Goal: Task Accomplishment & Management: Manage account settings

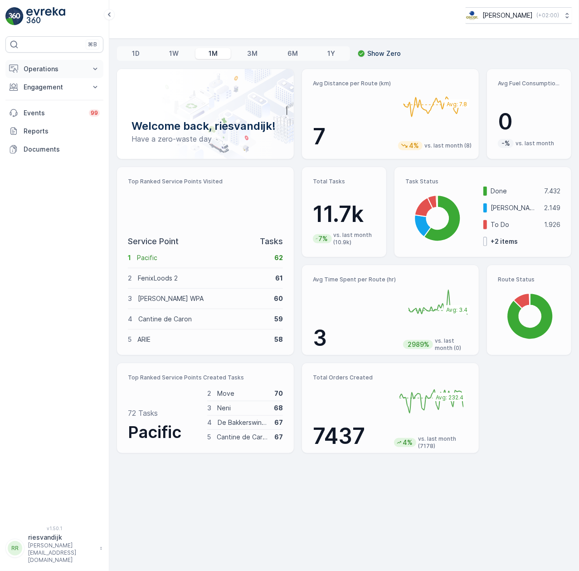
drag, startPoint x: 51, startPoint y: 79, endPoint x: 50, endPoint y: 74, distance: 4.7
click at [51, 77] on div "Operations Insights Planning Routes & Tasks Cockpit Settings Engagement Insight…" at bounding box center [54, 109] width 98 height 98
click at [50, 71] on p "Operations" at bounding box center [55, 68] width 62 height 9
click at [49, 98] on link "Planning" at bounding box center [62, 97] width 84 height 13
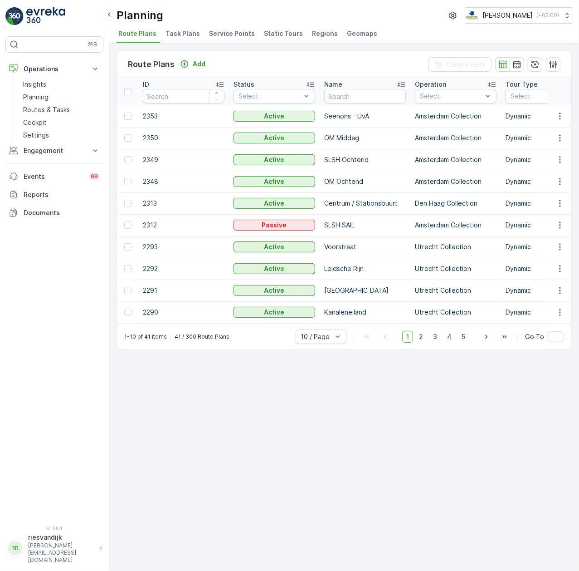
click at [169, 33] on span "Task Plans" at bounding box center [183, 33] width 34 height 9
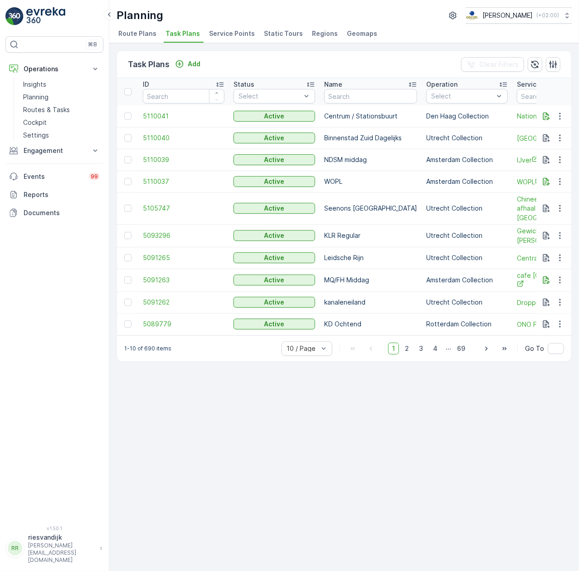
scroll to position [0, 60]
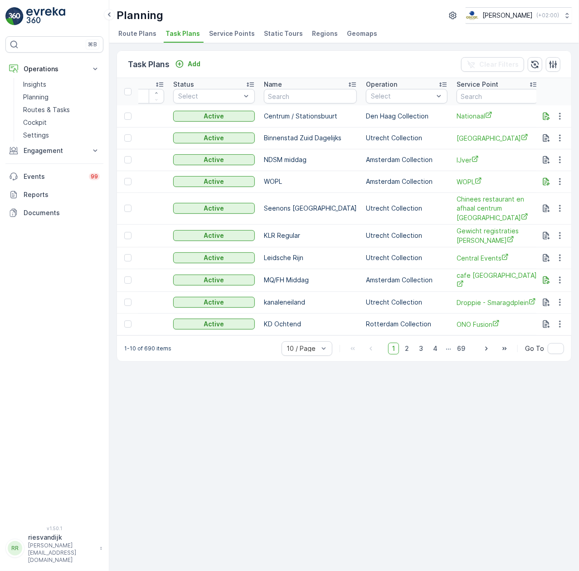
click at [233, 393] on div "Task Plans Add Clear Filters ID Status Select Name Operation Select Service Poi…" at bounding box center [344, 306] width 470 height 527
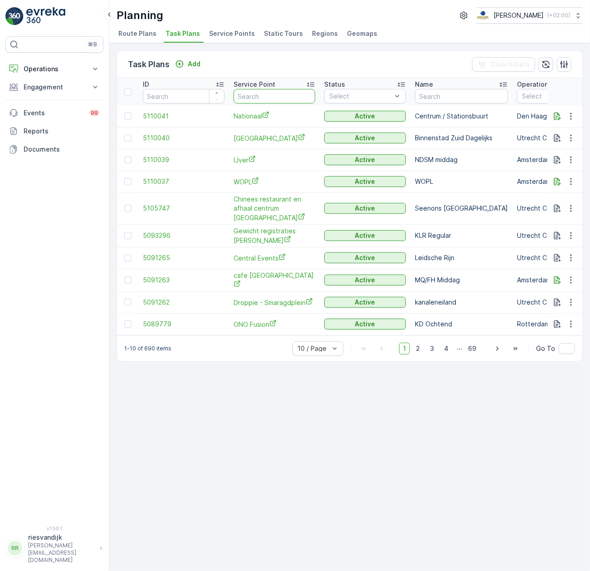
click at [273, 97] on input "text" at bounding box center [275, 96] width 82 height 15
type input "zwart"
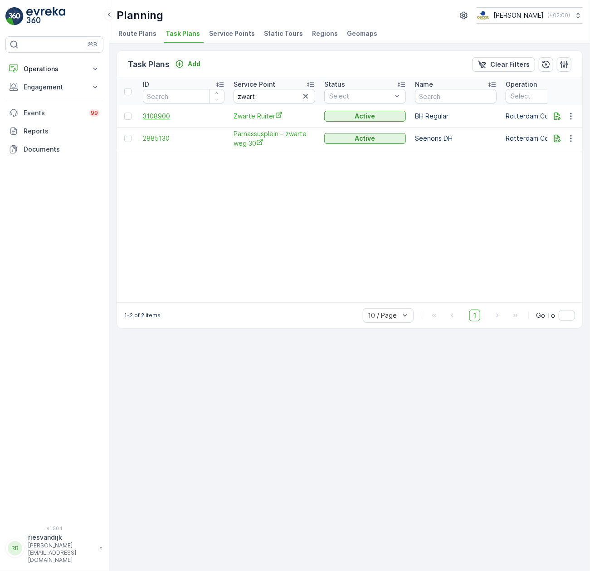
click at [170, 112] on span "3108900" at bounding box center [184, 116] width 82 height 9
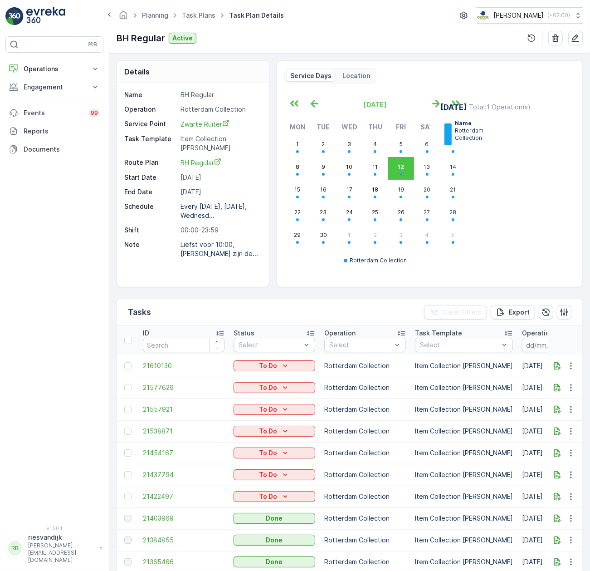
scroll to position [40, 0]
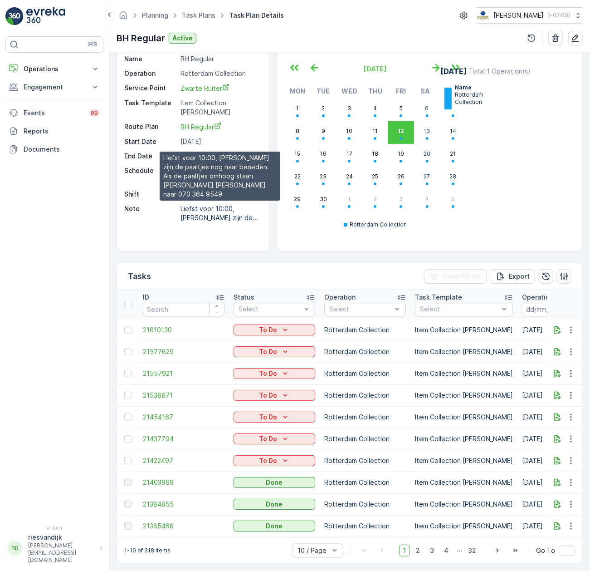
click at [198, 205] on p "Liefst voor 10:00, dan zijn de..." at bounding box center [219, 213] width 78 height 17
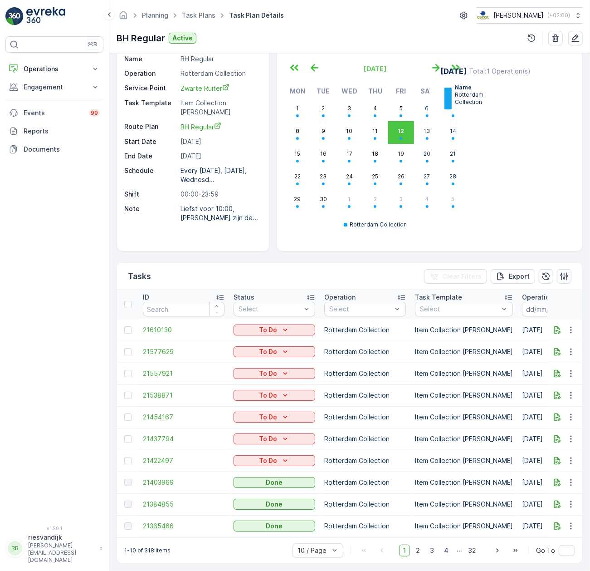
scroll to position [0, 0]
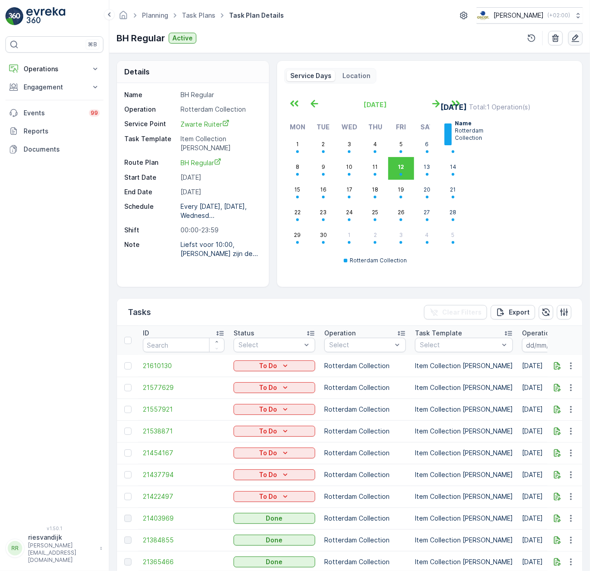
click at [574, 38] on icon "button" at bounding box center [576, 38] width 8 height 8
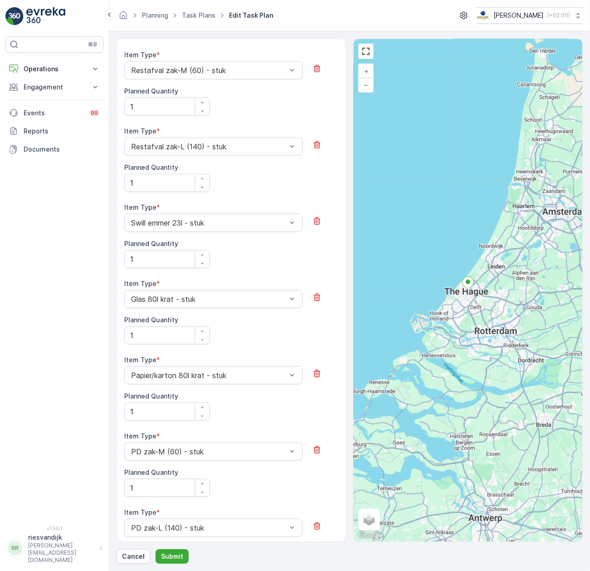
scroll to position [364, 0]
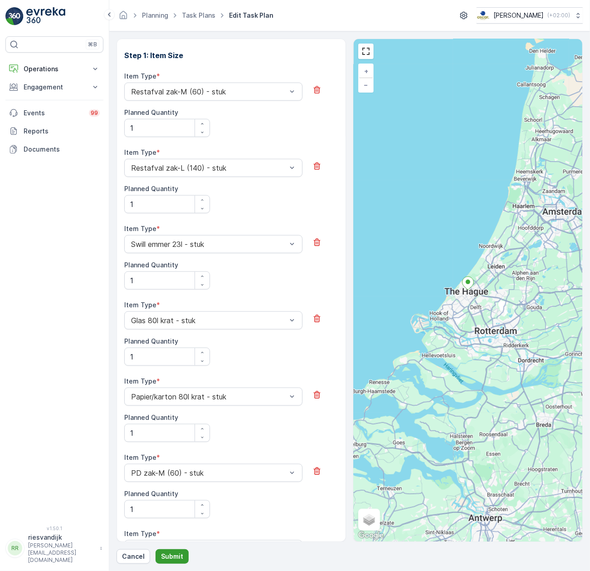
click at [174, 558] on p "Submit" at bounding box center [172, 555] width 22 height 9
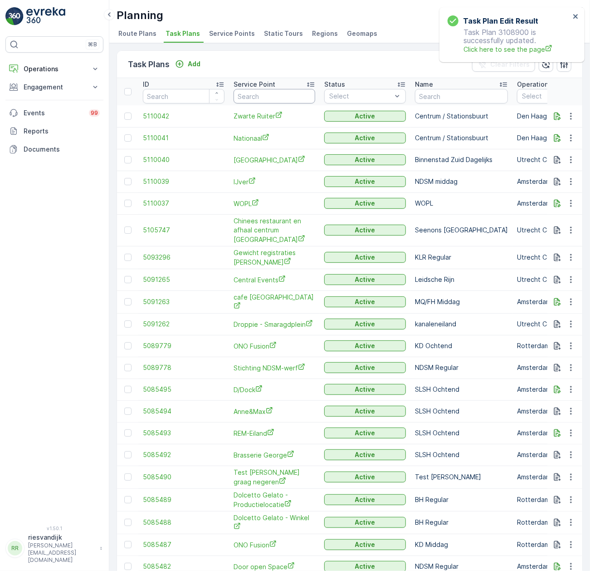
click at [269, 102] on input "text" at bounding box center [275, 96] width 82 height 15
type input "jamin"
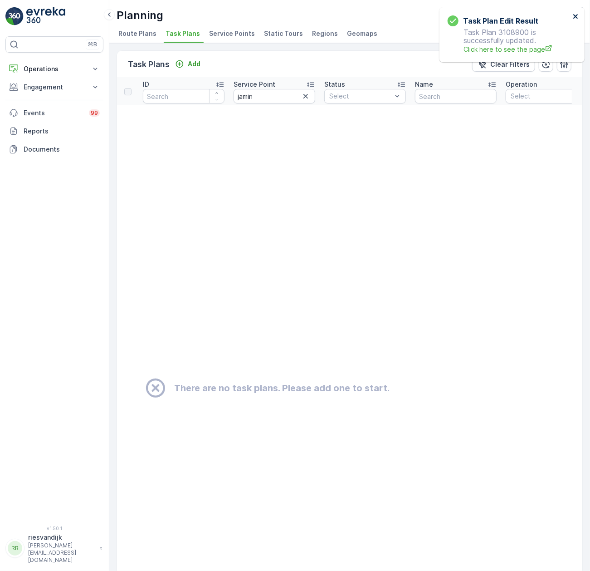
click at [578, 17] on icon "close" at bounding box center [576, 16] width 6 height 7
click at [307, 95] on icon "button" at bounding box center [305, 96] width 9 height 9
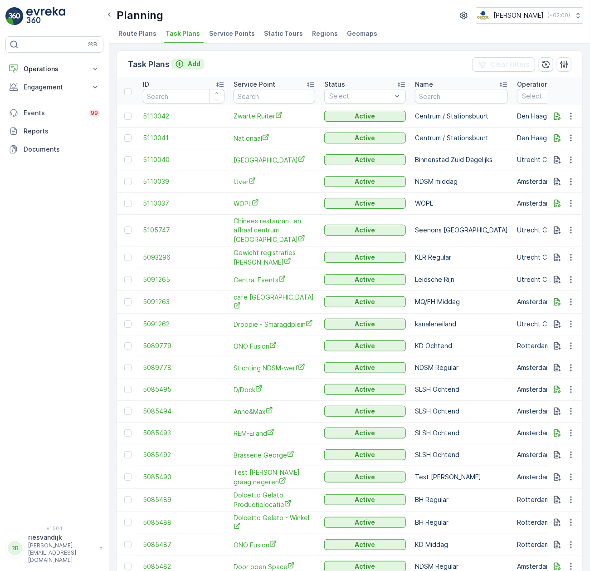
click at [192, 63] on p "Add" at bounding box center [194, 63] width 13 height 9
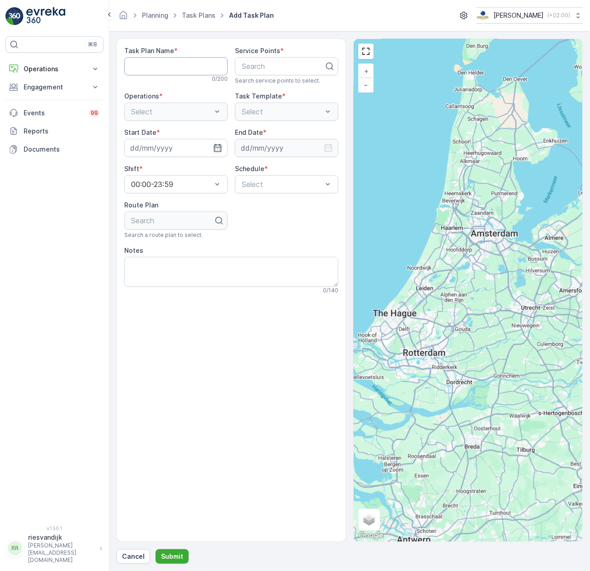
click at [191, 70] on Name "Task Plan Name" at bounding box center [175, 66] width 103 height 18
type Name "Centrum / Stationsbuurt"
click at [274, 61] on p "Search" at bounding box center [283, 66] width 83 height 11
type input "panini"
click at [289, 90] on div "PaninIce" at bounding box center [286, 88] width 93 height 8
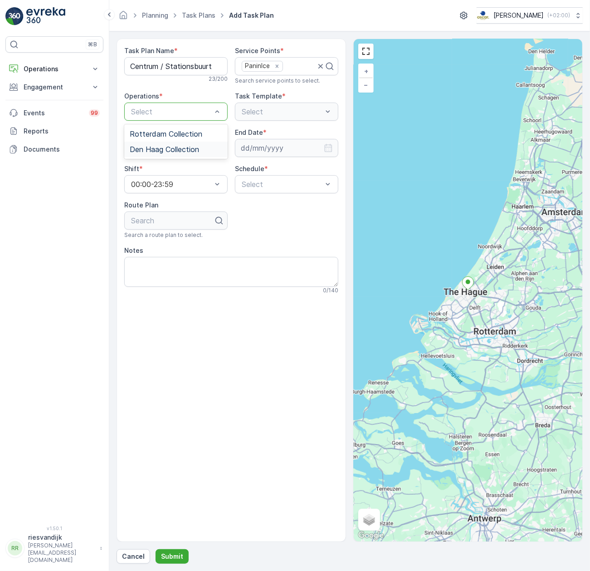
click at [202, 150] on div "Den Haag Collection" at bounding box center [176, 149] width 93 height 8
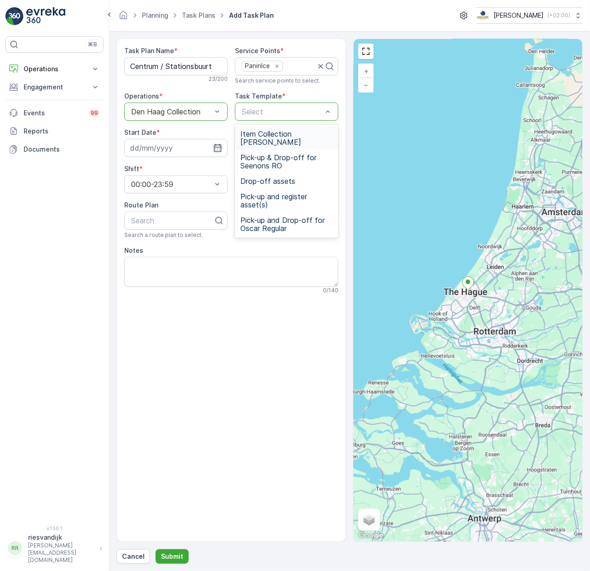
click at [303, 137] on span "Item Collection [PERSON_NAME]" at bounding box center [286, 138] width 93 height 16
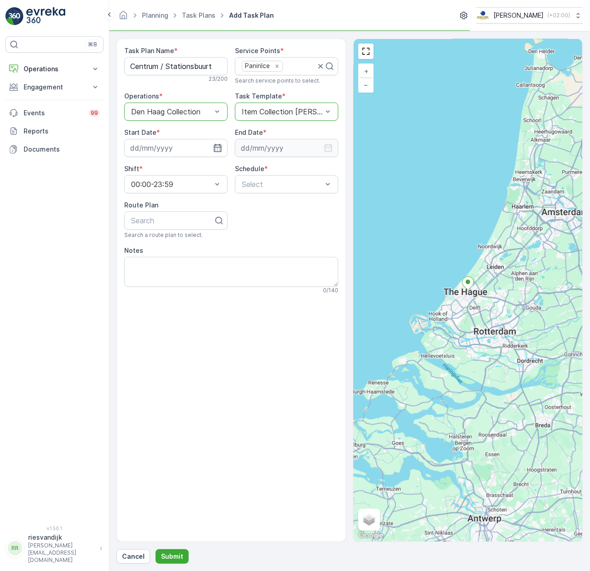
click at [187, 158] on div "Task Plan Name * Centrum / Stationsbuurt 23 / 200 Service Points * PaninIce Sea…" at bounding box center [231, 170] width 214 height 248
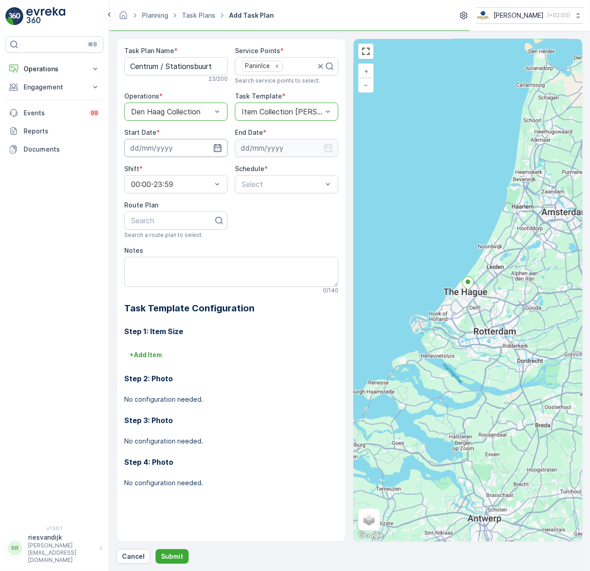
click at [188, 151] on input at bounding box center [175, 148] width 103 height 18
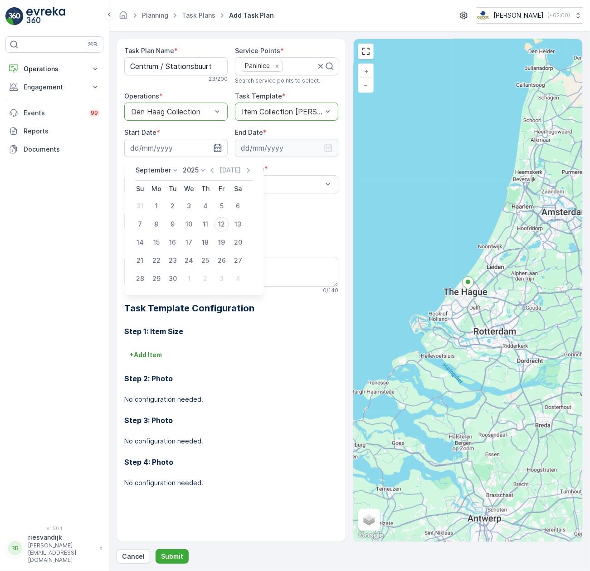
click at [152, 242] on div "15" at bounding box center [156, 242] width 15 height 15
type input "[DATE]"
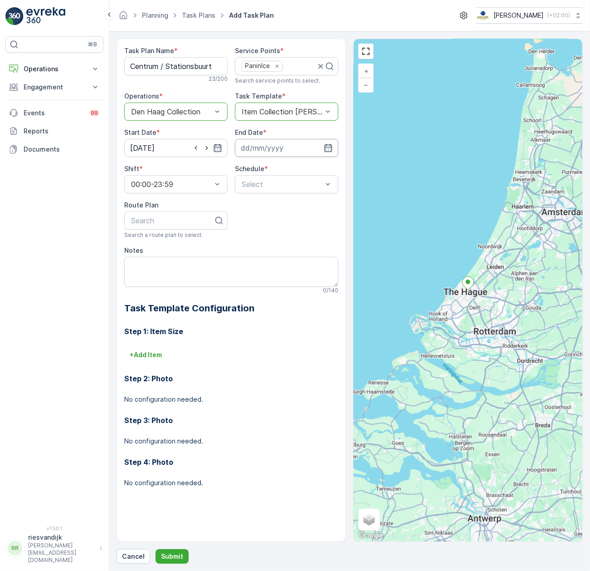
click at [251, 157] on input at bounding box center [286, 148] width 103 height 18
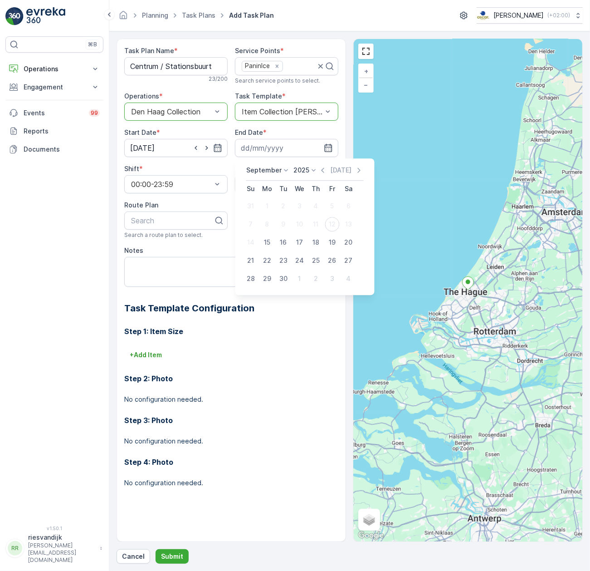
click at [302, 169] on p "2025" at bounding box center [301, 170] width 16 height 9
click at [305, 251] on span "2030" at bounding box center [306, 253] width 15 height 9
click at [320, 200] on div "5" at bounding box center [316, 206] width 15 height 15
type input "05.09.2030"
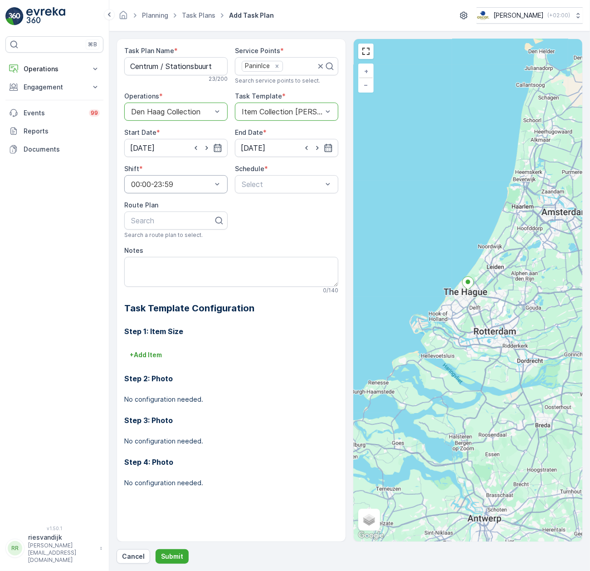
click at [195, 191] on div "00:00-23:59" at bounding box center [175, 184] width 103 height 18
drag, startPoint x: 186, startPoint y: 205, endPoint x: 191, endPoint y: 203, distance: 5.7
click at [187, 204] on div "00:00-23:59" at bounding box center [176, 206] width 93 height 8
click at [268, 176] on div "Select" at bounding box center [286, 184] width 103 height 18
click at [273, 216] on div "Weekly" at bounding box center [286, 221] width 103 height 15
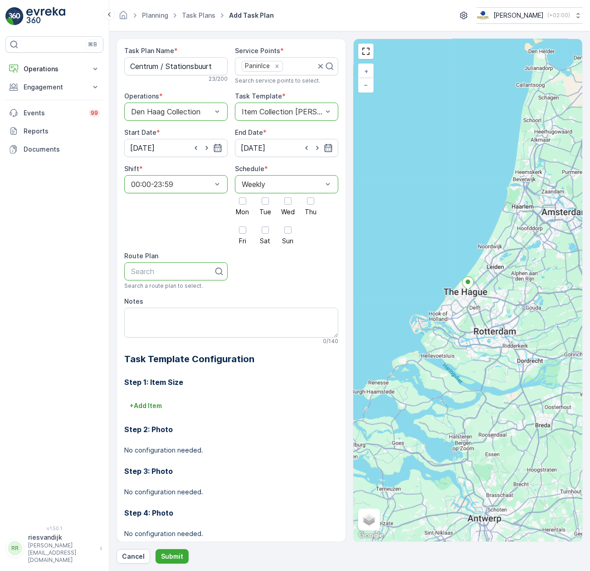
click at [174, 273] on div at bounding box center [172, 271] width 84 height 8
paste input "Liefst voor 10:00, dan zijn de paaltjes nog naar beneden. Als de paaltjes omhoo…"
type input "Liefst voor 10:00, dan zijn de paaltjes nog naar beneden. Als de paaltjes omhoo…"
click at [176, 68] on Name "Centrum / Stationsbuurt" at bounding box center [175, 66] width 103 height 18
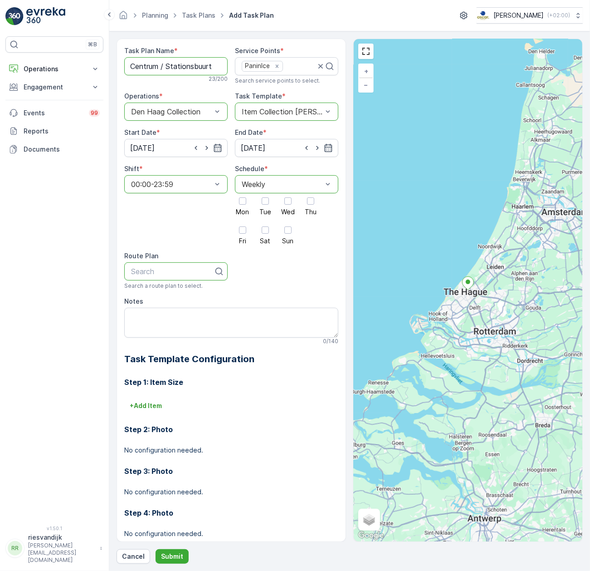
click at [176, 71] on Name "Centrum / Stationsbuurt" at bounding box center [175, 66] width 103 height 18
drag, startPoint x: 172, startPoint y: 258, endPoint x: 173, endPoint y: 269, distance: 10.4
click at [172, 260] on div "Route Plan" at bounding box center [175, 255] width 103 height 9
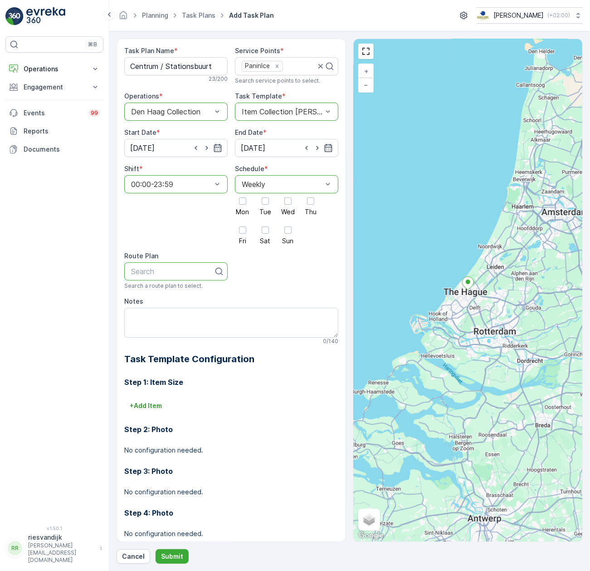
click at [174, 269] on div at bounding box center [172, 271] width 84 height 8
paste input "Centrum / Stationsbuurt"
type input "Centrum / Stationsbuurt"
click at [184, 291] on span "Centrum / Stationsbuurt" at bounding box center [171, 293] width 82 height 8
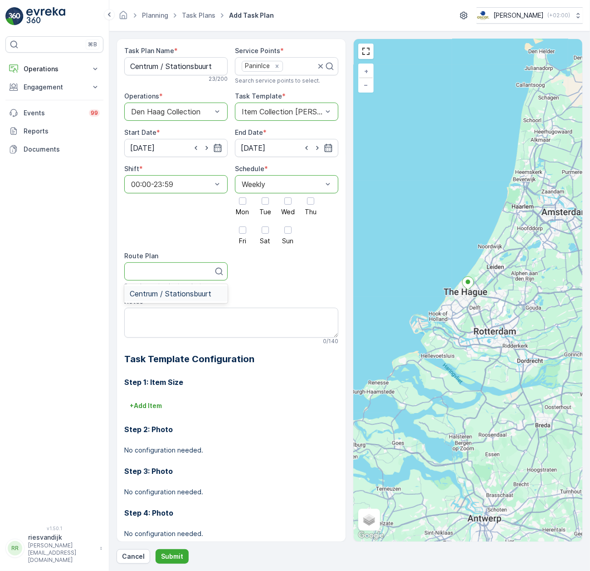
scroll to position [0, 0]
click at [248, 198] on div at bounding box center [242, 200] width 15 height 15
click at [243, 193] on input "Mon" at bounding box center [243, 193] width 0 height 0
click at [264, 202] on div at bounding box center [265, 200] width 7 height 7
click at [265, 193] on input "Tue" at bounding box center [265, 193] width 0 height 0
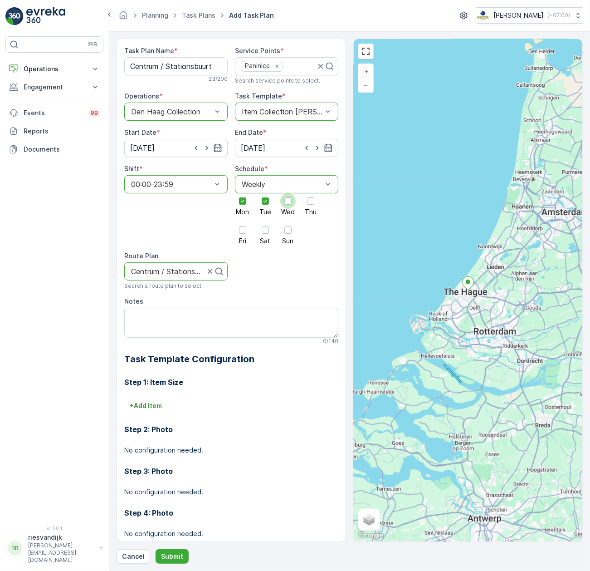
click at [280, 202] on div at bounding box center [287, 200] width 15 height 15
click at [288, 193] on input "Wed" at bounding box center [288, 193] width 0 height 0
click at [303, 202] on div at bounding box center [310, 200] width 15 height 15
click at [311, 193] on input "Thu" at bounding box center [311, 193] width 0 height 0
click at [254, 220] on div "Mon Tue Wed Thu Fri Sat Sun" at bounding box center [286, 218] width 103 height 51
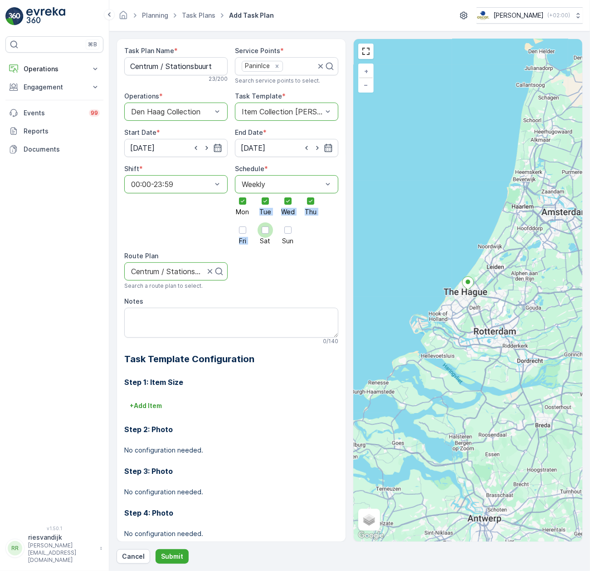
click at [262, 231] on div at bounding box center [265, 229] width 7 height 7
click at [265, 222] on input "Sat" at bounding box center [265, 222] width 0 height 0
click at [238, 236] on div at bounding box center [242, 229] width 15 height 15
click at [243, 222] on input "Fri" at bounding box center [243, 222] width 0 height 0
click at [291, 230] on div at bounding box center [287, 229] width 15 height 15
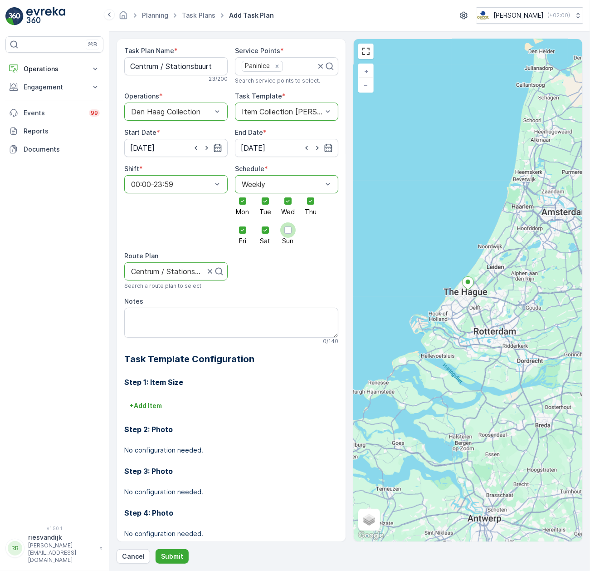
click at [288, 222] on input "Sun" at bounding box center [288, 222] width 0 height 0
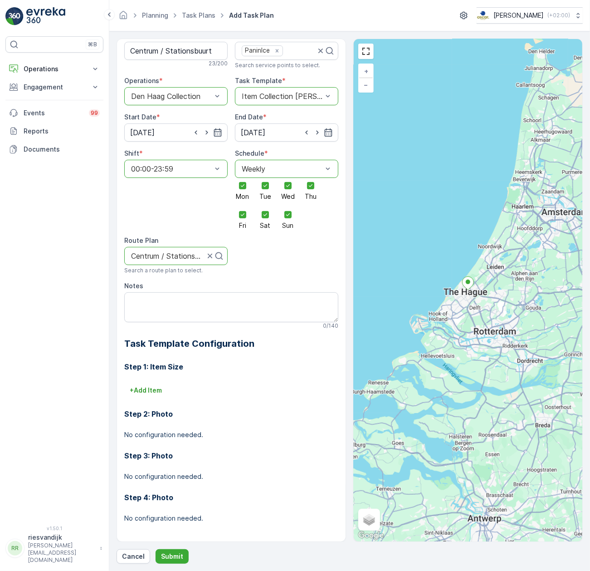
scroll to position [19, 0]
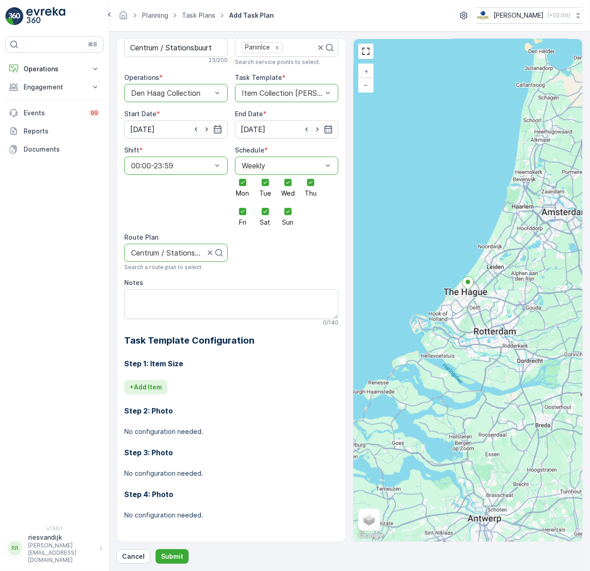
click at [147, 387] on p "+ Add Item" at bounding box center [146, 386] width 32 height 9
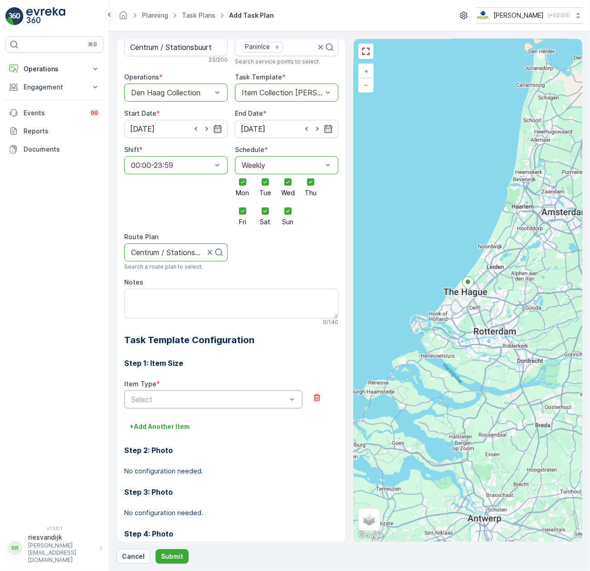
click at [178, 394] on div "Select" at bounding box center [213, 399] width 178 height 18
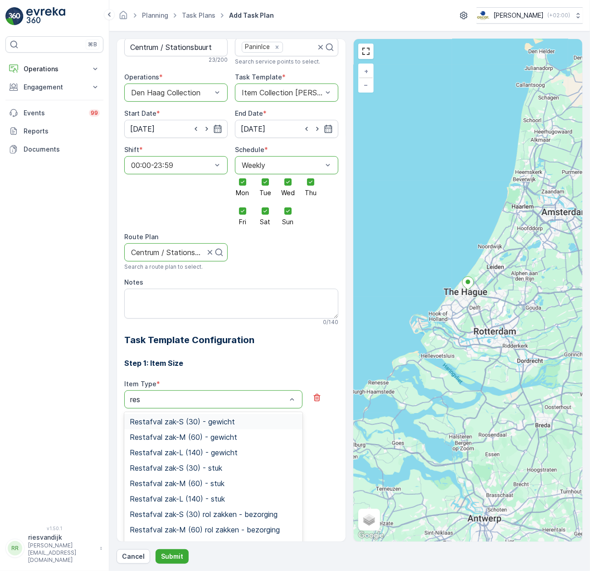
type input "rest"
click at [227, 481] on div "Restafval zak-M (60) - stuk" at bounding box center [213, 483] width 167 height 8
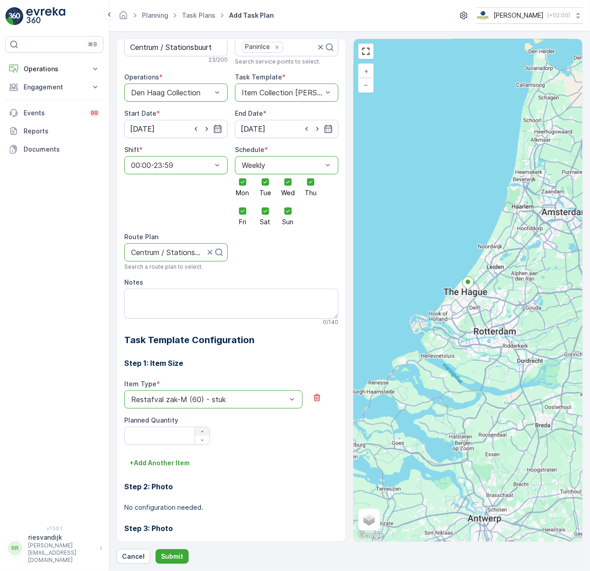
click at [200, 434] on icon "button" at bounding box center [202, 431] width 5 height 5
type Quantity "1"
click at [166, 470] on div "Step 2: Photo No configuration needed." at bounding box center [231, 491] width 214 height 42
click at [168, 463] on p "+ Add Another Item" at bounding box center [160, 462] width 60 height 9
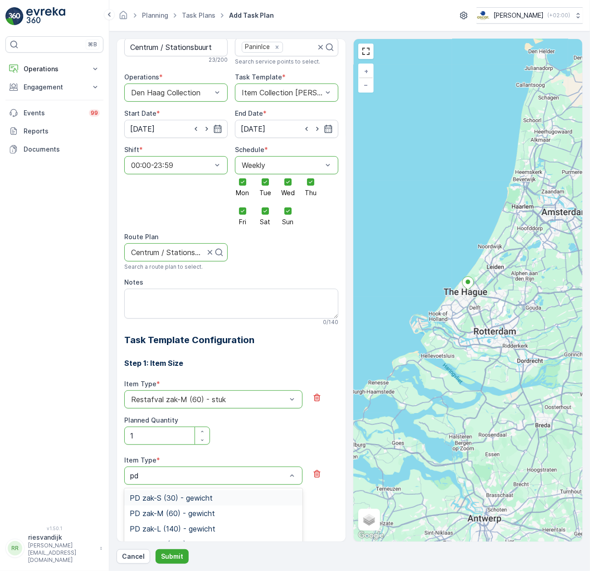
type input "pd z"
click at [220, 515] on div "PD zak-M (60) - gewicht" at bounding box center [213, 513] width 167 height 8
click at [205, 485] on div "Item Type * option PD zak-M (60) - gewicht is disabled. Select another option. …" at bounding box center [231, 487] width 214 height 65
click at [207, 476] on div at bounding box center [208, 475] width 157 height 8
type input "pd zak"
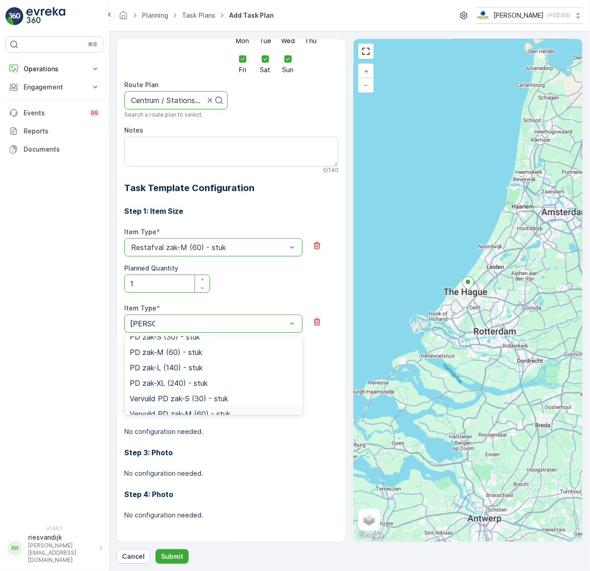
scroll to position [111, 0]
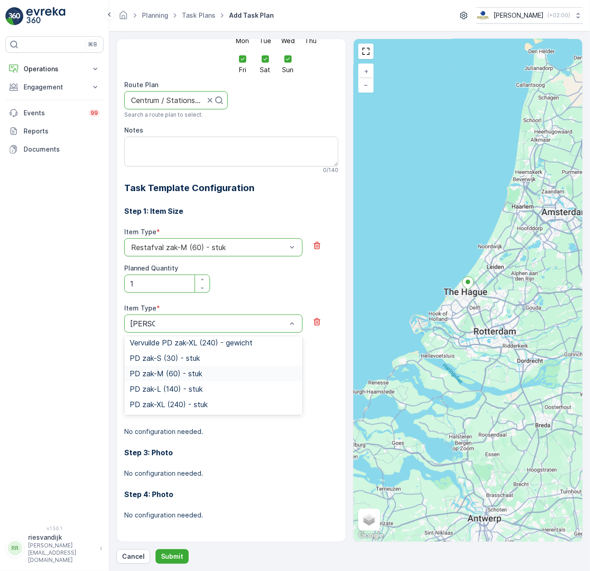
click at [213, 371] on div "PD zak-M (60) - stuk" at bounding box center [213, 373] width 167 height 8
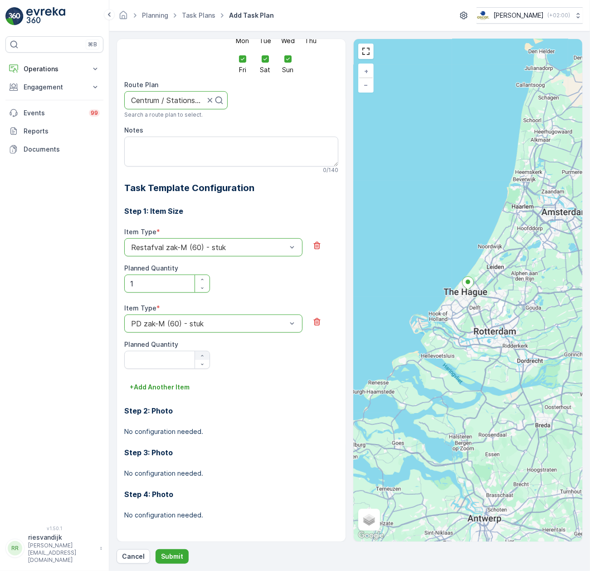
click at [204, 352] on button "button" at bounding box center [202, 355] width 15 height 9
type Quantity "1"
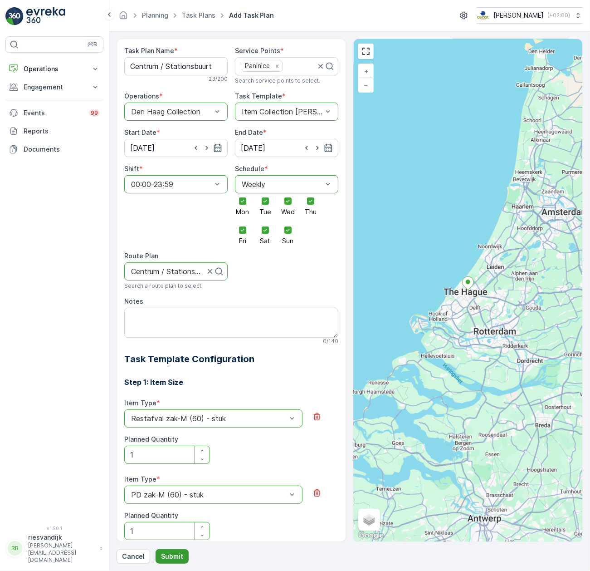
click at [179, 557] on p "Submit" at bounding box center [172, 555] width 22 height 9
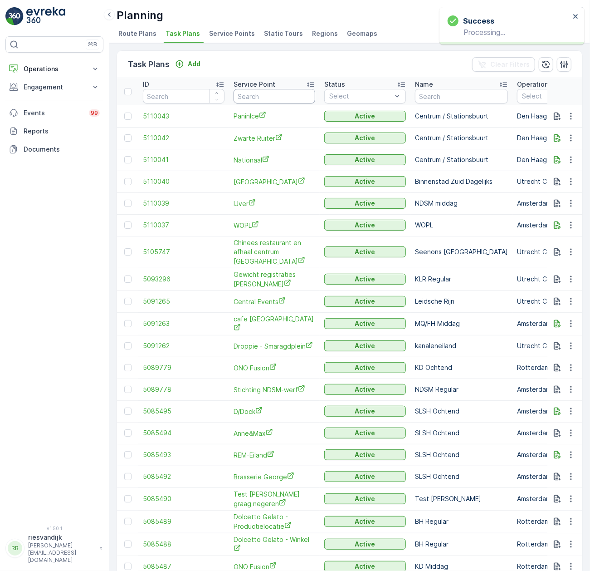
click at [259, 93] on input "text" at bounding box center [275, 96] width 82 height 15
type input "zwarte"
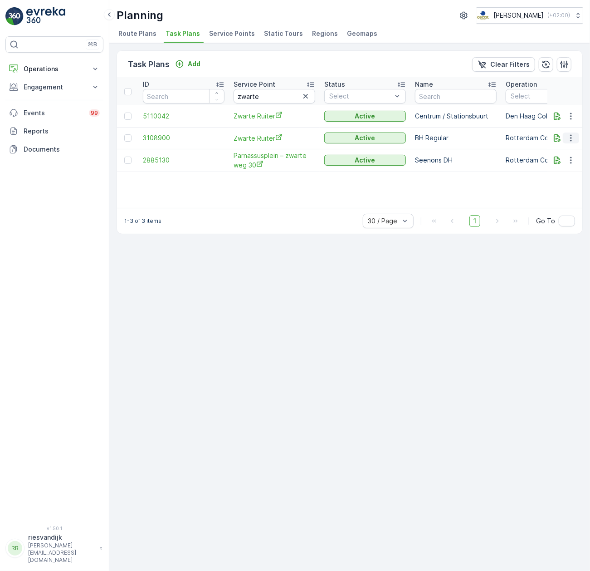
click at [568, 138] on icon "button" at bounding box center [570, 137] width 9 height 9
click at [576, 162] on div "Edit Task Plan" at bounding box center [560, 164] width 60 height 13
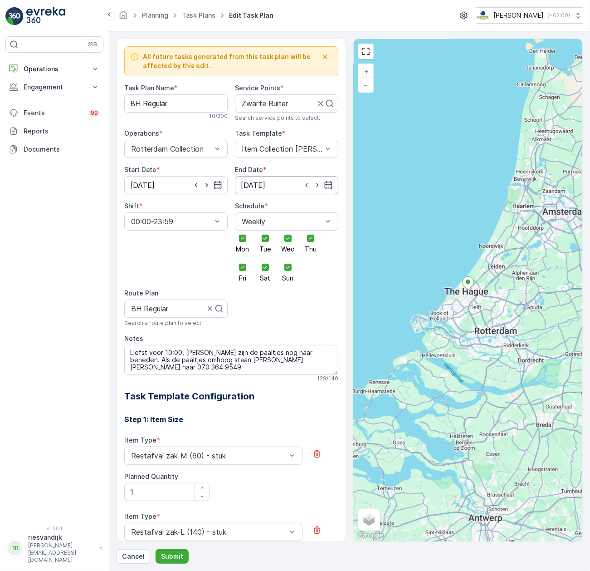
click at [282, 190] on input "04.04.2029" at bounding box center [286, 185] width 103 height 18
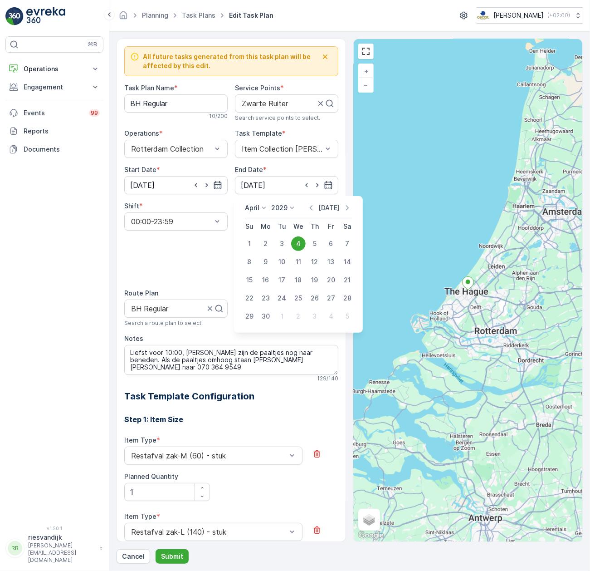
click at [336, 208] on p "Today" at bounding box center [329, 207] width 21 height 9
drag, startPoint x: 242, startPoint y: 276, endPoint x: 249, endPoint y: 278, distance: 6.5
click at [244, 277] on button "14" at bounding box center [249, 280] width 16 height 16
type input "14.09.2025"
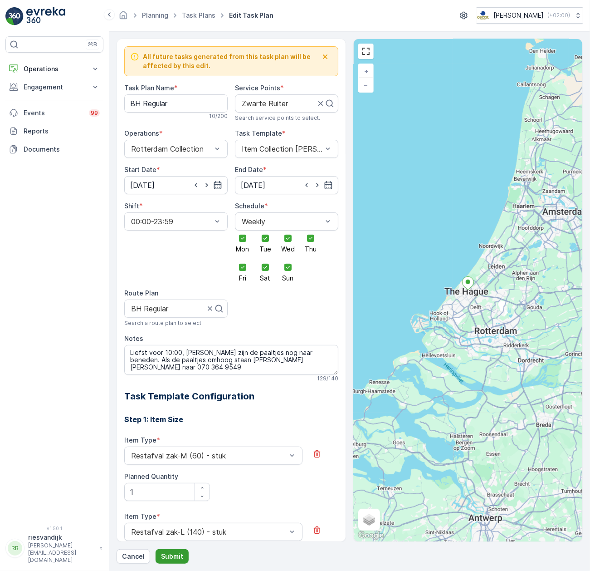
click at [178, 555] on p "Submit" at bounding box center [172, 555] width 22 height 9
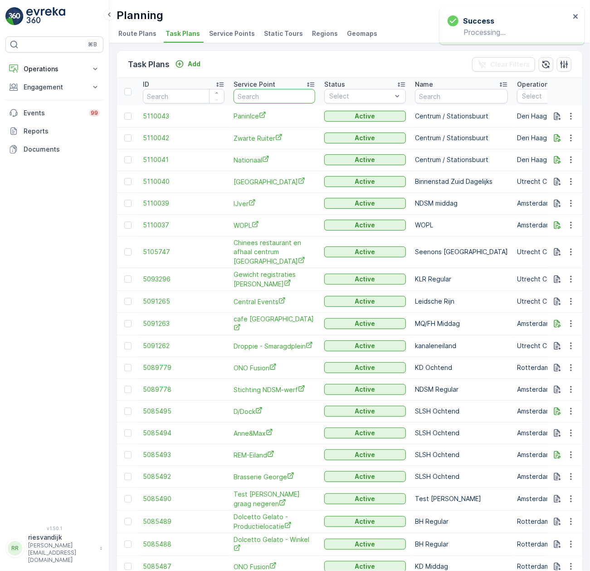
click at [277, 93] on input "text" at bounding box center [275, 96] width 82 height 15
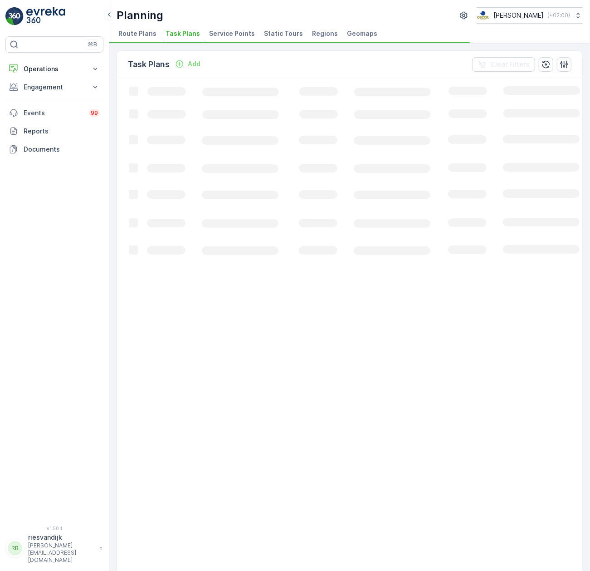
click at [305, 95] on rect at bounding box center [552, 378] width 871 height 601
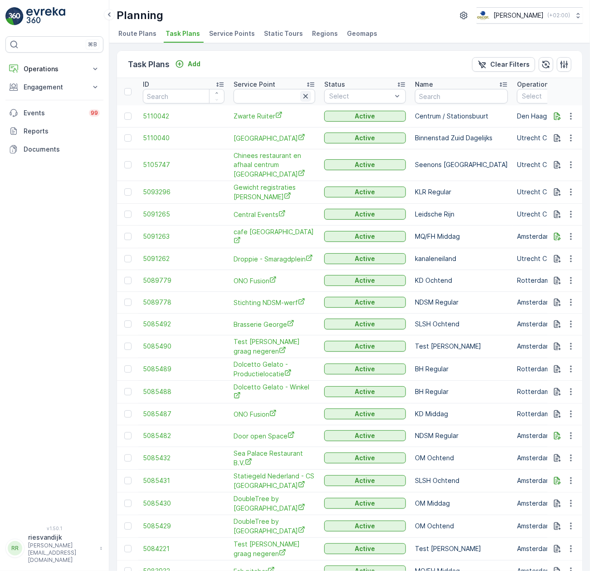
click at [307, 96] on icon "button" at bounding box center [305, 96] width 9 height 9
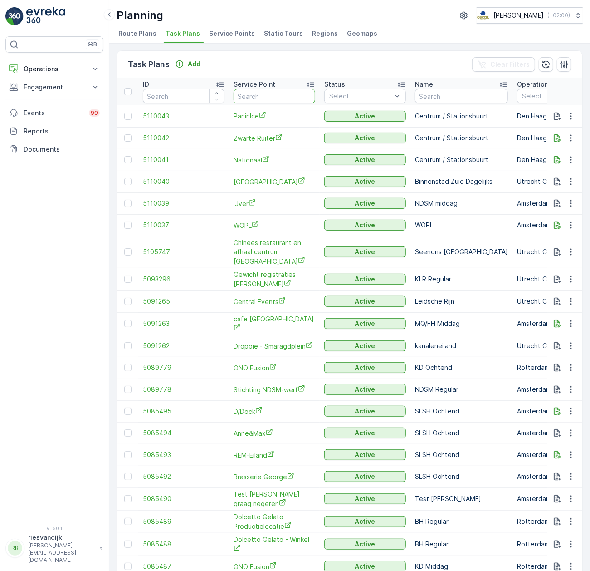
click at [259, 94] on input "text" at bounding box center [275, 96] width 82 height 15
click at [198, 64] on p "Add" at bounding box center [194, 63] width 13 height 9
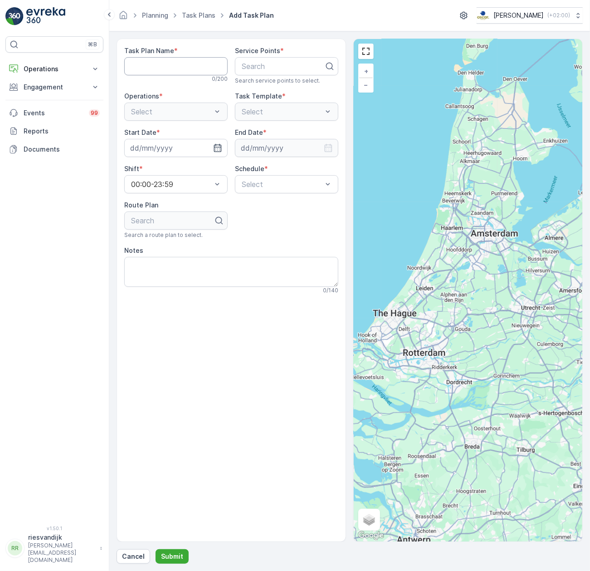
click at [174, 60] on Name "Task Plan Name" at bounding box center [175, 66] width 103 height 18
type Name "Centrum / Stationsbuurt"
click at [282, 62] on div at bounding box center [283, 66] width 84 height 8
type input "film"
click at [283, 86] on div "Het filmhuis" at bounding box center [286, 88] width 93 height 8
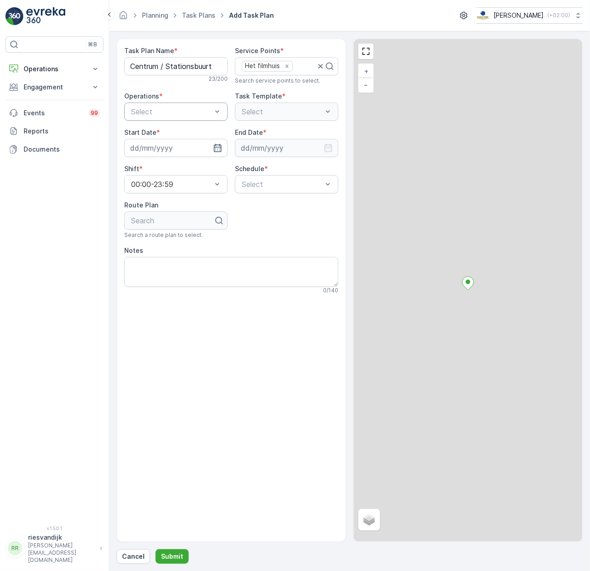
click at [175, 104] on div "Select" at bounding box center [175, 111] width 103 height 18
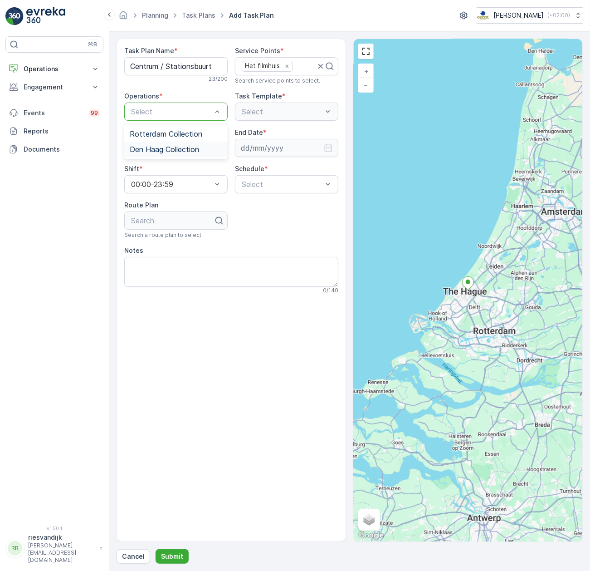
drag, startPoint x: 184, startPoint y: 147, endPoint x: 200, endPoint y: 137, distance: 18.7
click at [185, 147] on span "Den Haag Collection" at bounding box center [164, 149] width 69 height 8
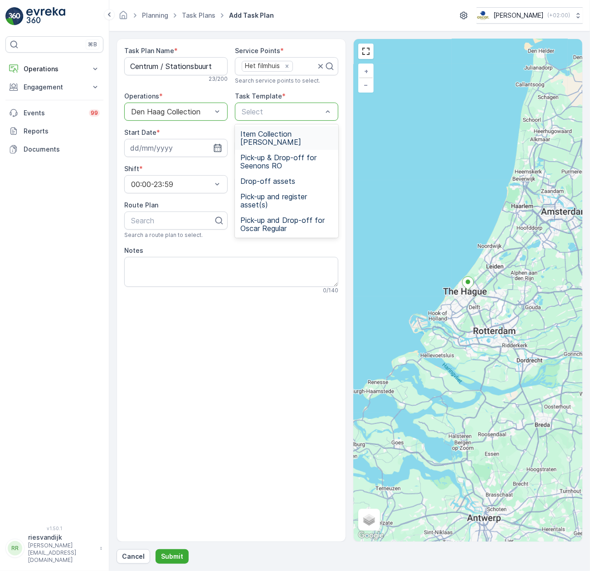
drag, startPoint x: 293, startPoint y: 141, endPoint x: 270, endPoint y: 141, distance: 22.7
click at [293, 140] on span "Item Collection [PERSON_NAME]" at bounding box center [286, 138] width 93 height 16
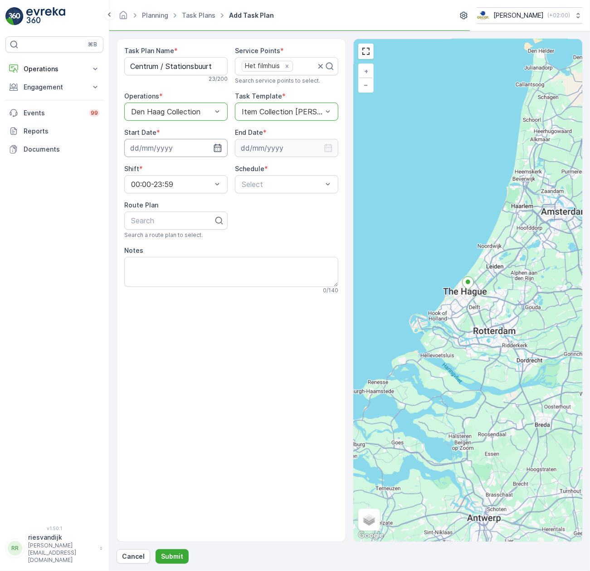
click at [184, 153] on input at bounding box center [175, 148] width 103 height 18
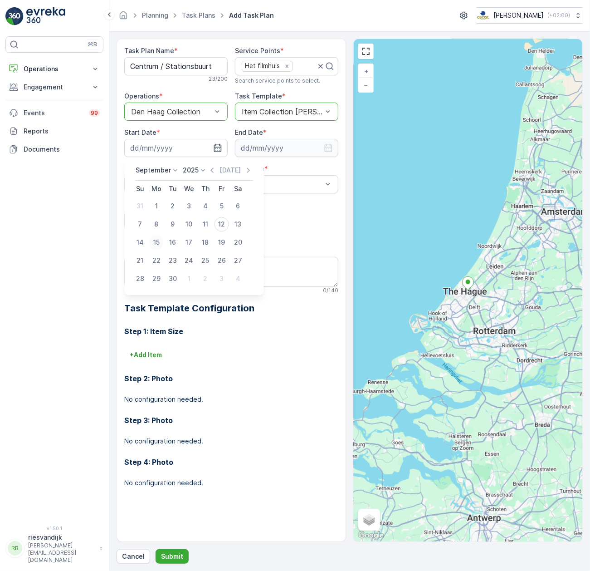
click at [151, 240] on div "15" at bounding box center [156, 242] width 15 height 15
type input "[DATE]"
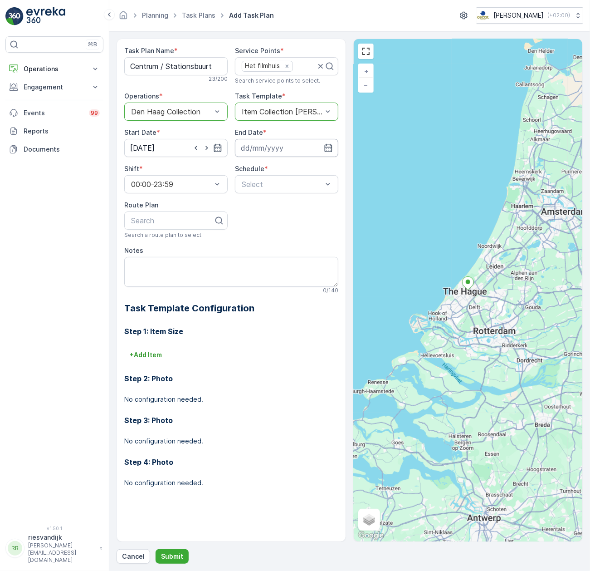
click at [268, 150] on input at bounding box center [286, 148] width 103 height 18
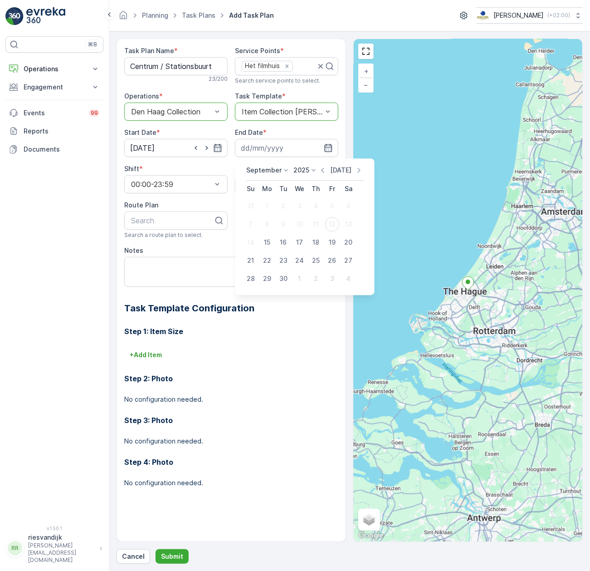
click at [330, 172] on p "[DATE]" at bounding box center [340, 170] width 21 height 9
click at [304, 171] on p "2025" at bounding box center [301, 170] width 16 height 9
click at [303, 253] on span "2030" at bounding box center [306, 253] width 15 height 9
click at [312, 205] on div "5" at bounding box center [316, 206] width 15 height 15
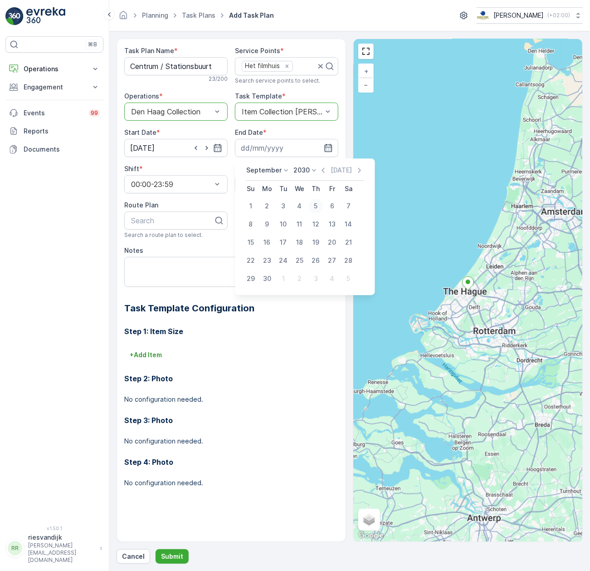
type input "05.09.2030"
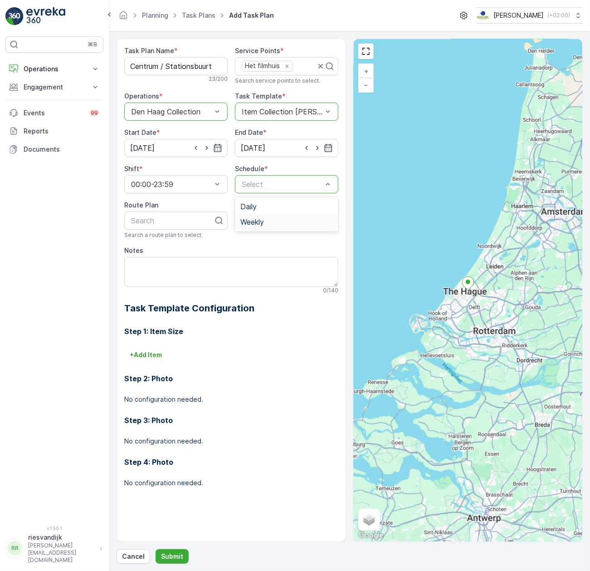
drag, startPoint x: 280, startPoint y: 207, endPoint x: 270, endPoint y: 221, distance: 17.6
click at [270, 221] on div "Daily Weekly" at bounding box center [286, 214] width 103 height 34
click at [270, 221] on div "Weekly" at bounding box center [286, 222] width 93 height 8
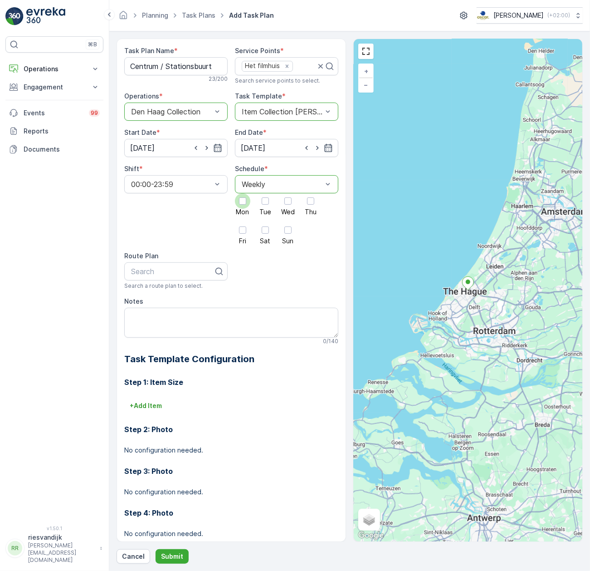
click at [245, 204] on div at bounding box center [242, 200] width 15 height 15
click at [243, 193] on input "Mon" at bounding box center [243, 193] width 0 height 0
click at [284, 207] on label "Wed" at bounding box center [287, 204] width 15 height 22
click at [288, 193] on input "Wed" at bounding box center [288, 193] width 0 height 0
click at [262, 230] on div at bounding box center [265, 229] width 7 height 7
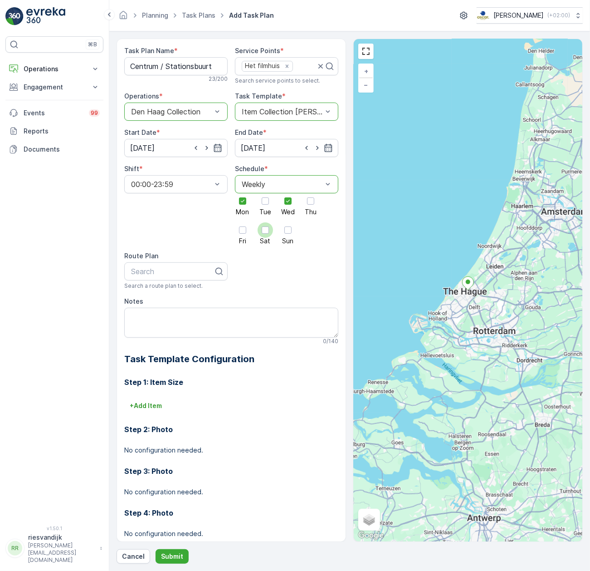
click at [265, 222] on input "Sat" at bounding box center [265, 222] width 0 height 0
click at [240, 235] on div at bounding box center [242, 229] width 15 height 15
click at [243, 222] on input "Fri" at bounding box center [243, 222] width 0 height 0
click at [262, 231] on icon at bounding box center [265, 230] width 6 height 6
click at [265, 222] on input "Sat" at bounding box center [265, 222] width 0 height 0
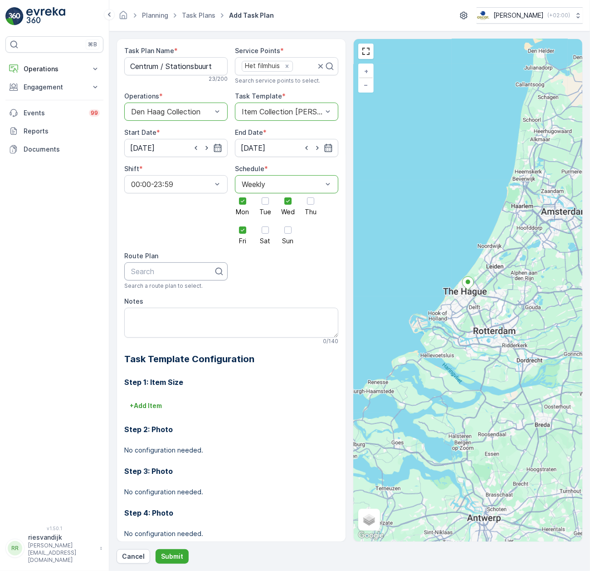
click at [173, 268] on div at bounding box center [172, 271] width 84 height 8
type input "ce"
click at [171, 297] on span "Centrum / Stationsbuurt" at bounding box center [171, 293] width 82 height 8
click at [184, 331] on textarea "Notes" at bounding box center [231, 322] width 214 height 30
paste textarea "Graag klant voor 12u in de ochtend service bieden"
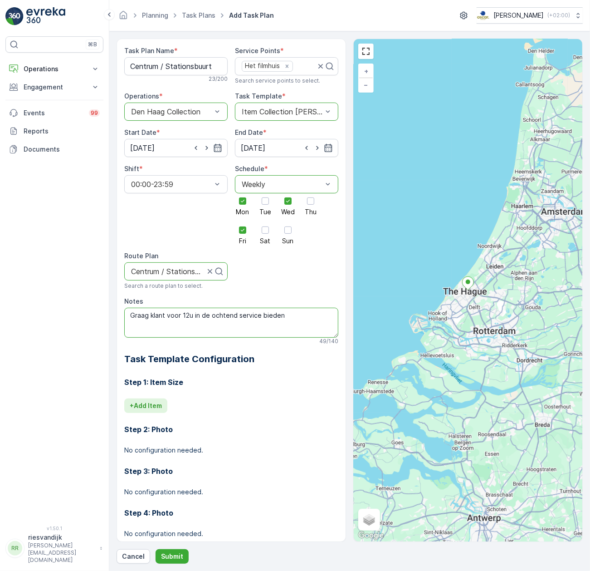
type textarea "Graag klant voor 12u in de ochtend service bieden"
click at [149, 407] on p "+ Add Item" at bounding box center [146, 405] width 32 height 9
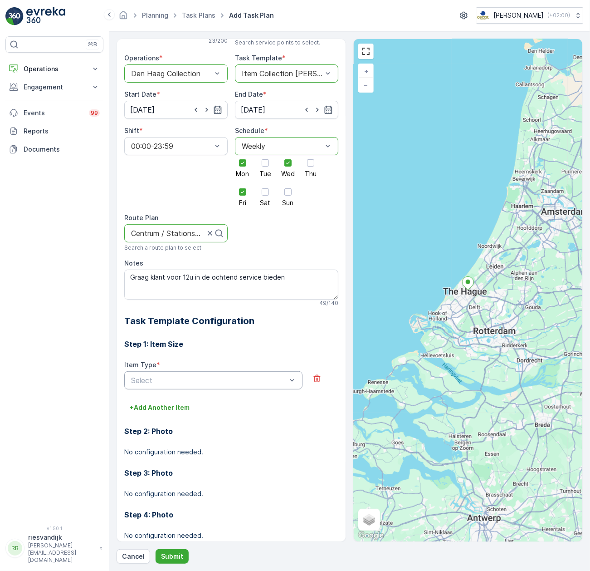
scroll to position [59, 0]
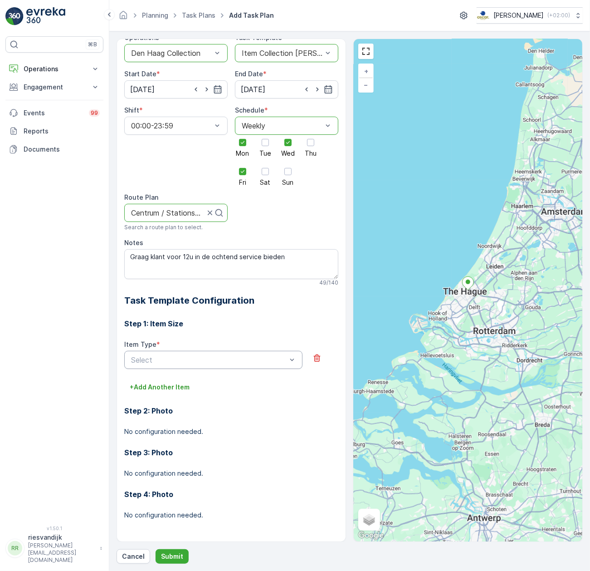
click at [219, 353] on div "Select" at bounding box center [213, 360] width 178 height 18
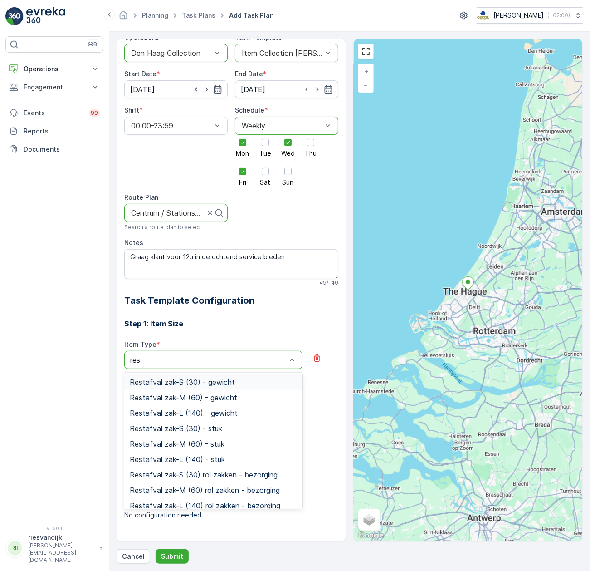
type input "rest"
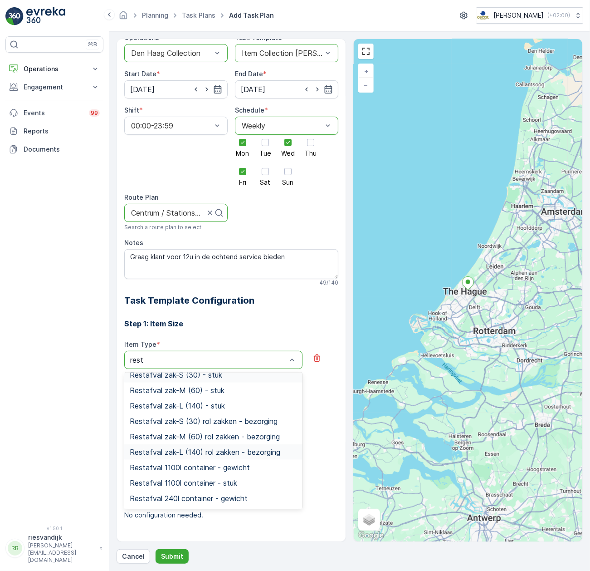
scroll to position [99, 0]
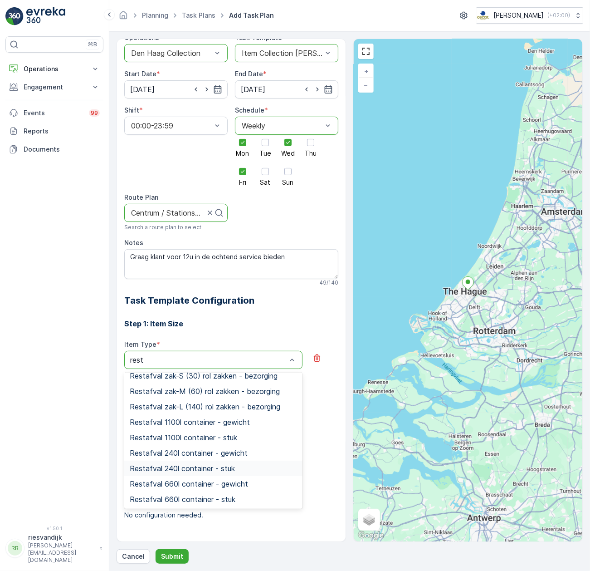
click at [213, 467] on span "Restafval 240l container - stuk" at bounding box center [182, 468] width 105 height 8
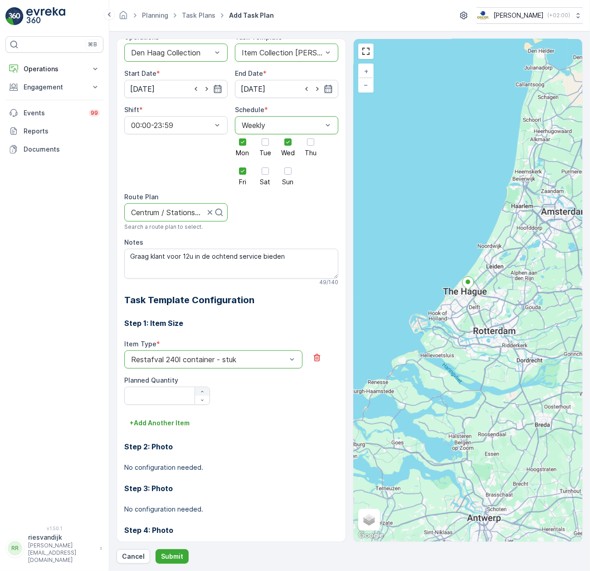
click at [202, 394] on icon "button" at bounding box center [202, 391] width 5 height 5
click at [200, 396] on button "button" at bounding box center [202, 399] width 15 height 9
click at [203, 389] on icon "button" at bounding box center [202, 391] width 5 height 5
type Quantity "2"
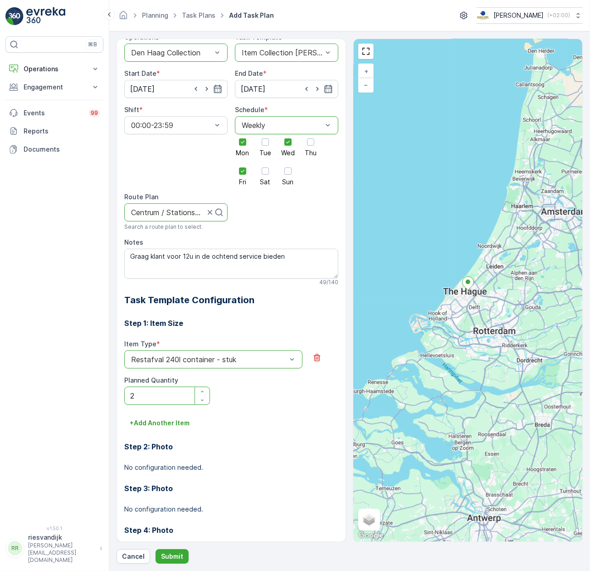
scroll to position [95, 0]
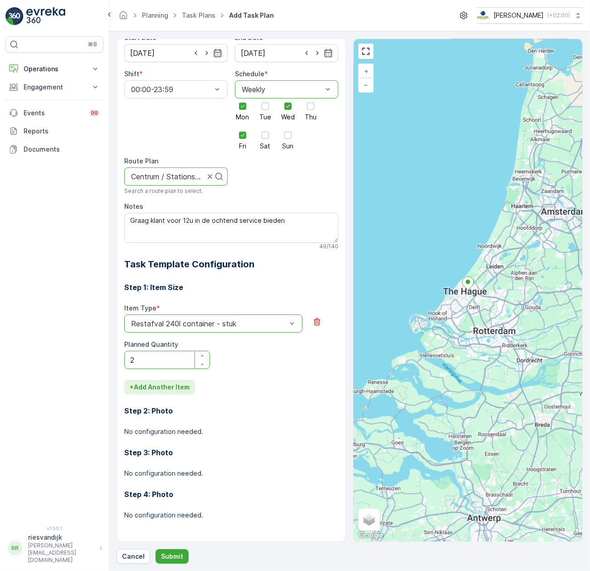
click at [182, 380] on button "+ Add Another Item" at bounding box center [159, 387] width 71 height 15
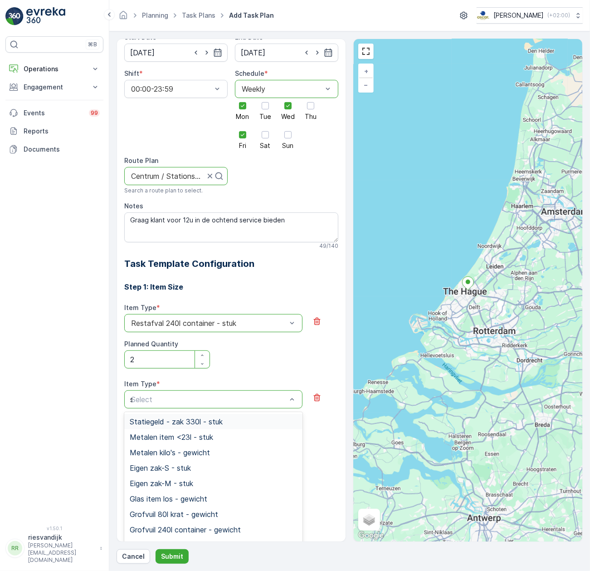
type input "sw"
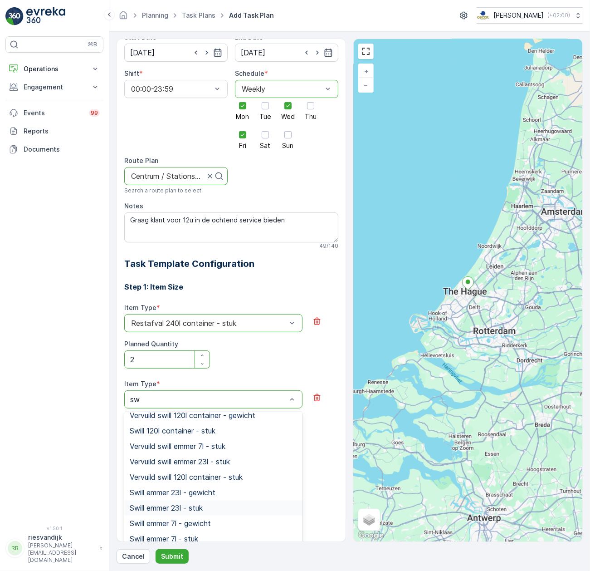
click at [215, 508] on div "Swill emmer 23l - stuk" at bounding box center [213, 507] width 167 height 8
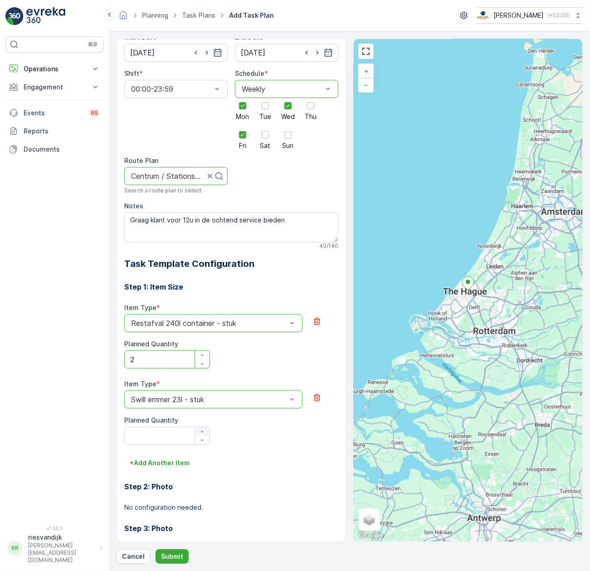
click at [197, 431] on div "button" at bounding box center [202, 431] width 15 height 5
click at [200, 433] on icon "button" at bounding box center [202, 431] width 5 height 5
type Quantity "2"
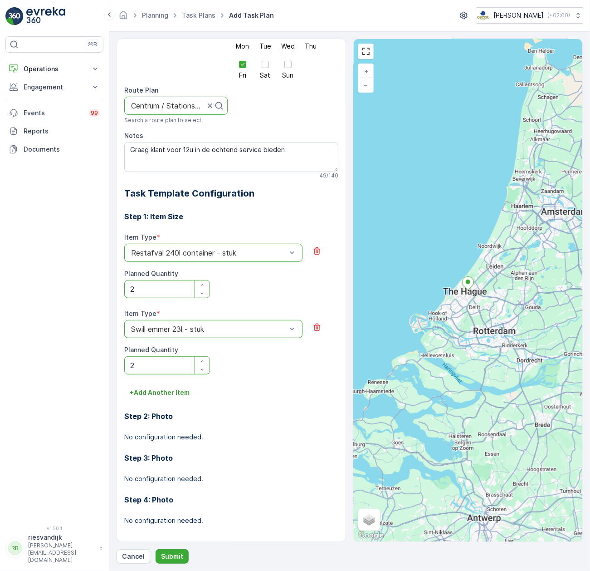
scroll to position [171, 0]
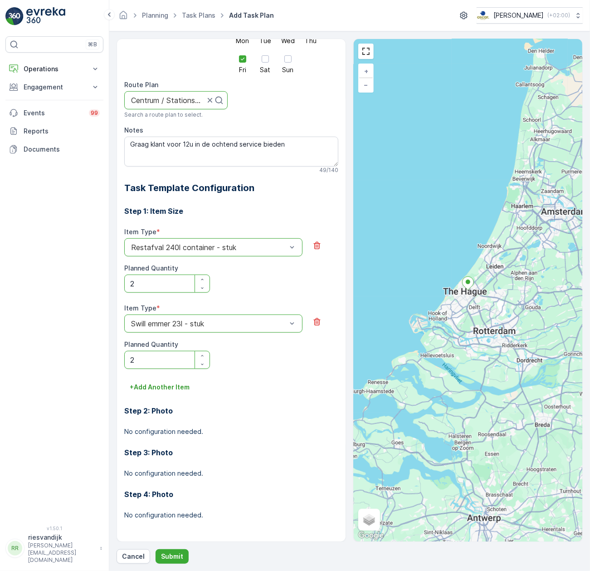
click at [179, 400] on div "Step 2: Photo No configuration needed." at bounding box center [231, 415] width 214 height 42
click at [180, 395] on div "Step 2: Photo No configuration needed." at bounding box center [231, 415] width 214 height 42
drag, startPoint x: 156, startPoint y: 390, endPoint x: 150, endPoint y: 392, distance: 7.0
click at [150, 392] on button "+ Add Another Item" at bounding box center [159, 387] width 71 height 15
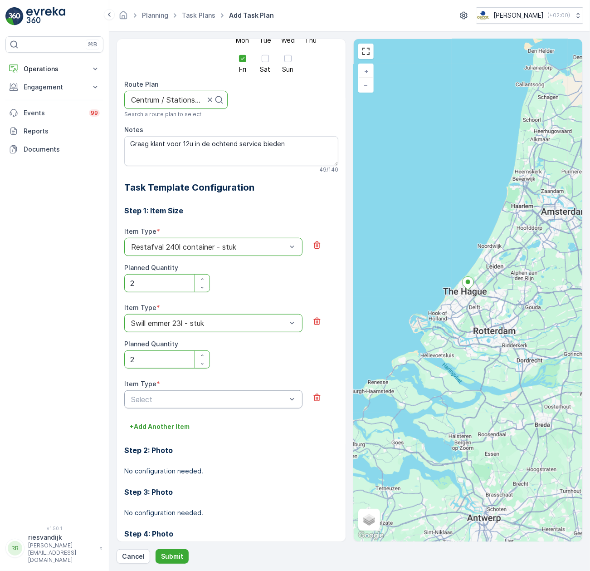
drag, startPoint x: 163, startPoint y: 409, endPoint x: 167, endPoint y: 405, distance: 5.2
click at [165, 408] on div "Select" at bounding box center [213, 399] width 178 height 18
type input "glas 24"
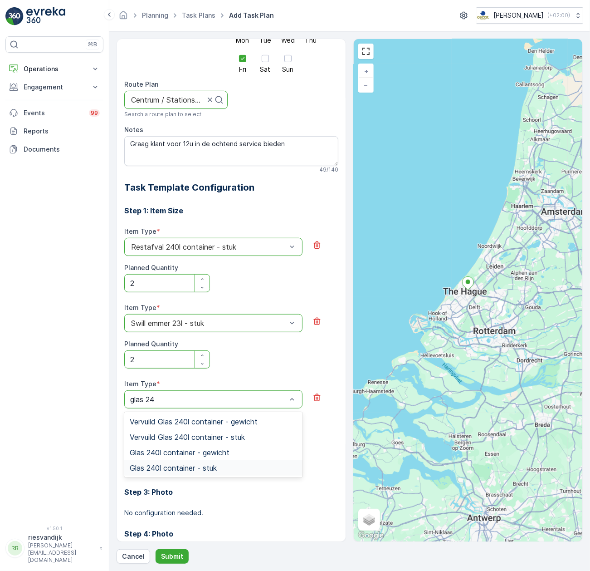
click at [215, 464] on span "Glas 240l container - stuk" at bounding box center [173, 467] width 87 height 8
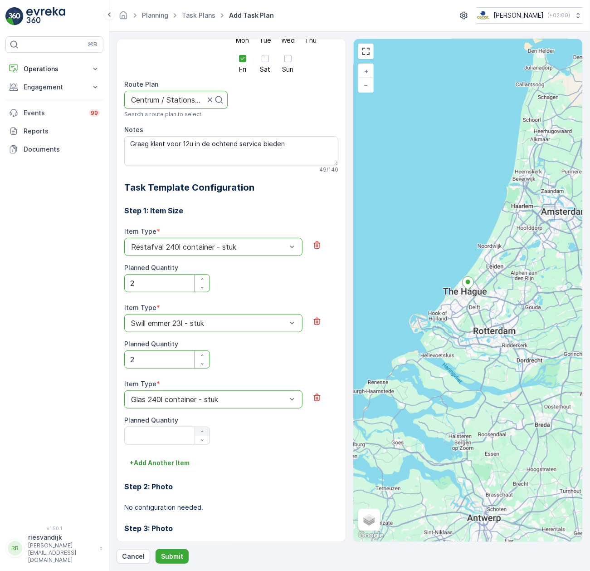
click at [203, 430] on icon "button" at bounding box center [202, 431] width 5 height 5
type Quantity "1"
click at [152, 462] on p "+ Add Another Item" at bounding box center [160, 462] width 60 height 9
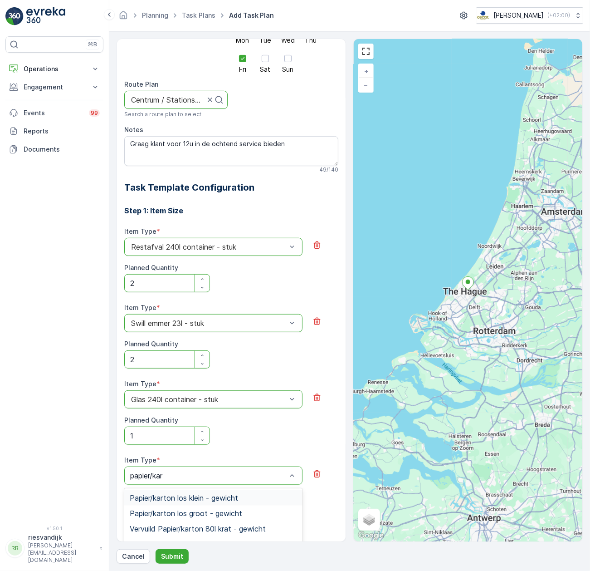
type input "papier/kart"
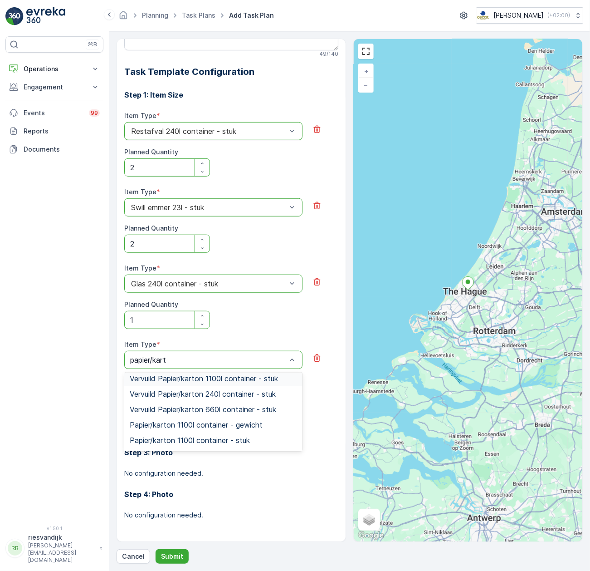
scroll to position [242, 0]
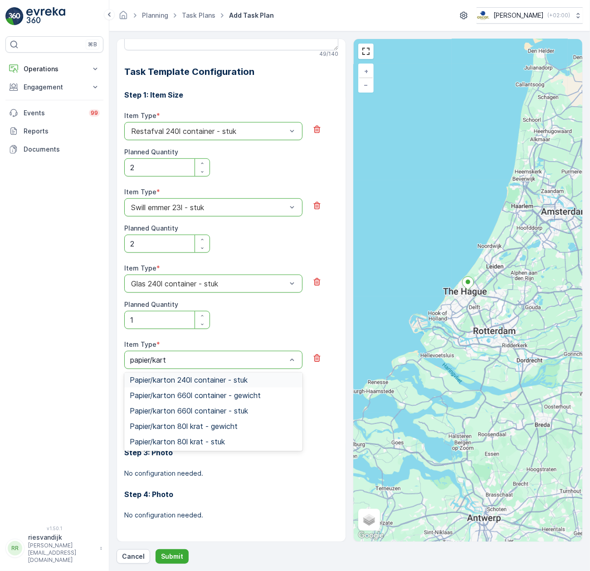
click at [218, 381] on span "Papier/karton 240l container - stuk" at bounding box center [189, 380] width 118 height 8
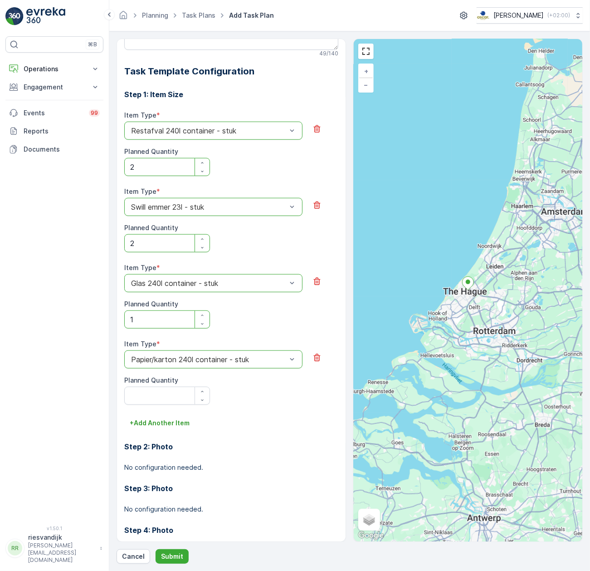
click at [209, 390] on div "Item Type * option Papier/karton 240l container - stuk is disabled. Select anot…" at bounding box center [231, 371] width 214 height 65
click at [205, 392] on div "button" at bounding box center [202, 391] width 15 height 5
type Quantity "2"
click at [163, 426] on p "+ Add Another Item" at bounding box center [160, 422] width 60 height 9
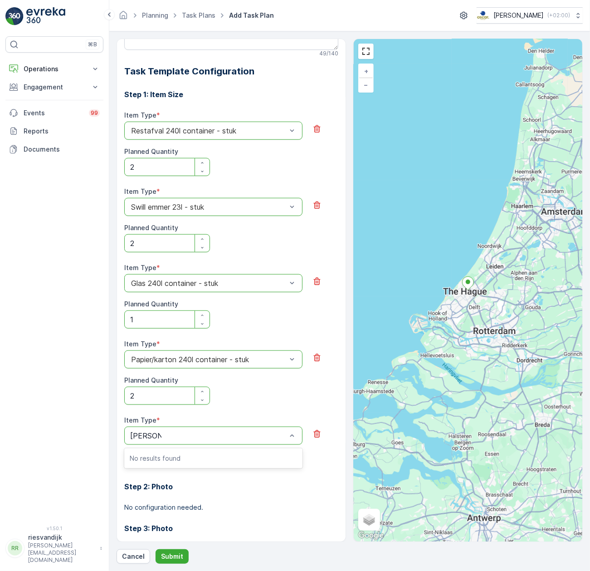
type input "pd zak"
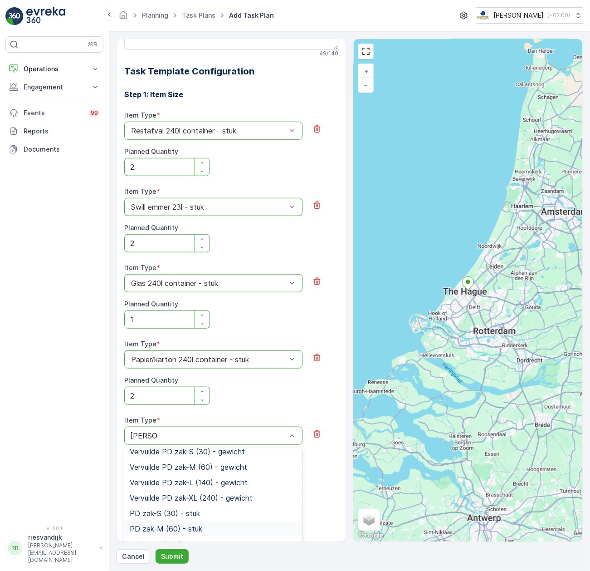
scroll to position [132, 0]
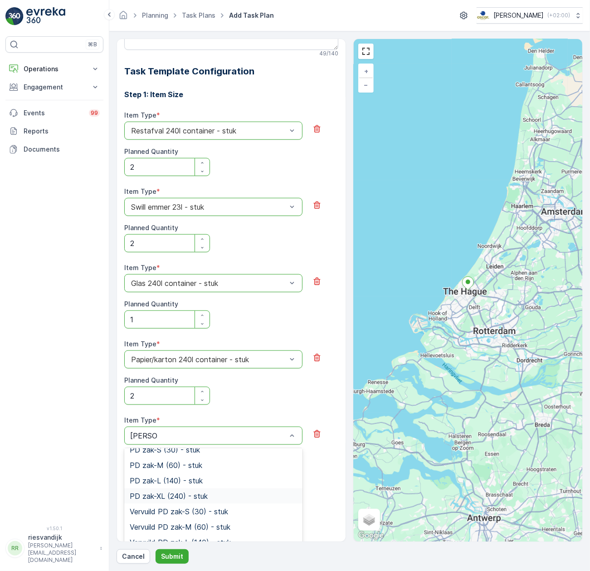
click at [203, 493] on span "PD zak-XL (240) - stuk" at bounding box center [169, 496] width 78 height 8
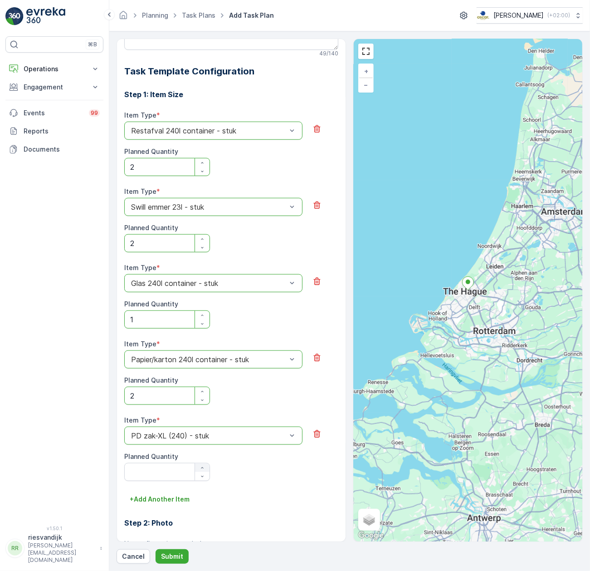
click at [200, 464] on button "button" at bounding box center [202, 467] width 15 height 9
type Quantity "1"
click at [177, 555] on p "Submit" at bounding box center [172, 555] width 22 height 9
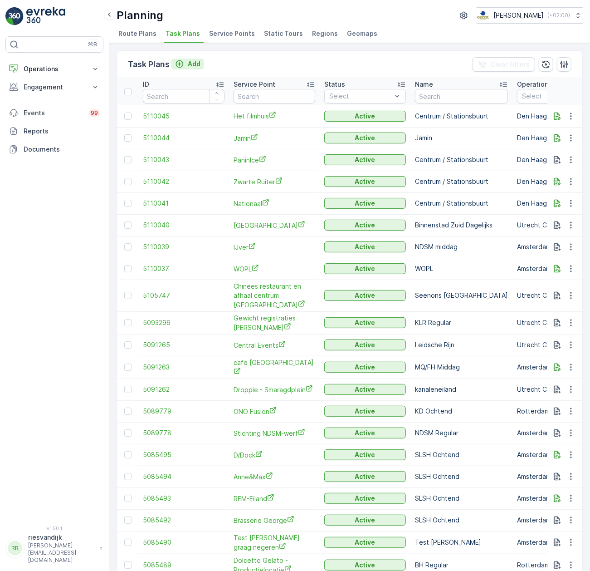
click at [201, 64] on button "Add" at bounding box center [187, 64] width 33 height 11
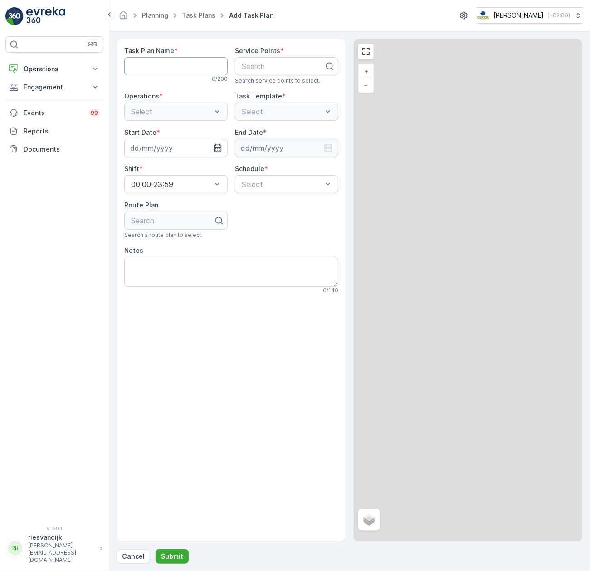
click at [210, 67] on Name "Task Plan Name" at bounding box center [175, 66] width 103 height 18
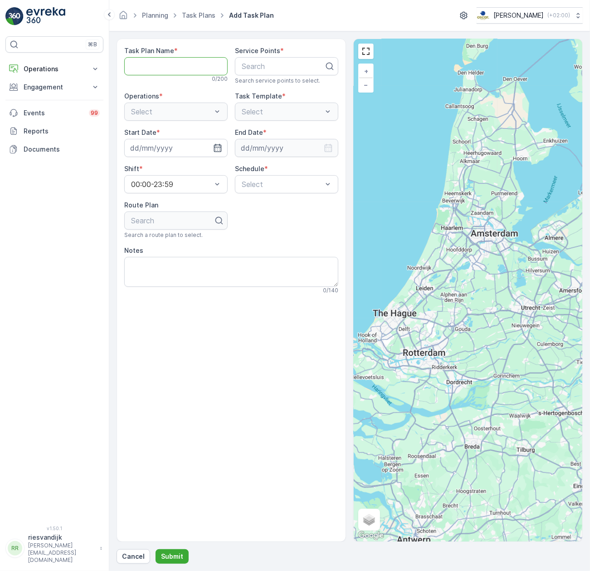
type Name "Centrum / Stationsbuurt"
click at [262, 68] on div at bounding box center [283, 66] width 84 height 8
click at [279, 64] on div at bounding box center [283, 66] width 84 height 8
type input "ooie"
click at [278, 93] on span "De Ooievaart" at bounding box center [270, 88] width 61 height 8
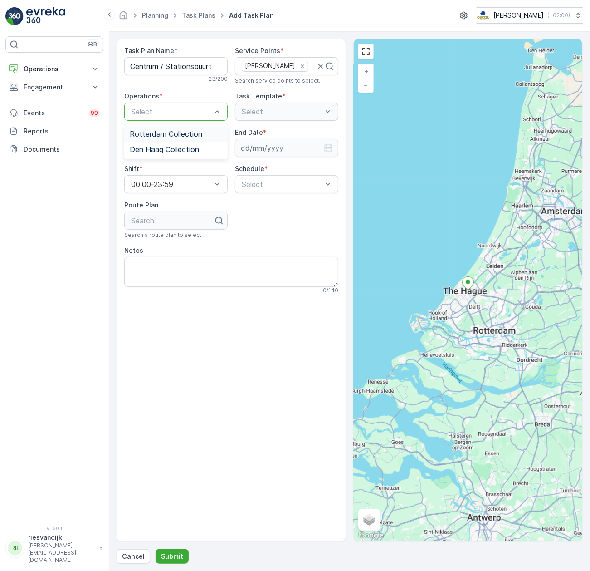
drag, startPoint x: 212, startPoint y: 112, endPoint x: 207, endPoint y: 117, distance: 7.7
click at [199, 151] on span "Den Haag Collection" at bounding box center [164, 149] width 69 height 8
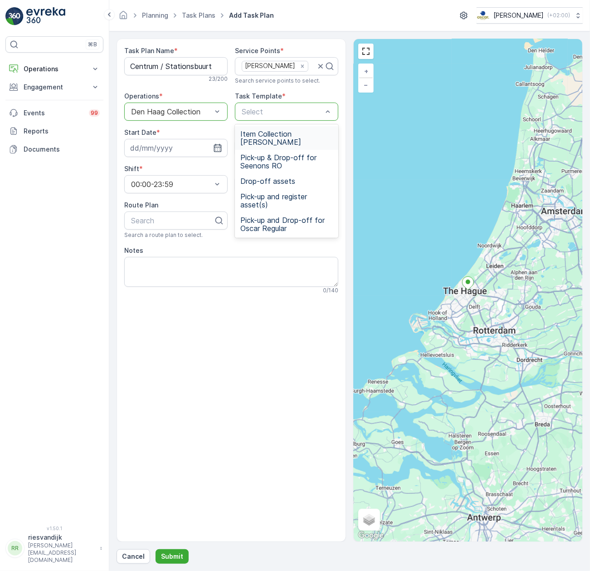
click at [286, 141] on span "Item Collection Oscar Regulier" at bounding box center [286, 138] width 93 height 16
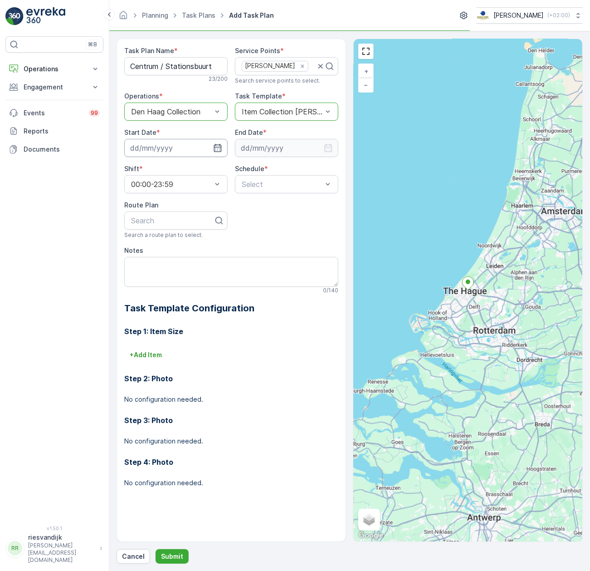
click at [189, 148] on input at bounding box center [175, 148] width 103 height 18
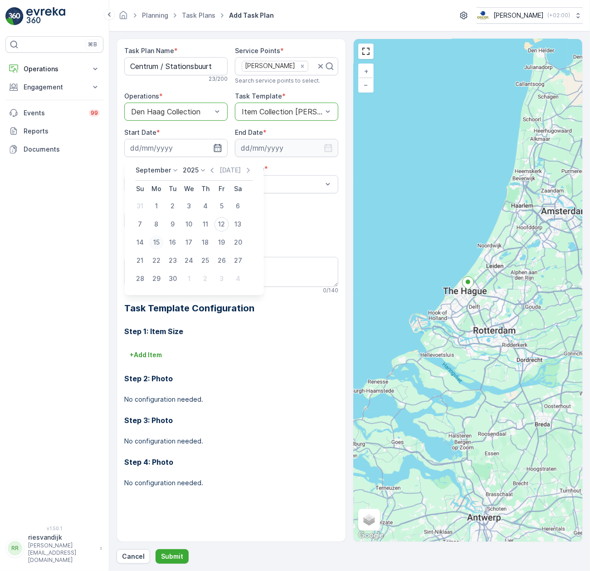
click at [153, 237] on div "15" at bounding box center [156, 242] width 15 height 15
type input "15.09.2025"
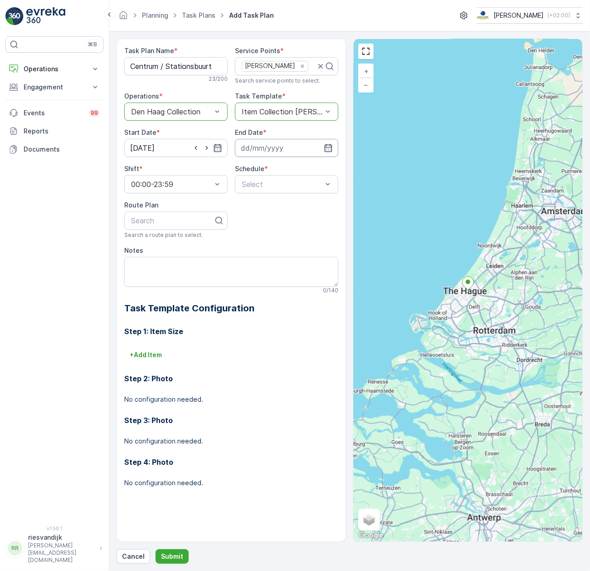
click at [263, 151] on input at bounding box center [286, 148] width 103 height 18
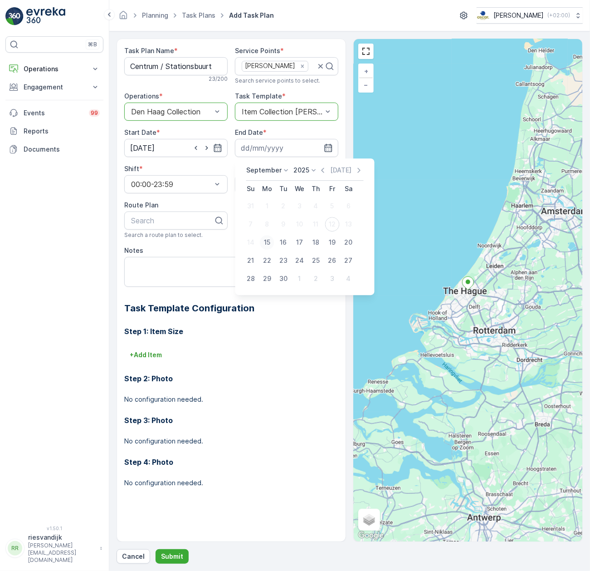
click at [268, 245] on div "15" at bounding box center [267, 242] width 15 height 15
type input "15.09.2025"
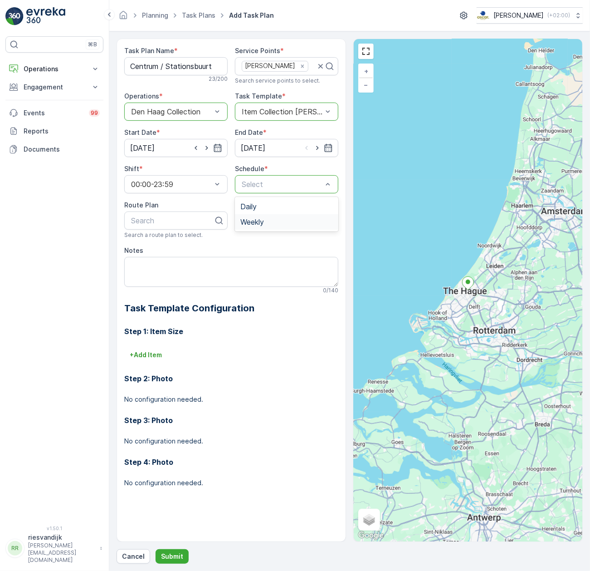
click at [284, 225] on div "Weekly" at bounding box center [286, 222] width 93 height 8
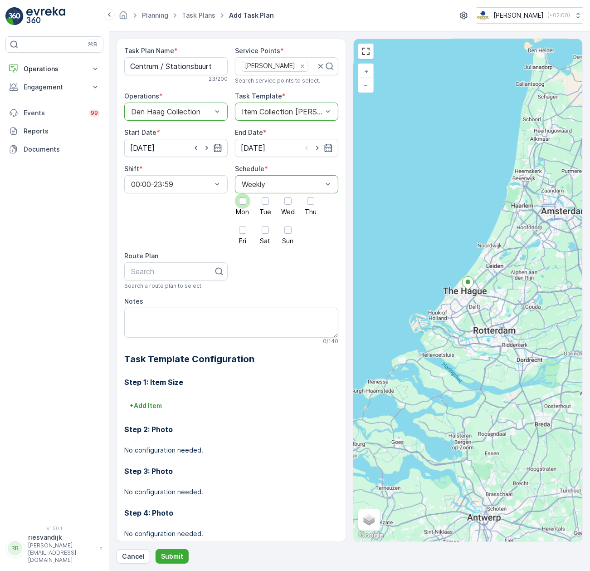
click at [245, 200] on div at bounding box center [242, 200] width 15 height 15
click at [243, 193] on input "Mon" at bounding box center [243, 193] width 0 height 0
click at [265, 200] on div at bounding box center [265, 200] width 7 height 7
click at [265, 193] on input "Tue" at bounding box center [265, 193] width 0 height 0
click at [285, 201] on div at bounding box center [287, 200] width 7 height 7
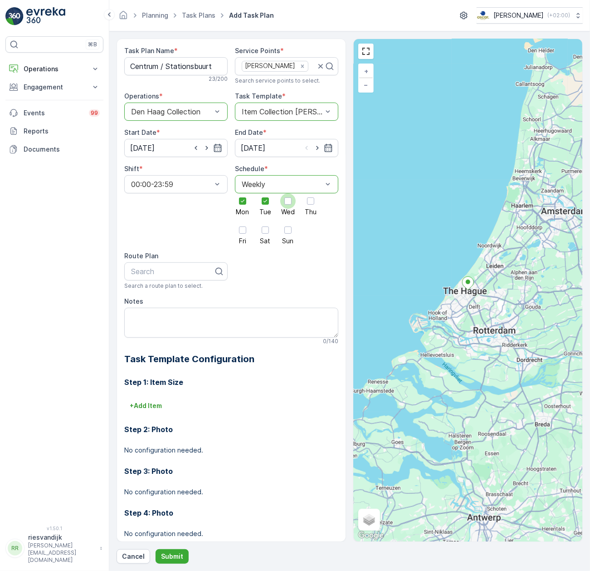
click at [288, 193] on input "Wed" at bounding box center [288, 193] width 0 height 0
click at [304, 204] on div at bounding box center [310, 200] width 15 height 15
click at [311, 193] on input "Thu" at bounding box center [311, 193] width 0 height 0
drag, startPoint x: 240, startPoint y: 233, endPoint x: 249, endPoint y: 232, distance: 8.6
click at [241, 233] on div at bounding box center [242, 229] width 7 height 7
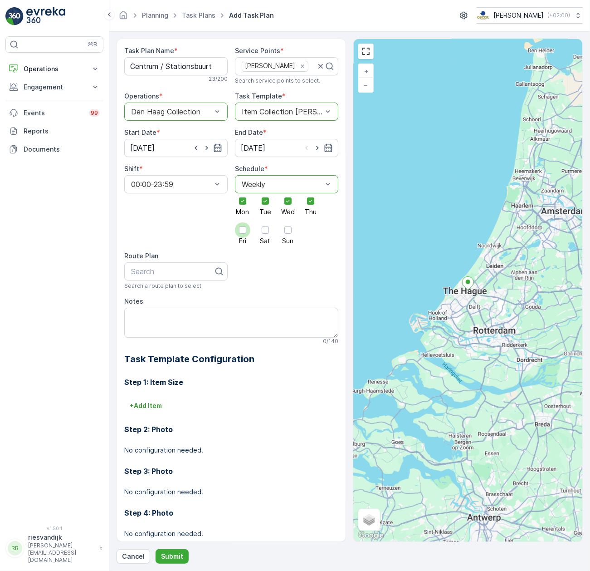
click at [243, 222] on input "Fri" at bounding box center [243, 222] width 0 height 0
click at [265, 231] on div at bounding box center [265, 229] width 7 height 7
click at [265, 222] on input "Sat" at bounding box center [265, 222] width 0 height 0
click at [284, 230] on div at bounding box center [287, 229] width 7 height 7
click at [288, 222] on input "Sun" at bounding box center [288, 222] width 0 height 0
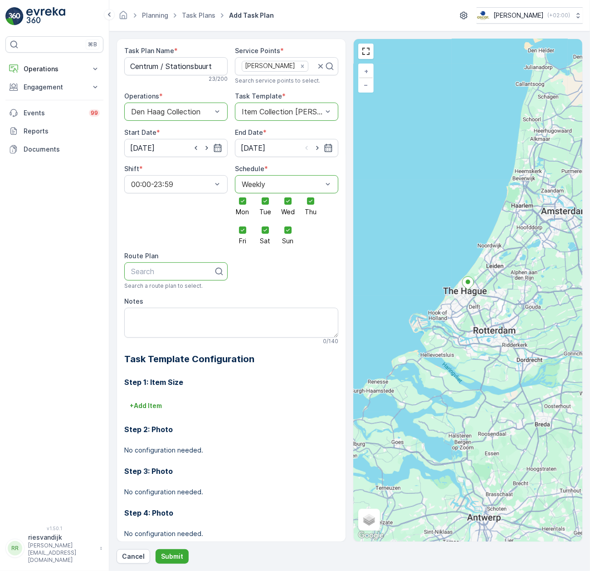
click at [175, 276] on div "Search" at bounding box center [175, 271] width 103 height 18
click at [185, 269] on div at bounding box center [172, 271] width 84 height 8
type input "centr"
click at [176, 293] on span "Centrum / Stationsbuurt" at bounding box center [171, 293] width 82 height 8
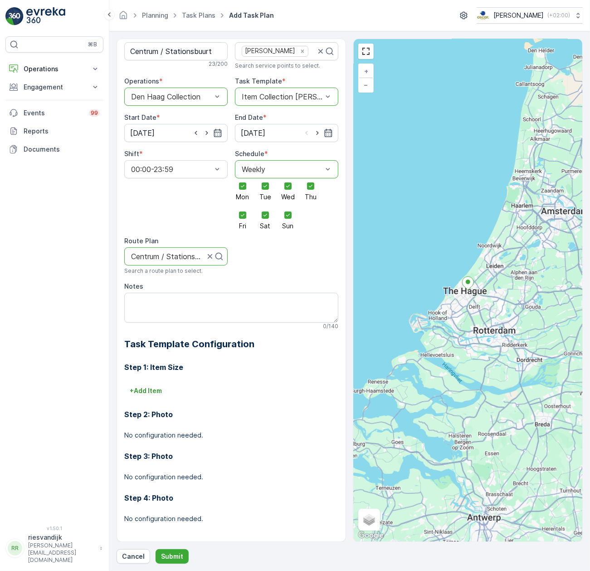
scroll to position [19, 0]
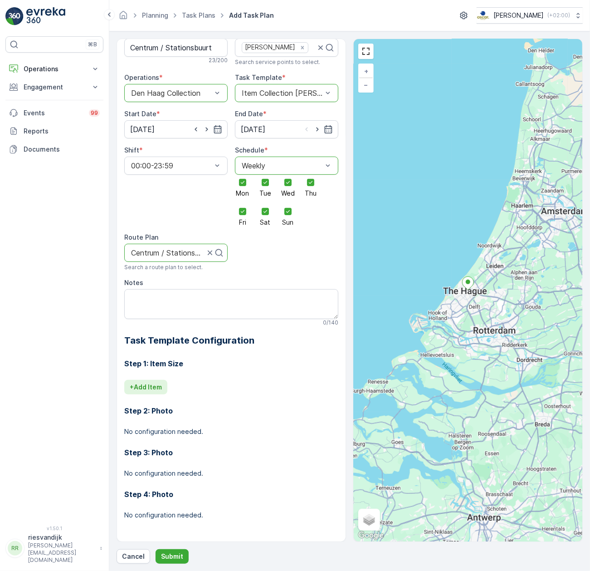
click at [149, 382] on p "+ Add Item" at bounding box center [146, 386] width 32 height 9
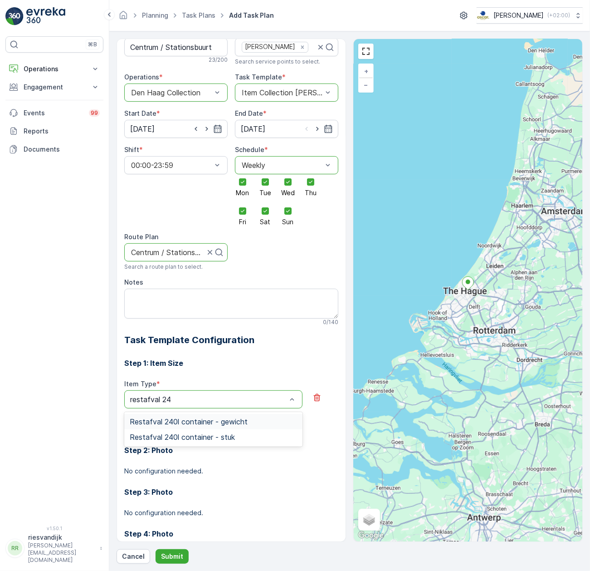
type input "restafval 240"
click at [222, 437] on span "Restafval 240l container - stuk" at bounding box center [182, 437] width 105 height 8
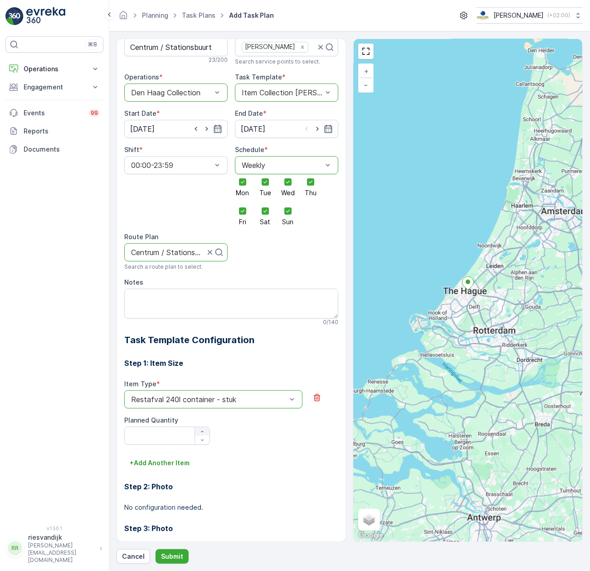
click at [200, 434] on button "button" at bounding box center [202, 431] width 15 height 9
type Quantity "1"
drag, startPoint x: 181, startPoint y: 455, endPoint x: 182, endPoint y: 461, distance: 5.5
click at [181, 458] on div "Step 1: Item Size Item Type * option Restafval 240l container - stuk is disable…" at bounding box center [231, 477] width 214 height 263
click at [182, 461] on p "+ Add Another Item" at bounding box center [160, 462] width 60 height 9
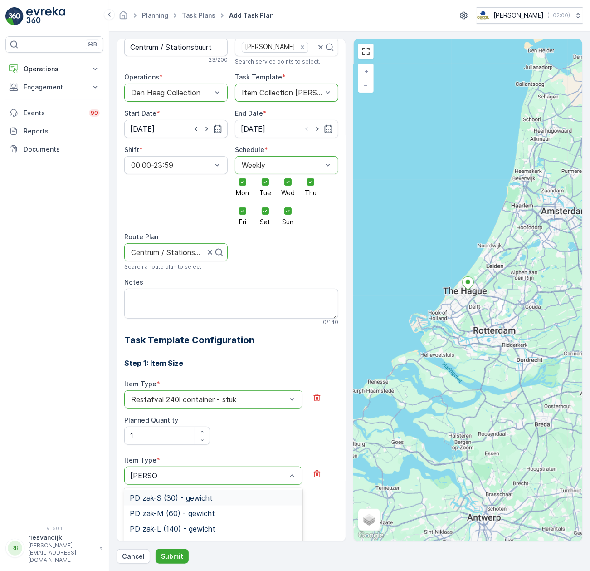
type input "pd zak-x"
click at [216, 526] on div "PD zak-XL (240) - stuk" at bounding box center [213, 528] width 167 height 8
click at [204, 509] on div "button" at bounding box center [202, 507] width 15 height 5
type Quantity "1"
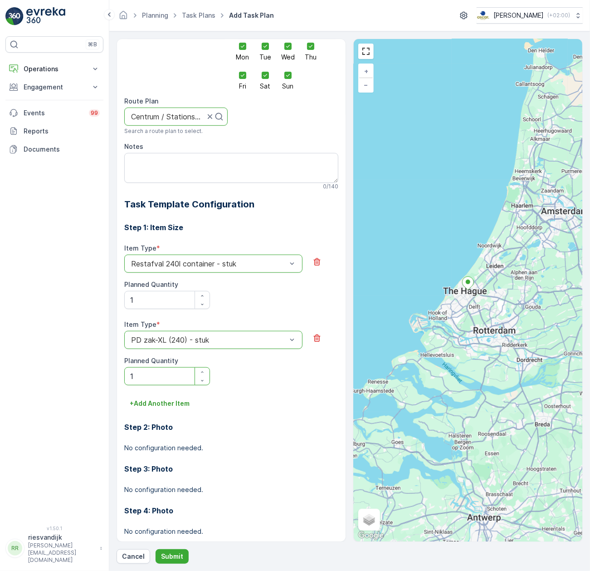
scroll to position [171, 0]
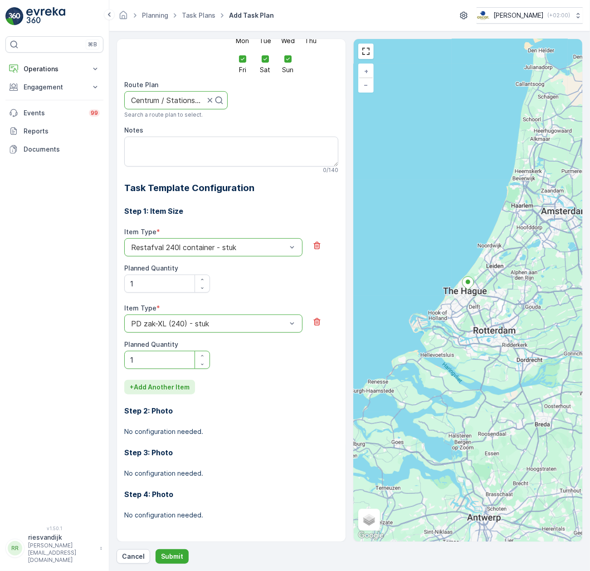
drag, startPoint x: 167, startPoint y: 383, endPoint x: 169, endPoint y: 389, distance: 5.9
click at [169, 389] on p "+ Add Another Item" at bounding box center [160, 386] width 60 height 9
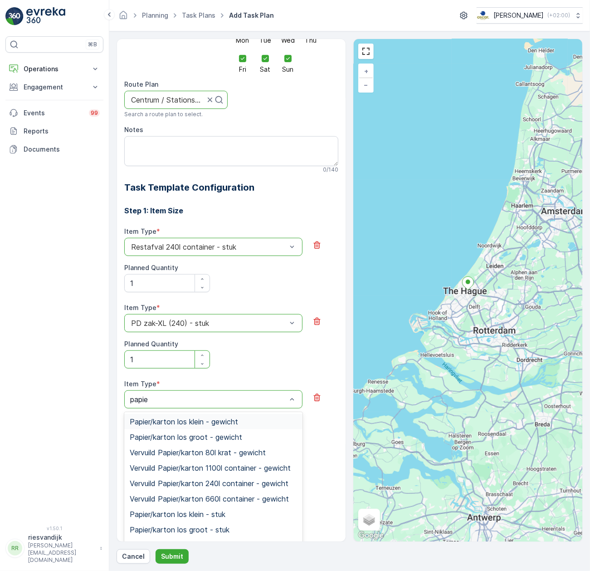
type input "papier"
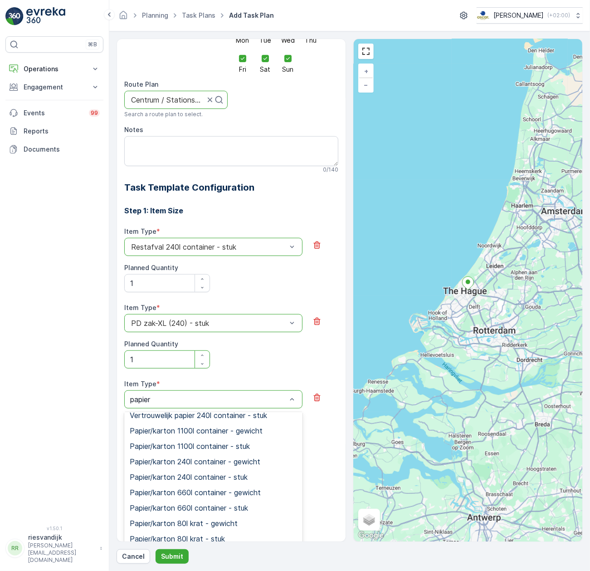
scroll to position [215, 0]
click at [229, 479] on span "Papier/karton 240l container - stuk" at bounding box center [189, 477] width 118 height 8
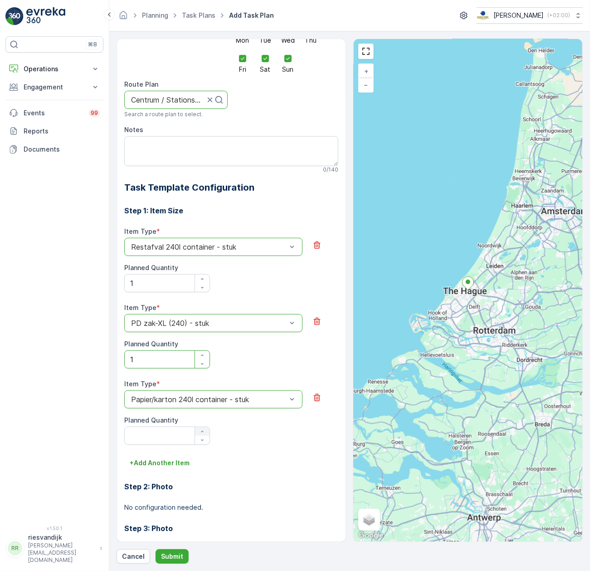
click at [203, 432] on icon "button" at bounding box center [202, 431] width 5 height 5
type Quantity "1"
click at [171, 461] on p "+ Add Another Item" at bounding box center [160, 462] width 60 height 9
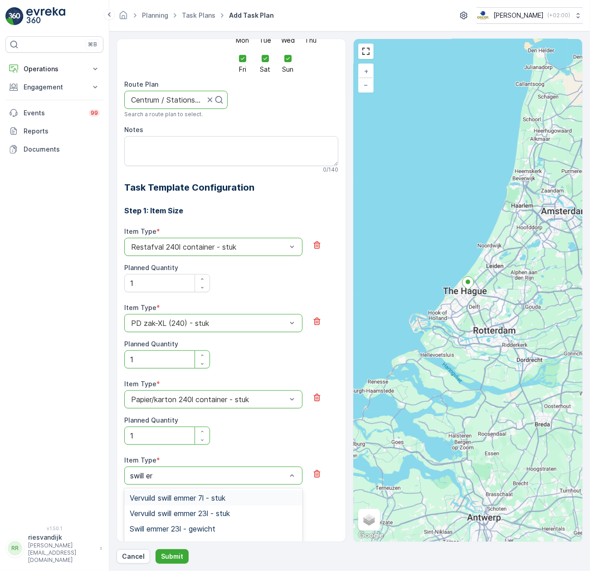
type input "swill emm"
click at [226, 526] on div "Swill emmer 23l - stuk" at bounding box center [213, 526] width 167 height 8
click at [200, 507] on icon "button" at bounding box center [202, 507] width 5 height 5
type Quantity "1"
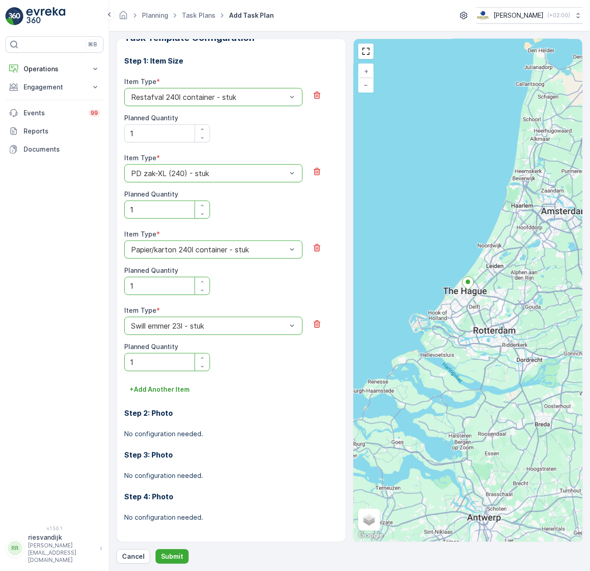
scroll to position [324, 0]
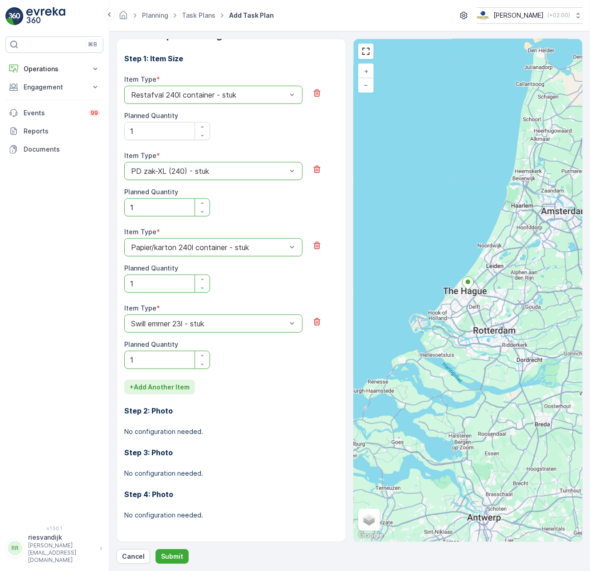
click at [151, 385] on p "+ Add Another Item" at bounding box center [160, 386] width 60 height 9
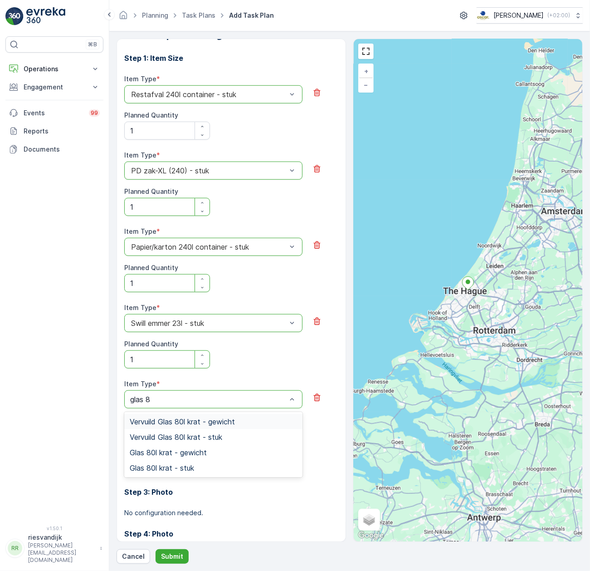
type input "glas 80"
click at [219, 465] on div "Glas 80l krat - stuk" at bounding box center [213, 467] width 167 height 8
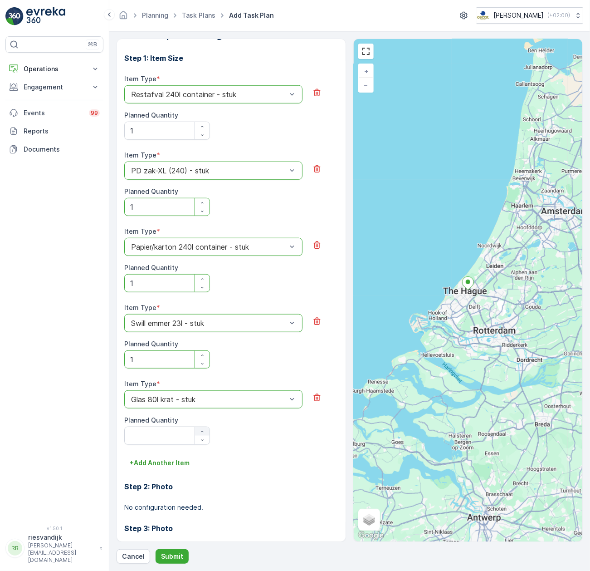
click at [201, 430] on icon "button" at bounding box center [202, 431] width 5 height 5
type Quantity "1"
click at [167, 465] on p "+ Add Another Item" at bounding box center [160, 462] width 60 height 9
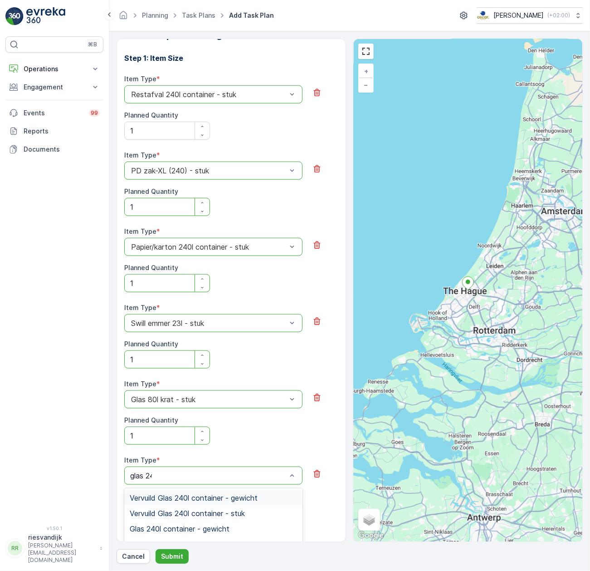
type input "glas 240"
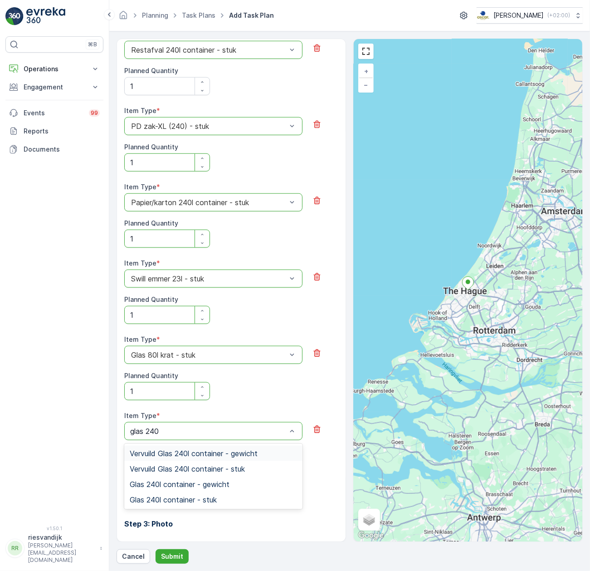
scroll to position [440, 0]
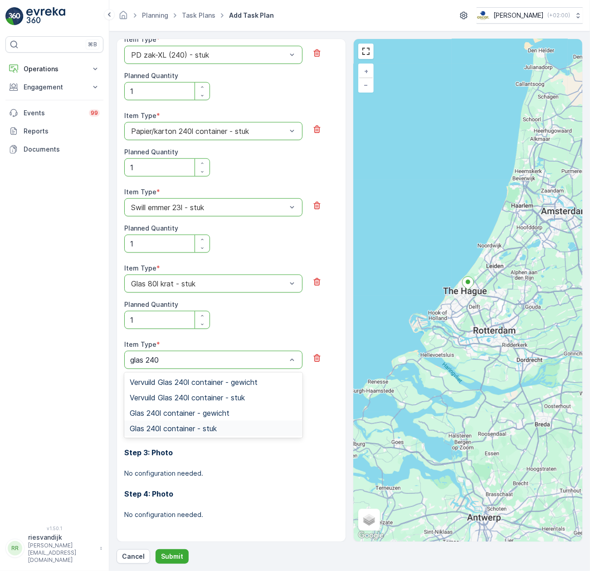
click at [202, 433] on div "Glas 240l container - stuk" at bounding box center [213, 427] width 178 height 15
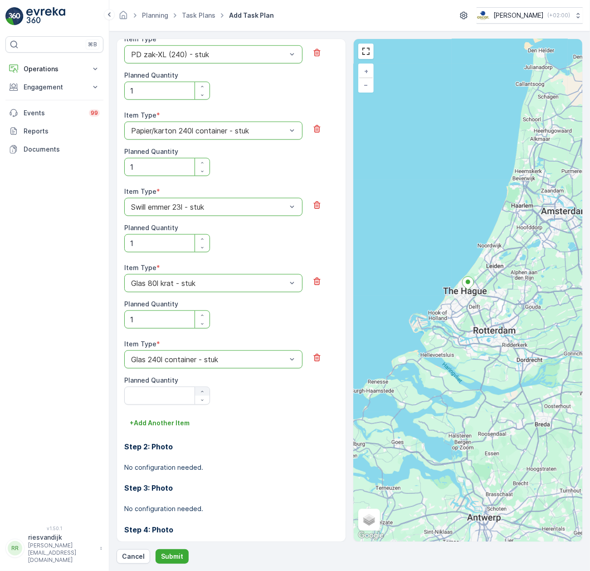
click at [200, 390] on icon "button" at bounding box center [202, 391] width 5 height 5
type Quantity "1"
click at [177, 552] on p "Submit" at bounding box center [172, 555] width 22 height 9
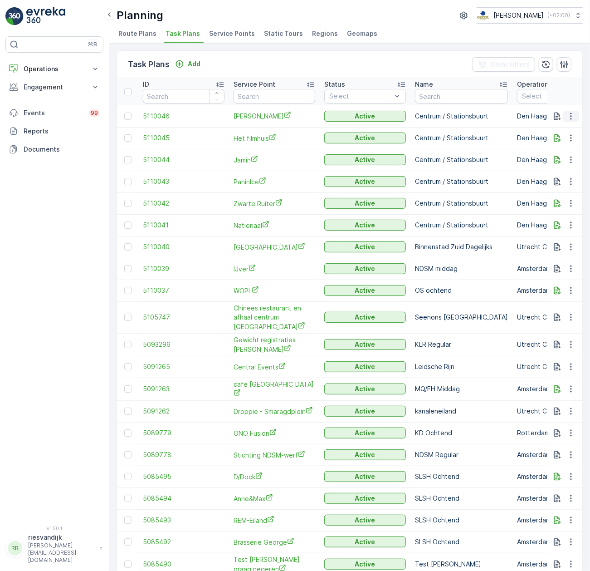
click at [570, 119] on icon "button" at bounding box center [570, 116] width 9 height 9
click at [568, 141] on span "Edit Task Plan" at bounding box center [555, 142] width 42 height 9
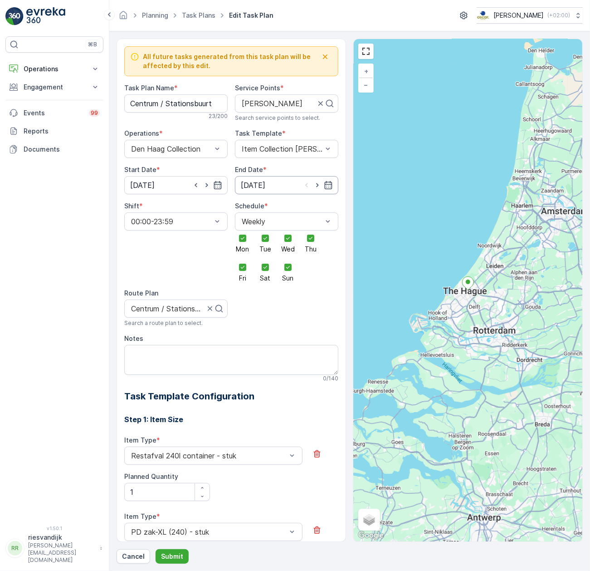
click at [262, 184] on input "15.09.2025" at bounding box center [286, 185] width 103 height 18
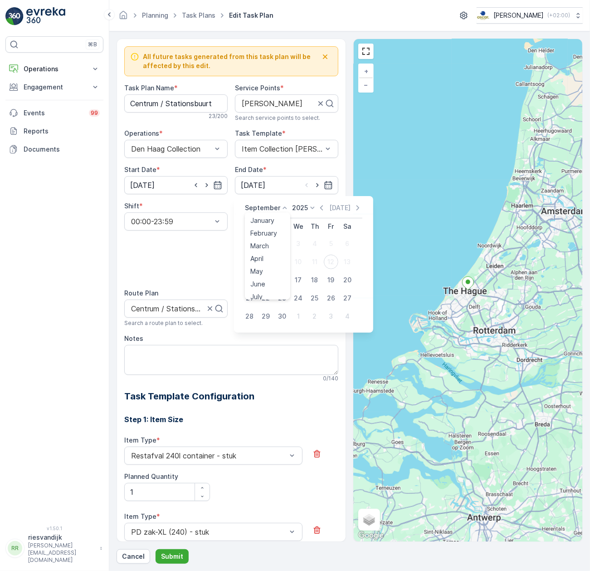
click at [272, 205] on p "September" at bounding box center [262, 207] width 35 height 9
click at [308, 207] on icon at bounding box center [312, 207] width 9 height 9
click at [305, 288] on span "2030" at bounding box center [305, 291] width 15 height 9
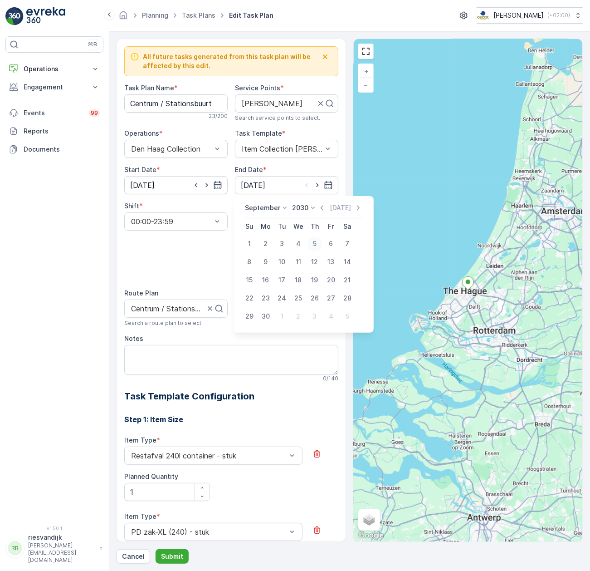
click at [314, 240] on div "5" at bounding box center [314, 243] width 15 height 15
type input "05.09.2030"
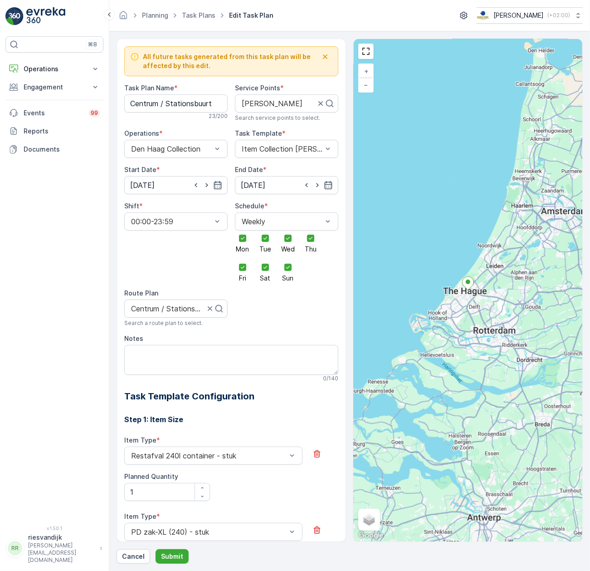
click at [212, 251] on div "Shift * 00:00-23:59" at bounding box center [175, 241] width 103 height 80
click at [179, 553] on p "Submit" at bounding box center [172, 555] width 22 height 9
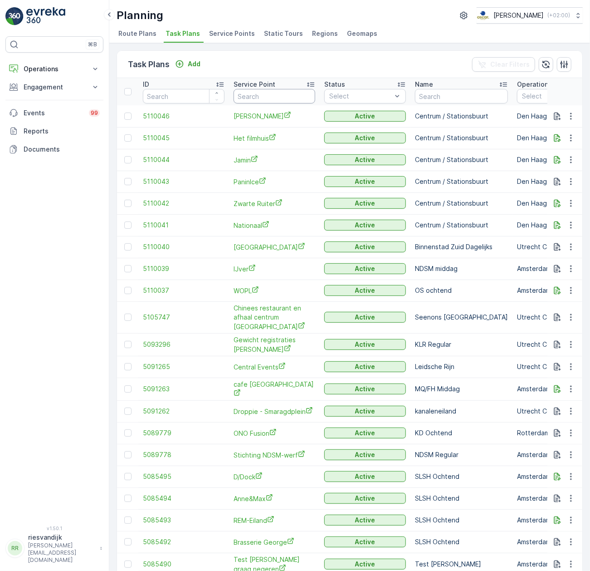
click at [262, 93] on input "text" at bounding box center [275, 96] width 82 height 15
type input "onda"
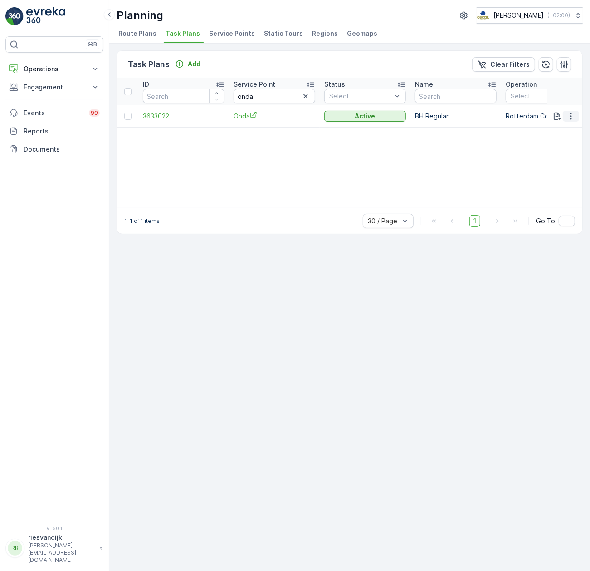
click at [571, 112] on icon "button" at bounding box center [570, 116] width 9 height 9
click at [563, 142] on span "Edit Task Plan" at bounding box center [555, 142] width 42 height 9
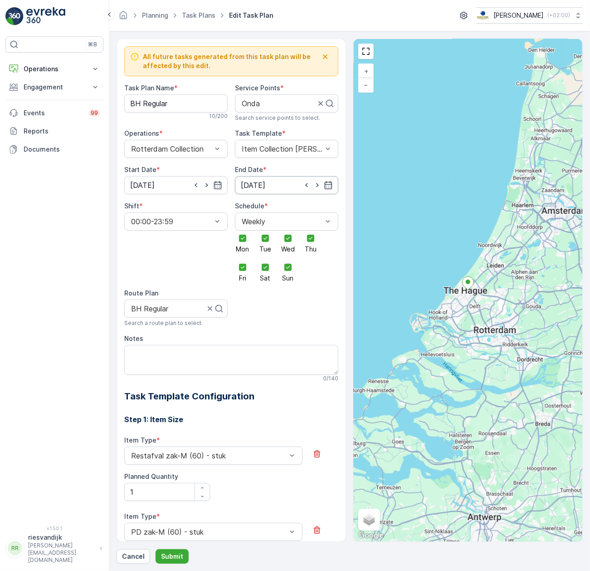
click at [274, 180] on input "14.10.2030" at bounding box center [286, 185] width 103 height 18
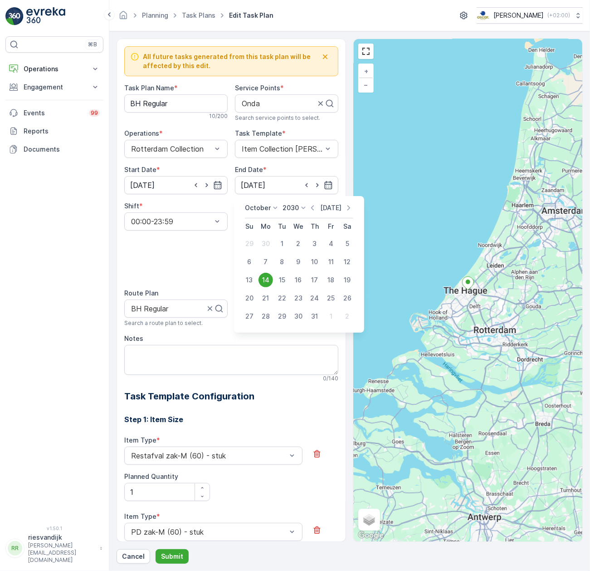
click at [327, 206] on p "Today" at bounding box center [330, 207] width 21 height 9
click at [251, 278] on div "14" at bounding box center [249, 280] width 15 height 15
type input "[DATE]"
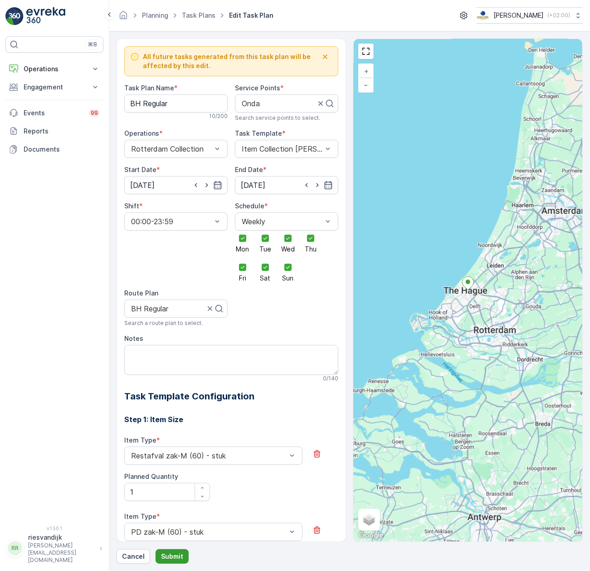
click at [177, 554] on p "Submit" at bounding box center [172, 555] width 22 height 9
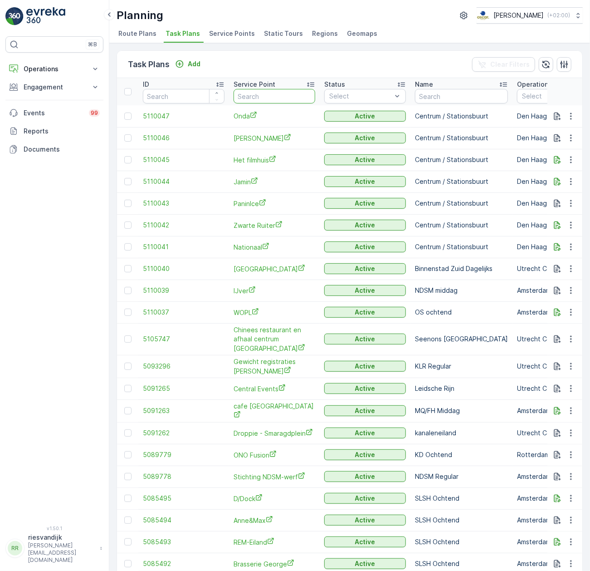
click at [294, 98] on input "text" at bounding box center [275, 96] width 82 height 15
type input "de paas"
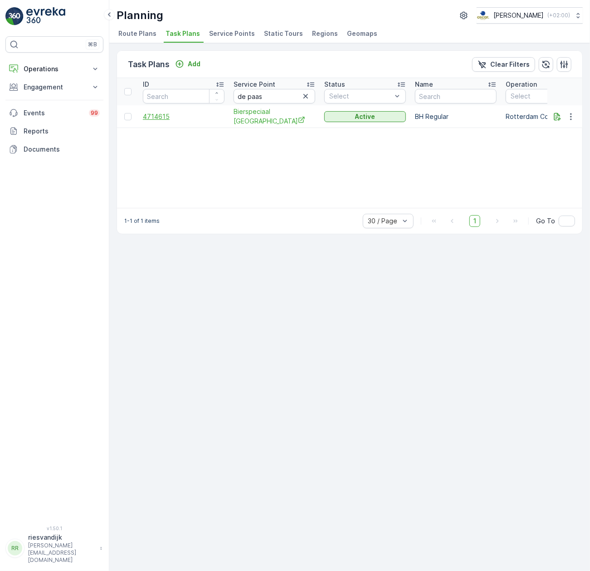
click at [150, 112] on span "4714615" at bounding box center [184, 116] width 82 height 9
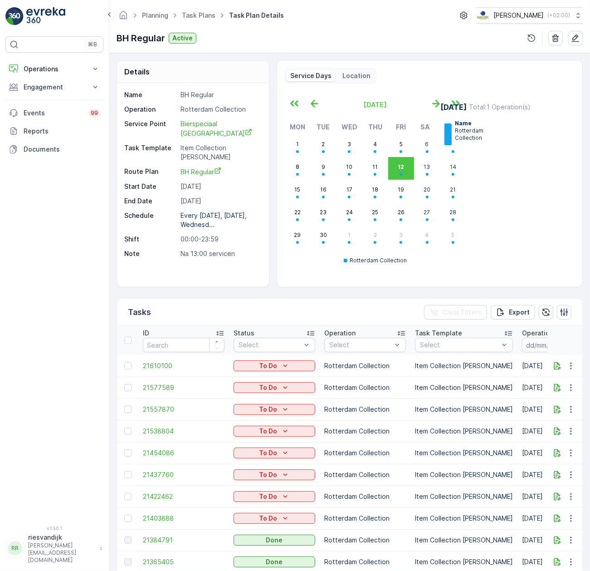
click at [208, 258] on p "Na 13:00 servicen" at bounding box center [219, 253] width 79 height 9
click at [214, 250] on p "Na 13:00 servicen" at bounding box center [219, 253] width 79 height 9
click at [213, 250] on p "Na 13:00 servicen" at bounding box center [219, 253] width 79 height 9
copy div "Na 13:00 servicen Service Days Location"
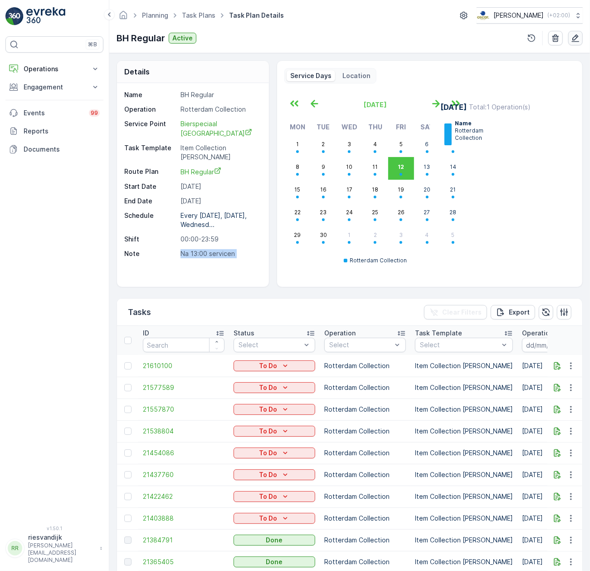
click at [572, 34] on icon "button" at bounding box center [575, 38] width 9 height 9
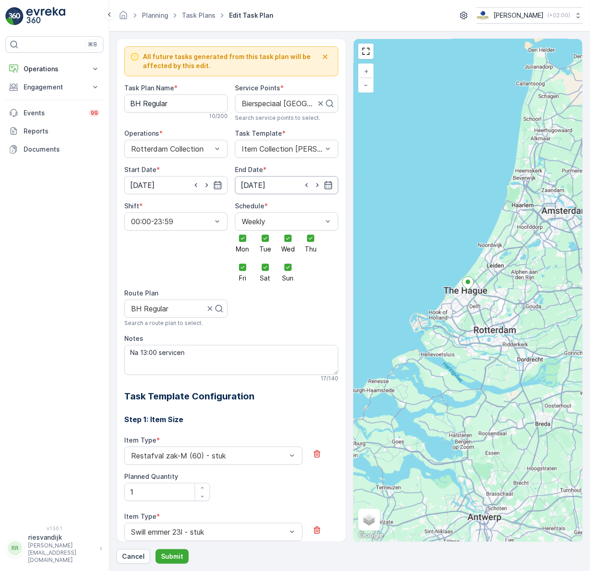
click at [280, 190] on input "14.10.2030" at bounding box center [286, 185] width 103 height 18
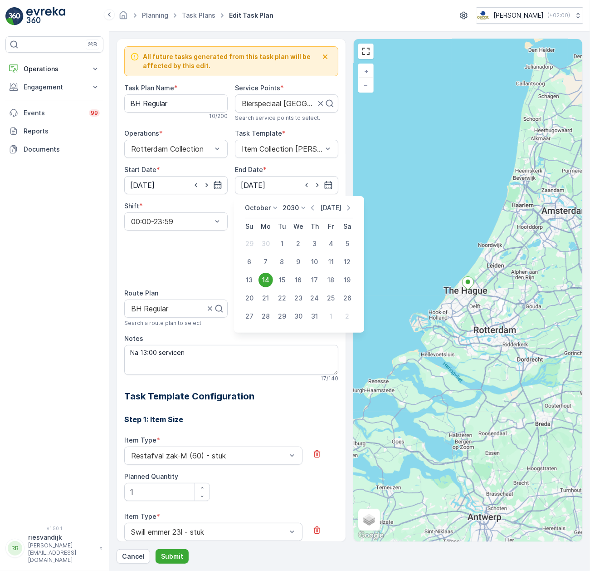
click at [323, 205] on p "[DATE]" at bounding box center [330, 207] width 21 height 9
click at [247, 280] on div "14" at bounding box center [249, 280] width 15 height 15
type input "[DATE]"
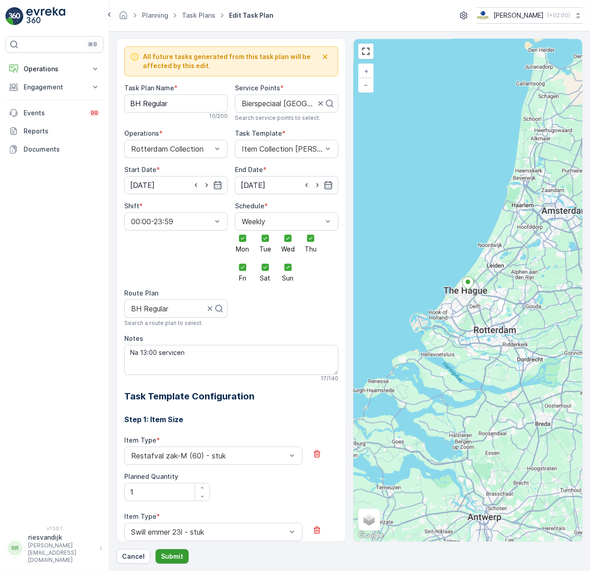
click at [168, 557] on p "Submit" at bounding box center [172, 555] width 22 height 9
click at [171, 557] on p "Submit" at bounding box center [172, 555] width 22 height 9
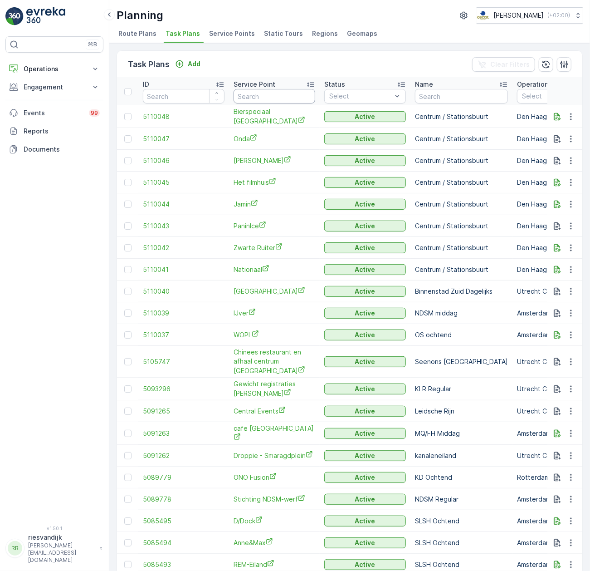
click at [279, 92] on input "text" at bounding box center [275, 96] width 82 height 15
type input "bierspeciaal"
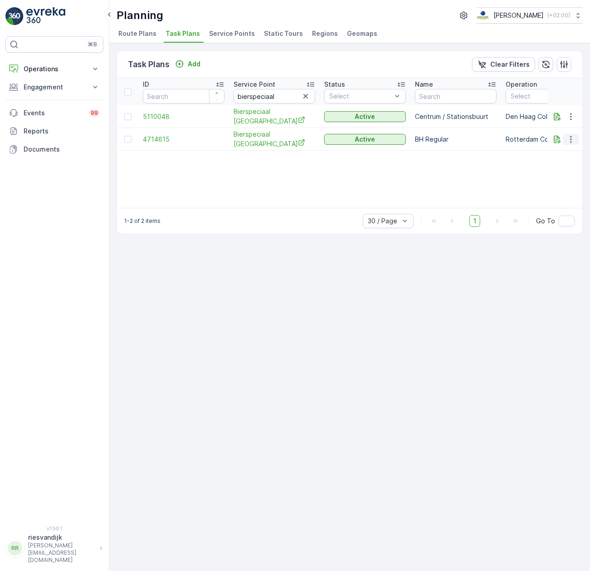
click at [575, 138] on icon "button" at bounding box center [570, 139] width 9 height 9
click at [568, 165] on span "Edit Task Plan" at bounding box center [555, 165] width 42 height 9
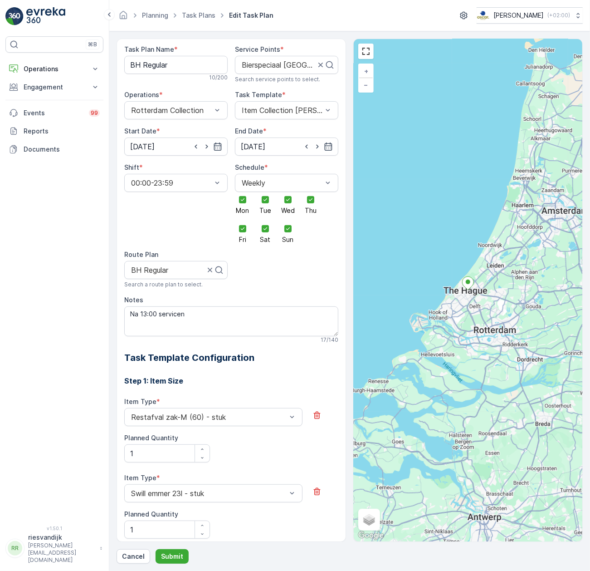
scroll to position [15, 0]
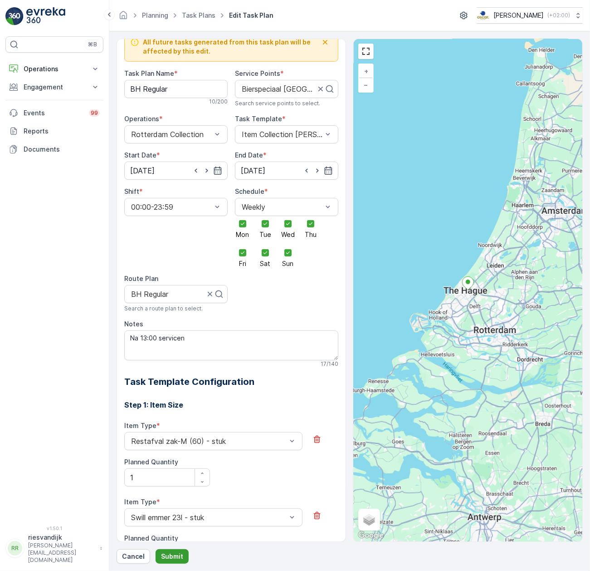
click at [164, 555] on p "Submit" at bounding box center [172, 555] width 22 height 9
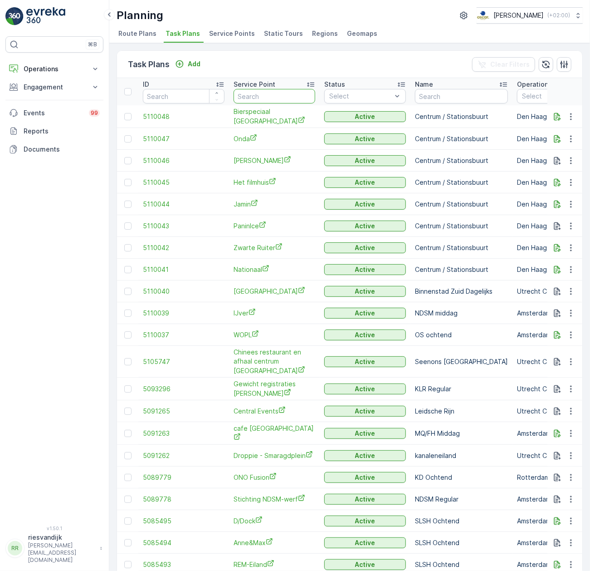
click at [275, 101] on input "text" at bounding box center [275, 96] width 82 height 15
type input "ethica"
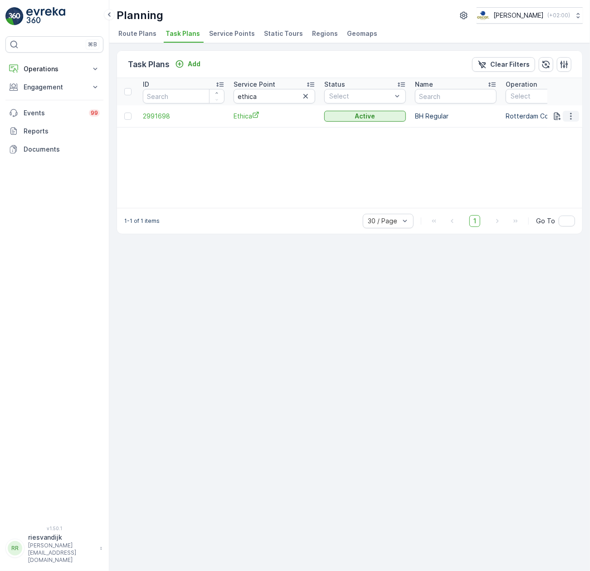
click at [570, 114] on icon "button" at bounding box center [570, 116] width 9 height 9
click at [562, 143] on span "Edit Task Plan" at bounding box center [555, 142] width 42 height 9
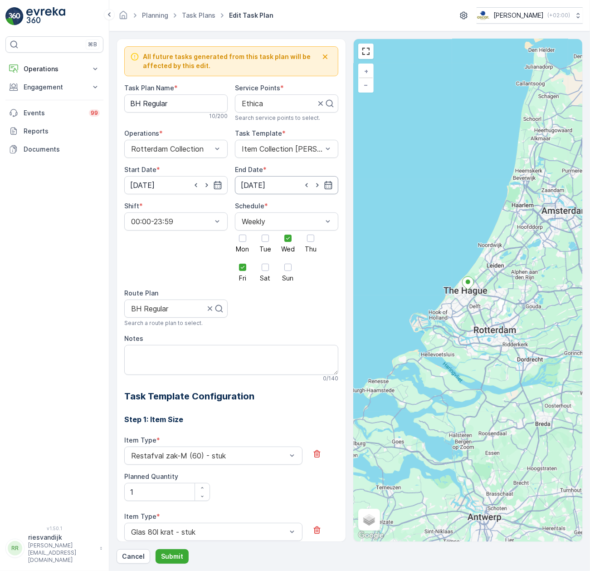
click at [256, 180] on input "19.10.2029" at bounding box center [286, 185] width 103 height 18
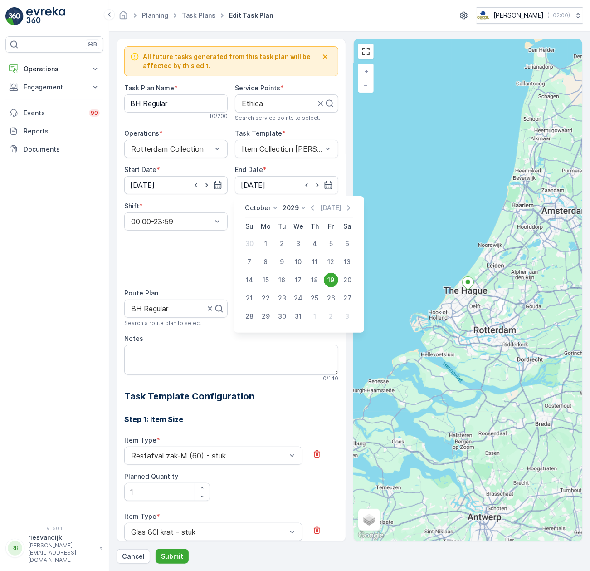
drag, startPoint x: 329, startPoint y: 206, endPoint x: 325, endPoint y: 211, distance: 6.5
click at [329, 205] on p "[DATE]" at bounding box center [330, 207] width 21 height 9
click at [253, 280] on div "14" at bounding box center [249, 280] width 15 height 15
type input "[DATE]"
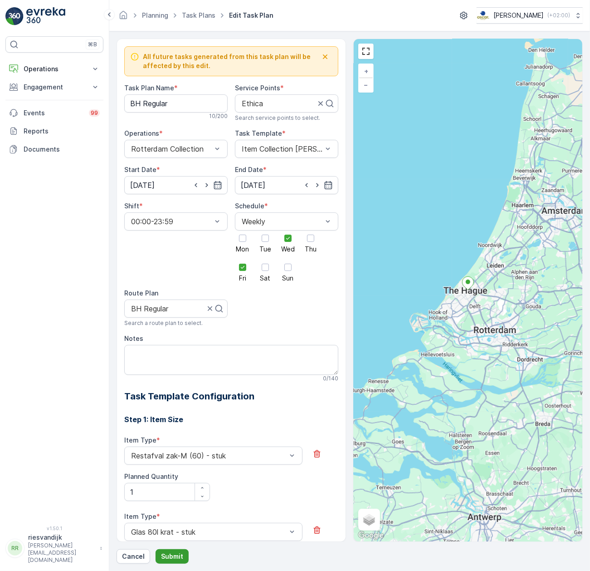
click at [167, 552] on p "Submit" at bounding box center [172, 555] width 22 height 9
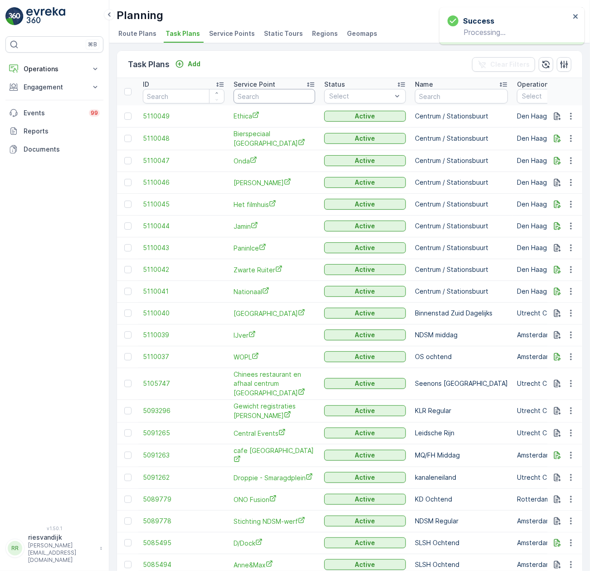
click at [269, 96] on input "text" at bounding box center [275, 96] width 82 height 15
type input "hw"
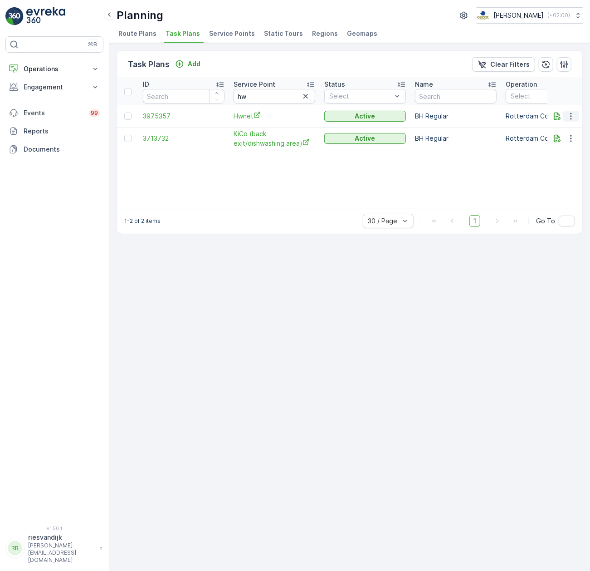
click at [573, 118] on icon "button" at bounding box center [570, 116] width 9 height 9
click at [574, 142] on span "Edit Task Plan" at bounding box center [555, 142] width 42 height 9
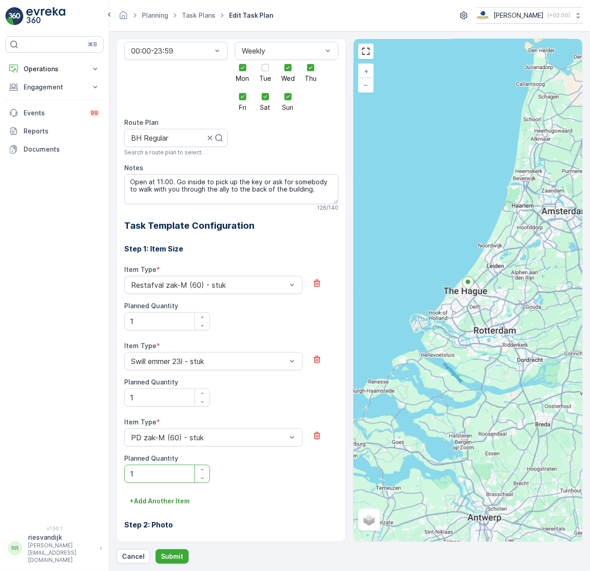
scroll to position [44, 0]
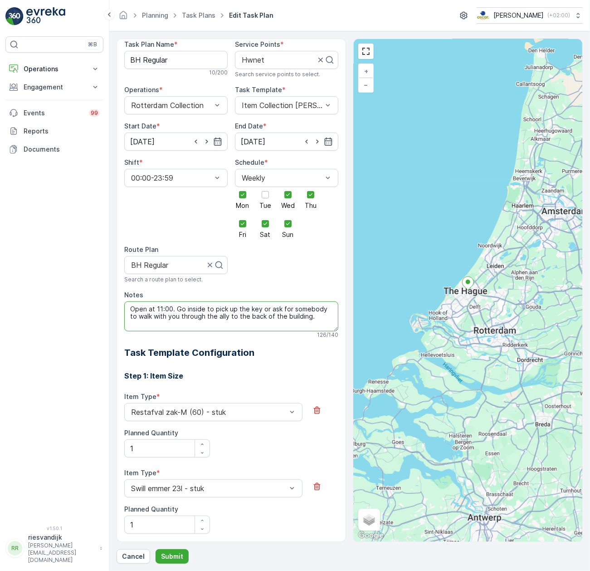
click at [166, 307] on textarea "Open at 11:00. Go inside to pick up the key or ask for somebody to walk with yo…" at bounding box center [231, 316] width 214 height 30
click at [166, 308] on textarea "Open at 11:00. Go inside to pick up the key or ask for somebody to walk with yo…" at bounding box center [231, 316] width 214 height 30
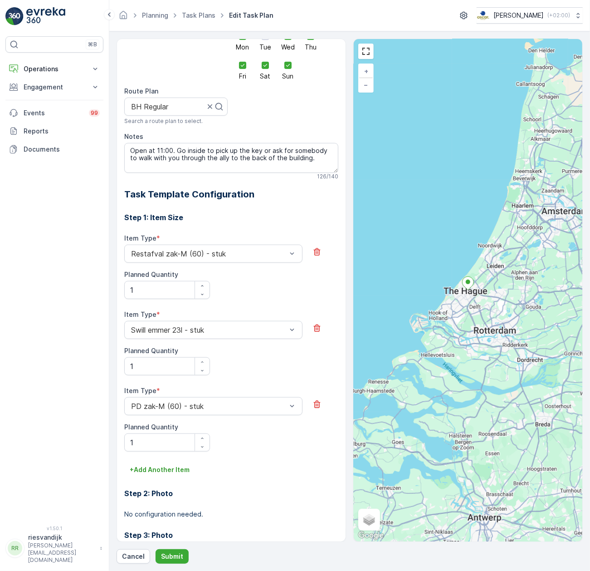
scroll to position [0, 0]
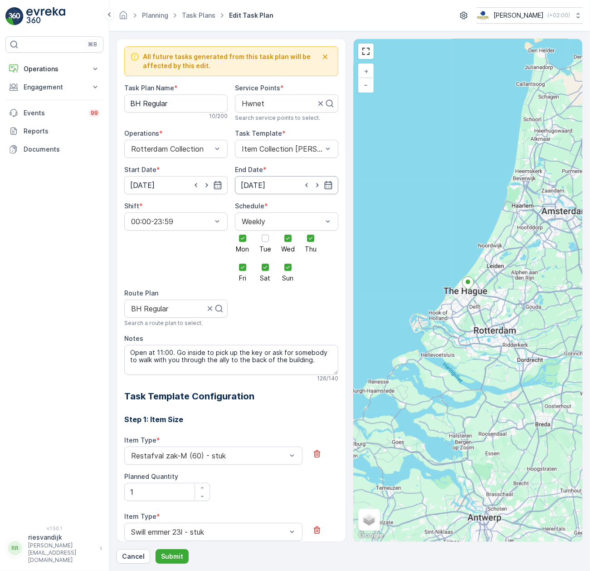
click at [274, 187] on input "[DATE]" at bounding box center [286, 185] width 103 height 18
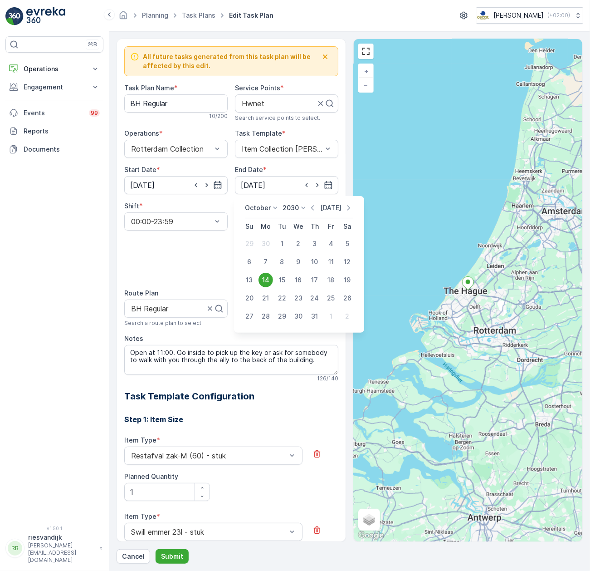
click at [327, 210] on p "[DATE]" at bounding box center [330, 207] width 21 height 9
click at [247, 278] on div "14" at bounding box center [249, 280] width 15 height 15
type input "[DATE]"
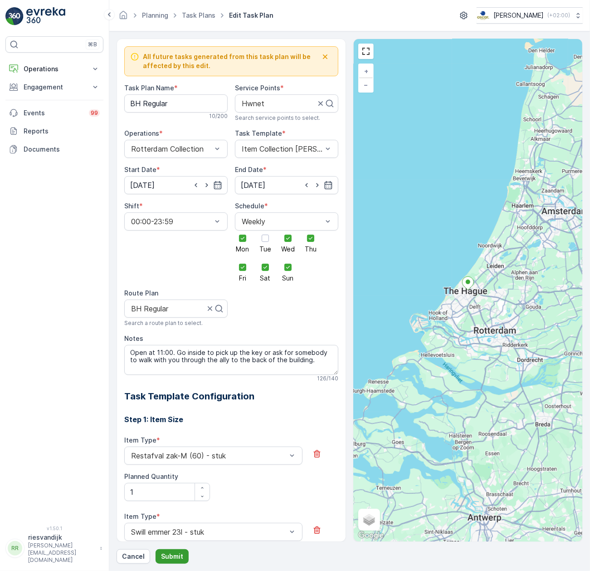
click at [180, 557] on p "Submit" at bounding box center [172, 555] width 22 height 9
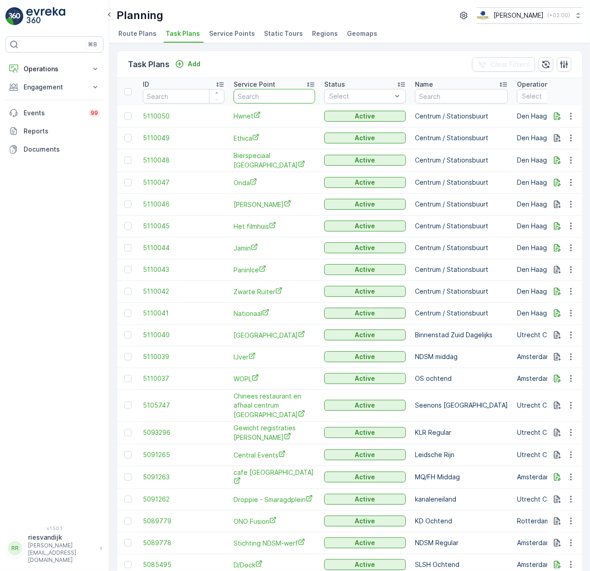
click at [265, 93] on input "text" at bounding box center [275, 96] width 82 height 15
type input "deceltt"
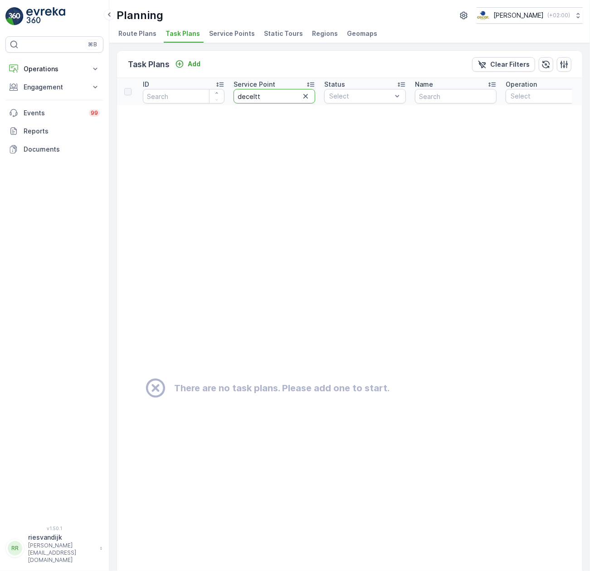
click at [263, 96] on input "deceltt" at bounding box center [275, 96] width 82 height 15
type input "dolcett"
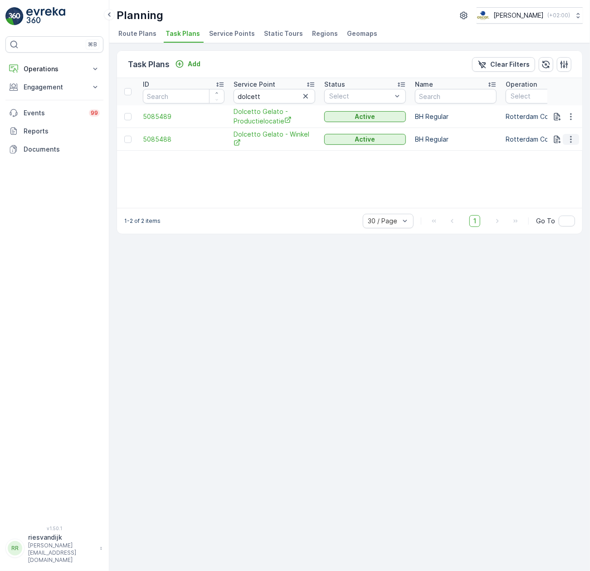
click at [568, 138] on icon "button" at bounding box center [570, 139] width 9 height 9
click at [570, 164] on span "Edit Task Plan" at bounding box center [555, 165] width 42 height 9
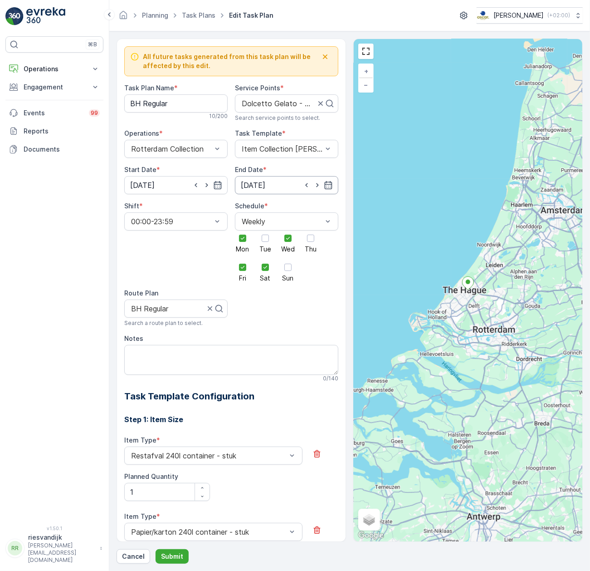
drag, startPoint x: 273, startPoint y: 185, endPoint x: 269, endPoint y: 190, distance: 5.8
click at [269, 189] on input "[DATE]" at bounding box center [286, 185] width 103 height 18
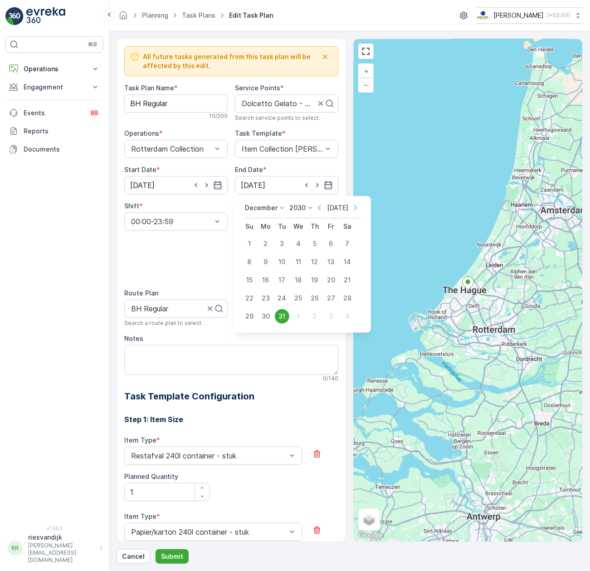
click at [336, 210] on p "[DATE]" at bounding box center [337, 207] width 21 height 9
click at [254, 280] on div "14" at bounding box center [249, 280] width 15 height 15
type input "[DATE]"
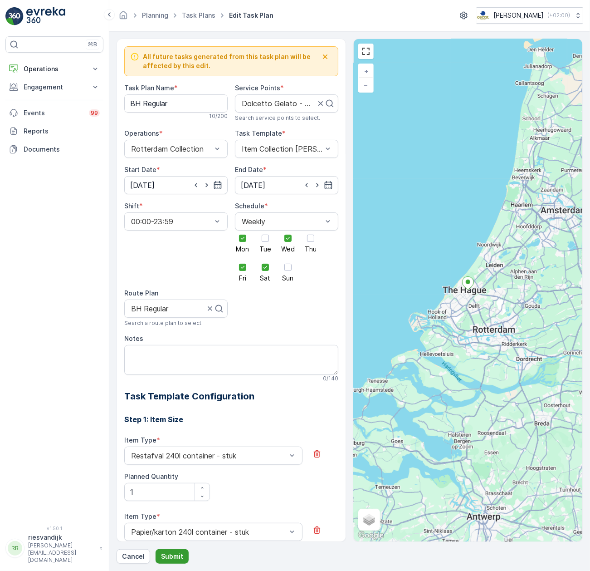
click at [162, 555] on p "Submit" at bounding box center [172, 555] width 22 height 9
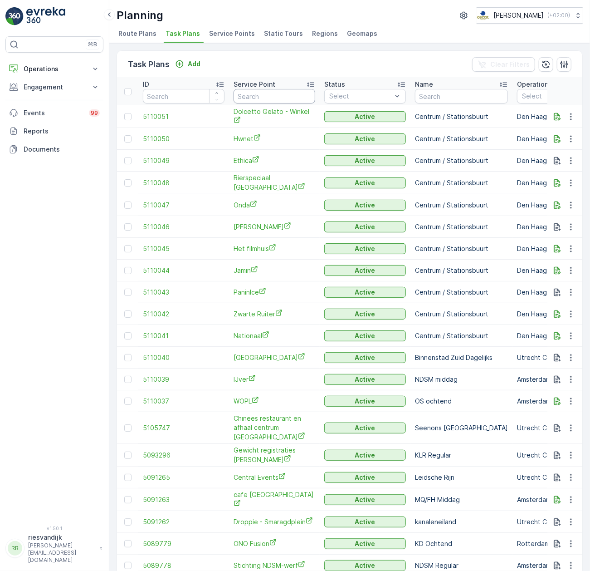
click at [276, 98] on input "text" at bounding box center [275, 96] width 82 height 15
type input "dolcett"
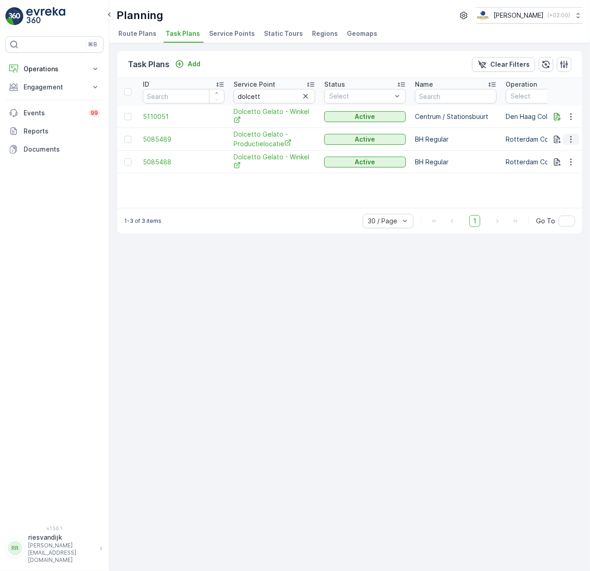
click at [572, 138] on icon "button" at bounding box center [570, 139] width 9 height 9
click at [563, 166] on span "Edit Task Plan" at bounding box center [555, 164] width 42 height 9
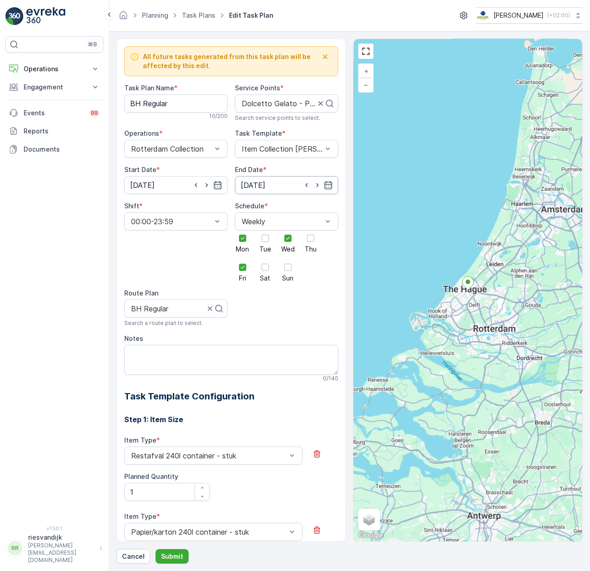
click at [286, 185] on input "[DATE]" at bounding box center [286, 185] width 103 height 18
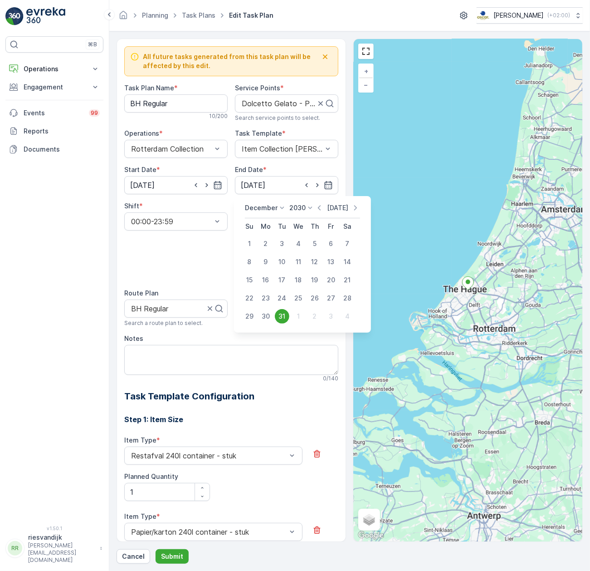
click at [330, 211] on p "[DATE]" at bounding box center [337, 207] width 21 height 9
click at [252, 278] on div "14" at bounding box center [249, 280] width 15 height 15
type input "[DATE]"
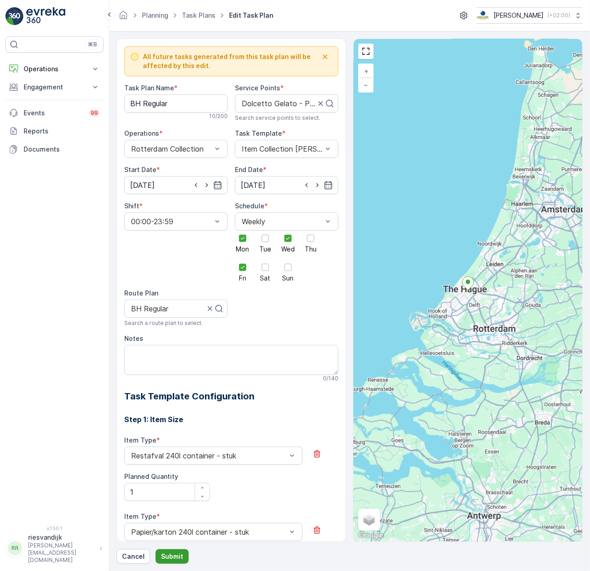
click at [167, 556] on p "Submit" at bounding box center [172, 555] width 22 height 9
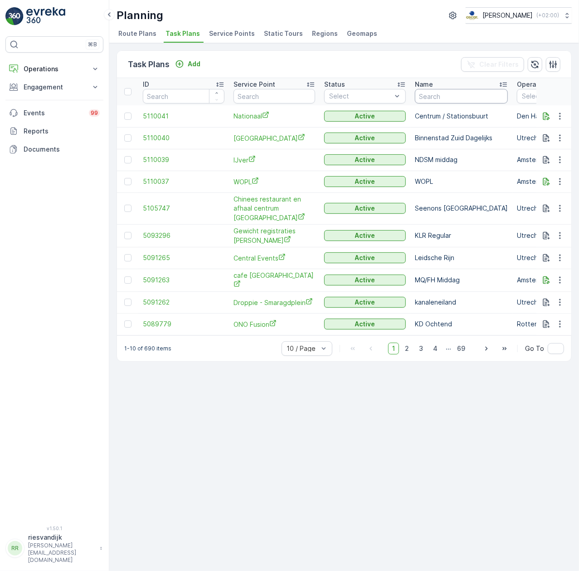
click at [451, 102] on input "text" at bounding box center [461, 96] width 93 height 15
type input "bink"
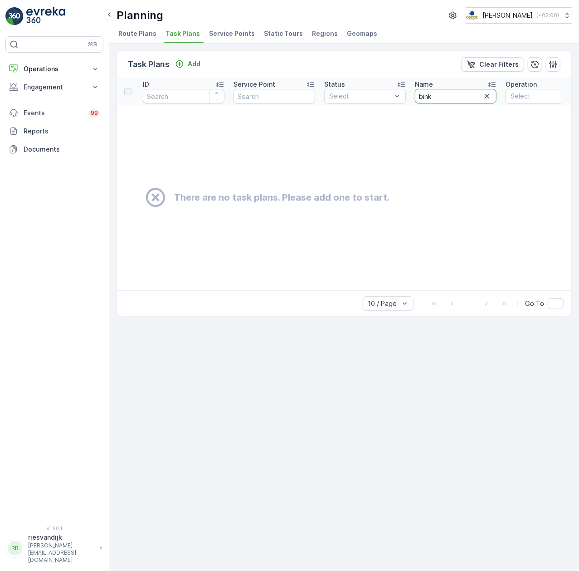
click at [449, 103] on input "bink" at bounding box center [456, 96] width 82 height 15
type input "bh"
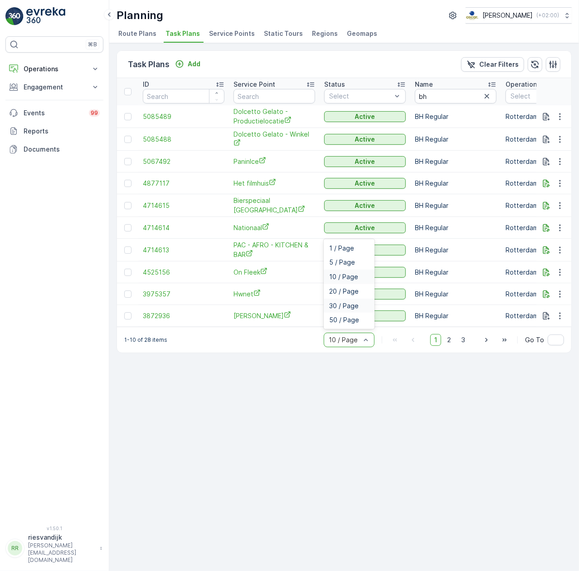
click at [352, 309] on span "30 / Page" at bounding box center [343, 305] width 29 height 7
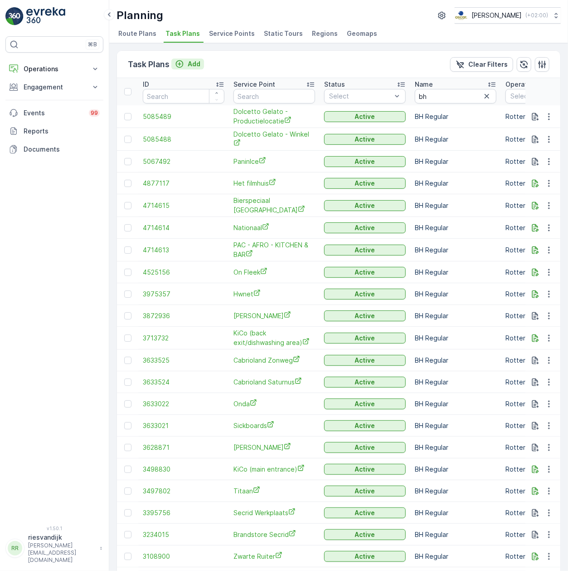
click at [190, 68] on p "Add" at bounding box center [194, 63] width 13 height 9
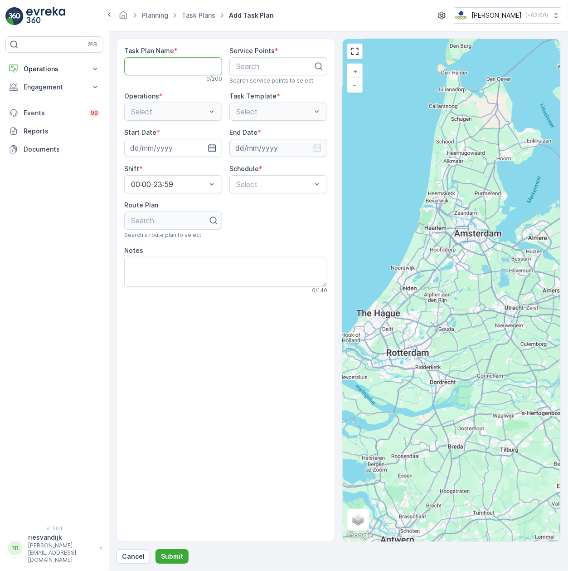
click at [198, 65] on Name "Task Plan Name" at bounding box center [173, 66] width 98 height 18
click at [188, 70] on Name "zwarte r" at bounding box center [173, 66] width 98 height 18
click at [179, 63] on Name "stat" at bounding box center [173, 66] width 98 height 18
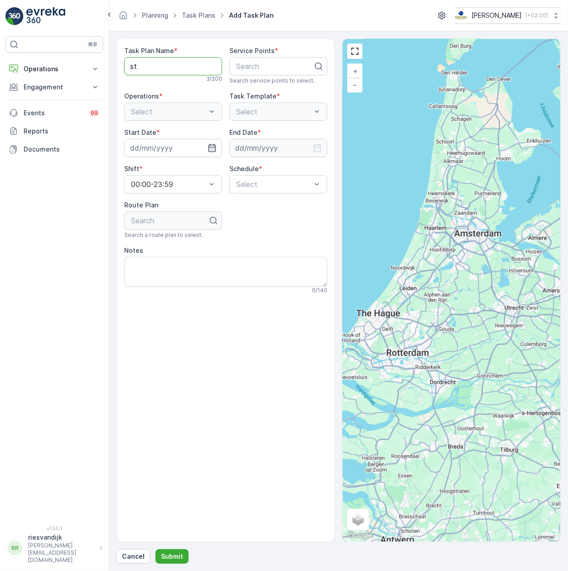
type Name "s"
click at [180, 69] on Name "S" at bounding box center [173, 66] width 98 height 18
click at [243, 69] on div at bounding box center [274, 66] width 79 height 8
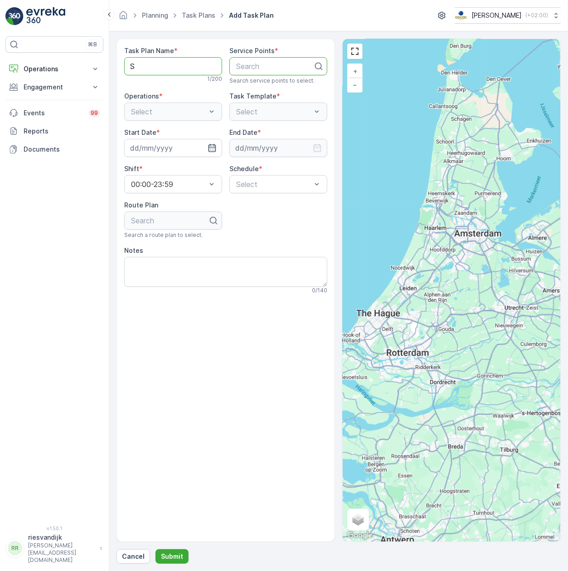
click at [166, 63] on Name "S" at bounding box center [173, 66] width 98 height 18
click at [177, 64] on Name "Stationsbuurt /" at bounding box center [173, 66] width 98 height 18
drag, startPoint x: 173, startPoint y: 62, endPoint x: 178, endPoint y: 62, distance: 5.0
click at [173, 61] on Name "Stationsbuurt /" at bounding box center [173, 66] width 98 height 18
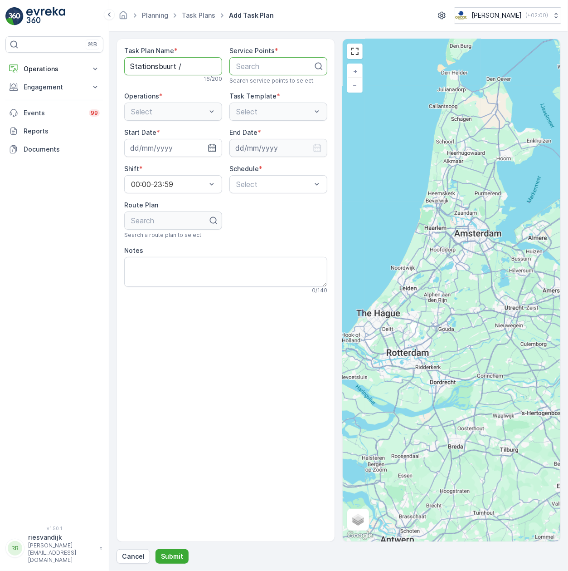
click at [178, 62] on Name "Stationsbuurt /" at bounding box center [173, 66] width 98 height 18
type Name "c"
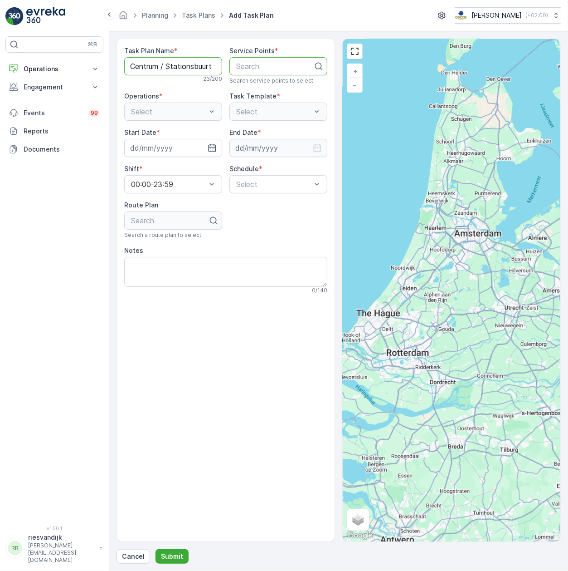
scroll to position [0, 1]
type Name "Centrum / Stationsbuurt"
click at [252, 66] on div at bounding box center [274, 66] width 79 height 8
click at [258, 65] on input "De zwa" at bounding box center [249, 66] width 28 height 8
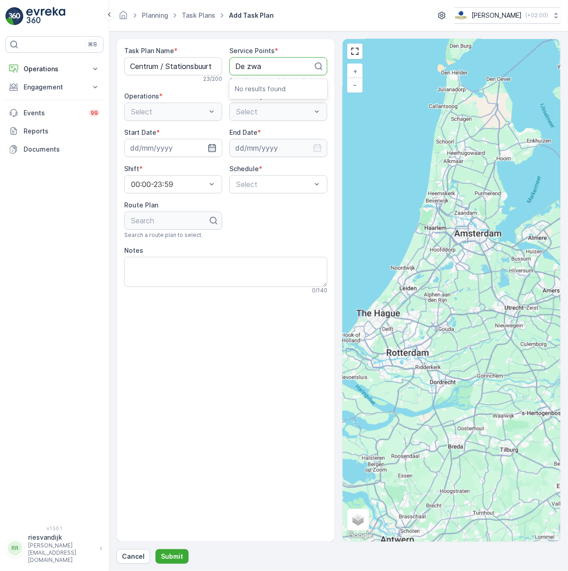
click at [258, 65] on input "De zwa" at bounding box center [249, 66] width 28 height 8
type input "zwarte"
click at [280, 111] on span "Zwarte Ruiter" at bounding box center [258, 112] width 46 height 8
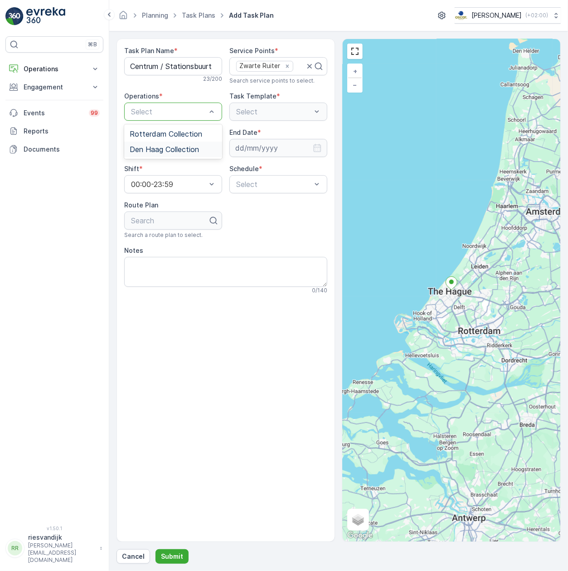
click at [156, 149] on span "Den Haag Collection" at bounding box center [164, 149] width 69 height 8
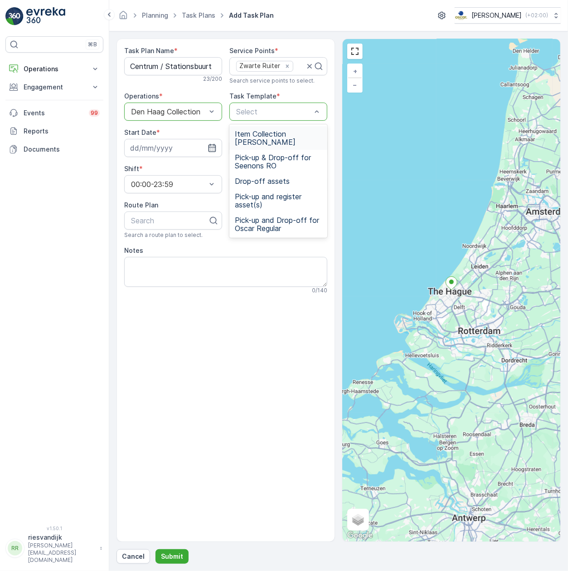
click at [298, 135] on span "Item Collection [PERSON_NAME]" at bounding box center [278, 138] width 87 height 16
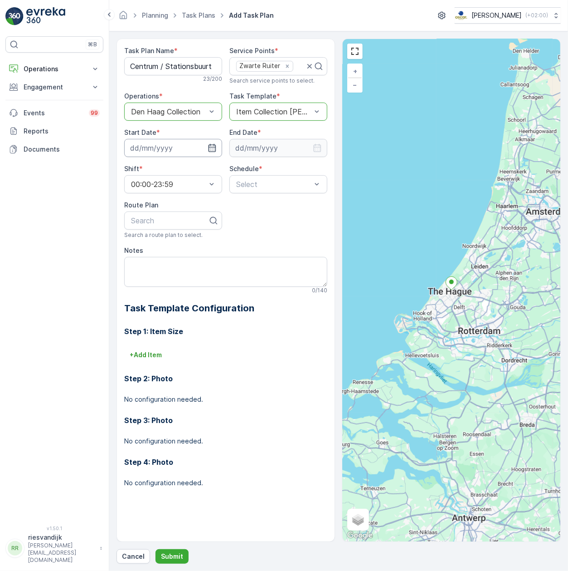
click at [186, 148] on input at bounding box center [173, 148] width 98 height 18
click at [141, 241] on div "14" at bounding box center [140, 242] width 15 height 15
type input "14.09.2025"
click at [282, 151] on input at bounding box center [278, 148] width 98 height 18
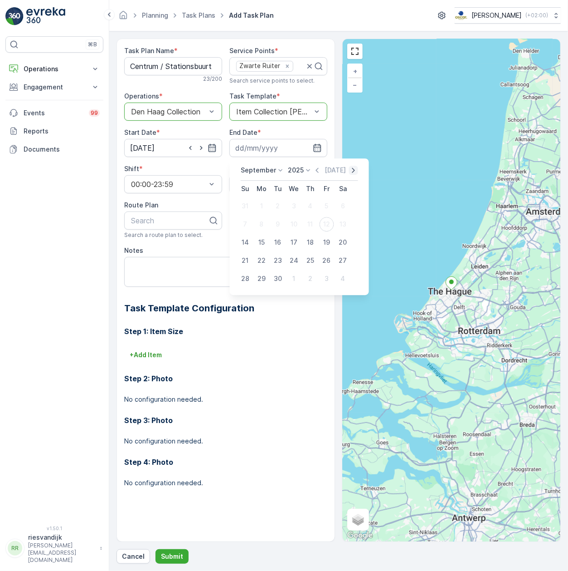
click at [349, 169] on icon "button" at bounding box center [353, 170] width 9 height 9
click at [346, 169] on icon "button" at bounding box center [344, 170] width 9 height 9
click at [294, 170] on p "2025" at bounding box center [293, 170] width 16 height 9
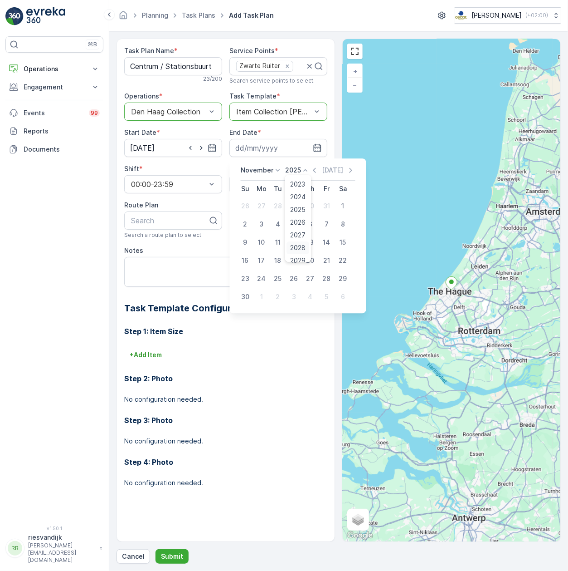
scroll to position [56, 0]
click at [295, 252] on span "2030" at bounding box center [298, 253] width 15 height 9
click at [273, 173] on icon at bounding box center [277, 170] width 9 height 9
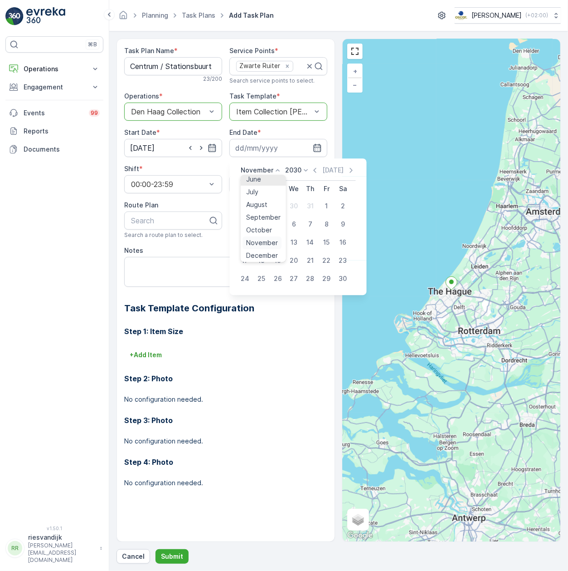
scroll to position [69, 0]
click at [262, 211] on span "September" at bounding box center [263, 215] width 34 height 9
click at [311, 205] on div "5" at bounding box center [310, 206] width 15 height 15
type input "05.09.2030"
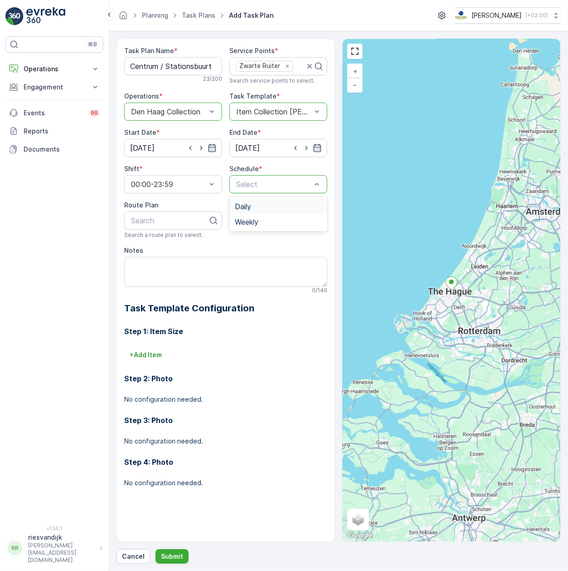
drag, startPoint x: 272, startPoint y: 204, endPoint x: 282, endPoint y: 190, distance: 17.4
click at [282, 190] on div "2 results available. Use Up and Down to choose options, press Enter to select t…" at bounding box center [278, 184] width 98 height 18
click at [278, 220] on div "Weekly" at bounding box center [278, 222] width 87 height 8
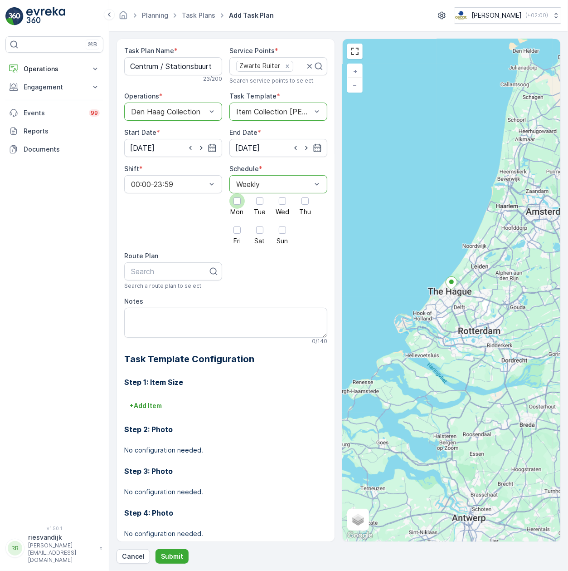
click at [231, 209] on span "Mon" at bounding box center [237, 212] width 13 height 6
click at [237, 193] on input "Mon" at bounding box center [237, 193] width 0 height 0
click at [258, 207] on div at bounding box center [259, 200] width 15 height 15
click at [260, 193] on input "Tue" at bounding box center [260, 193] width 0 height 0
click at [285, 204] on div at bounding box center [282, 200] width 15 height 15
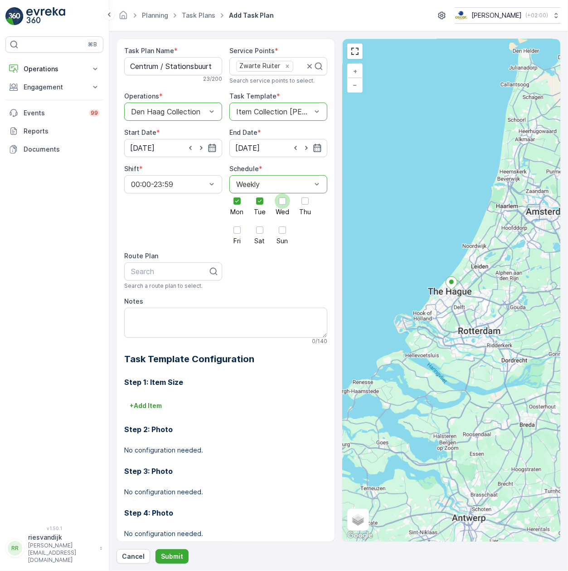
click at [283, 193] on input "Wed" at bounding box center [283, 193] width 0 height 0
click at [298, 204] on div at bounding box center [305, 200] width 15 height 15
click at [305, 193] on input "Thu" at bounding box center [305, 193] width 0 height 0
click at [236, 227] on div at bounding box center [237, 229] width 7 height 7
click at [237, 222] on input "Fri" at bounding box center [237, 222] width 0 height 0
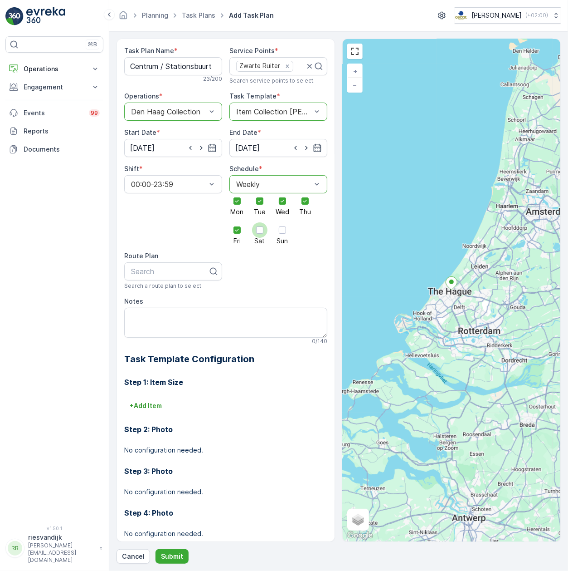
drag, startPoint x: 252, startPoint y: 229, endPoint x: 274, endPoint y: 232, distance: 22.4
click at [253, 230] on div at bounding box center [259, 229] width 15 height 15
click at [260, 222] on input "Sat" at bounding box center [260, 222] width 0 height 0
click at [275, 232] on div at bounding box center [282, 229] width 15 height 15
click at [283, 222] on input "Sun" at bounding box center [283, 222] width 0 height 0
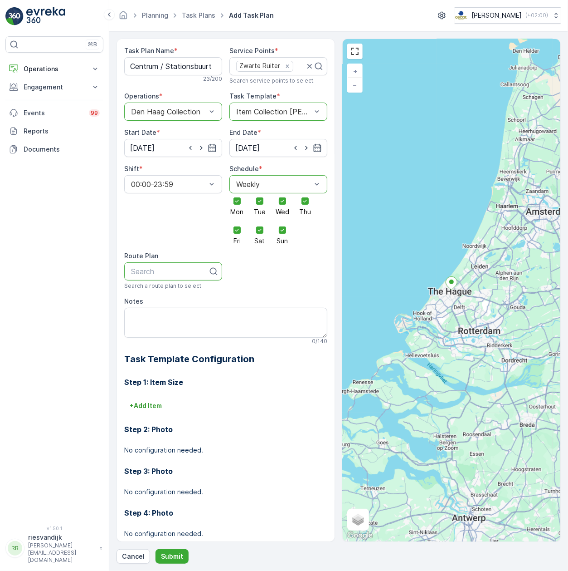
drag, startPoint x: 164, startPoint y: 272, endPoint x: 167, endPoint y: 278, distance: 6.9
click at [164, 275] on div at bounding box center [169, 271] width 79 height 8
type input "ce"
click at [195, 296] on span "Centrum / Stationsbuurt" at bounding box center [171, 293] width 82 height 8
click at [195, 317] on textarea "Notes" at bounding box center [225, 322] width 203 height 30
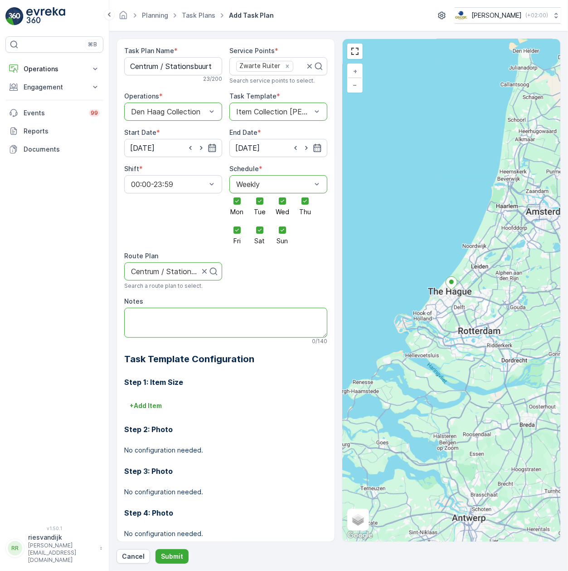
click at [223, 323] on textarea "Notes" at bounding box center [225, 322] width 203 height 30
paste textarea "Liefst voor 10:00, dan zijn de paaltjes nog naar beneden. Als de paaltjes omhoo…"
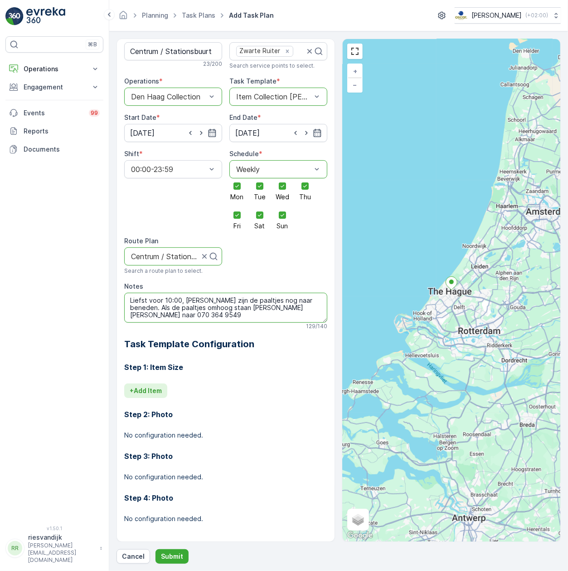
scroll to position [19, 0]
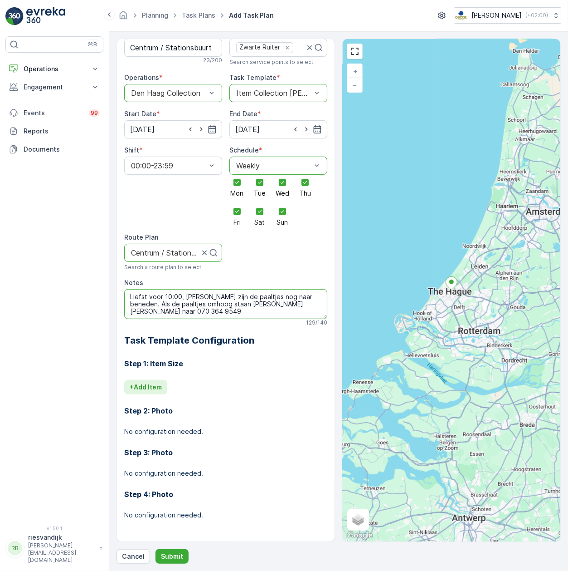
type textarea "Liefst voor 10:00, dan zijn de paaltjes nog naar beneden. Als de paaltjes omhoo…"
click at [138, 381] on button "+ Add Item" at bounding box center [145, 387] width 43 height 15
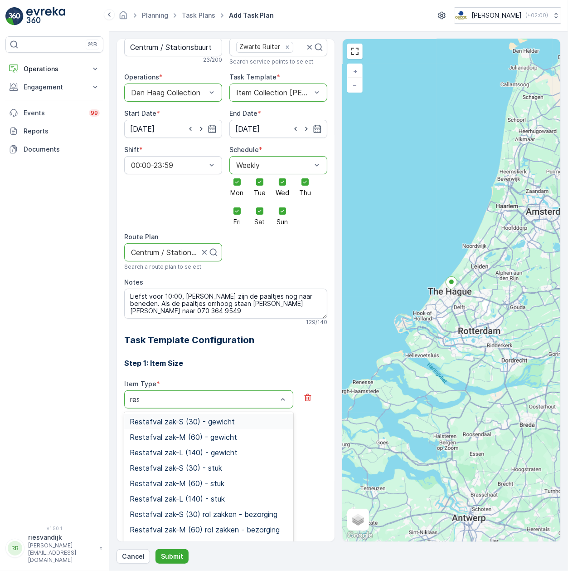
type input "rest"
click at [207, 433] on span "Restafval zak-M (60) - gewicht" at bounding box center [183, 437] width 107 height 8
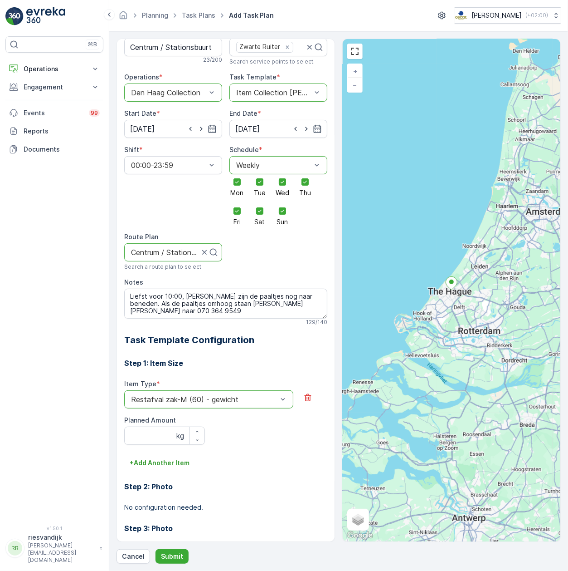
click at [247, 405] on div "Restafval zak-M (60) - gewicht" at bounding box center [208, 399] width 169 height 18
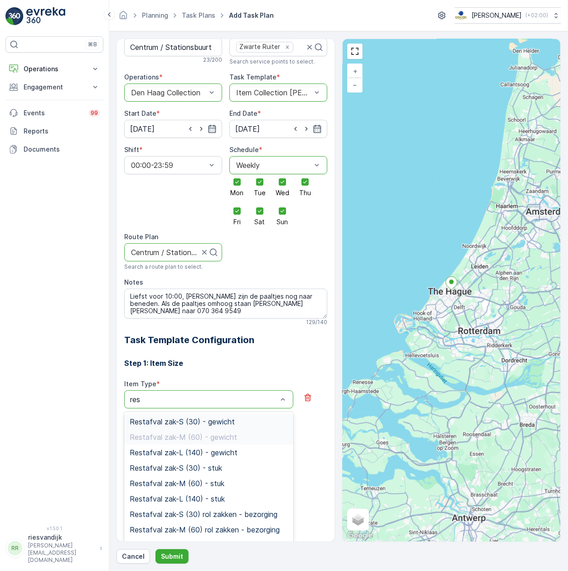
type input "rest"
click at [222, 480] on span "Restafval zak-M (60) - stuk" at bounding box center [177, 483] width 95 height 8
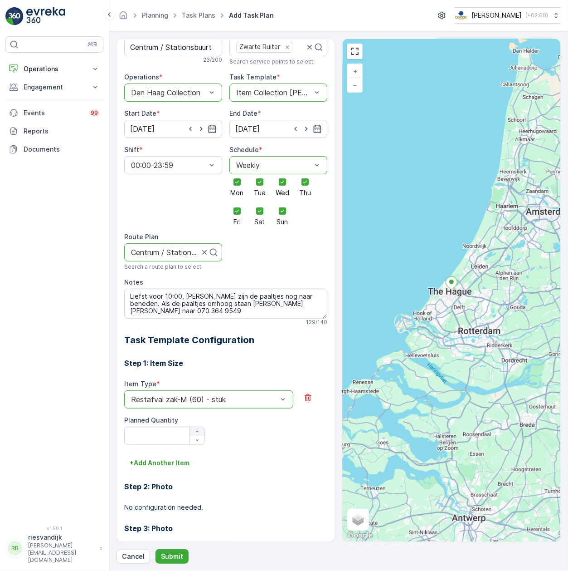
click at [196, 428] on button "button" at bounding box center [197, 431] width 15 height 9
type Quantity "1"
click at [169, 464] on p "+ Add Another Item" at bounding box center [160, 462] width 60 height 9
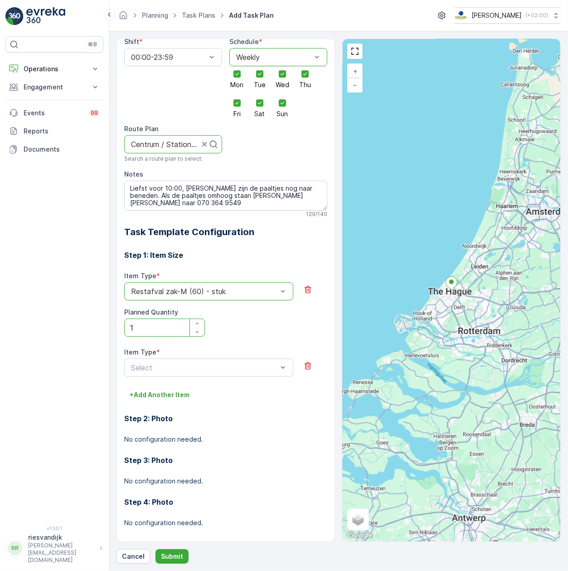
scroll to position [135, 0]
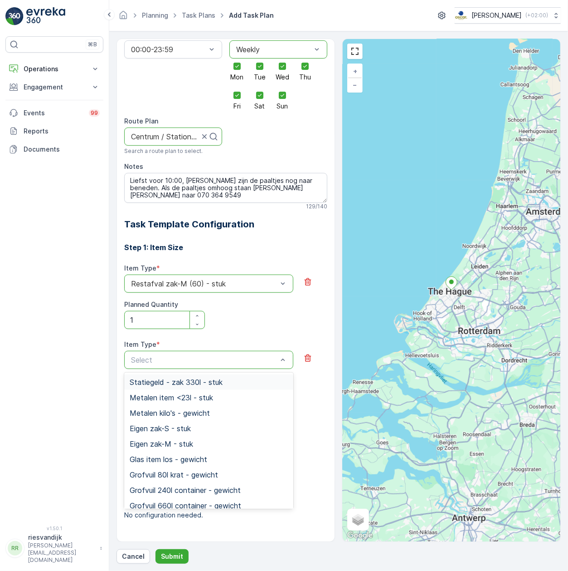
click at [251, 366] on div "Select" at bounding box center [208, 360] width 169 height 18
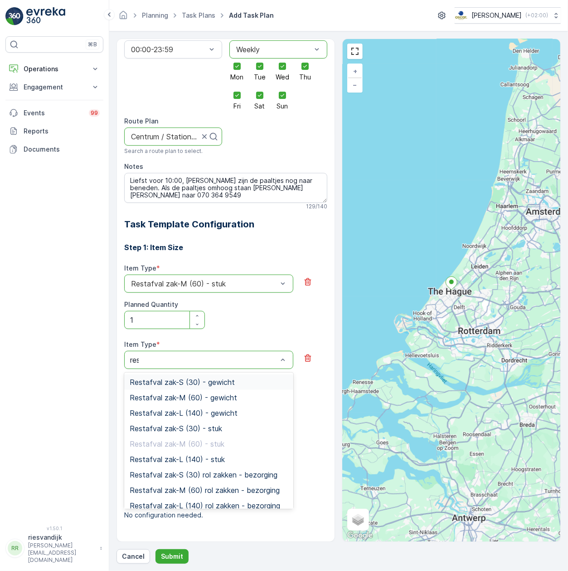
type input "rest"
click at [216, 462] on span "Restafval zak-L (140) - stuk" at bounding box center [177, 459] width 95 height 8
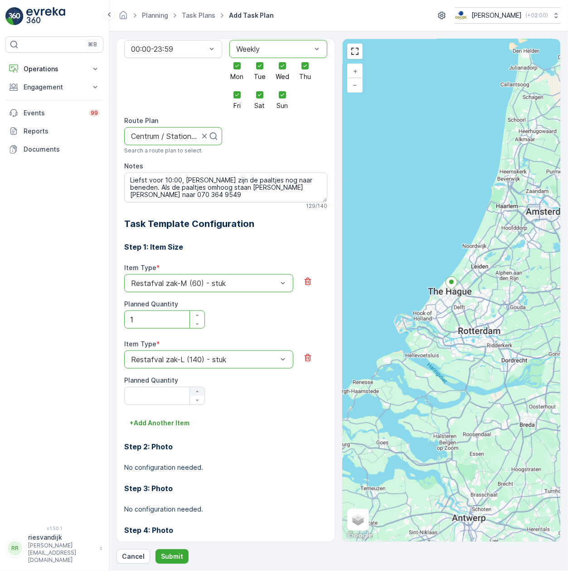
click at [196, 392] on icon "button" at bounding box center [197, 391] width 5 height 5
type Quantity "1"
click at [178, 420] on p "+ Add Another Item" at bounding box center [160, 422] width 60 height 9
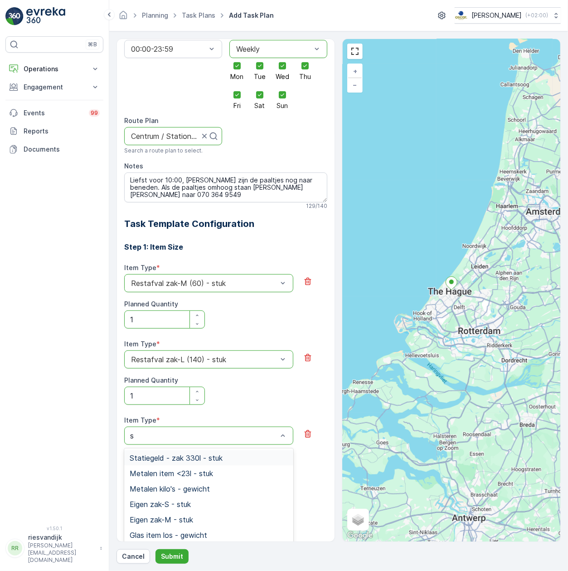
type input "sw"
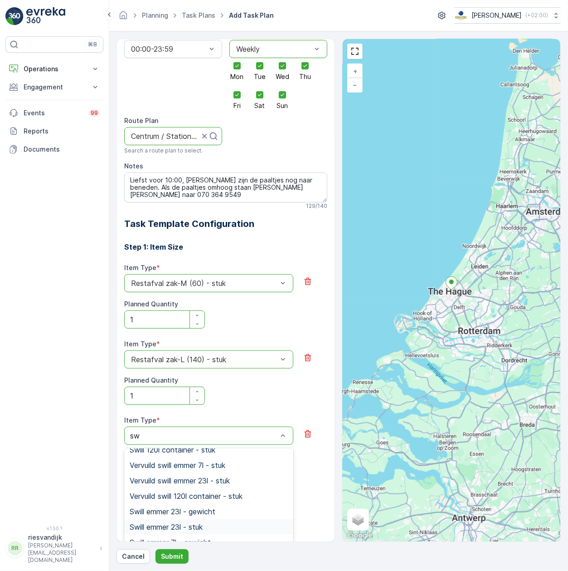
click at [208, 523] on div "Swill emmer 23l - stuk" at bounding box center [209, 526] width 158 height 8
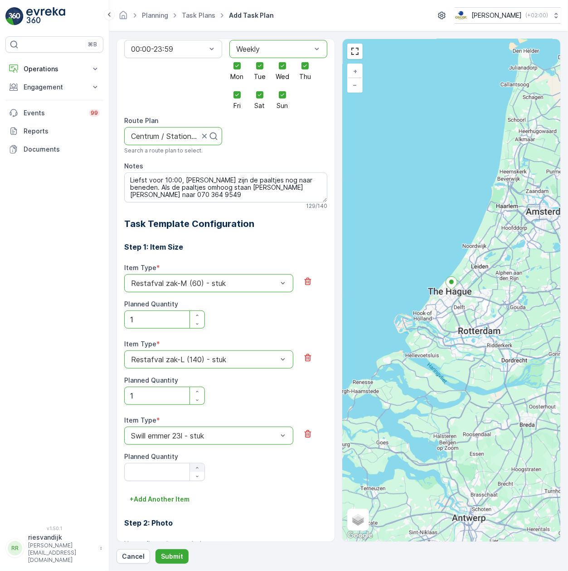
click at [195, 468] on icon "button" at bounding box center [197, 467] width 5 height 5
type Quantity "1"
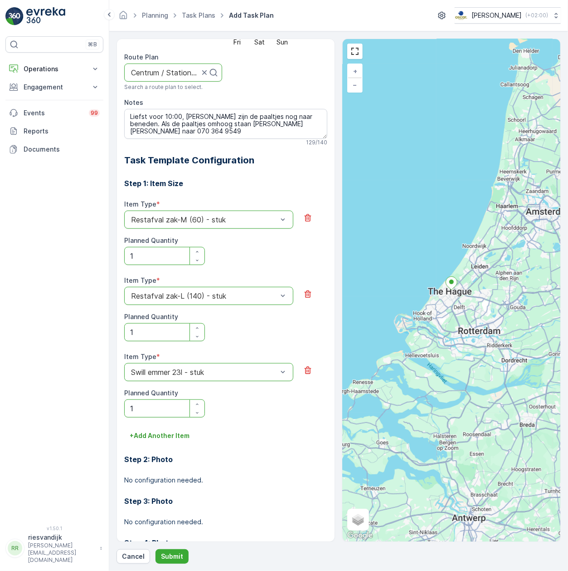
scroll to position [248, 0]
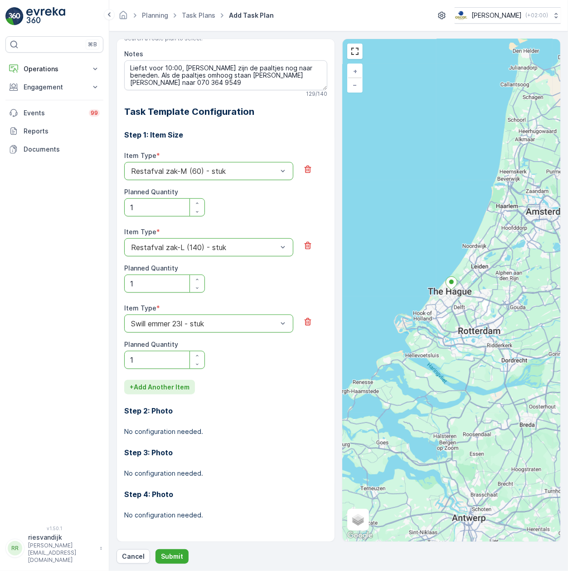
click at [166, 388] on p "+ Add Another Item" at bounding box center [160, 386] width 60 height 9
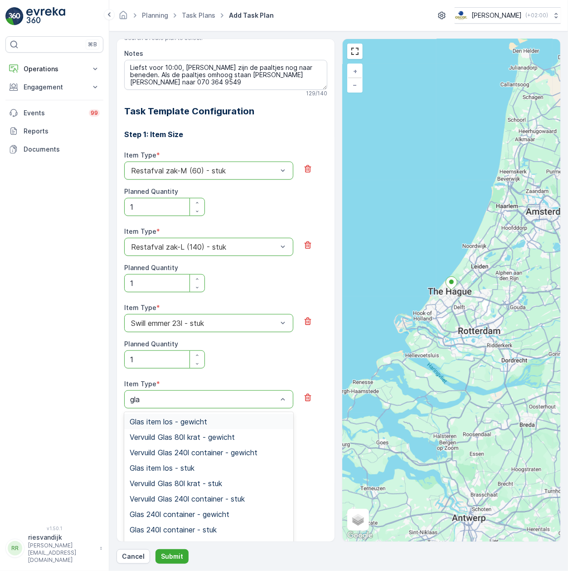
type input "glas"
click at [246, 485] on div "Vervuild Glas 80l krat - stuk" at bounding box center [209, 483] width 158 height 8
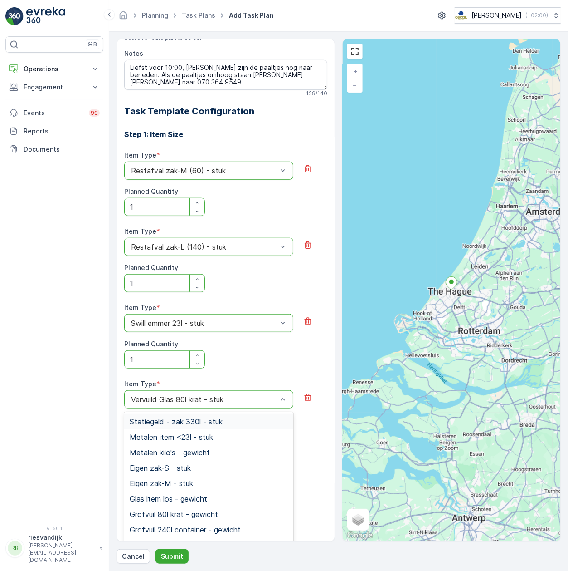
click at [182, 403] on div at bounding box center [204, 399] width 148 height 8
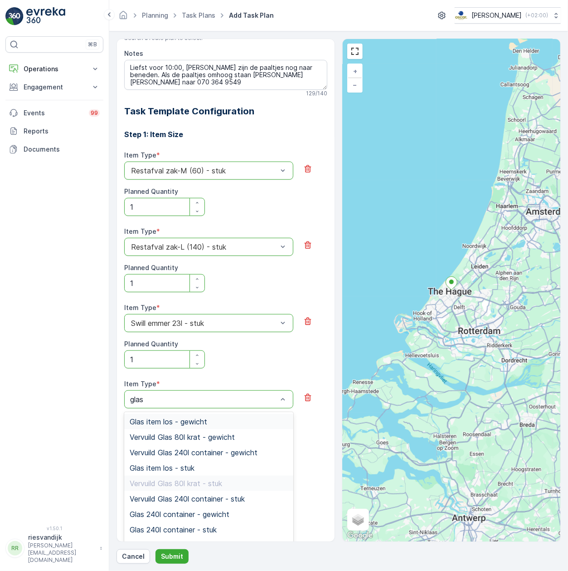
type input "glas"
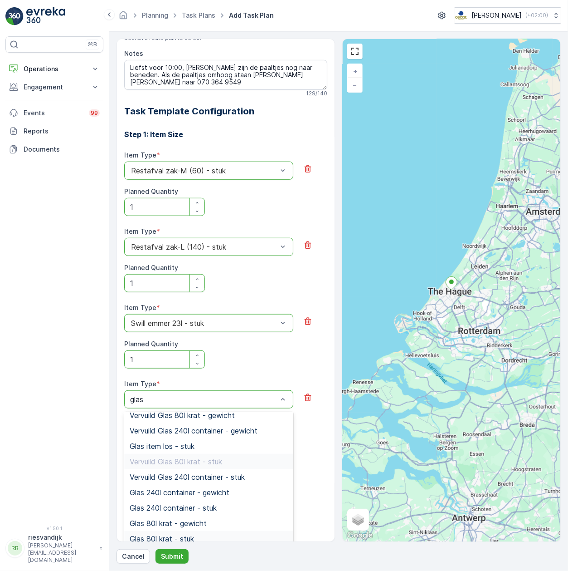
click at [235, 536] on div "Glas 80l krat - stuk" at bounding box center [209, 538] width 158 height 8
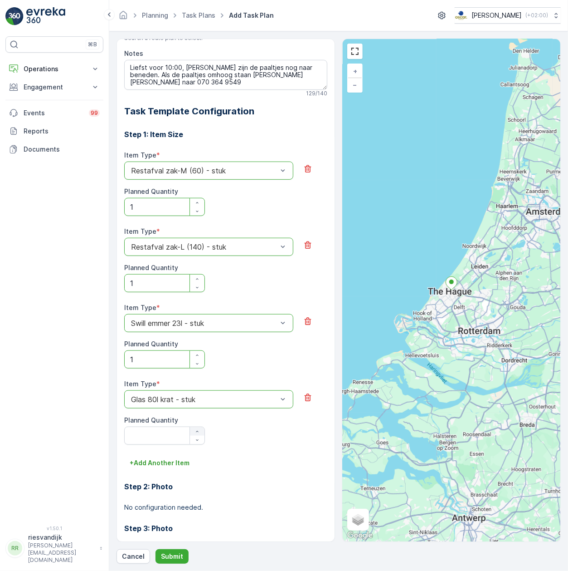
click at [195, 430] on icon "button" at bounding box center [197, 431] width 5 height 5
type Quantity "1"
click at [175, 461] on p "+ Add Another Item" at bounding box center [160, 462] width 60 height 9
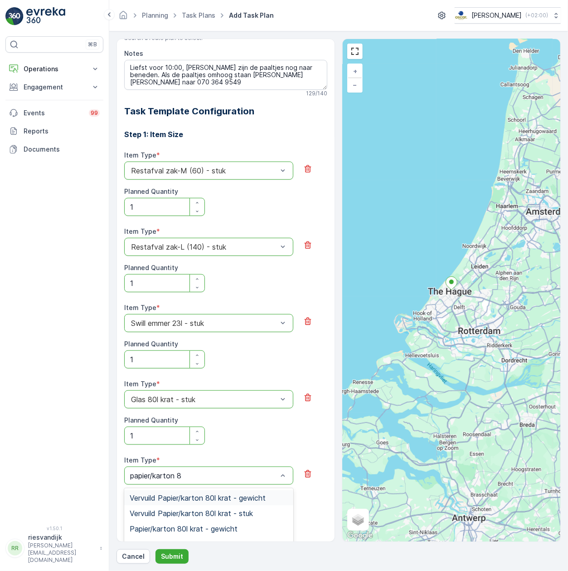
scroll to position [0, 0]
type input "papier/karton 80"
drag, startPoint x: 240, startPoint y: 508, endPoint x: 234, endPoint y: 532, distance: 23.8
click at [234, 532] on div "Vervuild Papier/karton 80l krat - gewicht Vervuild Papier/karton 80l krat - stu…" at bounding box center [208, 520] width 169 height 65
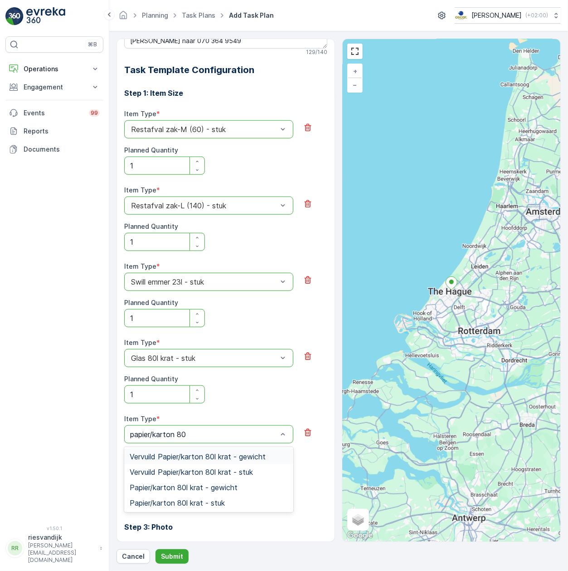
scroll to position [364, 0]
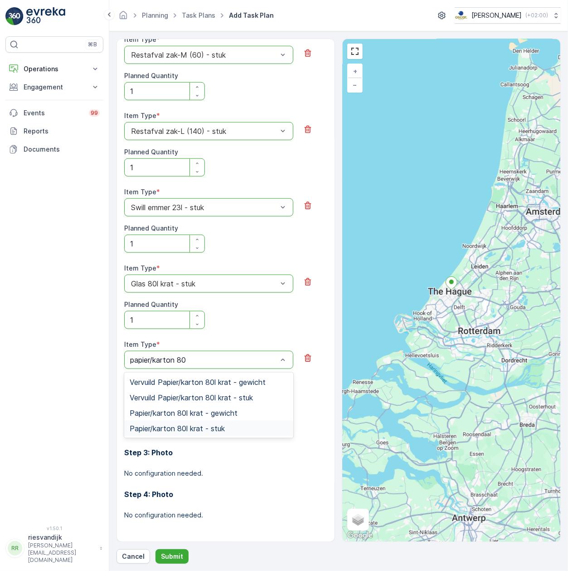
click at [239, 426] on div "Papier/karton 80l krat - stuk" at bounding box center [209, 428] width 158 height 8
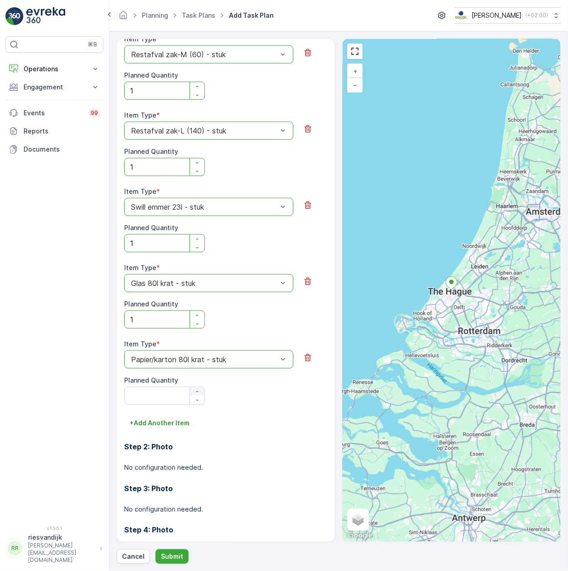
click at [197, 387] on button "button" at bounding box center [197, 391] width 15 height 9
type Quantity "1"
click at [164, 425] on p "+ Add Another Item" at bounding box center [160, 422] width 60 height 9
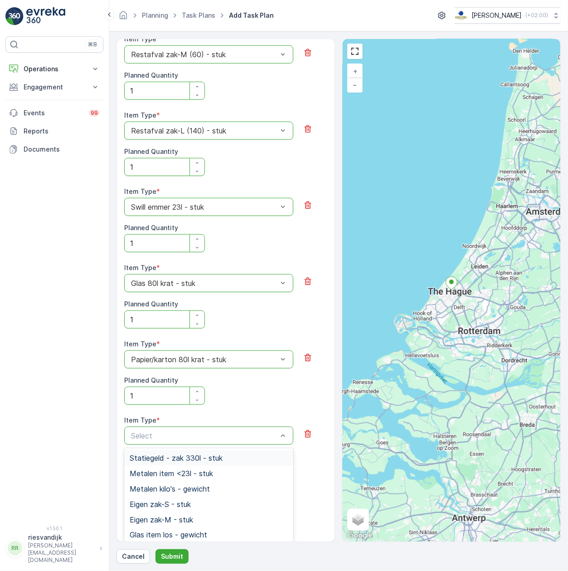
drag, startPoint x: 273, startPoint y: 441, endPoint x: 274, endPoint y: 435, distance: 6.1
type input "pd zak"
click at [233, 474] on div "PD zak-M (60) - gewicht" at bounding box center [209, 473] width 158 height 8
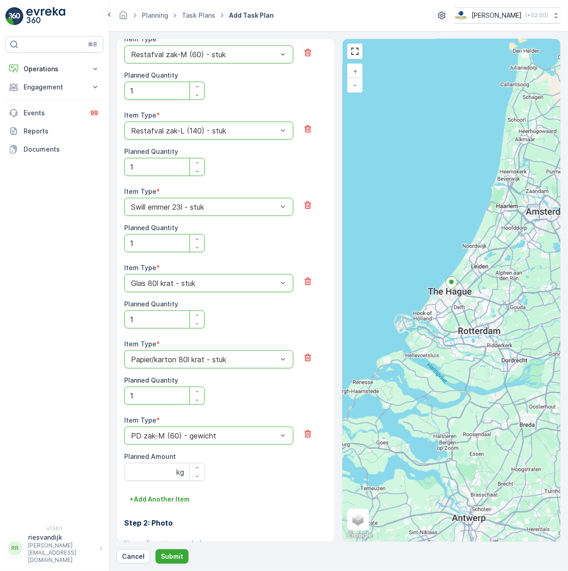
click at [240, 443] on div "PD zak-M (60) - gewicht" at bounding box center [208, 435] width 169 height 18
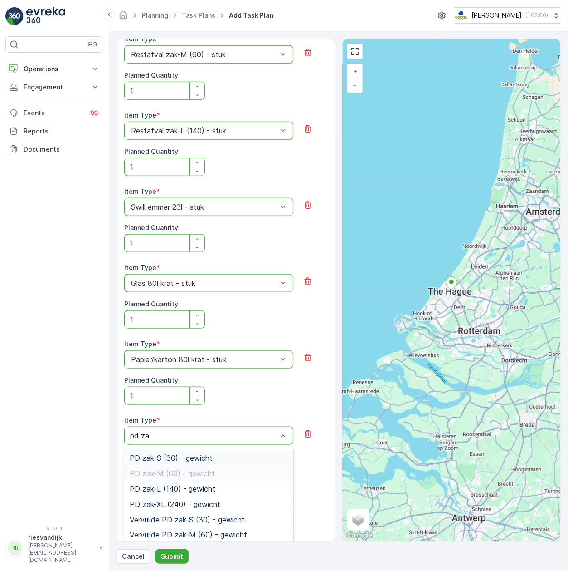
type input "pd zak"
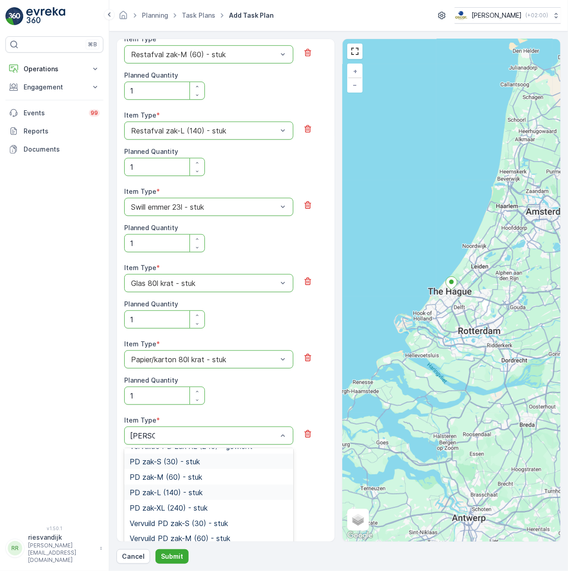
scroll to position [121, 0]
click at [200, 481] on div "PD zak-M (60) - stuk" at bounding box center [208, 475] width 169 height 15
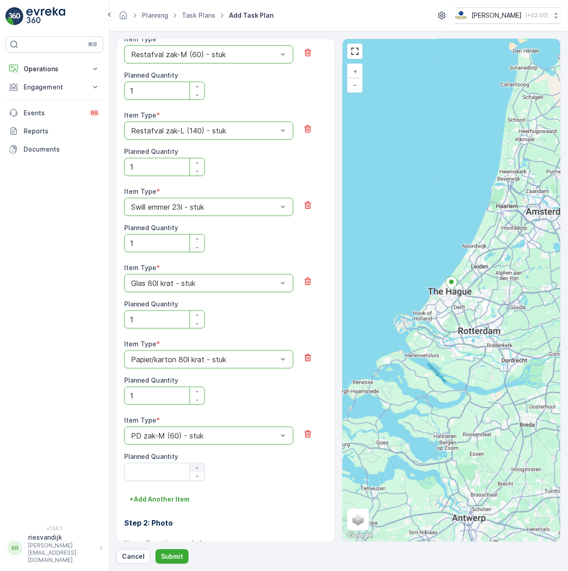
click at [200, 467] on div "button" at bounding box center [197, 467] width 15 height 5
type Quantity "1"
click at [180, 558] on p "Submit" at bounding box center [172, 555] width 22 height 9
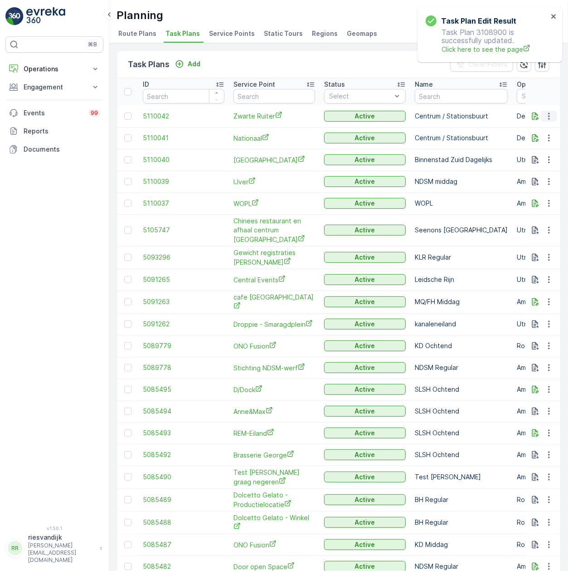
click at [545, 117] on icon "button" at bounding box center [549, 116] width 9 height 9
click at [546, 142] on span "Edit Task Plan" at bounding box center [533, 142] width 42 height 9
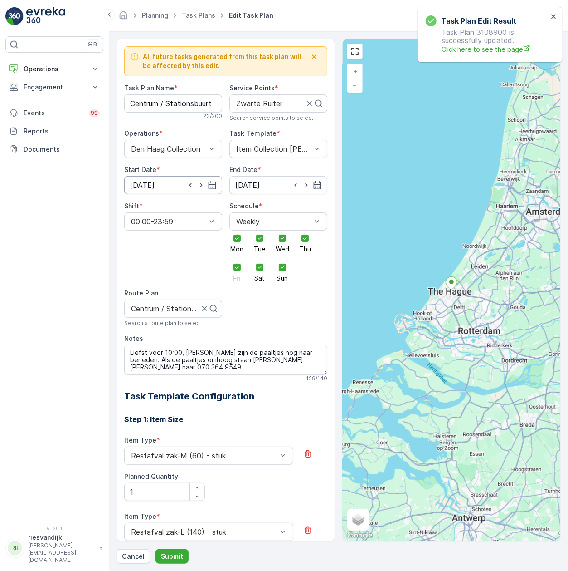
click at [166, 185] on input "14.09.2025" at bounding box center [173, 185] width 98 height 18
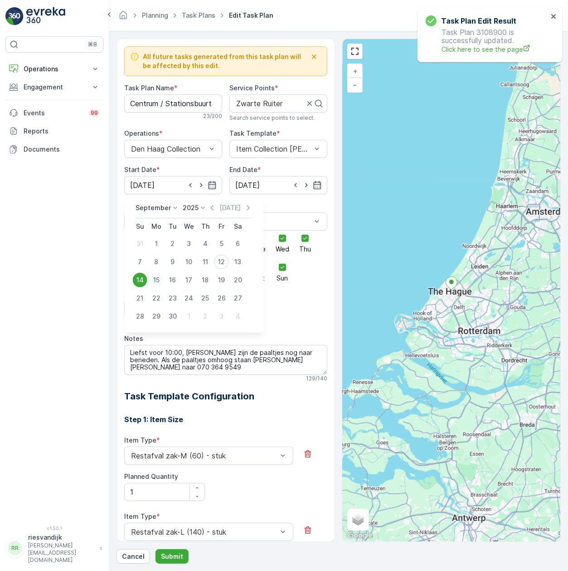
click at [155, 282] on div "15" at bounding box center [156, 280] width 15 height 15
type input "[DATE]"
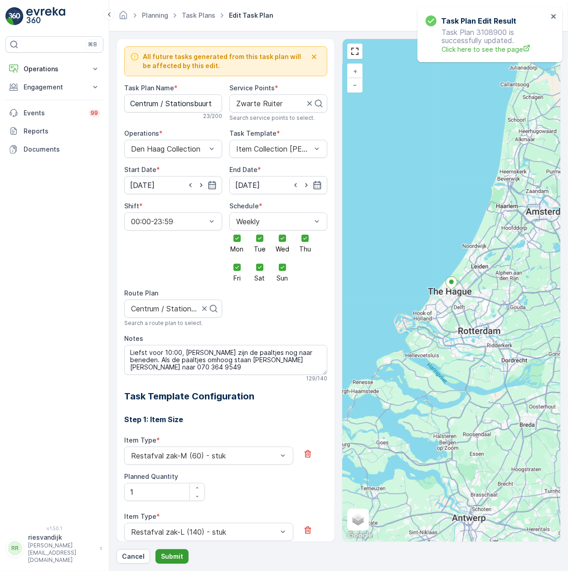
click at [175, 554] on p "Submit" at bounding box center [172, 555] width 22 height 9
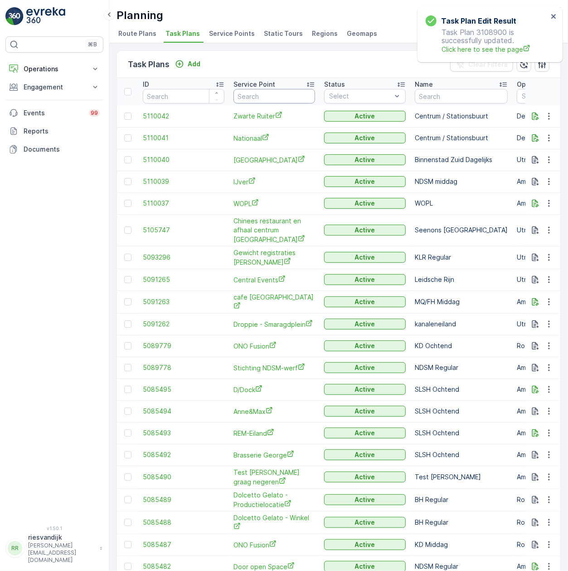
click at [258, 100] on input "text" at bounding box center [275, 96] width 82 height 15
type input "jamin"
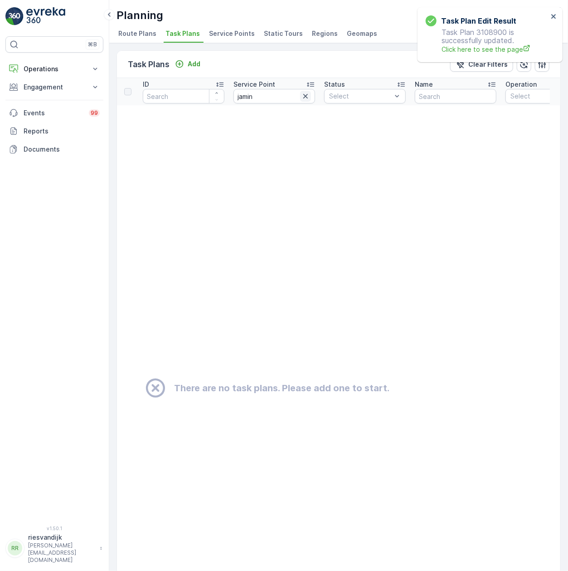
click at [301, 97] on icon "button" at bounding box center [305, 96] width 9 height 9
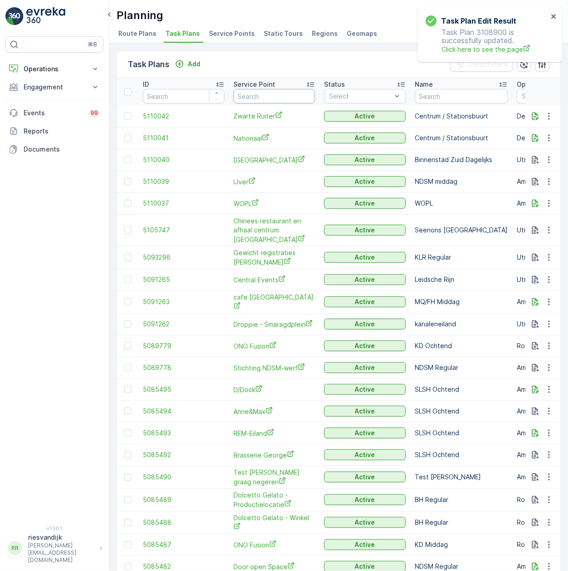
drag, startPoint x: 278, startPoint y: 93, endPoint x: 276, endPoint y: 89, distance: 4.9
click at [278, 93] on input "text" at bounding box center [275, 96] width 82 height 15
type input "paninic"
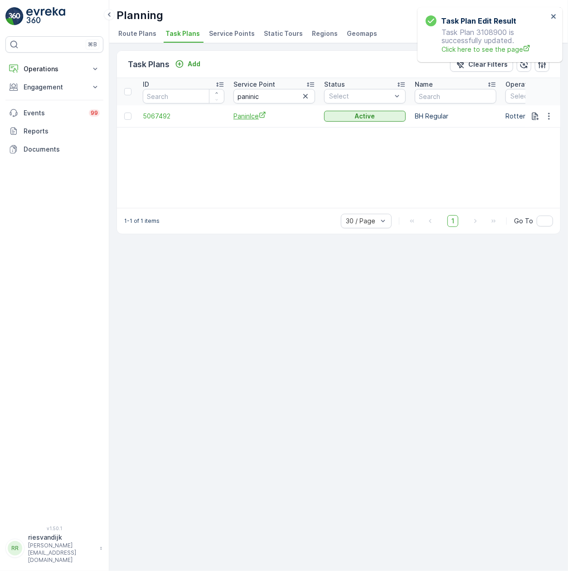
drag, startPoint x: 256, startPoint y: 120, endPoint x: 251, endPoint y: 120, distance: 5.4
click at [256, 119] on span "PaninIce" at bounding box center [275, 116] width 82 height 10
click at [548, 116] on icon "button" at bounding box center [549, 116] width 9 height 9
click at [552, 145] on span "Edit Task Plan" at bounding box center [533, 142] width 42 height 9
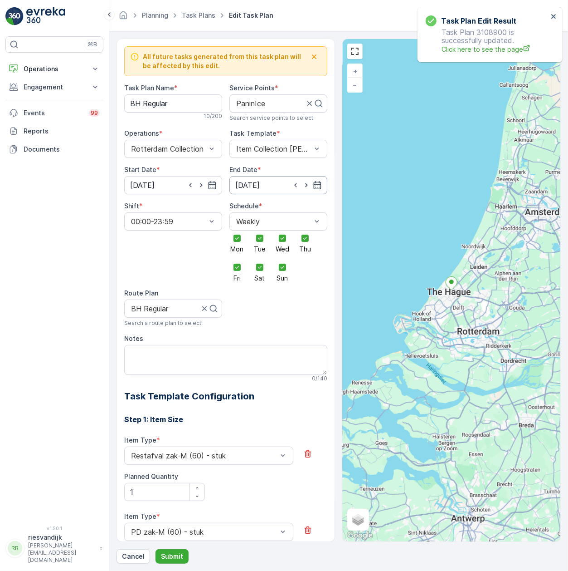
click at [275, 184] on input "14.10.2030" at bounding box center [278, 185] width 98 height 18
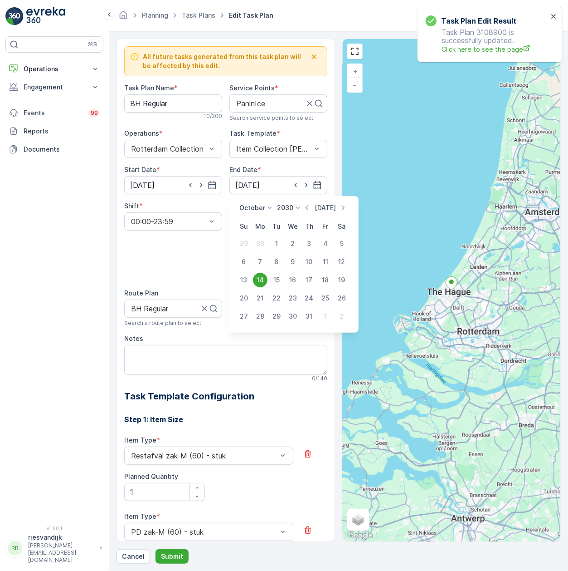
click at [324, 205] on p "[DATE]" at bounding box center [325, 207] width 21 height 9
click at [241, 279] on div "14" at bounding box center [244, 280] width 15 height 15
type input "[DATE]"
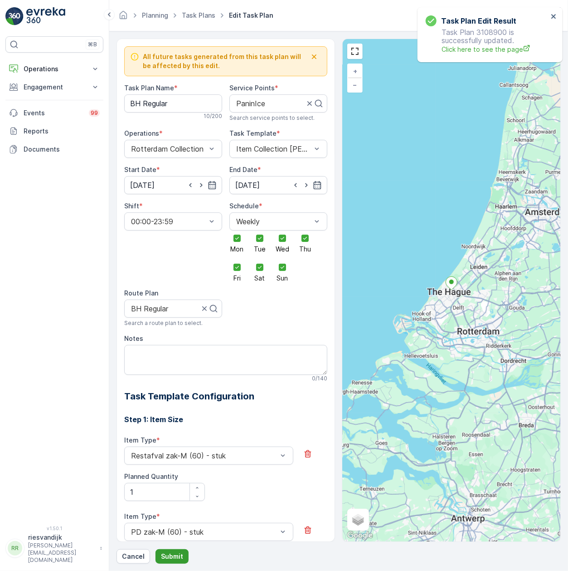
click at [170, 552] on p "Submit" at bounding box center [172, 555] width 22 height 9
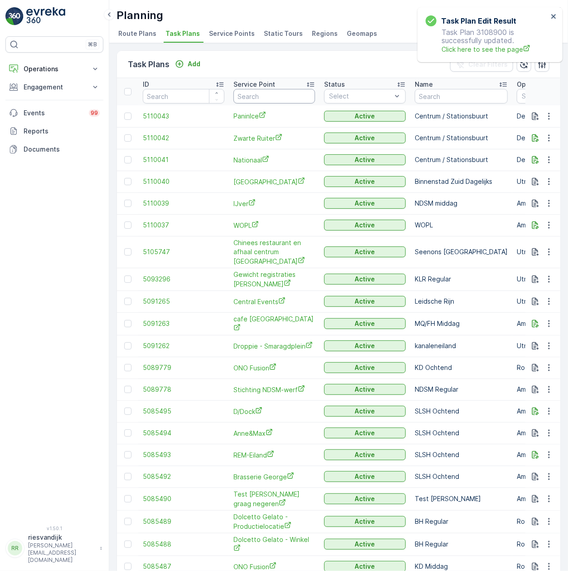
click at [265, 95] on input "text" at bounding box center [275, 96] width 82 height 15
type input "filmhuis"
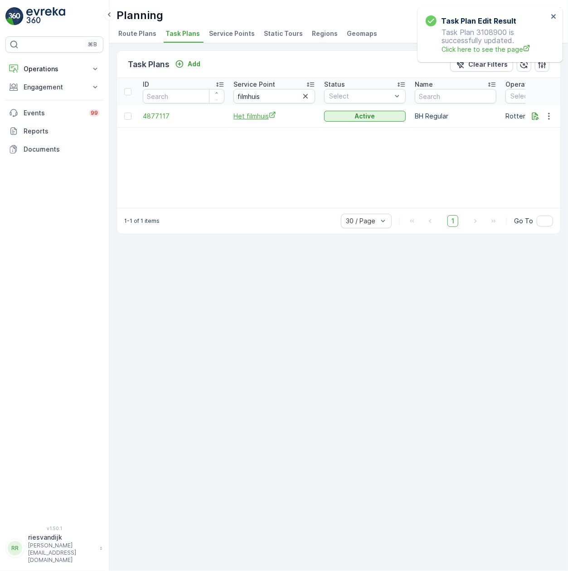
click at [251, 120] on span "Het filmhuis" at bounding box center [275, 116] width 82 height 10
click at [545, 115] on icon "button" at bounding box center [549, 116] width 9 height 9
click at [546, 141] on span "Edit Task Plan" at bounding box center [533, 142] width 42 height 9
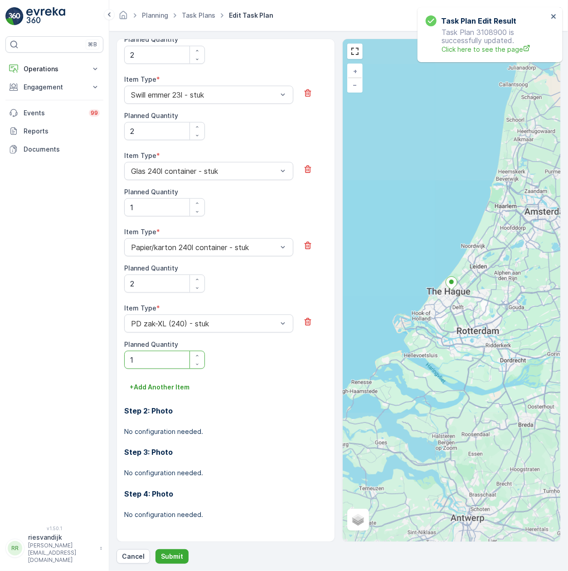
click at [254, 183] on div "Item Type * Glas 240l container - stuk Planned Quantity 1" at bounding box center [225, 183] width 203 height 65
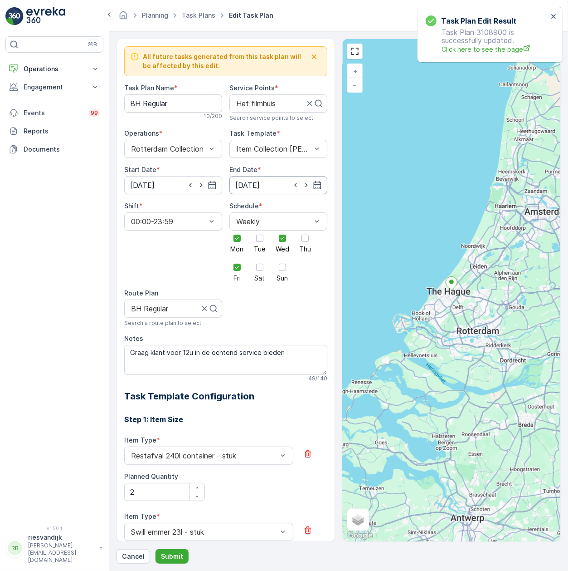
click at [270, 185] on input "31.12.2030" at bounding box center [278, 185] width 98 height 18
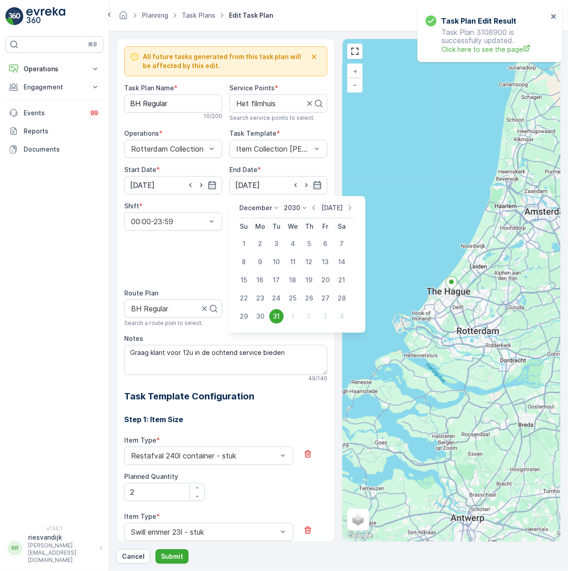
drag, startPoint x: 332, startPoint y: 205, endPoint x: 330, endPoint y: 211, distance: 5.9
click at [332, 205] on p "[DATE]" at bounding box center [332, 207] width 21 height 9
click at [247, 277] on div "14" at bounding box center [244, 280] width 15 height 15
type input "[DATE]"
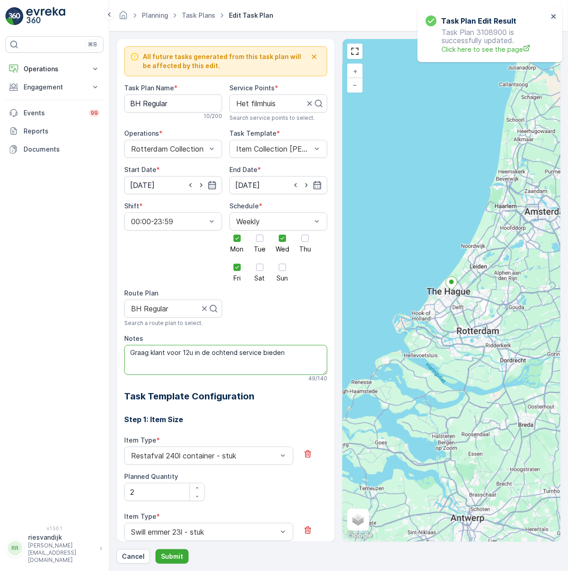
click at [280, 353] on textarea "Graag klant voor 12u in de ochtend service bieden" at bounding box center [225, 360] width 203 height 30
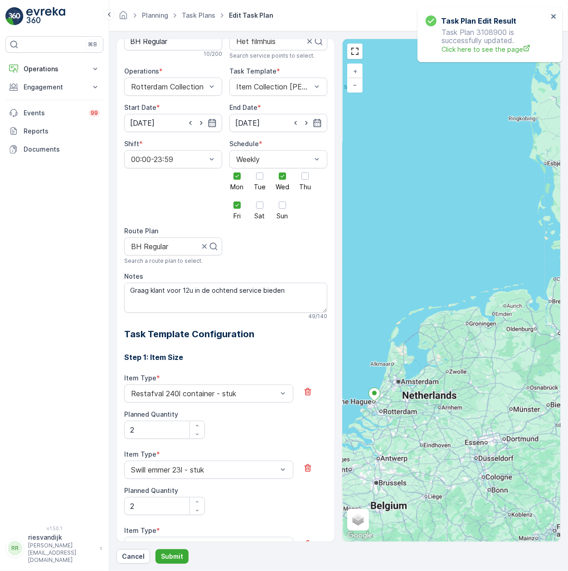
scroll to position [121, 0]
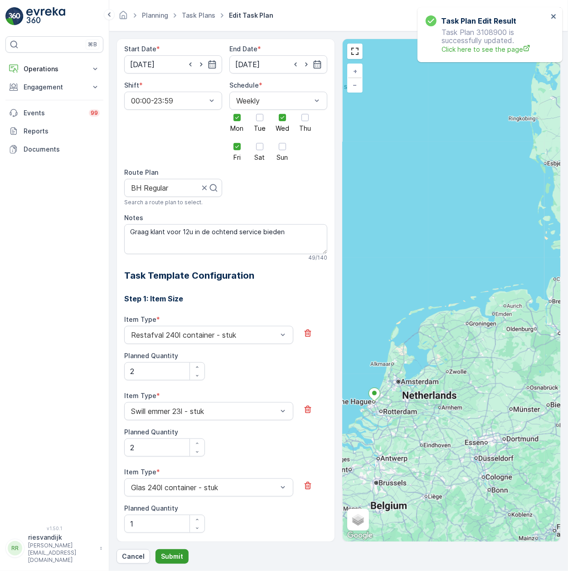
click at [169, 560] on p "Submit" at bounding box center [172, 555] width 22 height 9
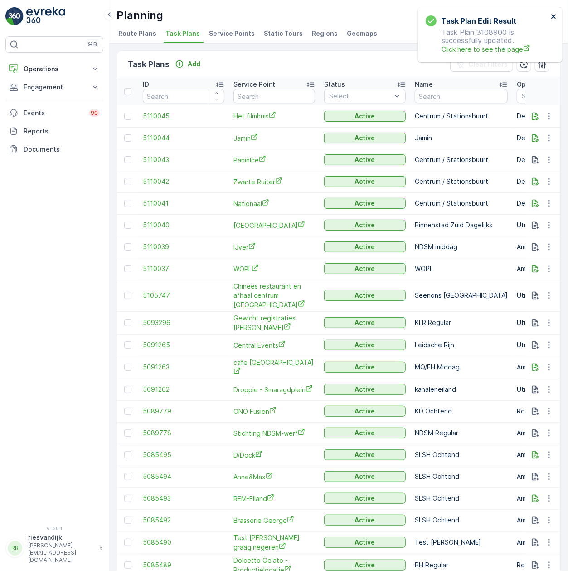
click at [552, 18] on icon "close" at bounding box center [553, 16] width 5 height 5
click at [269, 98] on input "text" at bounding box center [275, 96] width 82 height 15
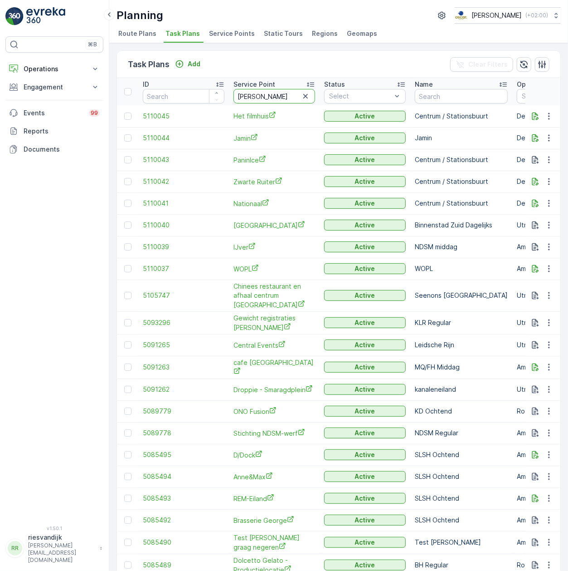
type input "de ooie"
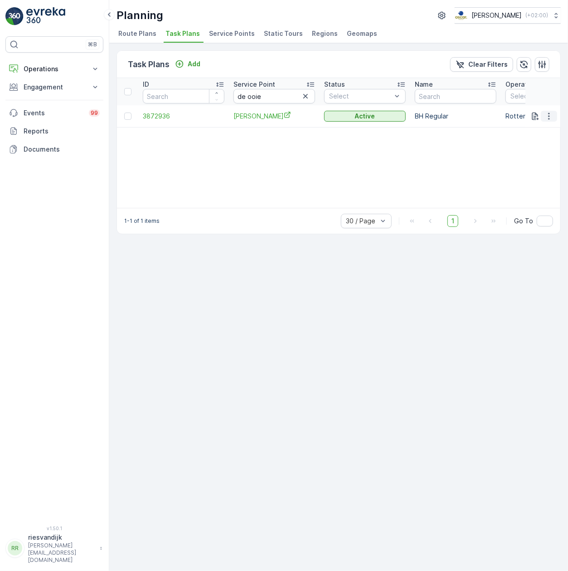
click at [550, 117] on icon "button" at bounding box center [549, 116] width 9 height 9
click at [548, 126] on span "See More Details" at bounding box center [538, 129] width 53 height 9
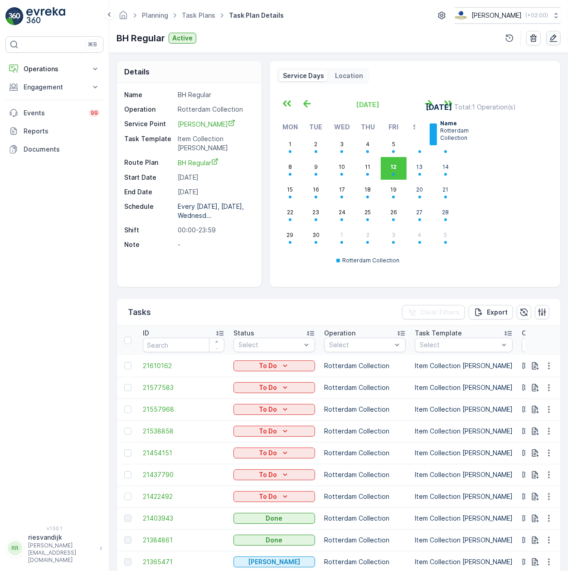
click at [557, 37] on icon "button" at bounding box center [553, 38] width 9 height 9
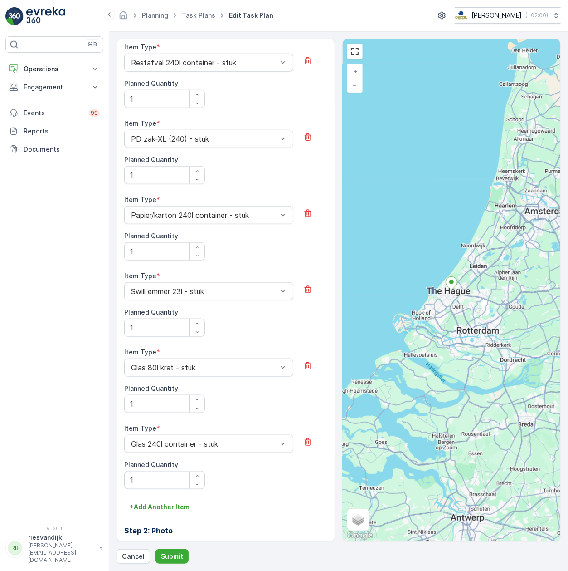
scroll to position [454, 0]
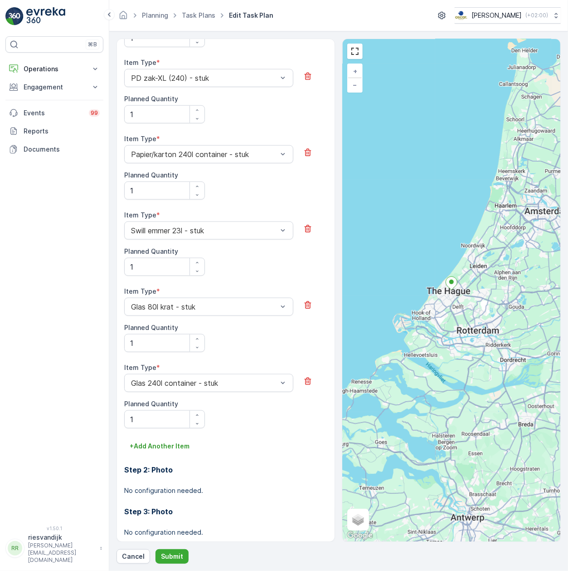
drag, startPoint x: 205, startPoint y: 249, endPoint x: 206, endPoint y: 266, distance: 16.8
drag, startPoint x: 206, startPoint y: 266, endPoint x: 79, endPoint y: 452, distance: 225.5
click at [75, 452] on div "⌘B Operations Insights Planning Routes & Tasks Cockpit Settings Engagement Insi…" at bounding box center [54, 275] width 98 height 478
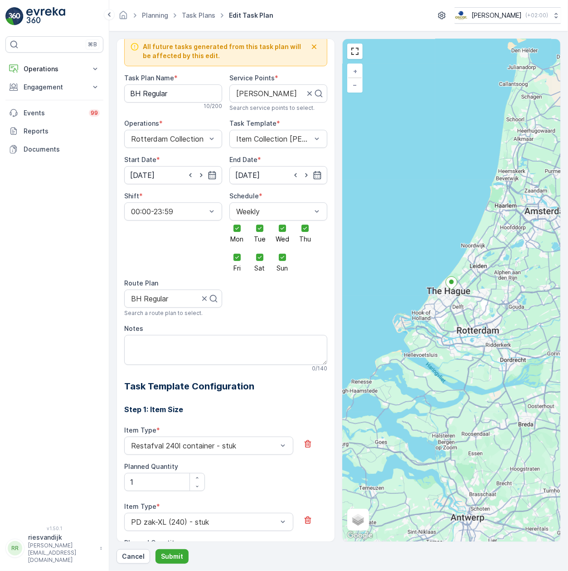
scroll to position [0, 0]
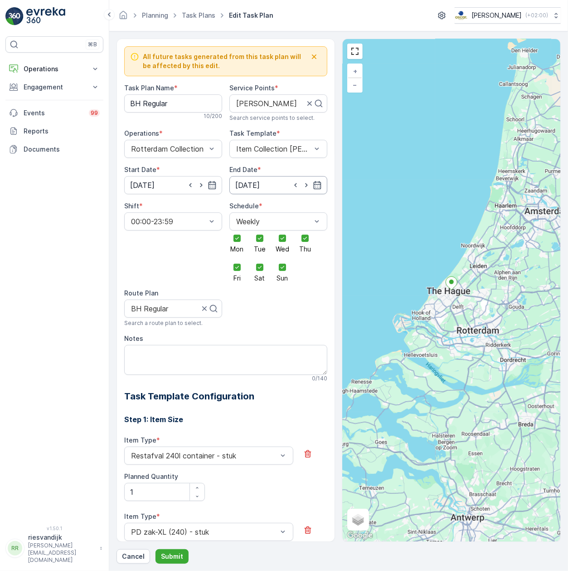
drag, startPoint x: 255, startPoint y: 184, endPoint x: 260, endPoint y: 184, distance: 5.0
click at [257, 184] on input "14.10.2030" at bounding box center [278, 185] width 98 height 18
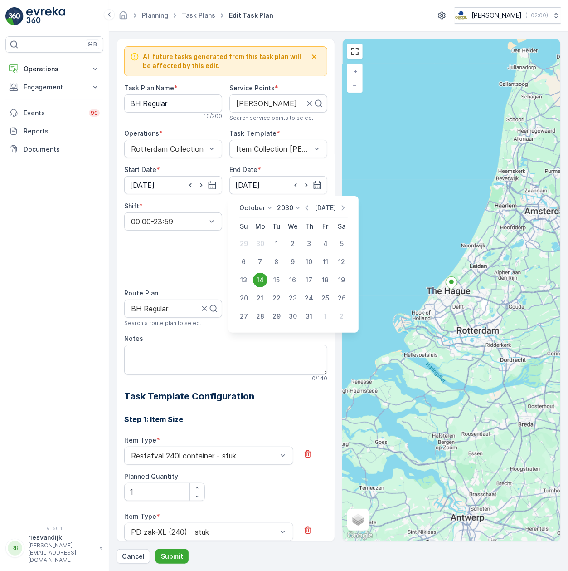
click at [325, 205] on p "Today" at bounding box center [325, 207] width 21 height 9
click at [242, 277] on div "14" at bounding box center [244, 280] width 15 height 15
type input "14.09.2025"
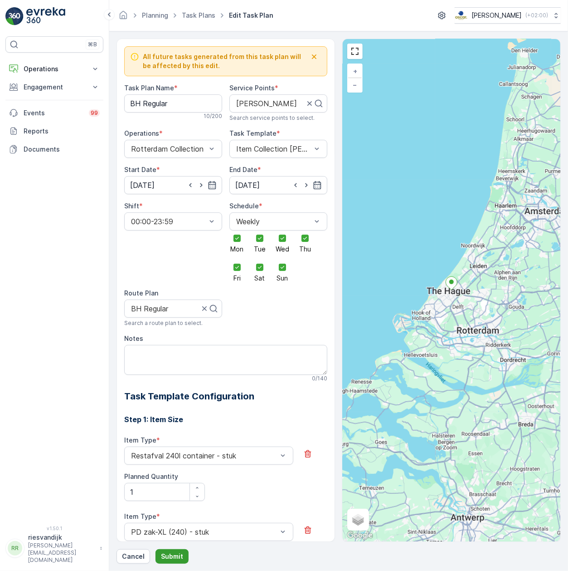
click at [176, 556] on p "Submit" at bounding box center [172, 555] width 22 height 9
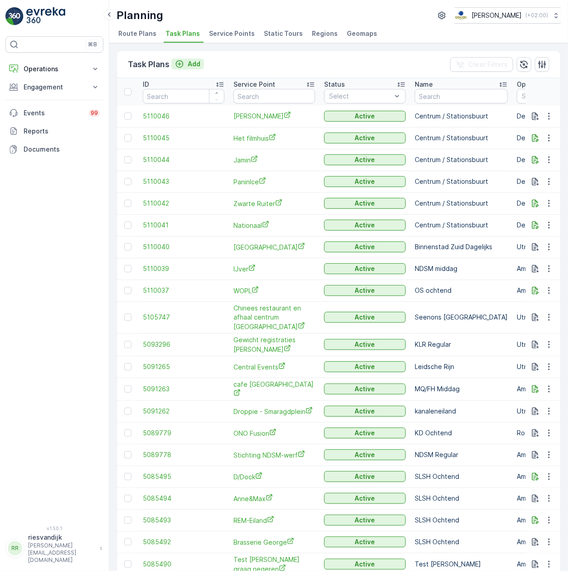
click at [180, 69] on button "Add" at bounding box center [187, 64] width 33 height 11
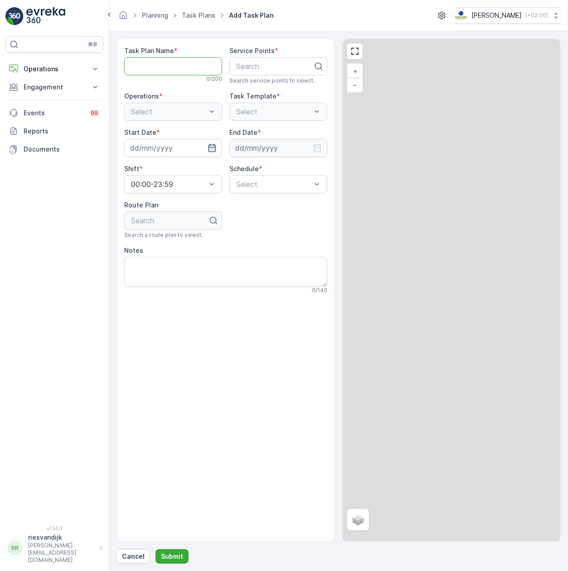
click at [191, 67] on Name "Task Plan Name" at bounding box center [173, 66] width 98 height 18
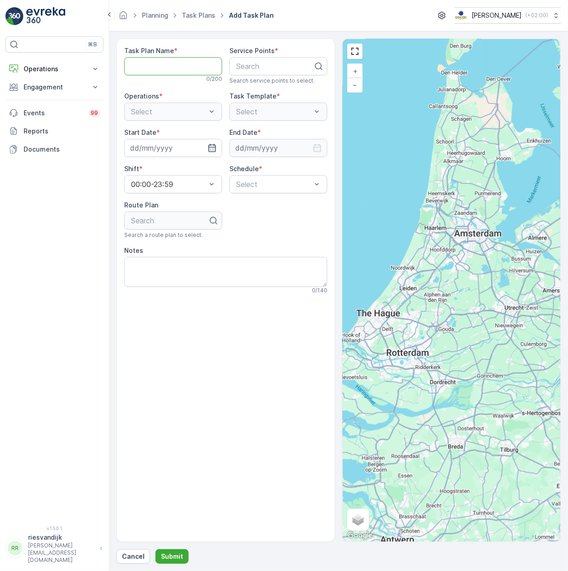
type Name "Centrum / Stationsbuurt"
click at [273, 68] on div at bounding box center [274, 66] width 79 height 8
click at [269, 69] on div at bounding box center [274, 66] width 79 height 8
click at [283, 66] on div at bounding box center [274, 66] width 79 height 8
type input "onda"
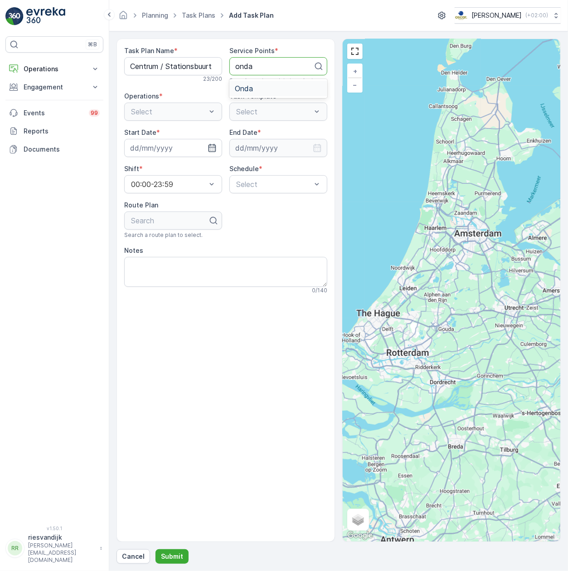
click at [268, 93] on div "Onda" at bounding box center [278, 88] width 98 height 15
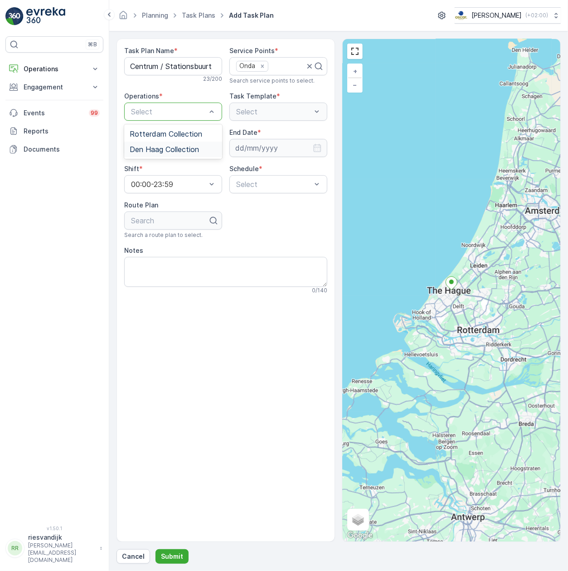
click at [201, 147] on div "Den Haag Collection" at bounding box center [173, 149] width 87 height 8
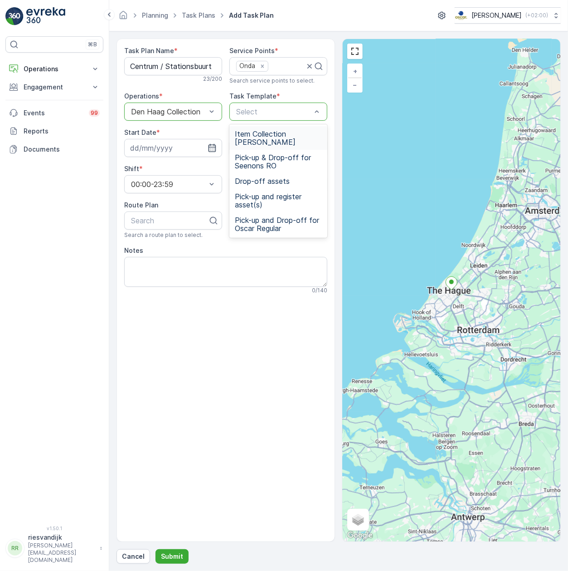
click at [280, 130] on span "Item Collection Oscar Regulier" at bounding box center [278, 138] width 87 height 16
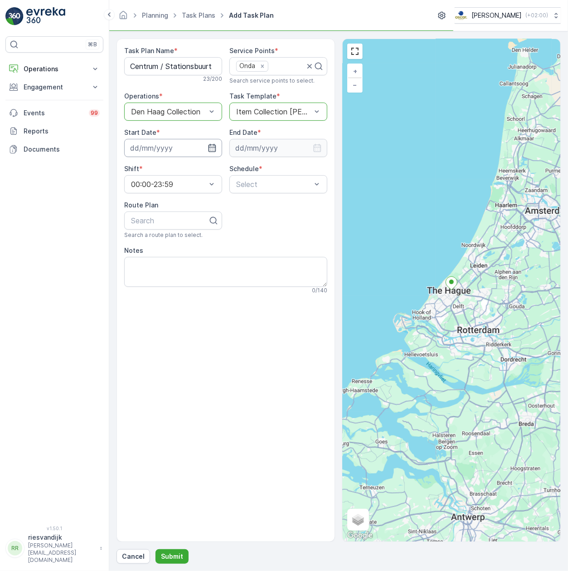
click at [159, 148] on input at bounding box center [173, 148] width 98 height 18
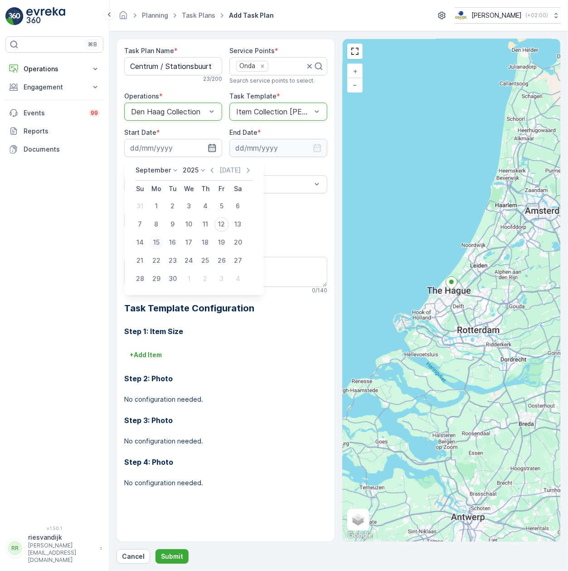
click at [156, 240] on div "15" at bounding box center [156, 242] width 15 height 15
type input "15.09.2025"
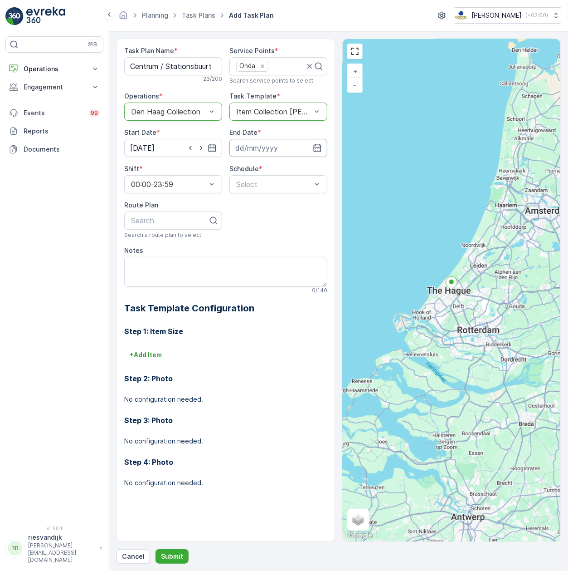
click at [298, 141] on input at bounding box center [278, 148] width 98 height 18
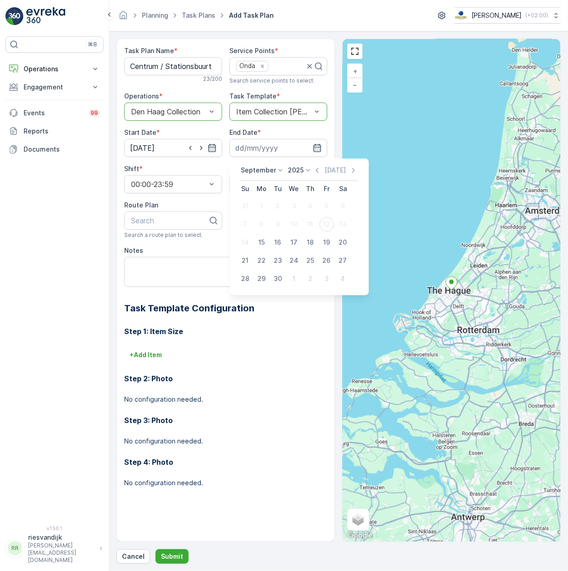
click at [291, 170] on p "2025" at bounding box center [296, 170] width 16 height 9
click at [298, 251] on span "2030" at bounding box center [300, 253] width 15 height 9
click at [315, 206] on div "5" at bounding box center [310, 206] width 15 height 15
type input "05.09.2030"
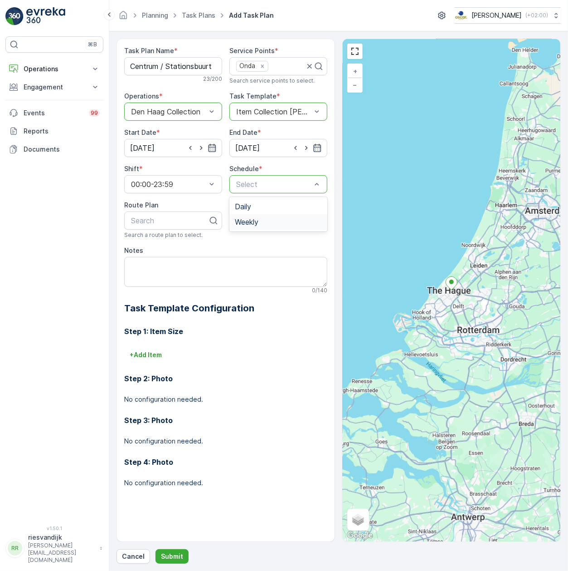
click at [269, 222] on div "Weekly" at bounding box center [278, 222] width 87 height 8
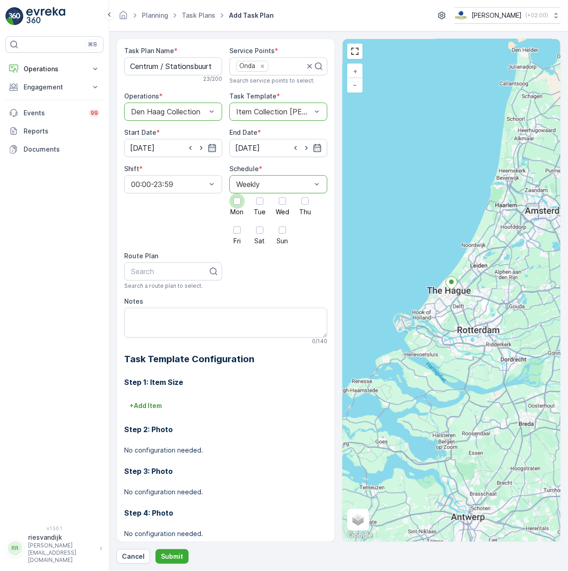
click at [233, 207] on div at bounding box center [236, 200] width 15 height 15
click at [237, 193] on input "Mon" at bounding box center [237, 193] width 0 height 0
click at [271, 207] on div "Mon Tue Wed Thu Fri Sat Sun" at bounding box center [278, 218] width 98 height 51
click at [262, 205] on div at bounding box center [259, 200] width 15 height 15
click at [260, 193] on input "Tue" at bounding box center [260, 193] width 0 height 0
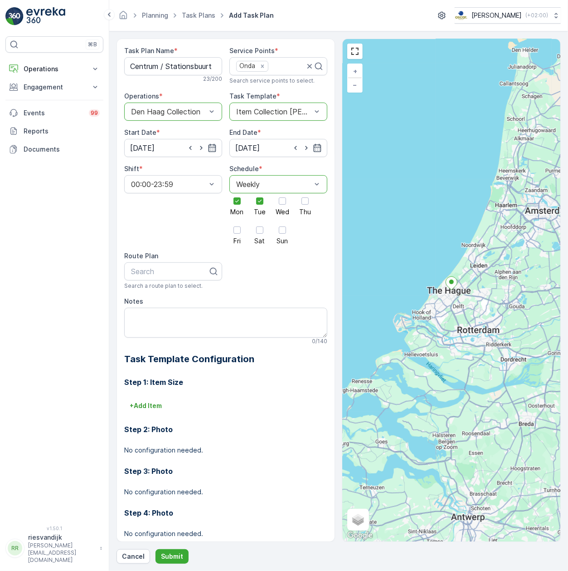
click at [271, 205] on div "Mon Tue Wed Thu Fri Sat Sun" at bounding box center [278, 218] width 98 height 51
click at [279, 202] on div at bounding box center [282, 200] width 7 height 7
click at [283, 193] on input "Wed" at bounding box center [283, 193] width 0 height 0
click at [302, 204] on div at bounding box center [305, 200] width 7 height 7
click at [305, 193] on input "Thu" at bounding box center [305, 193] width 0 height 0
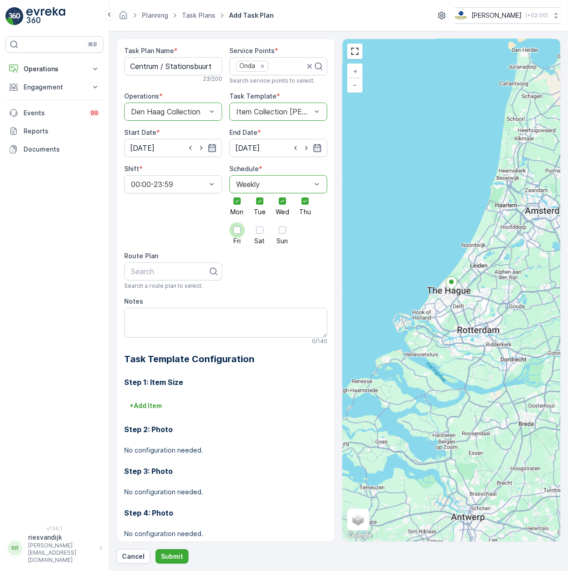
click at [239, 229] on div at bounding box center [237, 229] width 7 height 7
click at [237, 222] on input "Fri" at bounding box center [237, 222] width 0 height 0
click at [256, 229] on div at bounding box center [259, 229] width 7 height 7
click at [260, 222] on input "Sat" at bounding box center [260, 222] width 0 height 0
click at [282, 231] on div at bounding box center [282, 229] width 7 height 7
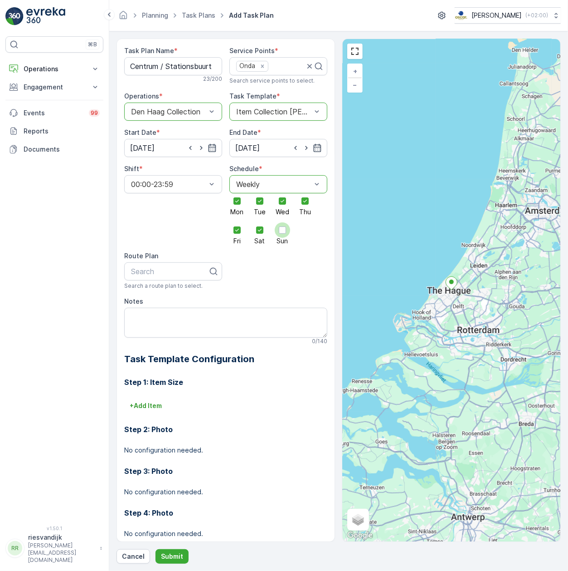
click at [283, 222] on input "Sun" at bounding box center [283, 222] width 0 height 0
click at [185, 273] on div at bounding box center [169, 271] width 79 height 8
type input "centr"
click at [187, 292] on span "Centrum / Stationsbuurt" at bounding box center [171, 293] width 82 height 8
click at [156, 405] on p "+ Add Item" at bounding box center [146, 405] width 32 height 9
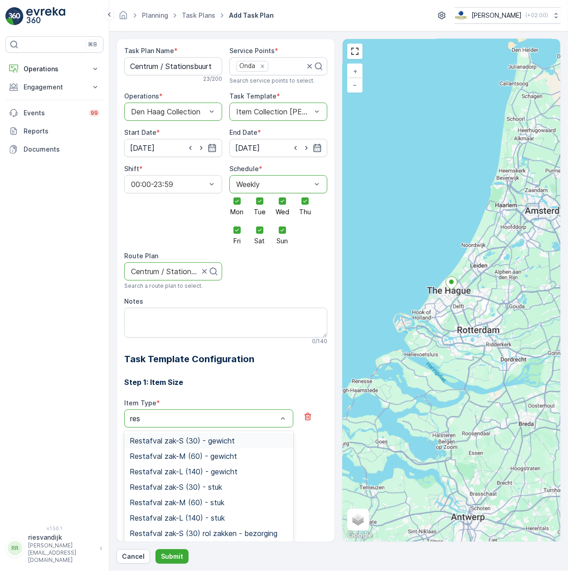
type input "rest"
click at [200, 506] on span "Restafval zak-M (60) - stuk" at bounding box center [177, 502] width 95 height 8
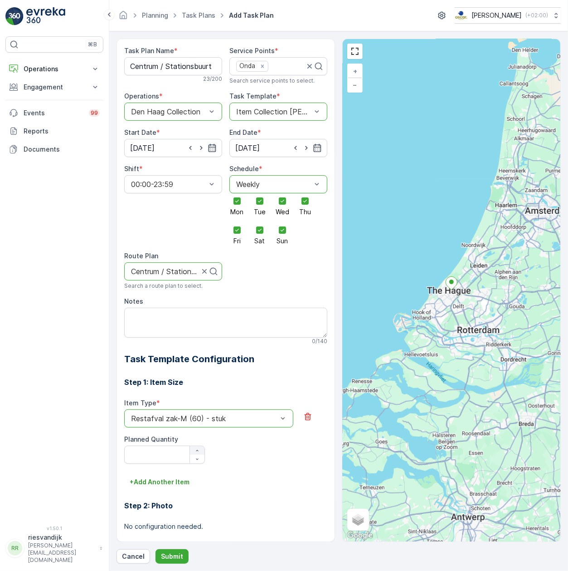
click at [198, 451] on icon "button" at bounding box center [197, 450] width 5 height 5
type Quantity "1"
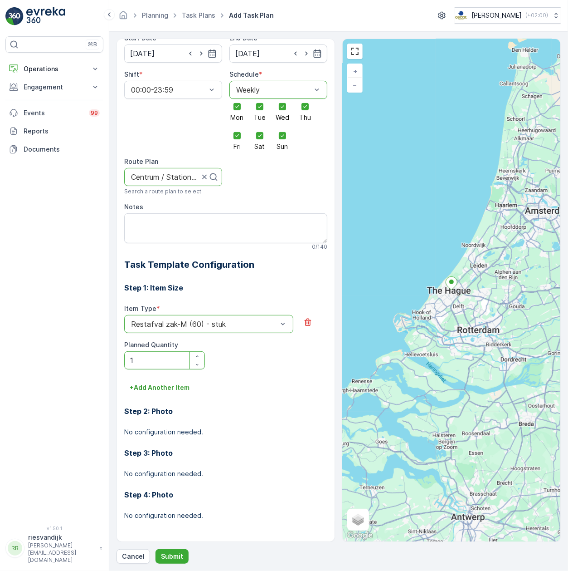
scroll to position [95, 0]
click at [173, 380] on button "+ Add Another Item" at bounding box center [159, 387] width 71 height 15
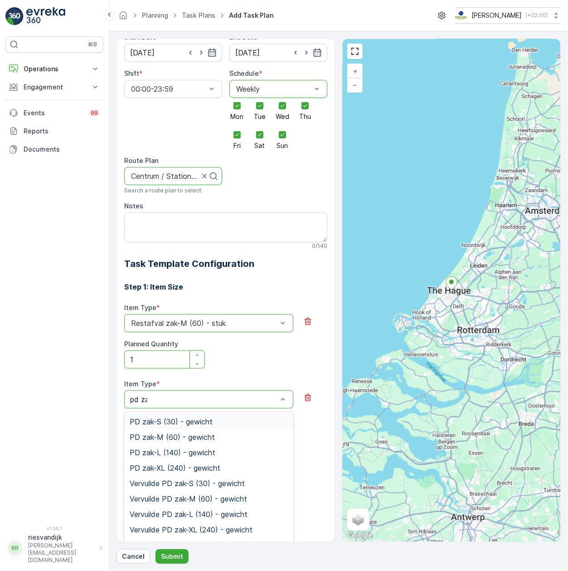
type input "pd zak"
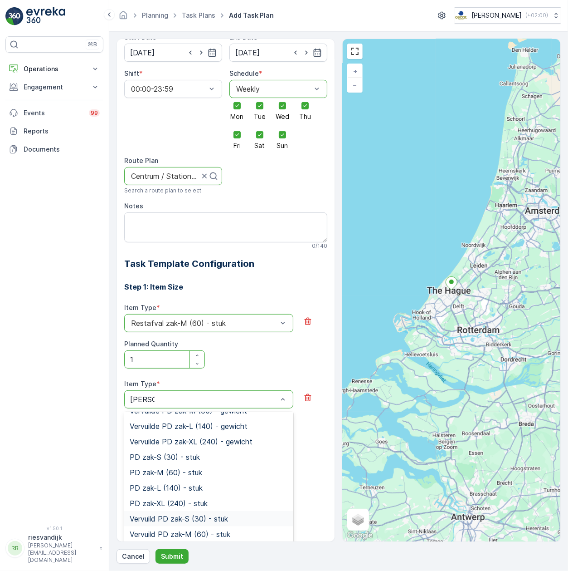
scroll to position [114, 0]
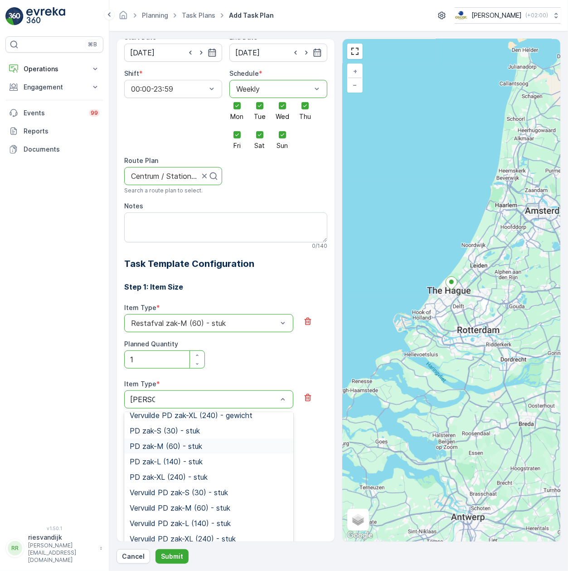
click at [210, 447] on div "PD zak-M (60) - stuk" at bounding box center [209, 446] width 158 height 8
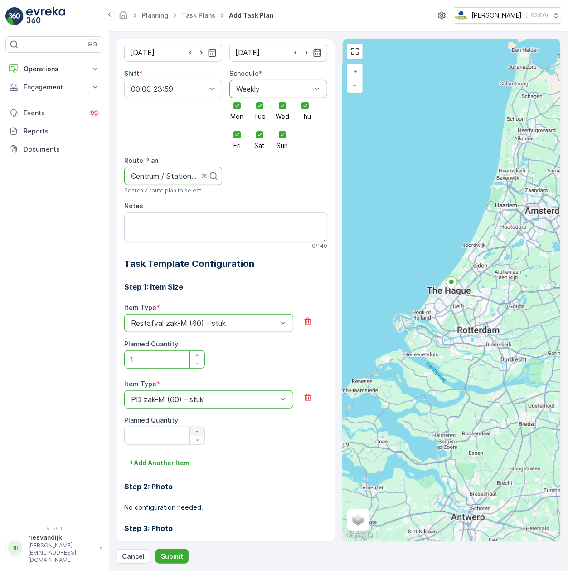
click at [198, 431] on icon "button" at bounding box center [197, 431] width 5 height 5
type Quantity "1"
click at [180, 460] on p "+ Add Another Item" at bounding box center [160, 462] width 60 height 9
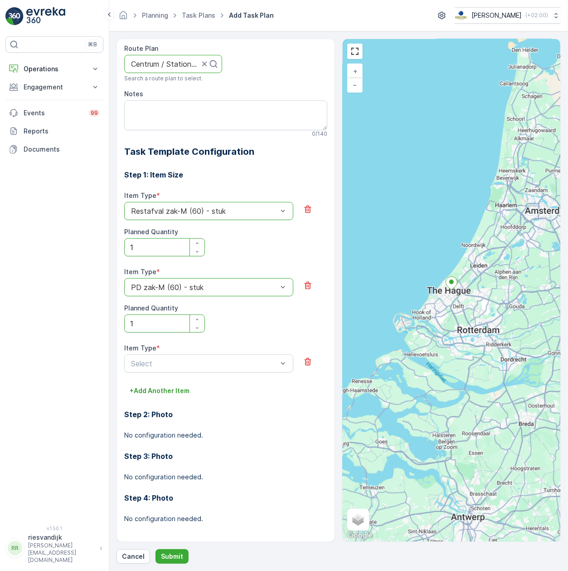
scroll to position [211, 0]
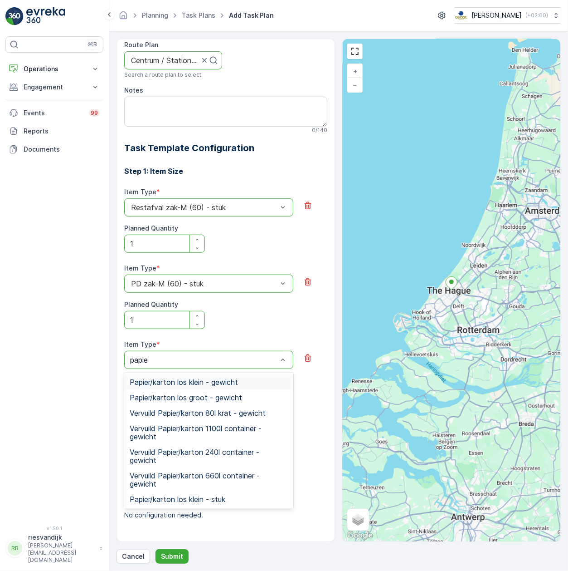
type input "papier"
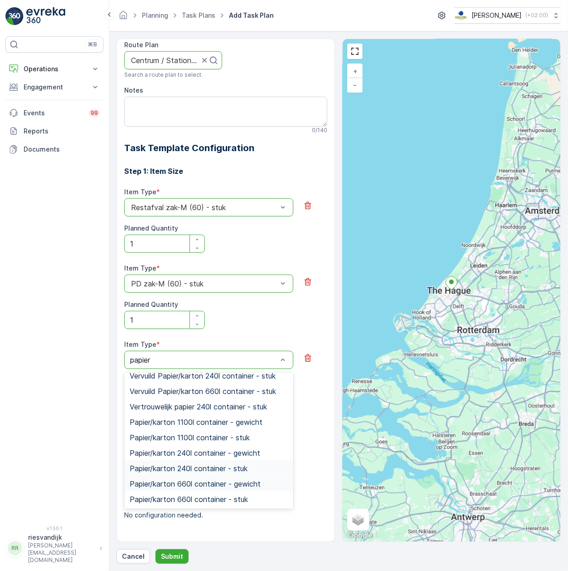
scroll to position [231, 0]
click at [234, 495] on div "Papier/karton 80l krat - stuk" at bounding box center [209, 499] width 158 height 8
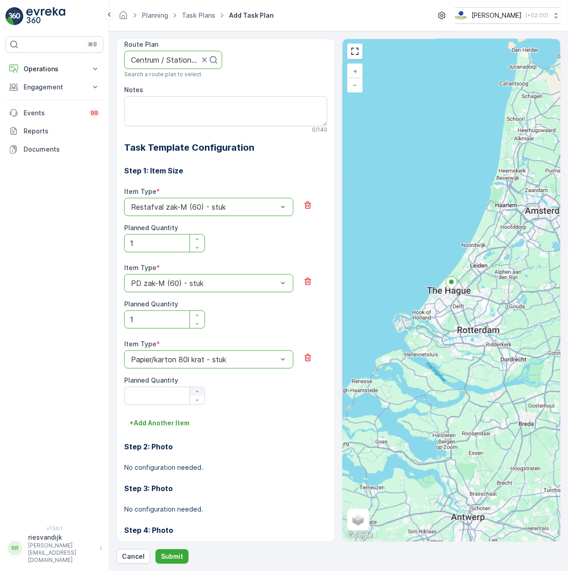
click at [195, 392] on icon "button" at bounding box center [197, 391] width 5 height 5
type Quantity "1"
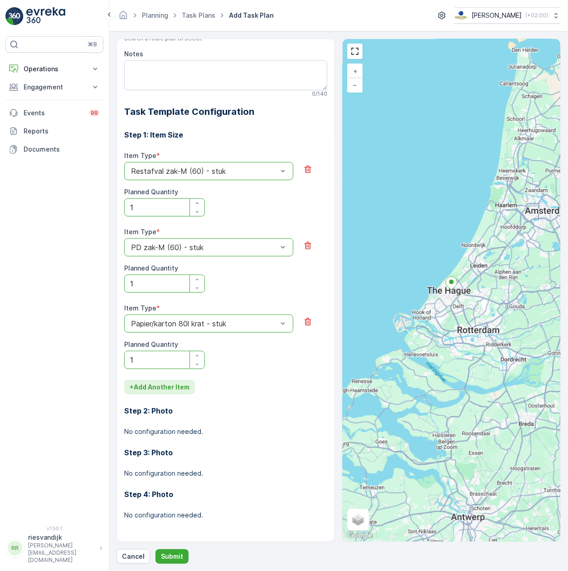
click at [166, 385] on p "+ Add Another Item" at bounding box center [160, 386] width 60 height 9
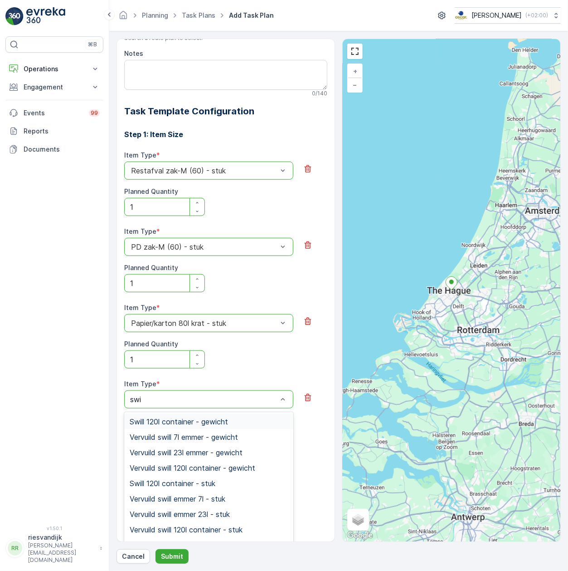
type input "swil"
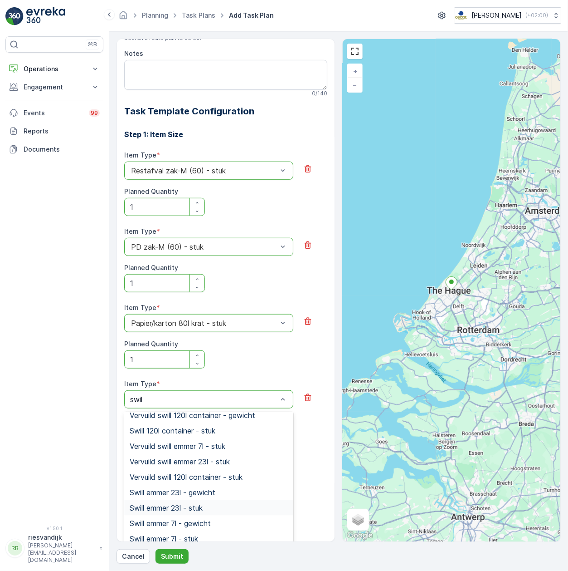
click at [216, 508] on div "Swill emmer 23l - stuk" at bounding box center [209, 507] width 158 height 8
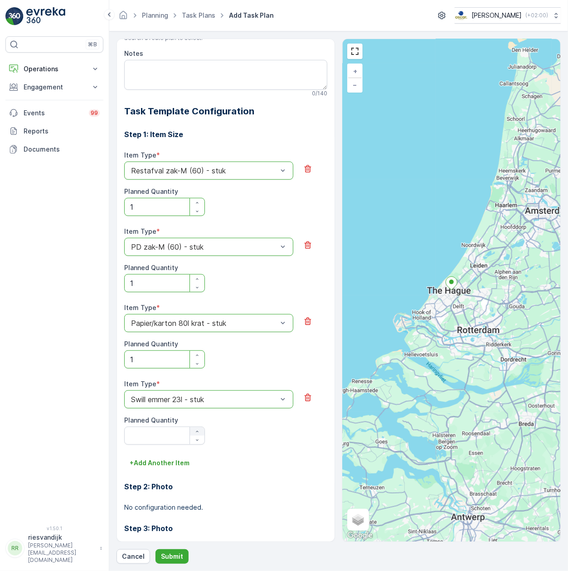
click at [199, 432] on icon "button" at bounding box center [197, 431] width 5 height 5
type Quantity "1"
click at [284, 426] on div "Item Type * option Swill emmer 23l - stuk is disabled. Select another option. S…" at bounding box center [225, 411] width 203 height 65
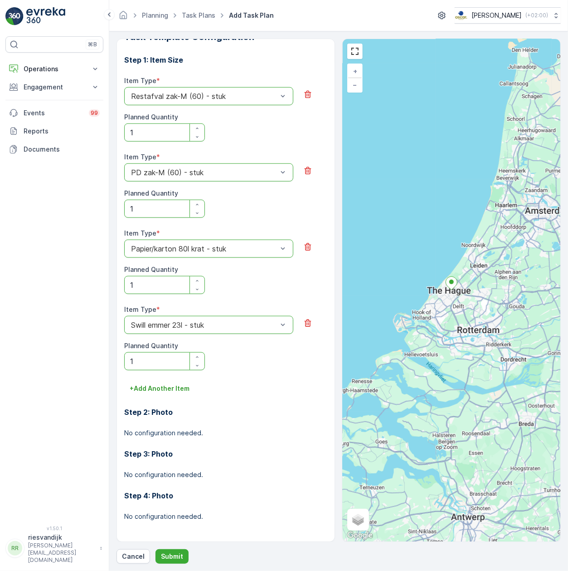
scroll to position [324, 0]
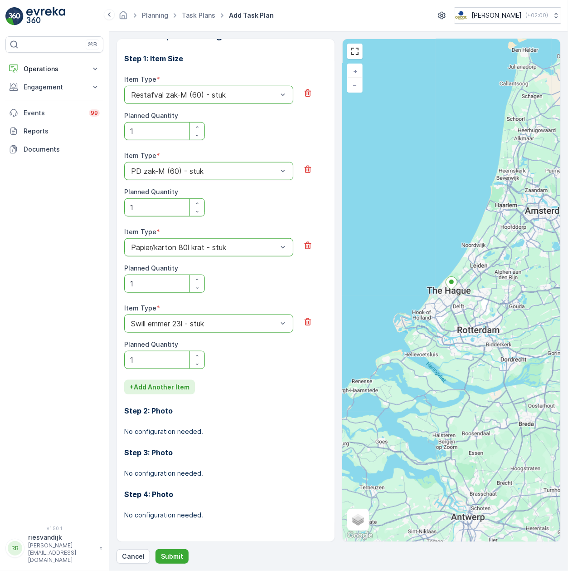
click at [163, 383] on p "+ Add Another Item" at bounding box center [160, 386] width 60 height 9
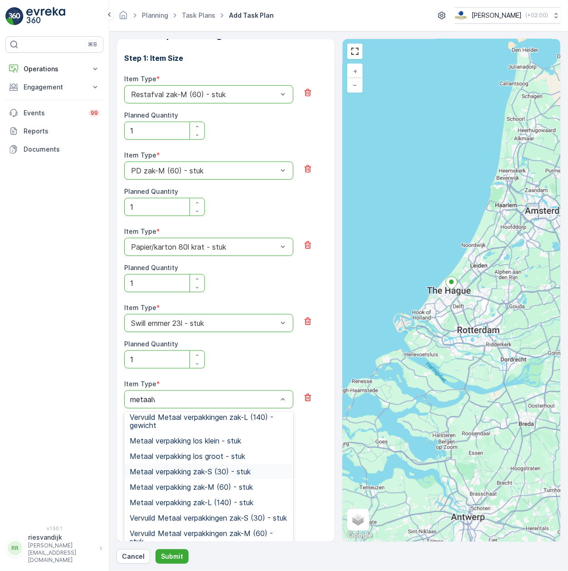
scroll to position [0, 0]
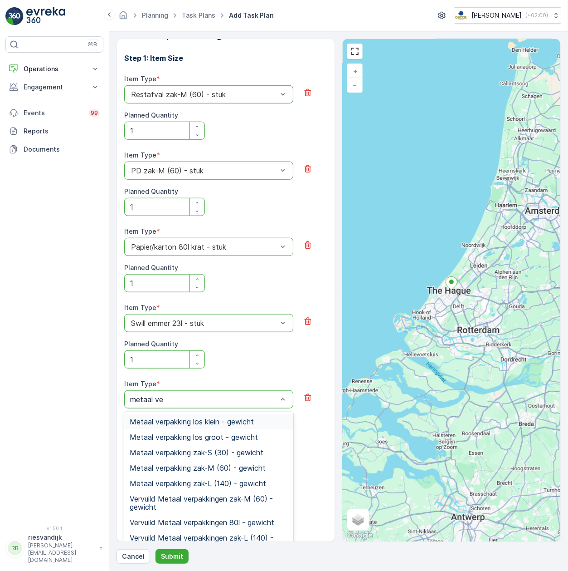
type input "metaal ver"
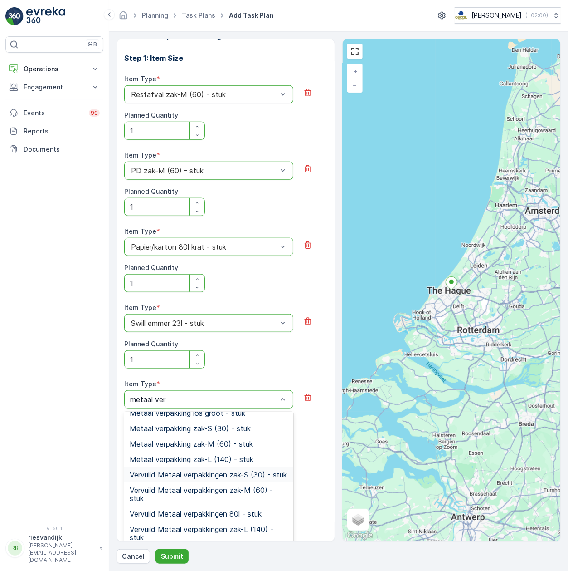
scroll to position [201, 0]
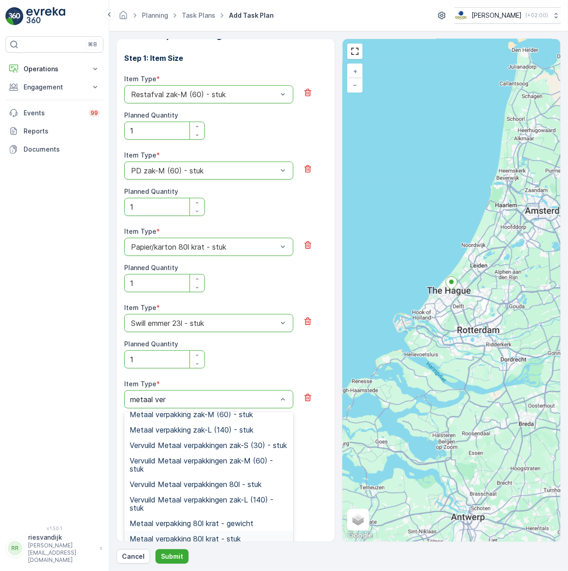
click at [252, 534] on div "Metaal verpakking 80l krat - stuk" at bounding box center [208, 538] width 169 height 15
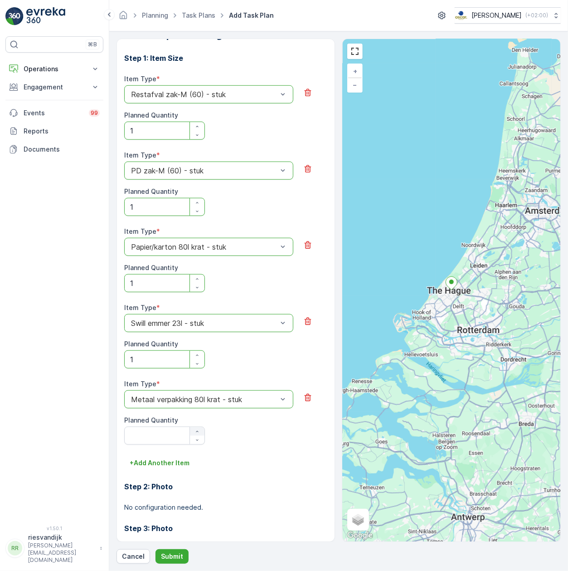
click at [198, 433] on icon "button" at bounding box center [197, 431] width 5 height 5
type Quantity "1"
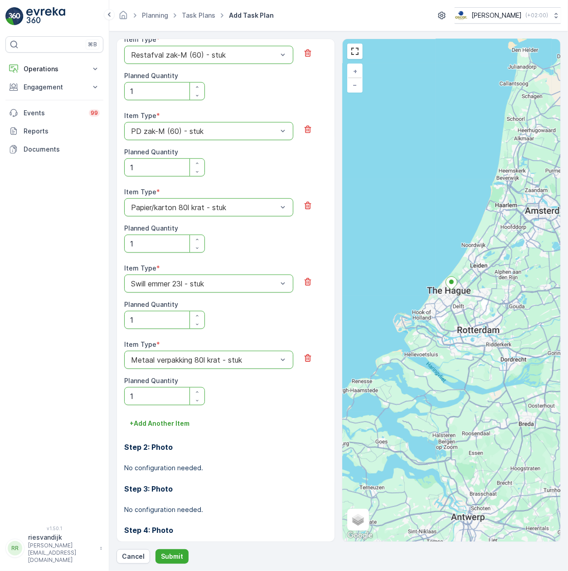
scroll to position [385, 0]
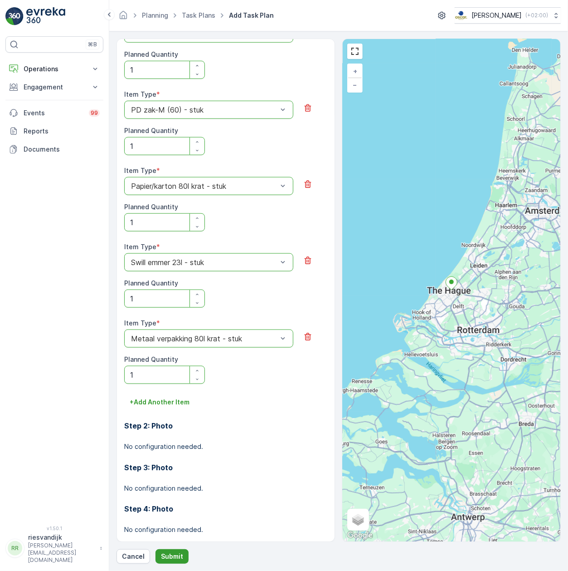
click at [174, 556] on p "Submit" at bounding box center [172, 555] width 22 height 9
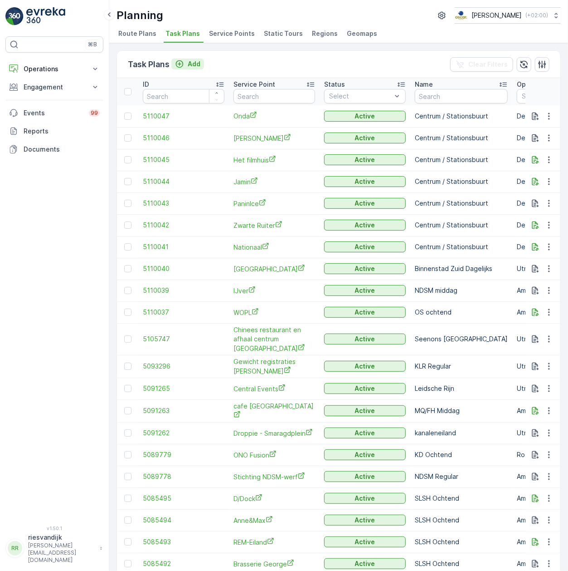
click at [180, 63] on icon "Add" at bounding box center [179, 63] width 9 height 9
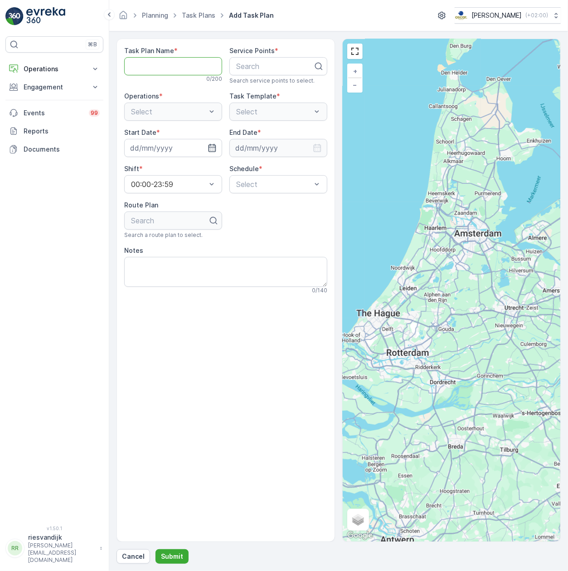
click at [193, 64] on Name "Task Plan Name" at bounding box center [173, 66] width 98 height 18
type Name "Centrum / Stationsbuurt"
click at [262, 64] on div at bounding box center [274, 66] width 79 height 8
type input "de paas"
click at [267, 93] on span "Bierspeciaal café de Paas" at bounding box center [278, 92] width 87 height 16
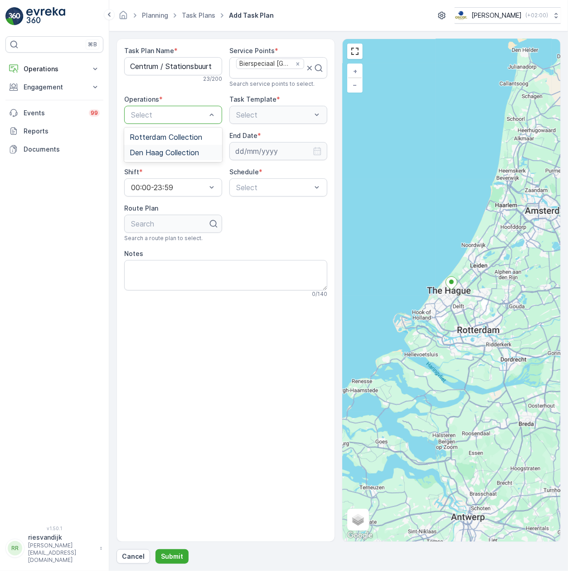
click at [187, 155] on span "Den Haag Collection" at bounding box center [164, 152] width 69 height 8
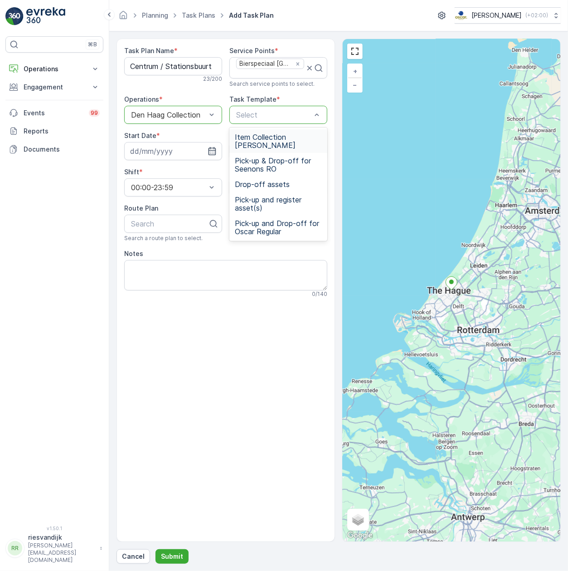
click at [287, 153] on div "Item Collection Oscar Regulier" at bounding box center [278, 141] width 98 height 24
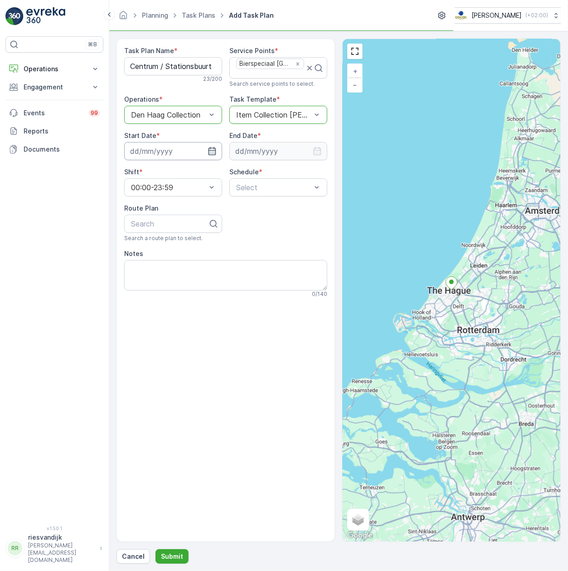
click at [162, 154] on input at bounding box center [173, 151] width 98 height 18
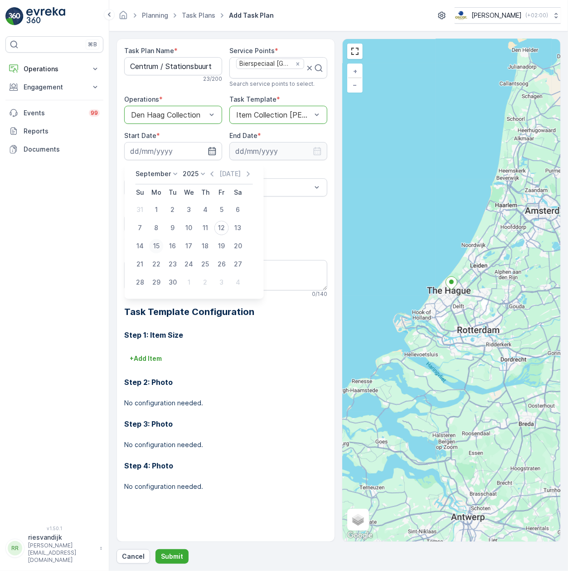
click at [155, 243] on div "15" at bounding box center [156, 246] width 15 height 15
type input "15.09.2025"
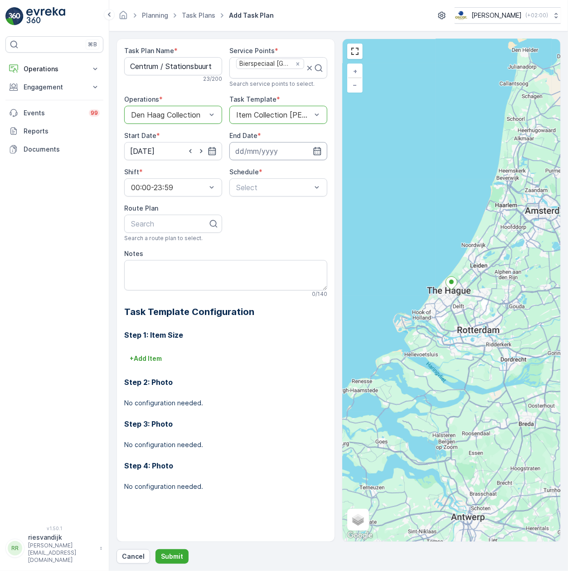
click at [260, 150] on input at bounding box center [278, 151] width 98 height 18
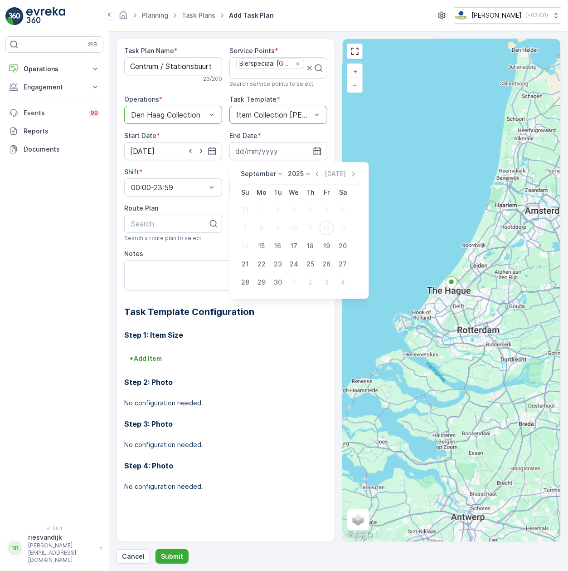
click at [293, 174] on p "2025" at bounding box center [296, 173] width 16 height 9
click at [300, 256] on span "2030" at bounding box center [300, 257] width 15 height 9
click at [311, 210] on div "5" at bounding box center [310, 209] width 15 height 15
type input "05.09.2030"
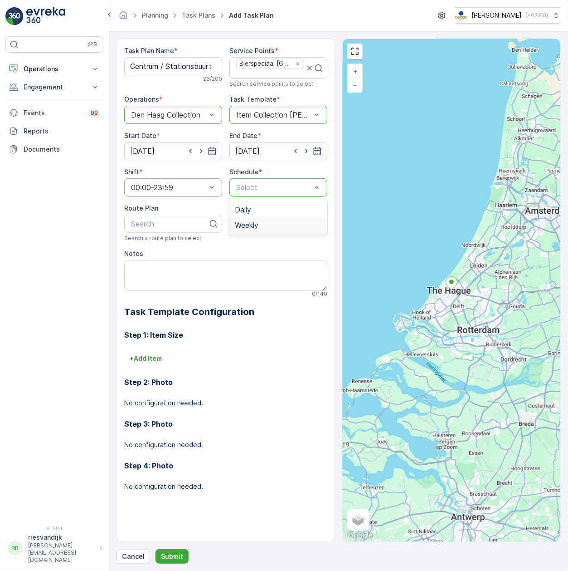
click at [267, 222] on div "Weekly" at bounding box center [278, 225] width 87 height 8
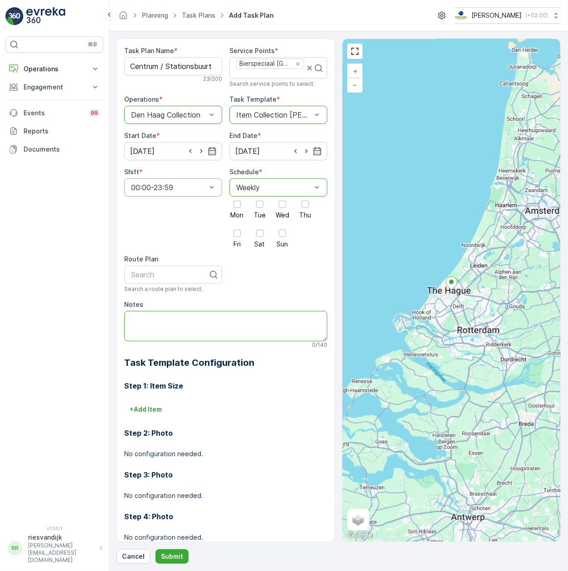
paste textarea "Na 13:00 servicen"
click at [184, 346] on div "23 / 140" at bounding box center [225, 344] width 203 height 7
click at [184, 333] on textarea "Na 13:00 servicen" at bounding box center [225, 326] width 203 height 30
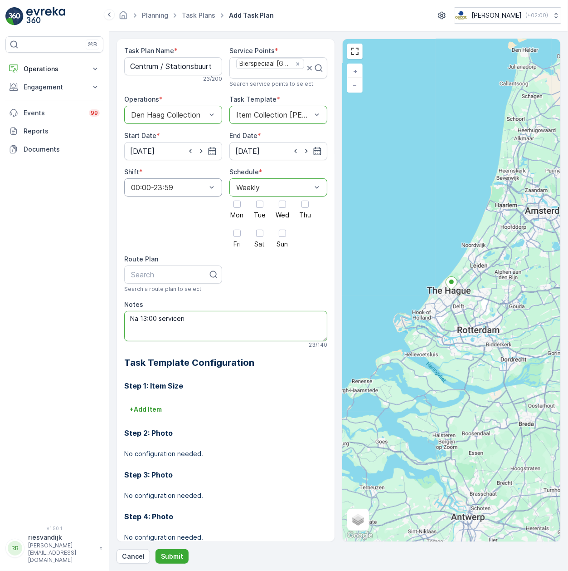
drag, startPoint x: 184, startPoint y: 333, endPoint x: 166, endPoint y: 307, distance: 31.8
click at [166, 307] on div "Notes Na 13:00 servicen 23 / 140" at bounding box center [225, 324] width 203 height 48
click at [162, 330] on textarea "Na 13:00 servicen" at bounding box center [225, 326] width 203 height 30
click at [180, 333] on textarea "Na 13:00 servicen" at bounding box center [225, 326] width 203 height 30
click at [198, 334] on textarea "Na 13:00 servicen" at bounding box center [225, 326] width 203 height 30
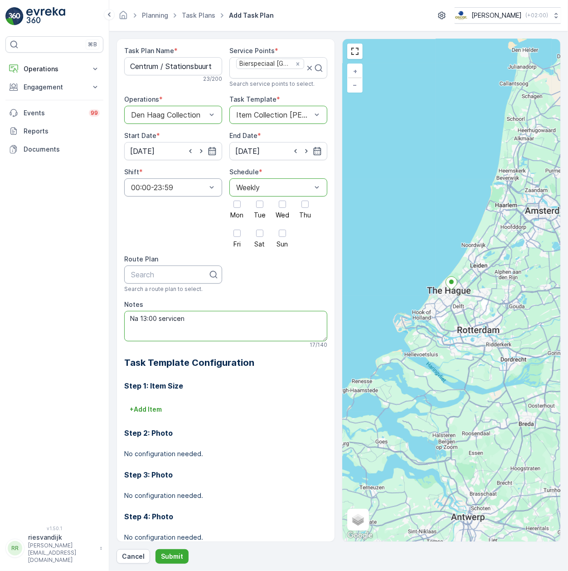
type textarea "Na 13:00 servicen"
click at [161, 275] on div at bounding box center [169, 274] width 79 height 8
click at [239, 210] on div at bounding box center [236, 203] width 15 height 15
click at [237, 196] on input "Mon" at bounding box center [237, 196] width 0 height 0
click at [258, 208] on div at bounding box center [259, 203] width 7 height 7
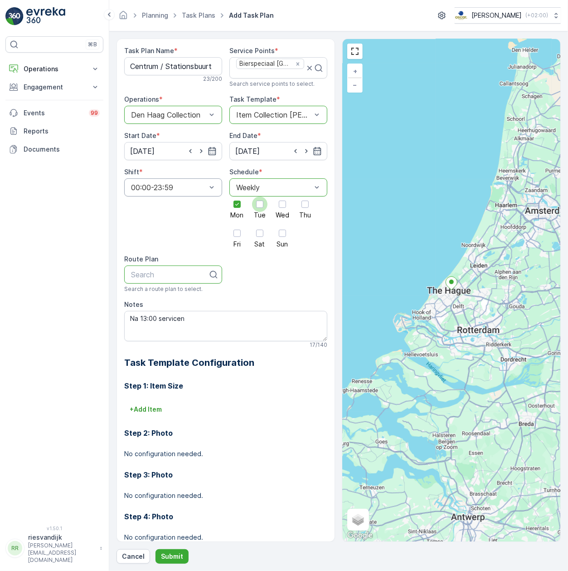
click at [260, 196] on input "Tue" at bounding box center [260, 196] width 0 height 0
click at [275, 207] on div at bounding box center [282, 203] width 15 height 15
click at [283, 196] on input "Wed" at bounding box center [283, 196] width 0 height 0
click at [308, 207] on div at bounding box center [305, 203] width 15 height 15
click at [305, 196] on input "Thu" at bounding box center [305, 196] width 0 height 0
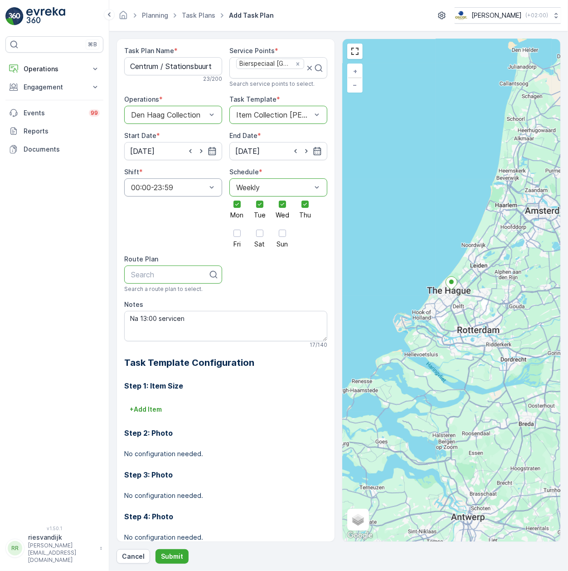
click at [249, 236] on div "Mon Tue Wed Thu Fri Sat Sun" at bounding box center [278, 221] width 98 height 51
click at [245, 240] on div "Mon Tue Wed Thu Fri Sat Sun" at bounding box center [278, 221] width 98 height 51
click at [240, 239] on div at bounding box center [236, 232] width 15 height 15
click at [237, 225] on input "Fri" at bounding box center [237, 225] width 0 height 0
click at [262, 238] on div at bounding box center [259, 232] width 15 height 15
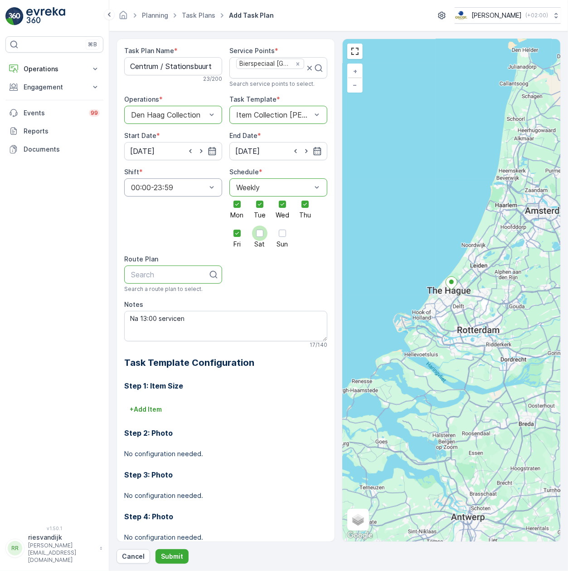
click at [260, 225] on input "Sat" at bounding box center [260, 225] width 0 height 0
click at [285, 237] on div at bounding box center [282, 232] width 7 height 7
click at [283, 225] on input "Sun" at bounding box center [283, 225] width 0 height 0
click at [181, 280] on div "Search" at bounding box center [173, 274] width 98 height 18
type input "centr"
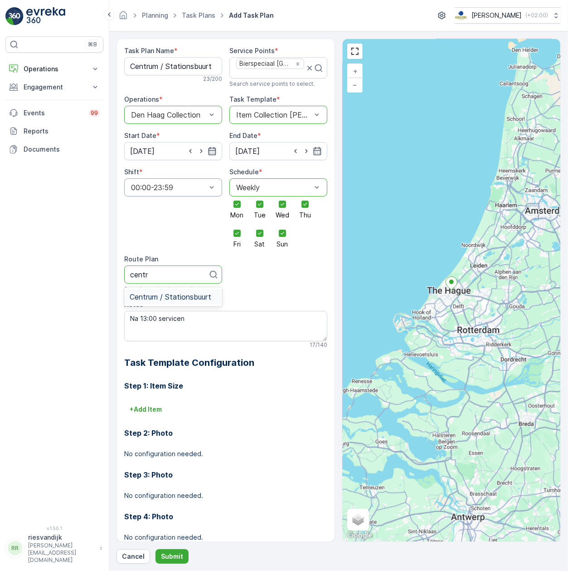
click at [169, 301] on span "Centrum / Stationsbuurt" at bounding box center [171, 297] width 82 height 8
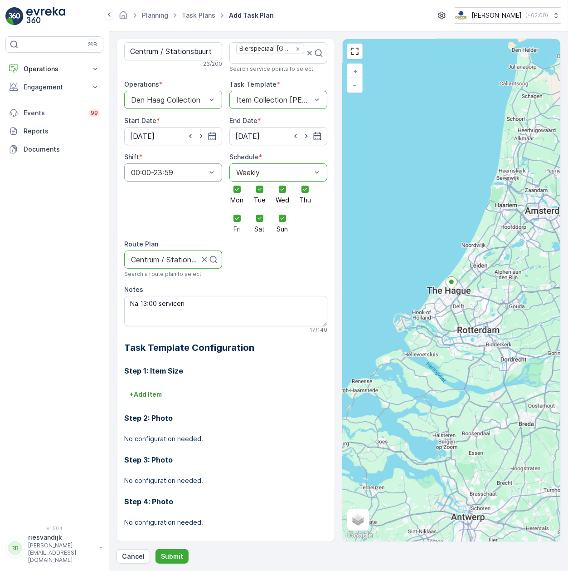
scroll to position [23, 0]
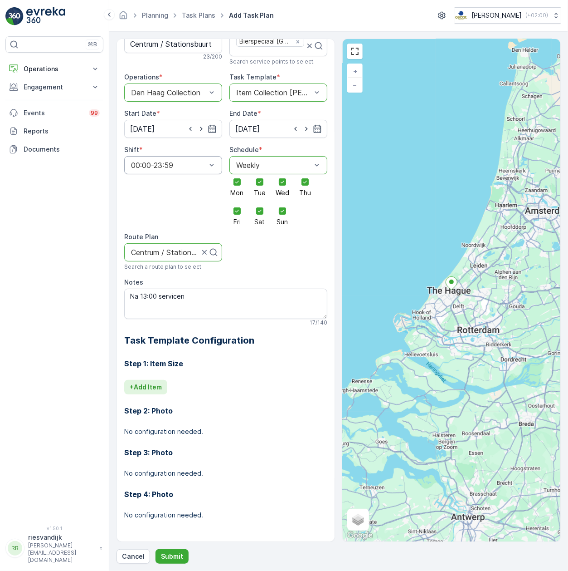
click at [156, 389] on p "+ Add Item" at bounding box center [146, 386] width 32 height 9
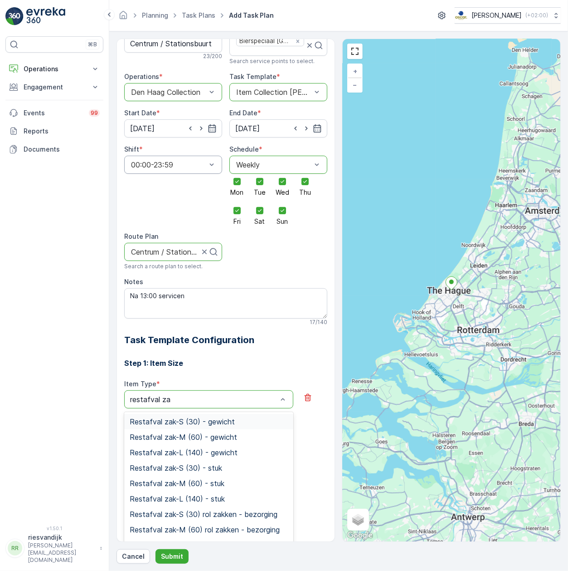
type input "restafval zak"
click at [235, 483] on div "Restafval zak-M (60) - stuk" at bounding box center [209, 483] width 158 height 8
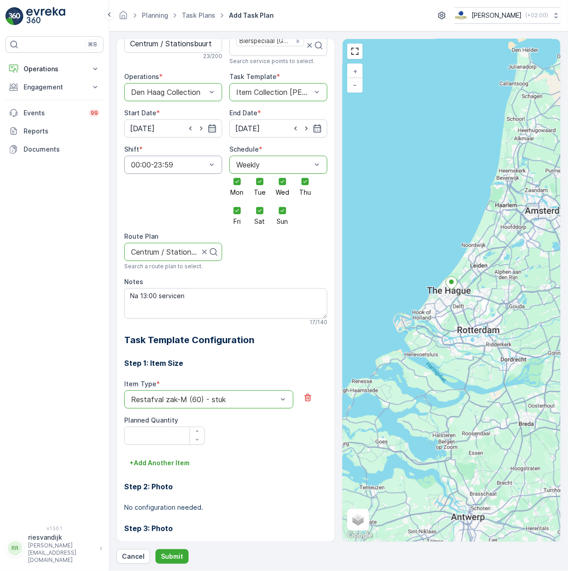
click at [205, 431] on div "Item Type * option Restafval zak-M (60) - stuk is disabled. Select another opti…" at bounding box center [225, 411] width 203 height 65
click at [198, 430] on icon "button" at bounding box center [197, 430] width 5 height 5
type Quantity "1"
click at [185, 459] on button "+ Add Another Item" at bounding box center [159, 462] width 71 height 15
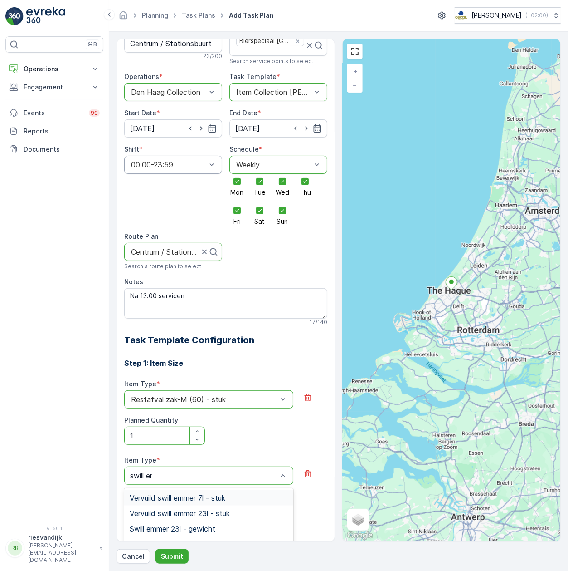
type input "swill emm"
click at [226, 525] on div "Swill emmer 23l - stuk" at bounding box center [209, 526] width 158 height 8
click at [202, 505] on button "button" at bounding box center [197, 507] width 15 height 9
type Quantity "1"
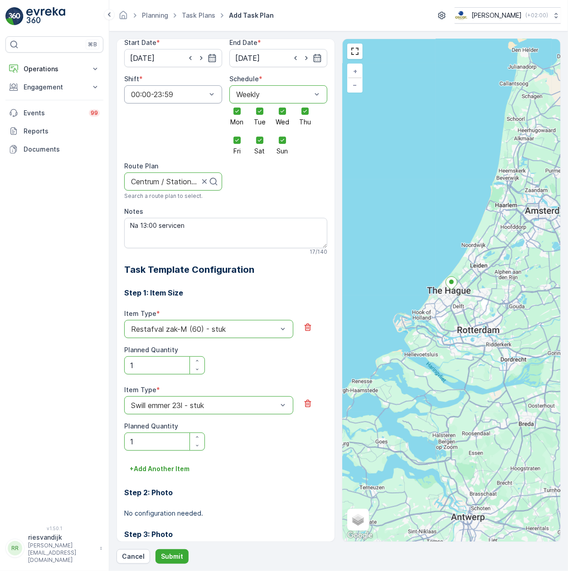
scroll to position [175, 0]
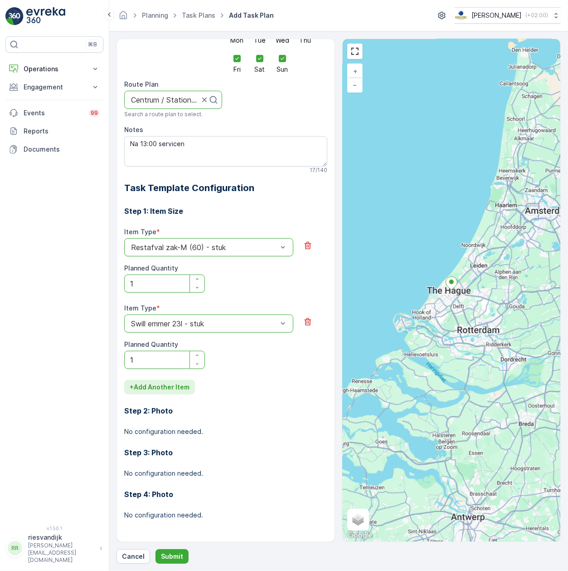
click at [158, 385] on p "+ Add Another Item" at bounding box center [160, 386] width 60 height 9
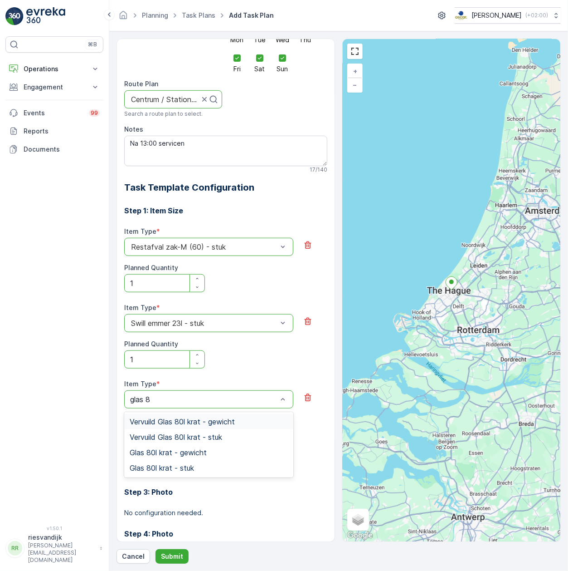
type input "glas 80"
click at [206, 467] on div "Glas 80l krat - stuk" at bounding box center [209, 467] width 158 height 8
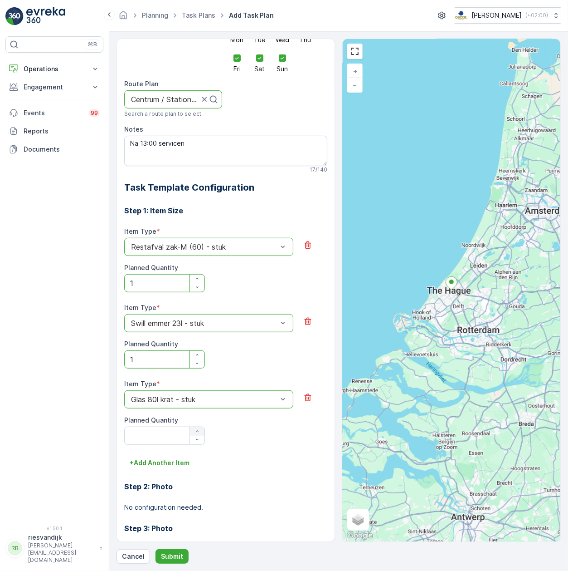
click at [200, 435] on button "button" at bounding box center [197, 431] width 15 height 9
click at [183, 461] on p "+ Add Another Item" at bounding box center [160, 462] width 60 height 9
drag, startPoint x: 200, startPoint y: 429, endPoint x: 209, endPoint y: 427, distance: 9.2
click at [200, 428] on button "button" at bounding box center [197, 431] width 15 height 9
type Quantity "2"
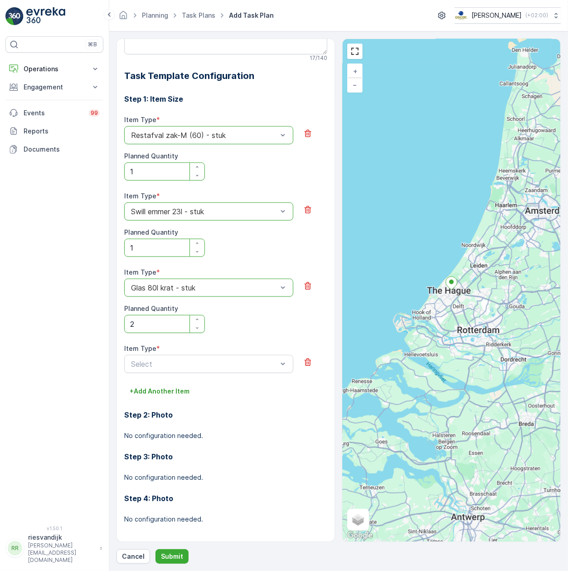
scroll to position [291, 0]
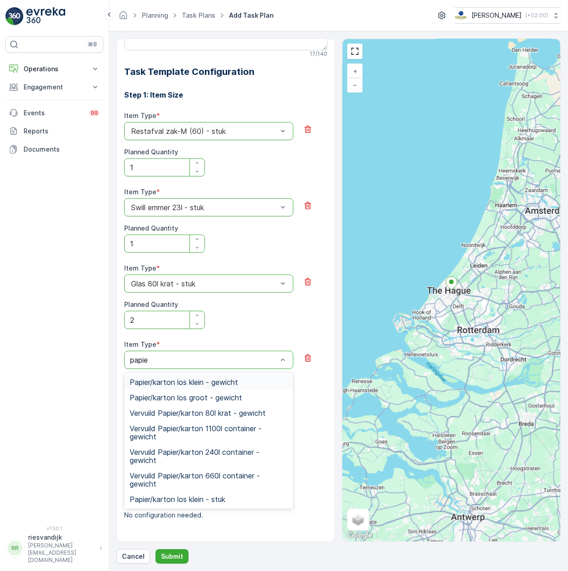
type input "papier"
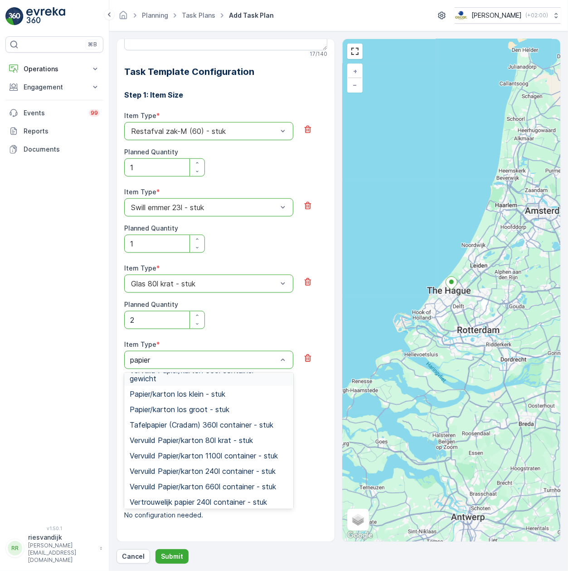
scroll to position [231, 0]
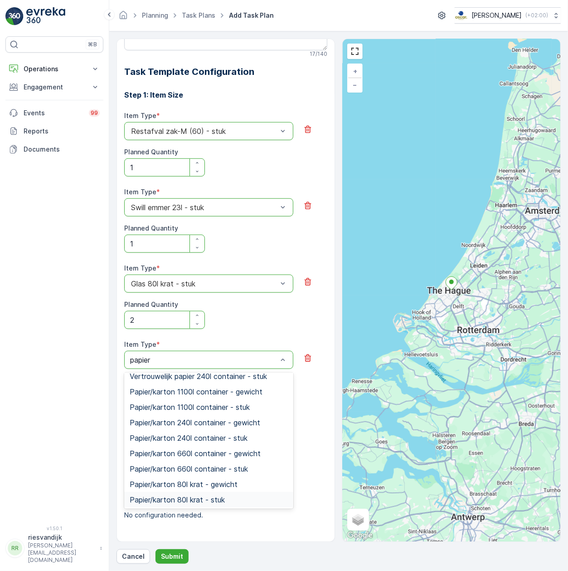
click at [239, 496] on div "Papier/karton 80l krat - stuk" at bounding box center [209, 499] width 158 height 8
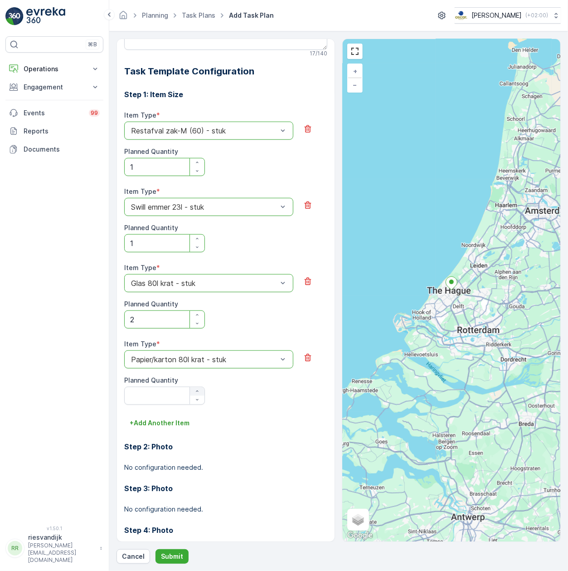
click at [196, 394] on icon "button" at bounding box center [197, 390] width 5 height 5
type Quantity "1"
click at [186, 421] on p "+ Add Another Item" at bounding box center [160, 422] width 60 height 9
click at [204, 443] on div "Select" at bounding box center [208, 435] width 169 height 18
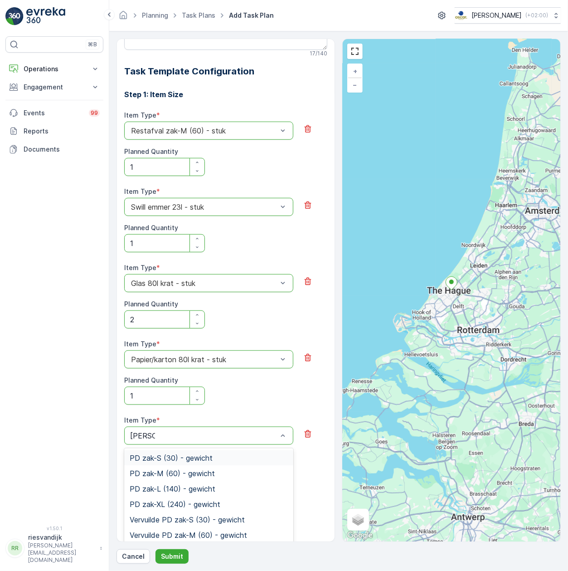
type input "pd zak-"
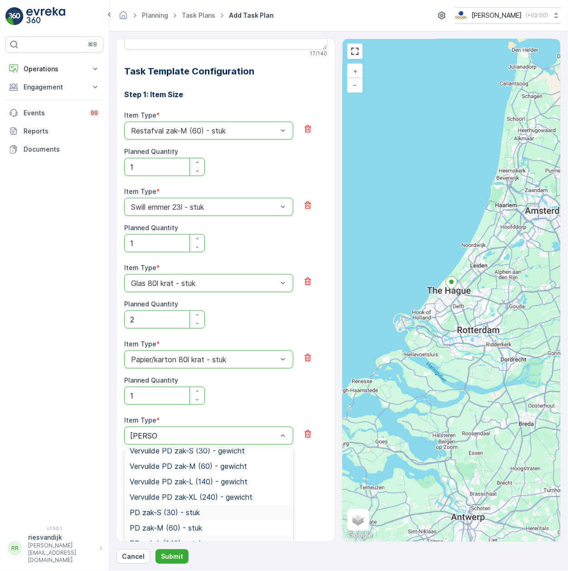
scroll to position [132, 0]
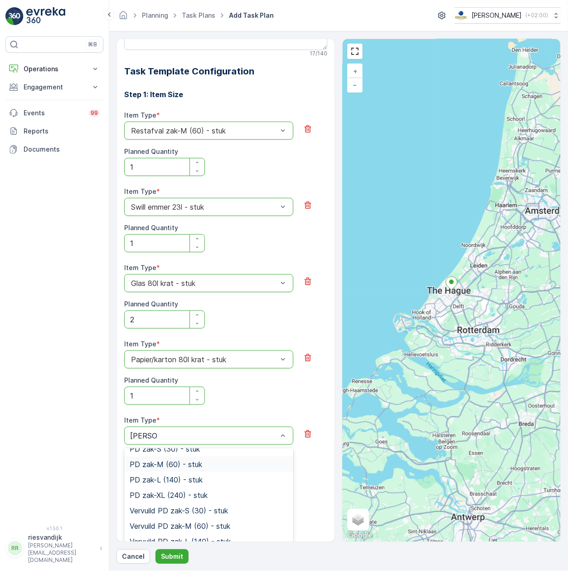
click at [195, 467] on span "PD zak-M (60) - stuk" at bounding box center [166, 464] width 73 height 8
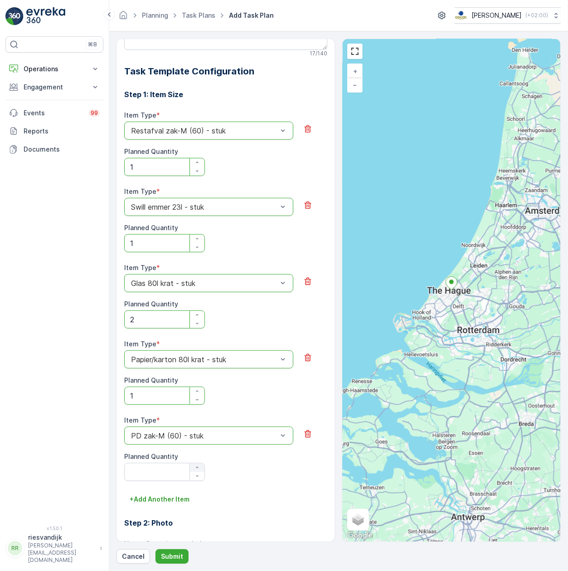
click at [198, 468] on icon "button" at bounding box center [197, 466] width 5 height 5
type Quantity "1"
click at [180, 554] on p "Submit" at bounding box center [172, 555] width 22 height 9
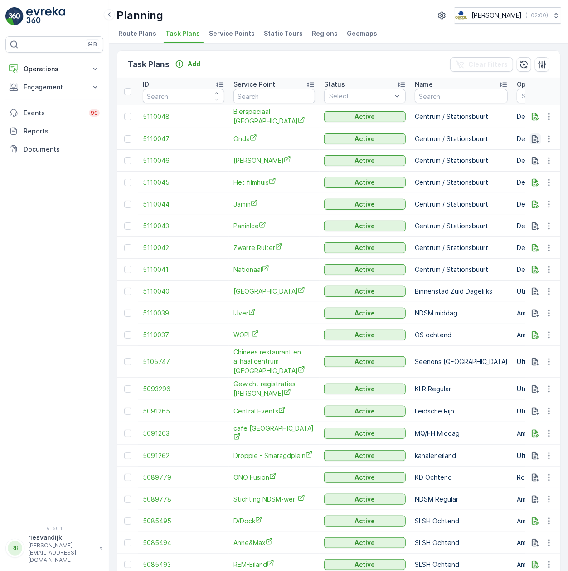
click at [534, 140] on icon "button" at bounding box center [535, 139] width 7 height 8
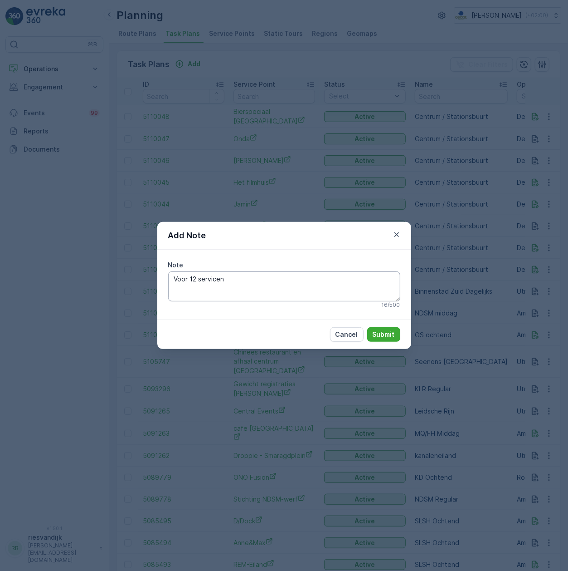
click at [193, 278] on textarea "Voor 12 servicen" at bounding box center [284, 286] width 232 height 30
click at [200, 279] on textarea "Voor 12 servicen" at bounding box center [284, 286] width 232 height 30
click at [197, 279] on textarea "Voor 12 servicen" at bounding box center [284, 286] width 232 height 30
type textarea "Voor 12u servicen"
click at [397, 333] on button "Submit" at bounding box center [383, 334] width 33 height 15
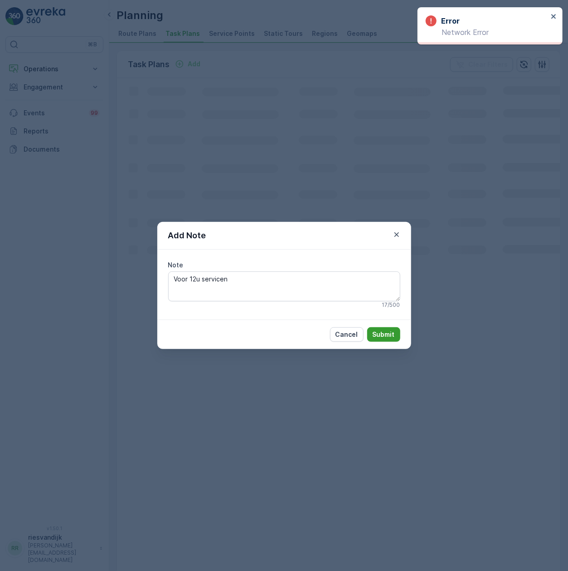
click at [387, 335] on p "Submit" at bounding box center [384, 334] width 22 height 9
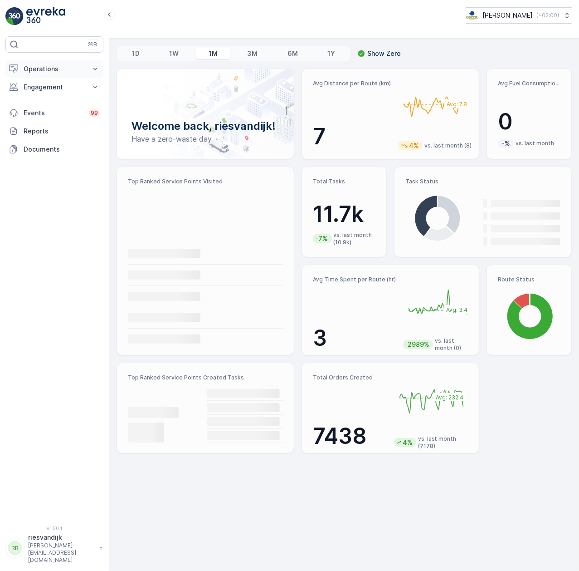
click at [60, 76] on button "Operations" at bounding box center [54, 69] width 98 height 18
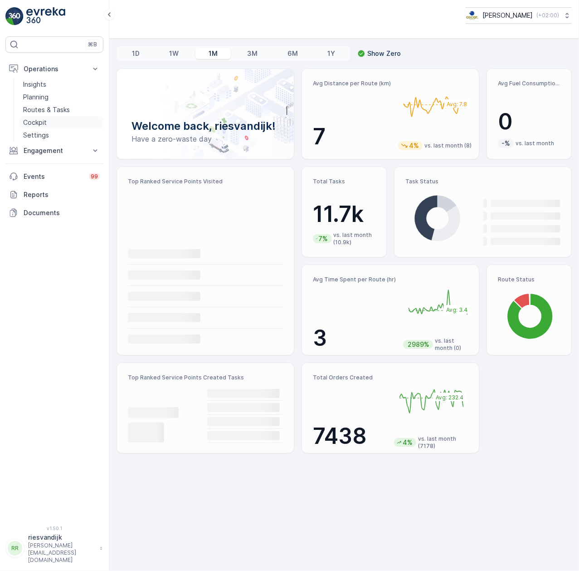
click at [49, 121] on link "Cockpit" at bounding box center [62, 122] width 84 height 13
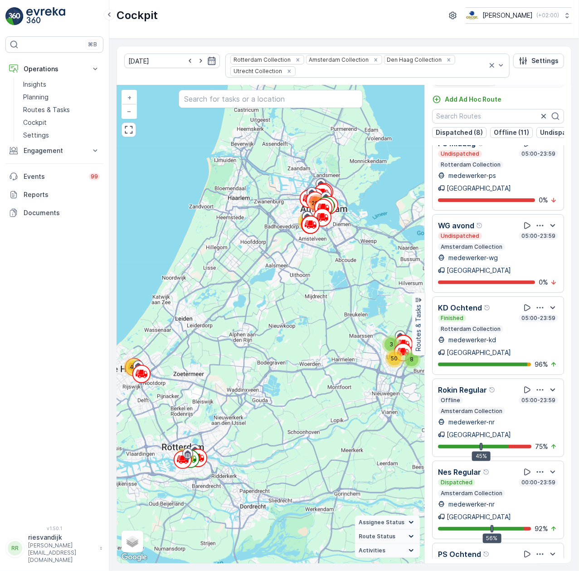
scroll to position [23, 0]
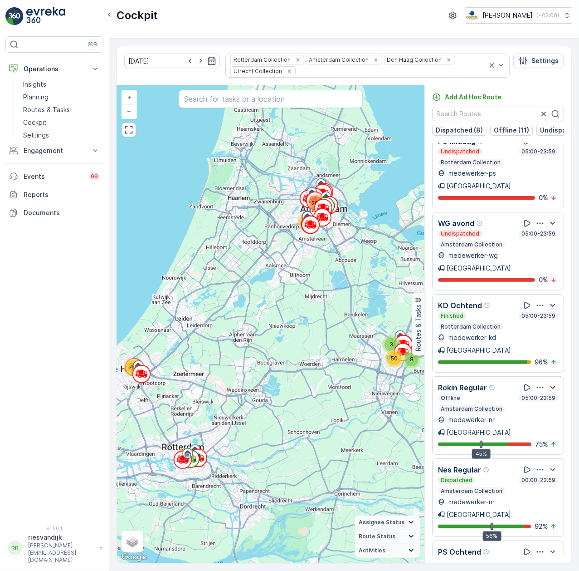
click at [539, 547] on icon "button" at bounding box center [540, 551] width 9 height 9
click at [536, 570] on span "See More Details" at bounding box center [539, 576] width 53 height 9
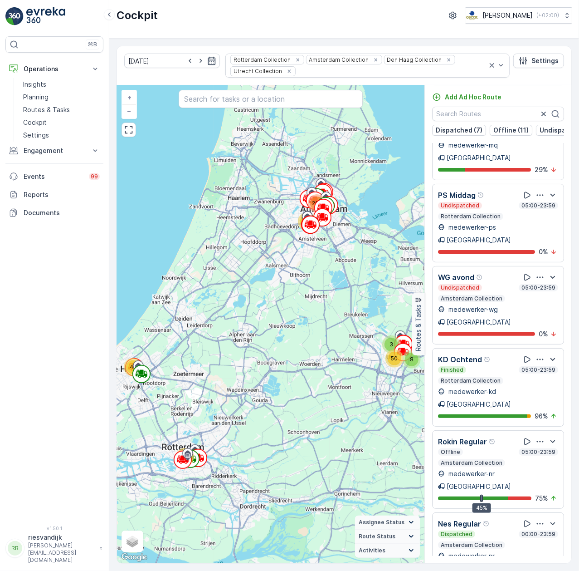
scroll to position [1724, 0]
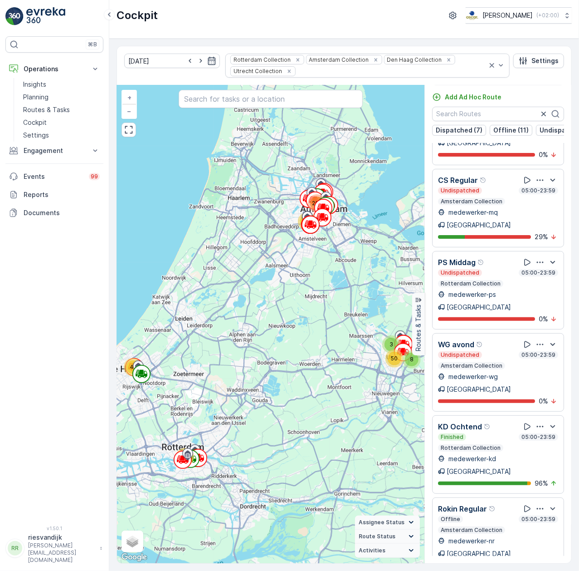
click at [536, 504] on icon "button" at bounding box center [540, 508] width 9 height 9
click at [532, 528] on span "See More Details" at bounding box center [539, 532] width 53 height 9
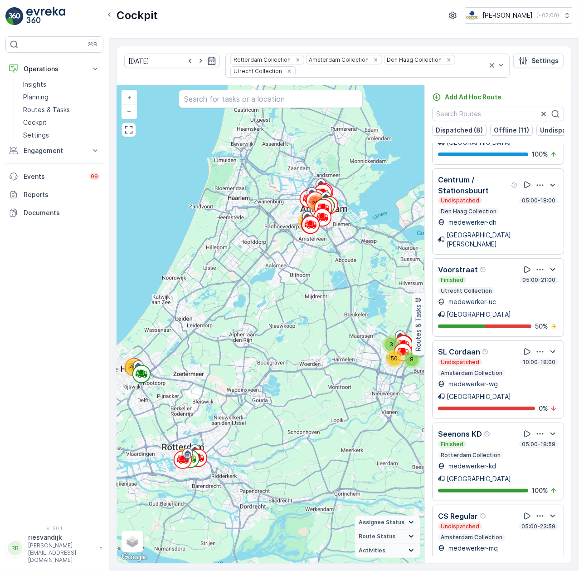
scroll to position [1361, 0]
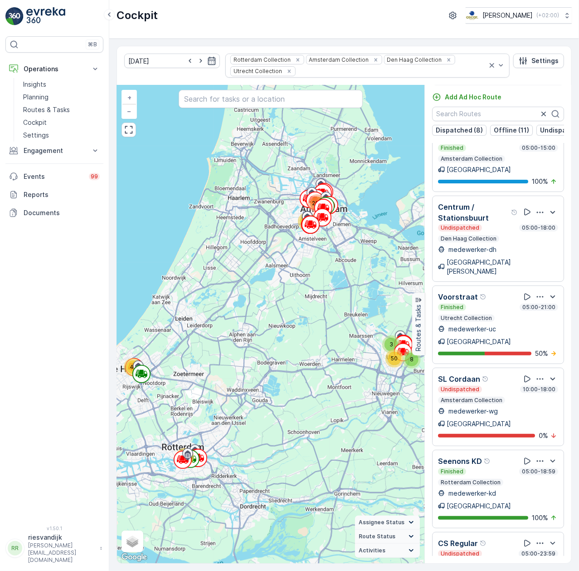
click at [540, 538] on icon "button" at bounding box center [540, 542] width 9 height 9
click at [537, 563] on span "See More Details" at bounding box center [538, 567] width 53 height 9
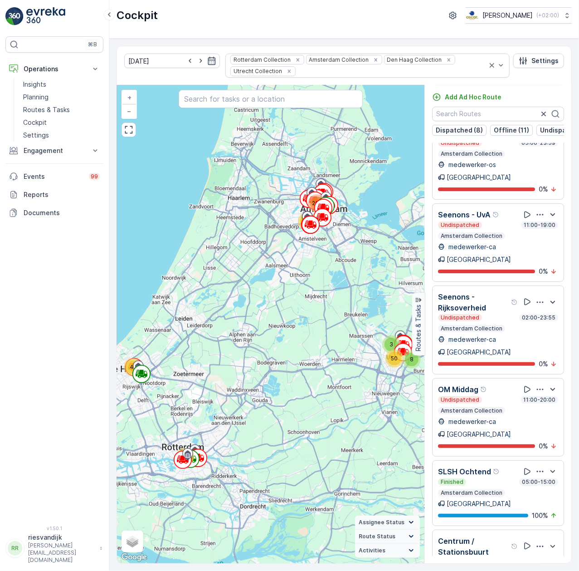
scroll to position [999, 0]
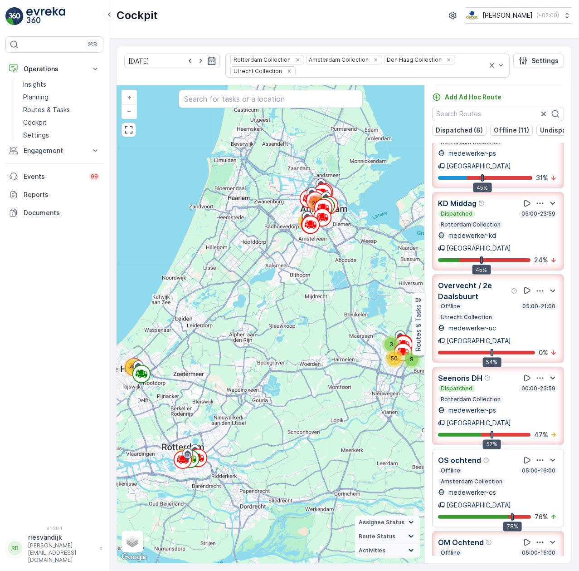
scroll to position [515, 0]
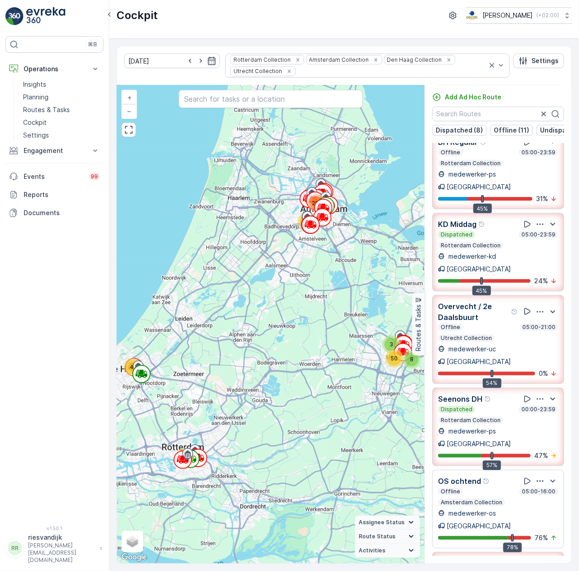
click at [537, 558] on icon "button" at bounding box center [540, 562] width 9 height 9
click at [539, 476] on icon "button" at bounding box center [540, 480] width 9 height 9
click at [536, 558] on icon "button" at bounding box center [540, 562] width 9 height 9
click at [538, 476] on icon "button" at bounding box center [540, 480] width 9 height 9
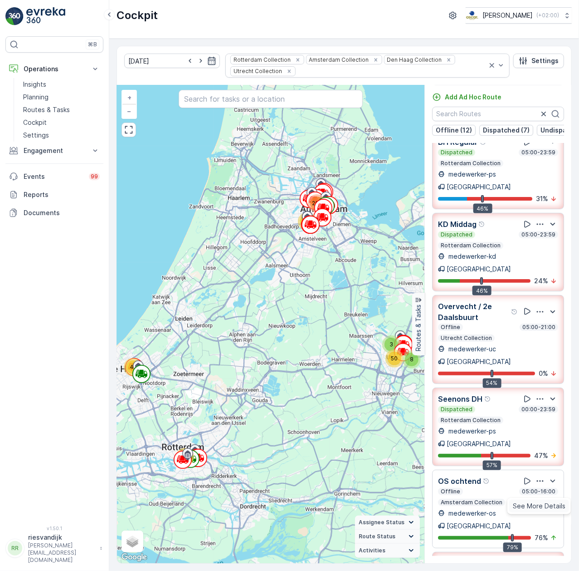
click at [532, 501] on span "See More Details" at bounding box center [539, 505] width 53 height 9
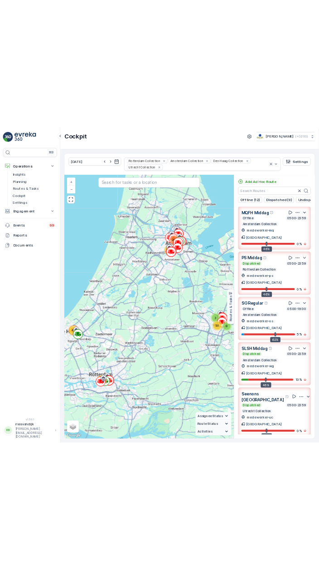
scroll to position [0, 0]
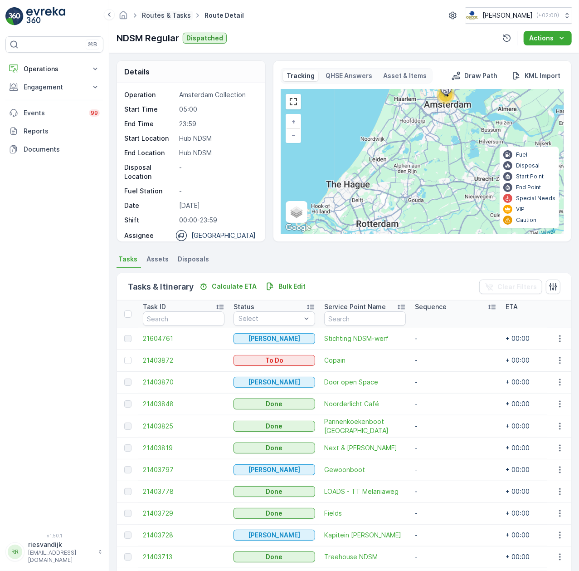
click at [174, 15] on link "Routes & Tasks" at bounding box center [166, 15] width 49 height 8
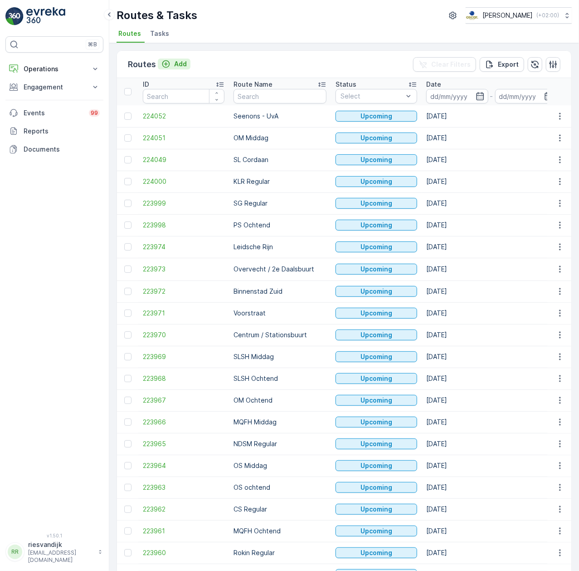
click at [179, 64] on p "Add" at bounding box center [180, 63] width 13 height 9
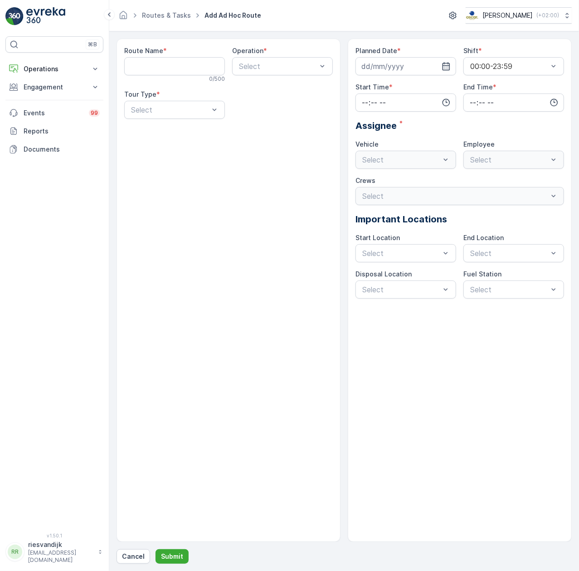
click at [149, 10] on ul "Routes & Tasks" at bounding box center [171, 15] width 63 height 13
click at [155, 11] on link "Routes & Tasks" at bounding box center [166, 15] width 49 height 8
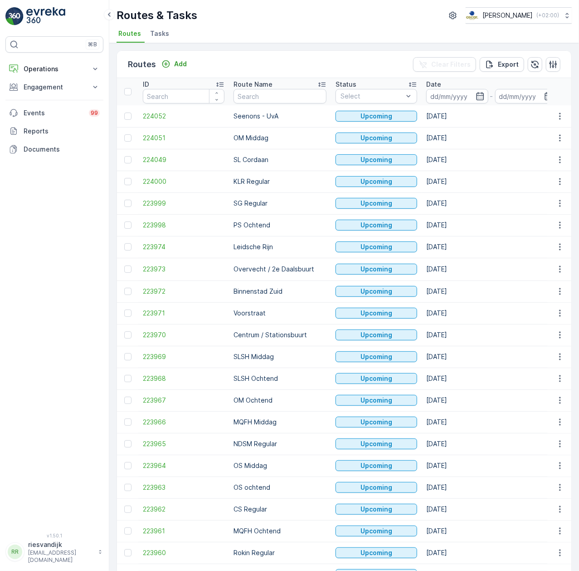
click at [162, 35] on span "Tasks" at bounding box center [159, 33] width 19 height 9
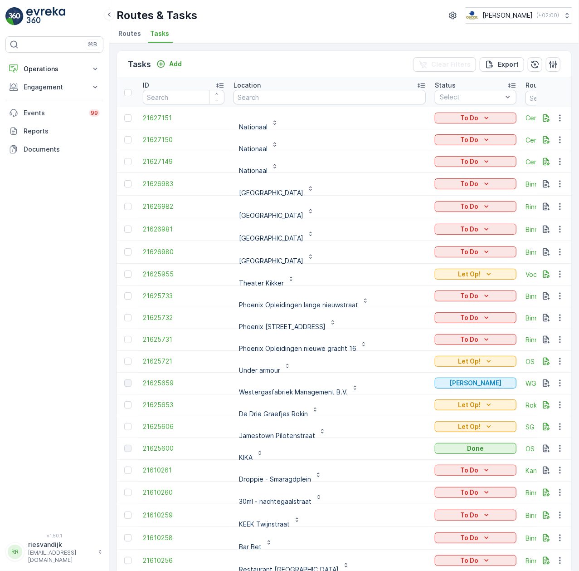
click at [255, 95] on input "text" at bounding box center [330, 97] width 192 height 15
type input "stich"
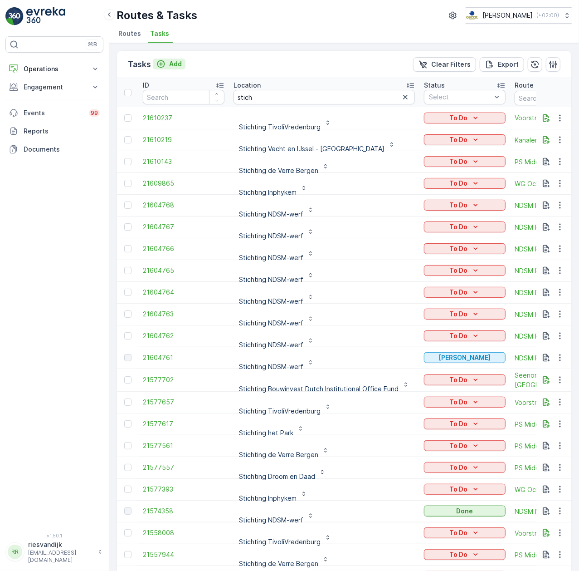
click at [169, 60] on p "Add" at bounding box center [175, 63] width 13 height 9
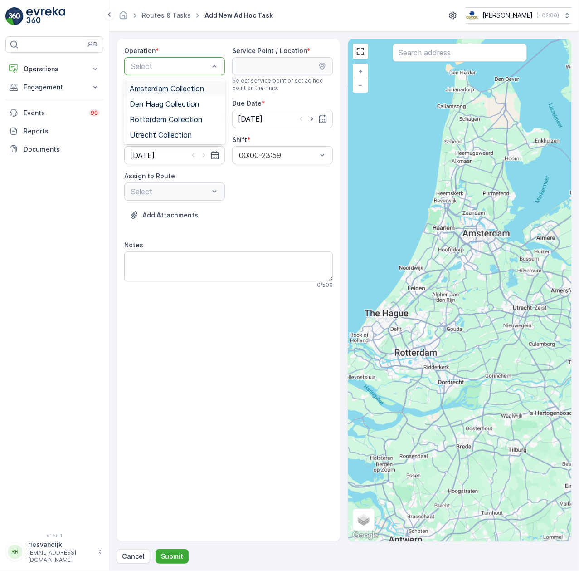
click at [187, 87] on span "Amsterdam Collection" at bounding box center [167, 88] width 74 height 8
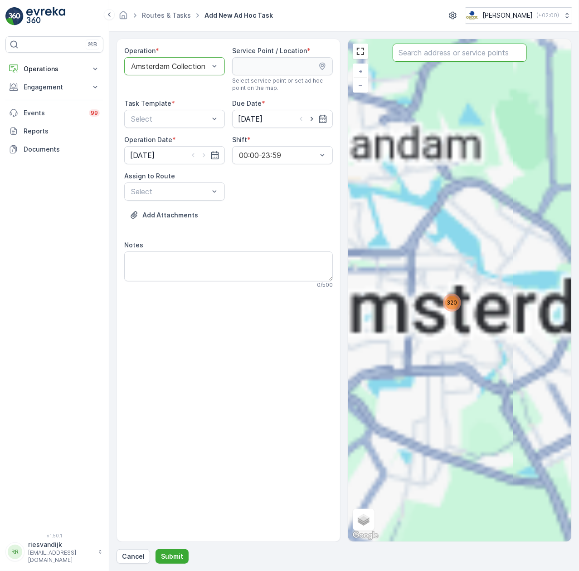
click at [473, 51] on input "text" at bounding box center [460, 53] width 134 height 18
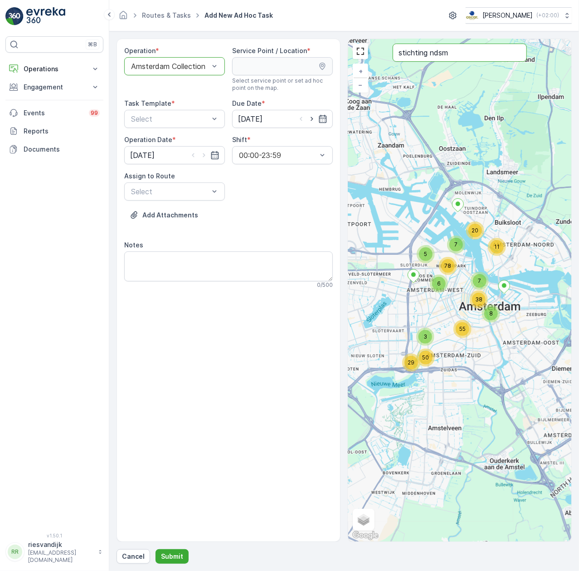
type input "stichting ndsm"
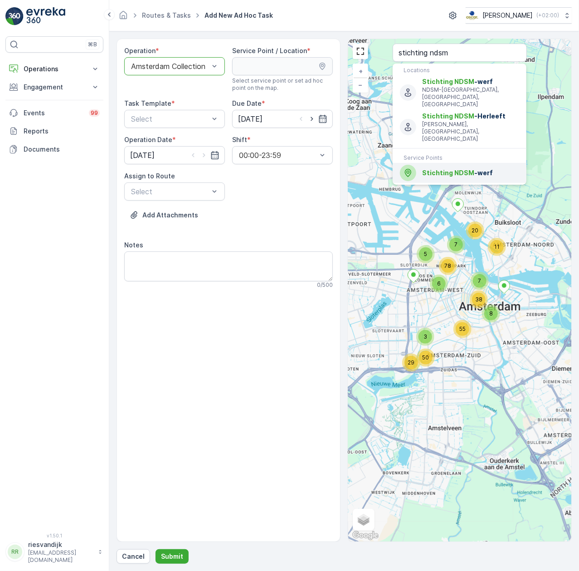
click at [474, 168] on span "Stichting NDSM -werf" at bounding box center [470, 172] width 97 height 9
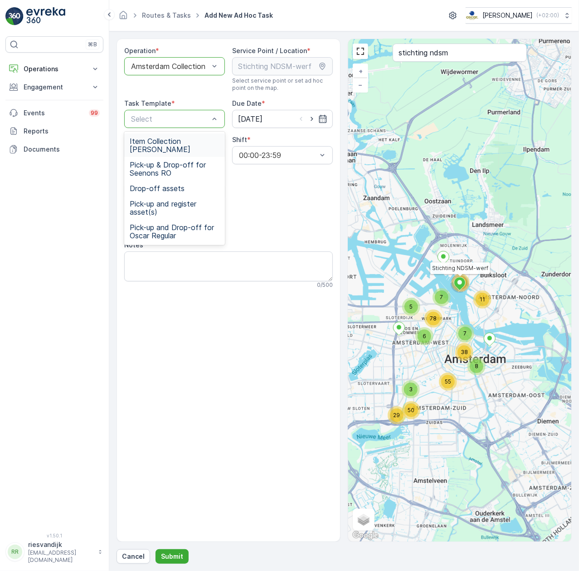
click at [182, 143] on span "Item Collection Oscar Regulier" at bounding box center [175, 145] width 90 height 16
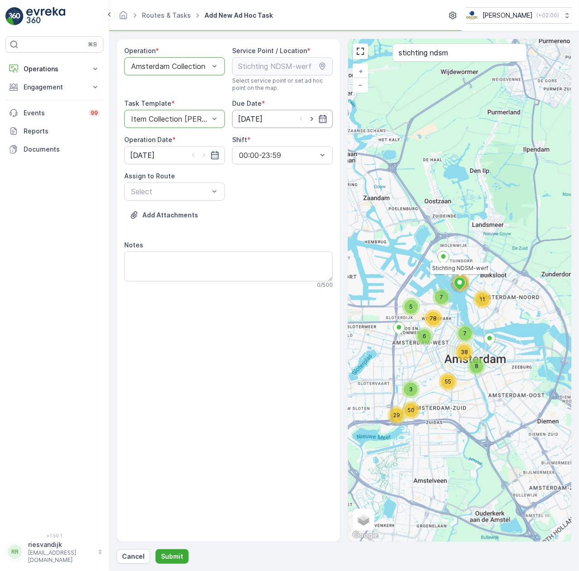
click at [276, 127] on input "[DATE]" at bounding box center [282, 119] width 101 height 18
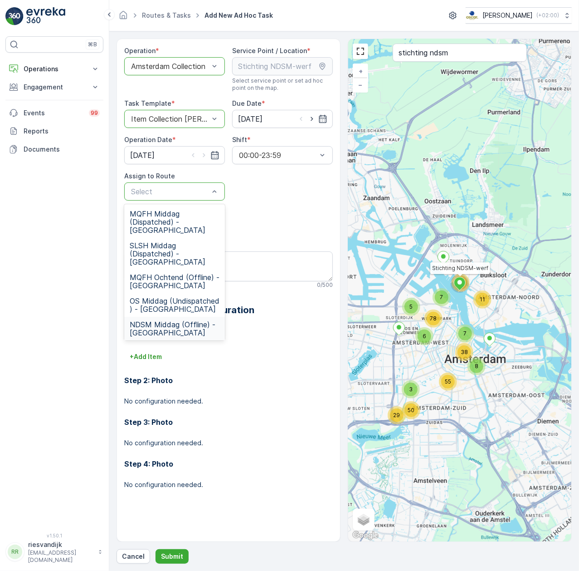
click at [191, 332] on span "NDSM Middag (Offline) - Amsterdam" at bounding box center [175, 328] width 90 height 16
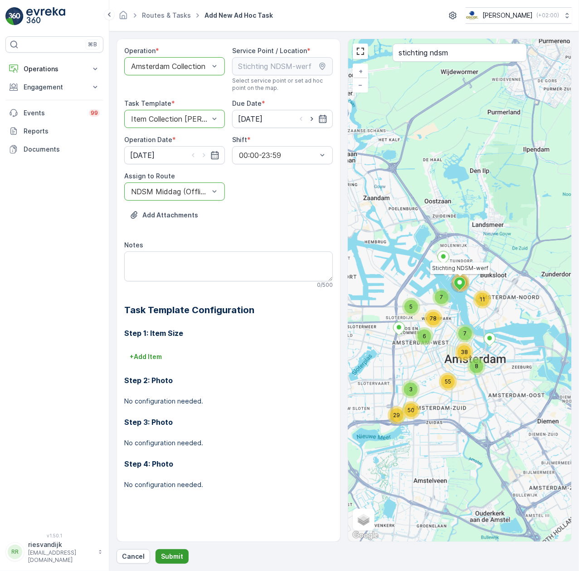
click at [170, 559] on p "Submit" at bounding box center [172, 555] width 22 height 9
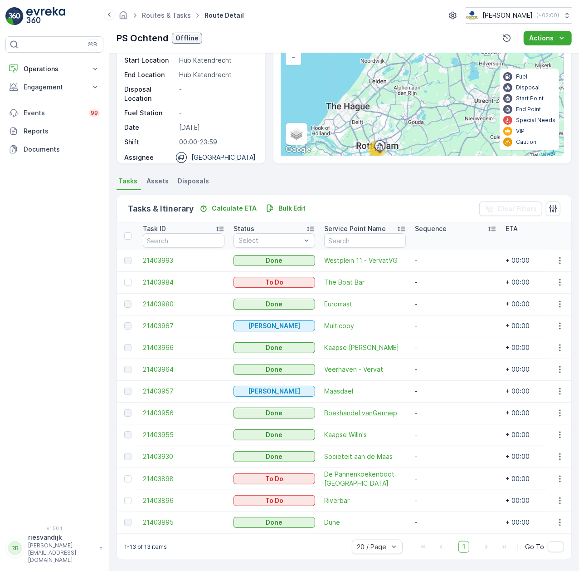
scroll to position [83, 0]
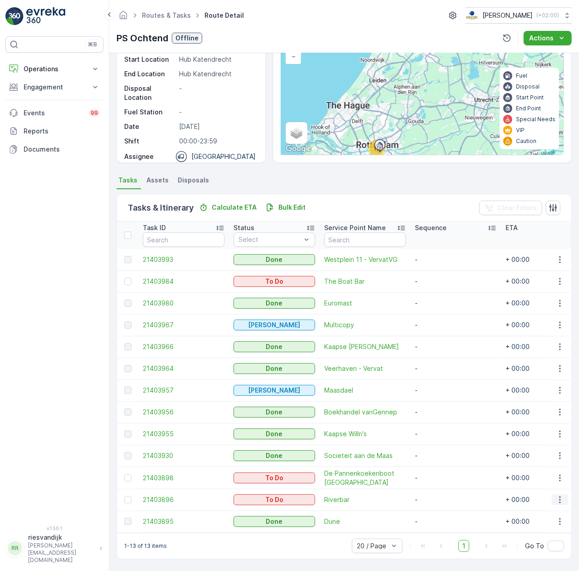
click at [564, 494] on button "button" at bounding box center [560, 499] width 16 height 11
click at [546, 454] on span "Change Route" at bounding box center [537, 451] width 44 height 9
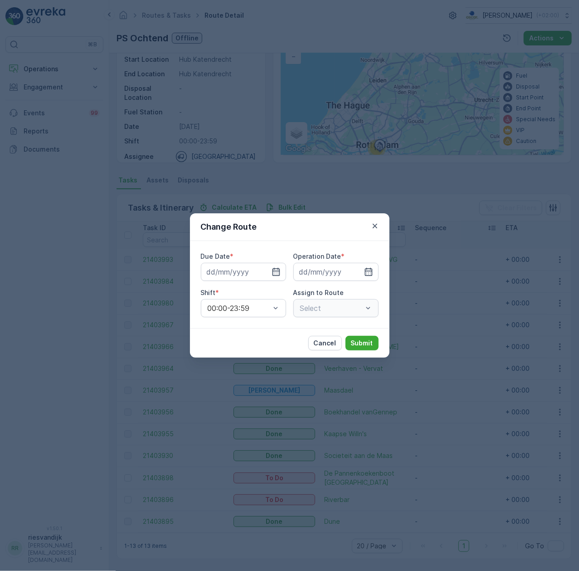
type input "[DATE]"
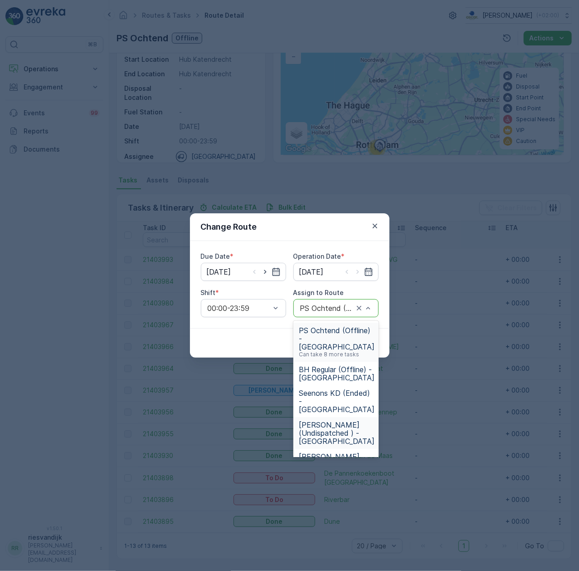
click at [340, 420] on span "[PERSON_NAME] (Undispatched ) - [GEOGRAPHIC_DATA]" at bounding box center [337, 432] width 76 height 24
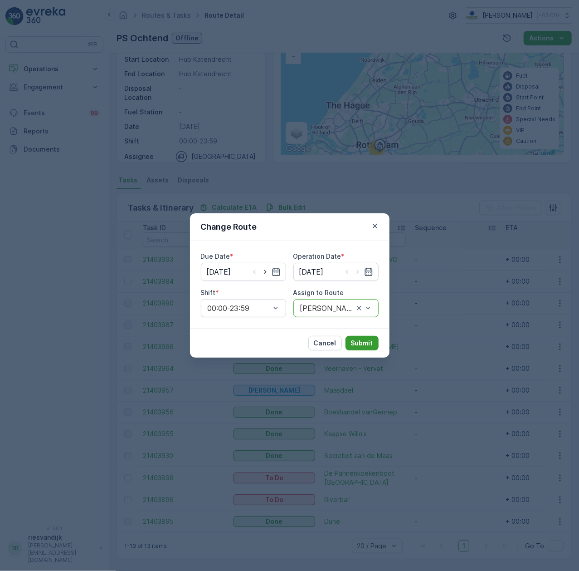
click at [361, 343] on p "Submit" at bounding box center [362, 342] width 22 height 9
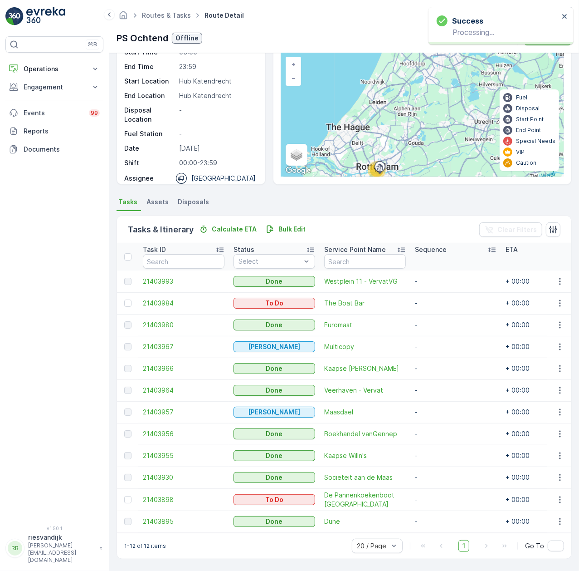
scroll to position [62, 0]
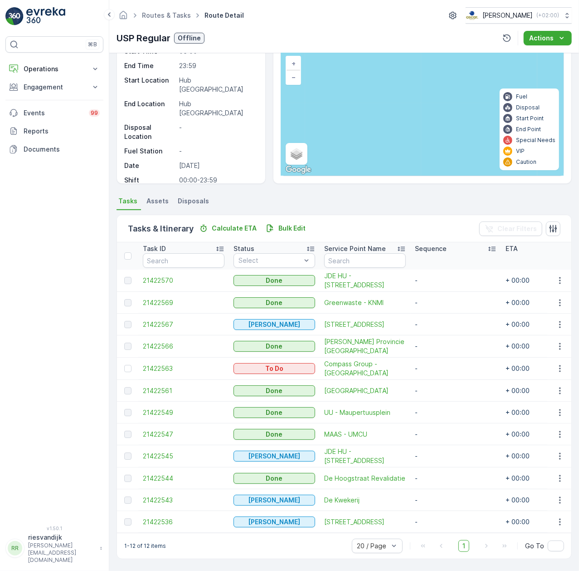
scroll to position [37, 0]
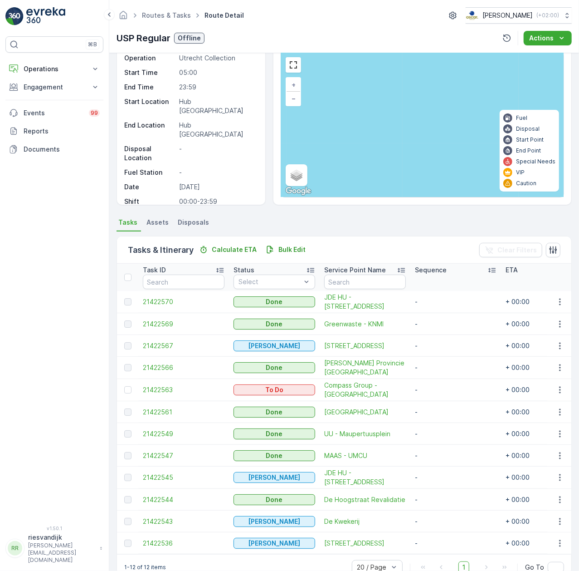
drag, startPoint x: 401, startPoint y: 122, endPoint x: 380, endPoint y: 133, distance: 24.1
click at [380, 133] on div "+ − Satellite Roadmap Terrain Hybrid Leaflet Keyboard shortcuts Map Data Map da…" at bounding box center [422, 125] width 283 height 144
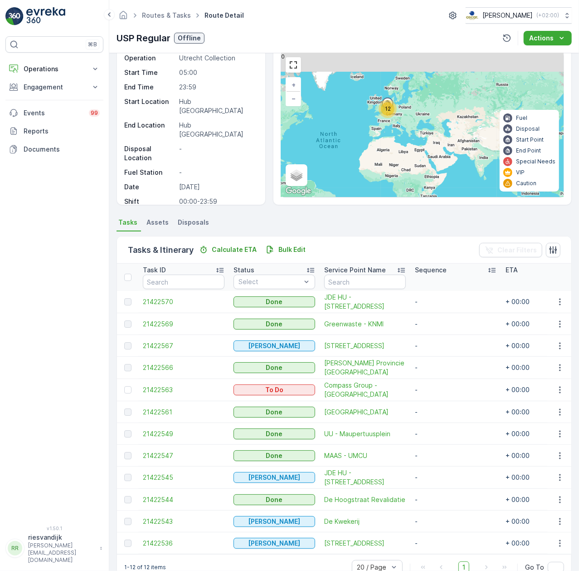
drag, startPoint x: 424, startPoint y: 124, endPoint x: 405, endPoint y: 182, distance: 61.1
click at [405, 178] on div "12 + − Satellite Roadmap Terrain Hybrid Leaflet Keyboard shortcuts Map Data Map…" at bounding box center [422, 125] width 283 height 144
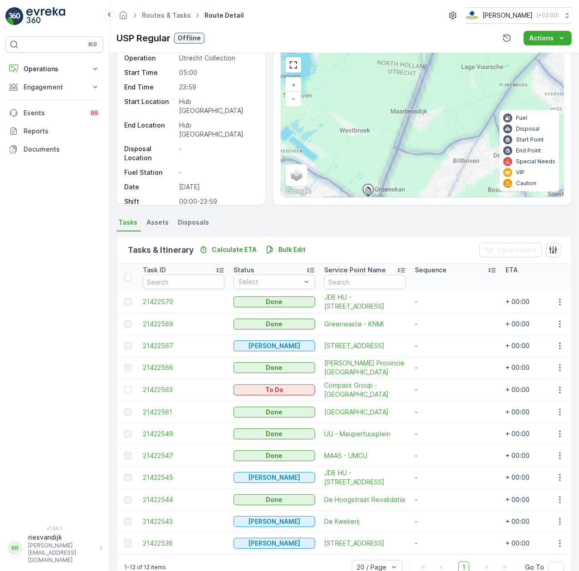
drag, startPoint x: 394, startPoint y: 185, endPoint x: 410, endPoint y: 57, distance: 129.4
click at [411, 59] on div "12 6 3 + − Satellite Roadmap Terrain Hybrid Leaflet Keyboard shortcuts Map Data…" at bounding box center [422, 125] width 283 height 144
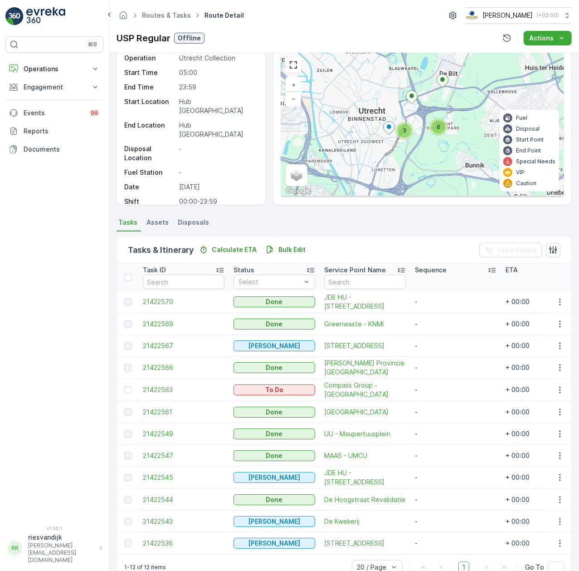
drag, startPoint x: 408, startPoint y: 72, endPoint x: 412, endPoint y: 58, distance: 14.1
click at [412, 58] on div "6 3 + − Satellite Roadmap Terrain Hybrid Leaflet Keyboard shortcuts Map Data Ma…" at bounding box center [422, 125] width 283 height 144
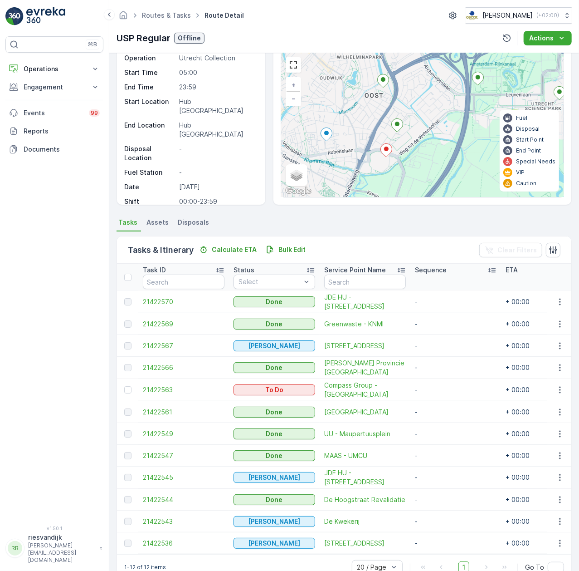
drag, startPoint x: 395, startPoint y: 109, endPoint x: 444, endPoint y: 140, distance: 58.6
click at [444, 140] on div "2 2 + − Satellite Roadmap Terrain Hybrid Leaflet Keyboard shortcuts Map Data Ma…" at bounding box center [422, 125] width 283 height 144
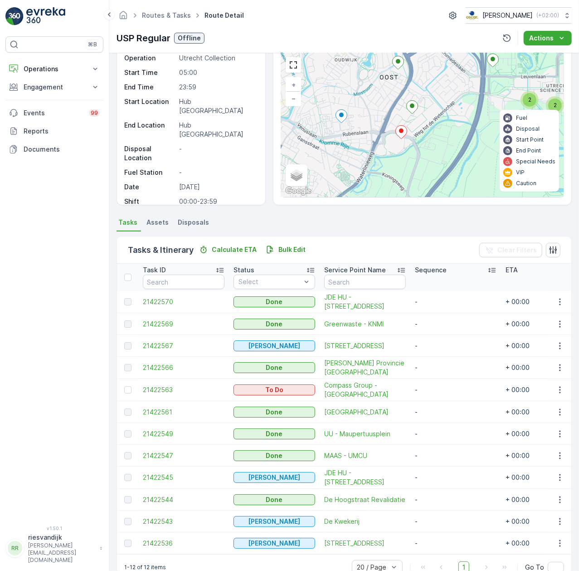
drag, startPoint x: 449, startPoint y: 138, endPoint x: 414, endPoint y: 156, distance: 39.1
click at [456, 128] on div "2 2 + − Satellite Roadmap Terrain Hybrid Leaflet Keyboard shortcuts Map Data Ma…" at bounding box center [422, 125] width 283 height 144
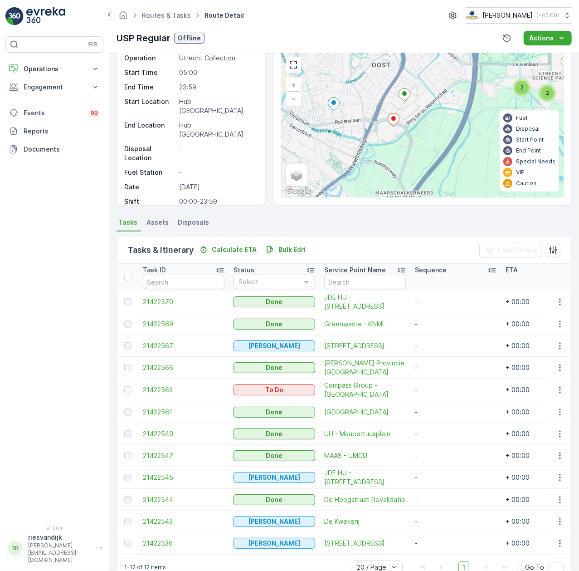
drag, startPoint x: 405, startPoint y: 161, endPoint x: 428, endPoint y: 140, distance: 31.8
click at [428, 140] on div "2 2 + − Satellite Roadmap Terrain Hybrid Leaflet Keyboard shortcuts Map Data Ma…" at bounding box center [422, 125] width 283 height 144
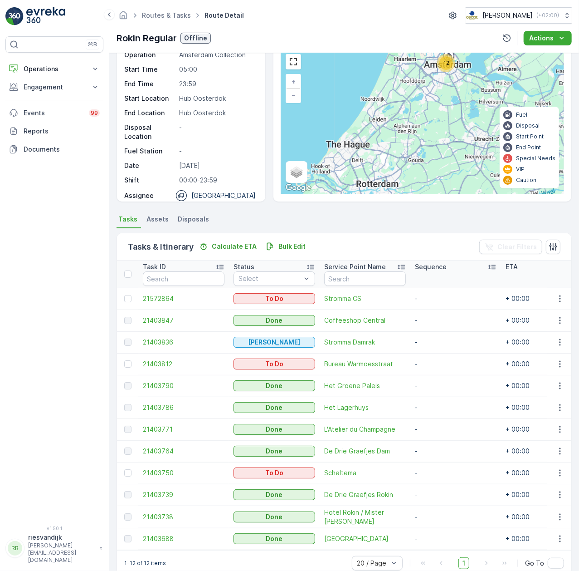
scroll to position [60, 0]
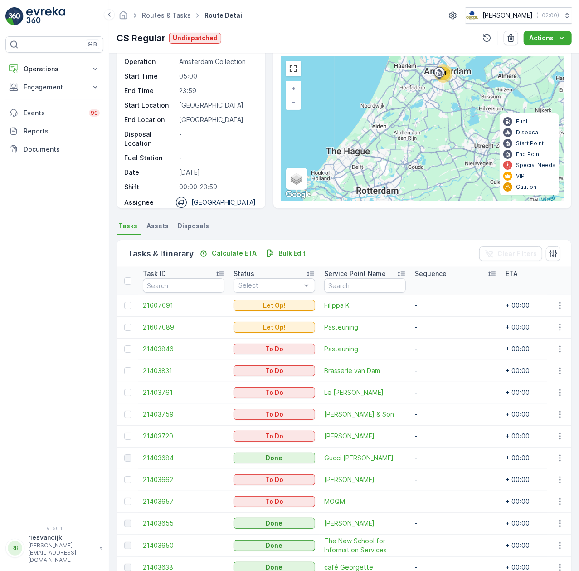
scroll to position [105, 0]
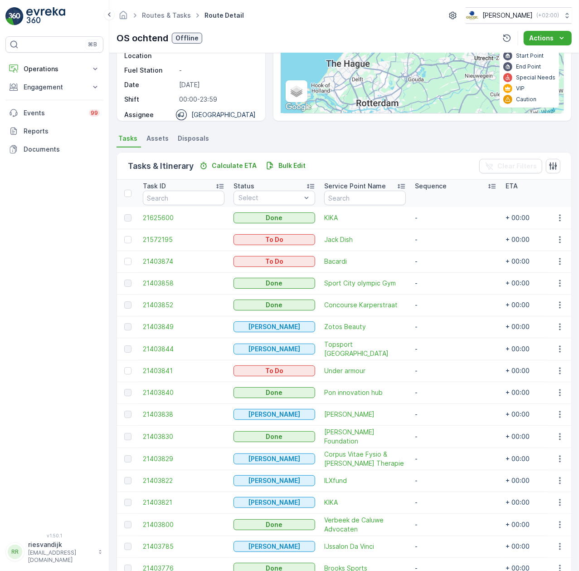
scroll to position [236, 0]
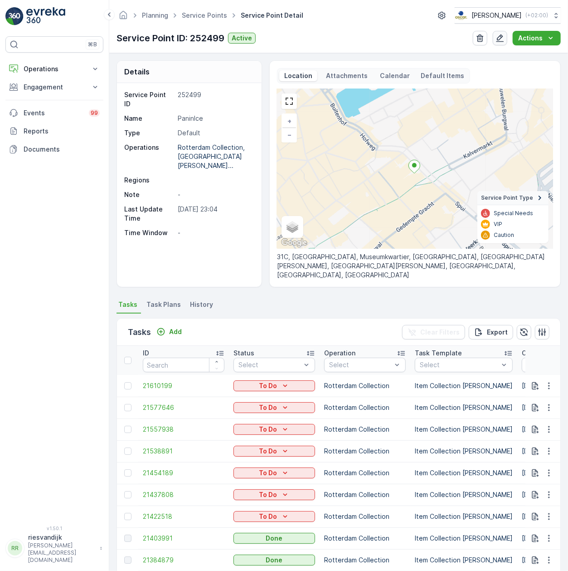
click at [498, 37] on icon "button" at bounding box center [500, 38] width 9 height 9
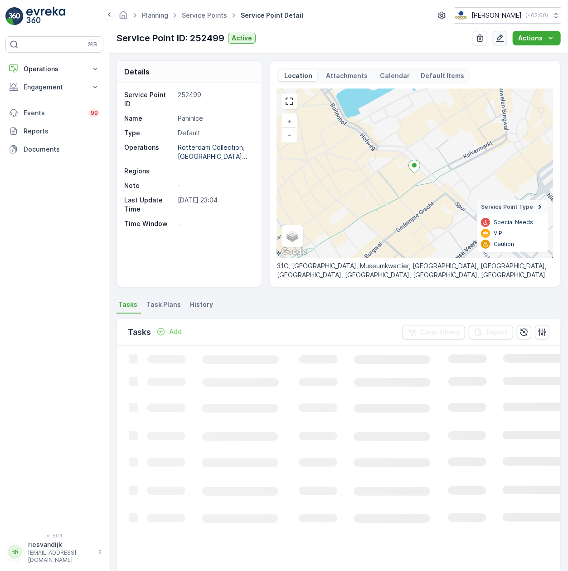
click at [506, 34] on button "button" at bounding box center [500, 38] width 15 height 15
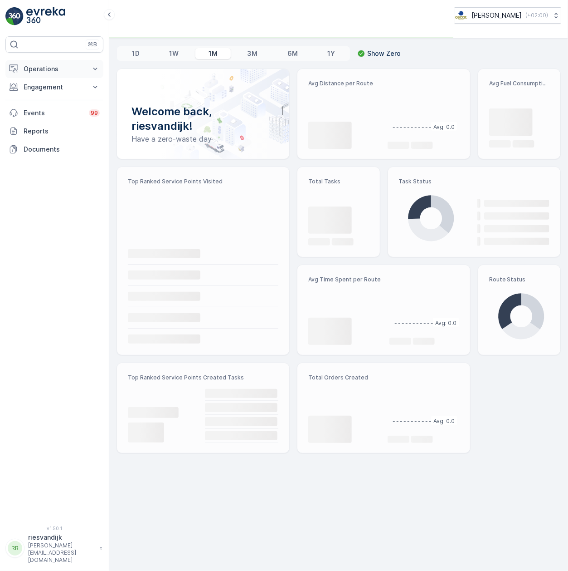
click at [58, 73] on p "Operations" at bounding box center [55, 68] width 62 height 9
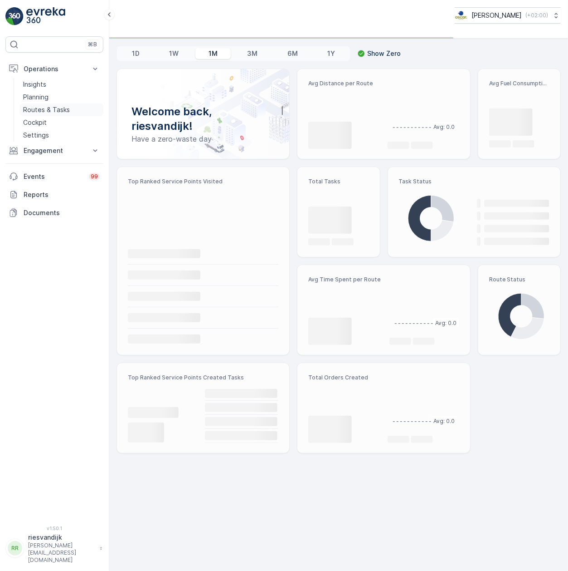
click at [58, 112] on p "Routes & Tasks" at bounding box center [46, 109] width 47 height 9
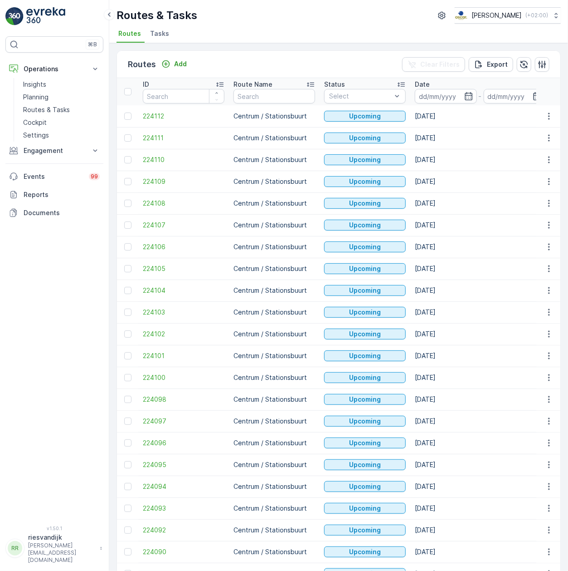
click at [153, 35] on span "Tasks" at bounding box center [159, 33] width 19 height 9
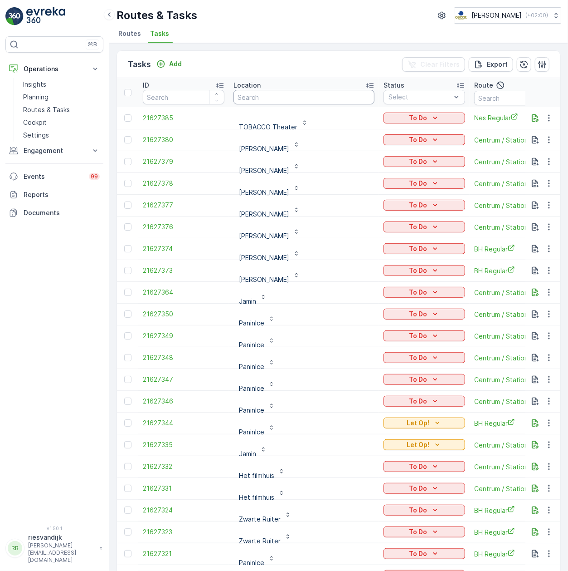
click at [258, 97] on input "text" at bounding box center [304, 97] width 141 height 15
type input "ooievaart"
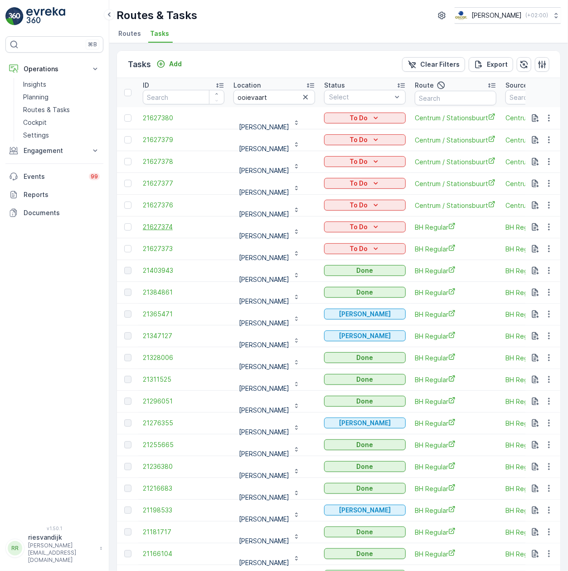
click at [166, 229] on span "21627374" at bounding box center [184, 226] width 82 height 9
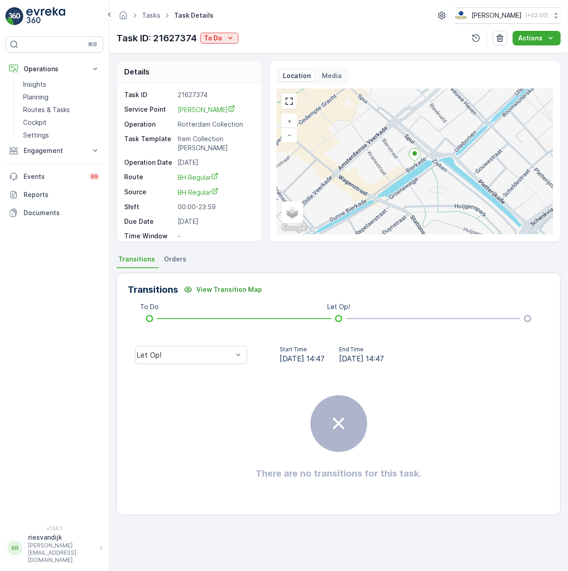
scroll to position [22, 0]
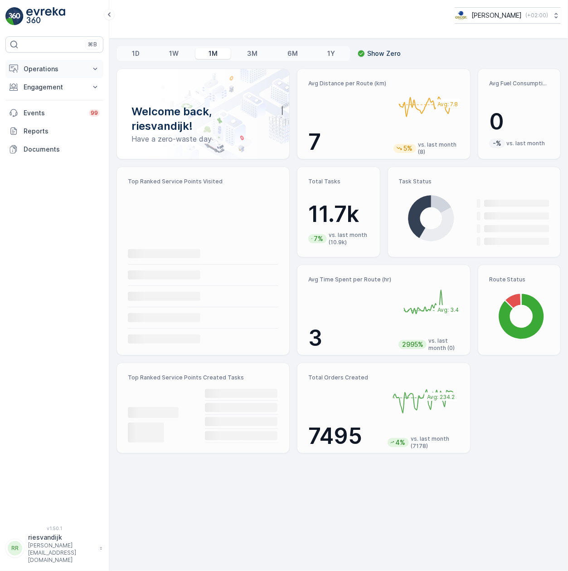
click at [84, 66] on p "Operations" at bounding box center [55, 68] width 62 height 9
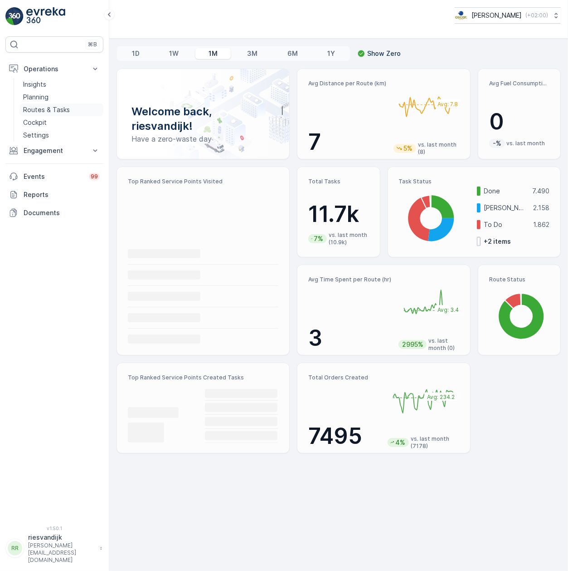
click at [80, 112] on link "Routes & Tasks" at bounding box center [62, 109] width 84 height 13
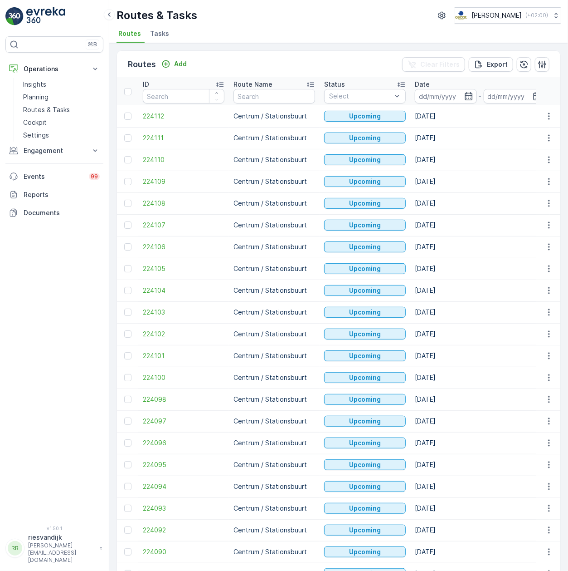
drag, startPoint x: 161, startPoint y: 37, endPoint x: 163, endPoint y: 42, distance: 5.7
click at [161, 37] on span "Tasks" at bounding box center [159, 33] width 19 height 9
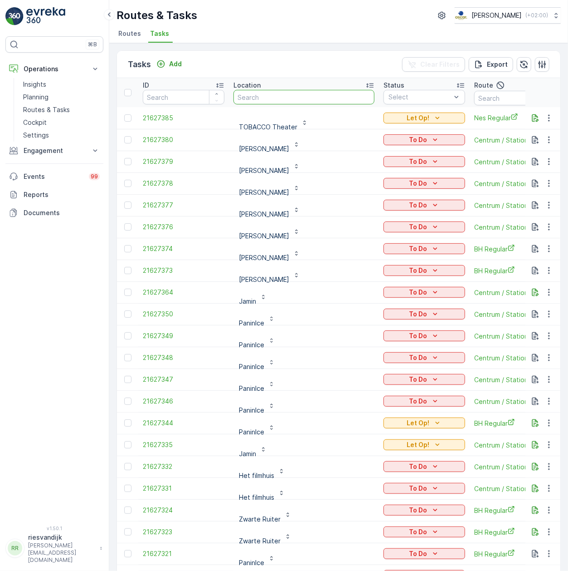
click at [271, 95] on input "text" at bounding box center [304, 97] width 141 height 15
type input "wester"
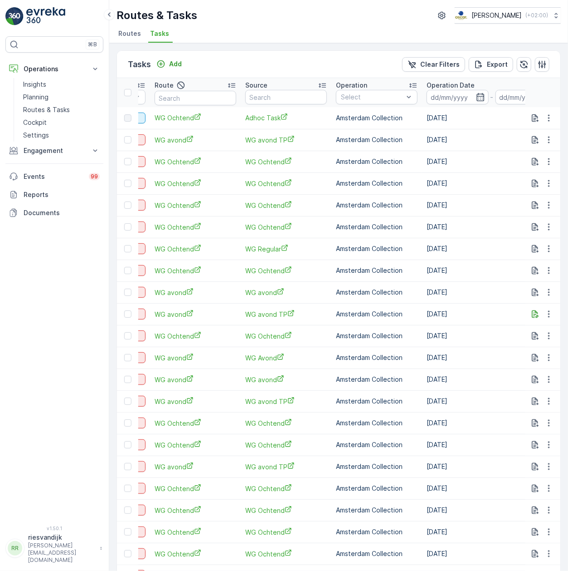
scroll to position [0, 363]
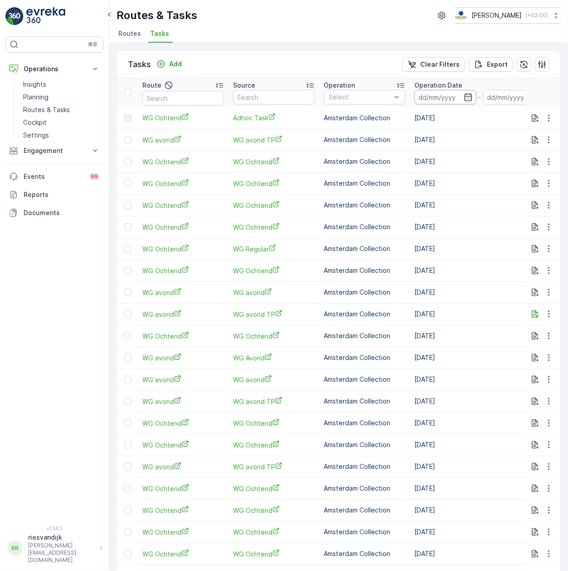
click at [415, 93] on input at bounding box center [446, 97] width 62 height 15
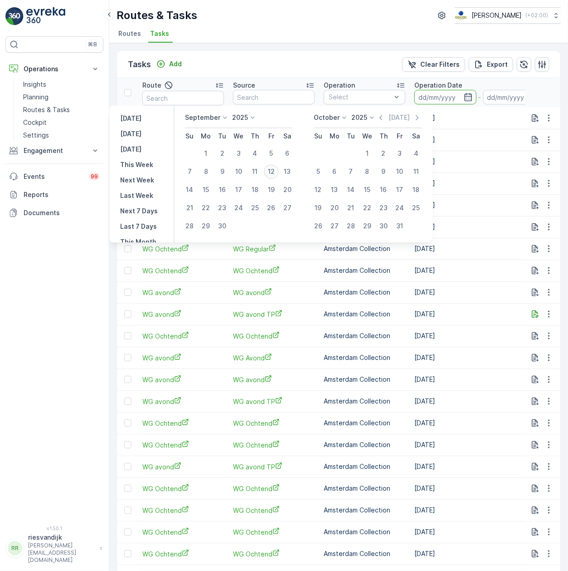
click at [273, 169] on div "12" at bounding box center [271, 171] width 15 height 15
type input "[DATE]"
click at [273, 169] on div "12" at bounding box center [271, 171] width 15 height 15
type input "[DATE]"
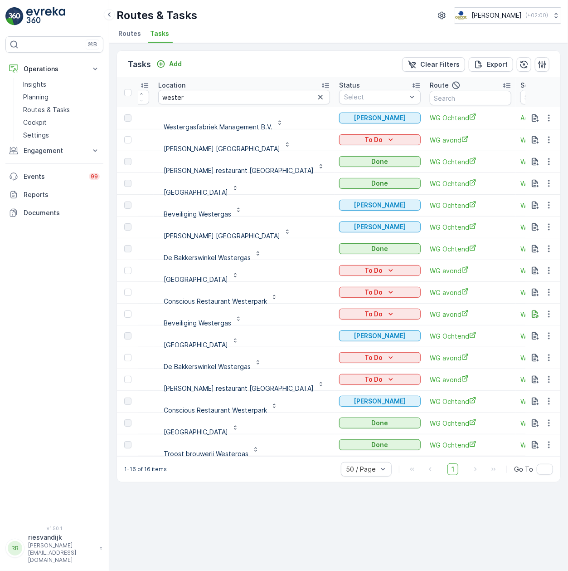
scroll to position [0, 60]
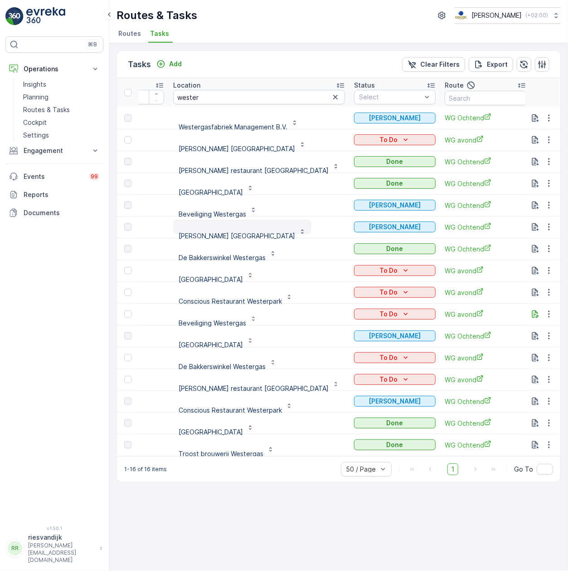
click at [200, 229] on p "[PERSON_NAME] [GEOGRAPHIC_DATA]" at bounding box center [237, 231] width 117 height 18
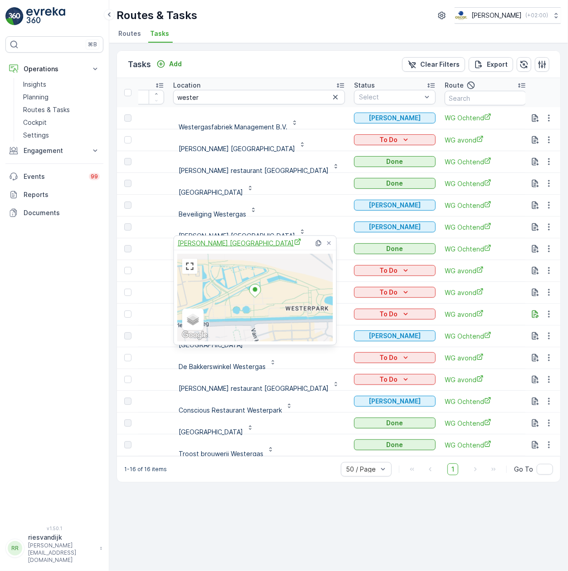
click at [218, 245] on span "[PERSON_NAME] [GEOGRAPHIC_DATA]" at bounding box center [240, 243] width 124 height 10
click at [88, 283] on div "⌘B Operations Insights Planning Routes & Tasks Cockpit Settings Engagement Insi…" at bounding box center [54, 275] width 98 height 478
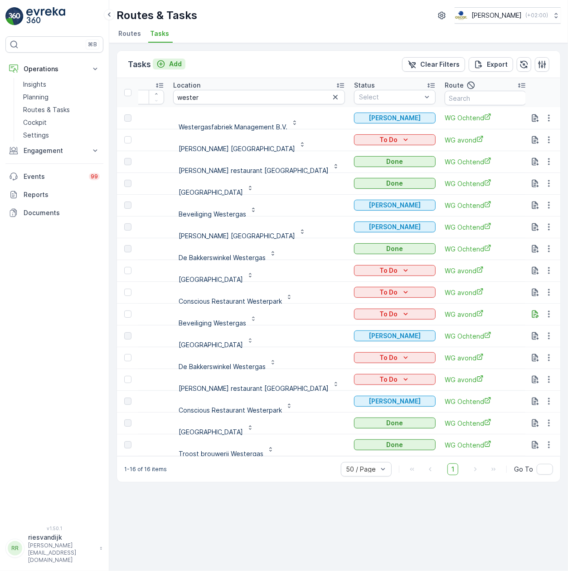
click at [176, 62] on p "Add" at bounding box center [175, 63] width 13 height 9
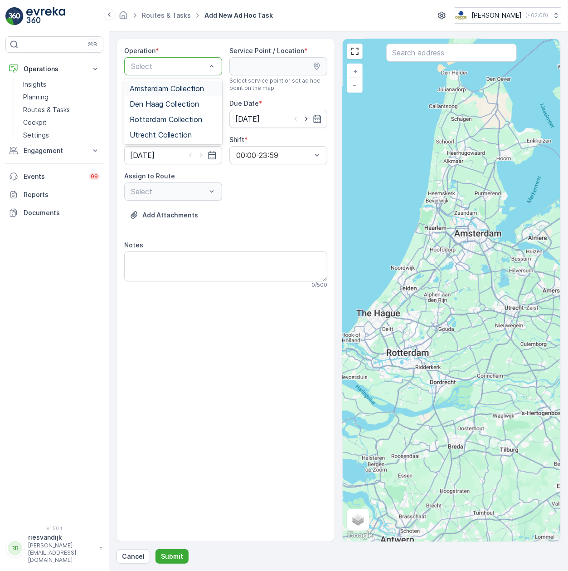
click at [200, 88] on span "Amsterdam Collection" at bounding box center [167, 88] width 74 height 8
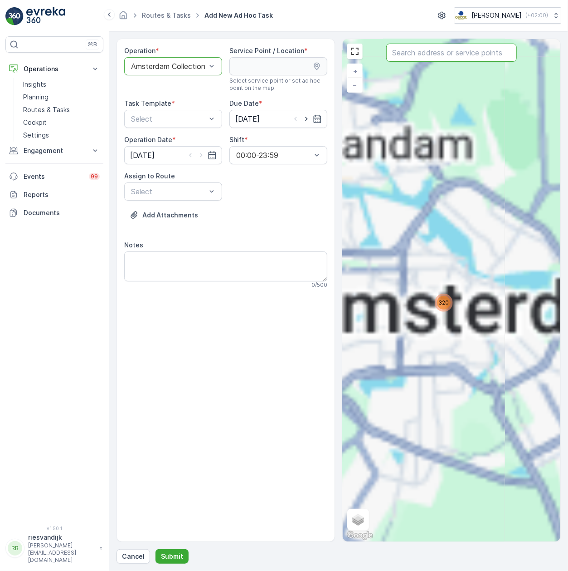
click at [436, 57] on input "text" at bounding box center [451, 53] width 131 height 18
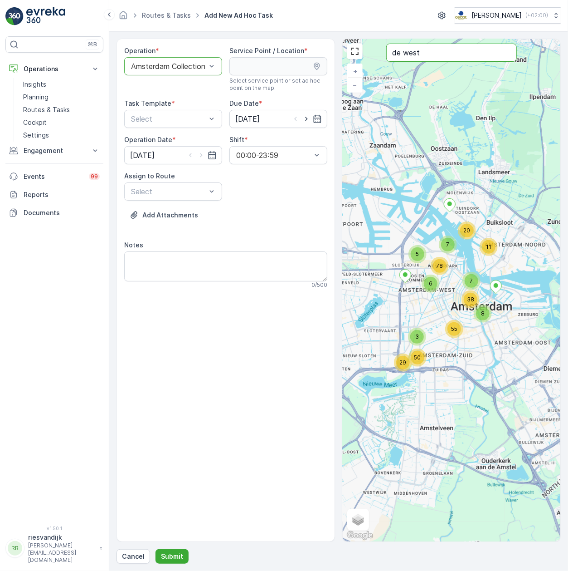
type input "de west"
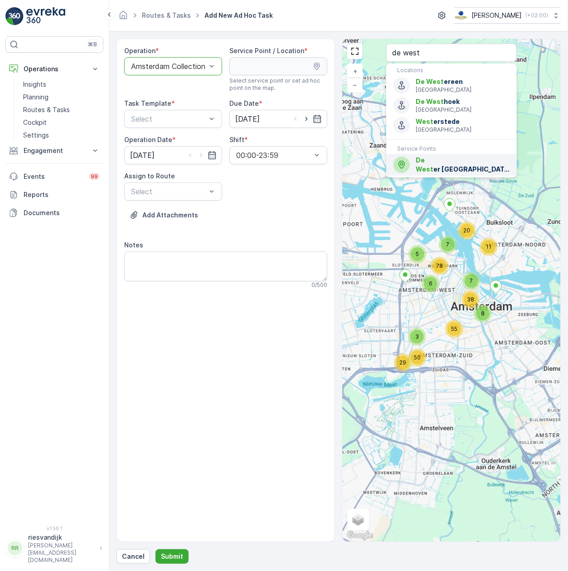
click at [467, 159] on div "De West er Amsterdam" at bounding box center [452, 165] width 116 height 18
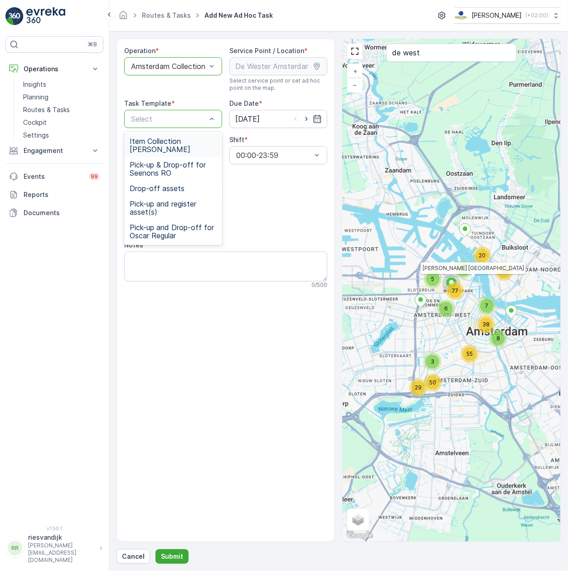
click at [193, 141] on span "Item Collection [PERSON_NAME]" at bounding box center [173, 145] width 87 height 16
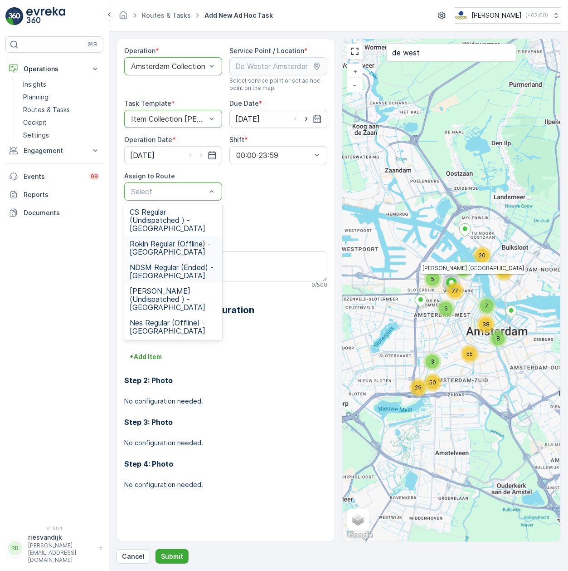
scroll to position [260, 0]
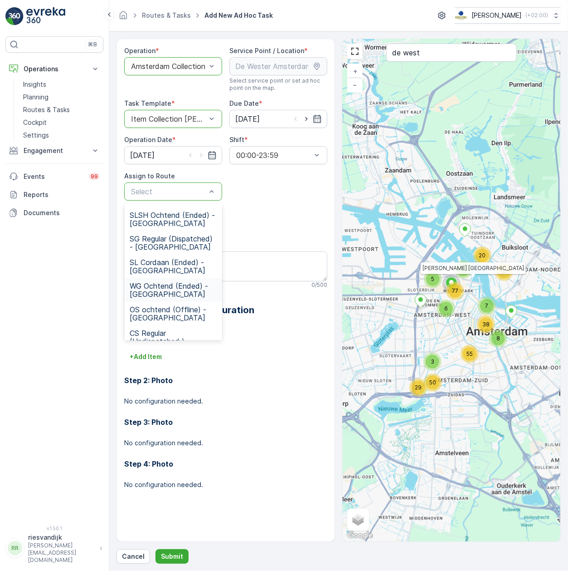
click at [178, 288] on span "WG Ochtend (Ended) - Amsterdam" at bounding box center [173, 290] width 87 height 16
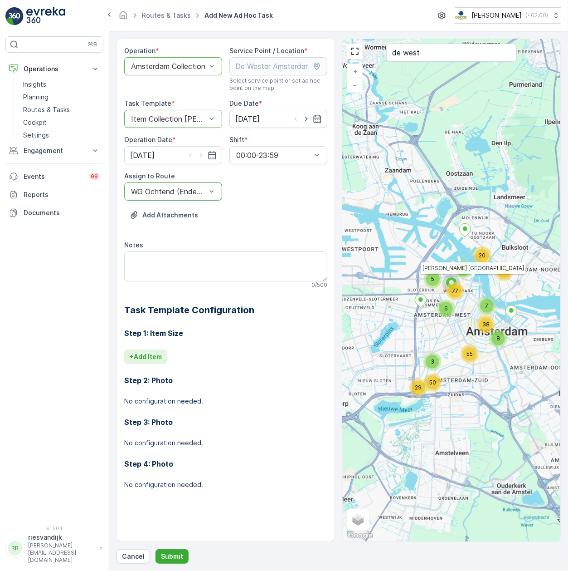
click at [151, 355] on p "+ Add Item" at bounding box center [146, 356] width 32 height 9
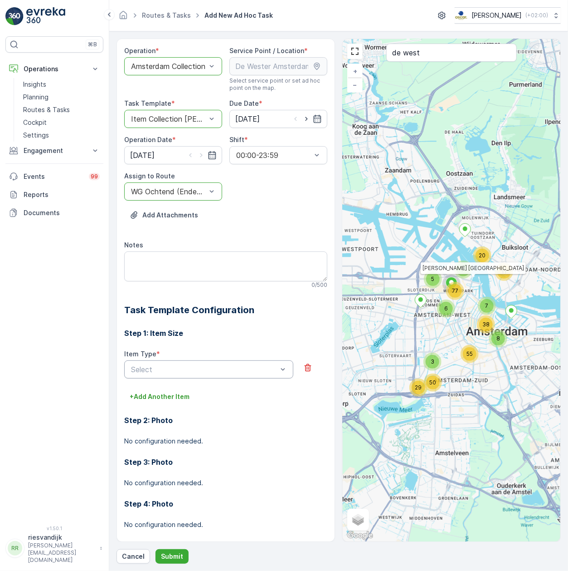
click at [239, 367] on div "Select" at bounding box center [208, 369] width 169 height 18
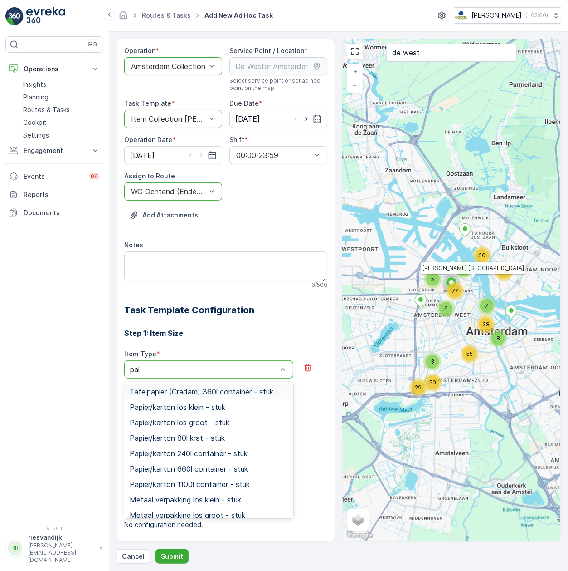
type input "pall"
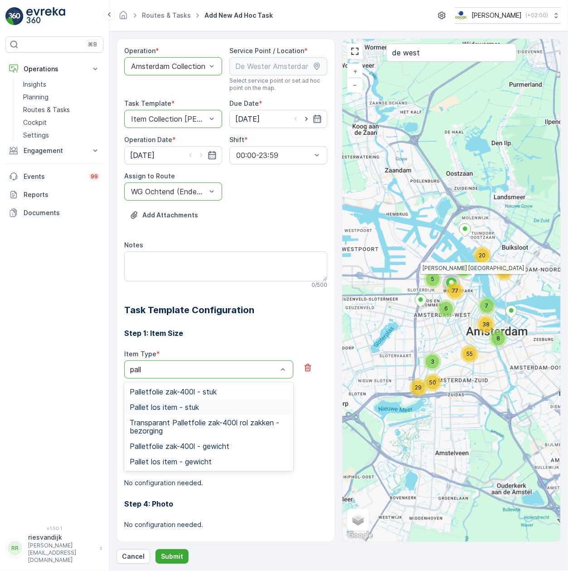
click at [208, 407] on div "Pallet los item - stuk" at bounding box center [209, 407] width 158 height 8
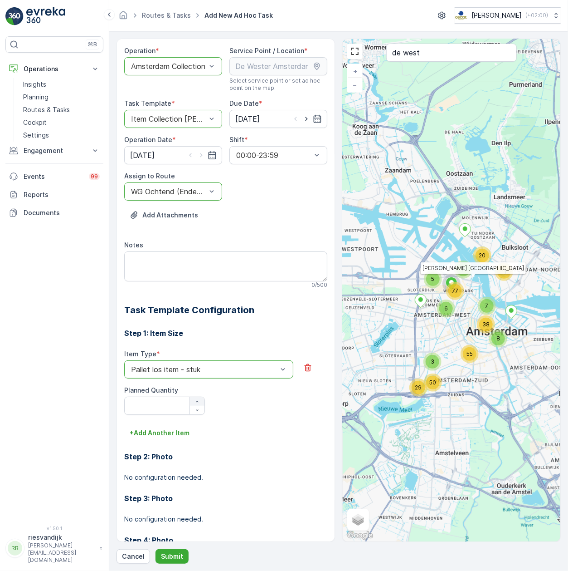
click at [197, 401] on icon "button" at bounding box center [197, 401] width 5 height 5
click at [198, 401] on icon "button" at bounding box center [197, 401] width 5 height 5
click at [198, 400] on icon "button" at bounding box center [197, 401] width 5 height 5
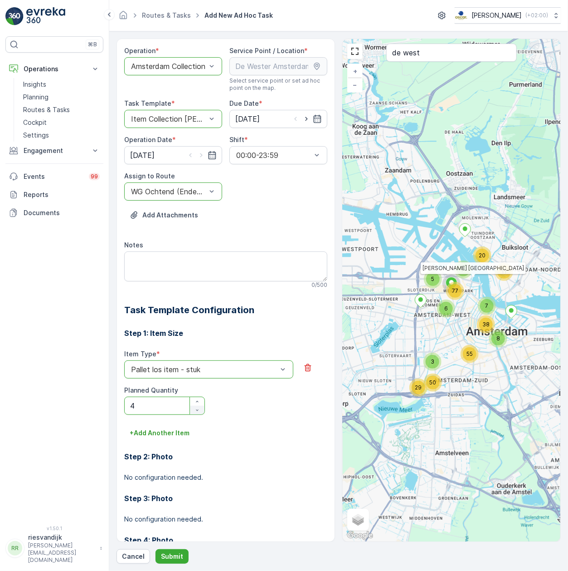
type Quantity "5"
click at [180, 554] on p "Submit" at bounding box center [172, 555] width 22 height 9
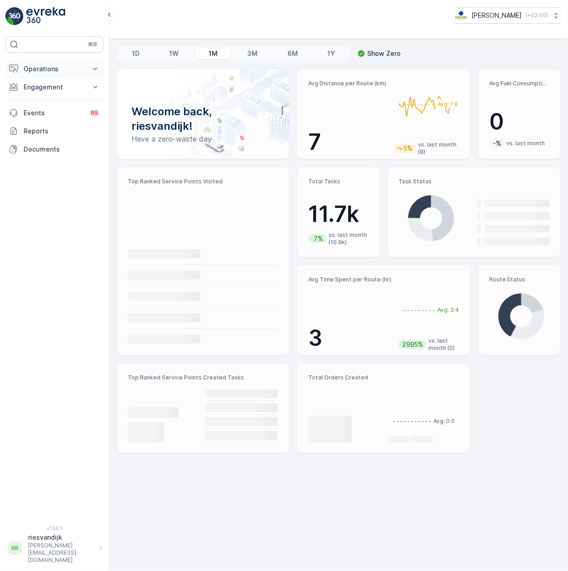
click at [41, 72] on p "Operations" at bounding box center [55, 68] width 62 height 9
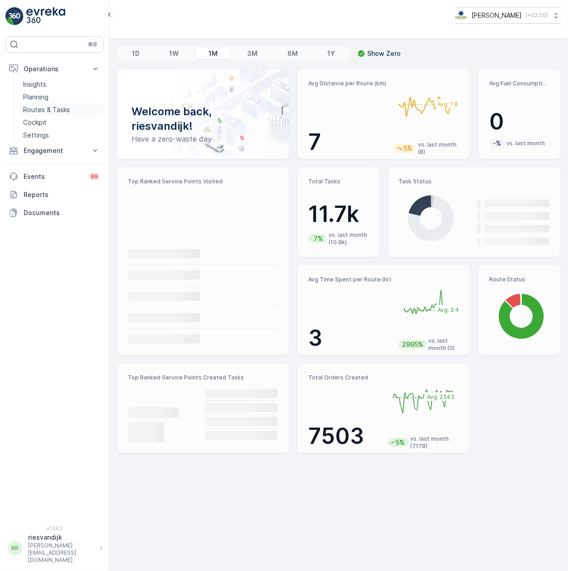
click at [69, 109] on link "Routes & Tasks" at bounding box center [62, 109] width 84 height 13
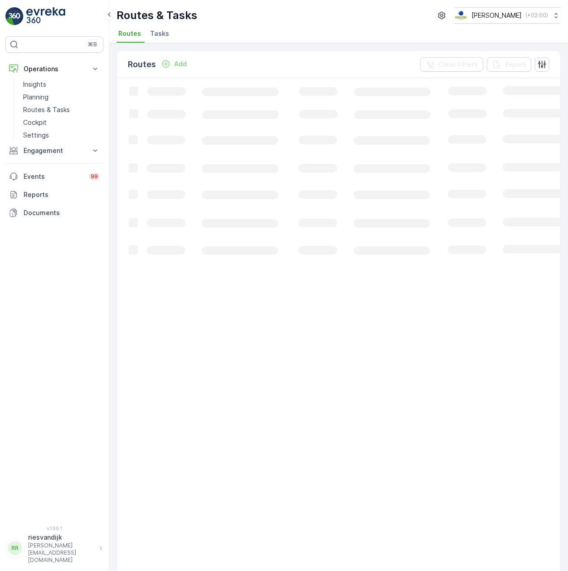
click at [155, 39] on li "Tasks" at bounding box center [160, 34] width 24 height 15
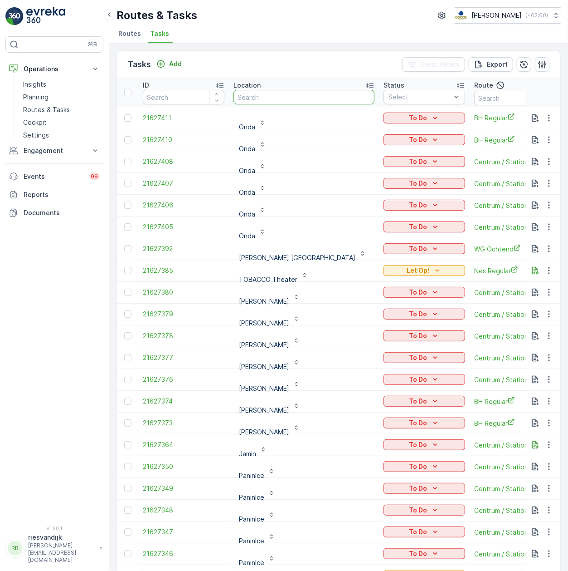
click at [263, 92] on input "text" at bounding box center [304, 97] width 141 height 15
type input "kippechi"
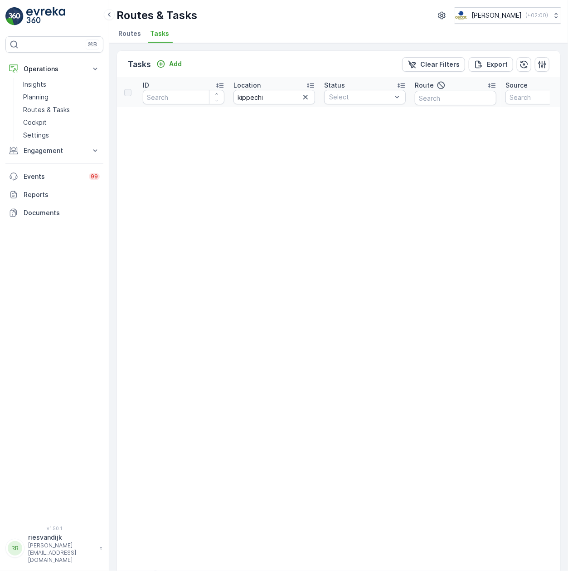
click at [287, 102] on input "kippechi" at bounding box center [275, 97] width 82 height 15
type input "kippegg"
click at [270, 100] on input "kippegg" at bounding box center [275, 97] width 82 height 15
click at [249, 98] on input "kippegg" at bounding box center [275, 97] width 82 height 15
click at [263, 98] on input "kippegg" at bounding box center [275, 97] width 82 height 15
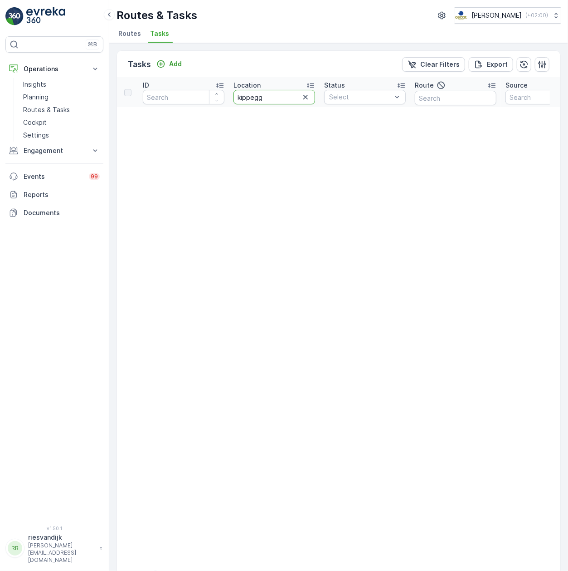
type input "kippeg"
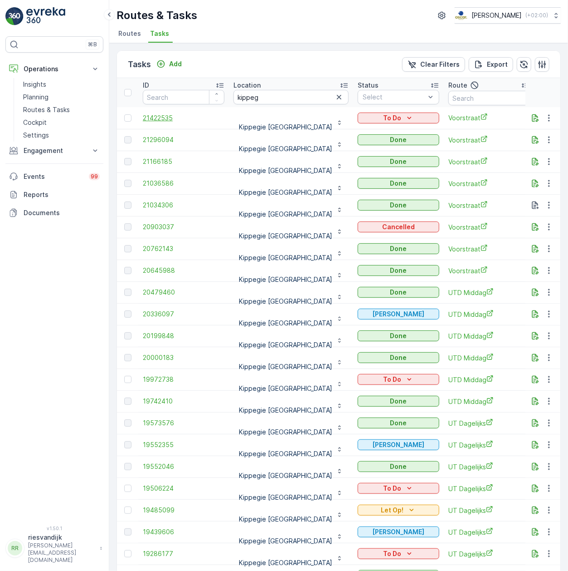
click at [164, 120] on span "21422535" at bounding box center [184, 117] width 82 height 9
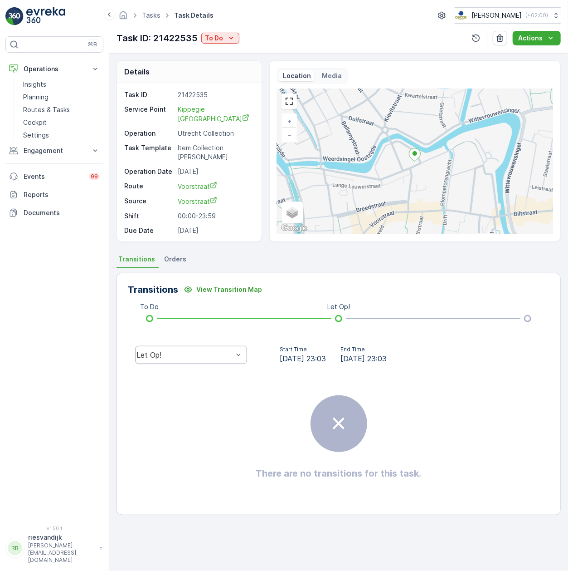
click at [196, 361] on div "Let Op!" at bounding box center [191, 355] width 112 height 18
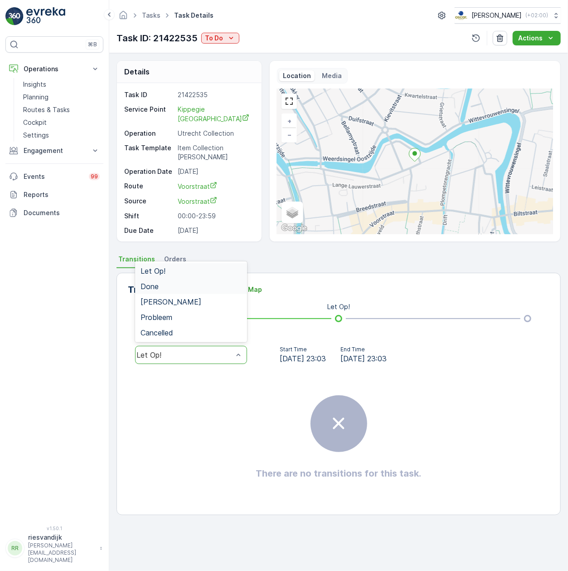
click at [196, 286] on div "Done" at bounding box center [191, 286] width 101 height 8
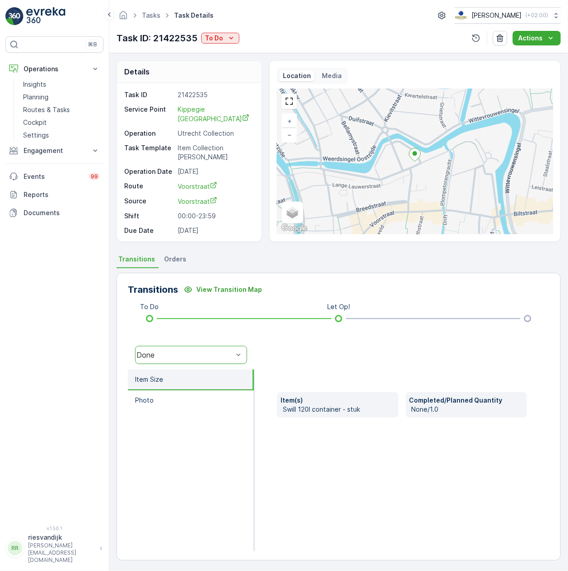
scroll to position [1, 0]
click at [151, 16] on link "Tasks" at bounding box center [151, 15] width 19 height 8
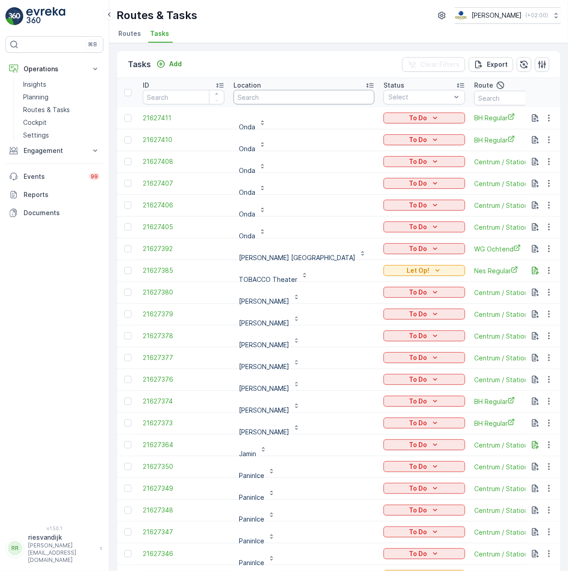
click at [278, 102] on input "text" at bounding box center [304, 97] width 141 height 15
click at [328, 98] on input "text" at bounding box center [304, 97] width 141 height 15
click at [332, 99] on input "text" at bounding box center [304, 97] width 141 height 15
click at [331, 99] on input "text" at bounding box center [304, 97] width 141 height 15
click at [331, 95] on input "text" at bounding box center [304, 97] width 141 height 15
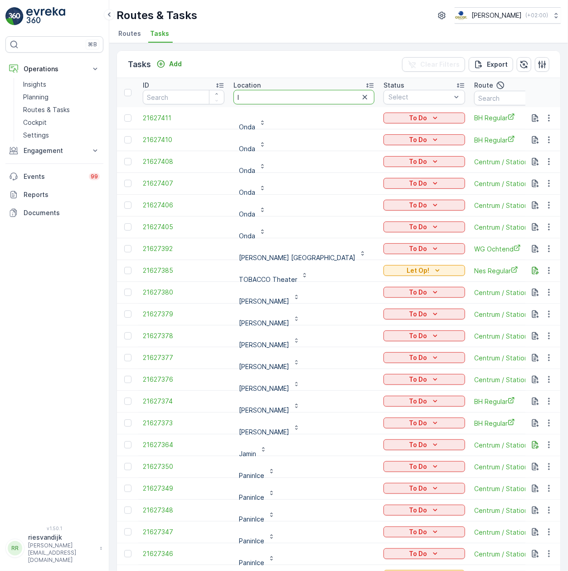
type input "le"
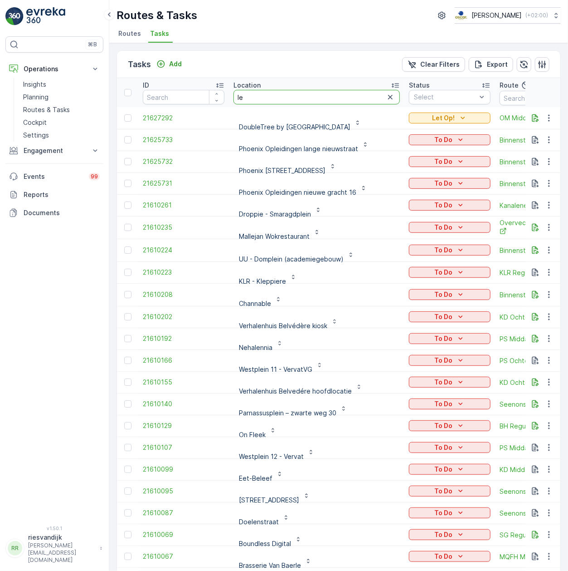
click at [331, 95] on input "le" at bounding box center [317, 97] width 166 height 15
type input "droppi"
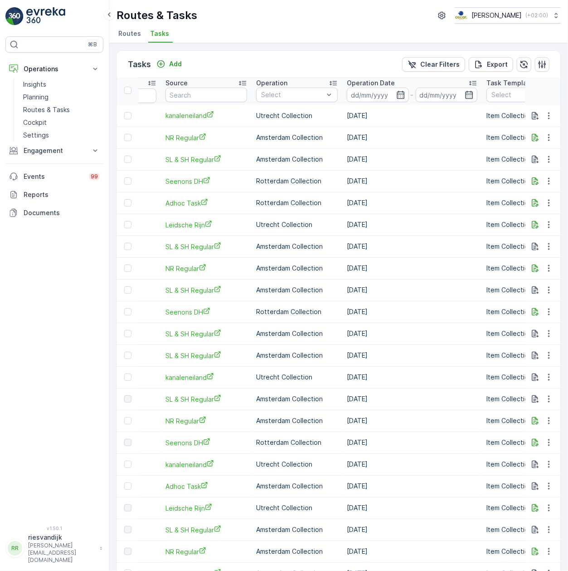
scroll to position [2, 363]
click at [407, 95] on input at bounding box center [377, 95] width 62 height 15
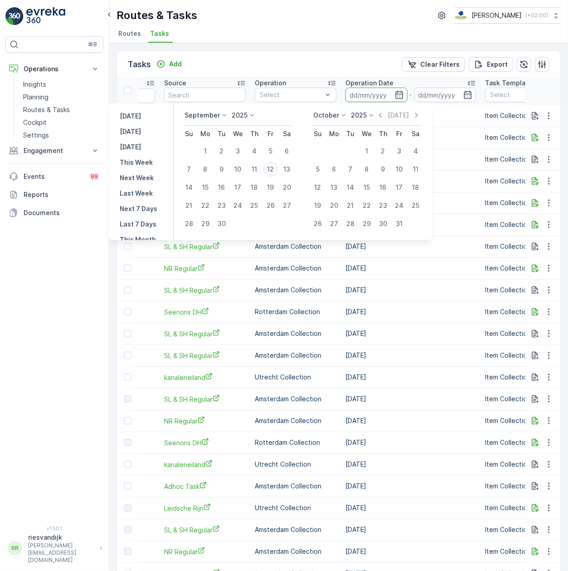
click at [267, 167] on div "12" at bounding box center [270, 169] width 15 height 15
type input "[DATE]"
click at [267, 167] on div "12" at bounding box center [270, 169] width 15 height 15
type input "[DATE]"
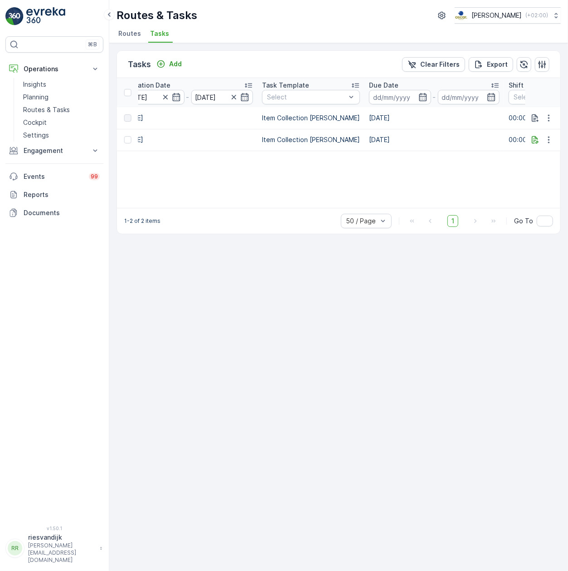
scroll to position [0, 605]
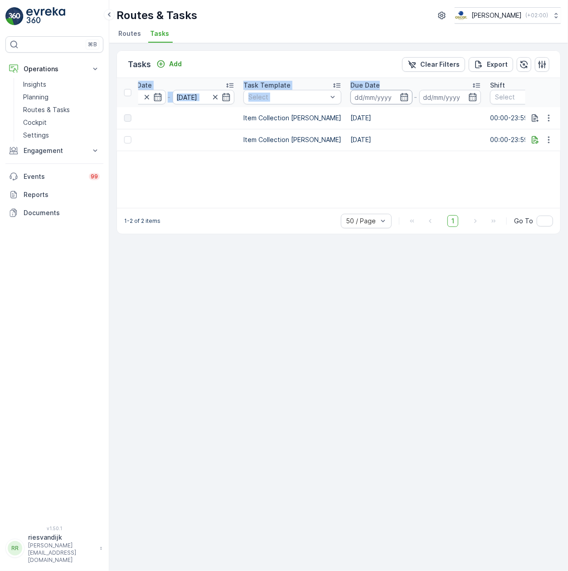
click at [404, 95] on input at bounding box center [382, 97] width 62 height 15
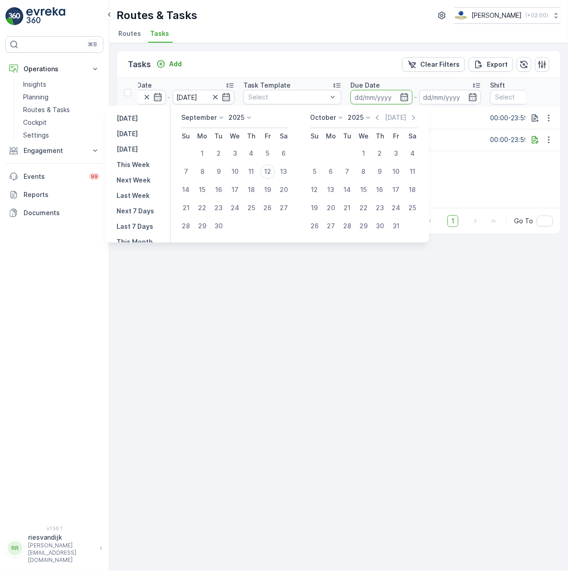
click at [493, 176] on div "ID Location droppi Status Select Route Source Operation Select Operation Date 1…" at bounding box center [339, 143] width 444 height 130
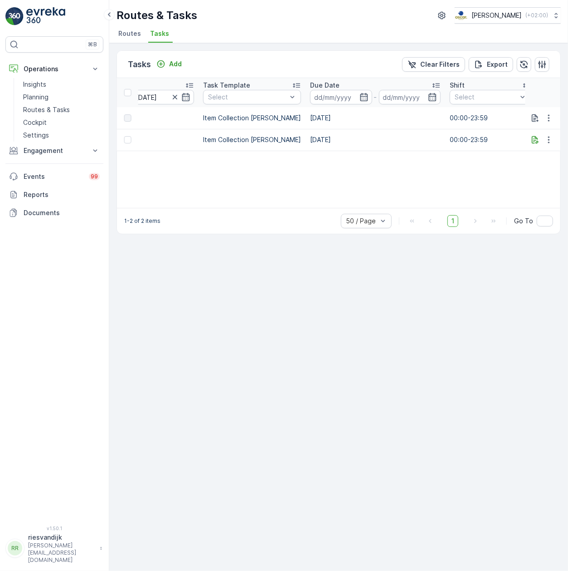
scroll to position [0, 651]
click at [366, 97] on input at bounding box center [335, 97] width 62 height 15
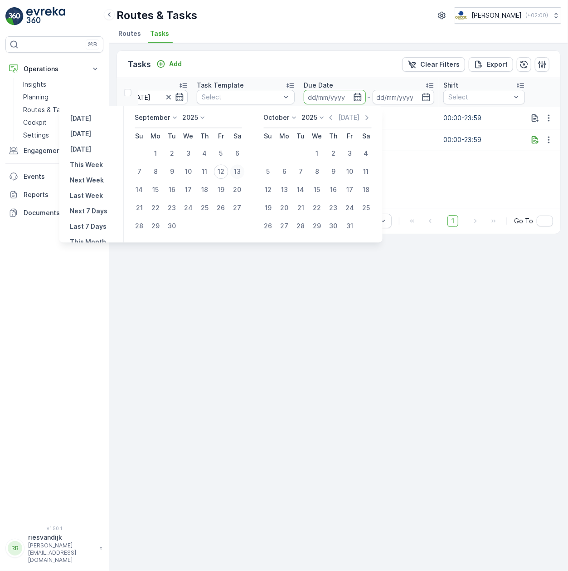
click at [232, 171] on div "13" at bounding box center [237, 171] width 15 height 15
type input "[DATE]"
click at [232, 171] on div "13" at bounding box center [237, 171] width 15 height 15
type input "[DATE]"
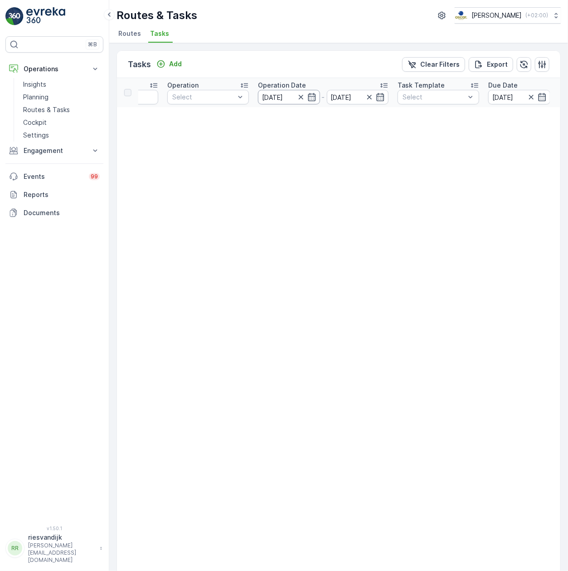
click at [285, 93] on input "[DATE]" at bounding box center [289, 97] width 62 height 15
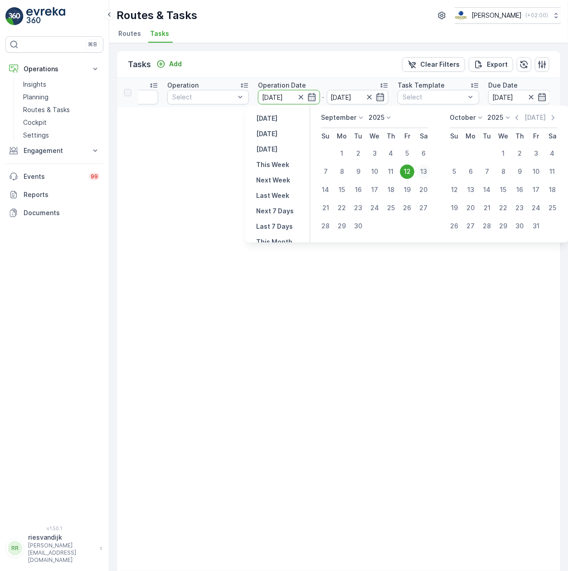
click at [423, 172] on div "13" at bounding box center [423, 171] width 15 height 15
type input "[DATE]"
click at [424, 171] on div "13" at bounding box center [423, 171] width 15 height 15
type input "[DATE]"
click at [424, 171] on table "ID Location droppi Status Select Route Source Operation Select Operation Date 1…" at bounding box center [367, 566] width 1358 height 976
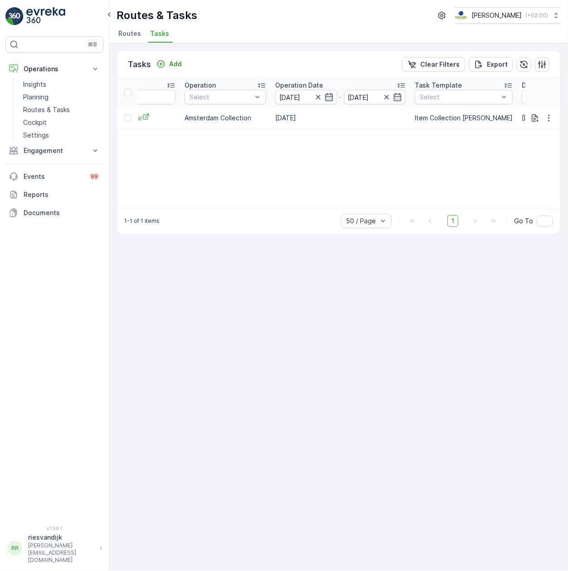
drag, startPoint x: 356, startPoint y: 205, endPoint x: 341, endPoint y: 204, distance: 14.5
click at [341, 204] on div "ID Location droppi Status Select Route Source Operation Select Operation Date 1…" at bounding box center [339, 143] width 444 height 130
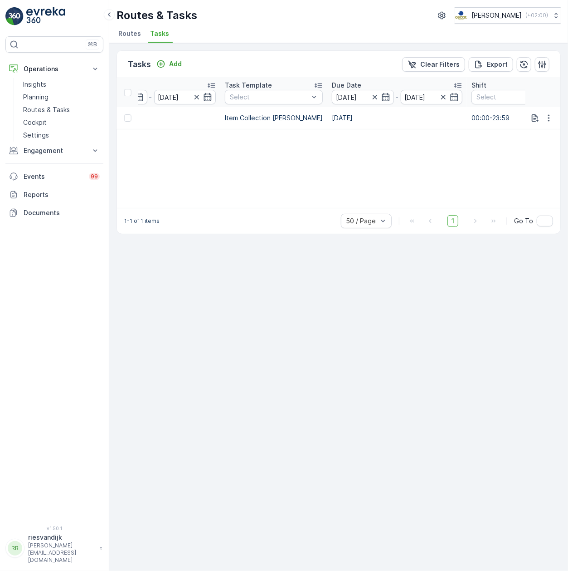
scroll to position [0, 615]
click at [376, 98] on icon "button" at bounding box center [378, 97] width 5 height 5
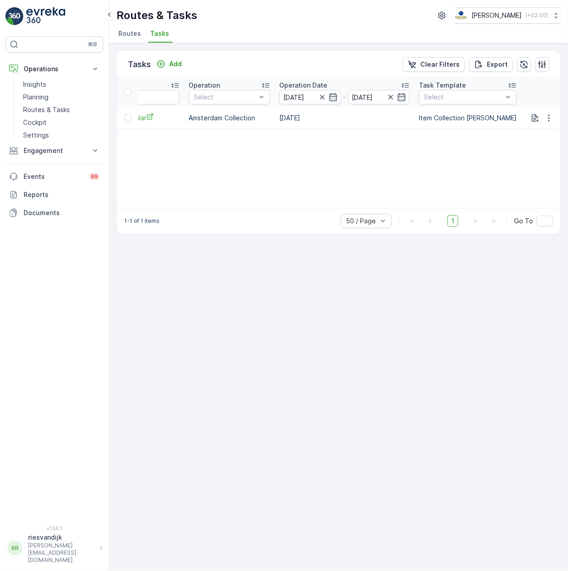
scroll to position [0, 419]
click at [329, 97] on icon "button" at bounding box center [328, 97] width 5 height 5
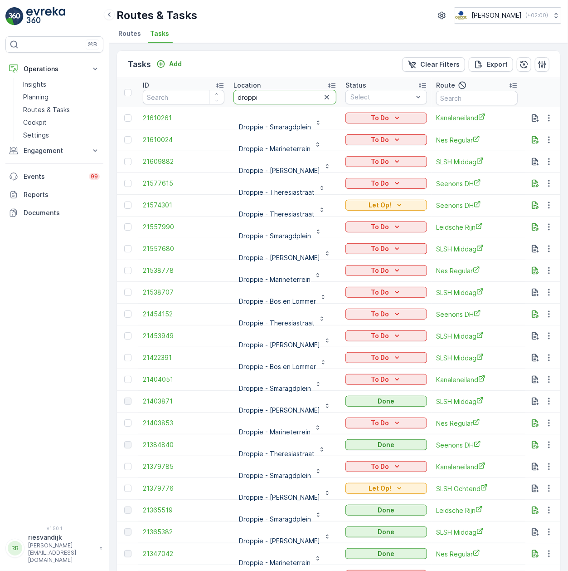
click at [278, 97] on input "droppi" at bounding box center [285, 97] width 103 height 15
type input "droppie"
click at [166, 66] on div "Add" at bounding box center [168, 63] width 25 height 9
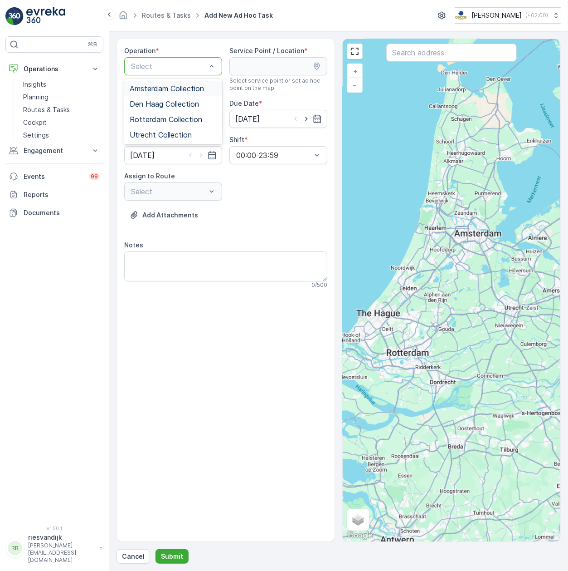
click at [200, 88] on span "Amsterdam Collection" at bounding box center [167, 88] width 74 height 8
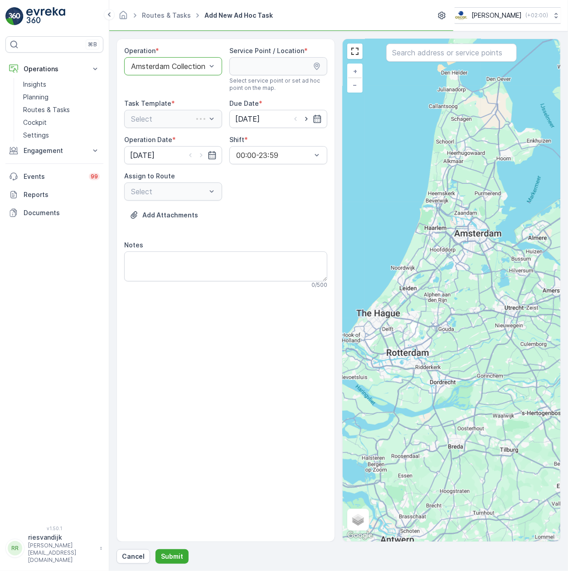
click at [195, 61] on div "Amsterdam Collection" at bounding box center [173, 66] width 98 height 18
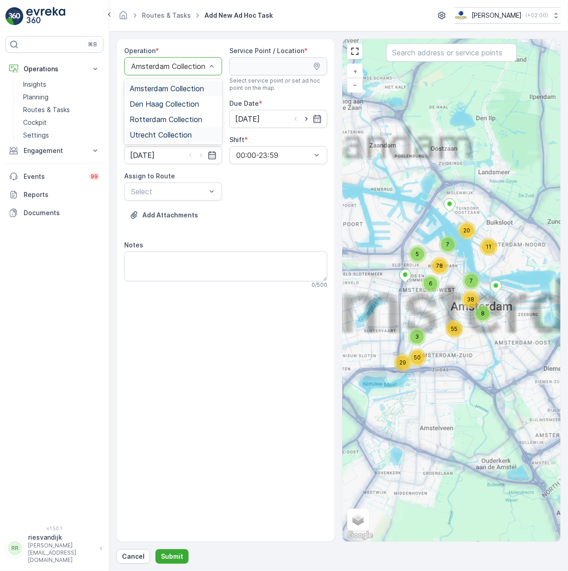
click at [192, 127] on div "Utrecht Collection" at bounding box center [173, 134] width 98 height 15
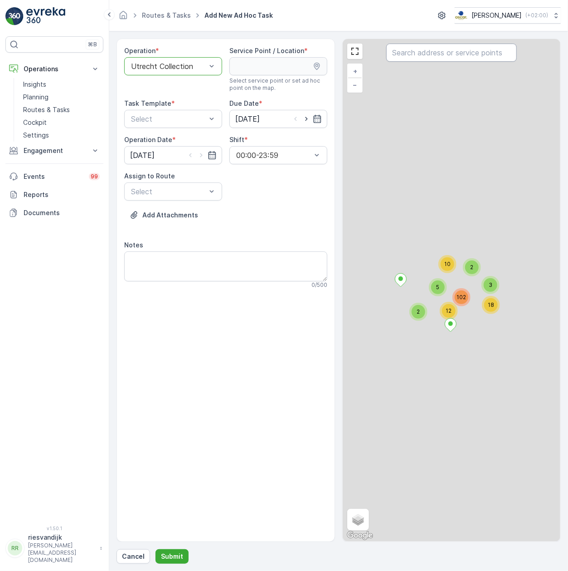
click at [434, 49] on input "text" at bounding box center [451, 53] width 131 height 18
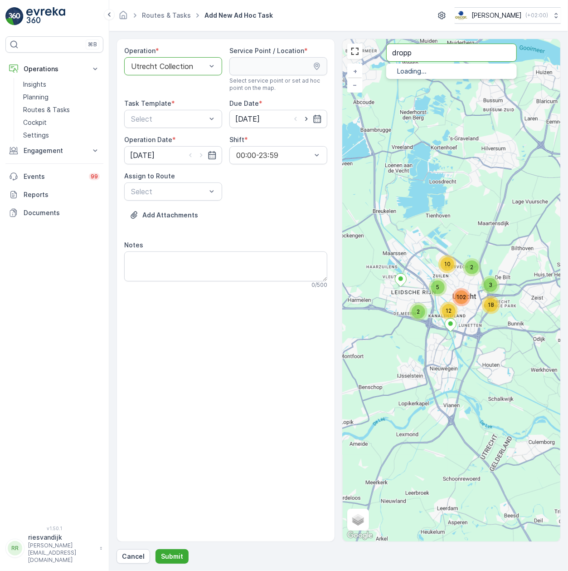
type input "dropp"
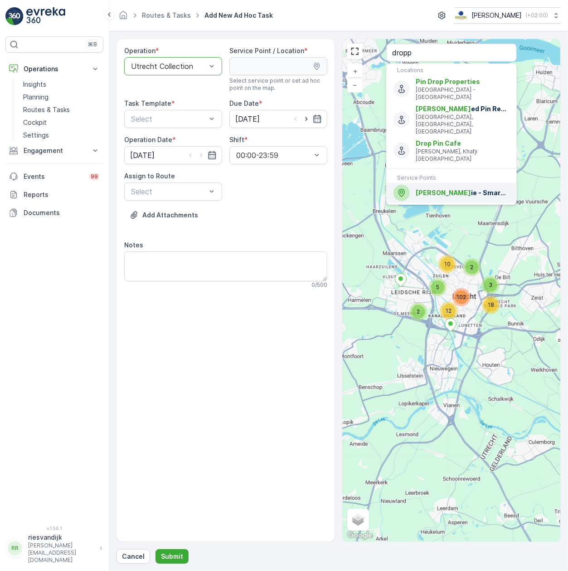
click at [461, 188] on span "Dropp ie - Smaragdplein" at bounding box center [463, 192] width 94 height 9
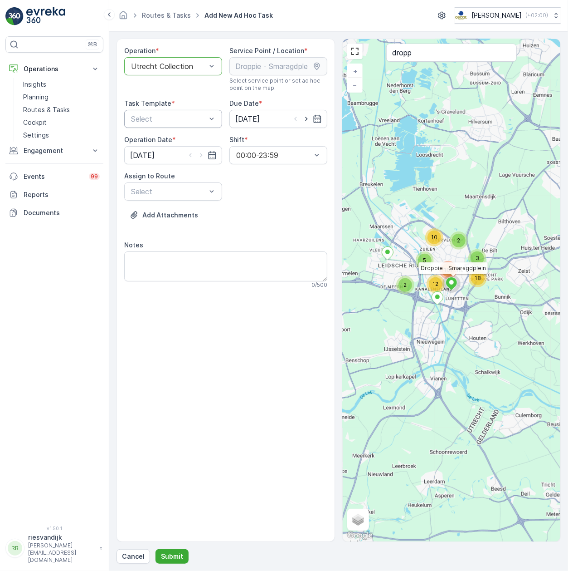
click at [175, 126] on div "Select" at bounding box center [173, 119] width 98 height 18
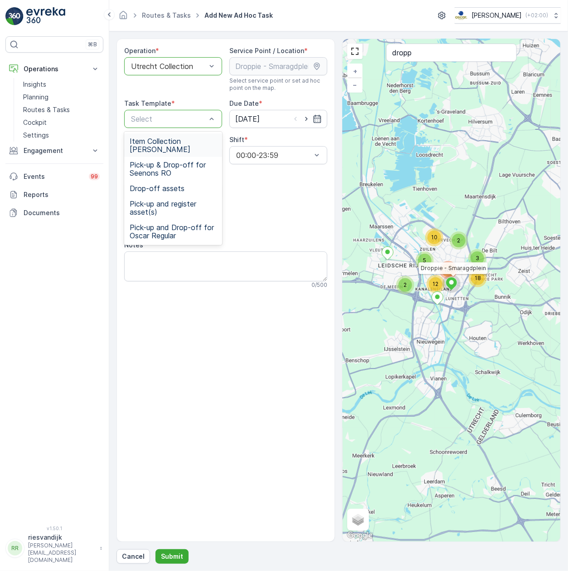
click at [175, 141] on span "Item Collection Oscar Regulier" at bounding box center [173, 145] width 87 height 16
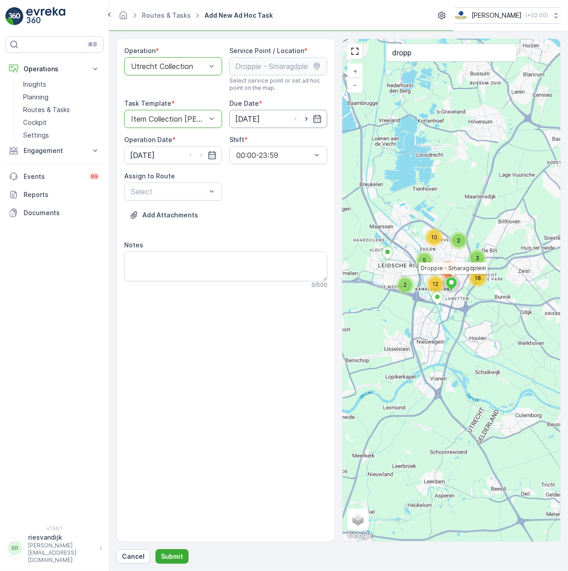
click at [288, 124] on input "[DATE]" at bounding box center [278, 119] width 98 height 18
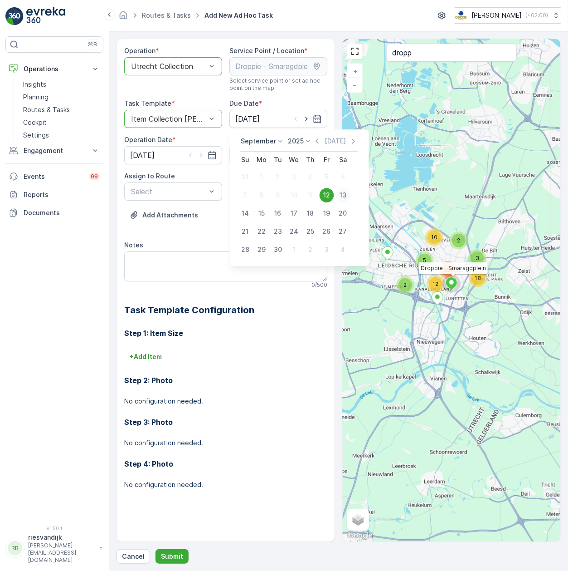
click at [343, 191] on div "13" at bounding box center [343, 195] width 15 height 15
type input "13.09.2025"
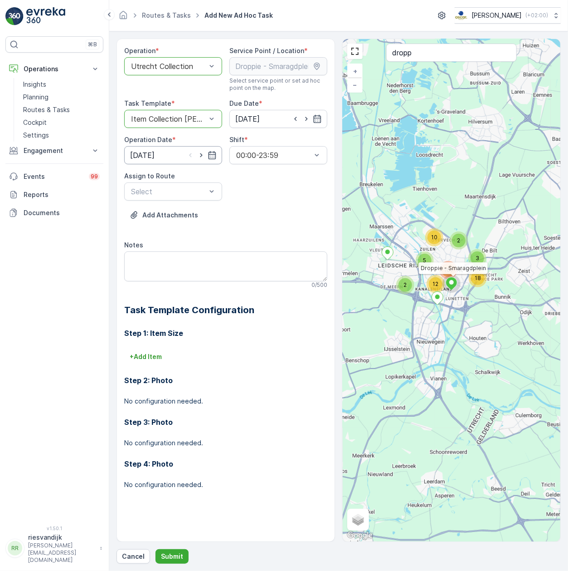
click at [169, 156] on input "[DATE]" at bounding box center [173, 155] width 98 height 18
click at [240, 228] on div "13" at bounding box center [238, 231] width 15 height 15
type input "13.09.2025"
click at [207, 187] on div at bounding box center [211, 191] width 9 height 17
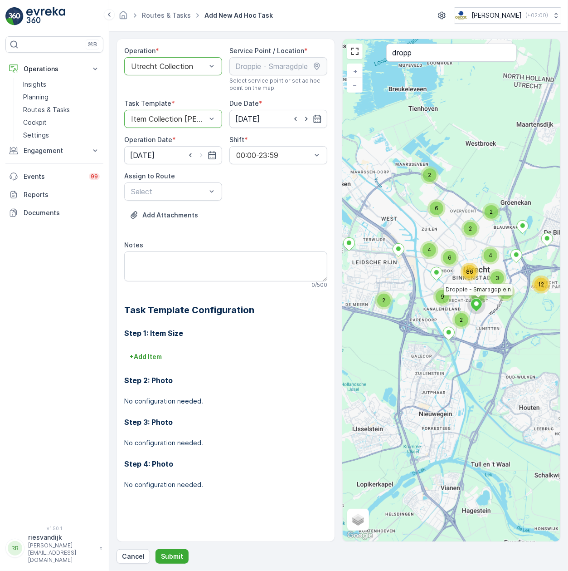
drag, startPoint x: 448, startPoint y: 250, endPoint x: 473, endPoint y: 250, distance: 25.4
click at [473, 250] on div "2 2 6 2 4 12 6 2 9 2 3 4 2 6 86 Droppie - Smaragdplein + − Satellite Roadmap Te…" at bounding box center [452, 290] width 218 height 502
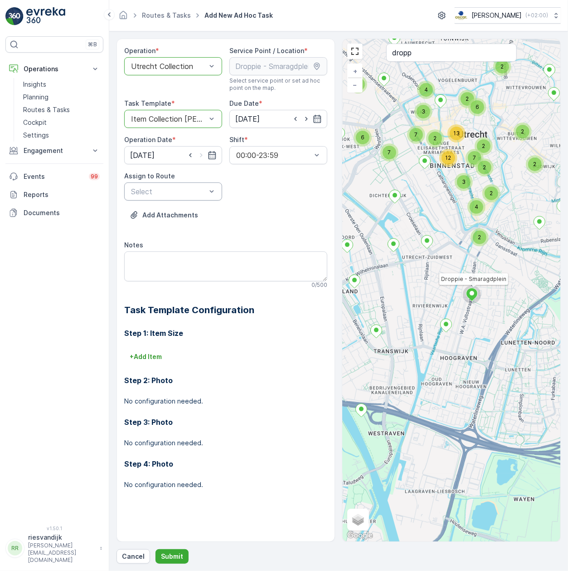
drag, startPoint x: 490, startPoint y: 271, endPoint x: 515, endPoint y: 283, distance: 28.4
click at [515, 283] on div "2 3 2 2 3 3 2 2 2 2 3 4 6 7 7 2 2 2 7 6 2 3 2 13 2 4 12 3 Droppie - Smaragdplei…" at bounding box center [452, 290] width 218 height 502
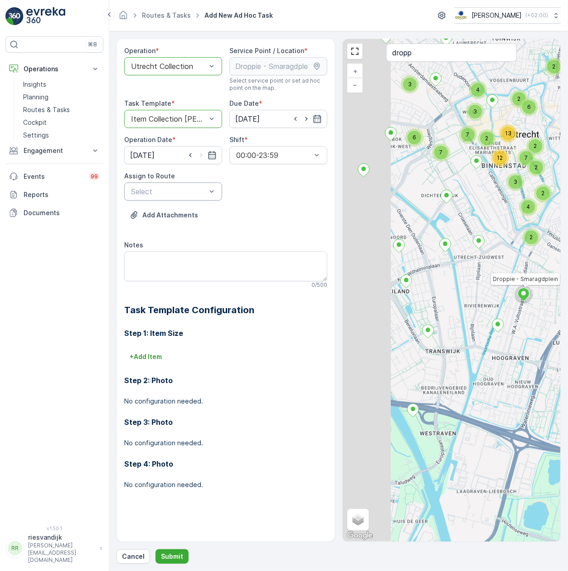
drag, startPoint x: 481, startPoint y: 280, endPoint x: 491, endPoint y: 280, distance: 9.5
click at [491, 280] on div "2 3 2 2 3 3 2 2 2 2 3 4 6 7 7 2 2 2 7 6 2 3 2 13 2 4 12 3 Droppie - Smaragdplei…" at bounding box center [452, 290] width 218 height 502
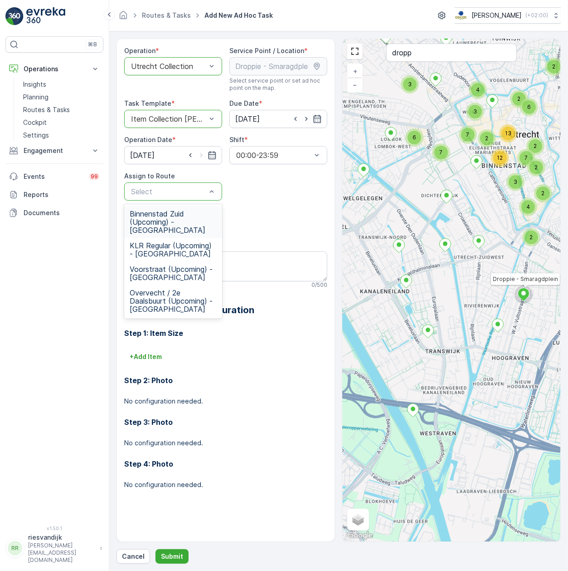
click at [190, 216] on span "Binnenstad Zuid (Upcoming) - Utrecht" at bounding box center [173, 222] width 87 height 24
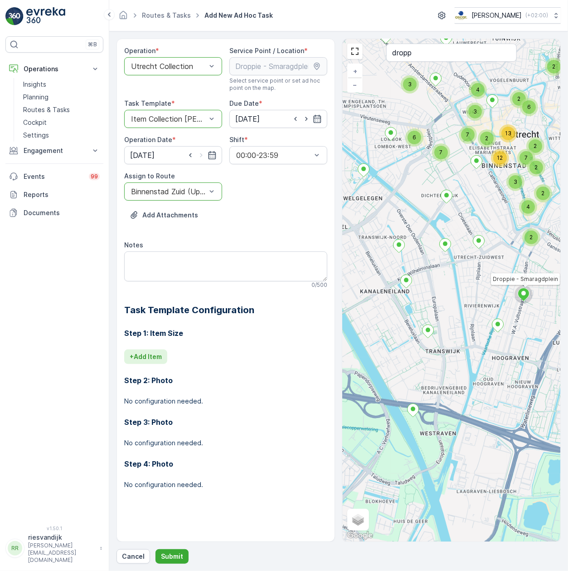
click at [154, 355] on p "+ Add Item" at bounding box center [146, 356] width 32 height 9
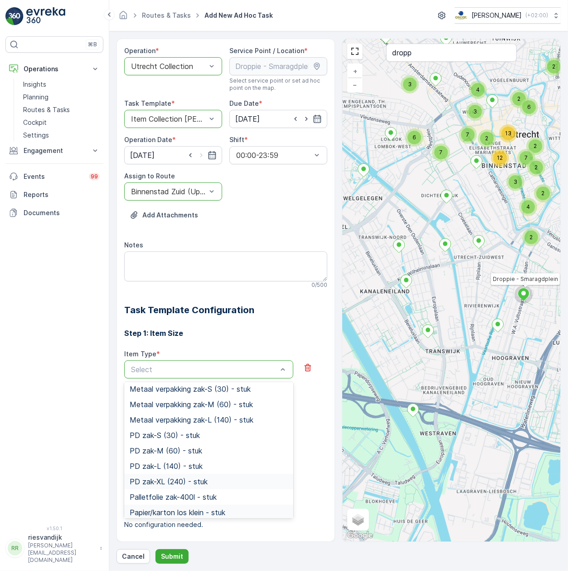
scroll to position [1451, 0]
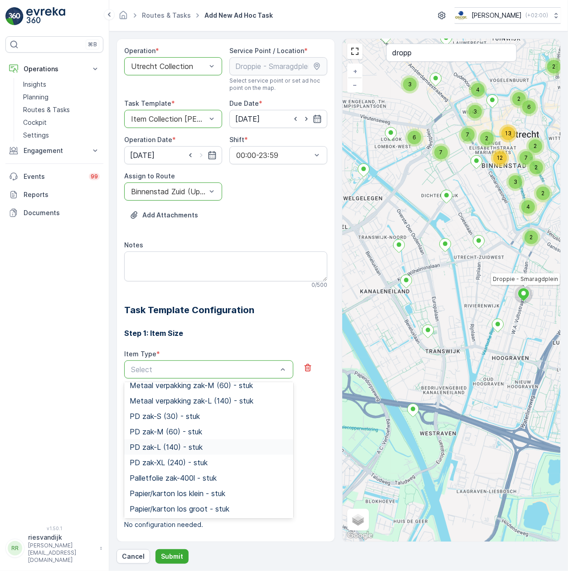
click at [217, 445] on div "PD zak-L (140) - stuk" at bounding box center [209, 447] width 158 height 8
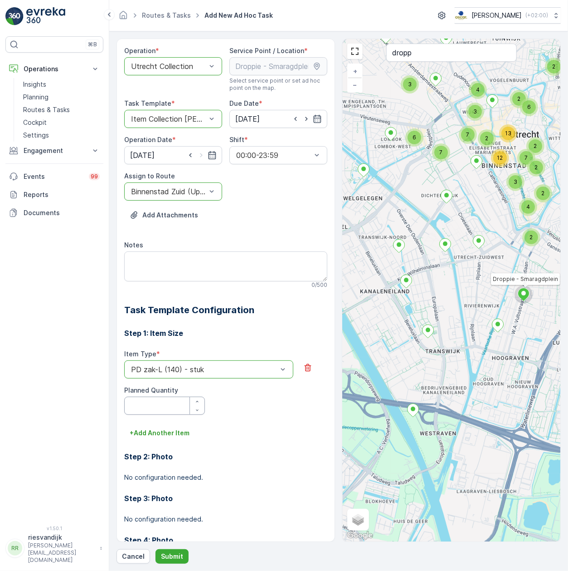
click at [172, 403] on Quantity "Planned Quantity" at bounding box center [164, 405] width 81 height 18
type Quantity "25"
click at [184, 555] on button "Submit" at bounding box center [172, 556] width 33 height 15
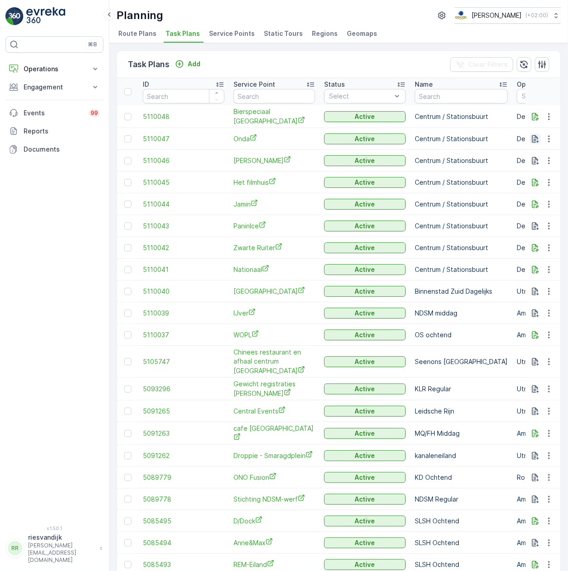
click at [535, 137] on icon "button" at bounding box center [535, 139] width 7 height 8
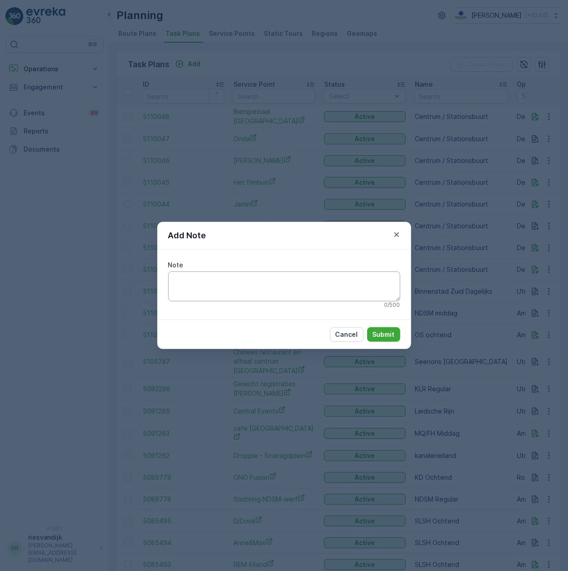
drag, startPoint x: 351, startPoint y: 282, endPoint x: 346, endPoint y: 275, distance: 8.2
click at [352, 282] on textarea "Note" at bounding box center [284, 286] width 232 height 30
type textarea "voor 12 u servicen"
click at [398, 329] on button "Submit" at bounding box center [383, 334] width 33 height 15
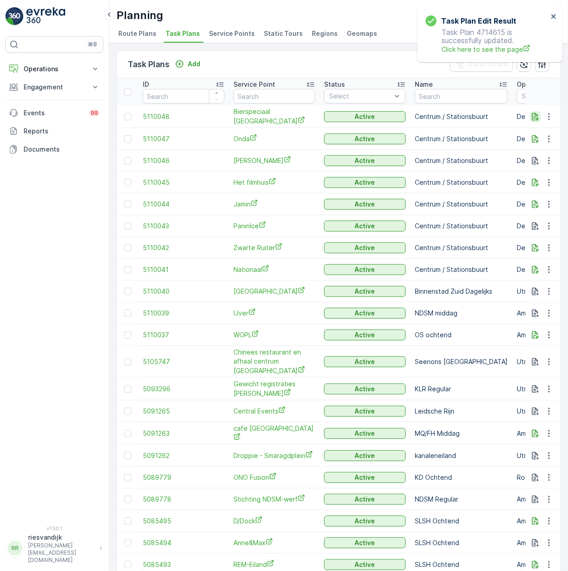
click at [531, 116] on icon "button" at bounding box center [535, 116] width 9 height 9
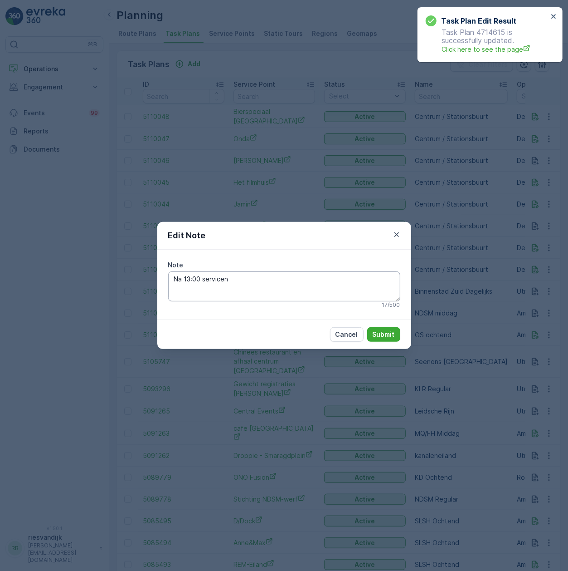
click at [293, 278] on textarea "Na 13:00 servicen" at bounding box center [284, 286] width 232 height 30
type textarea "Na 13:00 servicen [PERSON_NAME] op de boot links."
click at [382, 332] on p "Submit" at bounding box center [384, 334] width 22 height 9
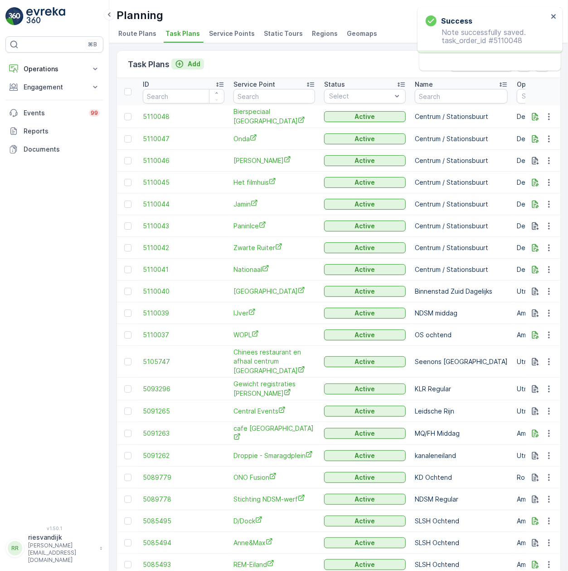
click at [184, 63] on icon "Add" at bounding box center [180, 64] width 8 height 8
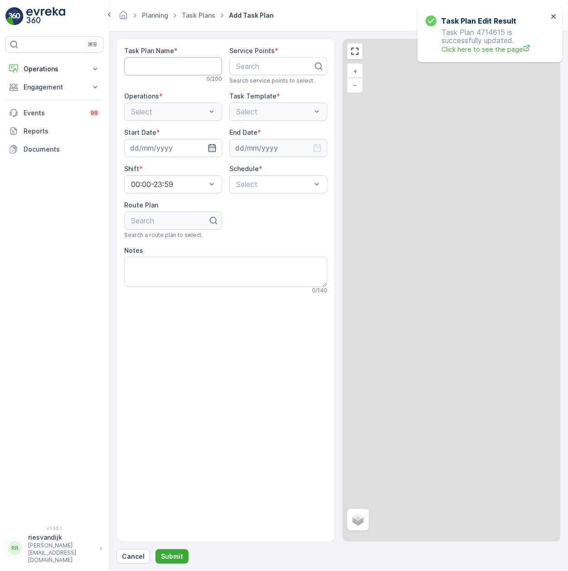
click at [186, 75] on Name "Task Plan Name" at bounding box center [173, 66] width 98 height 18
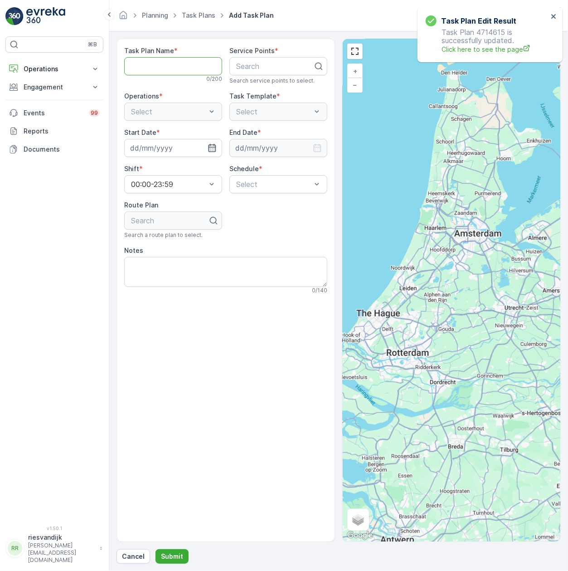
type Name "Centrum / Stationsbuurt"
click at [274, 69] on div at bounding box center [274, 66] width 79 height 8
type input "Ethi"
click at [260, 82] on div "Ethica" at bounding box center [278, 88] width 98 height 15
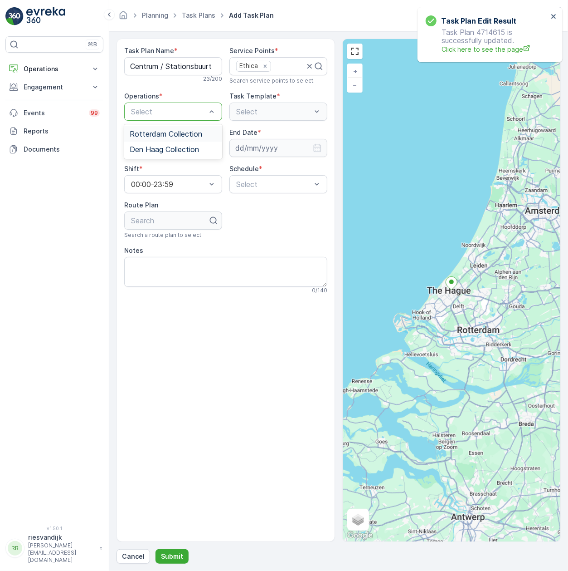
click at [162, 104] on div "Select" at bounding box center [173, 111] width 98 height 18
click at [182, 145] on span "Den Haag Collection" at bounding box center [164, 149] width 69 height 8
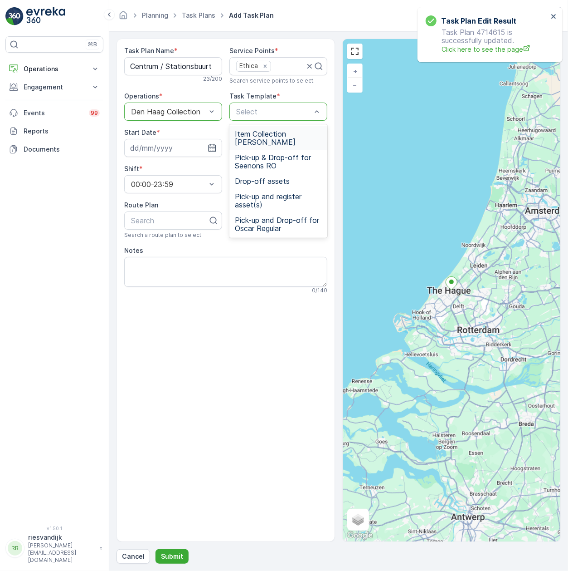
click at [260, 102] on div "Select" at bounding box center [278, 111] width 98 height 18
click at [259, 142] on span "Item Collection [PERSON_NAME]" at bounding box center [278, 138] width 87 height 16
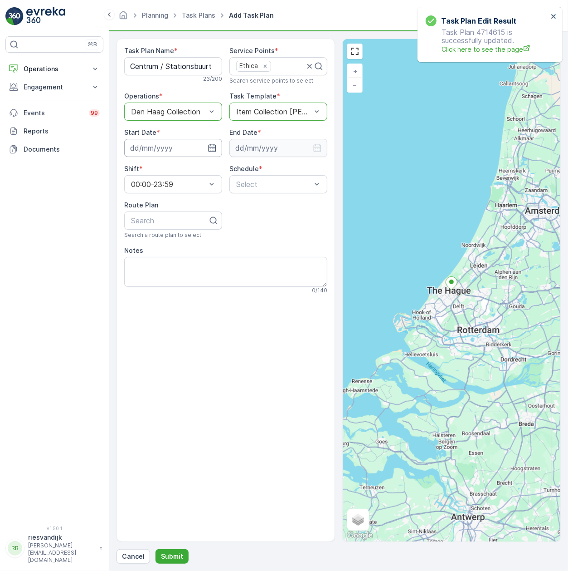
click at [188, 153] on input at bounding box center [173, 148] width 98 height 18
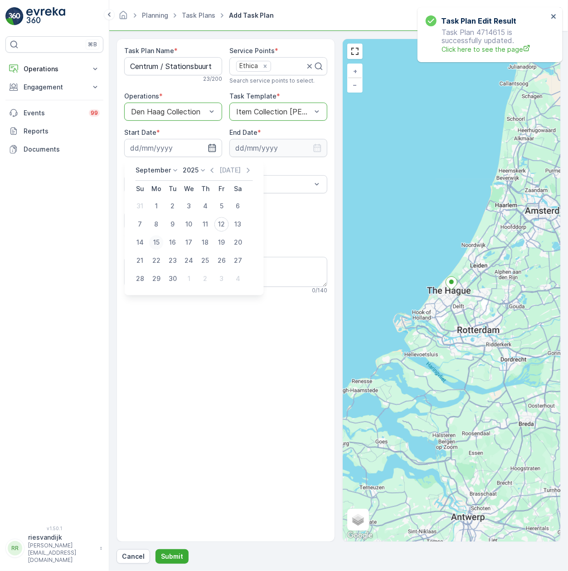
click at [157, 242] on div "15" at bounding box center [156, 242] width 15 height 15
type input "[DATE]"
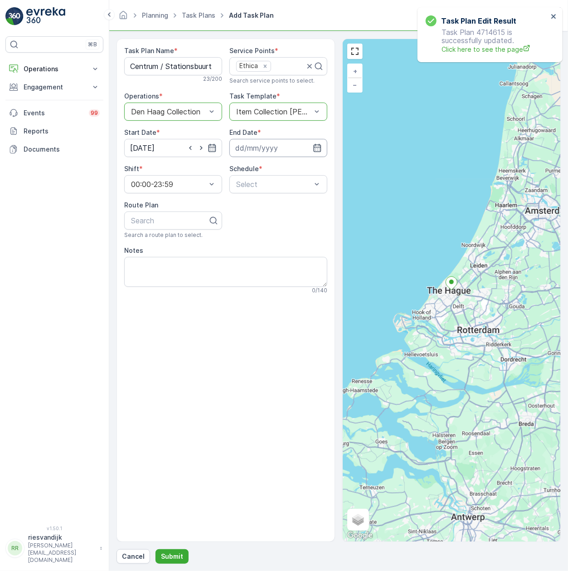
click at [252, 151] on input at bounding box center [278, 148] width 98 height 18
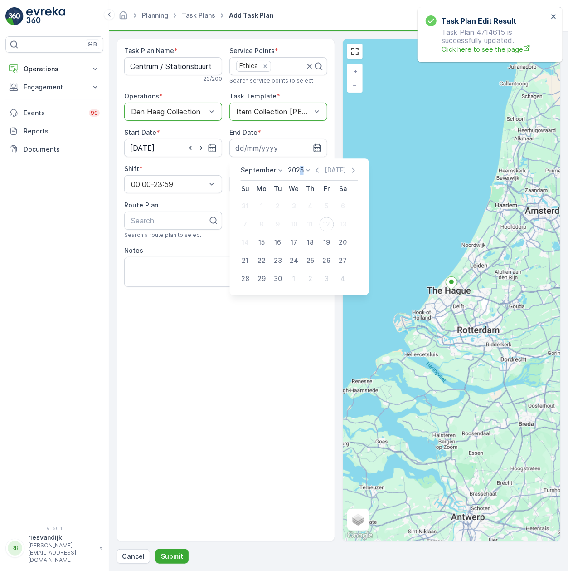
click at [300, 171] on div "2025" at bounding box center [300, 170] width 25 height 9
click at [309, 253] on div "2030" at bounding box center [301, 253] width 23 height 13
click at [311, 205] on div "5" at bounding box center [310, 206] width 15 height 15
type input "[DATE]"
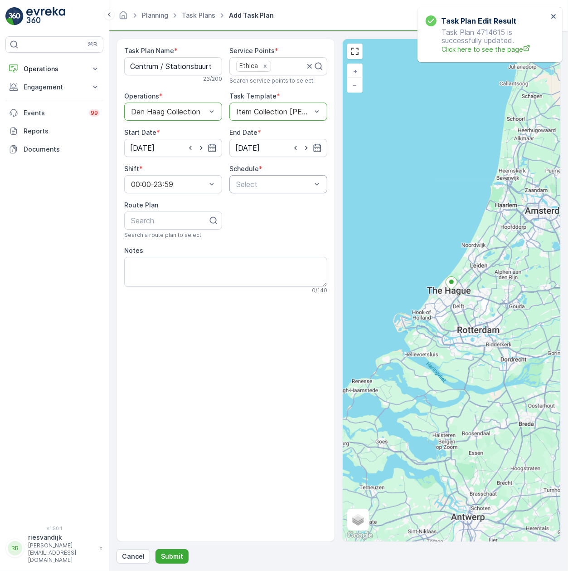
click at [233, 185] on div "Select" at bounding box center [278, 184] width 98 height 18
click at [270, 221] on div "Weekly" at bounding box center [278, 222] width 87 height 8
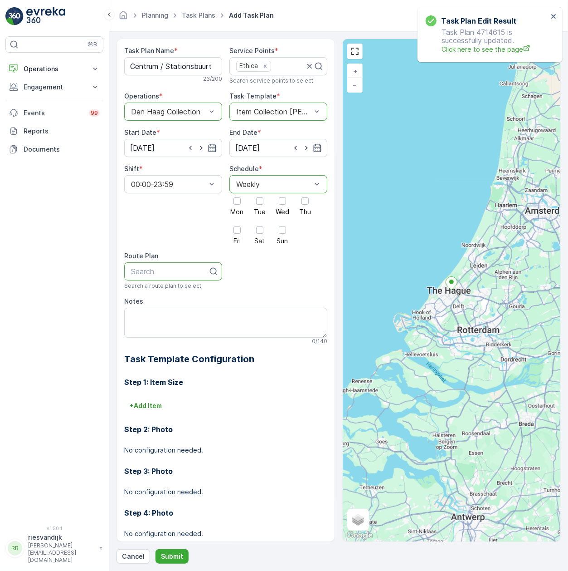
click at [173, 265] on div "Search" at bounding box center [173, 271] width 98 height 18
click at [176, 274] on div at bounding box center [169, 271] width 79 height 8
click at [237, 232] on div at bounding box center [237, 229] width 7 height 7
click at [237, 222] on input "Fri" at bounding box center [237, 222] width 0 height 0
click at [286, 206] on div at bounding box center [282, 200] width 15 height 15
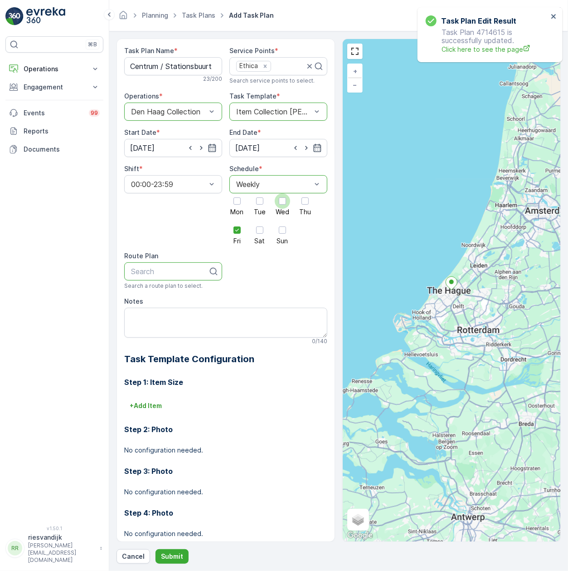
click at [283, 193] on input "Wed" at bounding box center [283, 193] width 0 height 0
click at [167, 279] on div "Search" at bounding box center [173, 271] width 98 height 18
type input "ce"
click at [176, 298] on span "Centrum / Stationsbuurt" at bounding box center [171, 293] width 82 height 8
click at [182, 319] on textarea "Notes" at bounding box center [225, 322] width 203 height 30
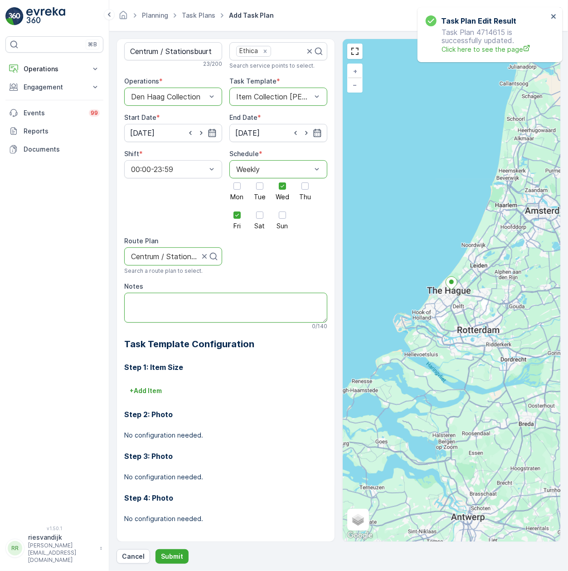
scroll to position [19, 0]
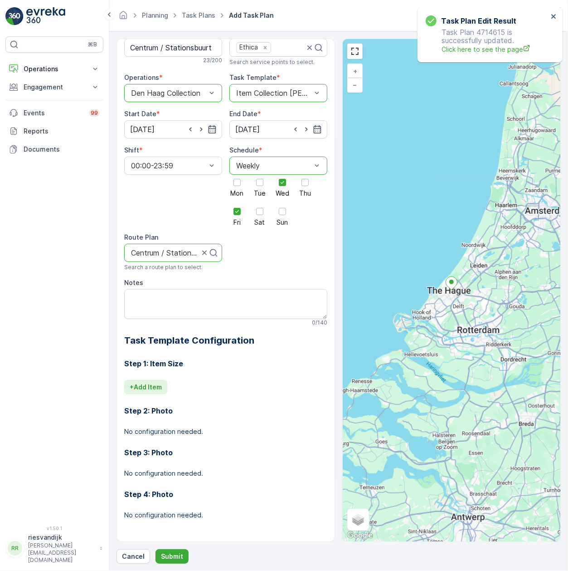
click at [149, 382] on p "+ Add Item" at bounding box center [146, 386] width 32 height 9
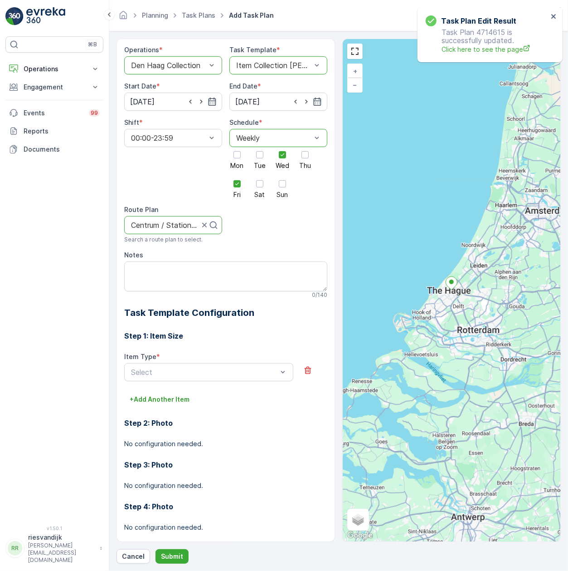
scroll to position [59, 0]
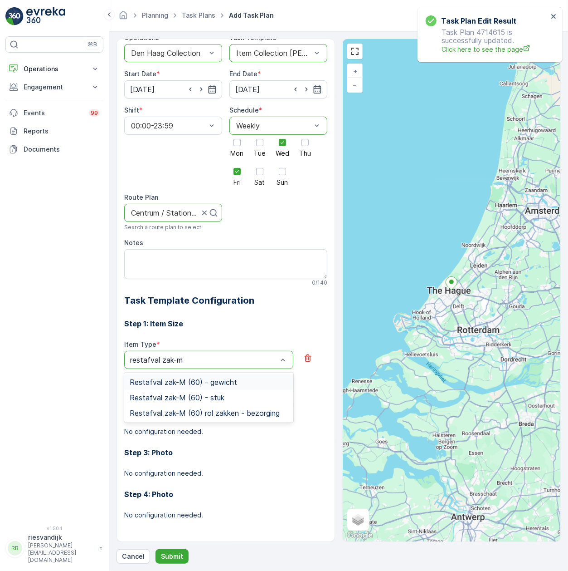
type input "restafval zak-m"
click at [210, 398] on span "Restafval zak-M (60) - stuk" at bounding box center [177, 397] width 95 height 8
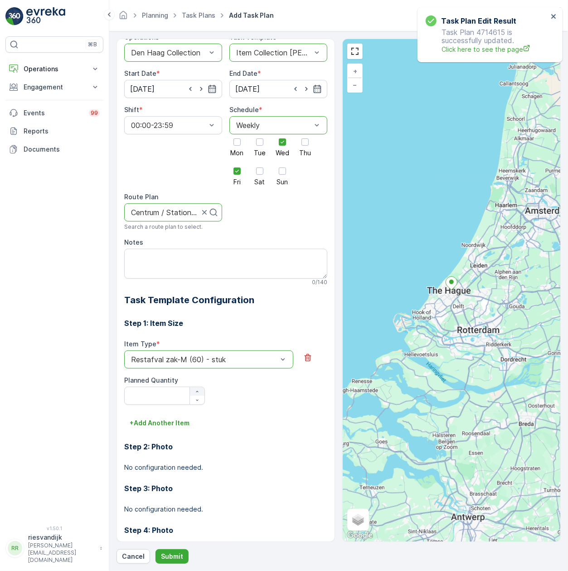
click at [197, 390] on icon "button" at bounding box center [197, 391] width 5 height 5
type Quantity "1"
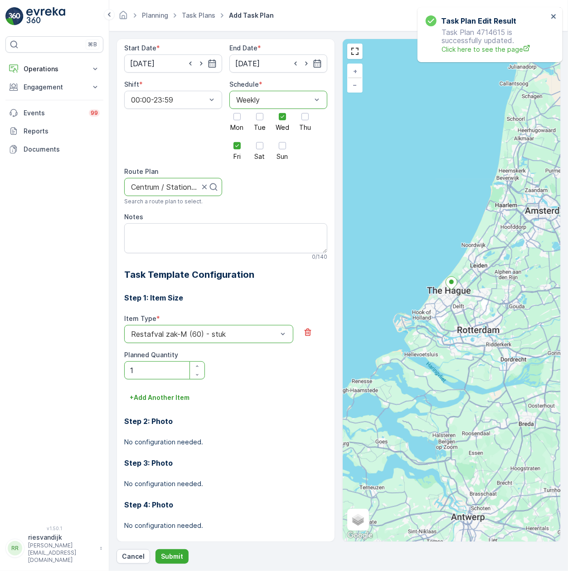
scroll to position [95, 0]
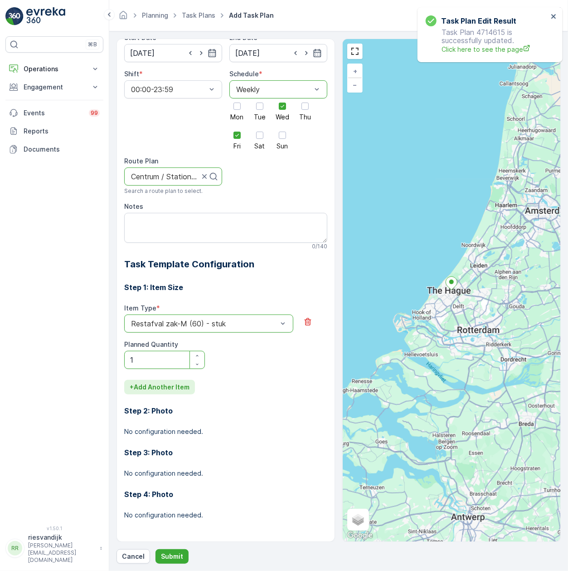
click at [180, 392] on button "+ Add Another Item" at bounding box center [159, 387] width 71 height 15
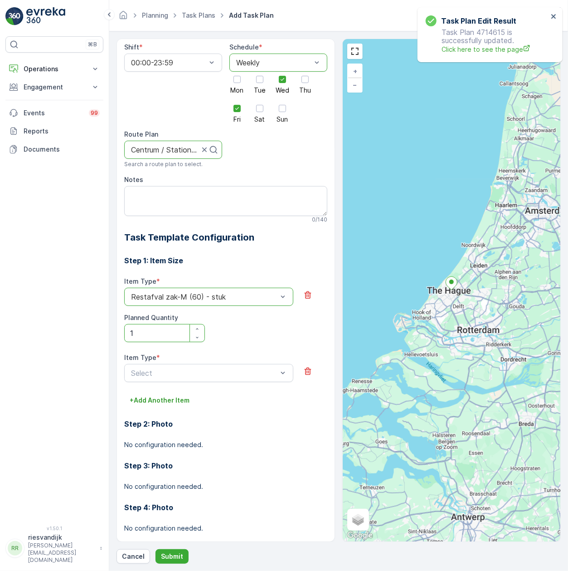
scroll to position [135, 0]
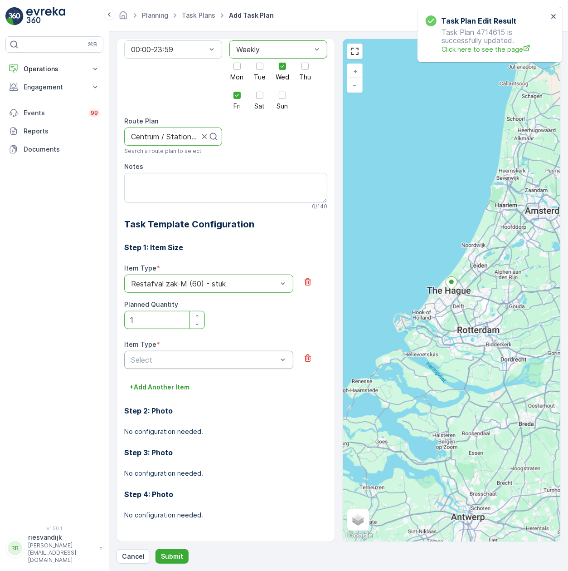
click at [247, 368] on div "Select" at bounding box center [208, 360] width 169 height 18
click at [248, 364] on p "Select" at bounding box center [204, 359] width 146 height 11
click at [256, 365] on p "Select" at bounding box center [204, 359] width 146 height 11
type input "glas 80"
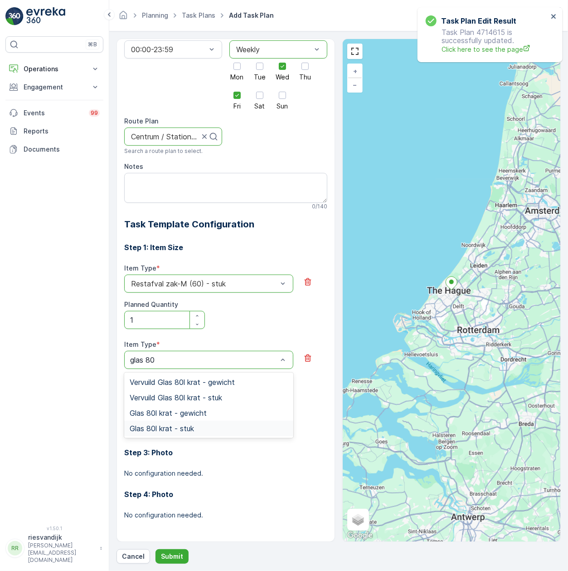
click at [258, 423] on div "Glas 80l krat - stuk" at bounding box center [208, 427] width 169 height 15
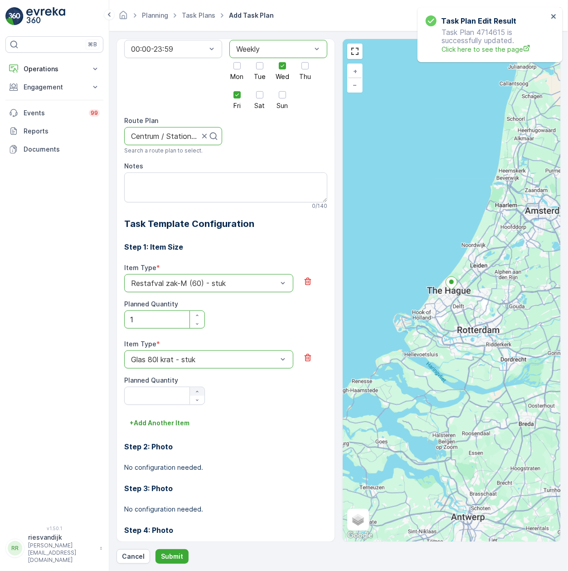
drag, startPoint x: 205, startPoint y: 389, endPoint x: 200, endPoint y: 391, distance: 5.3
click at [205, 389] on div "Item Type * option Glas 80l krat - stuk is disabled. Select another option. Gla…" at bounding box center [225, 371] width 203 height 65
click at [200, 391] on div "button" at bounding box center [197, 391] width 15 height 5
type Quantity "1"
click at [170, 428] on button "+ Add Another Item" at bounding box center [159, 422] width 71 height 15
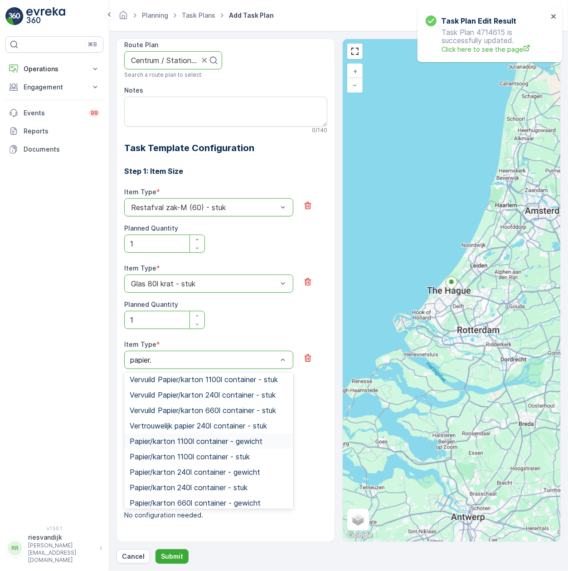
scroll to position [0, 0]
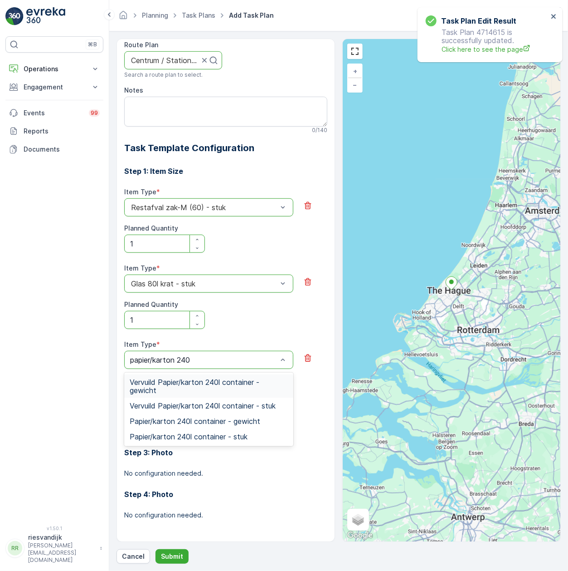
type input "papier/karton 240L"
click at [244, 434] on span "Papier/karton 240l container - stuk" at bounding box center [189, 436] width 118 height 8
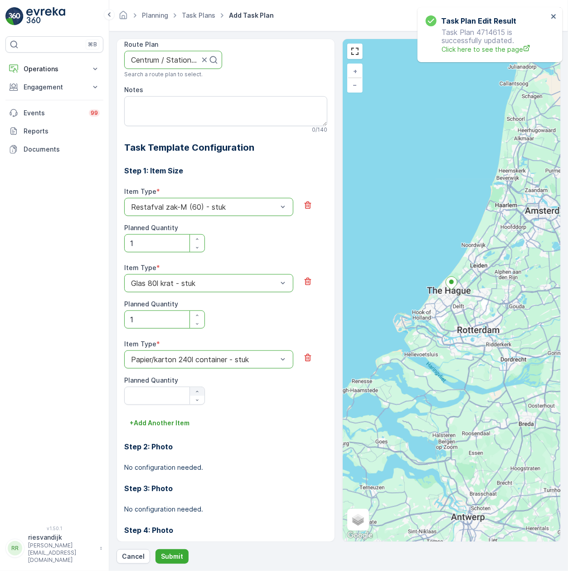
click at [200, 393] on div "button" at bounding box center [197, 391] width 15 height 5
type Quantity "1"
click at [173, 436] on div "Step 2: Photo No configuration needed." at bounding box center [225, 451] width 203 height 42
click at [170, 425] on p "+ Add Another Item" at bounding box center [160, 422] width 60 height 9
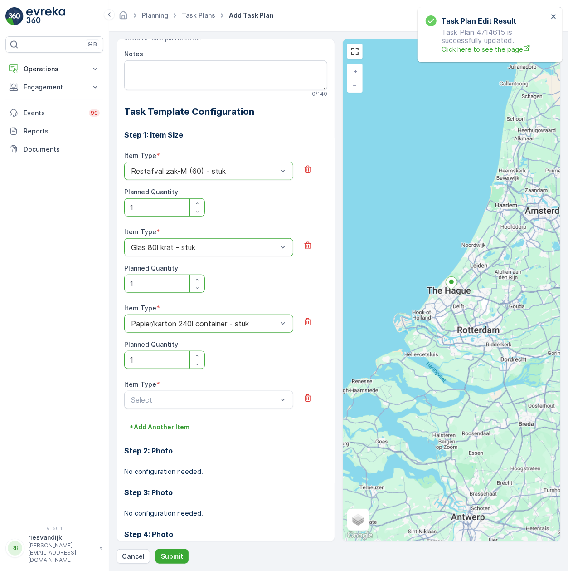
scroll to position [288, 0]
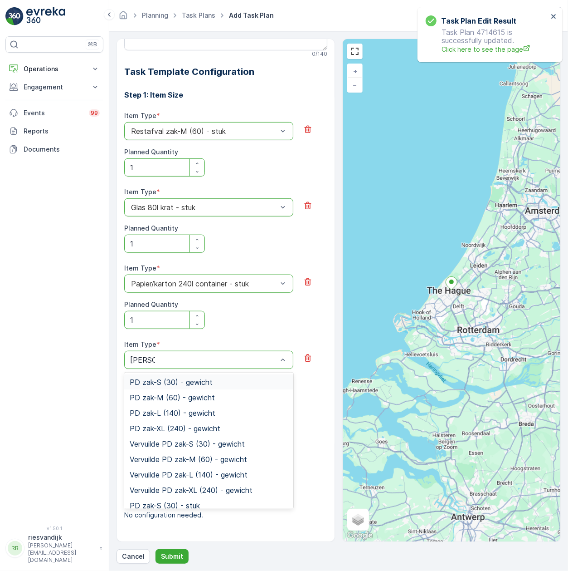
type input "[PERSON_NAME]-"
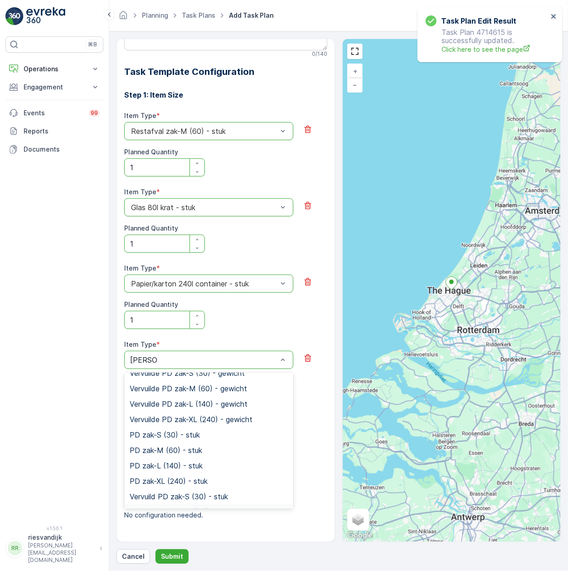
scroll to position [114, 0]
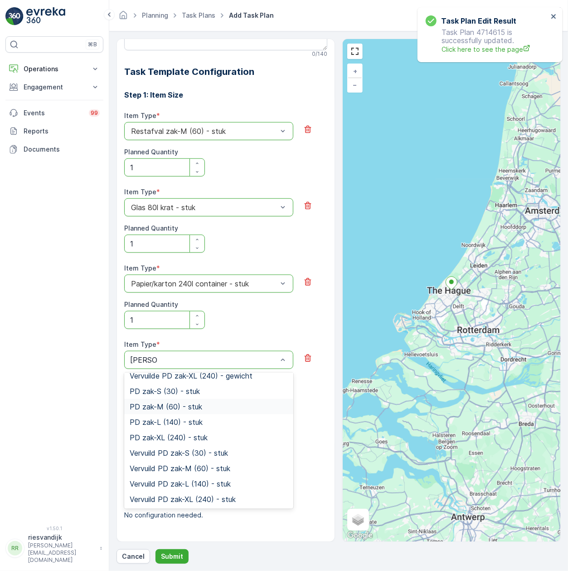
click at [225, 404] on div "PD zak-M (60) - stuk" at bounding box center [209, 406] width 158 height 8
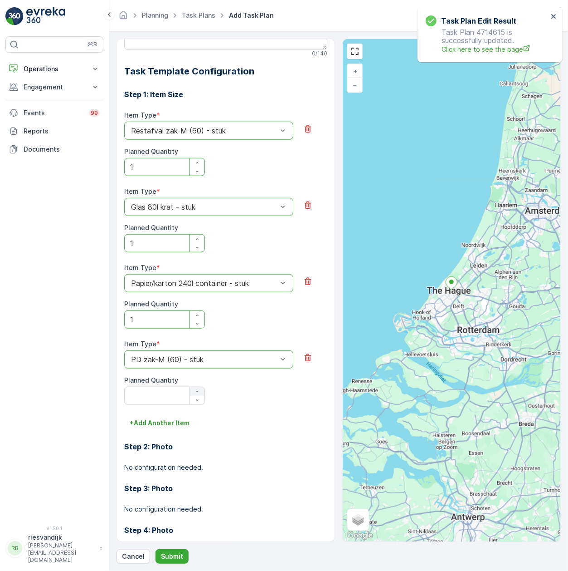
click at [195, 390] on icon "button" at bounding box center [197, 391] width 5 height 5
type Quantity "1"
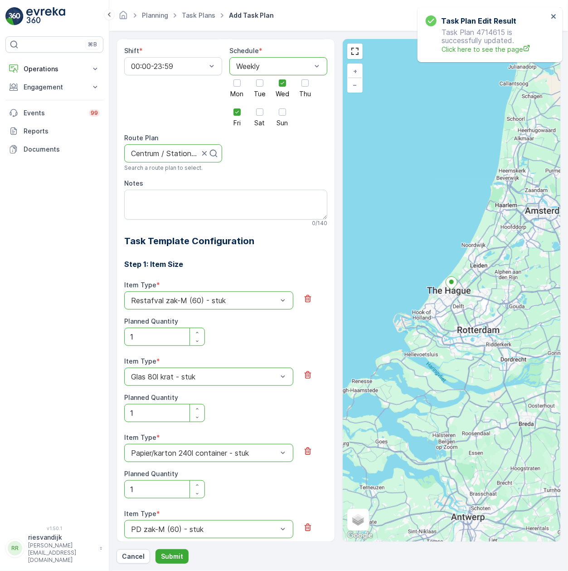
scroll to position [0, 0]
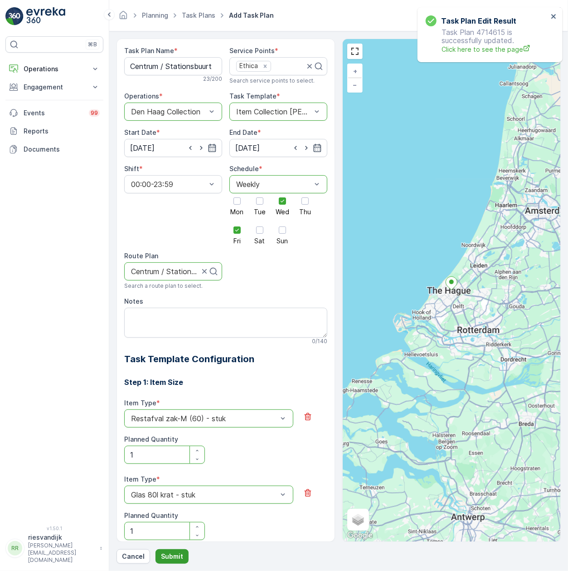
click at [178, 559] on p "Submit" at bounding box center [172, 555] width 22 height 9
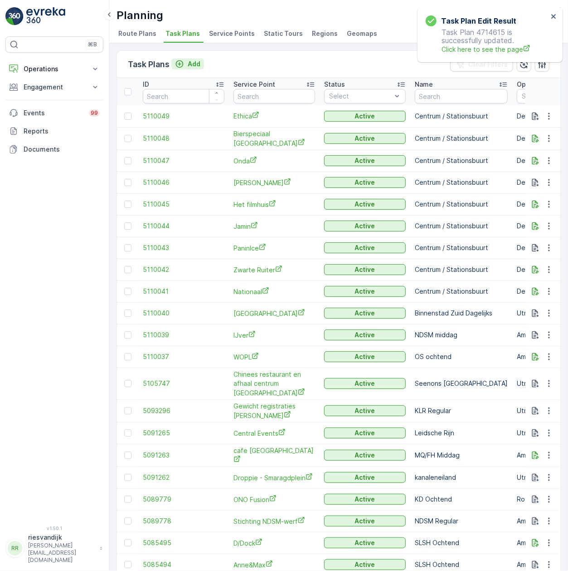
click at [187, 59] on button "Add" at bounding box center [187, 64] width 33 height 11
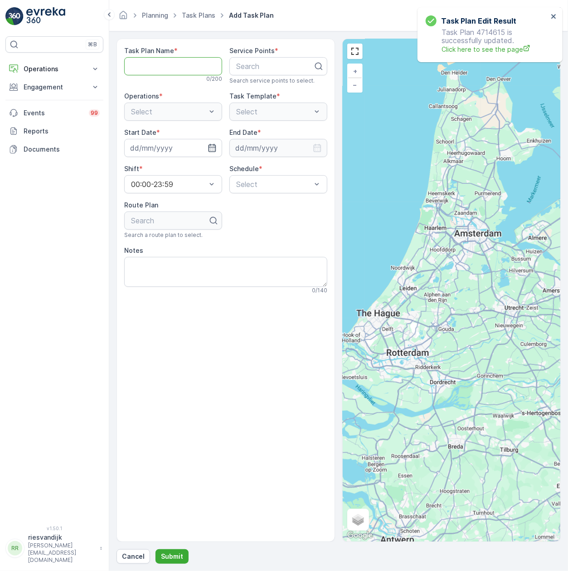
click at [178, 63] on Name "Task Plan Name" at bounding box center [173, 66] width 98 height 18
type Name "Centrum / Stationsbuurt"
click at [261, 66] on div at bounding box center [274, 66] width 79 height 8
type input "hwne"
click at [283, 89] on div "Hwnet" at bounding box center [278, 88] width 87 height 8
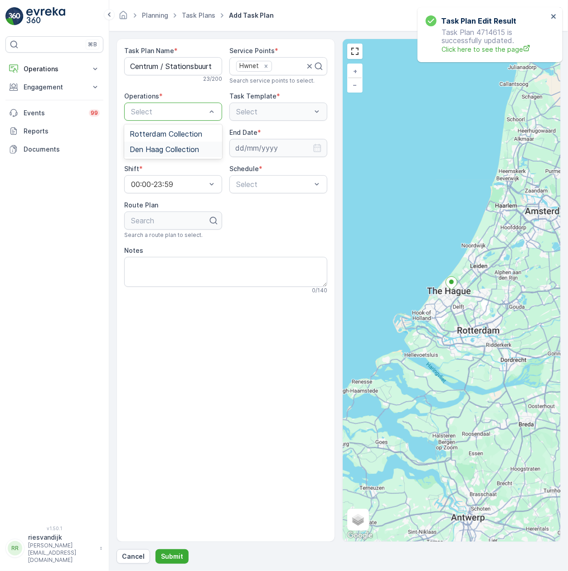
click at [180, 149] on span "Den Haag Collection" at bounding box center [164, 149] width 69 height 8
click at [247, 104] on div "Select" at bounding box center [278, 111] width 98 height 18
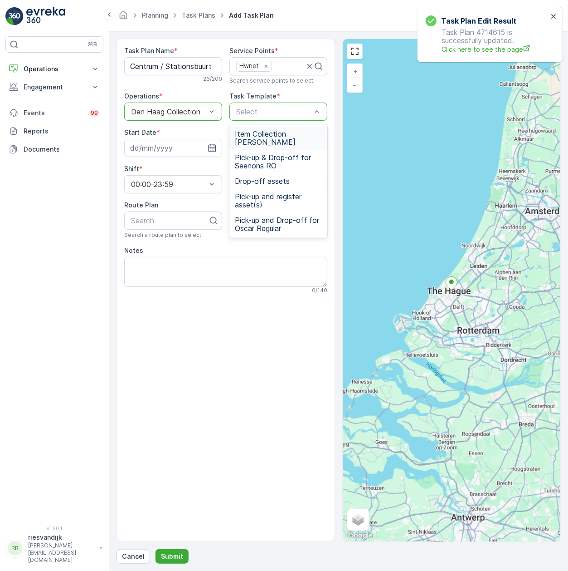
drag, startPoint x: 271, startPoint y: 138, endPoint x: 251, endPoint y: 157, distance: 27.3
click at [272, 138] on span "Item Collection [PERSON_NAME]" at bounding box center [278, 138] width 87 height 16
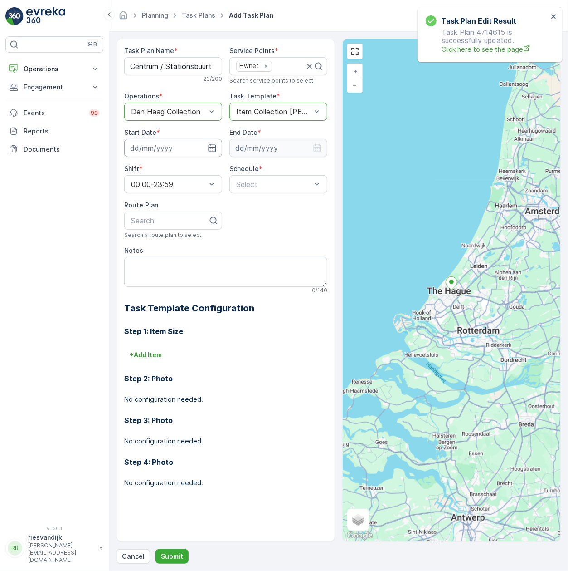
click at [177, 153] on input at bounding box center [173, 148] width 98 height 18
click at [144, 239] on div "14" at bounding box center [140, 242] width 15 height 15
click at [171, 148] on input "[DATE]" at bounding box center [173, 148] width 98 height 18
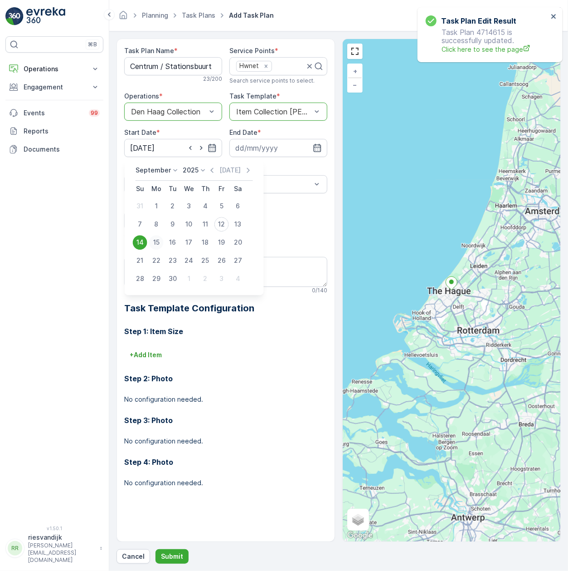
click at [158, 237] on div "15" at bounding box center [156, 242] width 15 height 15
type input "[DATE]"
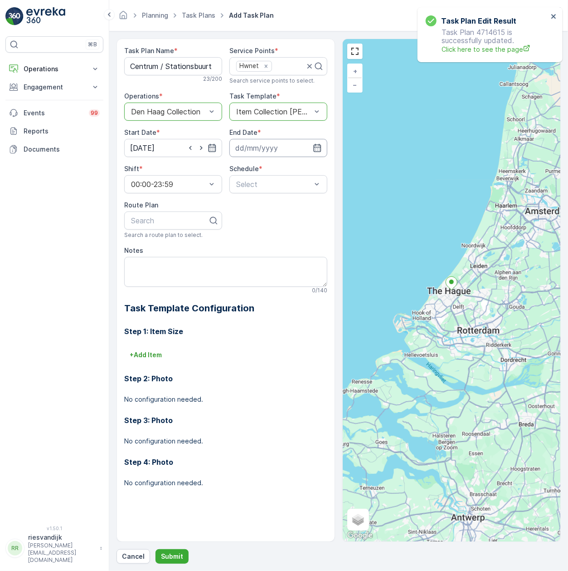
click at [247, 147] on input at bounding box center [278, 148] width 98 height 18
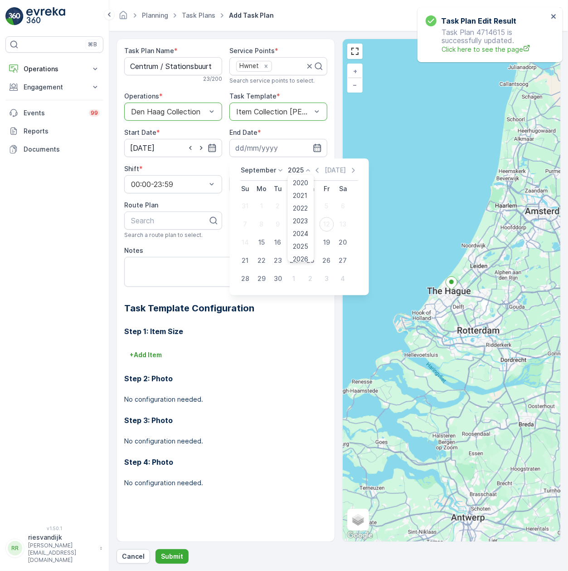
click at [296, 171] on p "2025" at bounding box center [296, 170] width 16 height 9
click at [298, 254] on span "2030" at bounding box center [300, 253] width 15 height 9
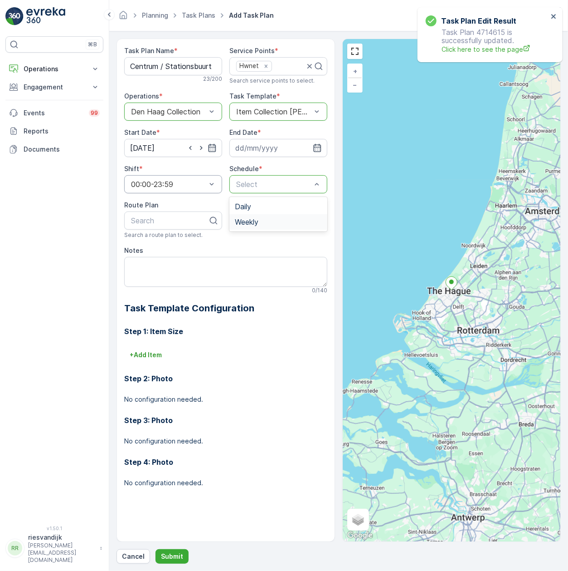
click at [258, 224] on span "Weekly" at bounding box center [247, 222] width 24 height 8
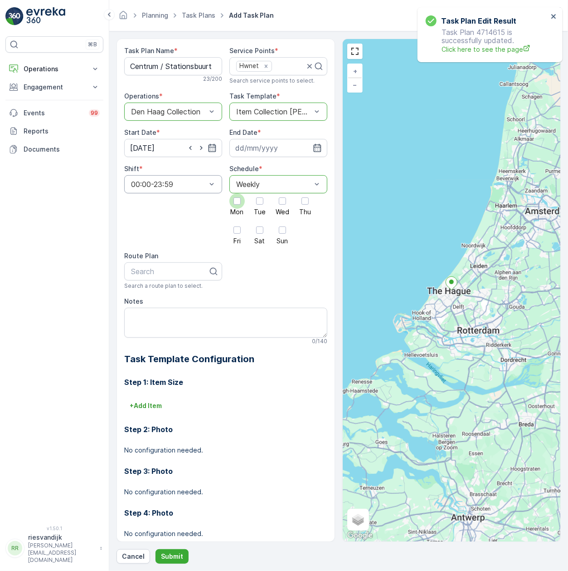
click at [237, 202] on div at bounding box center [237, 200] width 7 height 7
click at [237, 193] on input "Mon" at bounding box center [237, 193] width 0 height 0
click at [279, 200] on div at bounding box center [282, 200] width 7 height 7
click at [283, 193] on input "Wed" at bounding box center [283, 193] width 0 height 0
drag, startPoint x: 303, startPoint y: 202, endPoint x: 288, endPoint y: 208, distance: 15.9
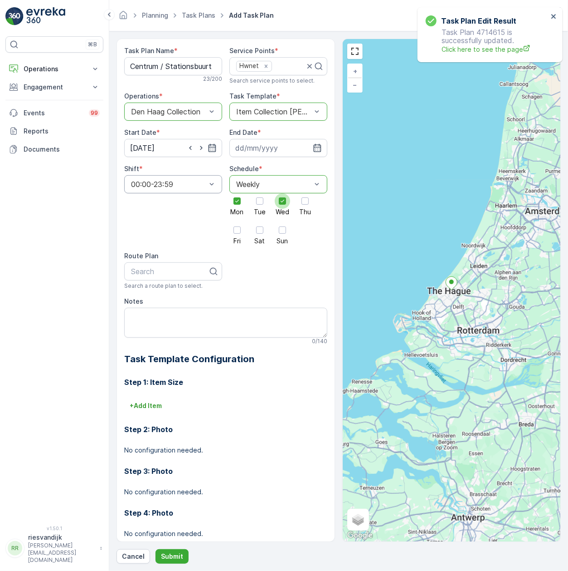
click at [304, 202] on div at bounding box center [305, 200] width 7 height 7
click at [305, 193] on input "Thu" at bounding box center [305, 193] width 0 height 0
click at [244, 229] on div at bounding box center [236, 229] width 15 height 15
click at [237, 222] on input "Fri" at bounding box center [237, 222] width 0 height 0
drag, startPoint x: 247, startPoint y: 229, endPoint x: 259, endPoint y: 230, distance: 12.3
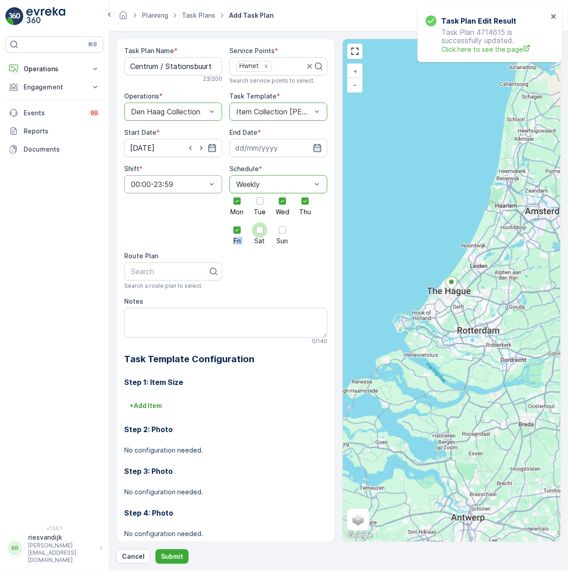
click at [253, 229] on div "Mon Tue Wed Thu Fri Sat Sun" at bounding box center [278, 218] width 98 height 51
click at [259, 230] on div at bounding box center [259, 229] width 7 height 7
click at [260, 222] on input "Sat" at bounding box center [260, 222] width 0 height 0
click at [273, 230] on div "Mon Tue Wed Thu Fri Sat Sun" at bounding box center [278, 218] width 98 height 51
click at [280, 230] on div at bounding box center [282, 229] width 7 height 7
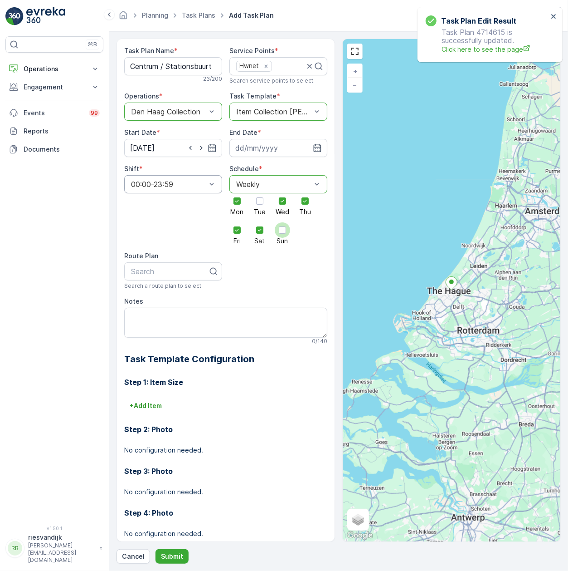
click at [283, 222] on input "Sun" at bounding box center [283, 222] width 0 height 0
click at [168, 269] on div at bounding box center [169, 271] width 79 height 8
type input "centr"
click at [178, 296] on span "Centrum / Stationsbuurt" at bounding box center [171, 293] width 82 height 8
click at [188, 332] on textarea "Notes" at bounding box center [225, 322] width 203 height 30
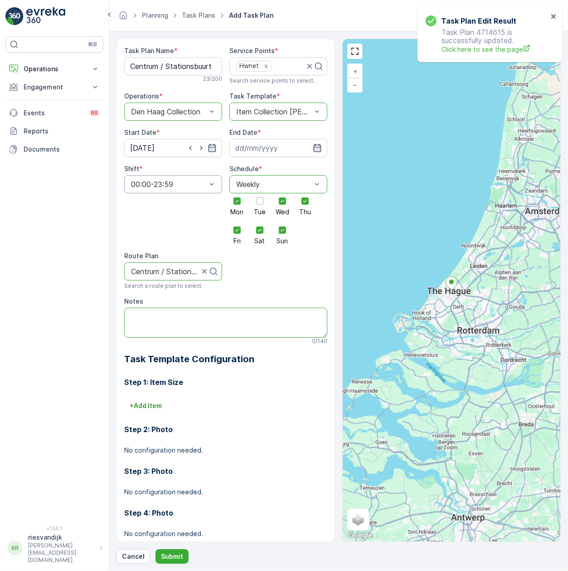
paste textarea "Open at 11:00. Go inside to pick up the key or ask for somebody to walk with yo…"
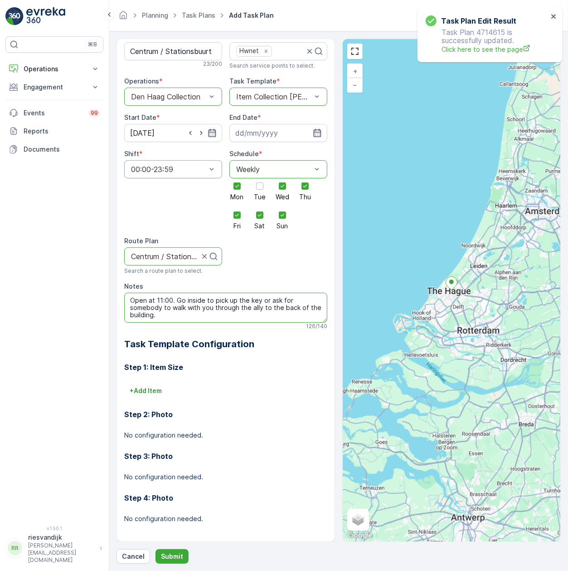
scroll to position [19, 0]
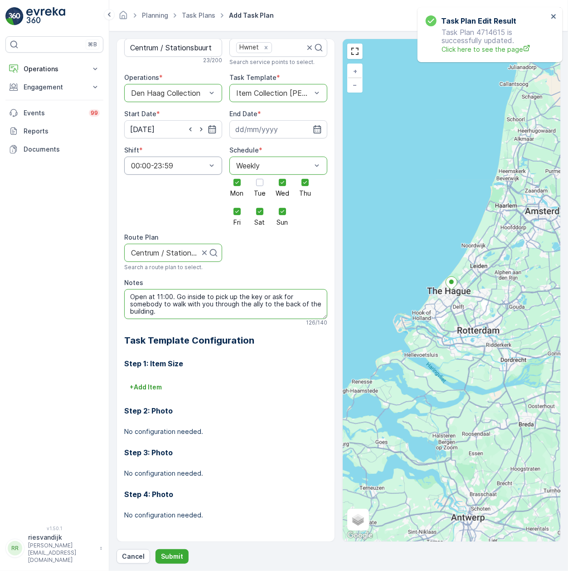
type textarea "Open at 11:00. Go inside to pick up the key or ask for somebody to walk with yo…"
click at [148, 379] on div "Step 1: Item Size + Add Item Step 2: Photo No configuration needed. Step 3: Pho…" at bounding box center [225, 440] width 203 height 187
click at [147, 383] on p "+ Add Item" at bounding box center [146, 386] width 32 height 9
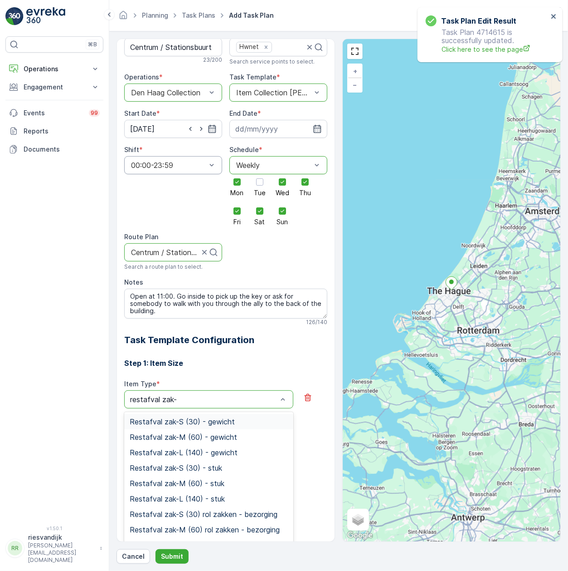
type input "restafval zak-m"
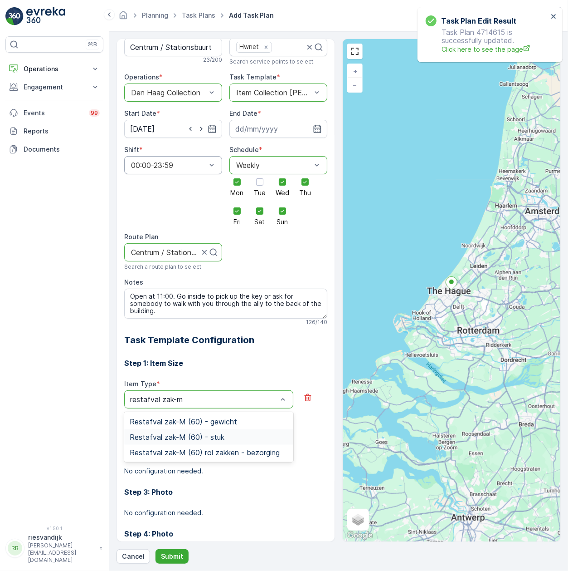
click at [204, 434] on span "Restafval zak-M (60) - stuk" at bounding box center [177, 437] width 95 height 8
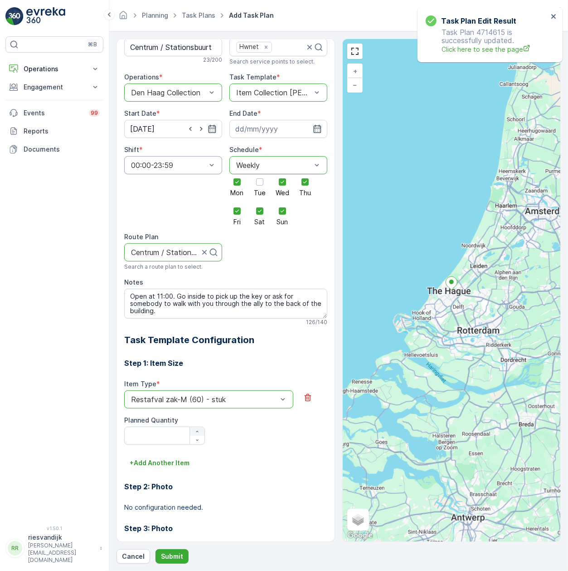
click at [198, 429] on icon "button" at bounding box center [197, 431] width 5 height 5
type Quantity "1"
click at [160, 462] on p "+ Add Another Item" at bounding box center [160, 462] width 60 height 9
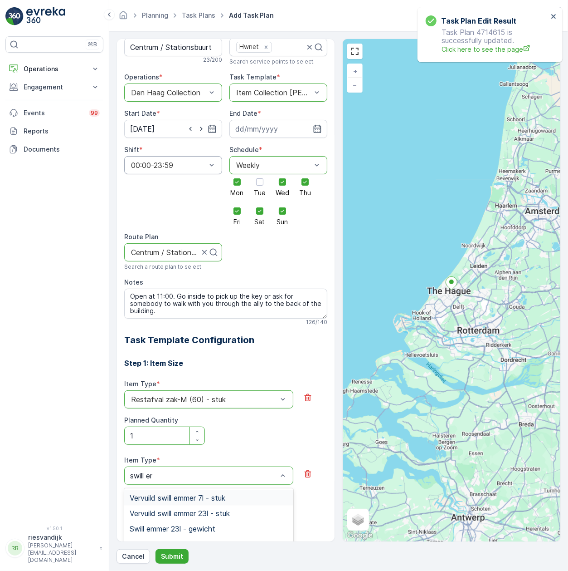
type input "swill emm"
click at [228, 525] on div "Swill emmer 23l - stuk" at bounding box center [209, 526] width 158 height 8
click at [196, 505] on icon "button" at bounding box center [197, 507] width 5 height 5
type Quantity "1"
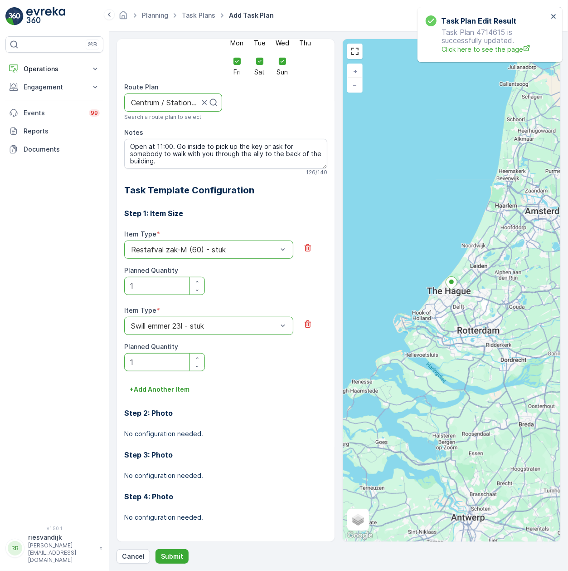
scroll to position [171, 0]
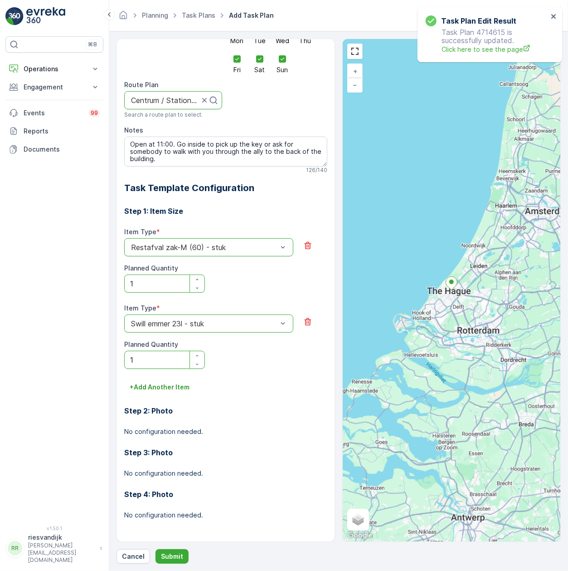
click at [169, 376] on div "Item Type * option Swill emmer 23l - stuk is disabled. Select another option. S…" at bounding box center [225, 341] width 203 height 76
click at [174, 380] on button "+ Add Another Item" at bounding box center [159, 387] width 71 height 15
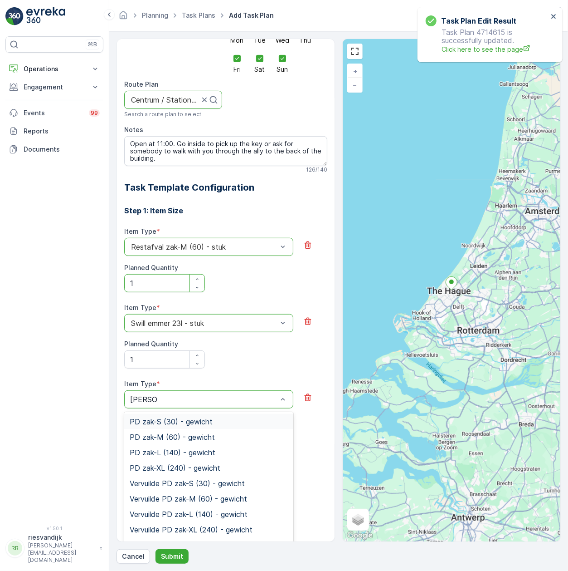
type input "pd zak-m"
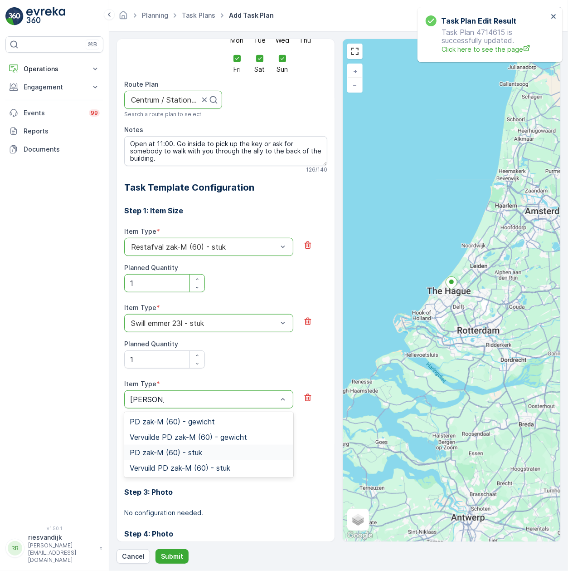
click at [218, 450] on div "PD zak-M (60) - stuk" at bounding box center [209, 452] width 158 height 8
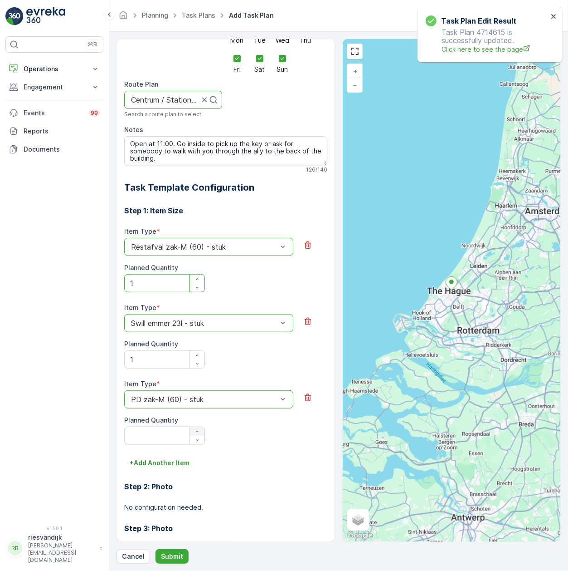
click at [196, 427] on button "button" at bounding box center [197, 431] width 15 height 9
type Quantity "1"
click at [185, 558] on button "Submit" at bounding box center [172, 556] width 33 height 15
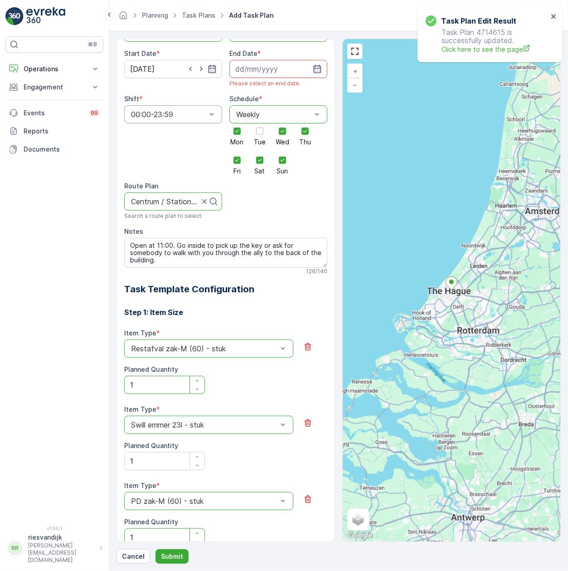
scroll to position [0, 0]
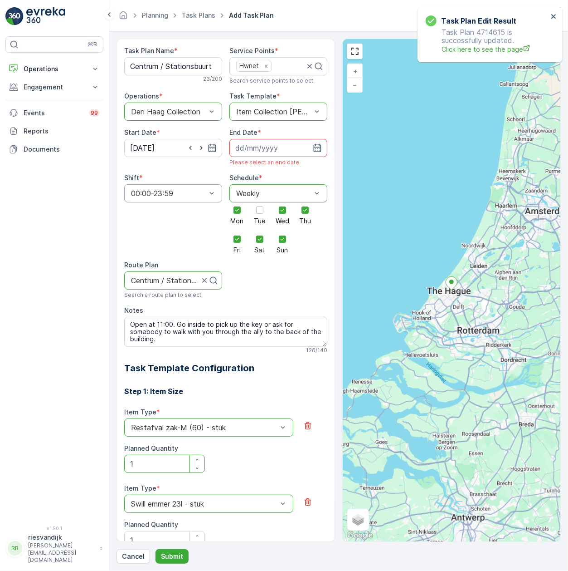
click at [275, 147] on input at bounding box center [278, 148] width 98 height 18
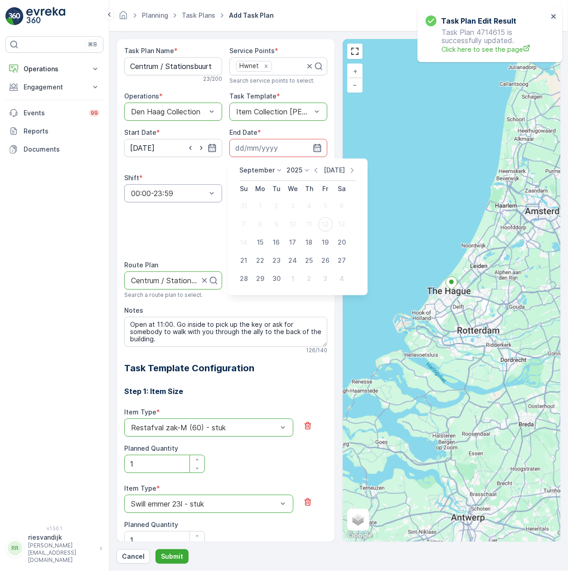
click at [334, 168] on p "[DATE]" at bounding box center [334, 170] width 21 height 9
click at [289, 166] on p "2025" at bounding box center [295, 170] width 16 height 9
click at [296, 252] on span "2030" at bounding box center [299, 253] width 15 height 9
click at [311, 207] on div "5" at bounding box center [309, 206] width 15 height 15
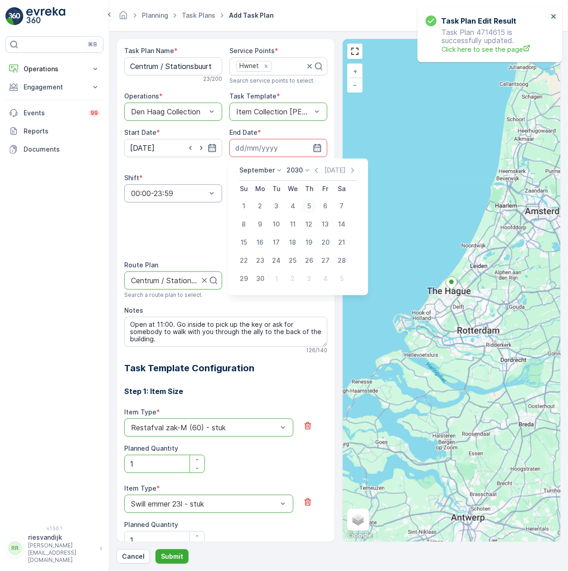
type input "05.09.2030"
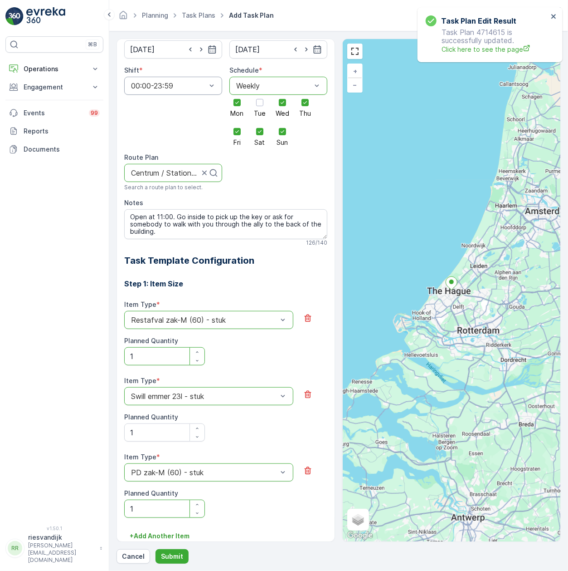
scroll to position [248, 0]
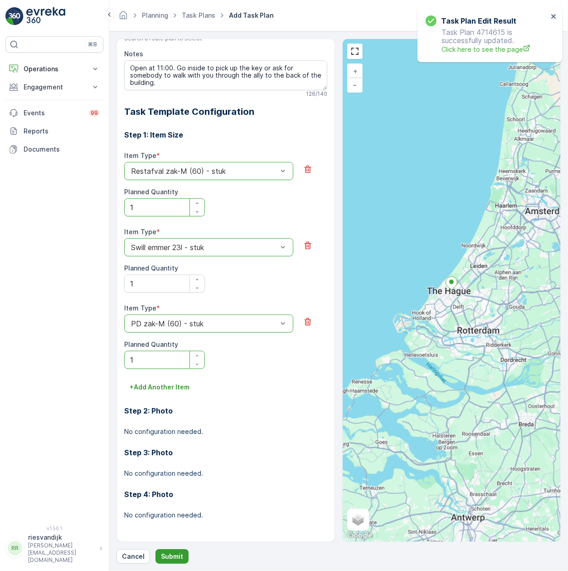
click at [167, 559] on p "Submit" at bounding box center [172, 555] width 22 height 9
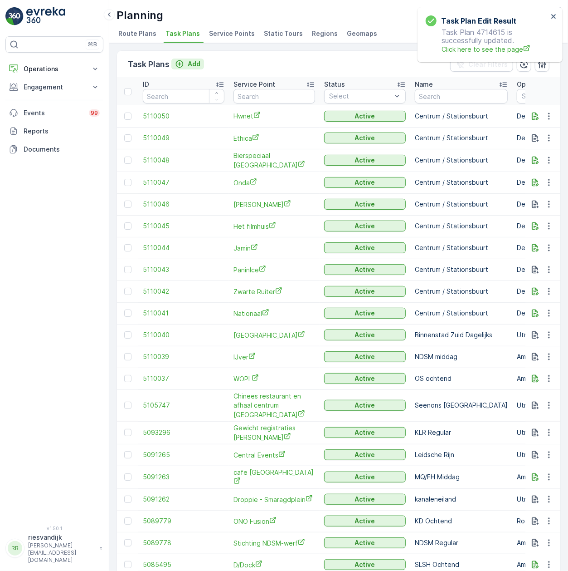
click at [196, 59] on p "Add" at bounding box center [194, 63] width 13 height 9
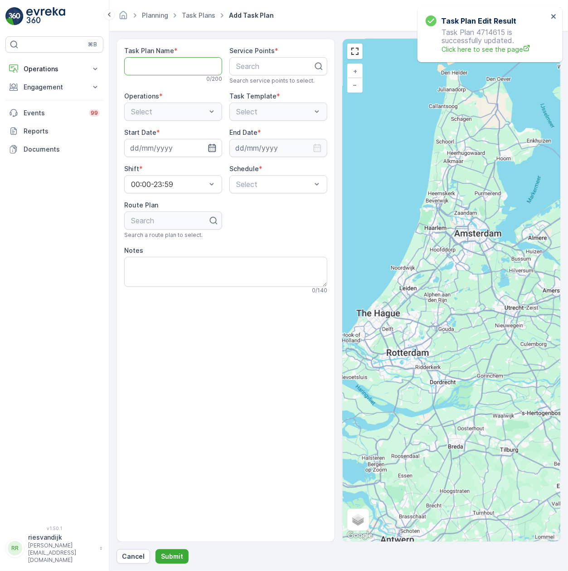
click at [185, 62] on Name "Task Plan Name" at bounding box center [173, 66] width 98 height 18
type Name "Centrum / Stationsbuurt"
click at [273, 62] on div "Search" at bounding box center [278, 66] width 98 height 18
type input "dolcett"
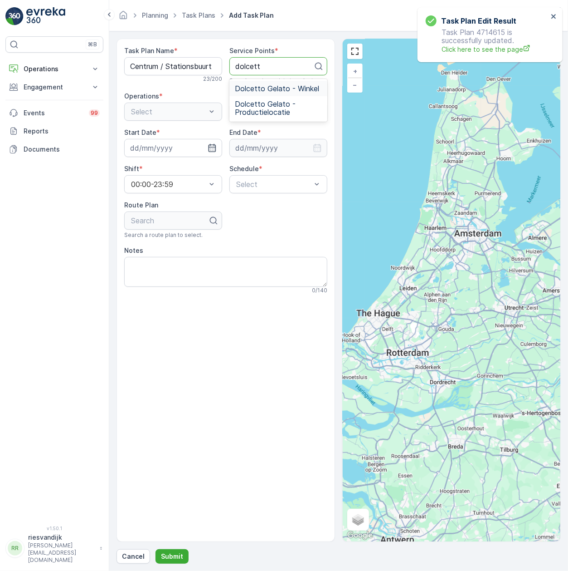
click at [273, 93] on span "Dolcetto Gelato - Winkel" at bounding box center [277, 88] width 84 height 8
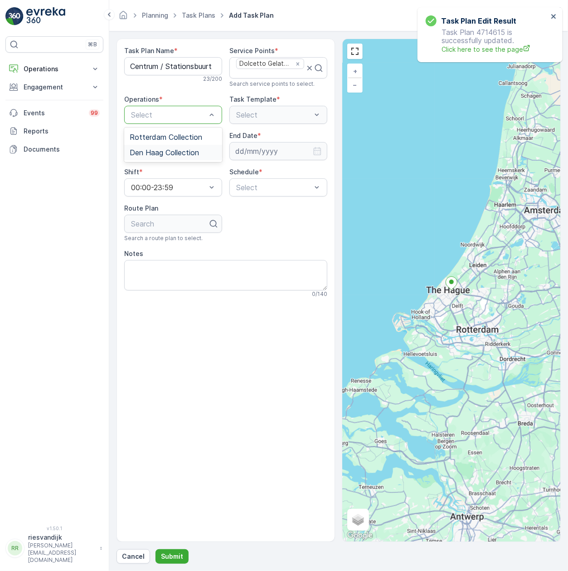
click at [168, 154] on span "Den Haag Collection" at bounding box center [164, 152] width 69 height 8
click at [266, 127] on div "Task Plan Name * Centrum / Stationsbuurt 23 / 200 Service Points * Dolcetto Gel…" at bounding box center [225, 171] width 203 height 251
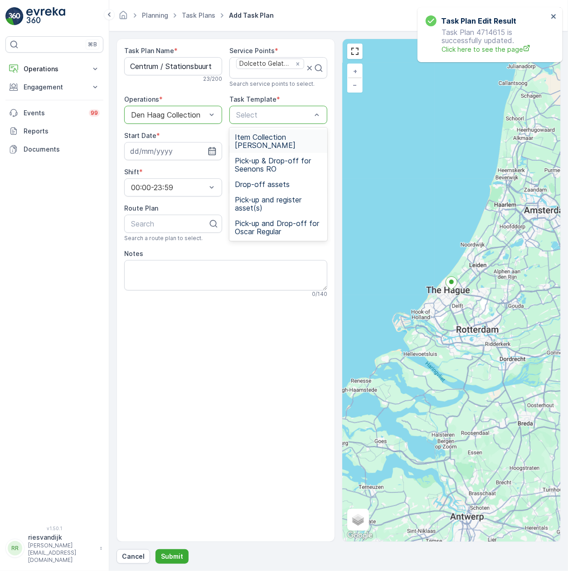
click at [288, 144] on span "Item Collection Oscar Regulier" at bounding box center [278, 141] width 87 height 16
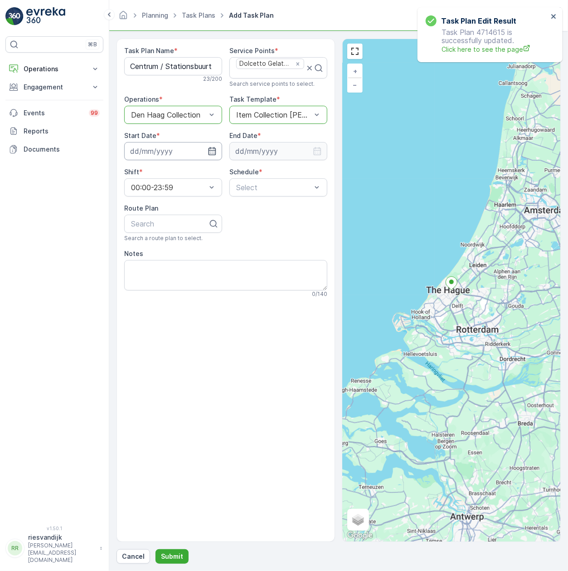
click at [172, 149] on input at bounding box center [173, 151] width 98 height 18
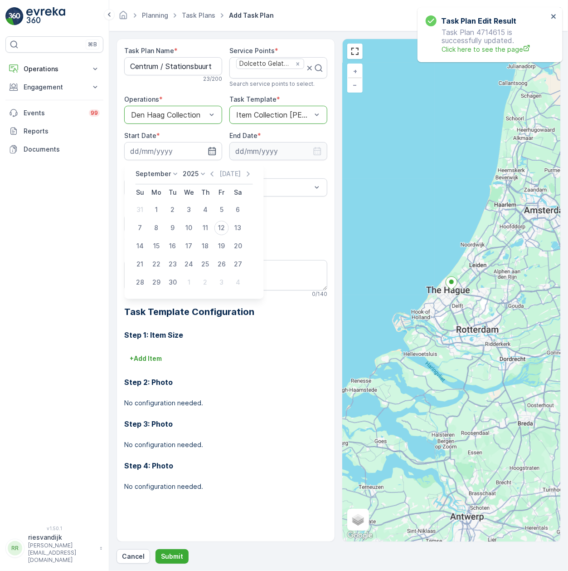
click at [161, 244] on div "15" at bounding box center [156, 246] width 15 height 15
type input "15.09.2025"
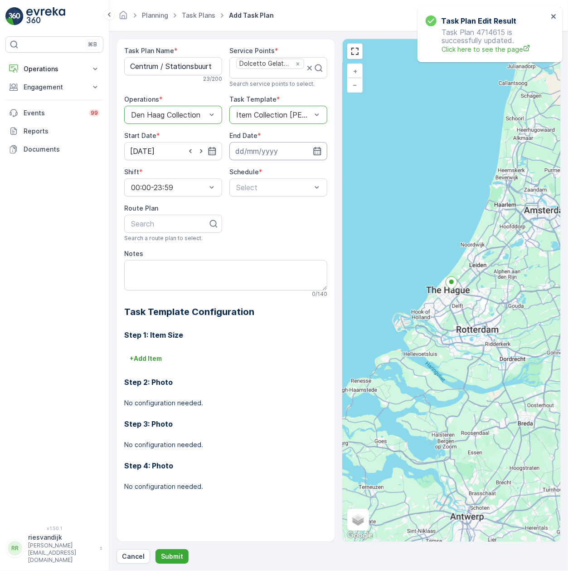
click at [288, 160] on input at bounding box center [278, 151] width 98 height 18
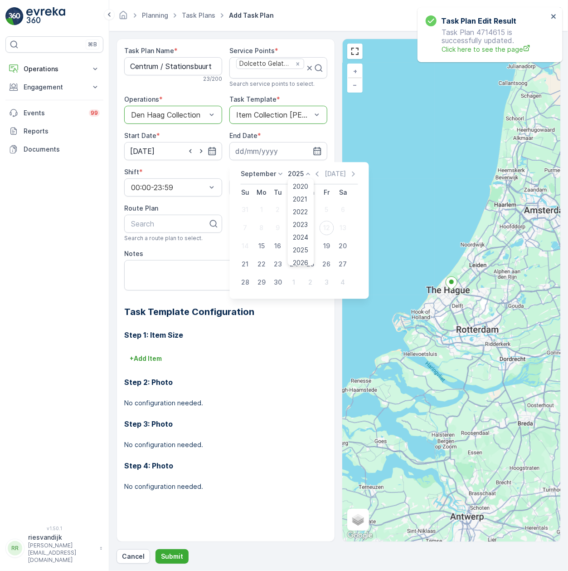
click at [300, 173] on p "2025" at bounding box center [296, 173] width 16 height 9
click at [295, 254] on span "2030" at bounding box center [300, 257] width 15 height 9
click at [307, 209] on div "5" at bounding box center [310, 209] width 15 height 15
type input "05.09.2030"
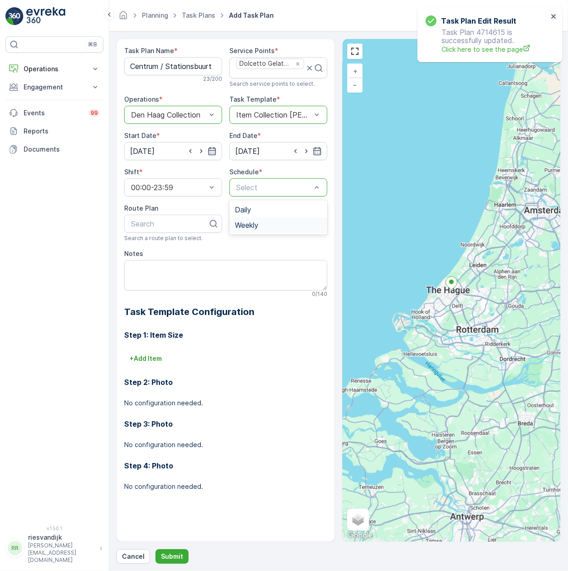
click at [271, 222] on div "Weekly" at bounding box center [278, 225] width 87 height 8
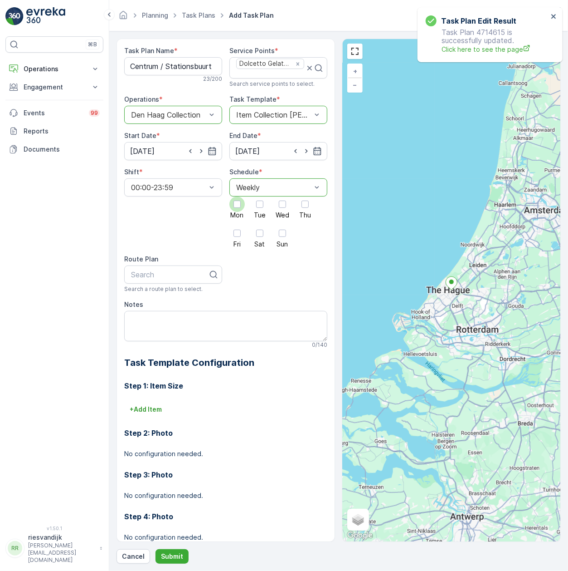
click at [240, 205] on div at bounding box center [236, 203] width 15 height 15
click at [237, 196] on input "Mon" at bounding box center [237, 196] width 0 height 0
drag, startPoint x: 278, startPoint y: 209, endPoint x: 268, endPoint y: 217, distance: 11.9
click at [276, 211] on label "Wed" at bounding box center [282, 207] width 15 height 22
click at [283, 196] on input "Wed" at bounding box center [283, 196] width 0 height 0
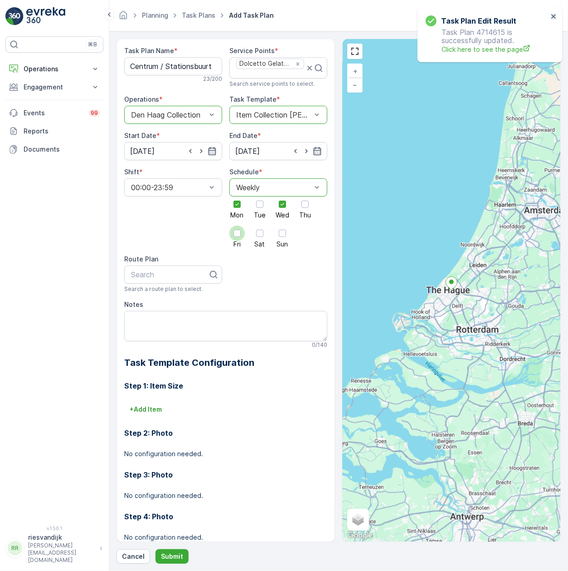
drag, startPoint x: 245, startPoint y: 236, endPoint x: 236, endPoint y: 239, distance: 9.5
click at [238, 238] on div "Mon Tue Wed Thu Fri Sat Sun" at bounding box center [278, 221] width 98 height 51
click at [258, 237] on div at bounding box center [259, 232] width 7 height 7
click at [260, 225] on input "Sat" at bounding box center [260, 225] width 0 height 0
click at [239, 237] on div at bounding box center [237, 232] width 7 height 7
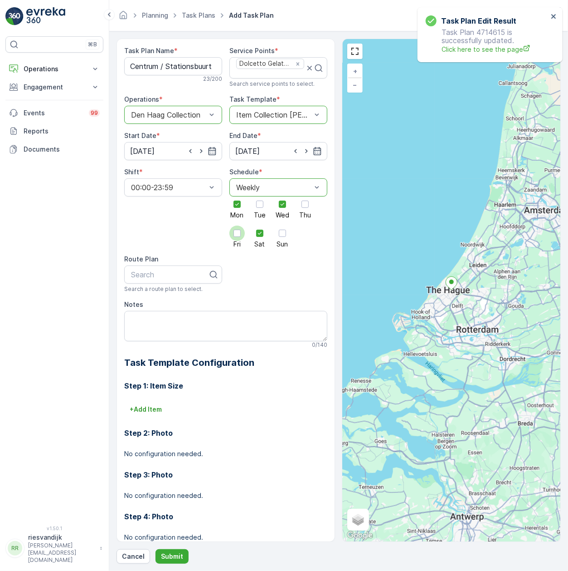
click at [237, 225] on input "Fri" at bounding box center [237, 225] width 0 height 0
click at [185, 277] on div at bounding box center [169, 274] width 79 height 8
type input "centr"
click at [164, 299] on span "Centrum / Stationsbuurt" at bounding box center [171, 297] width 82 height 8
click at [211, 327] on textarea "Notes" at bounding box center [225, 326] width 203 height 30
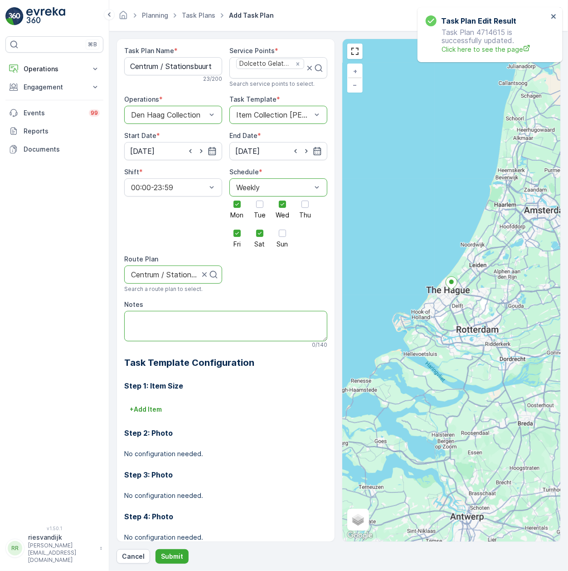
click at [217, 336] on textarea "Notes" at bounding box center [225, 326] width 203 height 30
paste textarea "Hoefkade doorrijden → Pollerontheffing pas gebruiken -> verder doorrijden op Ko…"
type textarea "Hoefkade doorrijden → Pollerontheffing pas gebruiken -> verder doorrijden op Ko…"
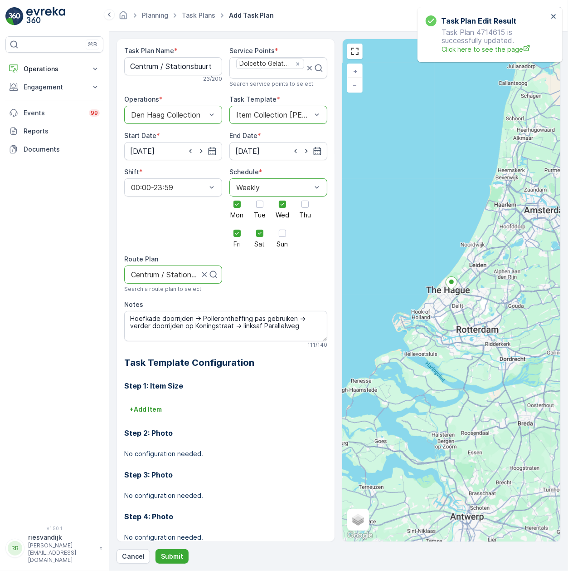
drag, startPoint x: 156, startPoint y: 404, endPoint x: 155, endPoint y: 399, distance: 4.9
click at [155, 403] on button "+ Add Item" at bounding box center [145, 409] width 43 height 15
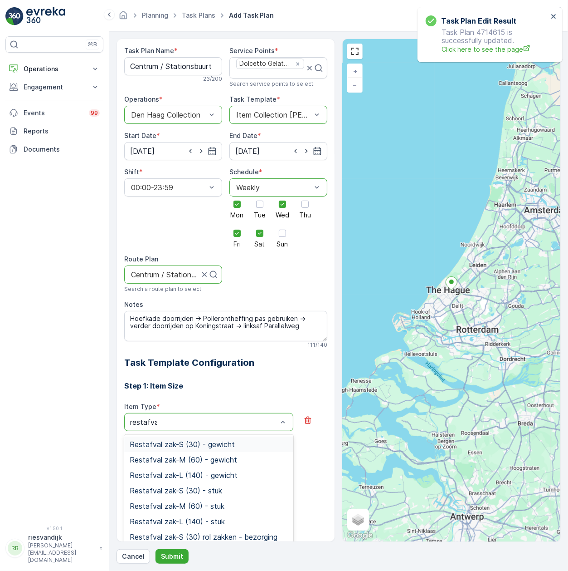
type input "restafval"
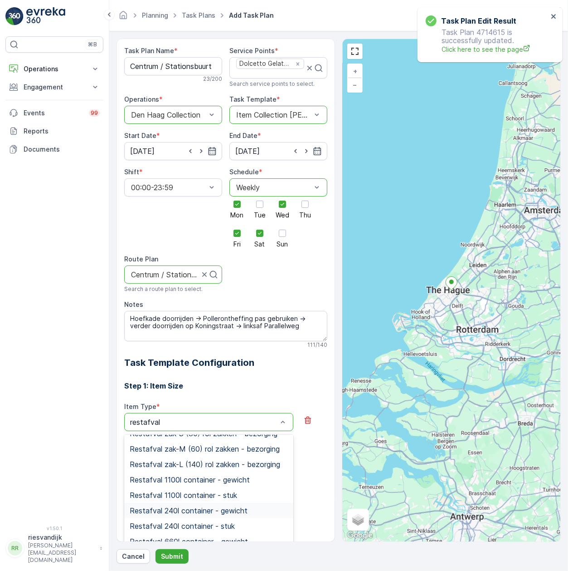
click at [240, 516] on div "Restafval 240l container - gewicht" at bounding box center [208, 509] width 169 height 15
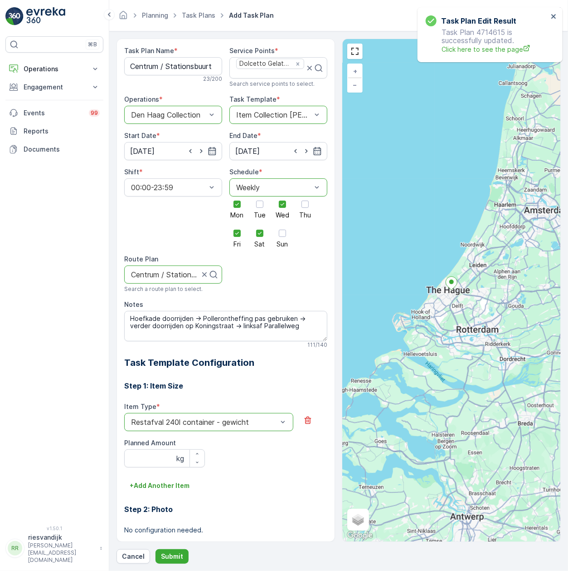
click at [237, 429] on div "Restafval 240l container - gewicht" at bounding box center [208, 422] width 169 height 18
type input "restafval 240"
click at [203, 456] on span "Restafval 240l container - stuk" at bounding box center [182, 459] width 105 height 8
click at [192, 454] on div "button" at bounding box center [197, 453] width 15 height 5
type Quantity "1"
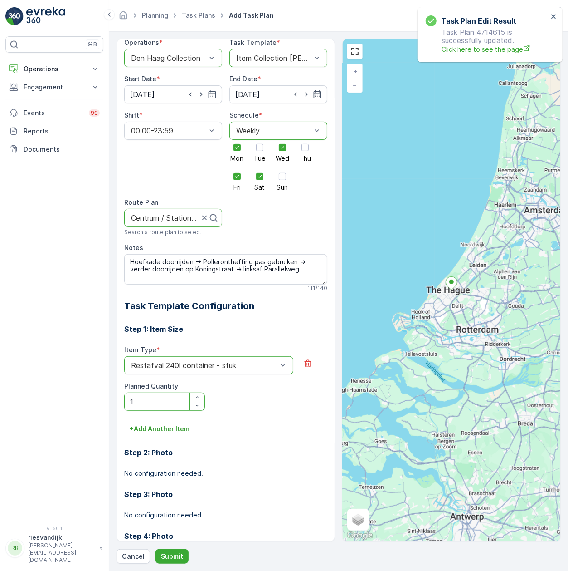
scroll to position [99, 0]
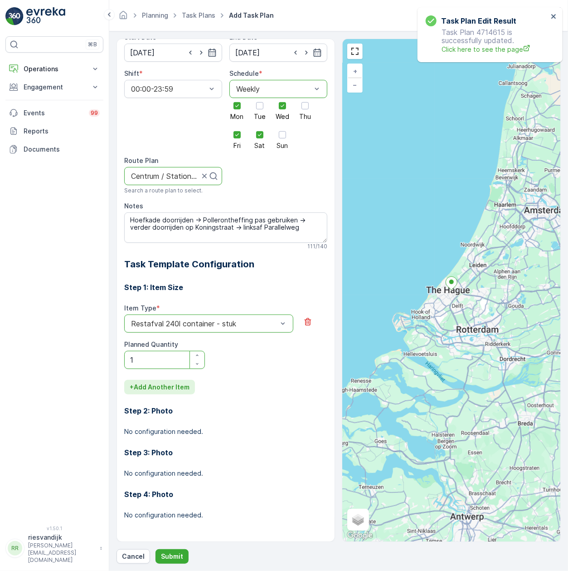
click at [168, 385] on p "+ Add Another Item" at bounding box center [160, 386] width 60 height 9
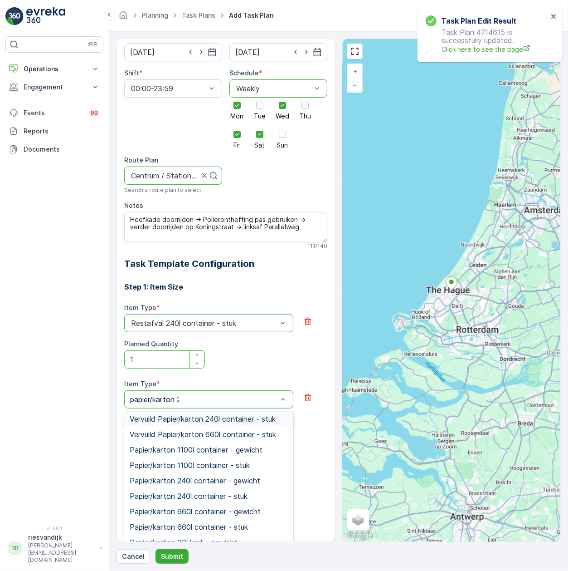
scroll to position [0, 0]
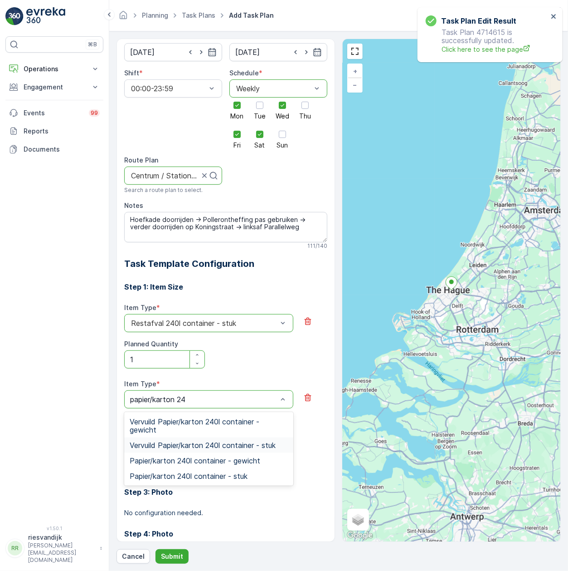
type input "papier/karton 240"
click at [205, 481] on div "Papier/karton 240l container - stuk" at bounding box center [208, 475] width 169 height 15
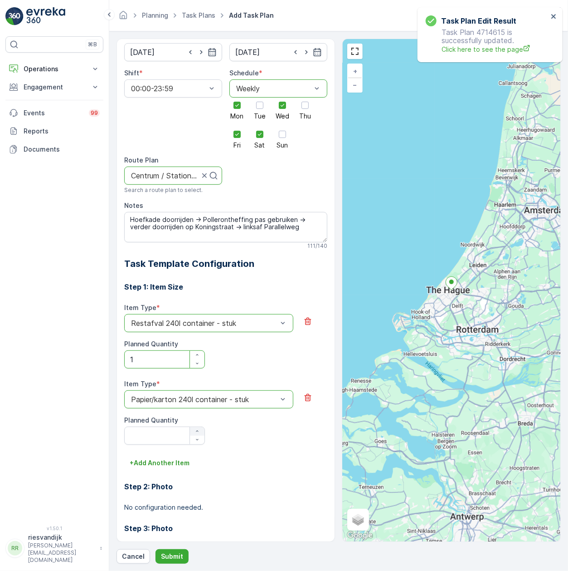
click at [200, 429] on button "button" at bounding box center [197, 431] width 15 height 9
click at [200, 430] on div "button" at bounding box center [197, 430] width 15 height 5
type Quantity "2"
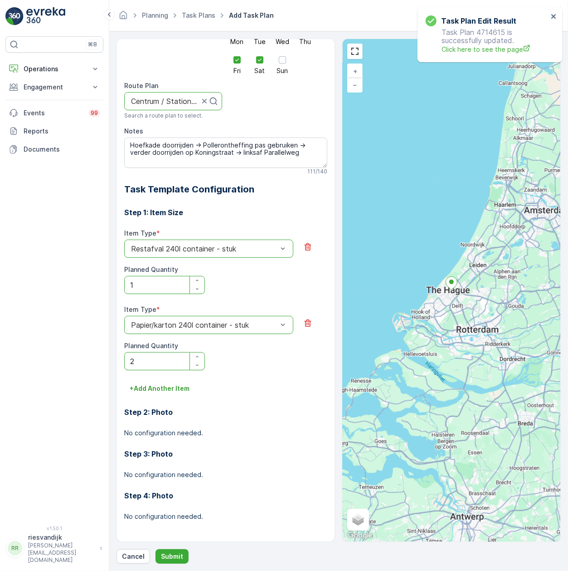
scroll to position [175, 0]
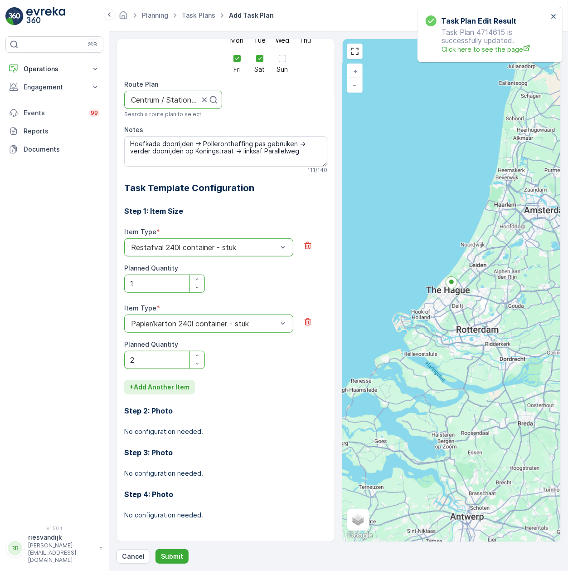
click at [156, 386] on p "+ Add Another Item" at bounding box center [160, 386] width 60 height 9
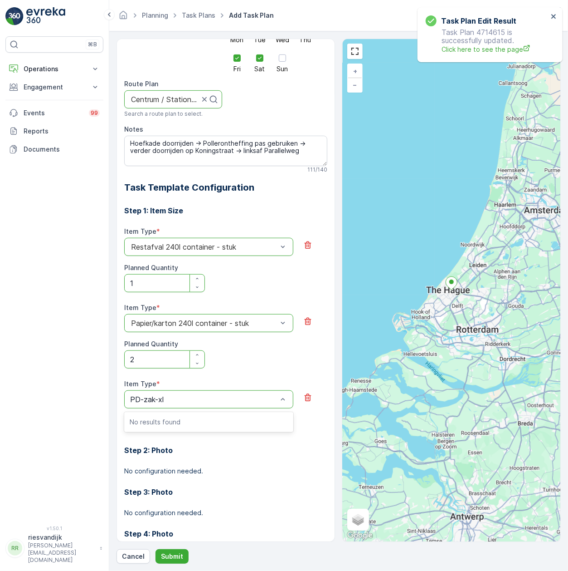
click at [144, 401] on input "PD-zak-xl" at bounding box center [148, 399] width 36 height 8
type input "PD zak-xl"
click at [241, 449] on div "PD zak-XL (240) - stuk" at bounding box center [209, 452] width 158 height 8
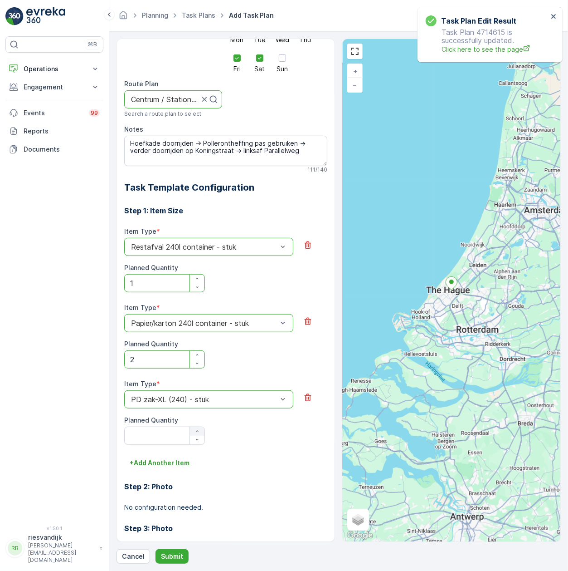
click at [199, 431] on icon "button" at bounding box center [197, 430] width 5 height 5
type Quantity "1"
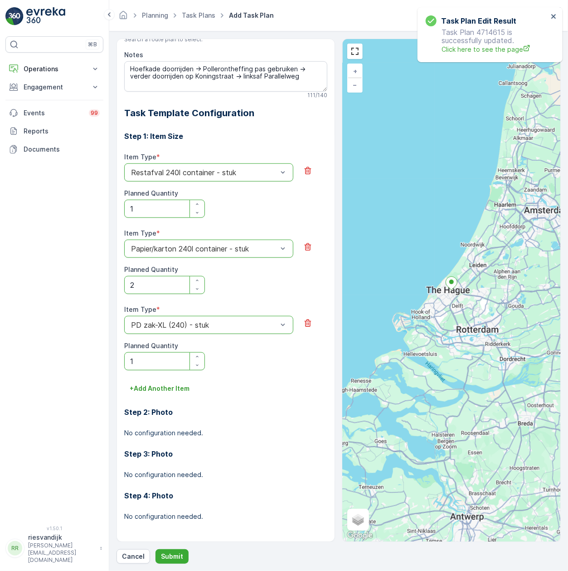
scroll to position [251, 0]
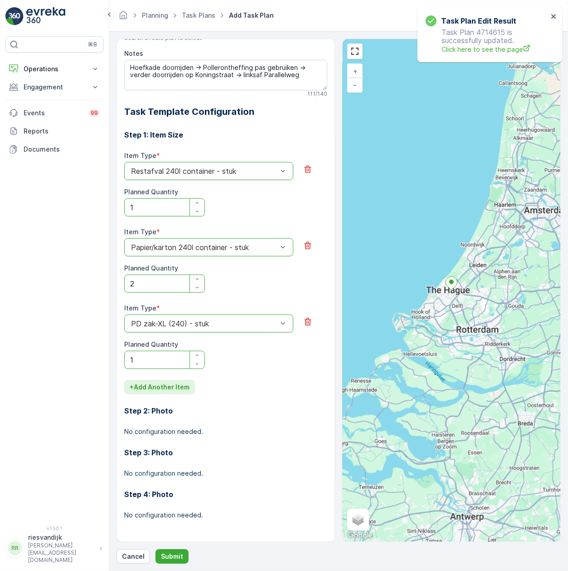
click at [147, 393] on button "+ Add Another Item" at bounding box center [159, 387] width 71 height 15
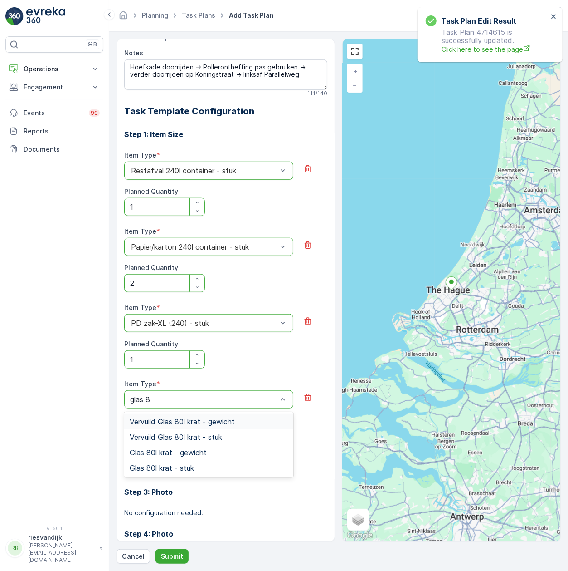
type input "glas 80"
click at [205, 468] on div "Glas 80l krat - stuk" at bounding box center [209, 467] width 158 height 8
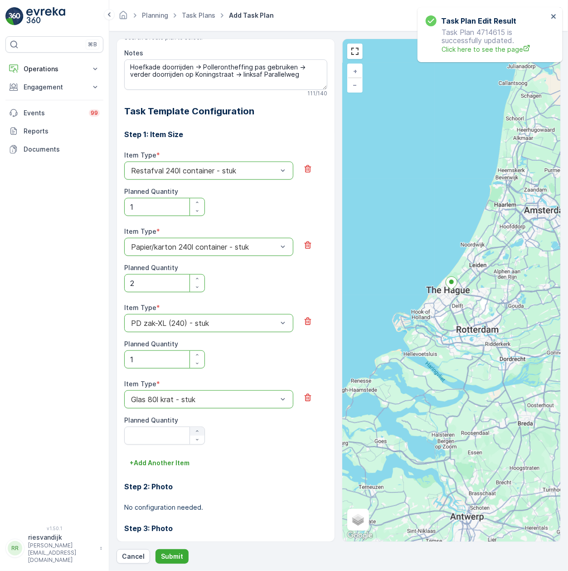
click at [191, 430] on div "button" at bounding box center [197, 430] width 15 height 5
type Quantity "1"
click at [149, 465] on p "+ Add Another Item" at bounding box center [160, 462] width 60 height 9
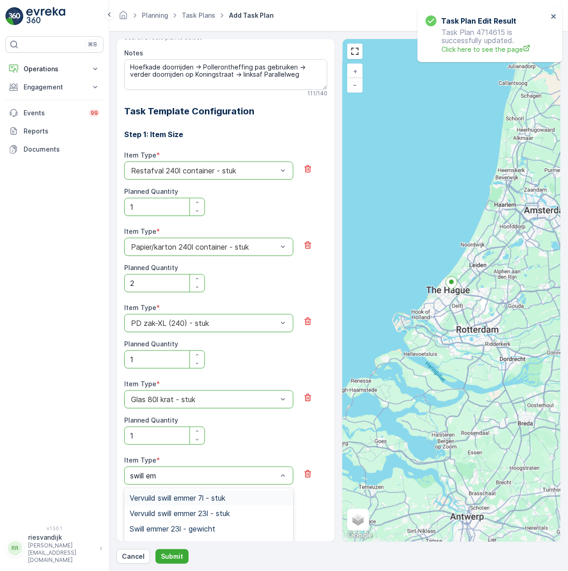
type input "swill emm"
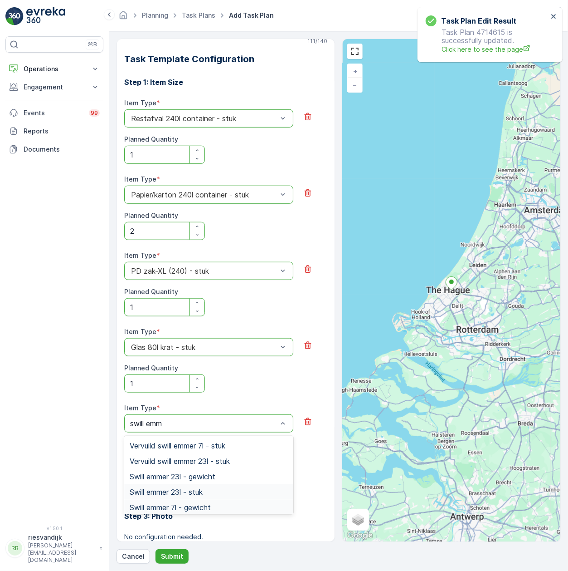
scroll to position [367, 0]
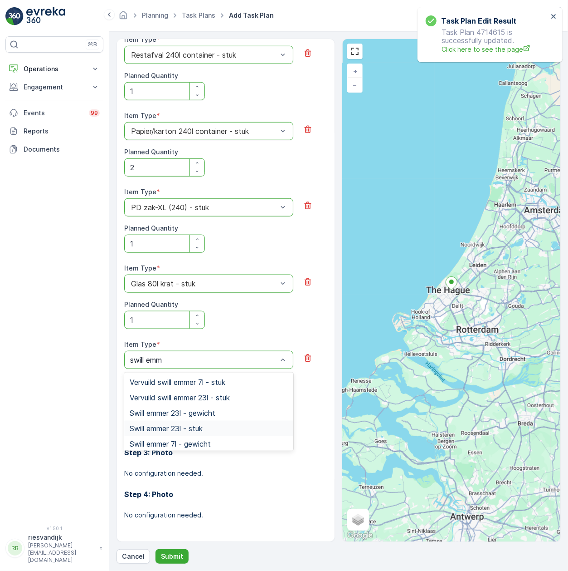
click at [231, 429] on div "Swill emmer 23l - stuk" at bounding box center [209, 428] width 158 height 8
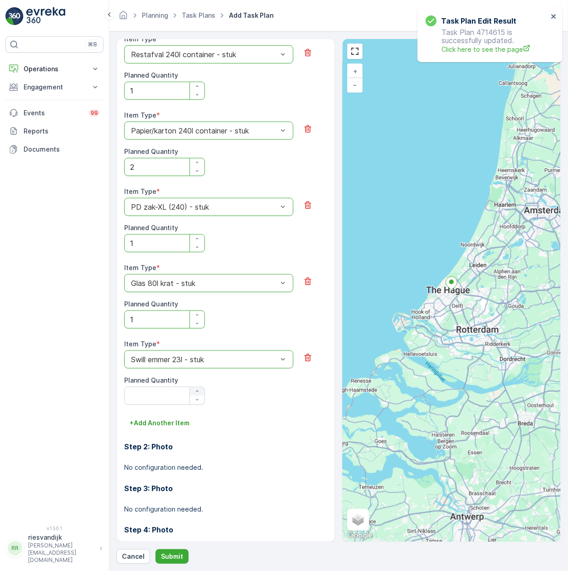
click at [196, 391] on icon "button" at bounding box center [197, 390] width 2 height 1
type Quantity "1"
click at [155, 427] on p "+ Add Another Item" at bounding box center [160, 422] width 60 height 9
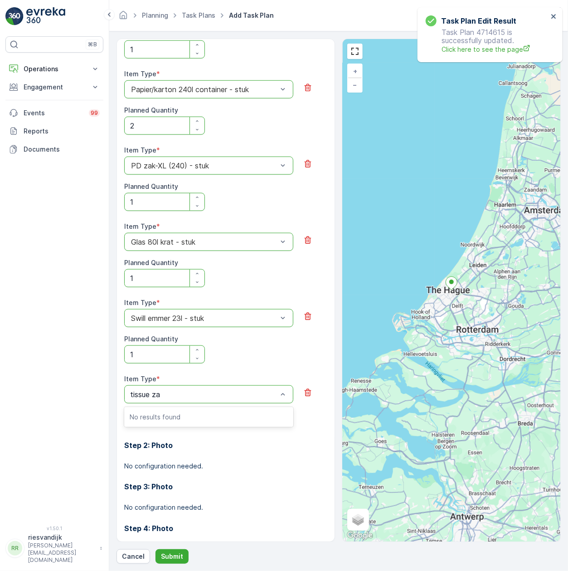
scroll to position [428, 0]
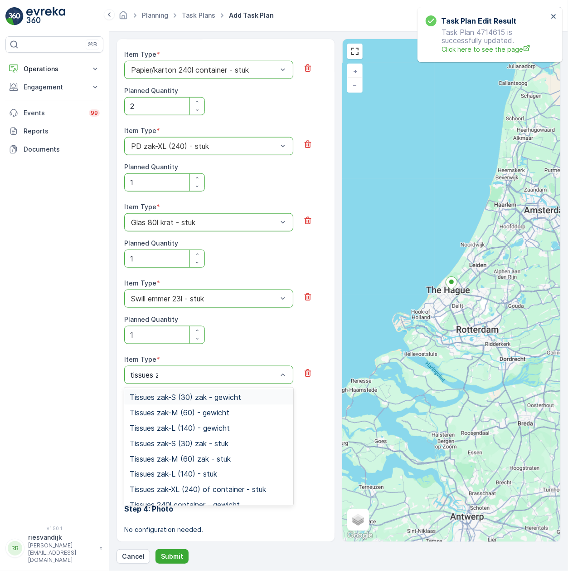
type input "tissues za"
click at [259, 441] on div "Tissues zak-S (30) zak - stuk" at bounding box center [209, 443] width 158 height 8
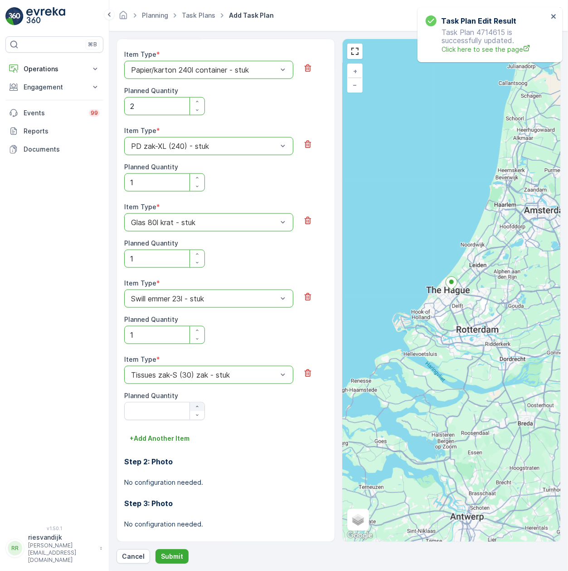
click at [193, 405] on button "button" at bounding box center [197, 406] width 15 height 9
type Quantity "1"
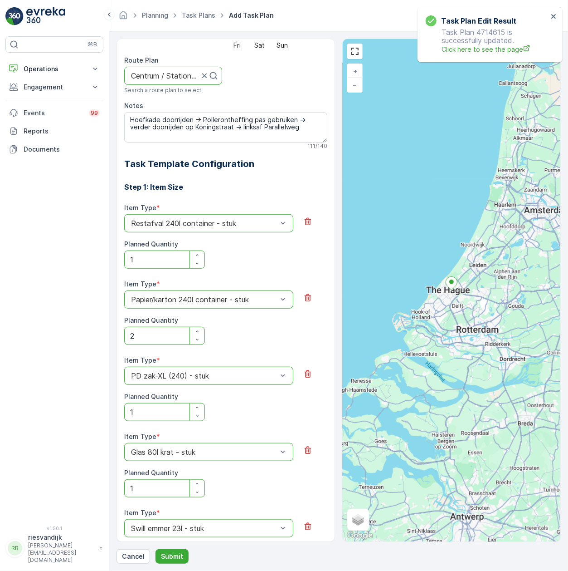
scroll to position [0, 0]
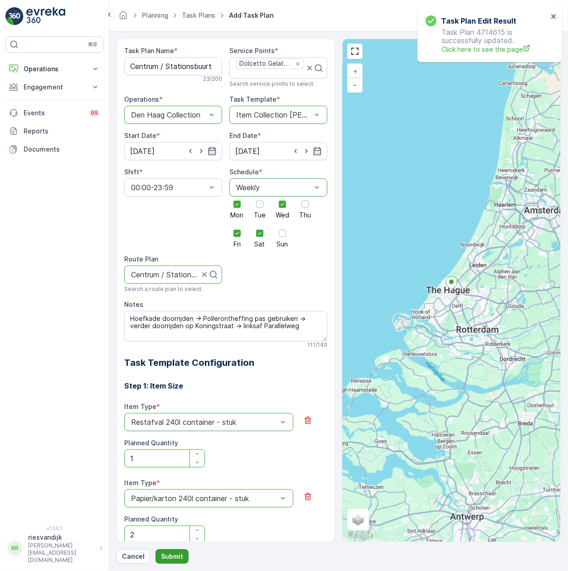
click at [166, 554] on p "Submit" at bounding box center [172, 555] width 22 height 9
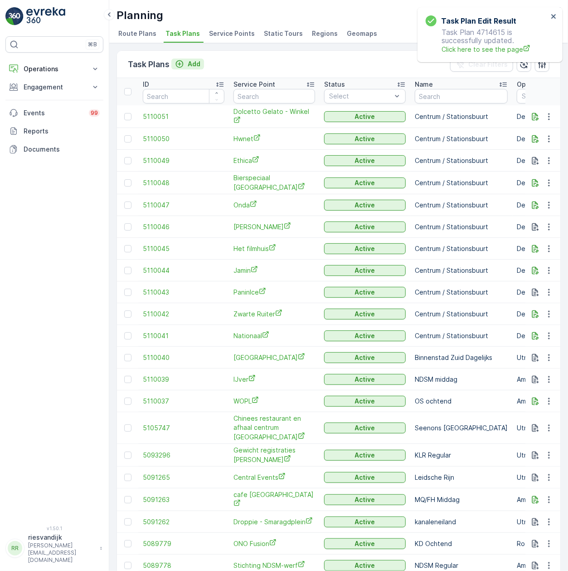
click at [187, 66] on div "Add" at bounding box center [187, 63] width 25 height 9
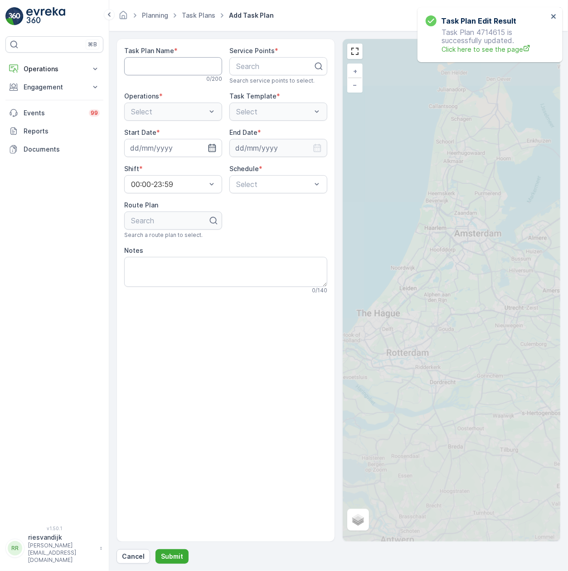
click at [190, 66] on Name "Task Plan Name" at bounding box center [173, 66] width 98 height 18
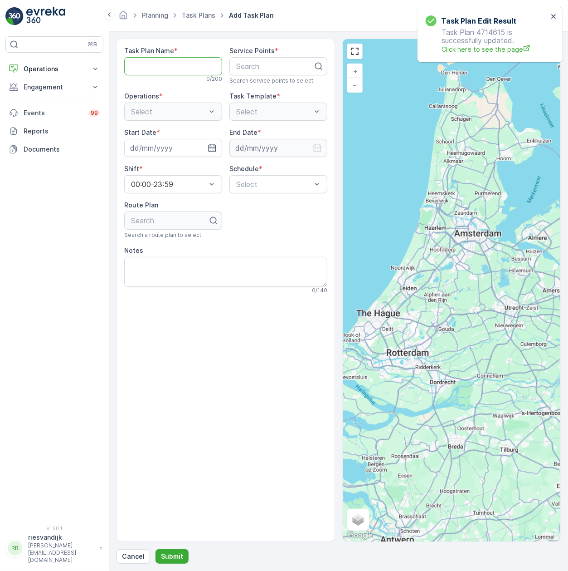
type Name "Centrum / Stationsbuurt"
click at [269, 62] on div at bounding box center [274, 66] width 79 height 8
type input "dolce"
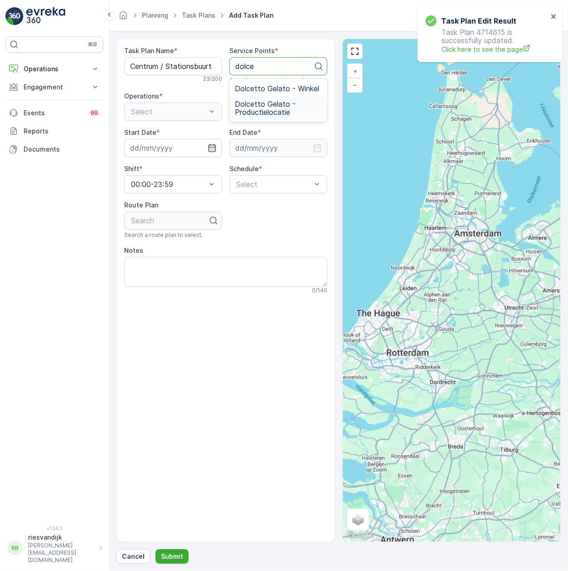
click at [290, 115] on span "Dolcetto Gelato - Productielocatie" at bounding box center [278, 108] width 87 height 16
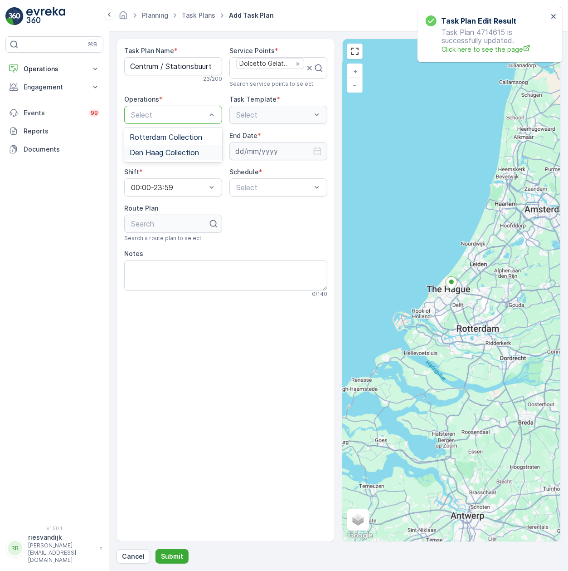
click at [184, 150] on span "Den Haag Collection" at bounding box center [164, 152] width 69 height 8
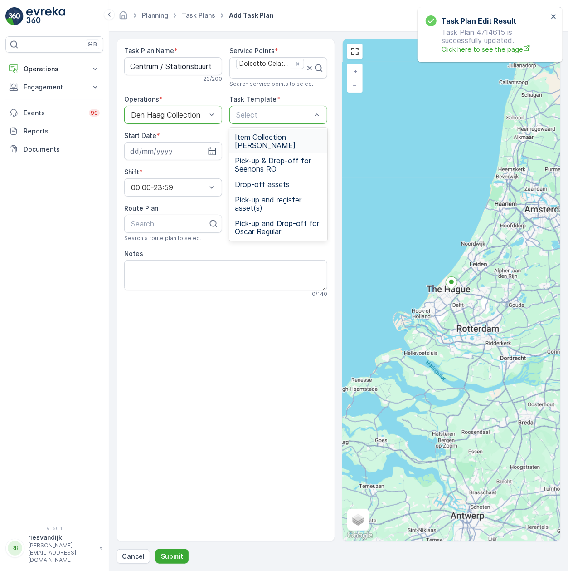
click at [279, 140] on span "Item Collection Oscar Regulier" at bounding box center [278, 141] width 87 height 16
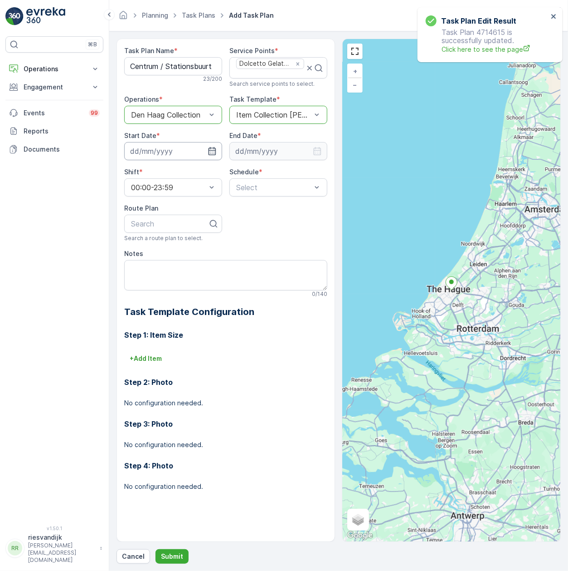
click at [167, 155] on input at bounding box center [173, 151] width 98 height 18
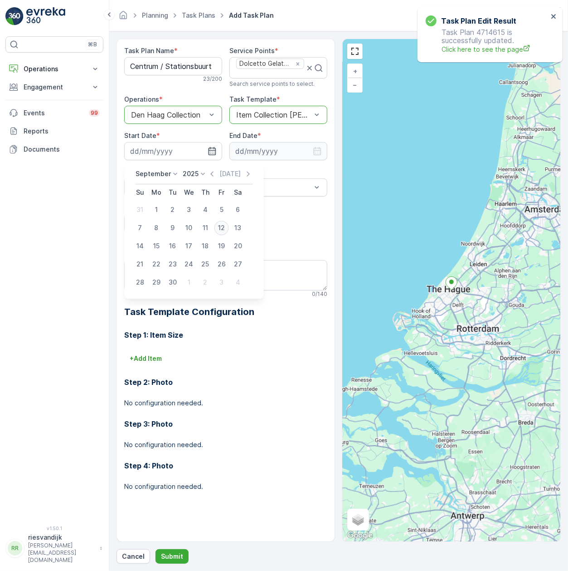
click at [223, 230] on div "12" at bounding box center [222, 227] width 15 height 15
type input "[DATE]"
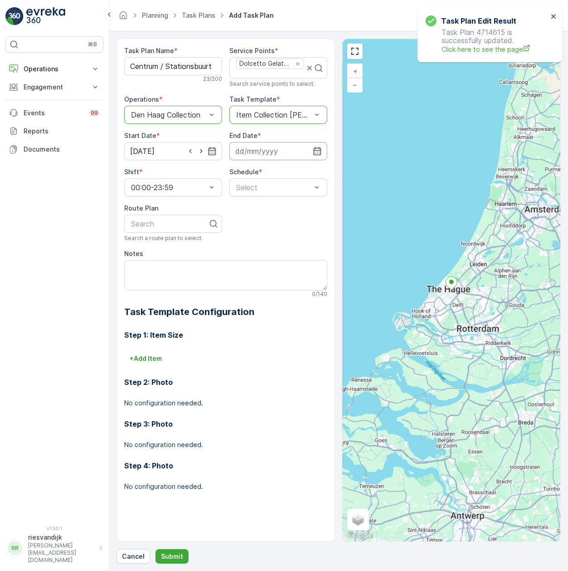
click at [278, 149] on input at bounding box center [278, 151] width 98 height 18
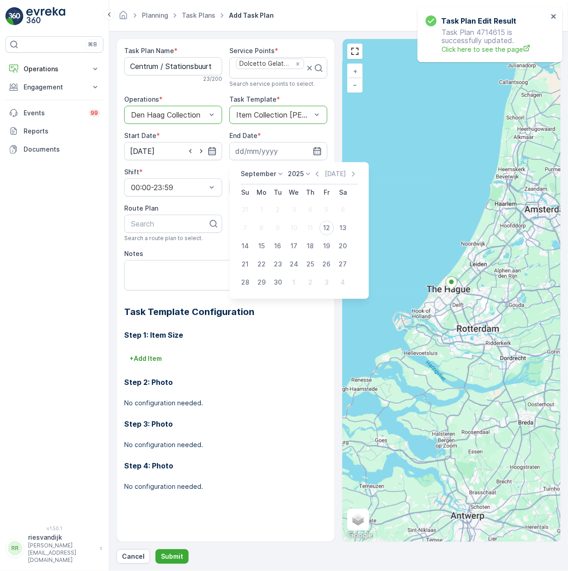
click at [300, 176] on div "2025" at bounding box center [300, 173] width 25 height 9
click at [305, 258] on span "2030" at bounding box center [300, 257] width 15 height 9
click at [307, 205] on div "5" at bounding box center [310, 209] width 15 height 15
type input "05.09.2030"
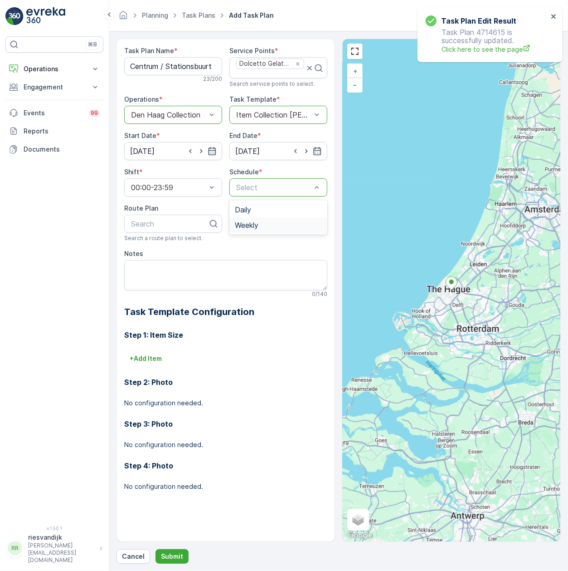
click at [284, 223] on div "Weekly" at bounding box center [278, 225] width 87 height 8
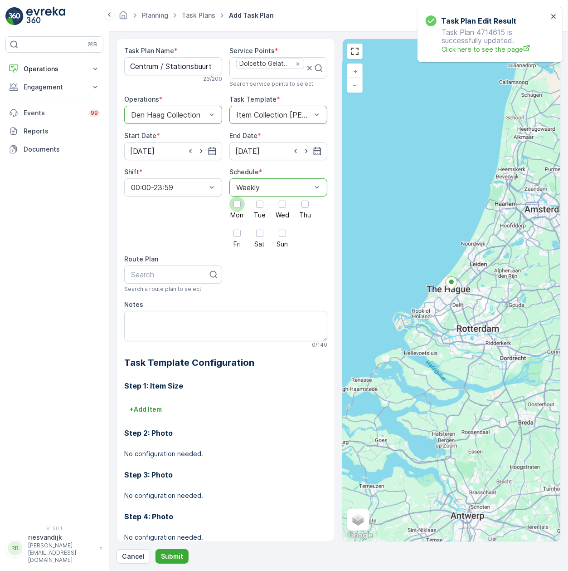
click at [241, 205] on div at bounding box center [236, 203] width 15 height 15
click at [237, 196] on input "Mon" at bounding box center [237, 196] width 0 height 0
click at [282, 205] on div at bounding box center [282, 203] width 7 height 7
click at [283, 196] on input "Wed" at bounding box center [283, 196] width 0 height 0
click at [247, 235] on div "Mon Tue Wed Thu Fri Sat Sun" at bounding box center [278, 221] width 98 height 51
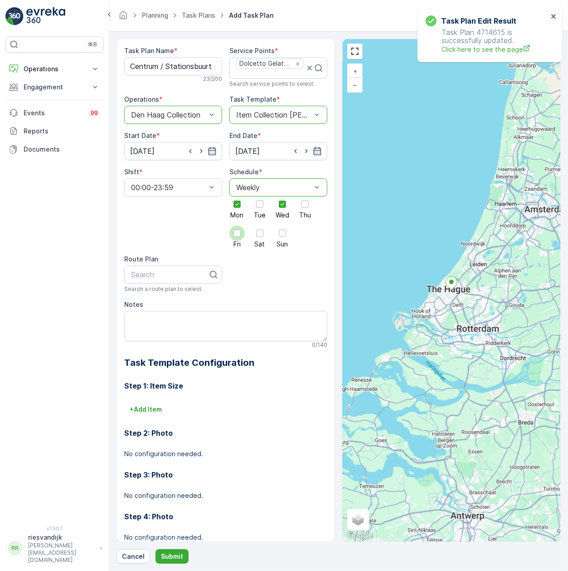
click at [239, 237] on div at bounding box center [237, 232] width 7 height 7
click at [237, 225] on input "Fri" at bounding box center [237, 225] width 0 height 0
click at [185, 278] on div at bounding box center [169, 274] width 79 height 8
type input "centr"
click at [167, 296] on span "Centrum / Stationsbuurt" at bounding box center [171, 297] width 82 height 8
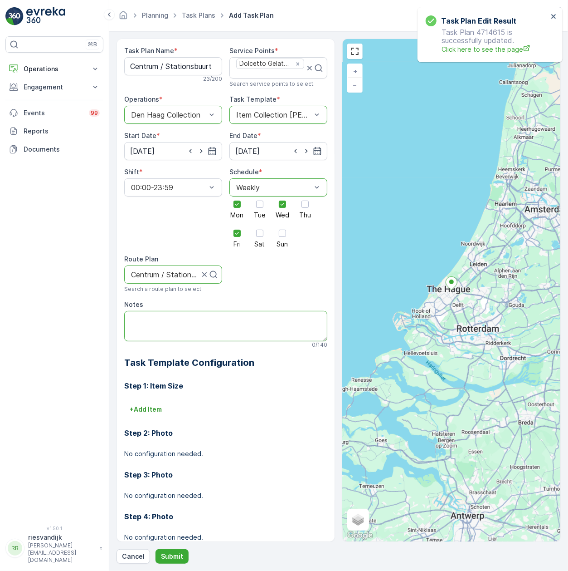
click at [174, 323] on textarea "Notes" at bounding box center [225, 326] width 203 height 30
click at [147, 410] on p "+ Add Item" at bounding box center [146, 409] width 32 height 9
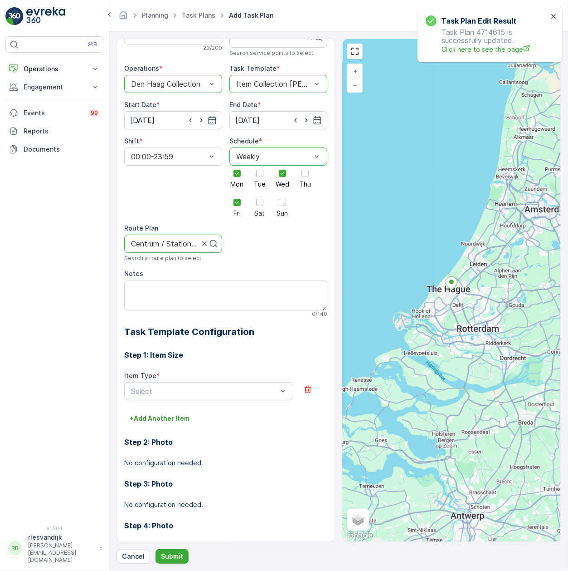
scroll to position [63, 0]
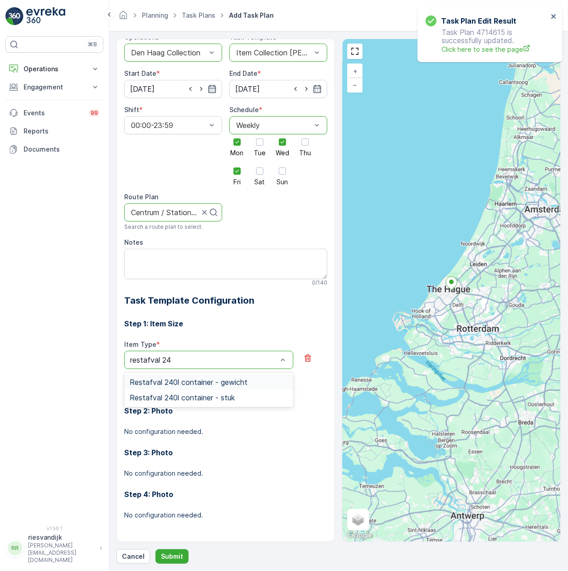
type input "restafval 240"
click at [263, 398] on div "Restafval 240l container - stuk" at bounding box center [209, 397] width 158 height 8
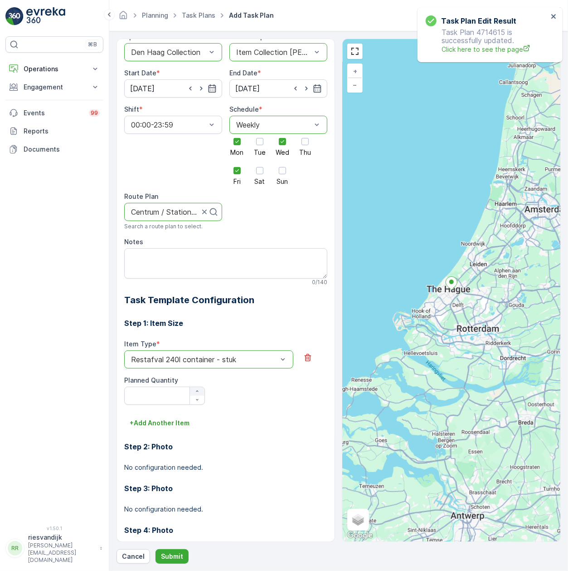
click at [195, 392] on icon "button" at bounding box center [197, 390] width 5 height 5
type Quantity "1"
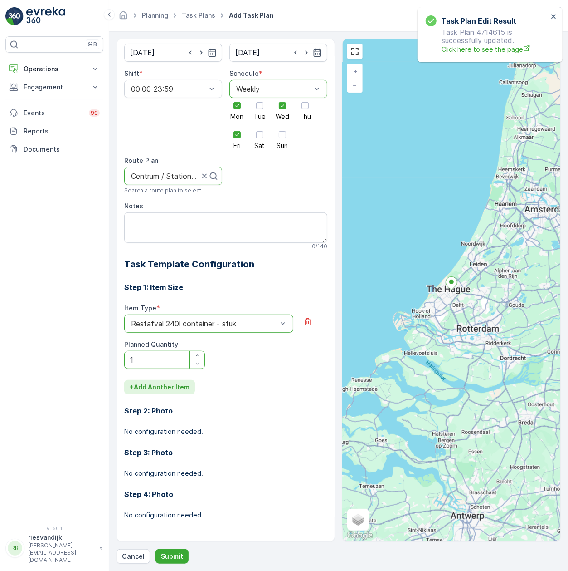
click at [159, 389] on p "+ Add Another Item" at bounding box center [160, 386] width 60 height 9
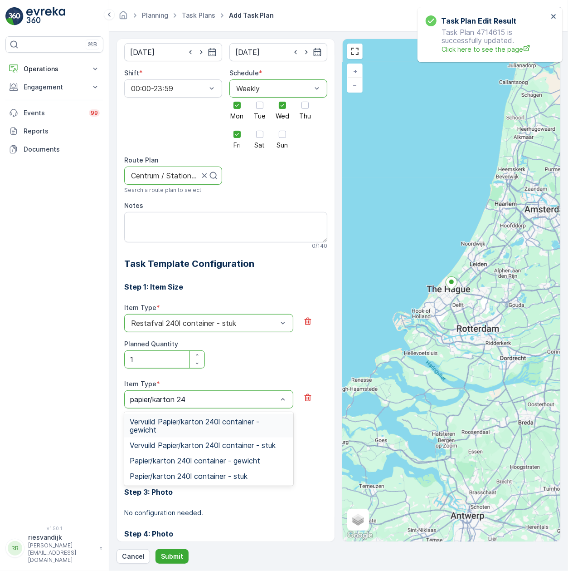
type input "papier/karton 240"
click at [255, 476] on div "Papier/karton 240l container - stuk" at bounding box center [209, 476] width 158 height 8
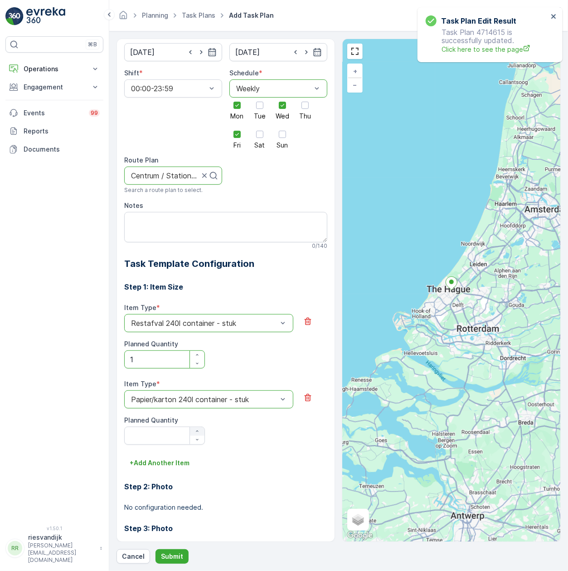
click at [195, 431] on icon "button" at bounding box center [197, 430] width 5 height 5
type Quantity "1"
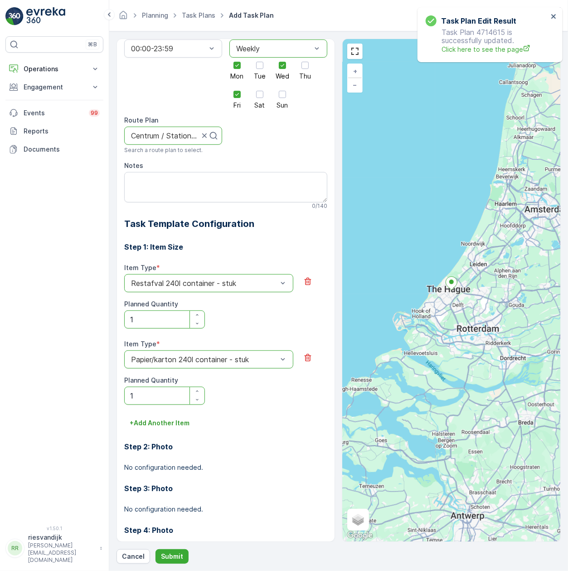
scroll to position [160, 0]
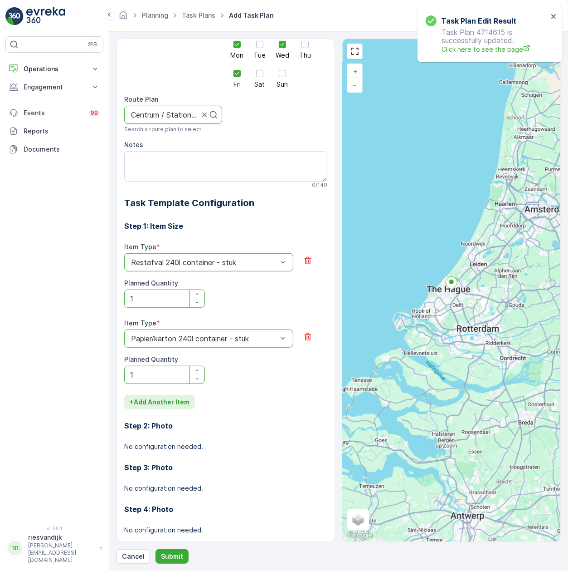
click at [155, 405] on p "+ Add Another Item" at bounding box center [160, 401] width 60 height 9
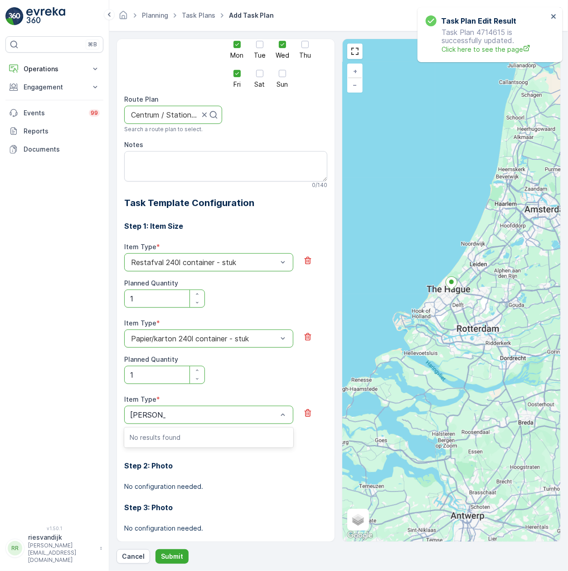
type input "pd zak-xl"
click at [229, 467] on div "PD zak-XL (240) - stuk" at bounding box center [209, 467] width 158 height 8
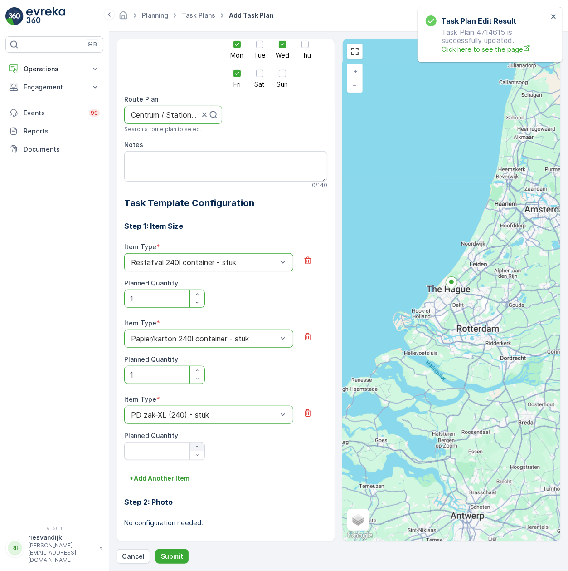
click at [195, 447] on icon "button" at bounding box center [197, 446] width 5 height 5
type Quantity "1"
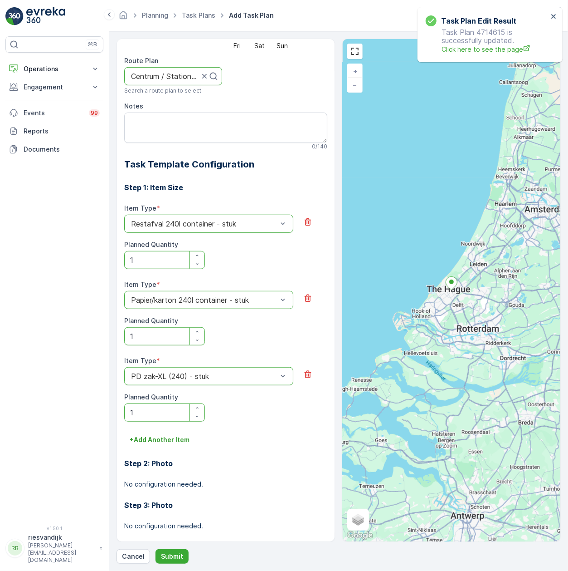
scroll to position [251, 0]
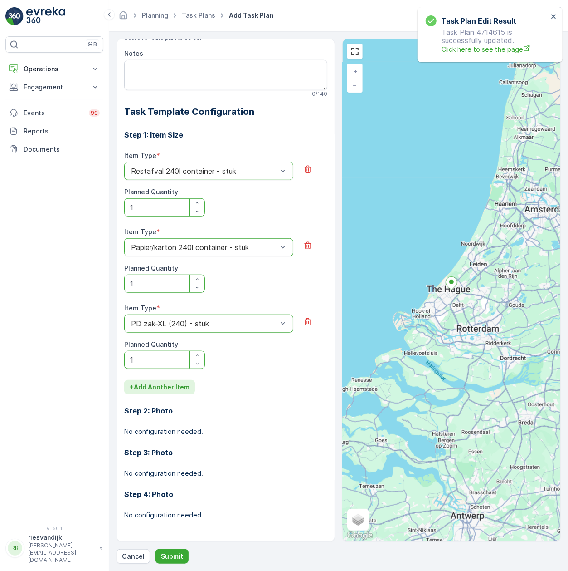
click at [162, 390] on p "+ Add Another Item" at bounding box center [160, 386] width 60 height 9
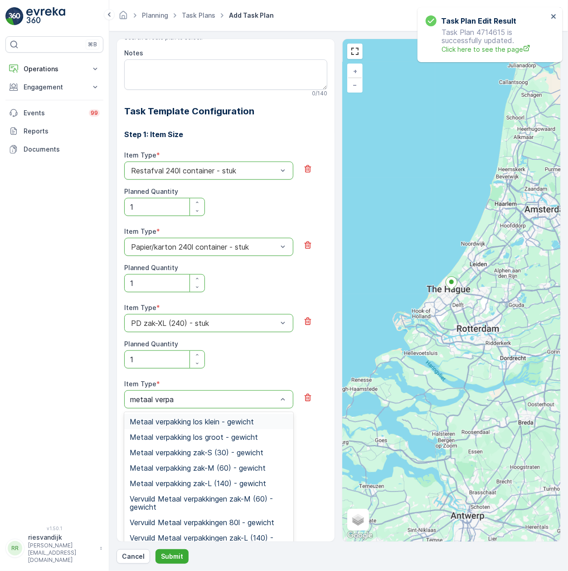
type input "metaal verpak"
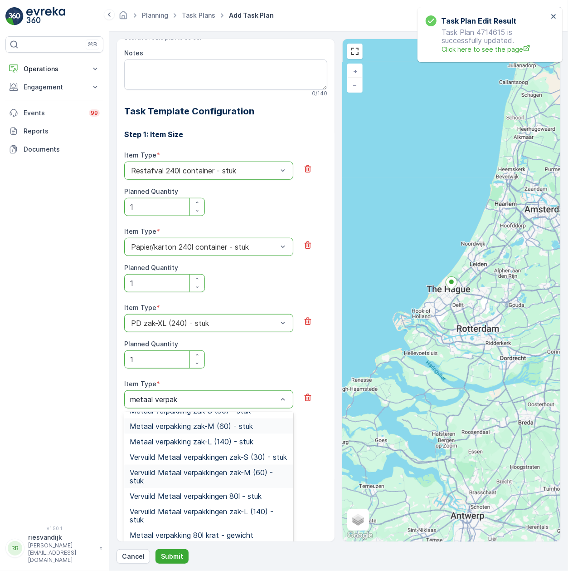
scroll to position [201, 0]
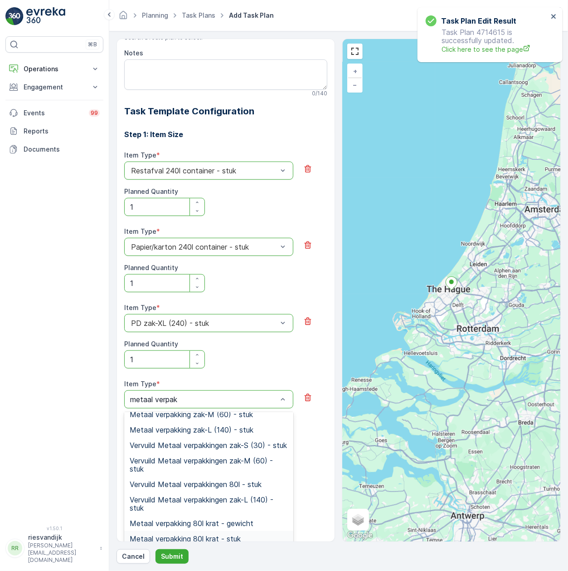
click at [257, 535] on div "Metaal verpakking 80l krat - stuk" at bounding box center [209, 538] width 158 height 8
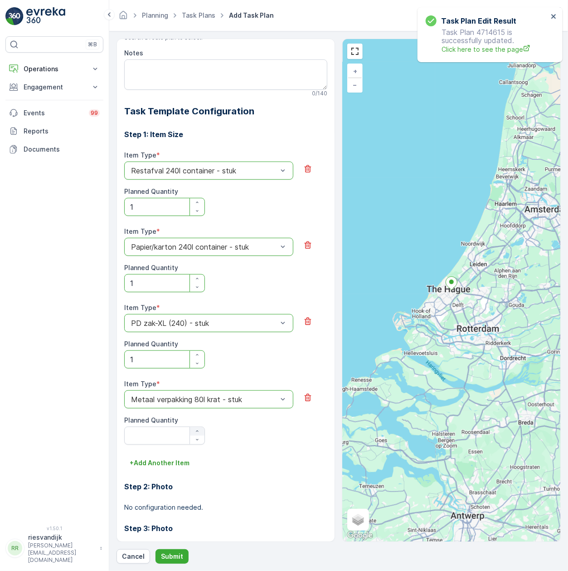
click at [201, 429] on div "button" at bounding box center [197, 430] width 15 height 5
type Quantity "1"
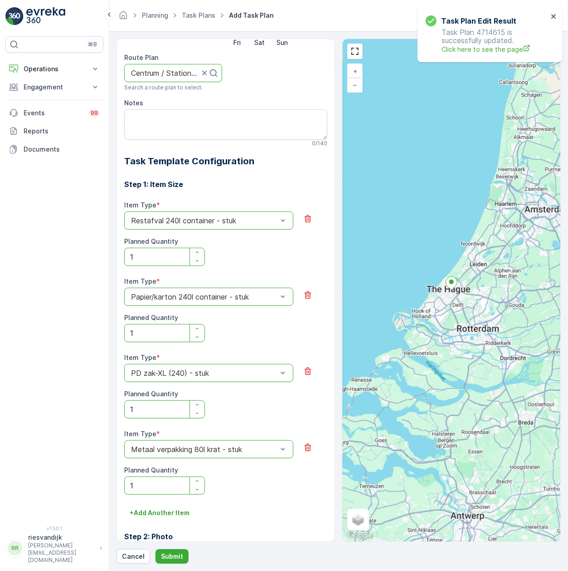
scroll to position [26, 0]
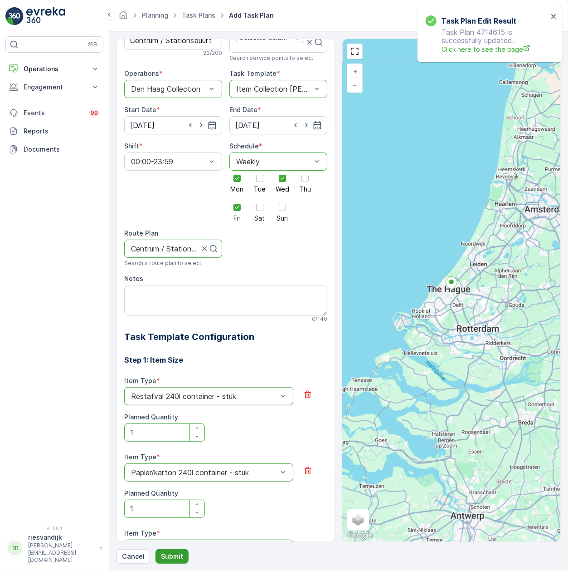
click at [156, 557] on button "Submit" at bounding box center [172, 556] width 33 height 15
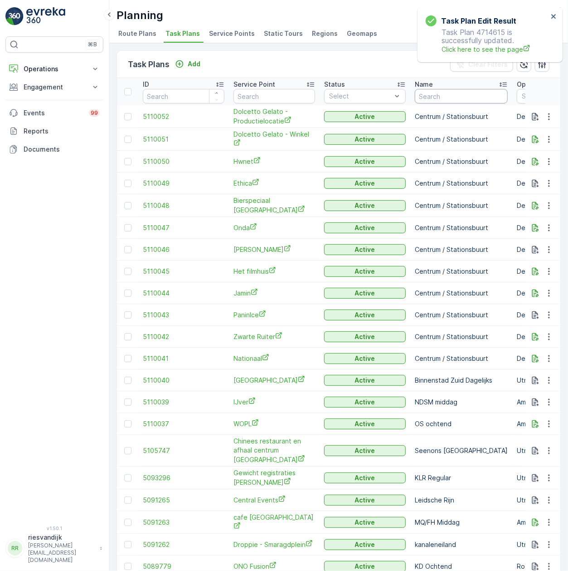
click at [458, 91] on input "text" at bounding box center [461, 96] width 93 height 15
type input "centum"
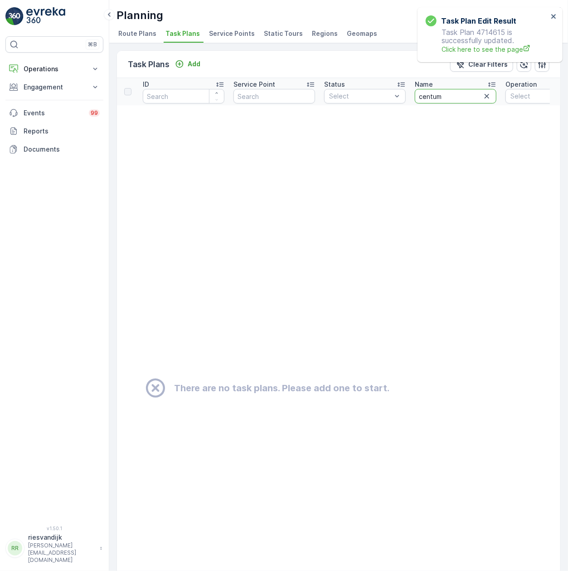
click at [458, 93] on input "centum" at bounding box center [456, 96] width 82 height 15
type input "centrum"
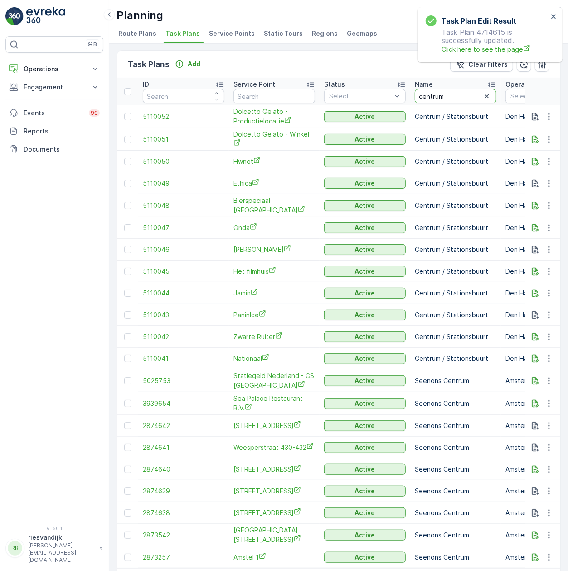
click at [450, 93] on input "centrum" at bounding box center [456, 96] width 82 height 15
type input "centrum / sta"
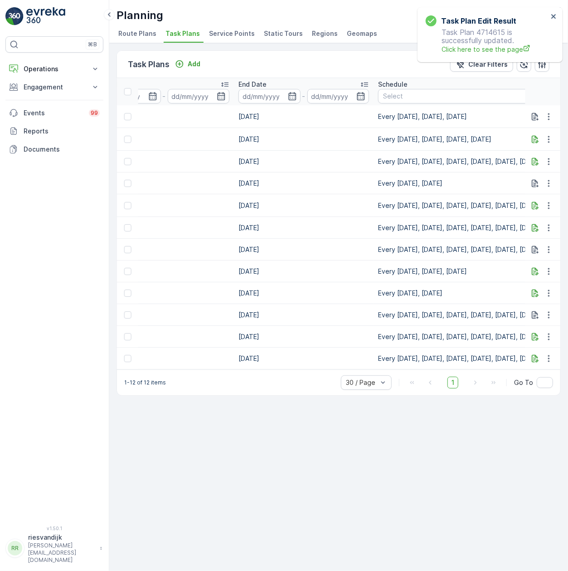
scroll to position [0, 665]
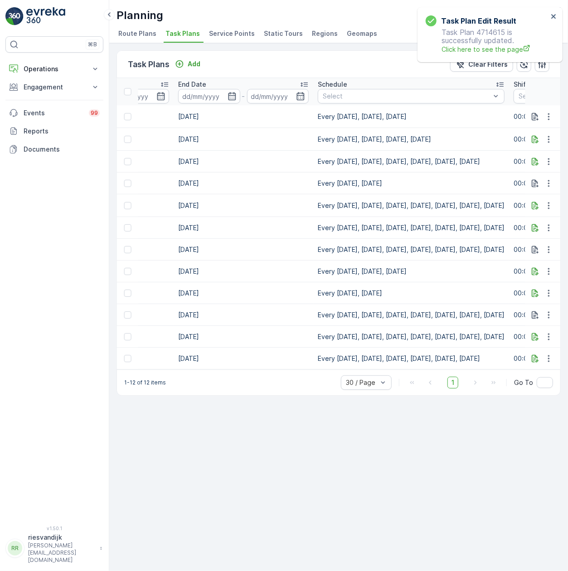
click at [184, 291] on td "31.12.2030" at bounding box center [244, 293] width 140 height 22
click at [217, 295] on td "31.12.2030" at bounding box center [244, 293] width 140 height 22
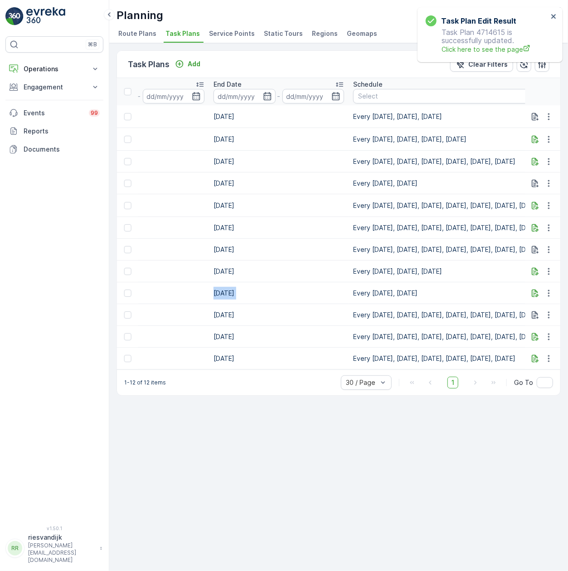
scroll to position [0, 613]
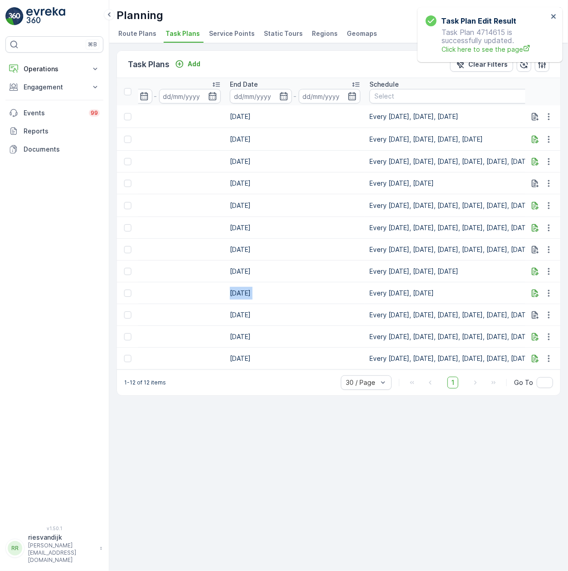
click at [303, 293] on td "31.12.2030" at bounding box center [295, 293] width 140 height 22
drag, startPoint x: 265, startPoint y: 291, endPoint x: 220, endPoint y: 289, distance: 45.4
click at [225, 289] on td "31.12.2030" at bounding box center [295, 293] width 140 height 22
click at [266, 292] on td "31.12.2030" at bounding box center [295, 293] width 140 height 22
click at [279, 292] on td "31.12.2030" at bounding box center [295, 293] width 140 height 22
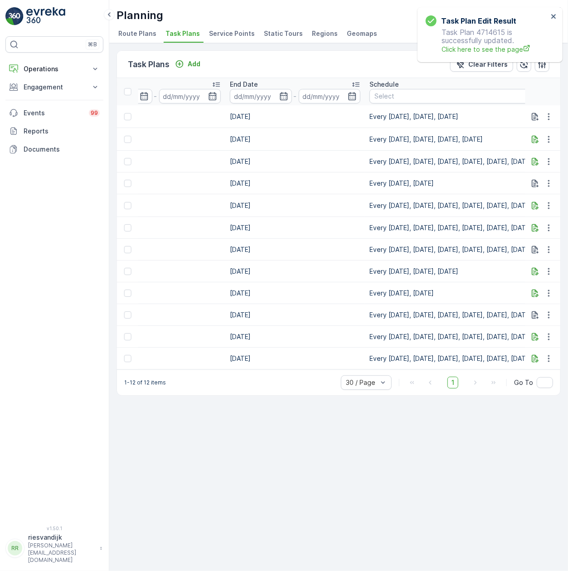
drag, startPoint x: 266, startPoint y: 293, endPoint x: 254, endPoint y: 289, distance: 12.5
click at [225, 293] on td "31.12.2030" at bounding box center [295, 293] width 140 height 22
click at [310, 293] on td "31.12.2030" at bounding box center [295, 293] width 140 height 22
click at [269, 289] on td "31.12.2030" at bounding box center [295, 293] width 140 height 22
click at [265, 293] on td "31.12.2030" at bounding box center [295, 293] width 140 height 22
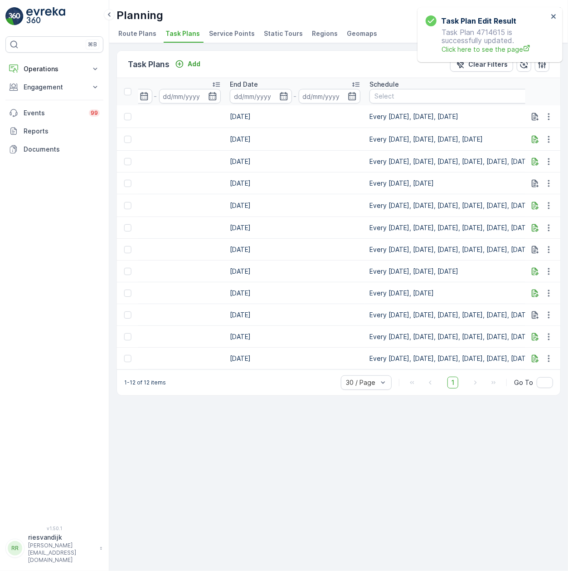
click at [249, 291] on td "31.12.2030" at bounding box center [295, 293] width 140 height 22
drag, startPoint x: 268, startPoint y: 289, endPoint x: 224, endPoint y: 296, distance: 44.5
click at [225, 296] on td "31.12.2030" at bounding box center [295, 293] width 140 height 22
click at [550, 291] on icon "button" at bounding box center [549, 292] width 9 height 9
click at [551, 318] on span "Edit Task Plan" at bounding box center [533, 318] width 42 height 9
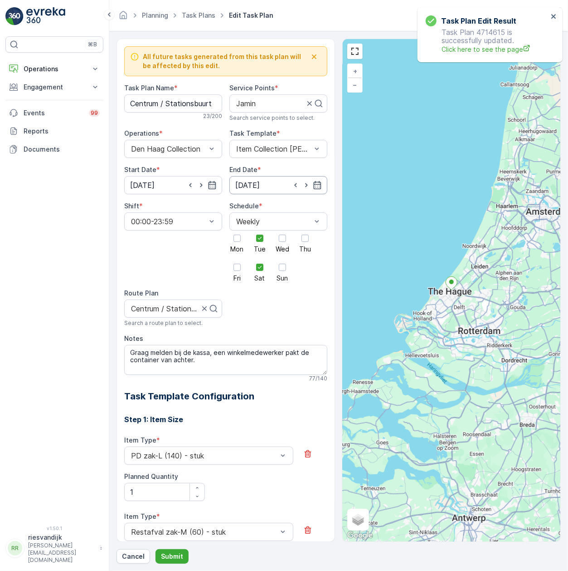
click at [259, 185] on input "31.12.2030" at bounding box center [278, 185] width 98 height 18
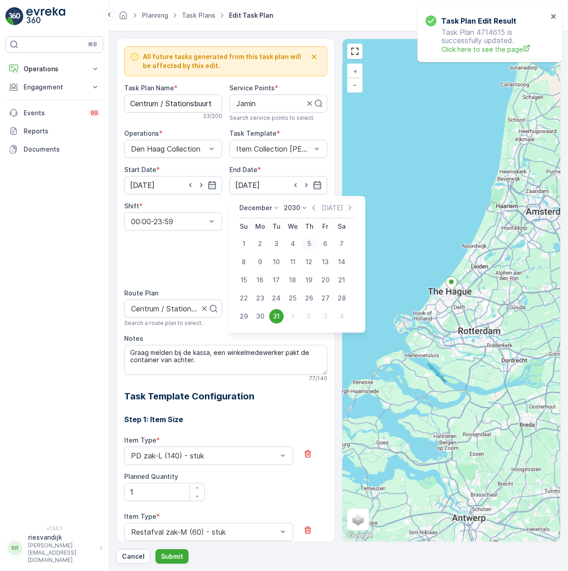
click at [312, 245] on div "5" at bounding box center [309, 243] width 15 height 15
type input "05.12.2030"
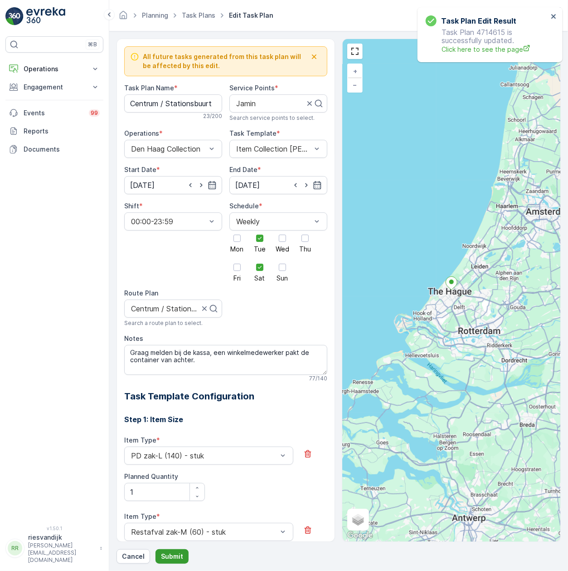
click at [181, 553] on p "Submit" at bounding box center [172, 555] width 22 height 9
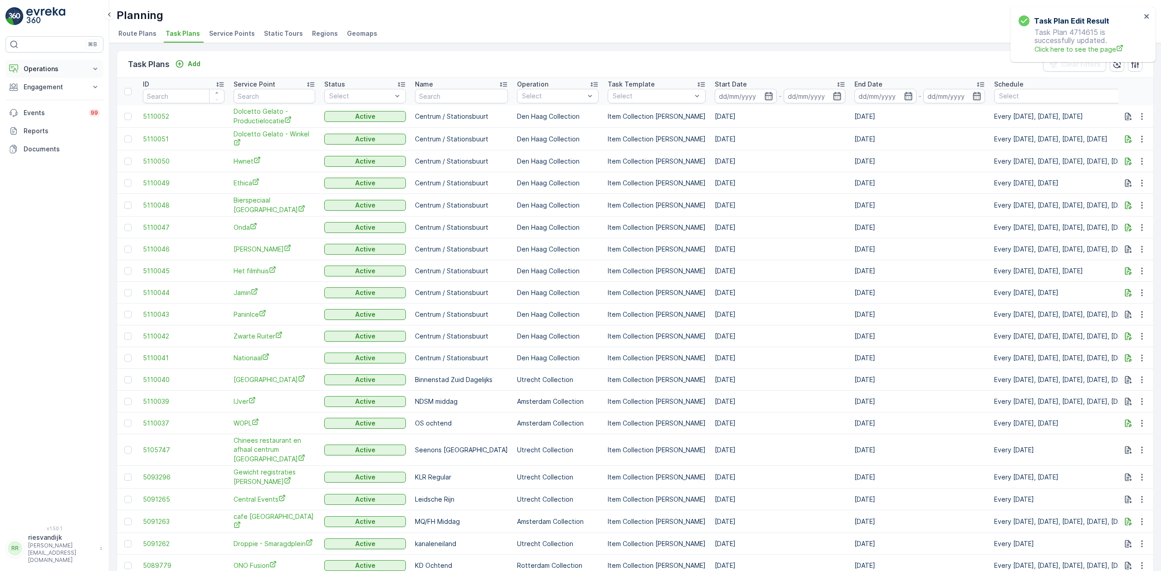
click at [59, 67] on p "Operations" at bounding box center [55, 68] width 62 height 9
click at [71, 114] on link "Routes & Tasks" at bounding box center [62, 109] width 84 height 13
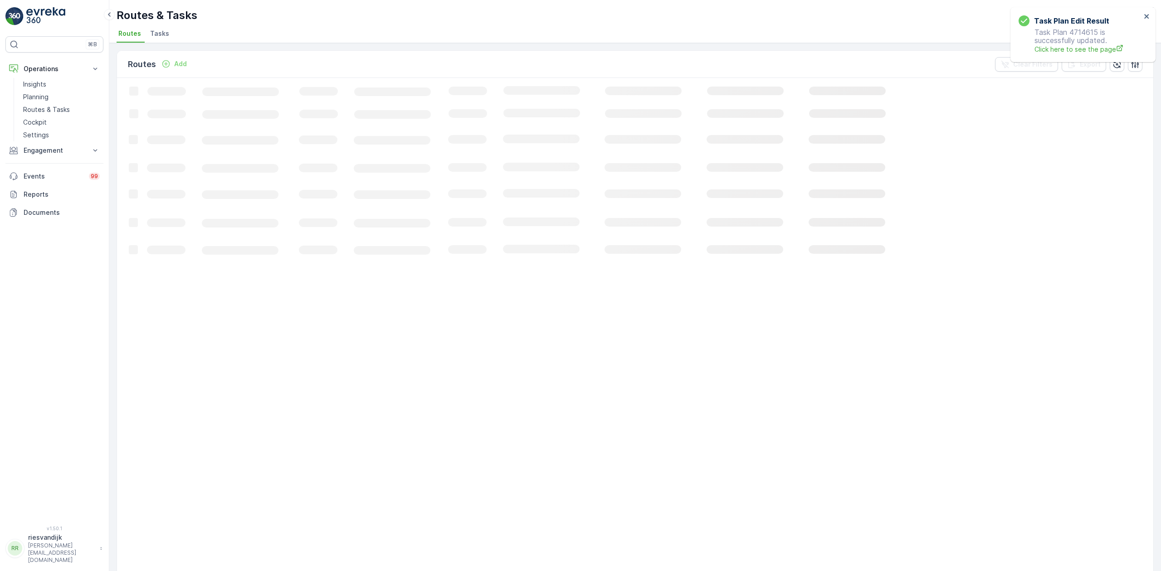
click at [164, 37] on span "Tasks" at bounding box center [159, 33] width 19 height 9
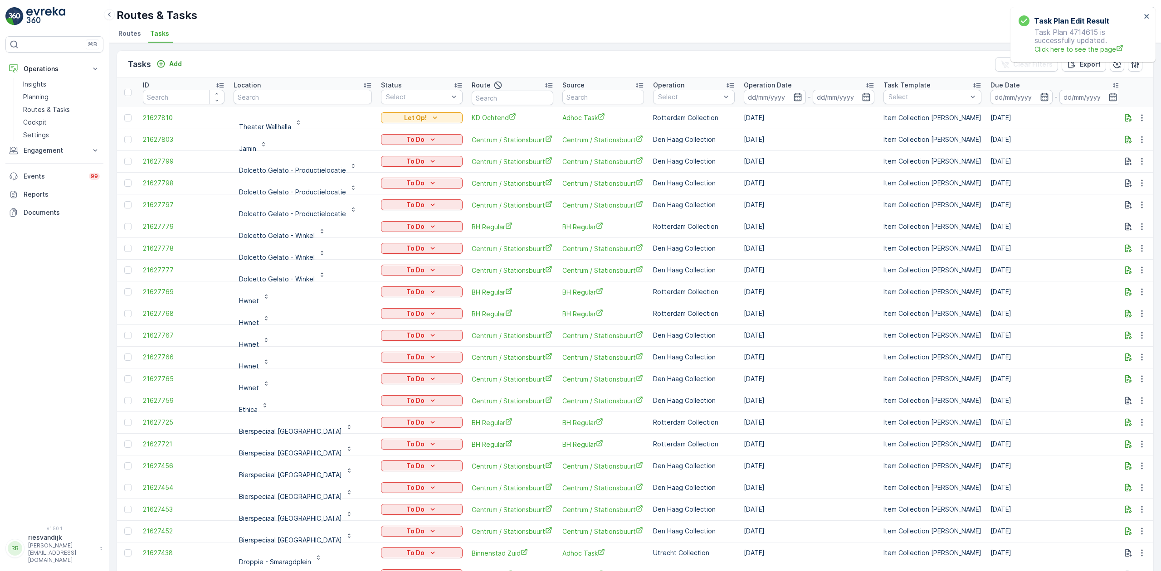
click at [267, 100] on input "text" at bounding box center [303, 97] width 138 height 15
type input "vacht"
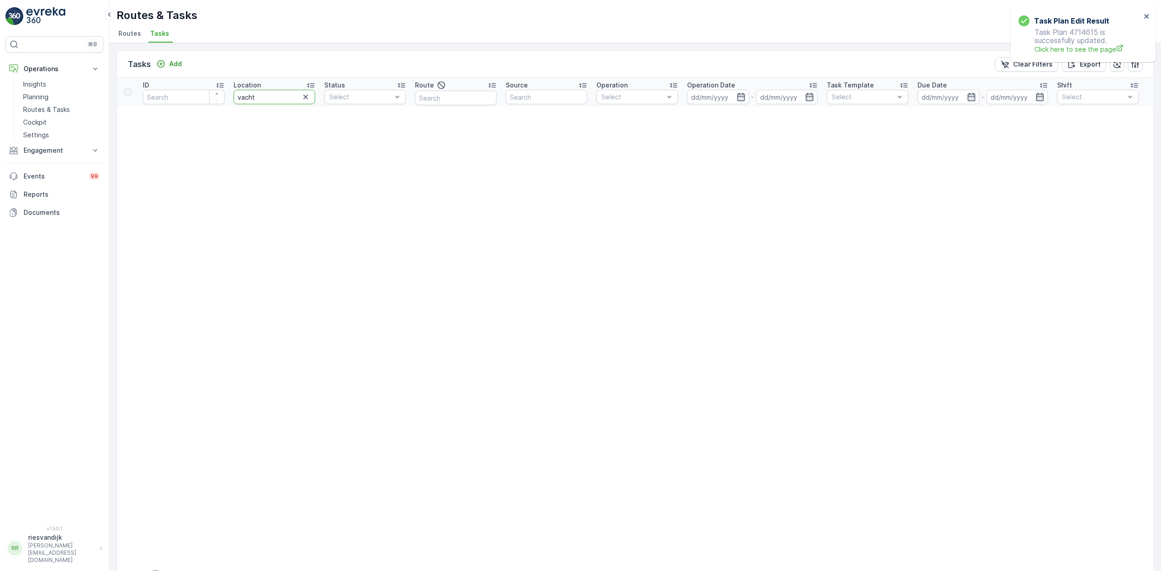
click at [247, 98] on input "vacht" at bounding box center [275, 97] width 82 height 15
type input "vecht"
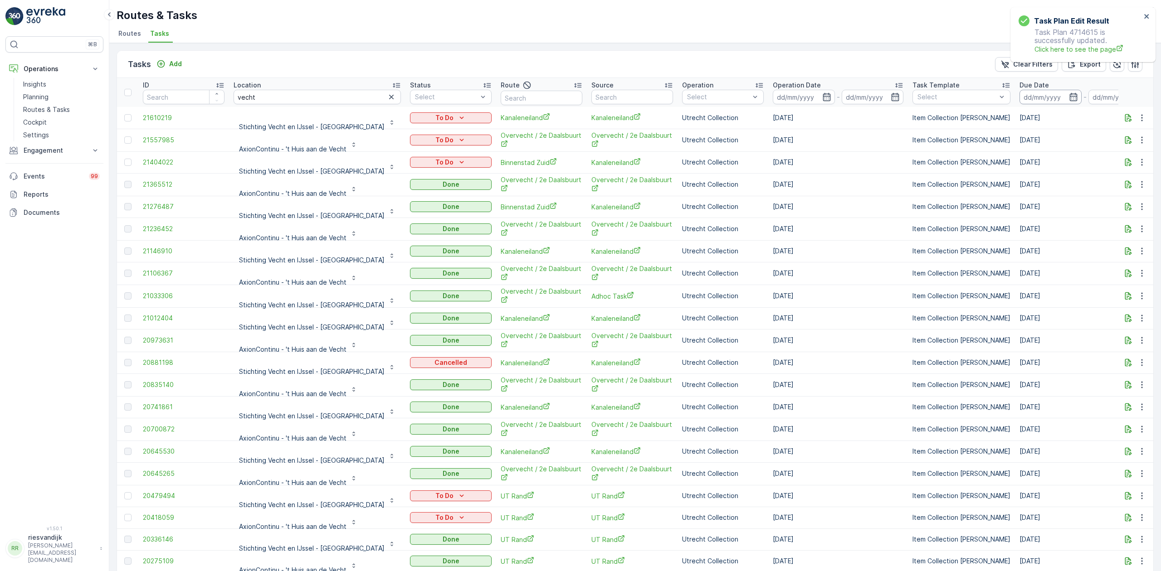
click at [568, 93] on input at bounding box center [1050, 97] width 62 height 15
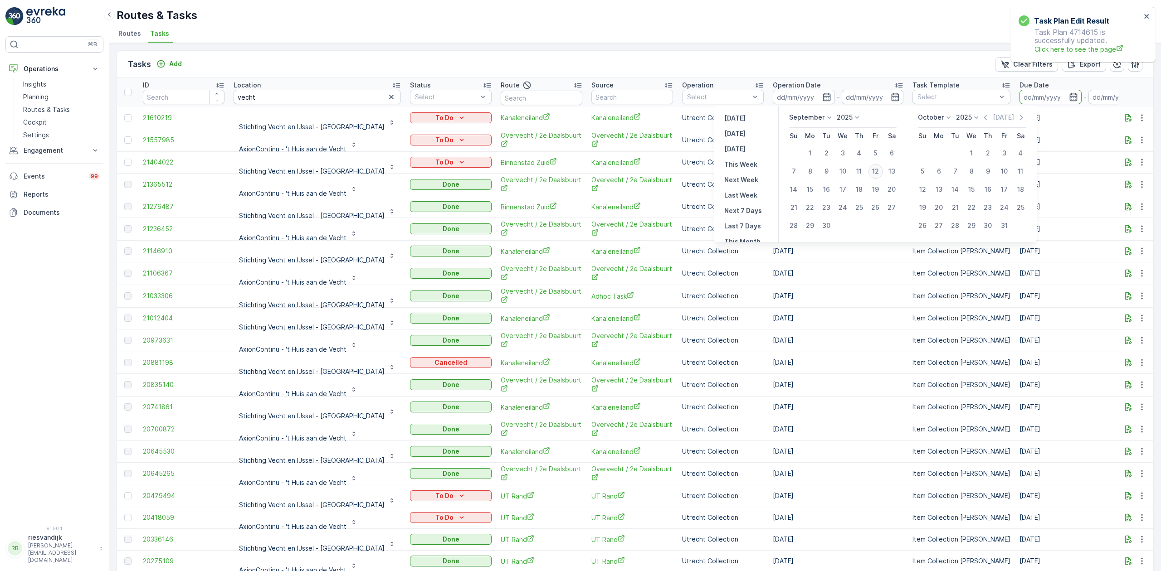
click at [568, 166] on div "12" at bounding box center [875, 171] width 15 height 15
type input "[DATE]"
click at [568, 166] on div "12" at bounding box center [875, 171] width 15 height 15
type input "[DATE]"
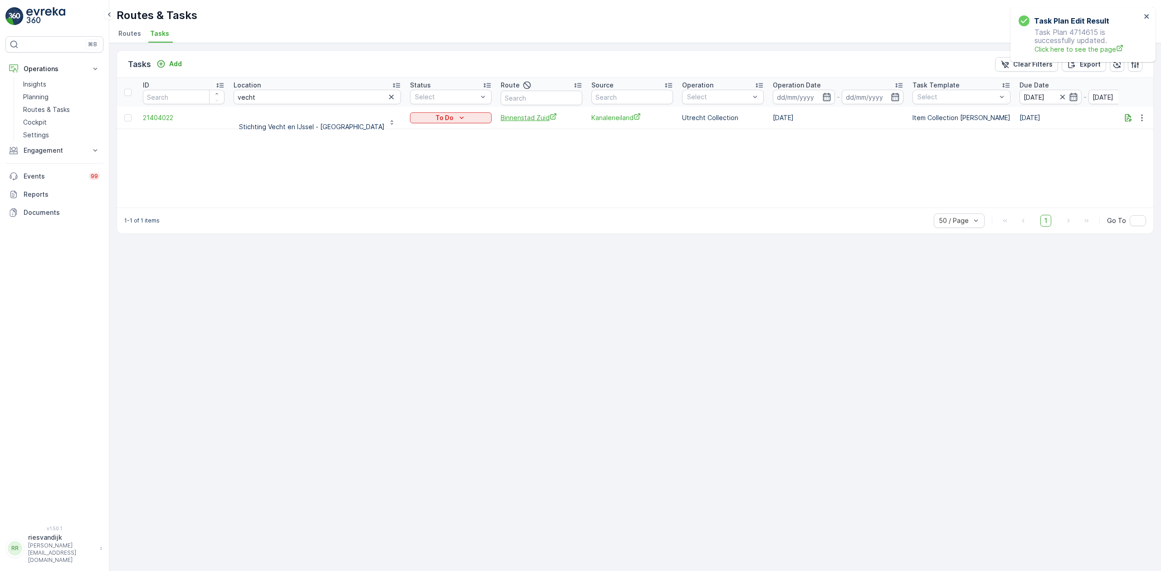
click at [501, 117] on span "Binnenstad Zuid" at bounding box center [542, 118] width 82 height 10
click at [285, 98] on input "vecht" at bounding box center [317, 97] width 167 height 15
type input "schekte"
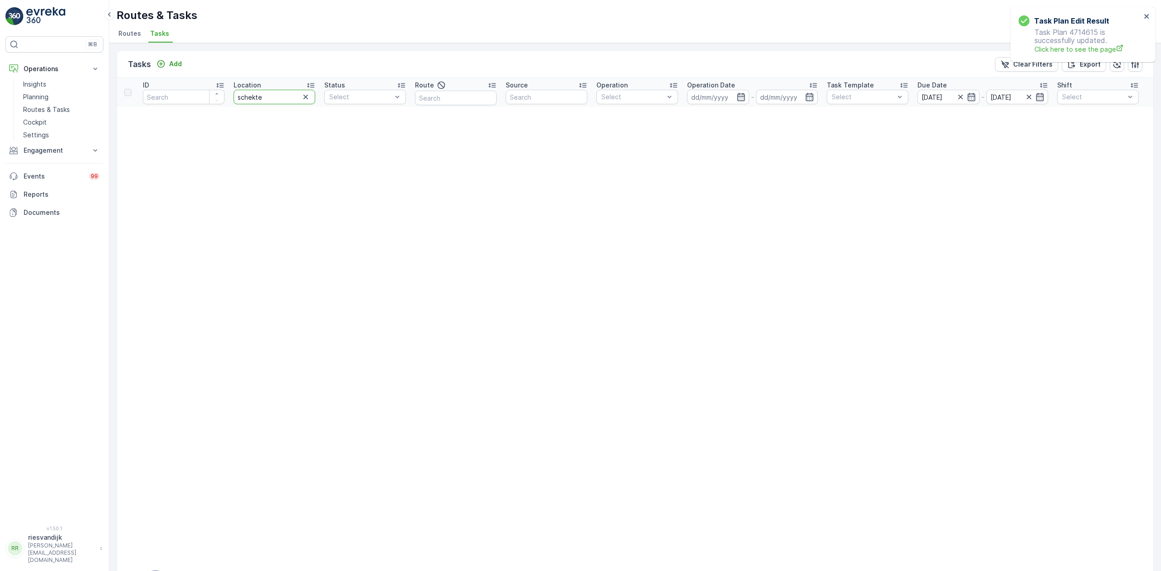
click at [257, 96] on input "schekte" at bounding box center [275, 97] width 82 height 15
type input "schelte"
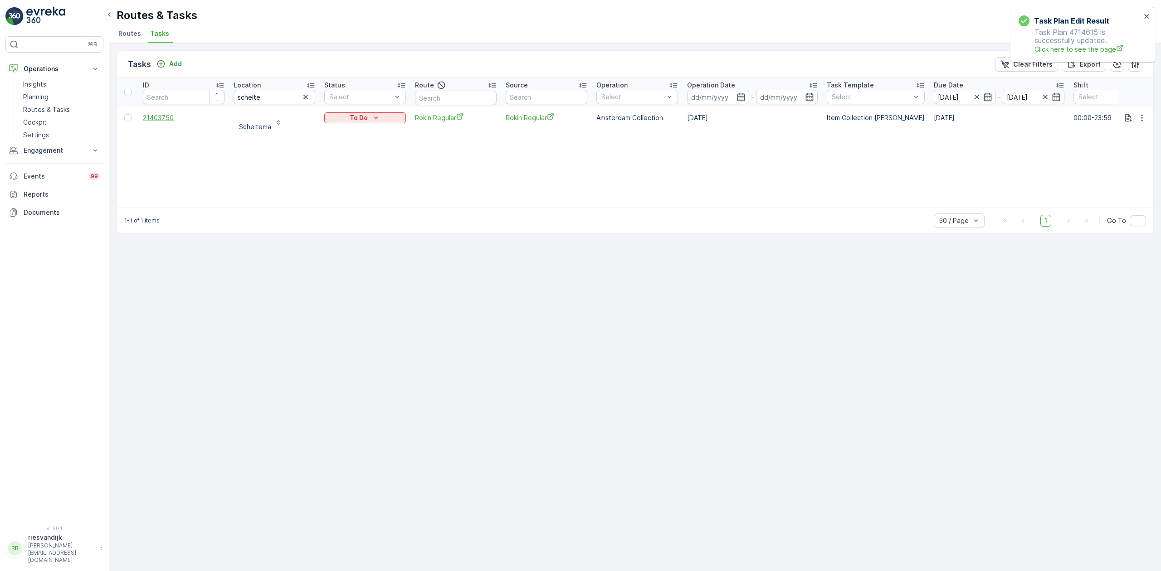
click at [150, 118] on span "21403750" at bounding box center [184, 117] width 82 height 9
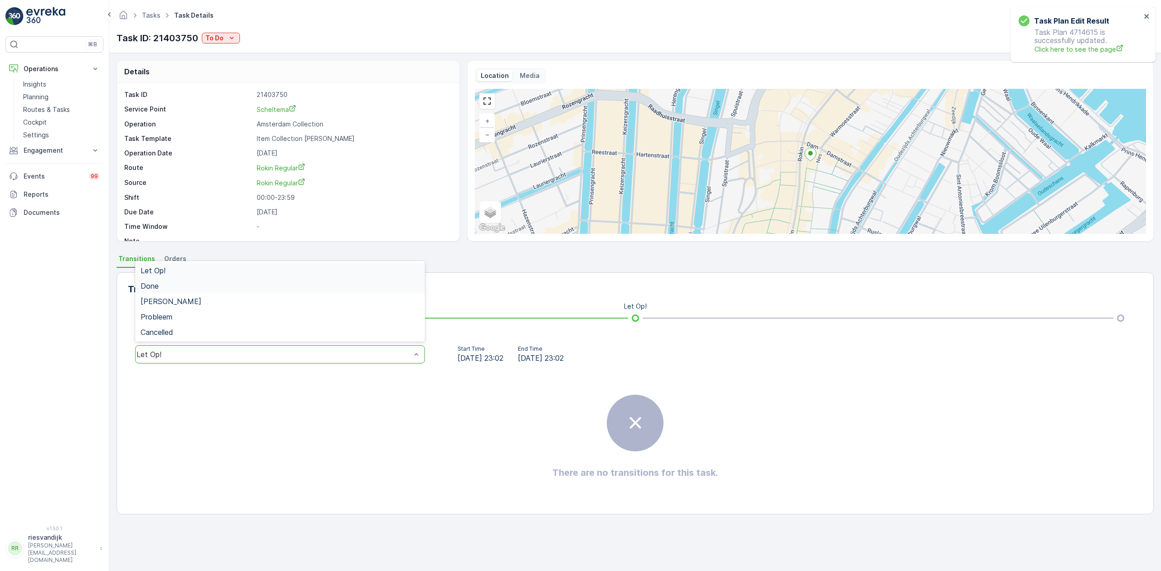
click at [182, 285] on div "Done" at bounding box center [280, 286] width 279 height 8
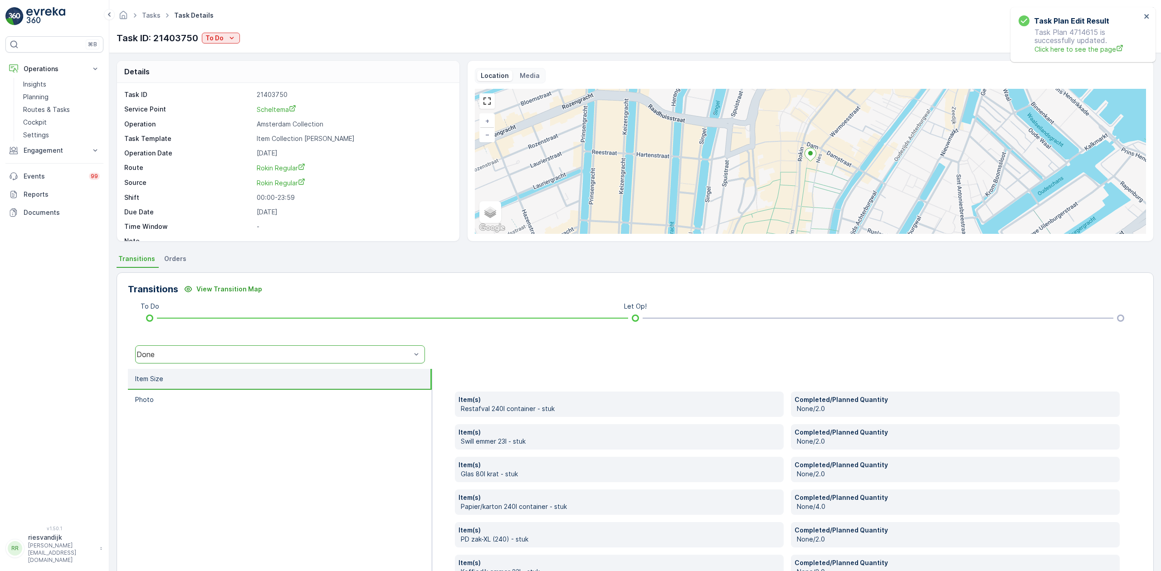
drag, startPoint x: 833, startPoint y: 166, endPoint x: 733, endPoint y: 171, distance: 99.9
click at [568, 171] on div "+ − Satellite Roadmap Terrain Hybrid Leaflet Keyboard shortcuts Map Data Map da…" at bounding box center [810, 161] width 671 height 145
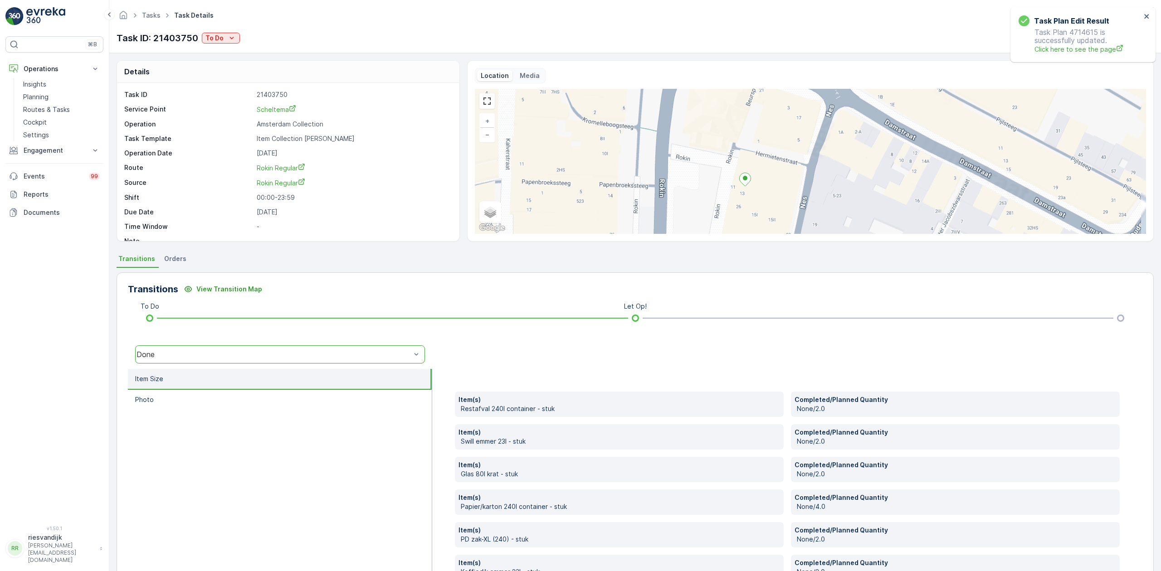
drag, startPoint x: 790, startPoint y: 205, endPoint x: 768, endPoint y: 162, distance: 48.3
click at [568, 162] on div "+ − Satellite Roadmap Terrain Hybrid Leaflet Keyboard shortcuts Map Data Map da…" at bounding box center [810, 161] width 671 height 145
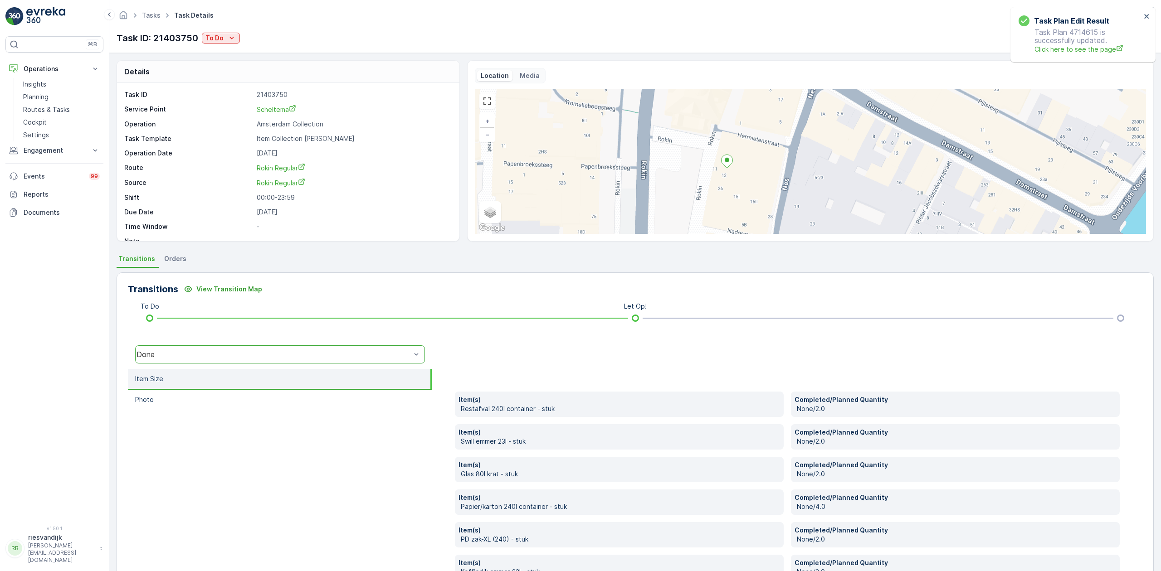
drag, startPoint x: 769, startPoint y: 172, endPoint x: 750, endPoint y: 155, distance: 26.3
click at [568, 155] on div "+ − Satellite Roadmap Terrain Hybrid Leaflet Keyboard shortcuts Map Data Map da…" at bounding box center [810, 161] width 671 height 145
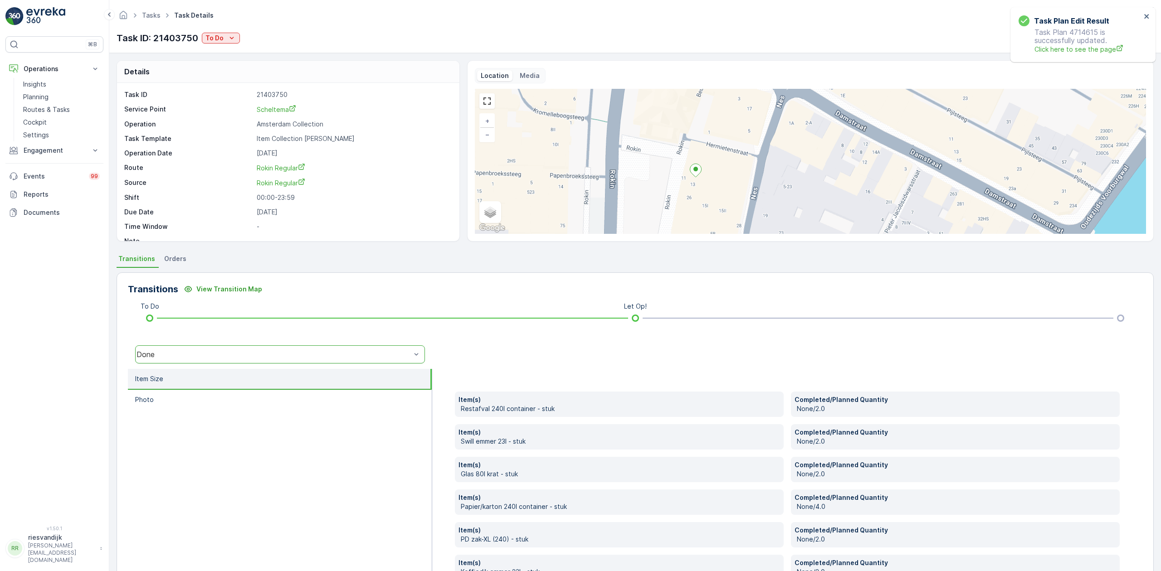
drag, startPoint x: 772, startPoint y: 167, endPoint x: 736, endPoint y: 185, distance: 40.6
click at [568, 185] on div "+ − Satellite Roadmap Terrain Hybrid Leaflet Keyboard shortcuts Map Data Map da…" at bounding box center [810, 161] width 671 height 145
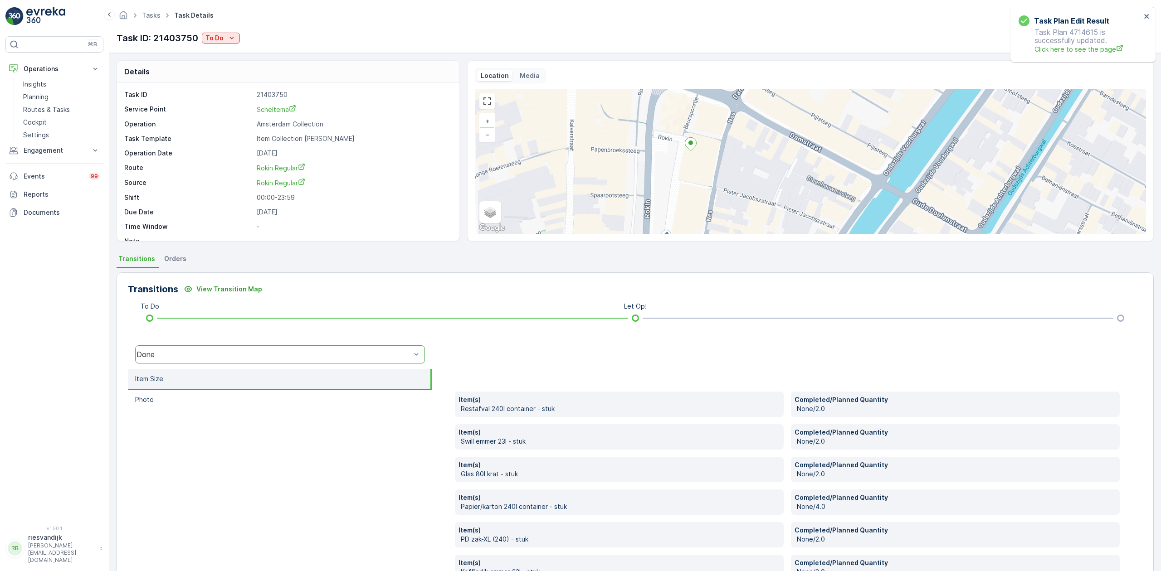
drag, startPoint x: 722, startPoint y: 166, endPoint x: 727, endPoint y: 138, distance: 28.6
click at [568, 138] on div "+ − Satellite Roadmap Terrain Hybrid Leaflet Keyboard shortcuts Map Data Map da…" at bounding box center [810, 161] width 671 height 145
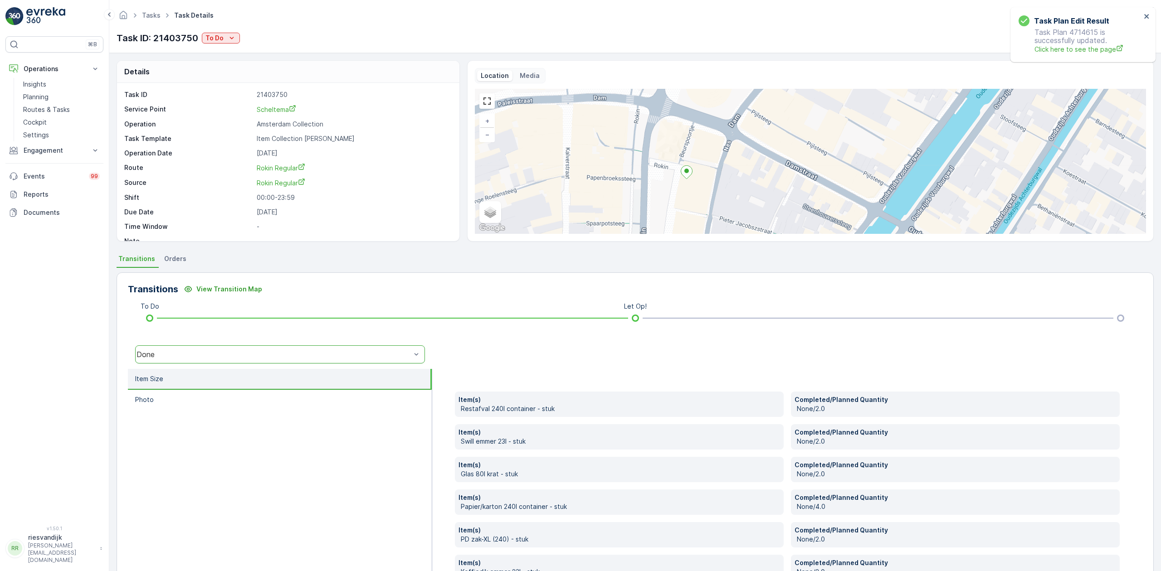
drag, startPoint x: 723, startPoint y: 132, endPoint x: 712, endPoint y: 162, distance: 32.0
click at [568, 162] on div "+ − Satellite Roadmap Terrain Hybrid Leaflet Keyboard shortcuts Map Data Map da…" at bounding box center [810, 161] width 671 height 145
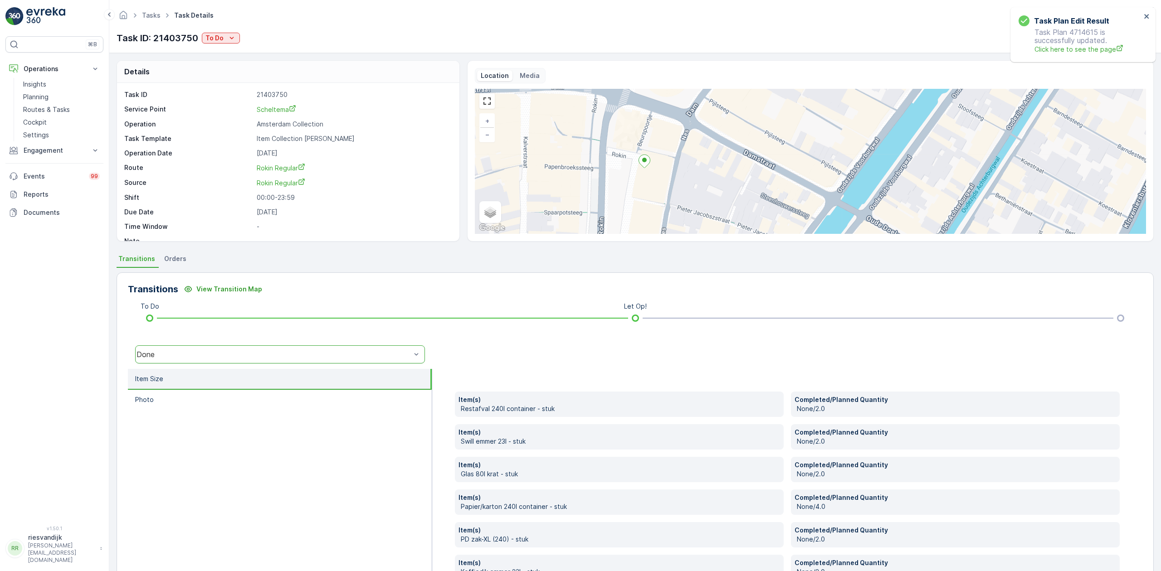
drag, startPoint x: 695, startPoint y: 169, endPoint x: 657, endPoint y: 165, distance: 38.3
click at [568, 164] on div "+ − Satellite Roadmap Terrain Hybrid Leaflet Keyboard shortcuts Map Data Map da…" at bounding box center [810, 161] width 671 height 145
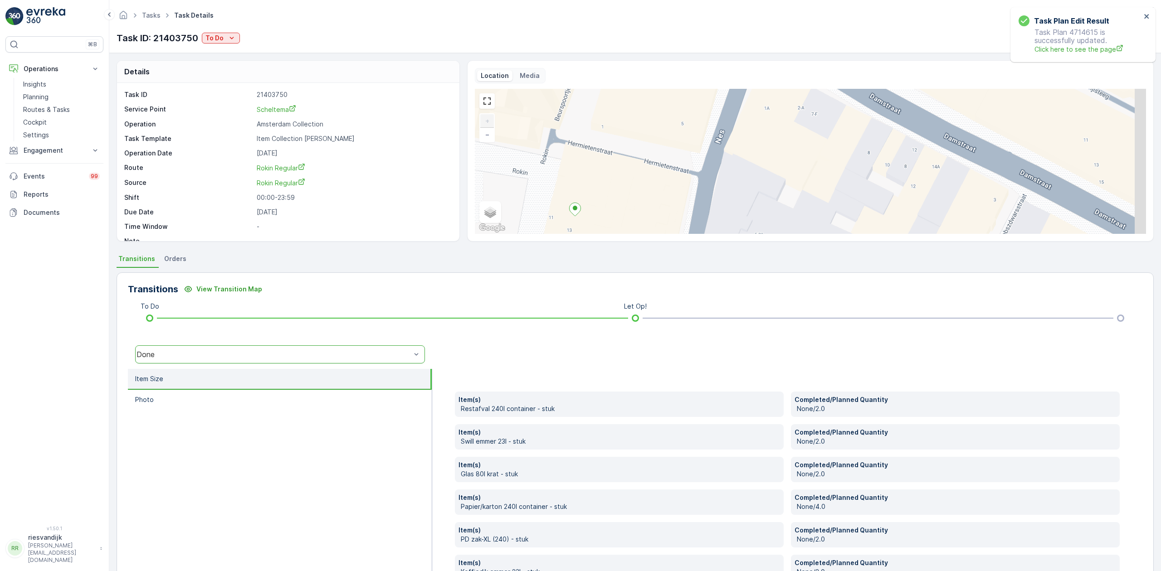
drag, startPoint x: 690, startPoint y: 165, endPoint x: 668, endPoint y: 178, distance: 25.8
click at [568, 178] on div "+ − Satellite Roadmap Terrain Hybrid Leaflet Keyboard shortcuts Map Data Map da…" at bounding box center [810, 161] width 671 height 145
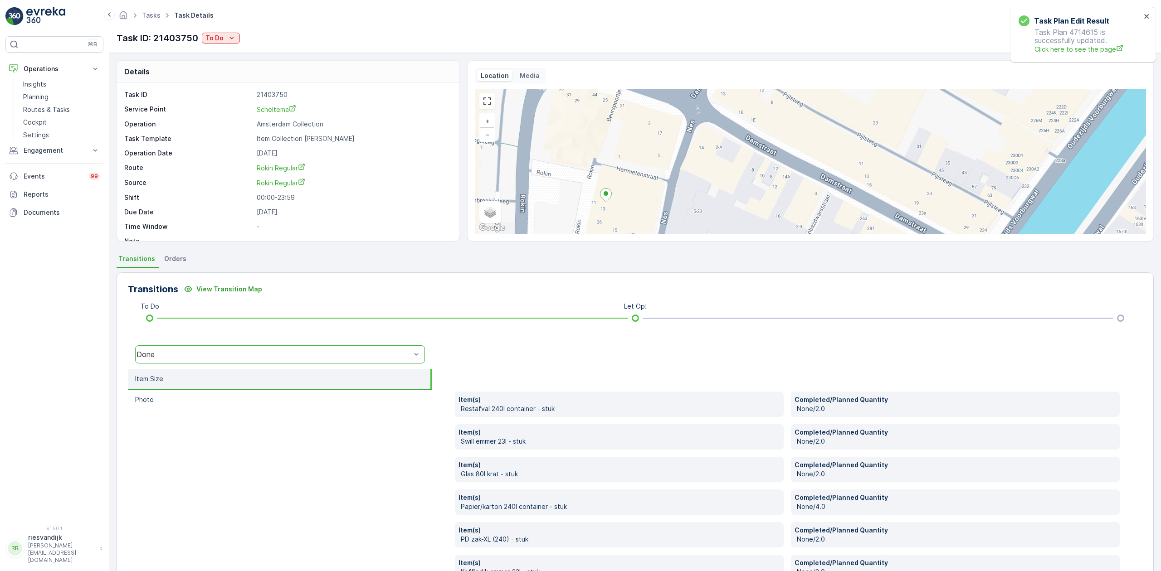
drag, startPoint x: 684, startPoint y: 157, endPoint x: 671, endPoint y: 161, distance: 13.6
click at [568, 161] on div "+ − Satellite Roadmap Terrain Hybrid Leaflet Keyboard shortcuts Map Data Map da…" at bounding box center [810, 161] width 671 height 145
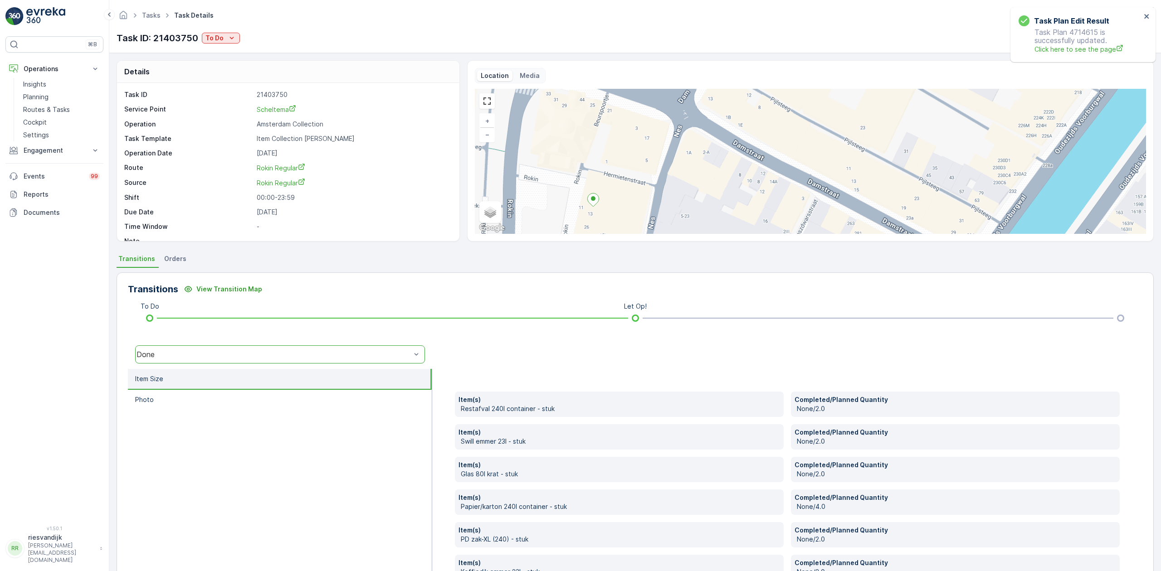
drag, startPoint x: 670, startPoint y: 170, endPoint x: 658, endPoint y: 175, distance: 13.6
click at [568, 175] on div "+ − Satellite Roadmap Terrain Hybrid Leaflet Keyboard shortcuts Map Data Map da…" at bounding box center [810, 161] width 671 height 145
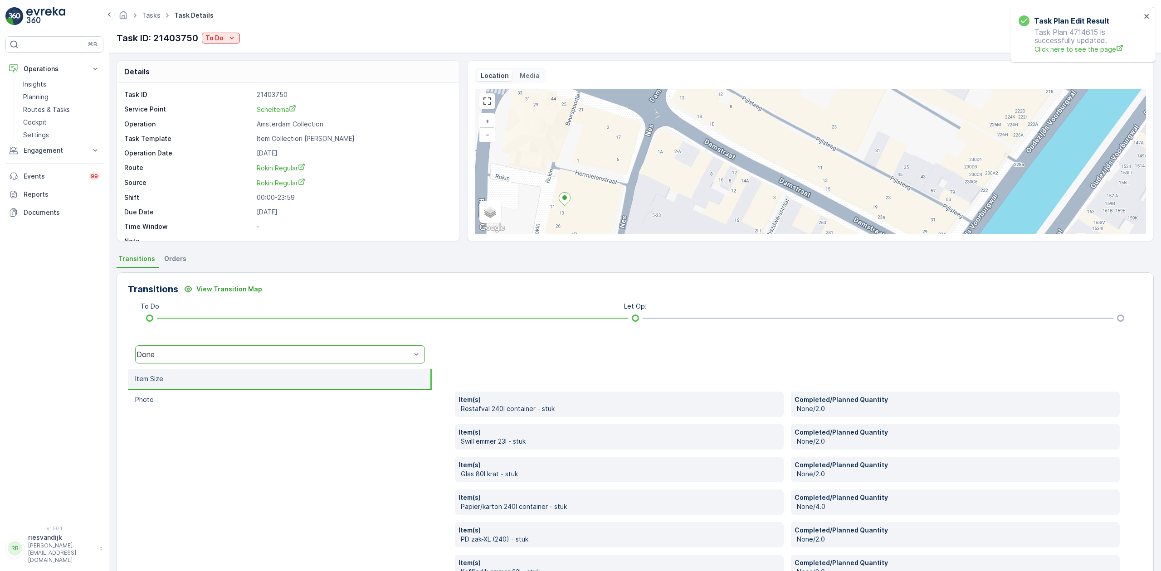
drag, startPoint x: 658, startPoint y: 198, endPoint x: 645, endPoint y: 196, distance: 12.9
click at [568, 196] on div "+ − Satellite Roadmap Terrain Hybrid Leaflet Keyboard shortcuts Map Data Map da…" at bounding box center [810, 161] width 671 height 145
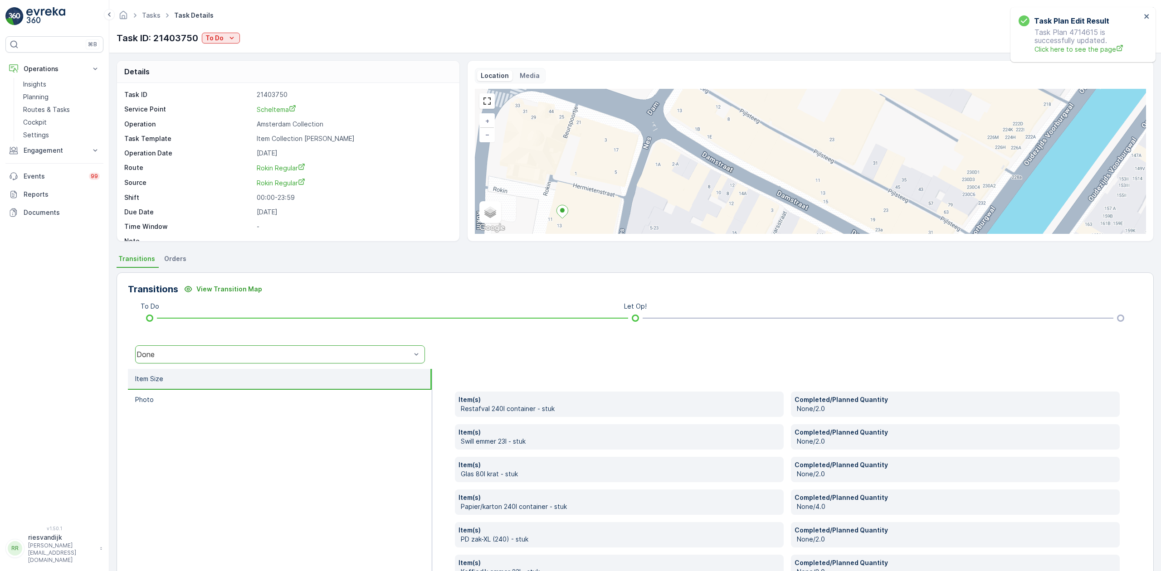
drag, startPoint x: 645, startPoint y: 180, endPoint x: 643, endPoint y: 193, distance: 12.9
click at [568, 193] on div "+ − Satellite Roadmap Terrain Hybrid Leaflet Keyboard shortcuts Map Data Map da…" at bounding box center [810, 161] width 671 height 145
click at [44, 119] on p "Cockpit" at bounding box center [35, 122] width 24 height 9
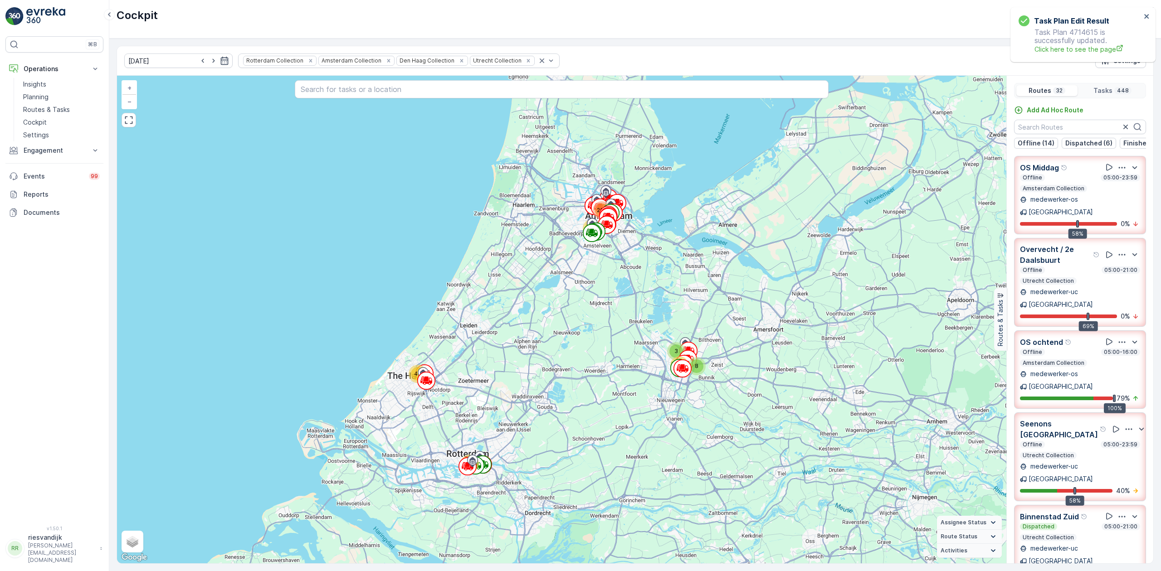
drag, startPoint x: 568, startPoint y: 229, endPoint x: 524, endPoint y: 267, distance: 57.9
click at [524, 267] on div "3 8 49 78 43 203 64 Hub Museum Plein + − Satellite Roadmap Terrain Hybrid Leafl…" at bounding box center [561, 320] width 889 height 488
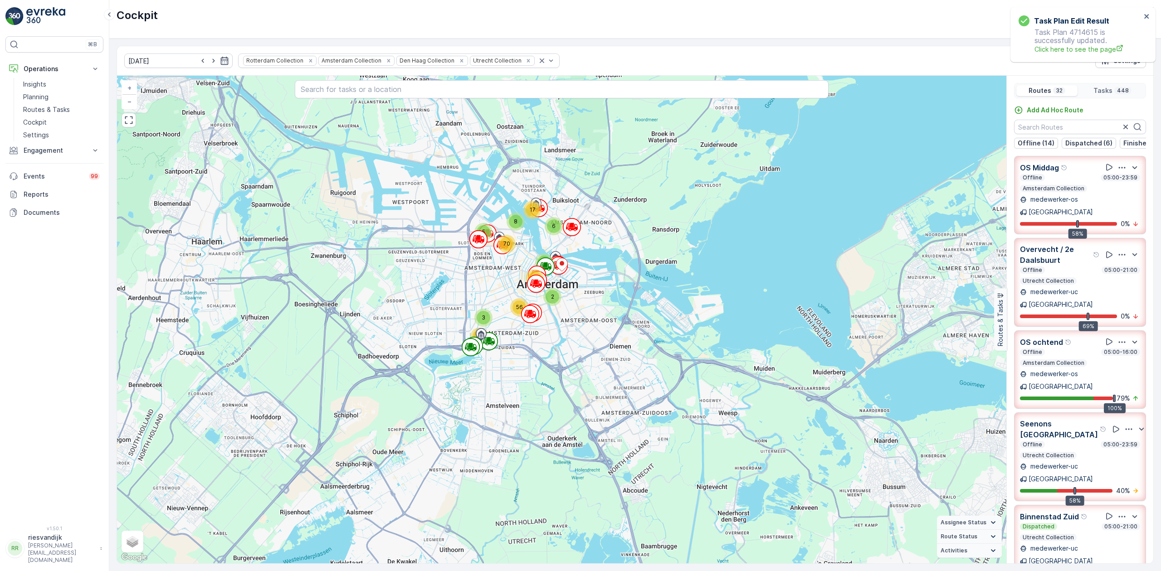
drag, startPoint x: 514, startPoint y: 241, endPoint x: 506, endPoint y: 288, distance: 46.9
click at [506, 288] on div "2 6 4 6 3 3 3 30 3 6 5 26 37 13 2 5 23 2 9 17 6 29 56 8 5 70 3 61 + − Satellite…" at bounding box center [561, 320] width 889 height 488
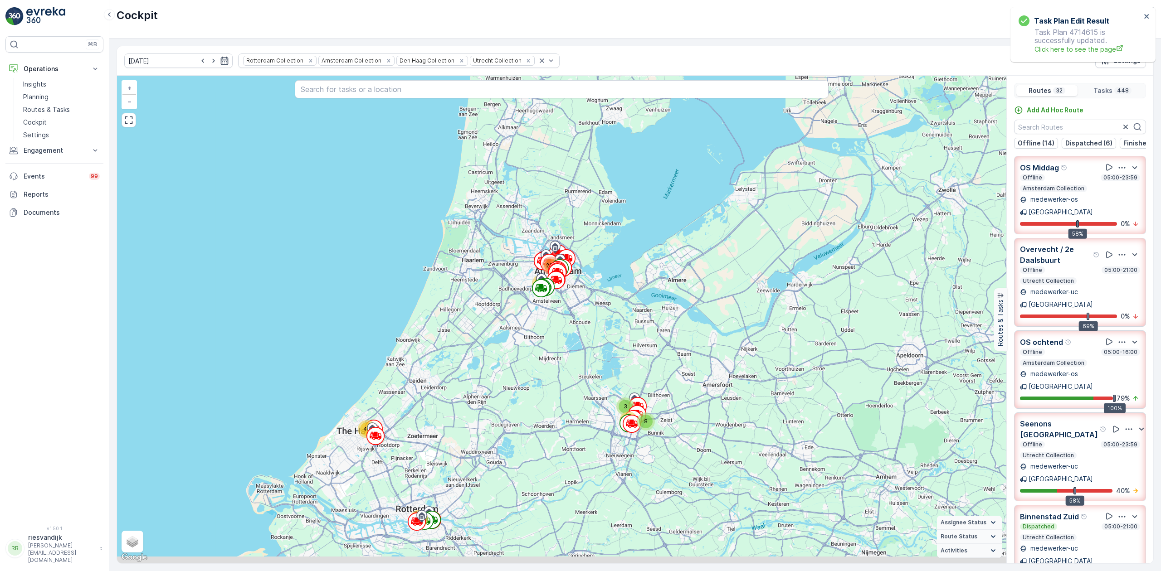
drag, startPoint x: 541, startPoint y: 196, endPoint x: 473, endPoint y: 110, distance: 109.8
click at [476, 113] on div "3 8 49 78 43 203 64 + − Satellite Roadmap Terrain Hybrid Leaflet Keyboard short…" at bounding box center [561, 320] width 889 height 488
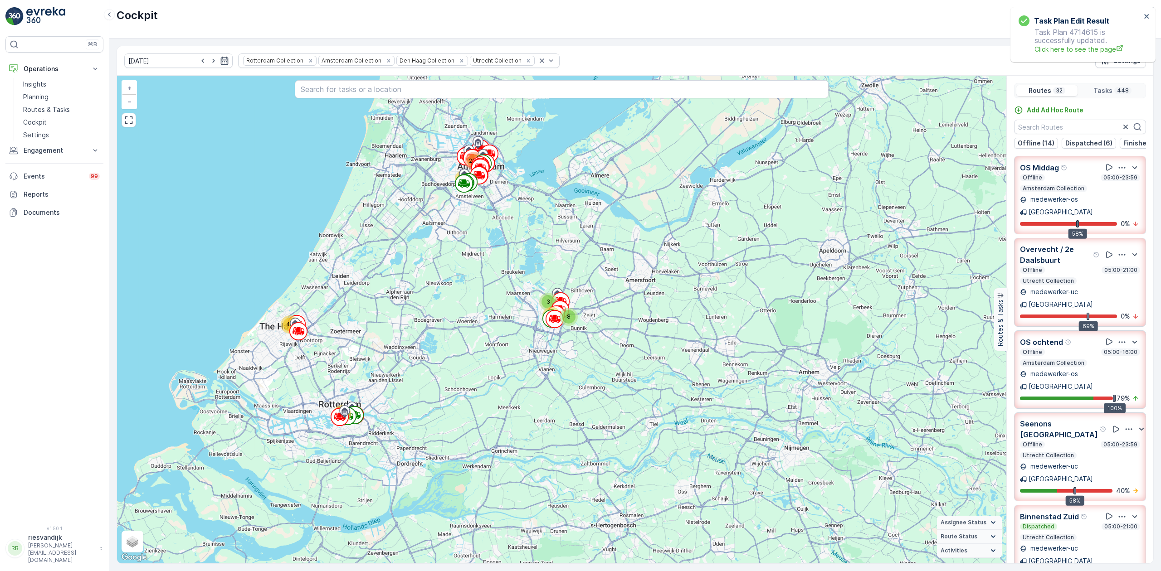
drag, startPoint x: 572, startPoint y: 273, endPoint x: 555, endPoint y: 272, distance: 17.2
click at [562, 259] on div "3 8 49 78 43 203 64 + − Satellite Roadmap Terrain Hybrid Leaflet Keyboard short…" at bounding box center [561, 320] width 889 height 488
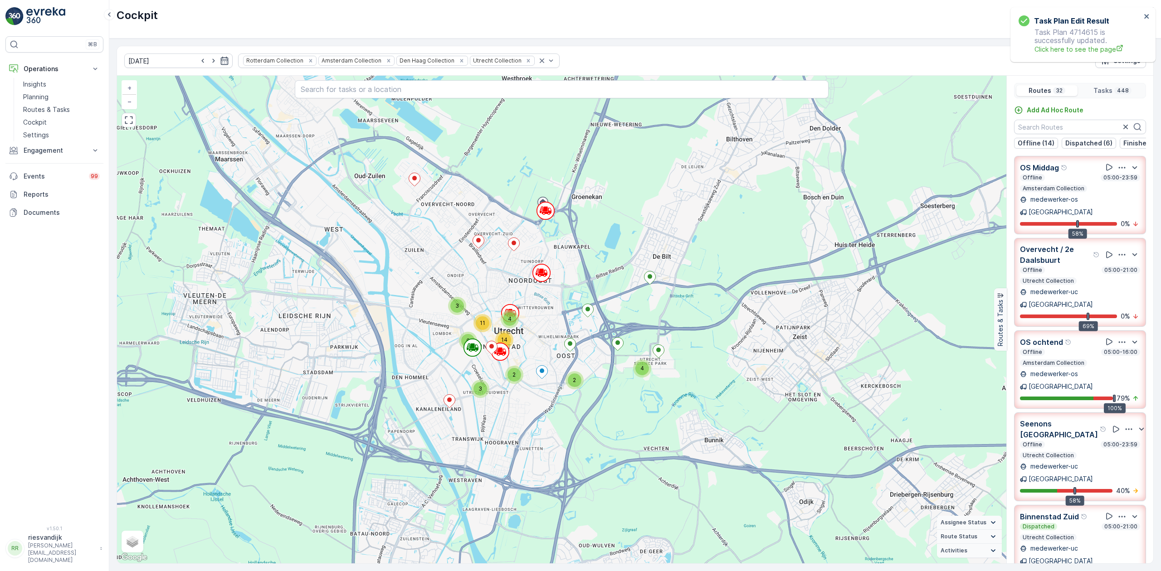
drag, startPoint x: 564, startPoint y: 287, endPoint x: 565, endPoint y: 251, distance: 35.8
click at [565, 251] on div "4 3 6 2 2 3 4 11 14 3 2 4 5 11 14 6 31 12 2 2 3 6 8 8 2 2 6 16 4 2 27 7 6 24 19…" at bounding box center [561, 320] width 889 height 488
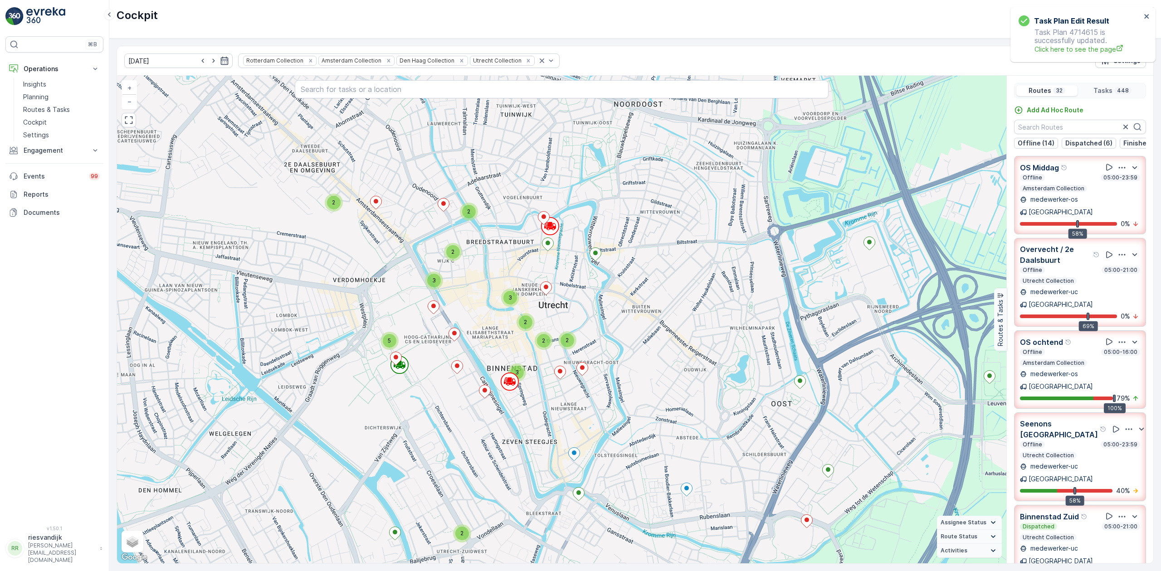
drag, startPoint x: 530, startPoint y: 327, endPoint x: 635, endPoint y: 283, distance: 114.0
click at [568, 283] on div "2 2 5 2 2 2 3 3 2 2 2 3 2 2 3 5 2 4 3 2 3 2 2 4 2 8 10 3 3 2 2 2 3 2 2 4 3 2 3 …" at bounding box center [561, 320] width 889 height 488
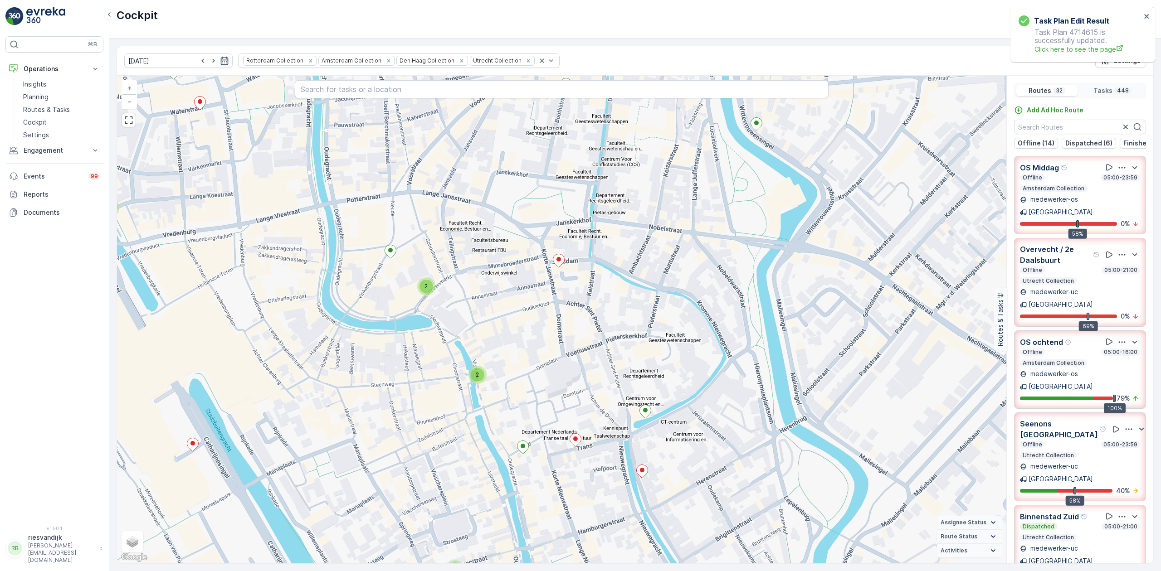
drag, startPoint x: 525, startPoint y: 317, endPoint x: 541, endPoint y: 347, distance: 34.3
click at [541, 347] on div "2 2 2 3 2 2 2 2 2 2 3 2 2 2 2 2 2 2 6 2 2 5 3 2 3 2 3 2 2 2 3 3 2 2 2 3 4 4 2 2…" at bounding box center [561, 320] width 889 height 488
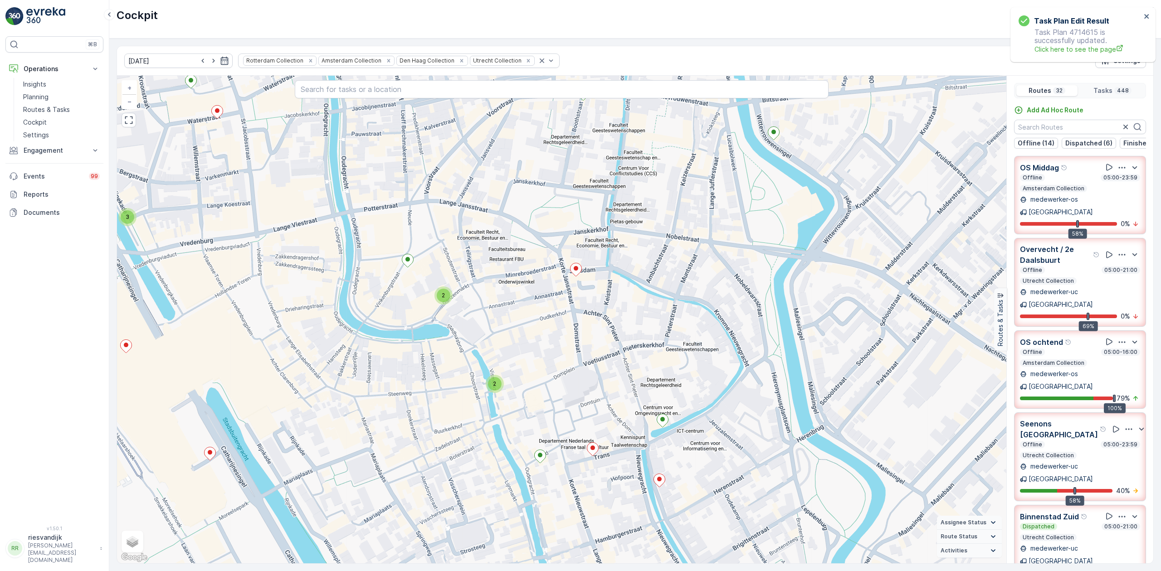
drag, startPoint x: 542, startPoint y: 347, endPoint x: 560, endPoint y: 356, distance: 19.5
click at [560, 356] on div "2 2 2 3 2 2 2 2 2 2 3 2 2 2 2 2 2 2 6 2 2 5 3 2 3 2 3 2 2 2 3 3 2 2 2 3 4 4 2 2…" at bounding box center [561, 320] width 889 height 488
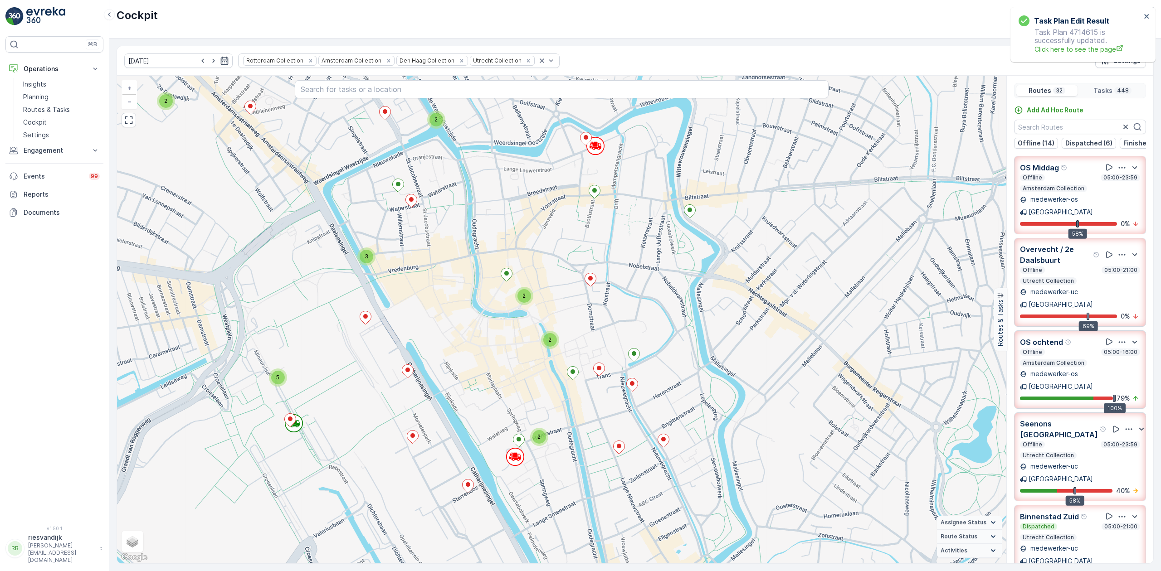
drag, startPoint x: 612, startPoint y: 343, endPoint x: 618, endPoint y: 329, distance: 15.2
click at [568, 329] on div "2 5 2 2 3 2 2 2 2 3 2 2 3 2 2 2 2 2 2 2 2 6 2 2 6 2 3 2 2 2 3 2 2 3 2 2 3 2 2 2…" at bounding box center [561, 320] width 889 height 488
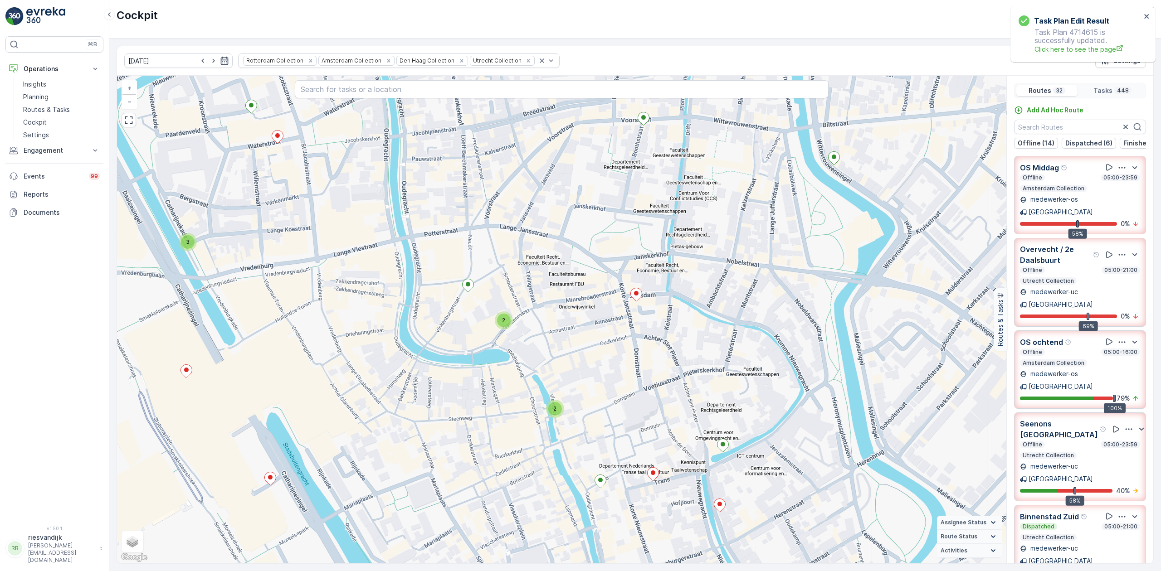
drag, startPoint x: 609, startPoint y: 356, endPoint x: 594, endPoint y: 389, distance: 35.3
click at [568, 389] on div "2 2 2 3 2 2 2 2 2 2 3 2 2 2 2 2 2 2 6 2 2 5 3 2 3 2 3 2 2 2 3 3 2 2 2 3 4 4 2 2…" at bounding box center [561, 320] width 889 height 488
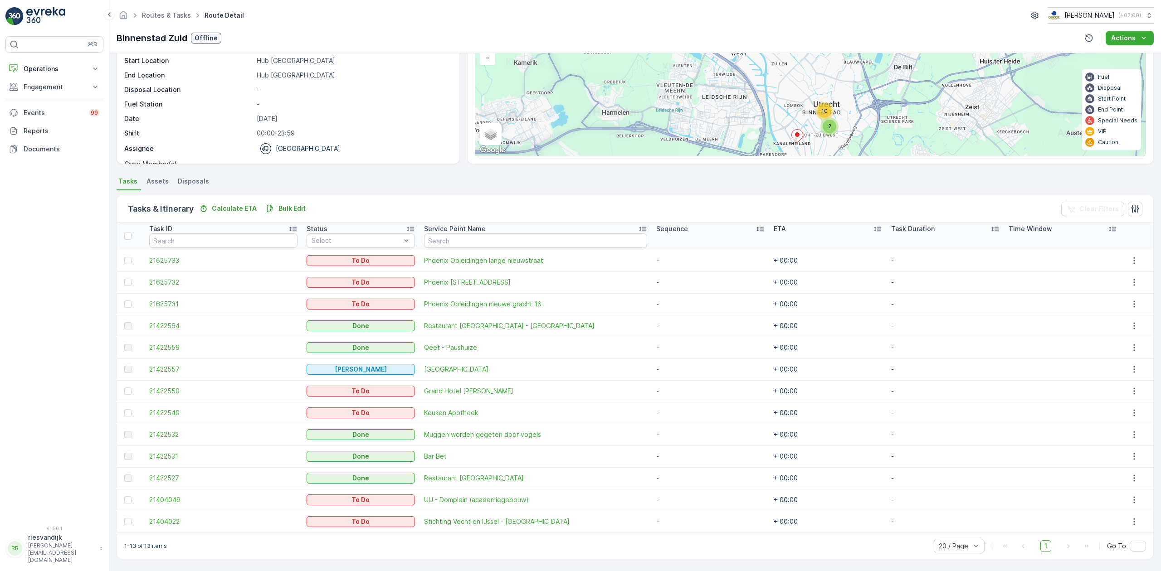
scroll to position [37, 0]
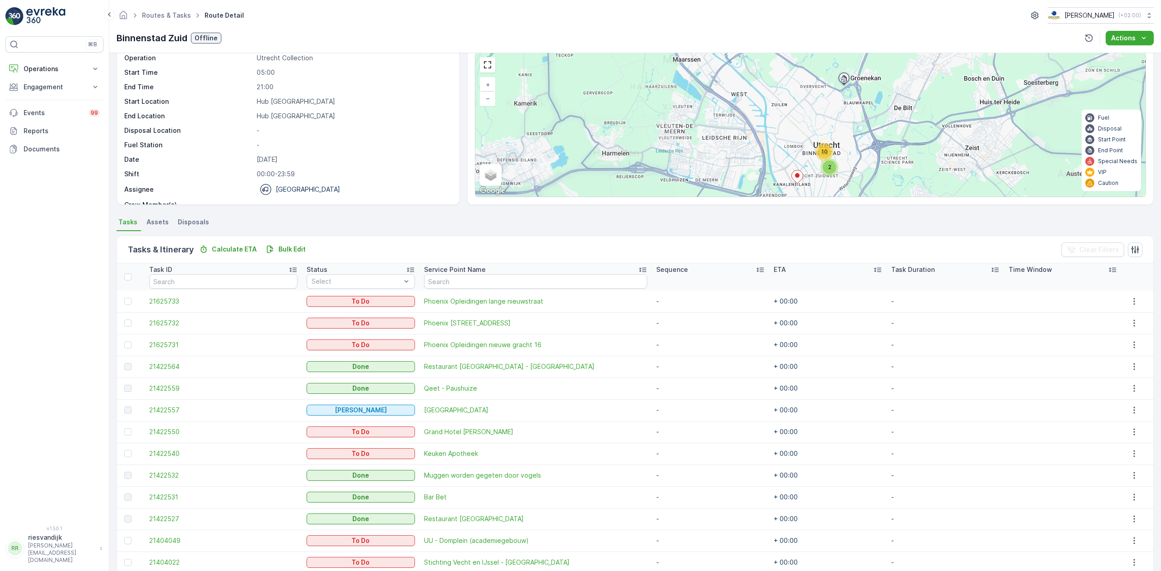
drag, startPoint x: 860, startPoint y: 107, endPoint x: 904, endPoint y: 108, distance: 44.5
click at [904, 108] on div "12 2 10 + − Satellite Roadmap Terrain Hybrid Leaflet Keyboard shortcuts Map Dat…" at bounding box center [810, 125] width 670 height 144
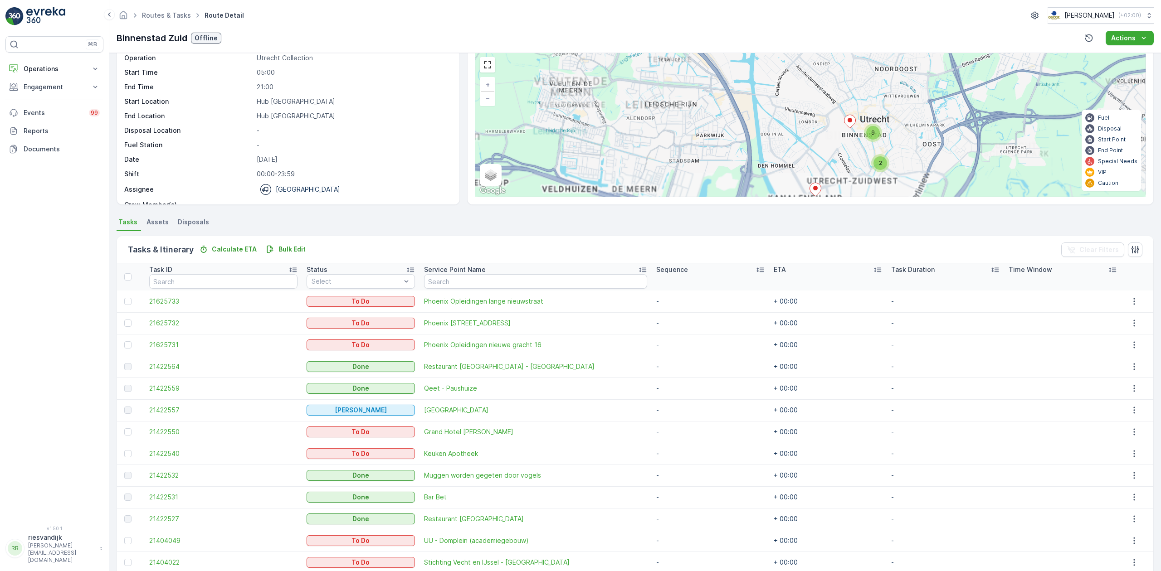
drag, startPoint x: 882, startPoint y: 120, endPoint x: 897, endPoint y: 93, distance: 31.3
click at [897, 93] on div "10 2 9 + − Satellite Roadmap Terrain Hybrid Leaflet Keyboard shortcuts Map Data…" at bounding box center [810, 125] width 670 height 144
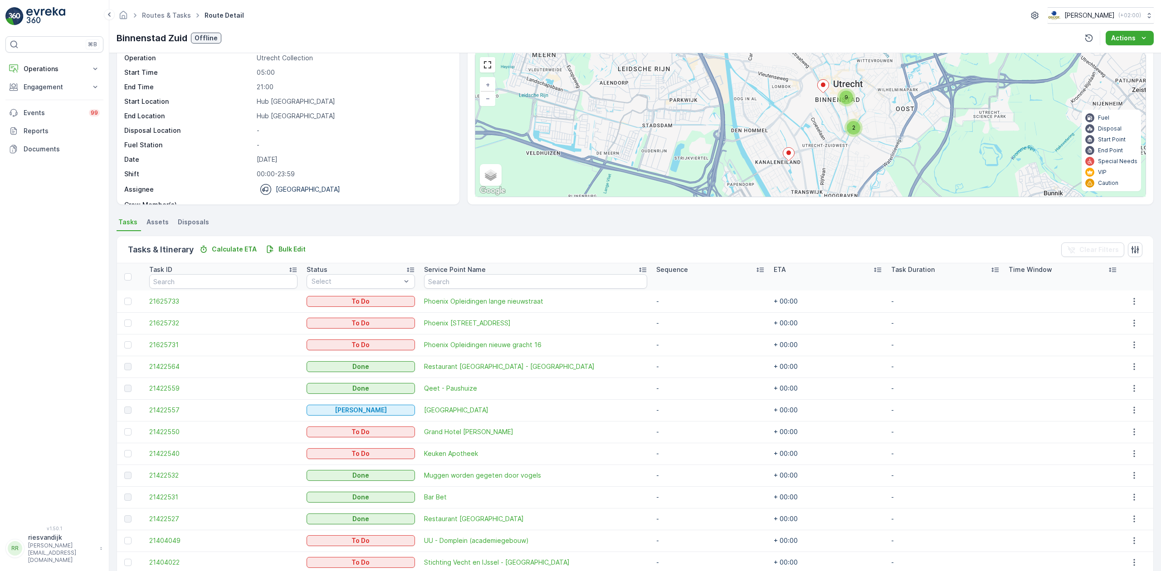
drag, startPoint x: 906, startPoint y: 98, endPoint x: 862, endPoint y: 100, distance: 44.0
click at [863, 100] on div "2 9 + − Satellite Roadmap Terrain Hybrid Leaflet Keyboard shortcuts Map Data Ma…" at bounding box center [810, 125] width 670 height 144
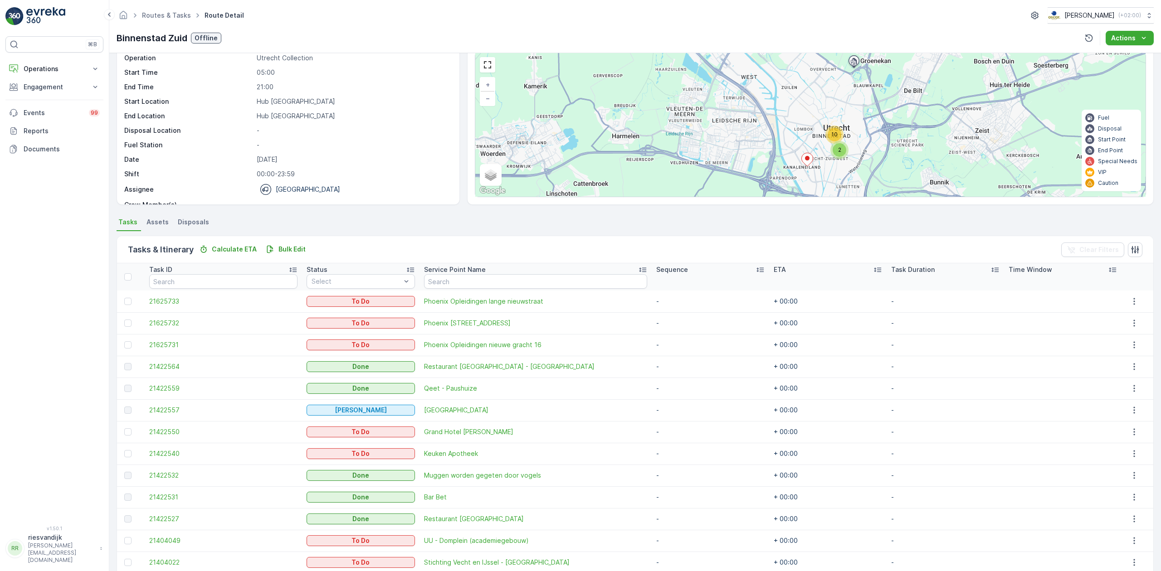
drag, startPoint x: 869, startPoint y: 93, endPoint x: 851, endPoint y: 124, distance: 36.6
click at [851, 126] on div "2 10 + − Satellite Roadmap Terrain Hybrid Leaflet Keyboard shortcuts Map Data M…" at bounding box center [810, 125] width 670 height 144
click at [852, 100] on div "2 10 + − Satellite Roadmap Terrain Hybrid Leaflet Keyboard shortcuts Map Data M…" at bounding box center [810, 125] width 670 height 144
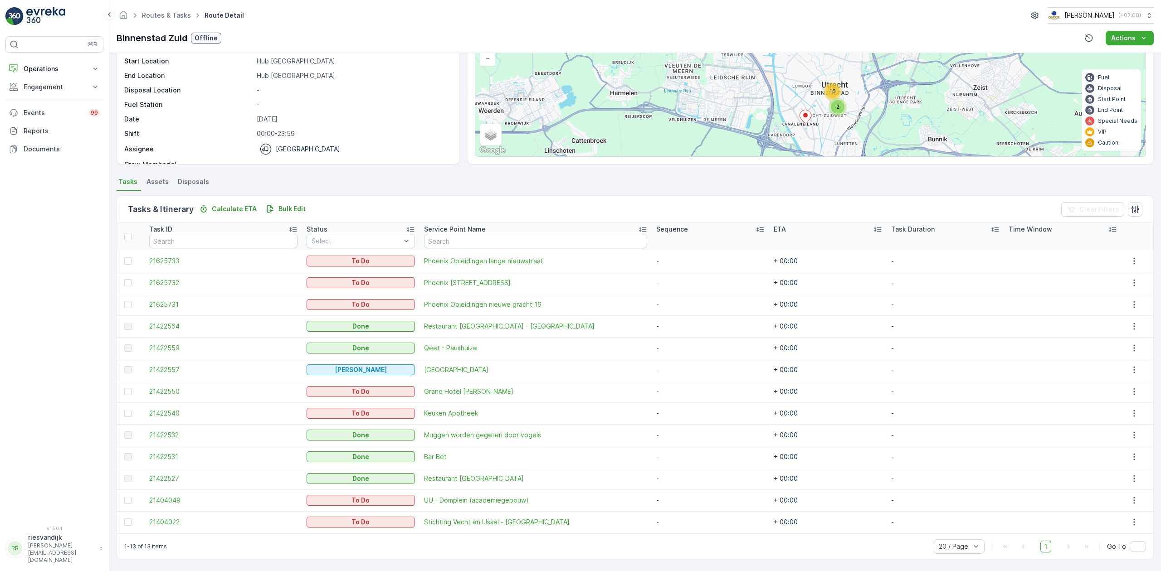
scroll to position [78, 0]
drag, startPoint x: 500, startPoint y: 522, endPoint x: 451, endPoint y: 533, distance: 50.2
click at [451, 533] on div "1-13 of 13 items 20 / Page 1 Go To" at bounding box center [635, 546] width 1036 height 26
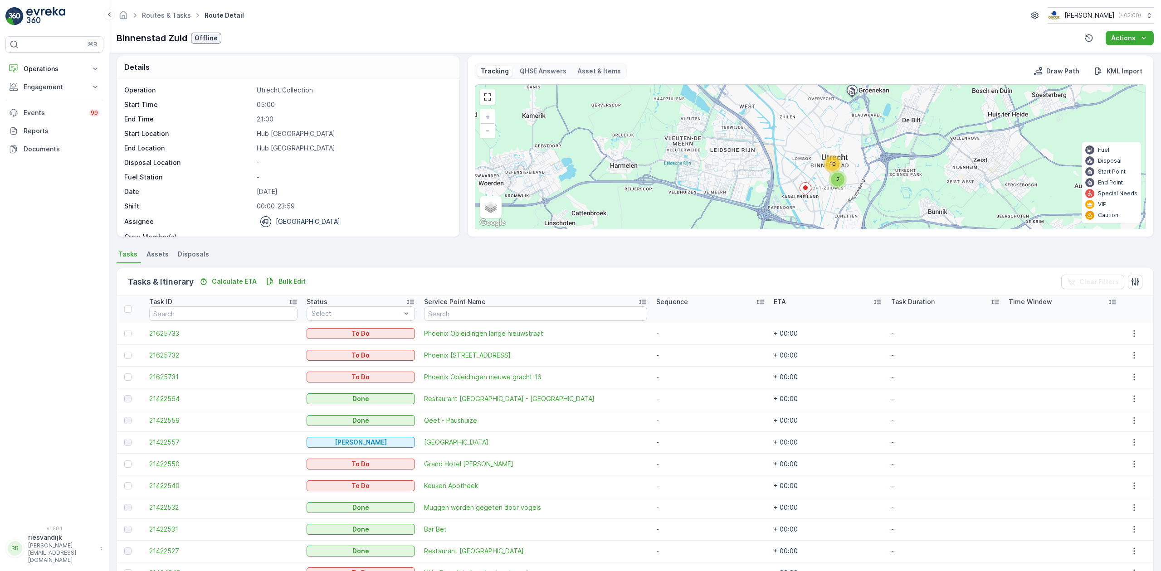
scroll to position [0, 0]
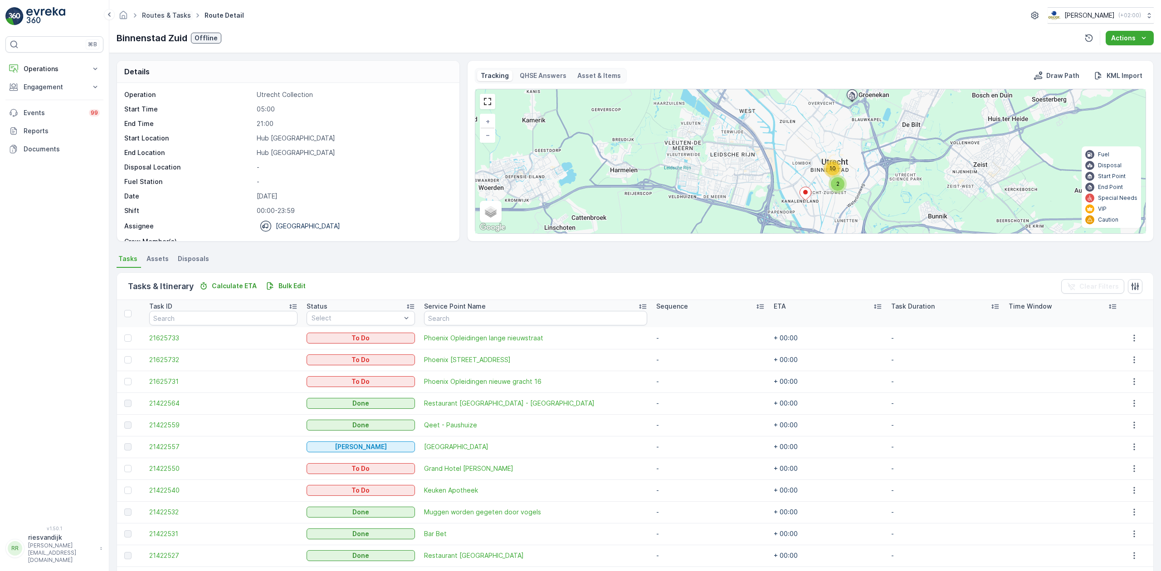
click at [159, 18] on link "Routes & Tasks" at bounding box center [166, 15] width 49 height 8
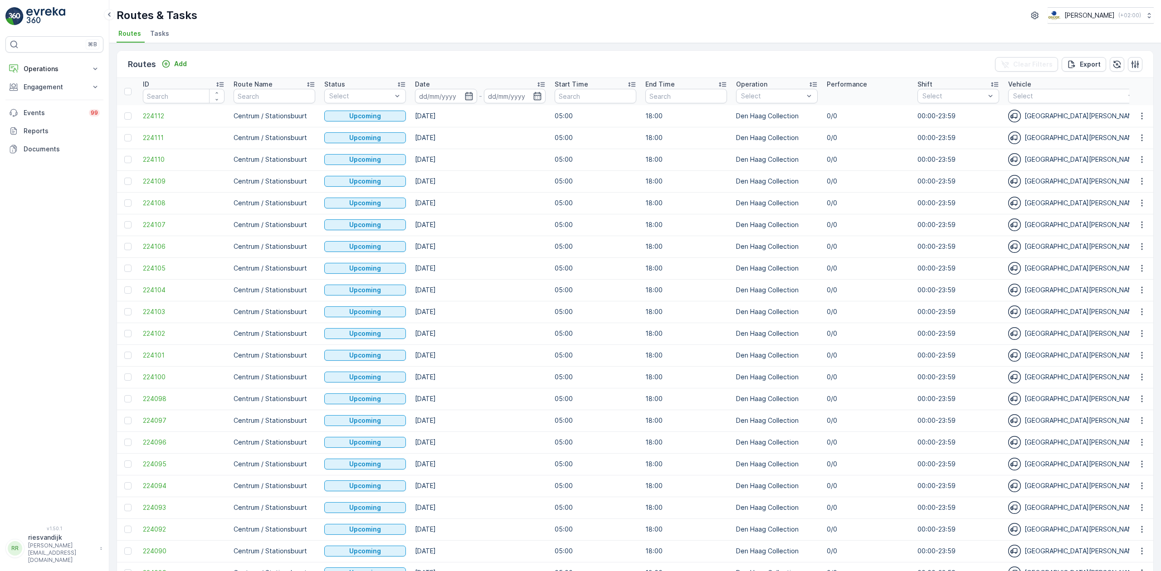
click at [166, 34] on li "Tasks" at bounding box center [160, 34] width 24 height 15
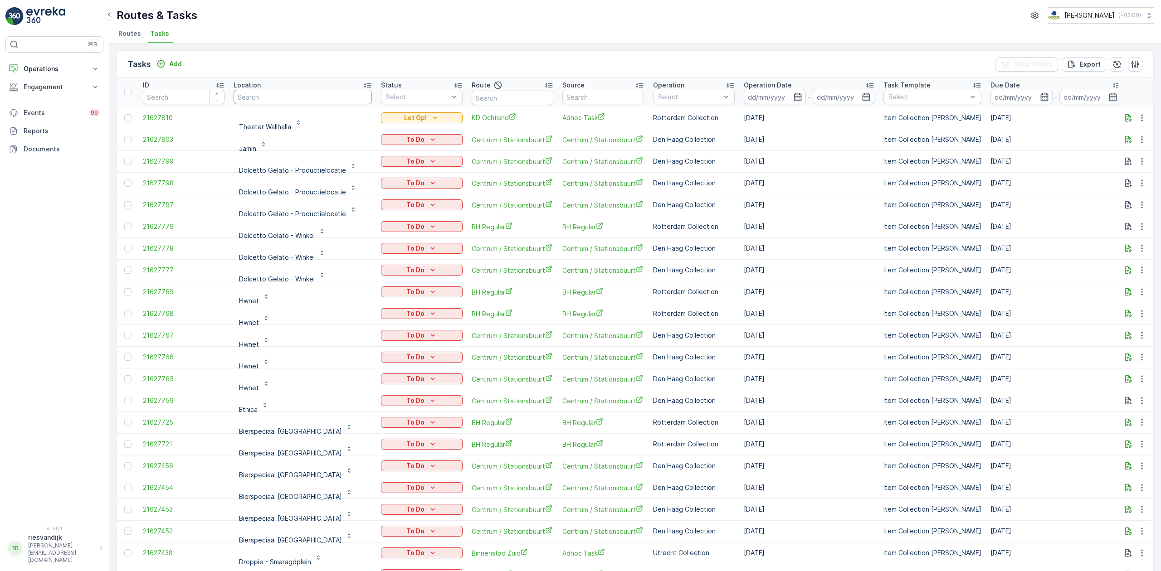
click at [314, 95] on input "text" at bounding box center [303, 97] width 138 height 15
type input "[PERSON_NAME]"
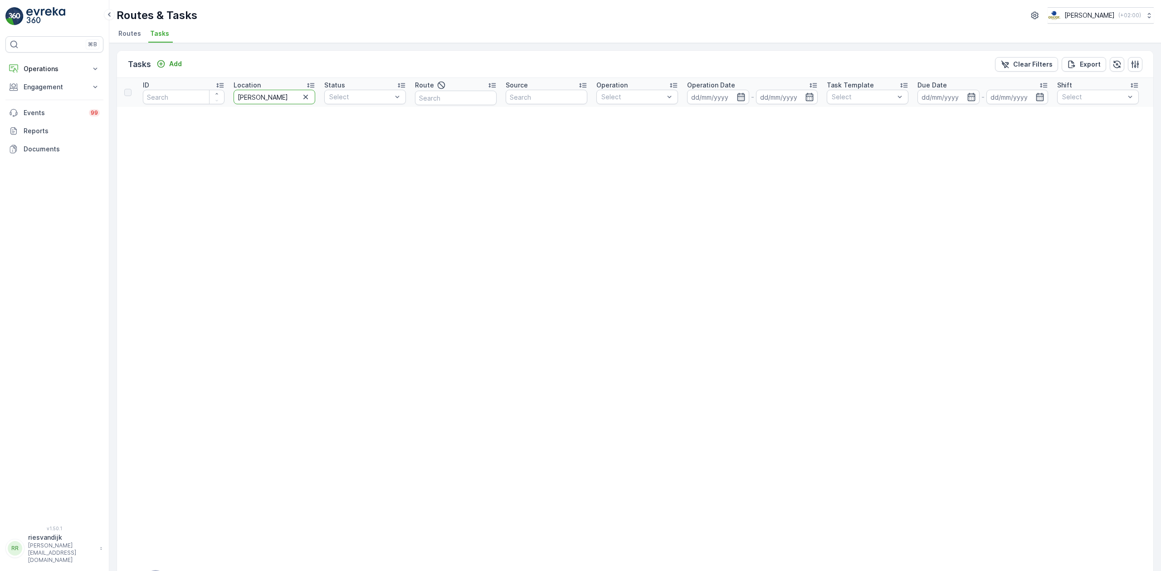
click at [256, 97] on input "[PERSON_NAME]" at bounding box center [275, 97] width 82 height 15
type input "[PERSON_NAME]"
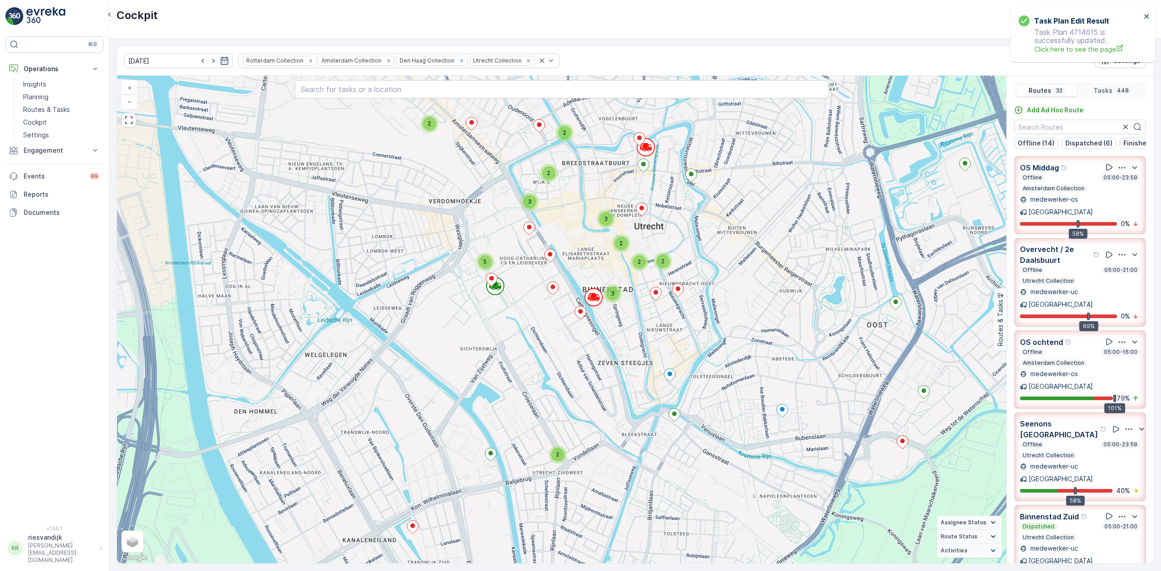
drag, startPoint x: 754, startPoint y: 332, endPoint x: 786, endPoint y: 277, distance: 64.6
click at [786, 277] on div "2 2 5 2 2 2 3 3 2 2 2 3 2 2 3 5 2 4 3 2 3 2 2 4 2 8 10 3 3 2 2 2 3 2 2 4 3 2 3 …" at bounding box center [561, 320] width 889 height 488
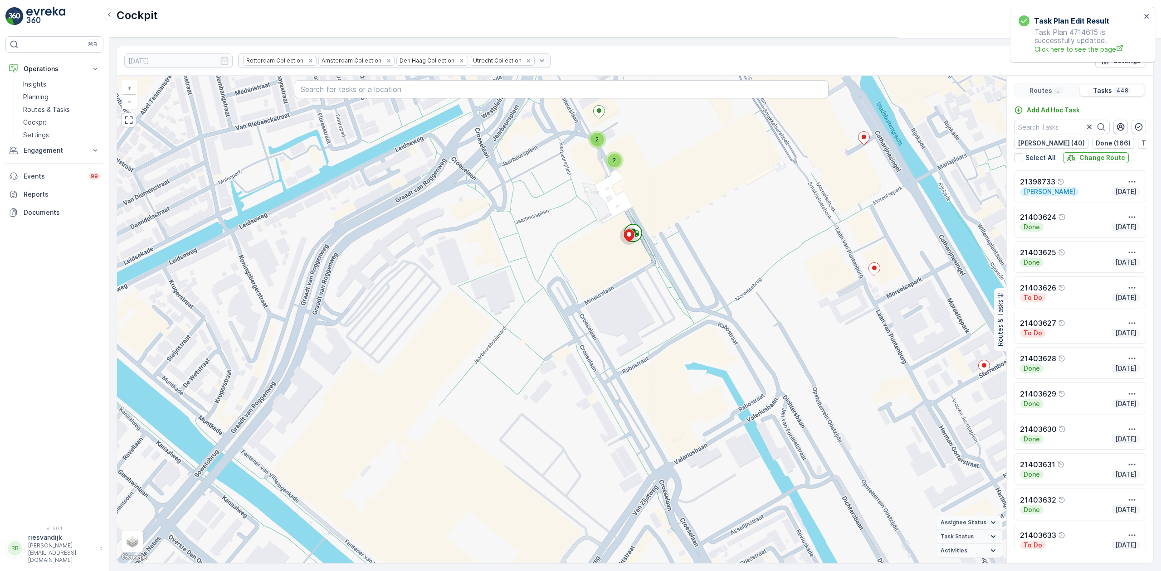
click at [1048, 91] on p "Routes" at bounding box center [1040, 90] width 23 height 9
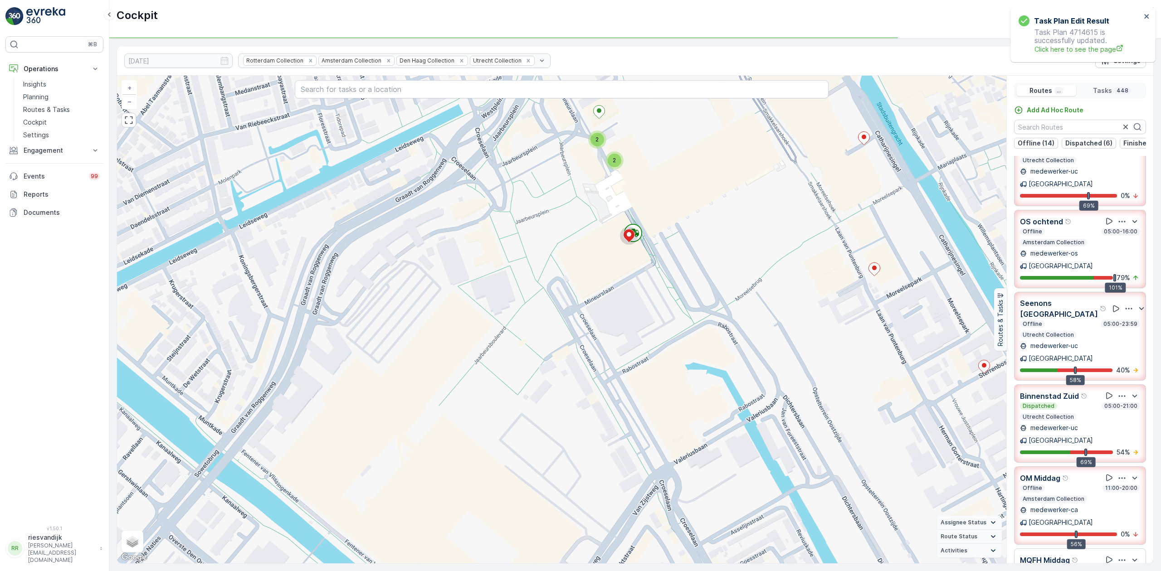
scroll to position [181, 0]
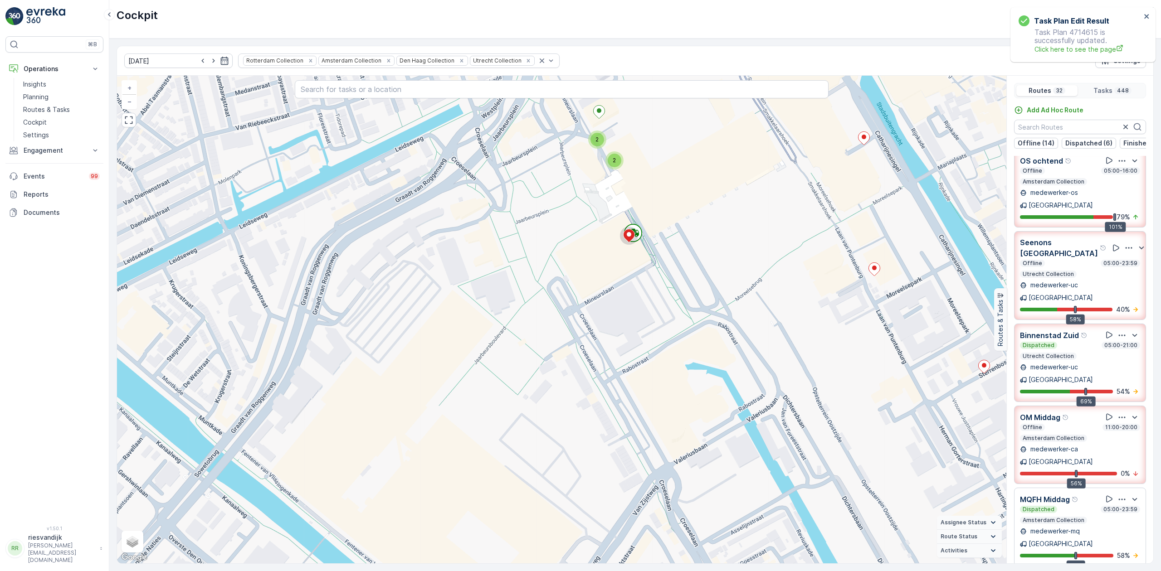
click at [1119, 335] on icon "button" at bounding box center [1122, 335] width 7 height 1
click at [1116, 356] on span "See More Details" at bounding box center [1121, 360] width 53 height 9
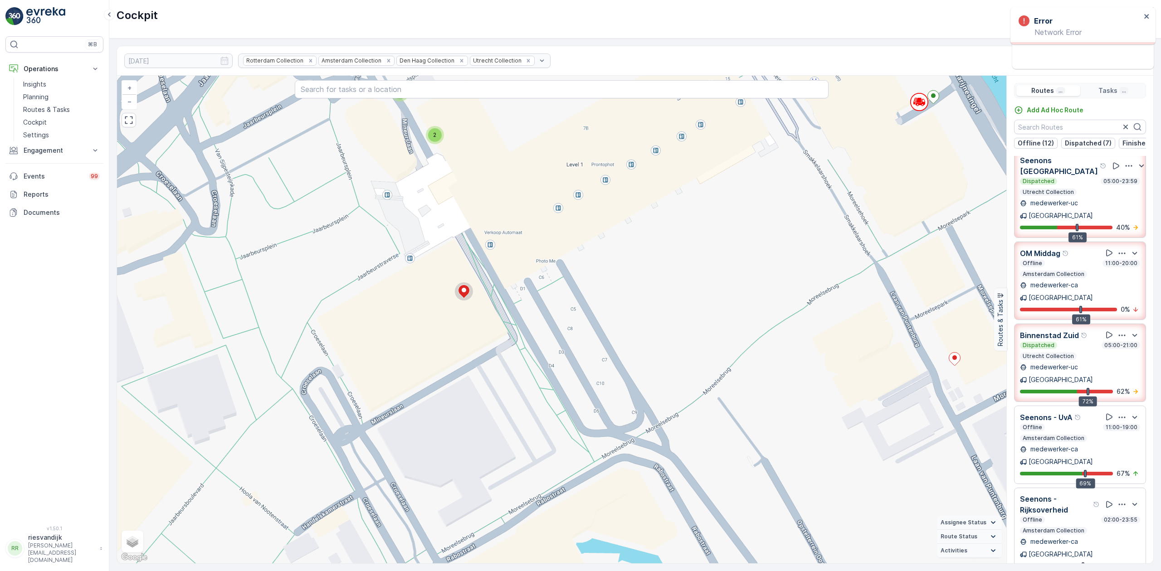
scroll to position [111, 0]
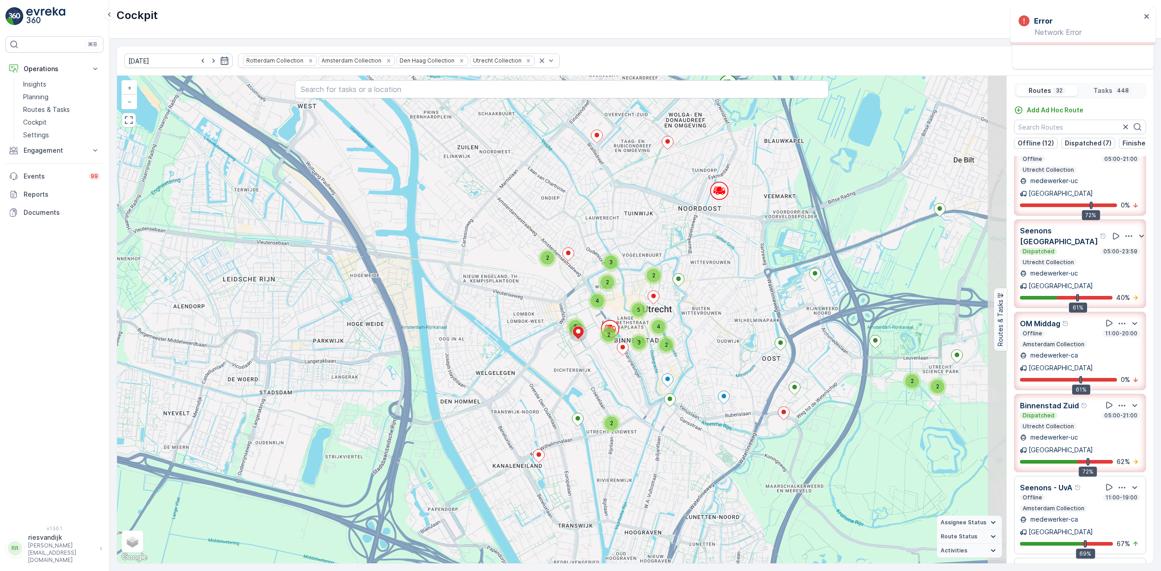
drag, startPoint x: 701, startPoint y: 251, endPoint x: 489, endPoint y: 379, distance: 247.8
click at [489, 379] on div "2 2 2 5 2 2 2 2 3 4 2 3 4 5 2 4 3 2 6 2 11 4 3 7 21 2 3 7 2 2 2 3 3 2 2 4 4 2 2…" at bounding box center [561, 320] width 889 height 488
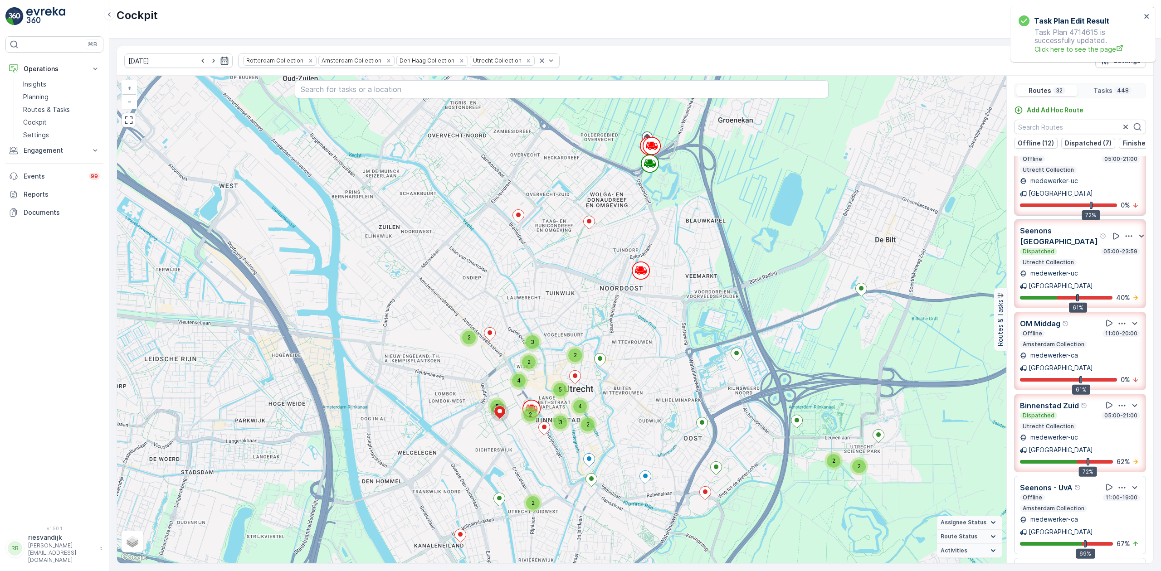
drag, startPoint x: 637, startPoint y: 373, endPoint x: 568, endPoint y: 453, distance: 105.8
click at [568, 453] on div "2 2 2 5 2 2 2 2 3 4 2 3 4 5 2 4 3 2 6 2 11 4 3 7 21 2 3 7 2 2 2 3 3 2 2 4 4 2 2…" at bounding box center [561, 320] width 889 height 488
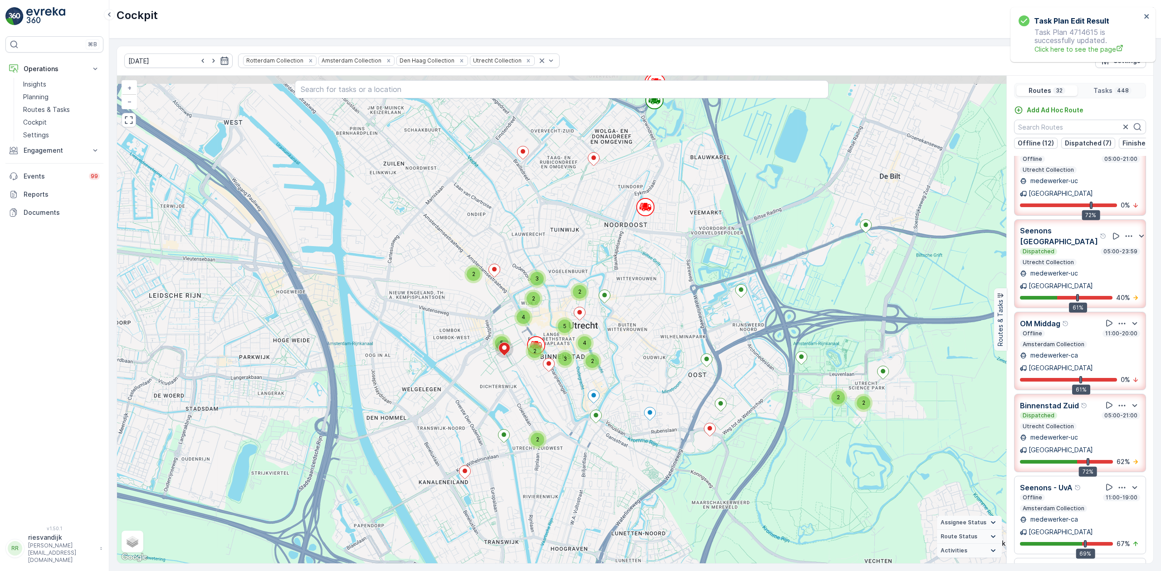
drag, startPoint x: 637, startPoint y: 302, endPoint x: 637, endPoint y: 318, distance: 16.8
click at [637, 318] on div "2 2 2 5 2 2 2 2 3 4 2 3 4 5 2 4 3 2 6 2 11 4 3 7 21 2 3 7 2 2 2 3 3 2 2 4 4 2 2…" at bounding box center [561, 320] width 889 height 488
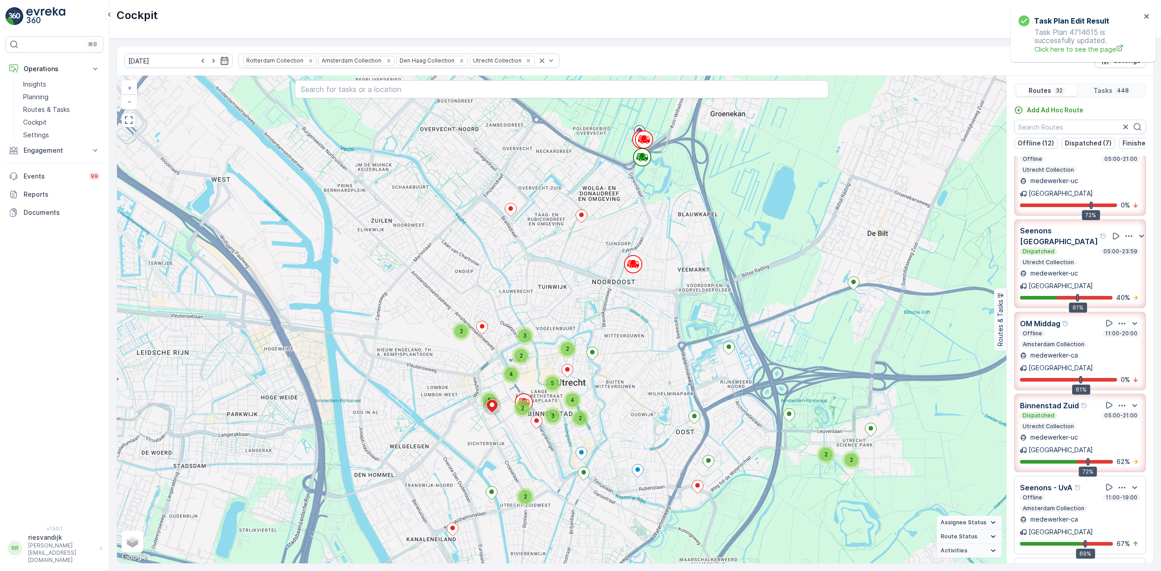
drag, startPoint x: 640, startPoint y: 298, endPoint x: 637, endPoint y: 314, distance: 16.2
click at [637, 314] on div "2 2 2 5 2 2 2 2 3 4 2 3 4 5 2 4 3 2 6 2 11 4 3 7 21 2 3 7 2 2 2 3 3 2 2 4 4 2 2…" at bounding box center [561, 320] width 889 height 488
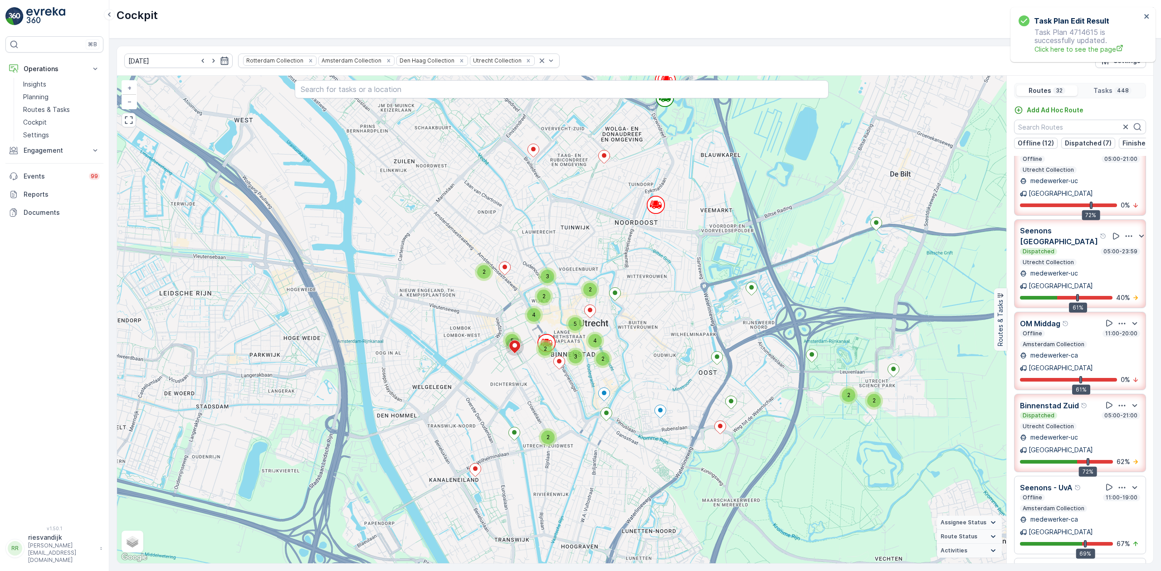
drag, startPoint x: 640, startPoint y: 359, endPoint x: 659, endPoint y: 307, distance: 55.5
click at [659, 307] on div "2 2 2 5 2 2 2 2 3 4 2 3 4 5 2 4 3 2 6 2 11 4 3 7 21 2 3 7 2 2 2 3 3 2 2 4 4 2 2…" at bounding box center [561, 320] width 889 height 488
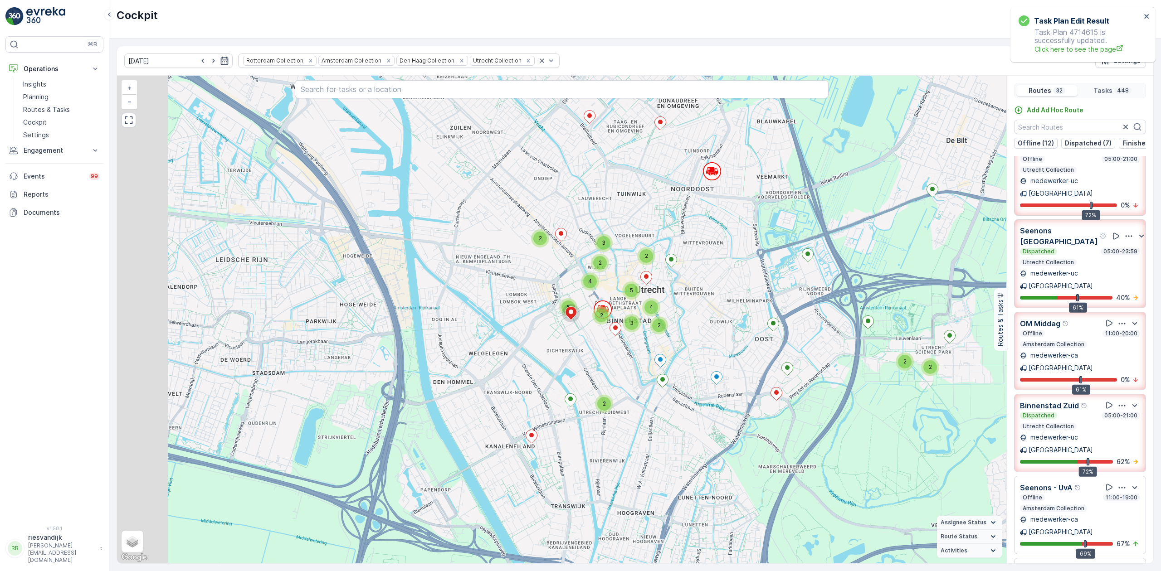
drag, startPoint x: 585, startPoint y: 399, endPoint x: 646, endPoint y: 364, distance: 70.7
click at [648, 361] on div "2 2 2 3 4 2 5 3 2 7 2 10 3 8 7 23 3 6 5 2 4 2 3 2 2 4 2 2 3 2 3 4 4 2 3 2 7 6 2…" at bounding box center [561, 320] width 889 height 488
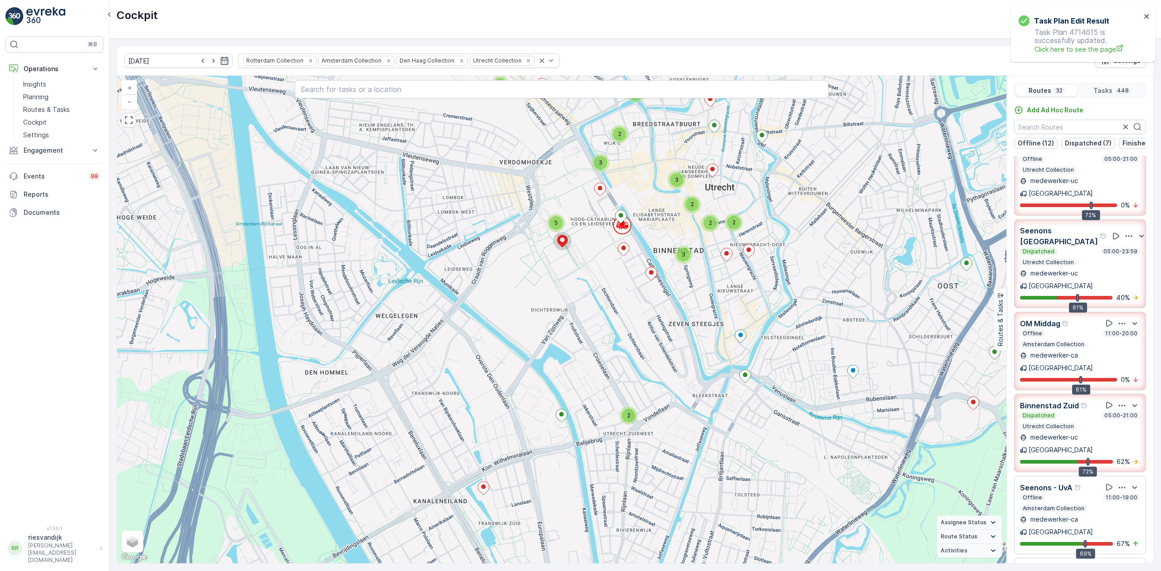
drag, startPoint x: 623, startPoint y: 371, endPoint x: 637, endPoint y: 360, distance: 17.5
click at [637, 360] on div "2 2 5 2 2 2 3 3 2 2 2 3 2 3 3 2 5 2 4 3 3 2 2 4 2 8 10 3 3 2 3 2 3 2 2 4 2 3 3 …" at bounding box center [561, 320] width 889 height 488
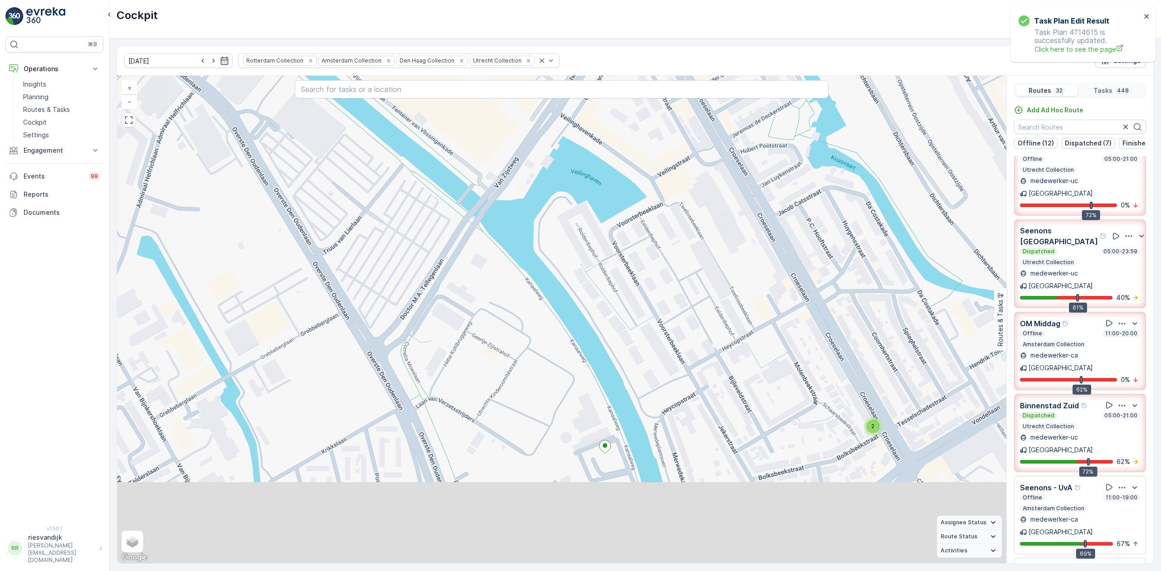
drag, startPoint x: 548, startPoint y: 394, endPoint x: 616, endPoint y: 250, distance: 159.0
click at [602, 268] on div "2 2 2 3 2 2 2 2 2 2 2 3 2 2 2 2 2 2 6 2 2 5 3 2 3 2 3 2 2 3 3 3 2 2 2 3 4 4 2 2…" at bounding box center [561, 320] width 889 height 488
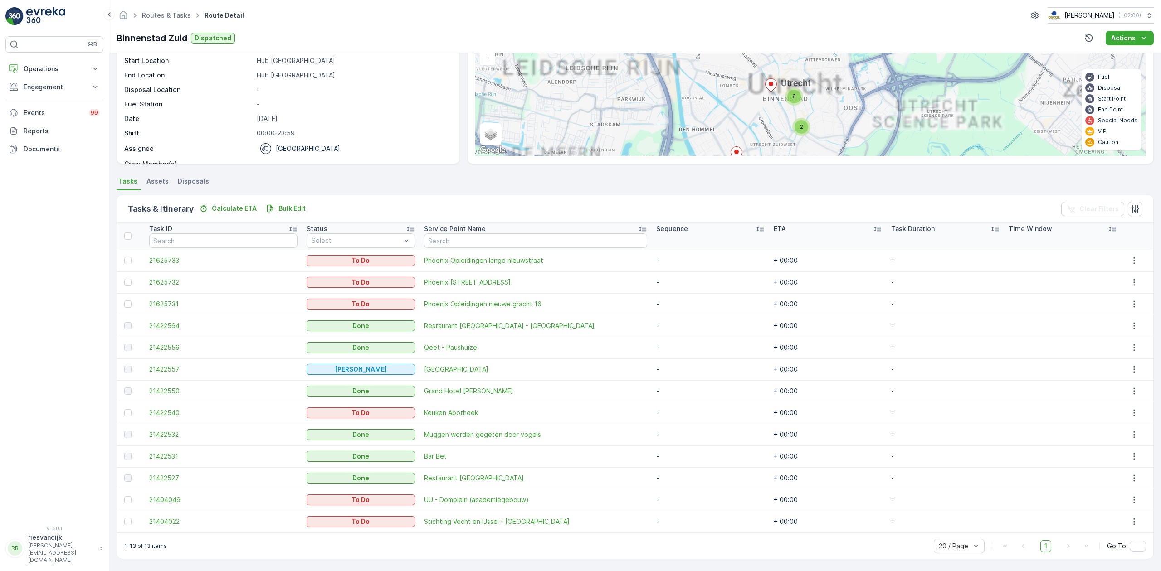
scroll to position [37, 0]
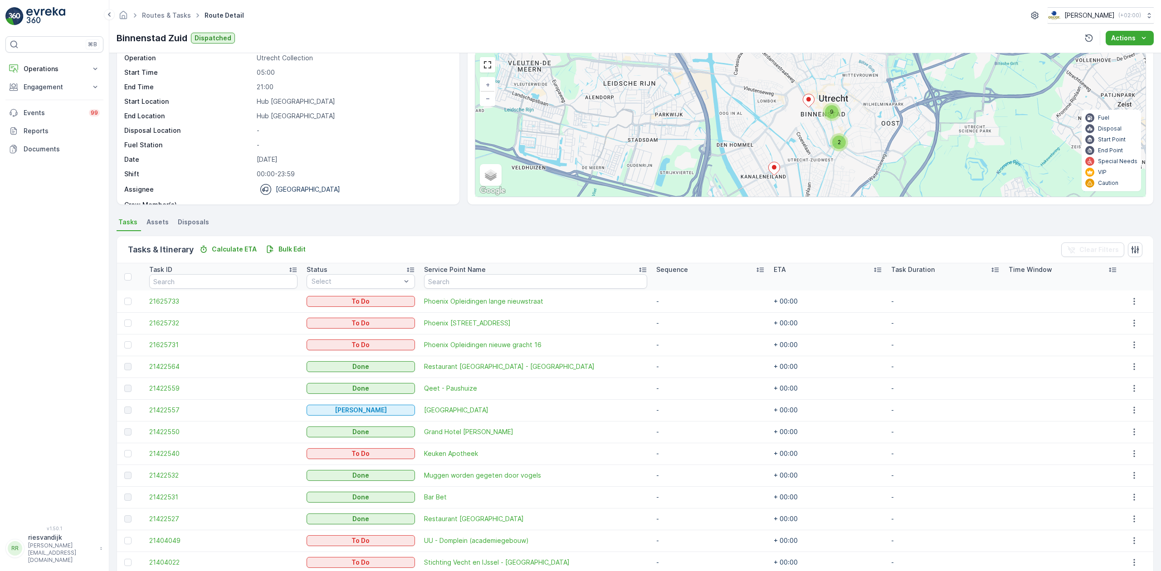
drag, startPoint x: 805, startPoint y: 106, endPoint x: 844, endPoint y: 71, distance: 53.0
click at [844, 71] on div "2 9 + − Satellite Roadmap Terrain Hybrid Leaflet Keyboard shortcuts Map Data Ma…" at bounding box center [810, 125] width 670 height 144
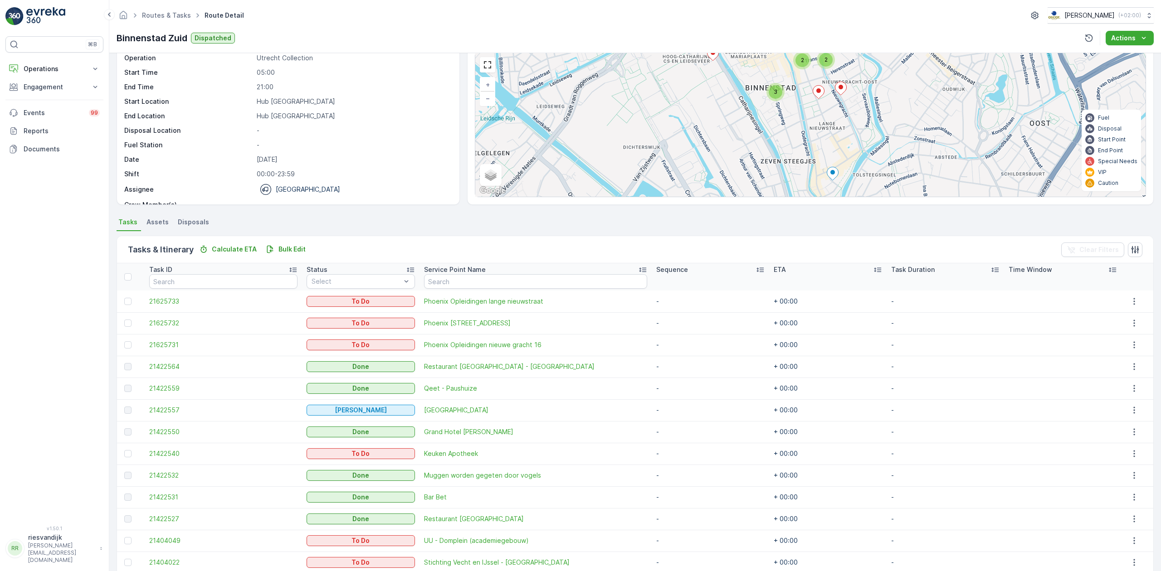
drag, startPoint x: 846, startPoint y: 93, endPoint x: 858, endPoint y: 138, distance: 46.5
click at [847, 95] on icon at bounding box center [841, 89] width 12 height 14
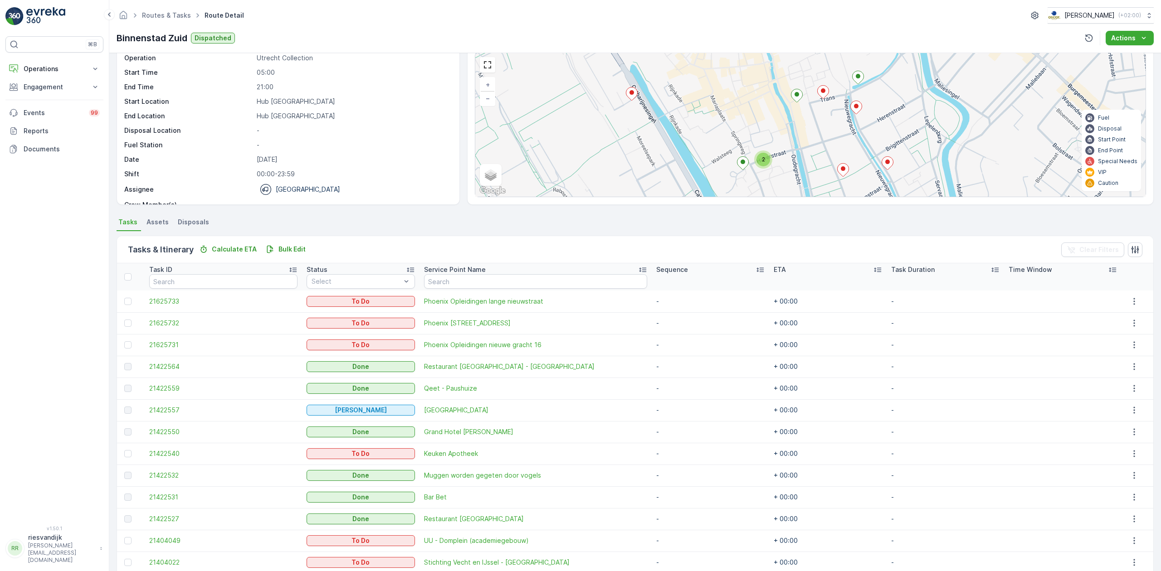
drag, startPoint x: 846, startPoint y: 117, endPoint x: 864, endPoint y: 102, distance: 23.3
click at [864, 104] on div "2 + − Satellite Roadmap Terrain Hybrid Leaflet Keyboard shortcuts Map Data Map …" at bounding box center [810, 125] width 670 height 144
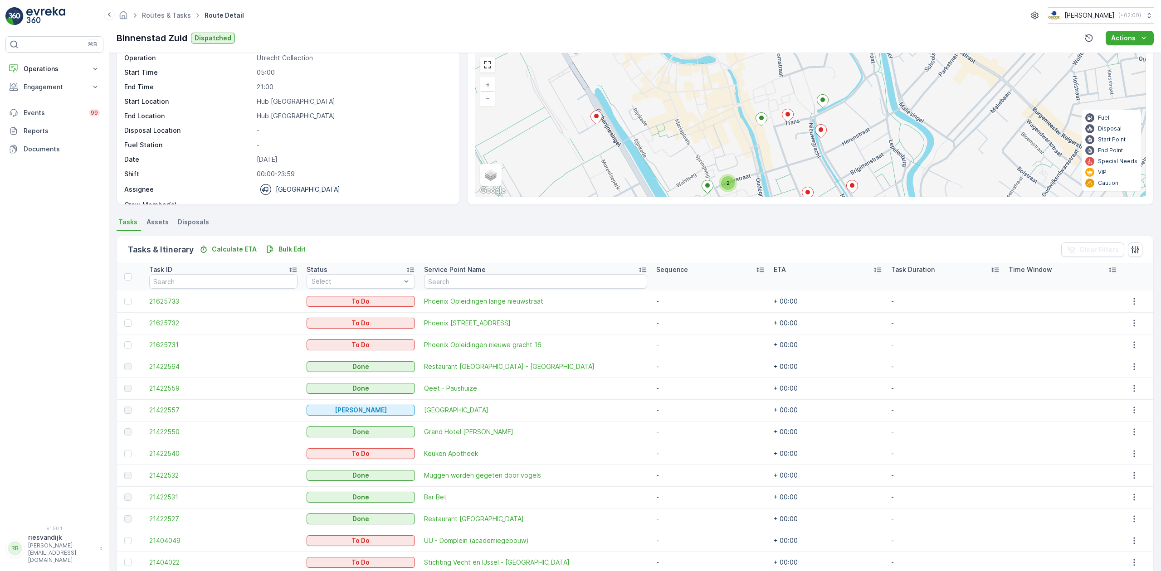
drag, startPoint x: 876, startPoint y: 111, endPoint x: 843, endPoint y: 122, distance: 35.4
click at [839, 120] on div "2 + − Satellite Roadmap Terrain Hybrid Leaflet Keyboard shortcuts Map Data Map …" at bounding box center [810, 125] width 670 height 144
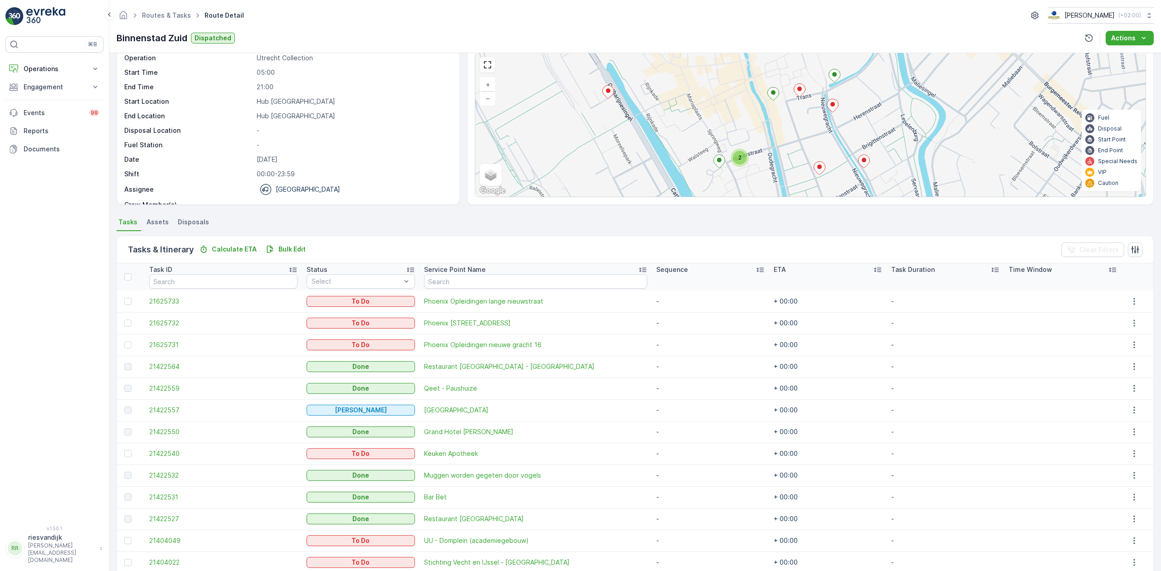
drag, startPoint x: 863, startPoint y: 112, endPoint x: 890, endPoint y: 88, distance: 35.9
click at [890, 88] on div "2 + − Satellite Roadmap Terrain Hybrid Leaflet Keyboard shortcuts Map Data Map …" at bounding box center [810, 125] width 670 height 144
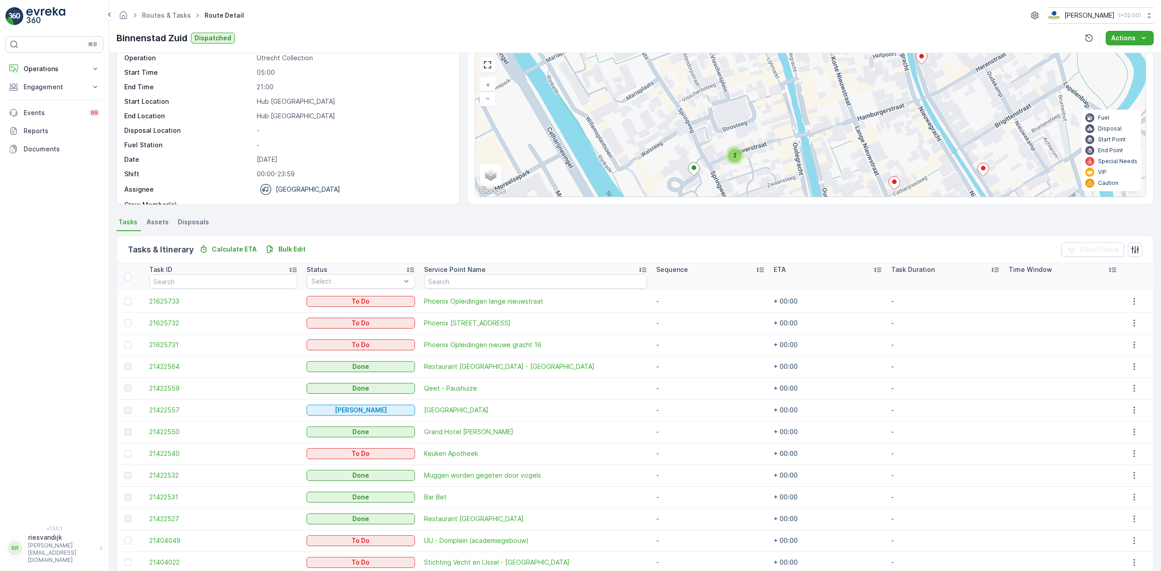
drag, startPoint x: 756, startPoint y: 153, endPoint x: 791, endPoint y: 112, distance: 54.4
click at [791, 112] on div "2 + − Satellite Roadmap Terrain Hybrid Leaflet Keyboard shortcuts Map Data Map …" at bounding box center [810, 125] width 670 height 144
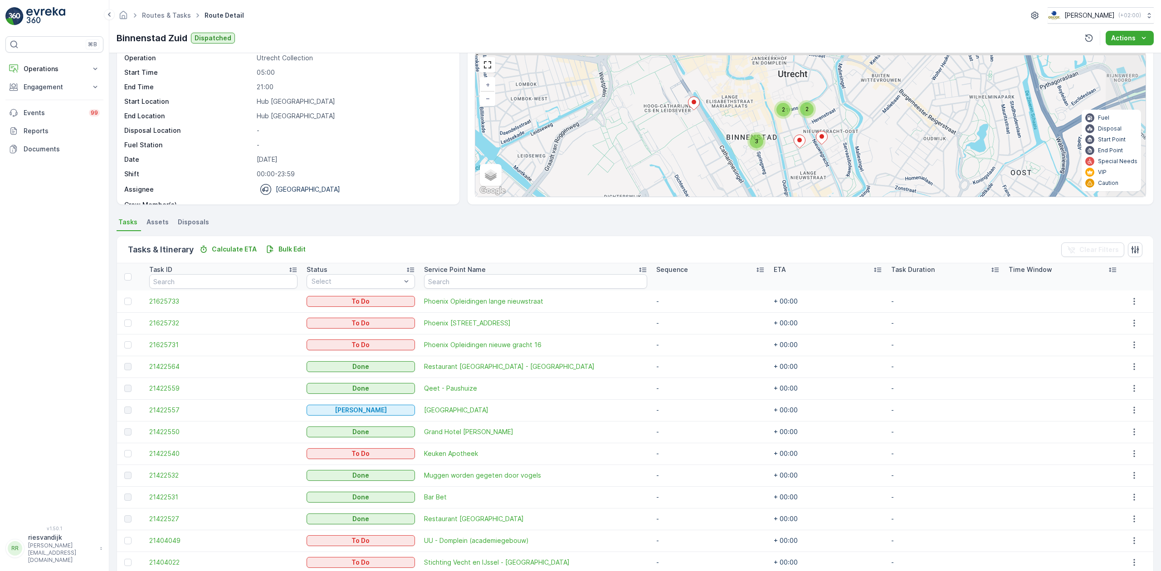
drag, startPoint x: 839, startPoint y: 113, endPoint x: 785, endPoint y: 134, distance: 57.4
click at [785, 134] on div "3 2 2 + − Satellite Roadmap Terrain Hybrid Leaflet Keyboard shortcuts Map Data …" at bounding box center [810, 125] width 670 height 144
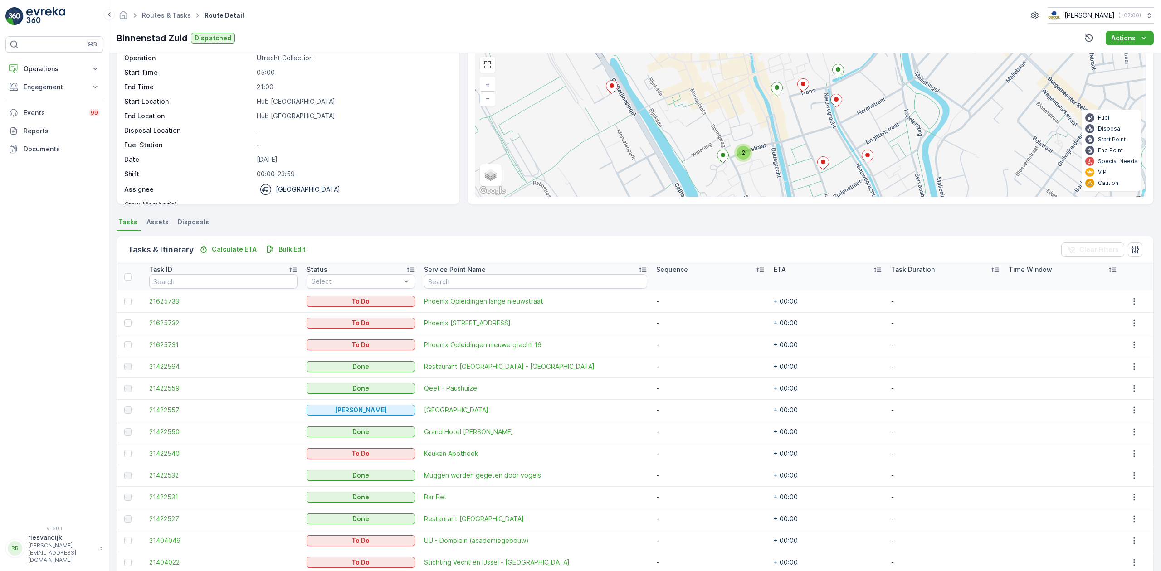
drag, startPoint x: 794, startPoint y: 132, endPoint x: 785, endPoint y: 141, distance: 12.8
click at [785, 141] on div "2 + − Satellite Roadmap Terrain Hybrid Leaflet Keyboard shortcuts Map Data Map …" at bounding box center [810, 125] width 670 height 144
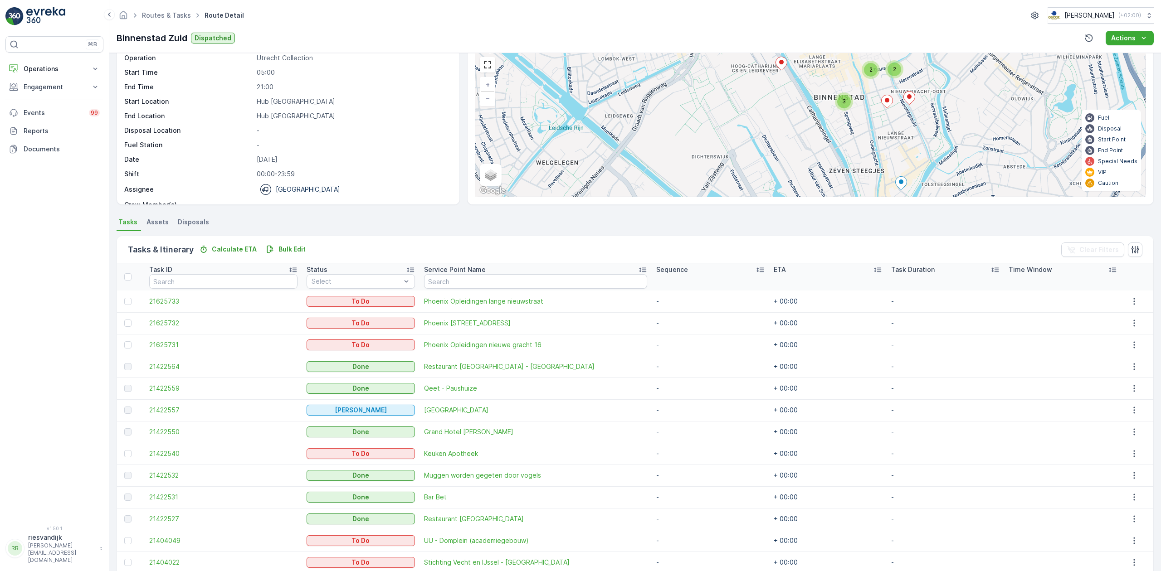
drag, startPoint x: 916, startPoint y: 124, endPoint x: 931, endPoint y: 116, distance: 17.0
click at [932, 116] on div "3 2 2 + − Satellite Roadmap Terrain Hybrid Leaflet Keyboard shortcuts Map Data …" at bounding box center [810, 125] width 670 height 144
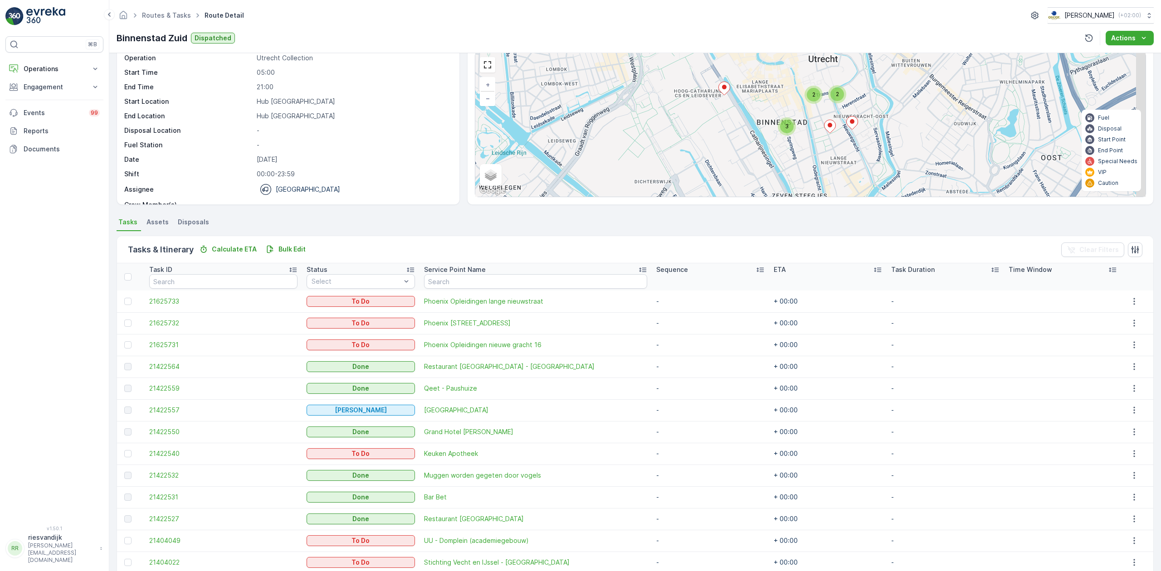
drag, startPoint x: 799, startPoint y: 140, endPoint x: 722, endPoint y: 179, distance: 85.8
click at [725, 182] on div "3 2 2 + − Satellite Roadmap Terrain Hybrid Leaflet Keyboard shortcuts Map Data …" at bounding box center [810, 125] width 670 height 144
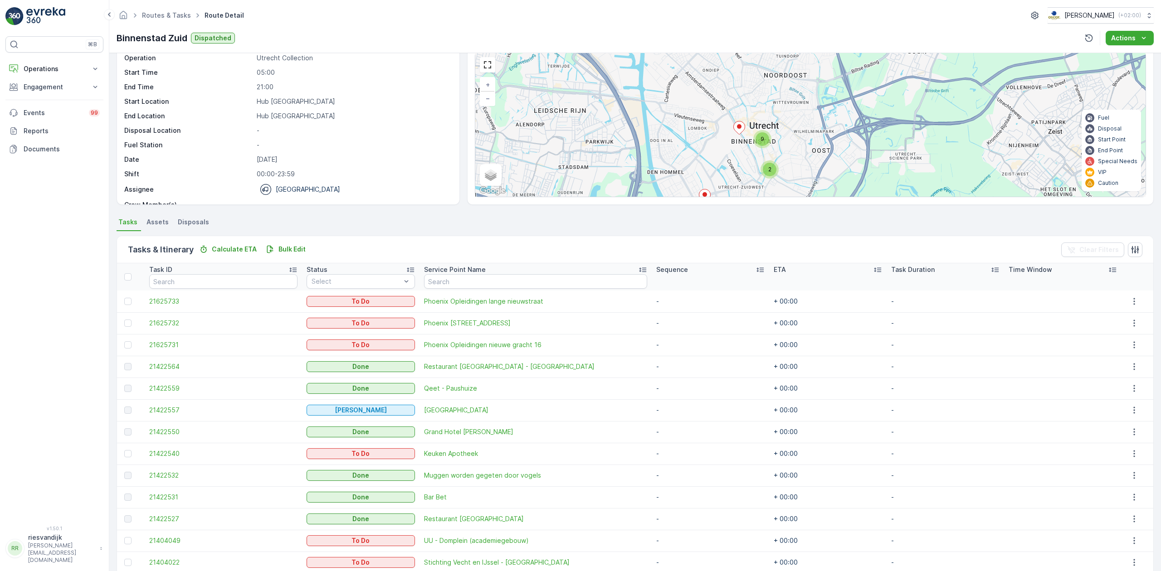
click at [739, 133] on icon at bounding box center [739, 128] width 11 height 13
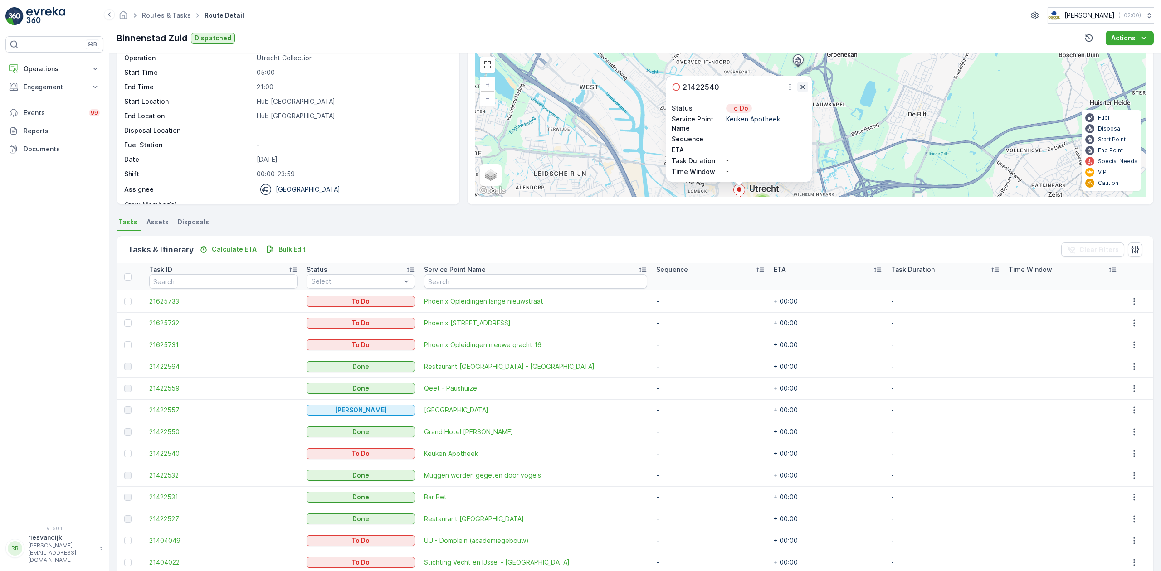
click at [799, 87] on icon "button" at bounding box center [802, 87] width 9 height 9
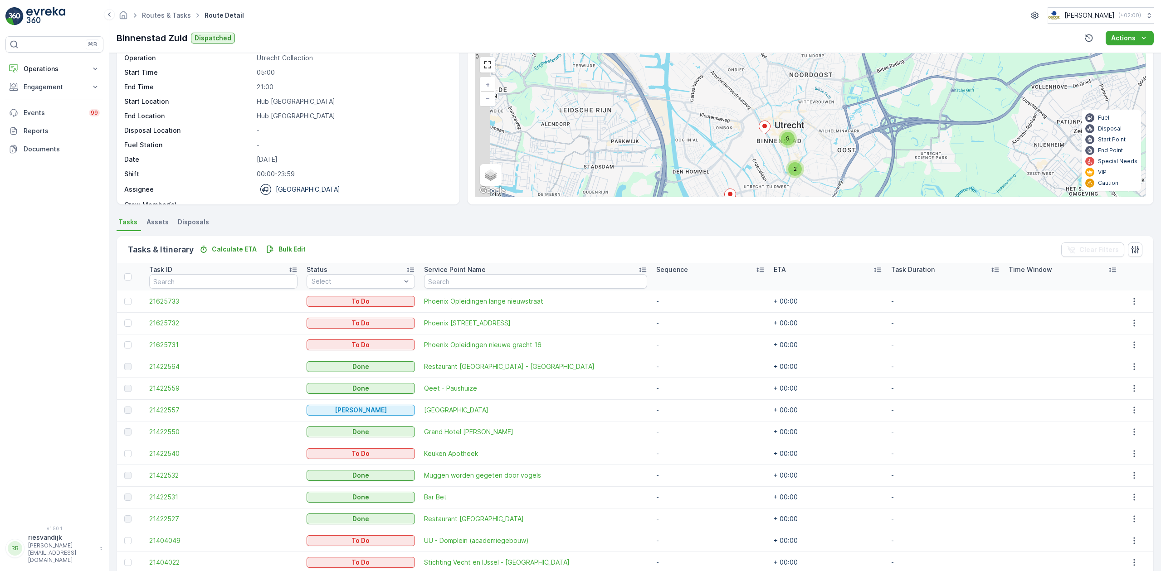
drag, startPoint x: 815, startPoint y: 137, endPoint x: 830, endPoint y: 82, distance: 56.6
click at [835, 76] on div "2 9 + − Satellite Roadmap Terrain Hybrid Leaflet Keyboard shortcuts Map Data Ma…" at bounding box center [810, 125] width 670 height 144
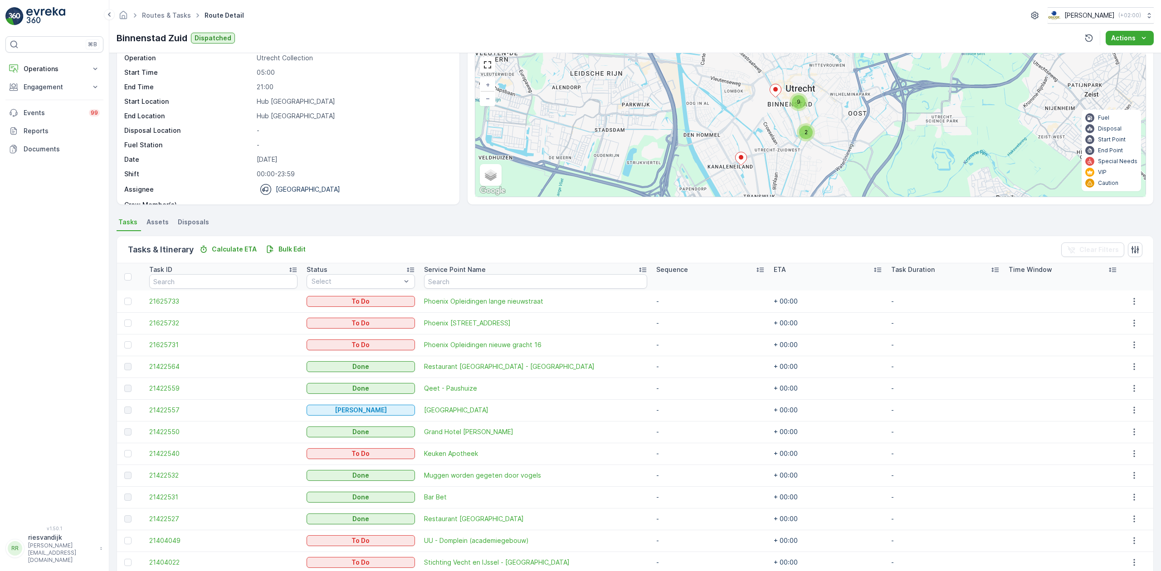
drag, startPoint x: 784, startPoint y: 130, endPoint x: 795, endPoint y: 94, distance: 37.1
click at [795, 95] on div "9" at bounding box center [799, 102] width 14 height 14
click at [742, 155] on ellipse at bounding box center [741, 153] width 5 height 5
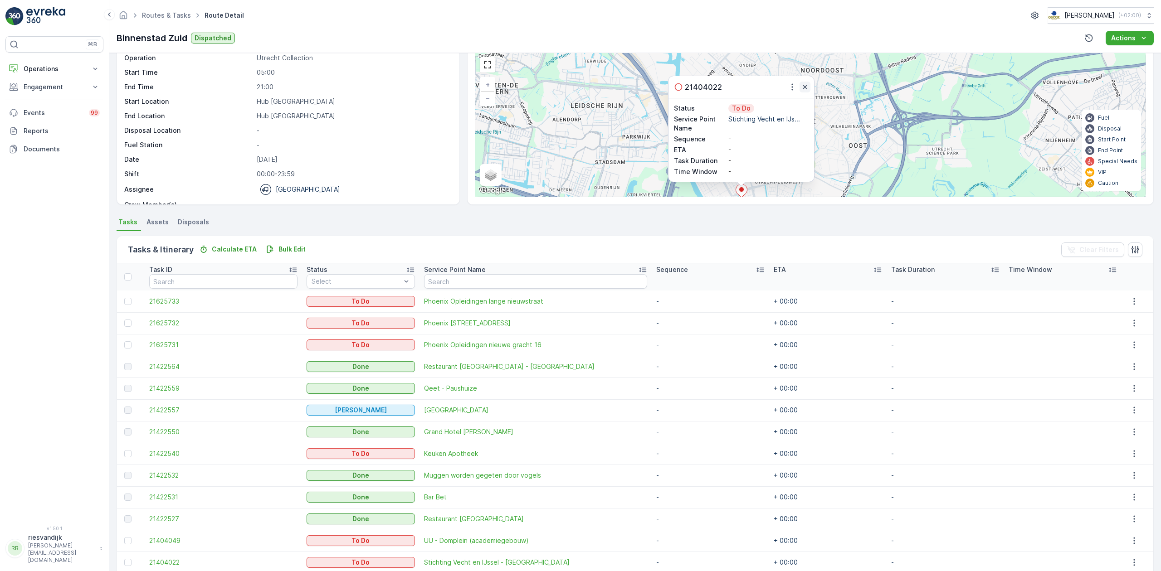
click at [803, 86] on icon "button" at bounding box center [805, 87] width 5 height 5
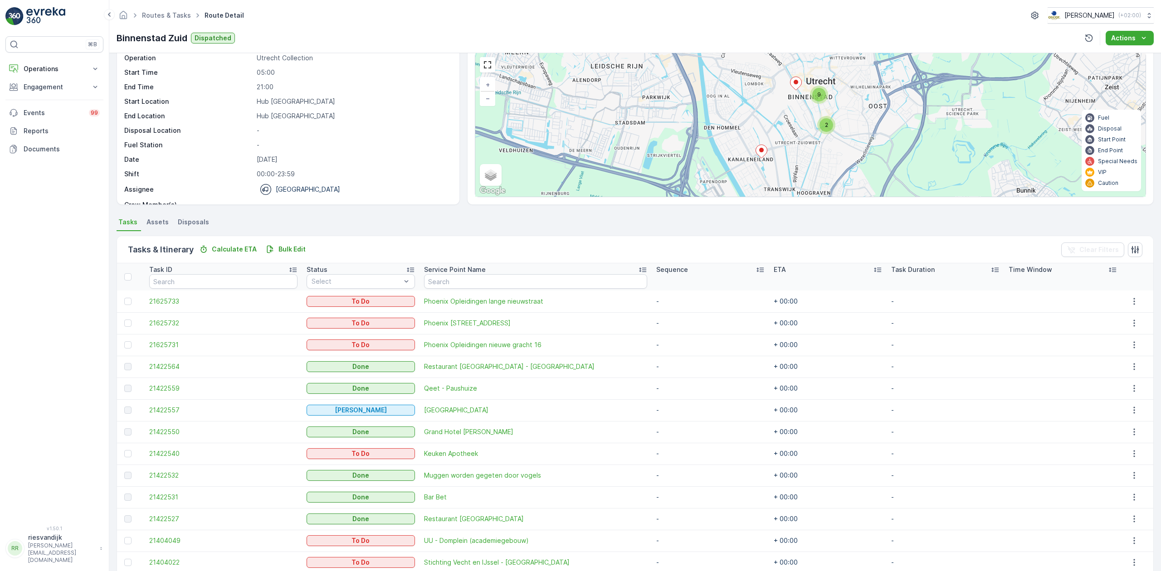
drag, startPoint x: 831, startPoint y: 133, endPoint x: 851, endPoint y: 91, distance: 46.2
click at [851, 91] on div "2 9 + − Satellite Roadmap Terrain Hybrid Leaflet Keyboard shortcuts Map Data Ma…" at bounding box center [810, 125] width 670 height 144
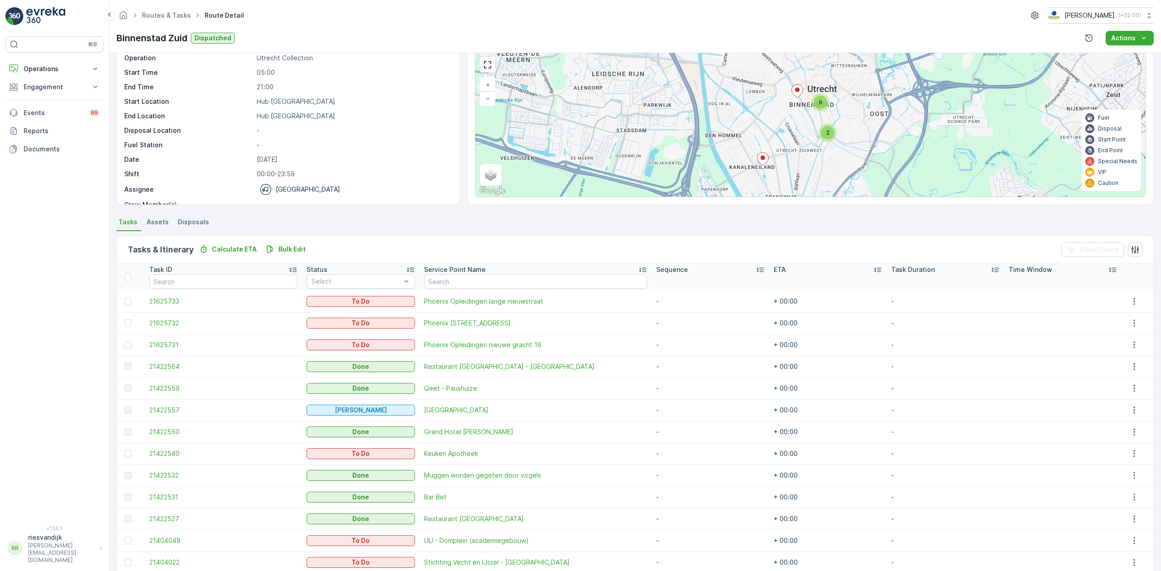
drag, startPoint x: 802, startPoint y: 147, endPoint x: 795, endPoint y: 149, distance: 6.6
click at [786, 162] on div "2 9 + − Satellite Roadmap Terrain Hybrid Leaflet Keyboard shortcuts Map Data Ma…" at bounding box center [810, 125] width 670 height 144
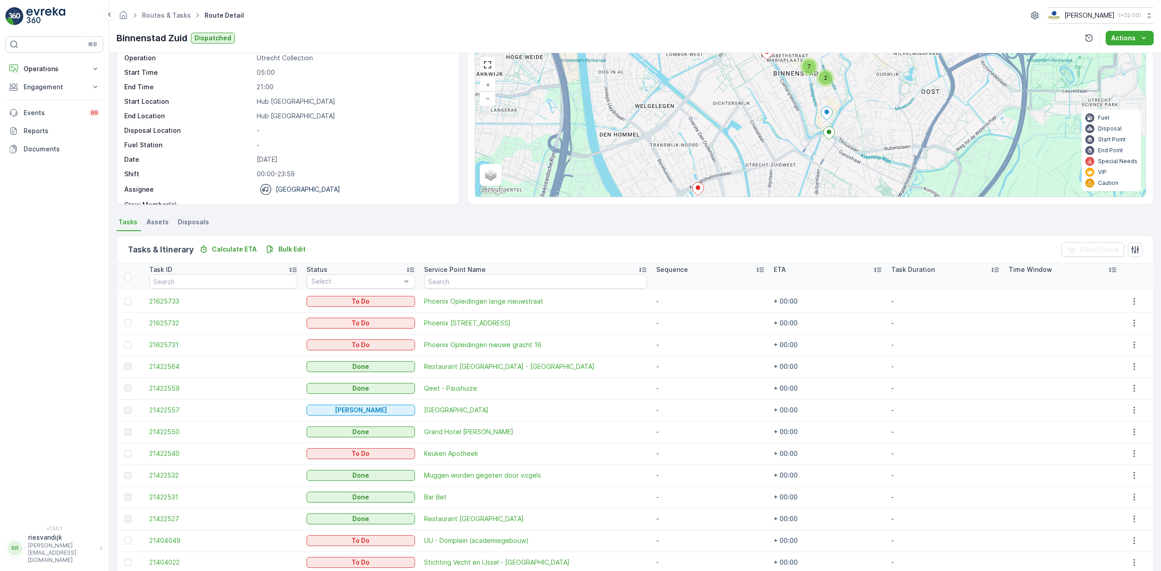
drag, startPoint x: 799, startPoint y: 133, endPoint x: 785, endPoint y: 146, distance: 18.3
click at [785, 146] on div "2 7 + − Satellite Roadmap Terrain Hybrid Leaflet Keyboard shortcuts Map Data Ma…" at bounding box center [810, 125] width 670 height 144
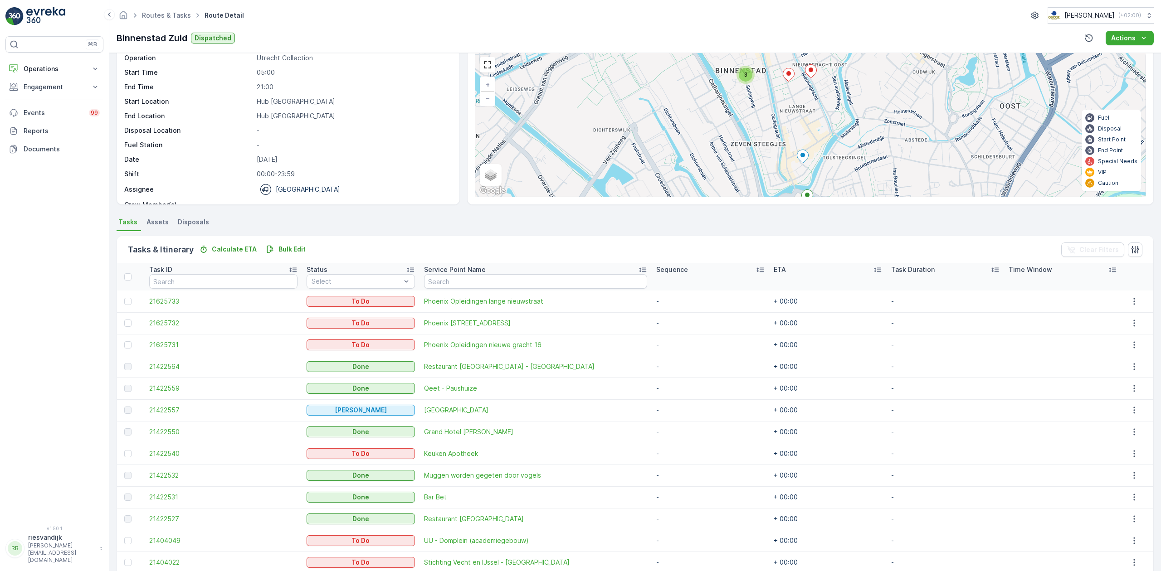
drag, startPoint x: 805, startPoint y: 133, endPoint x: 785, endPoint y: 100, distance: 38.6
click at [785, 100] on div "3 2 2 + − Satellite Roadmap Terrain Hybrid Leaflet Keyboard shortcuts Map Data …" at bounding box center [810, 125] width 670 height 144
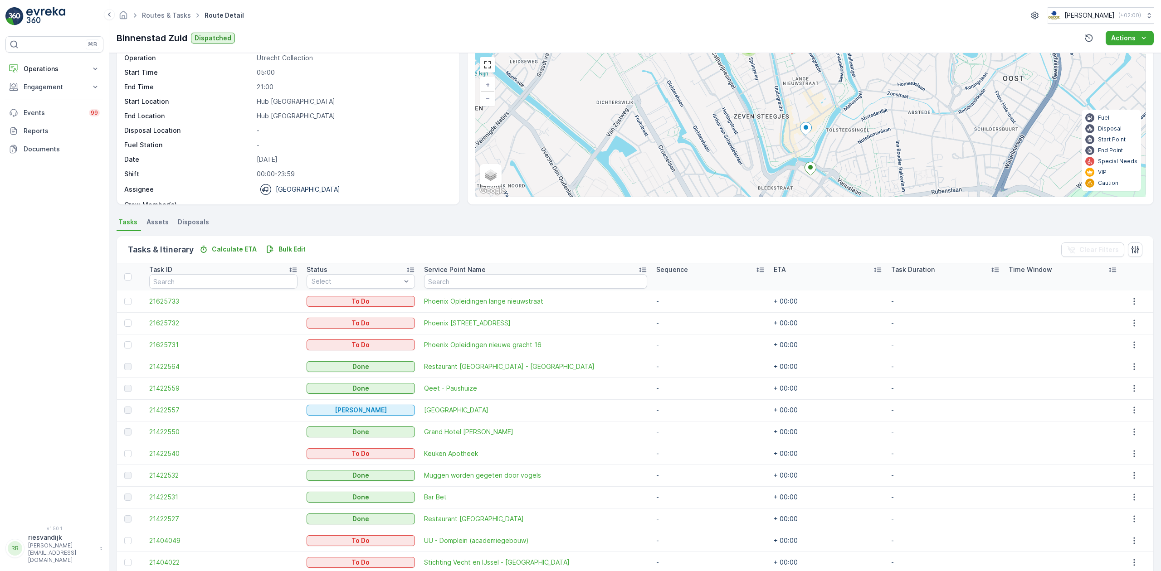
click at [811, 168] on ellipse at bounding box center [810, 167] width 5 height 5
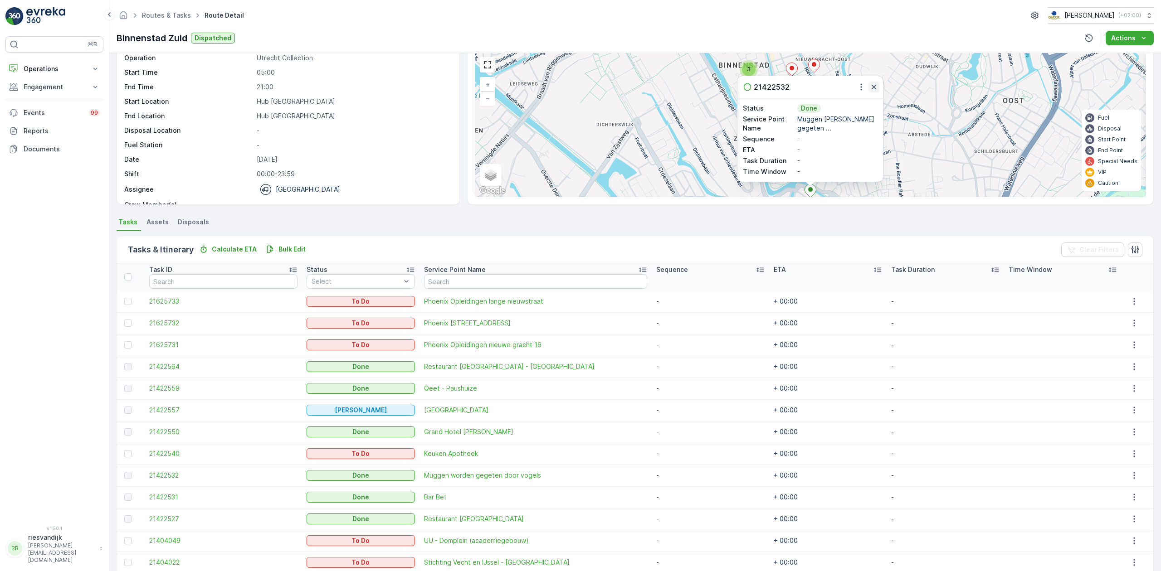
click at [872, 91] on icon "button" at bounding box center [873, 87] width 9 height 9
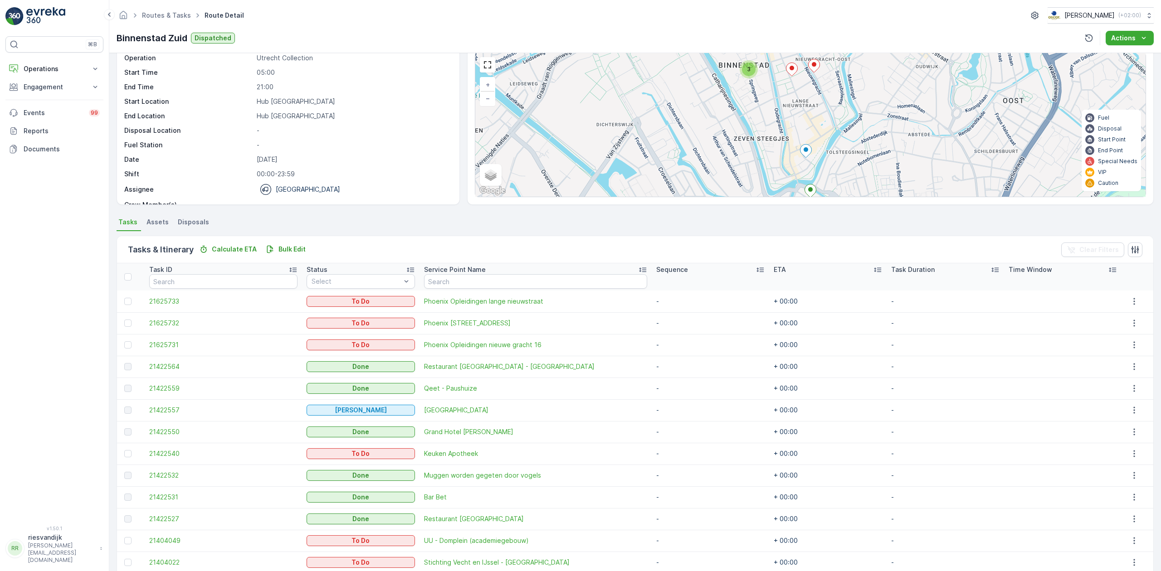
click at [810, 155] on icon at bounding box center [806, 151] width 12 height 14
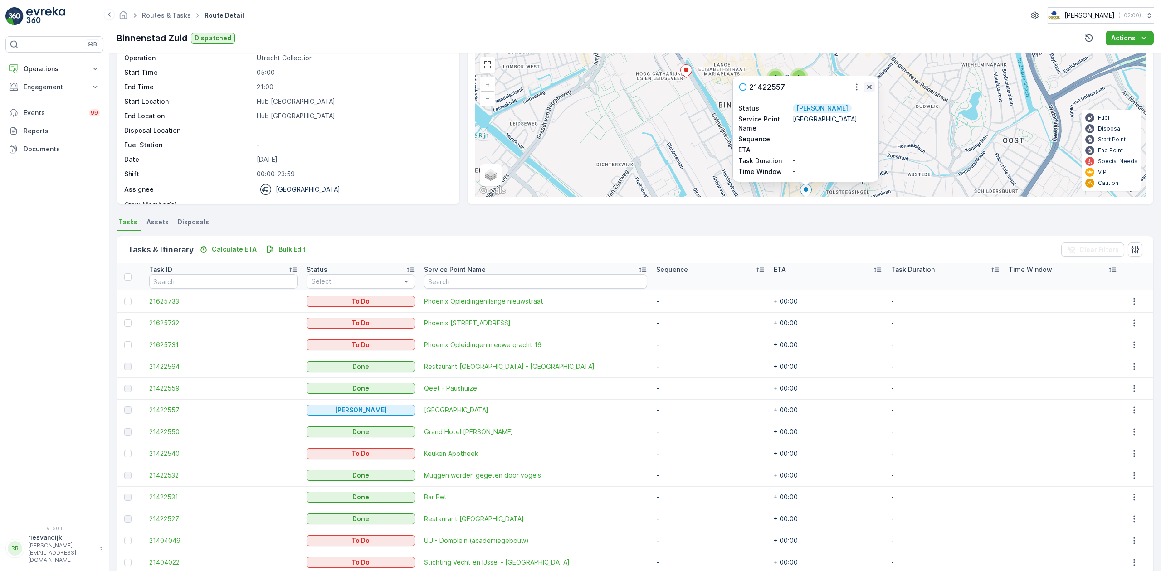
click at [872, 87] on icon "button" at bounding box center [869, 87] width 9 height 9
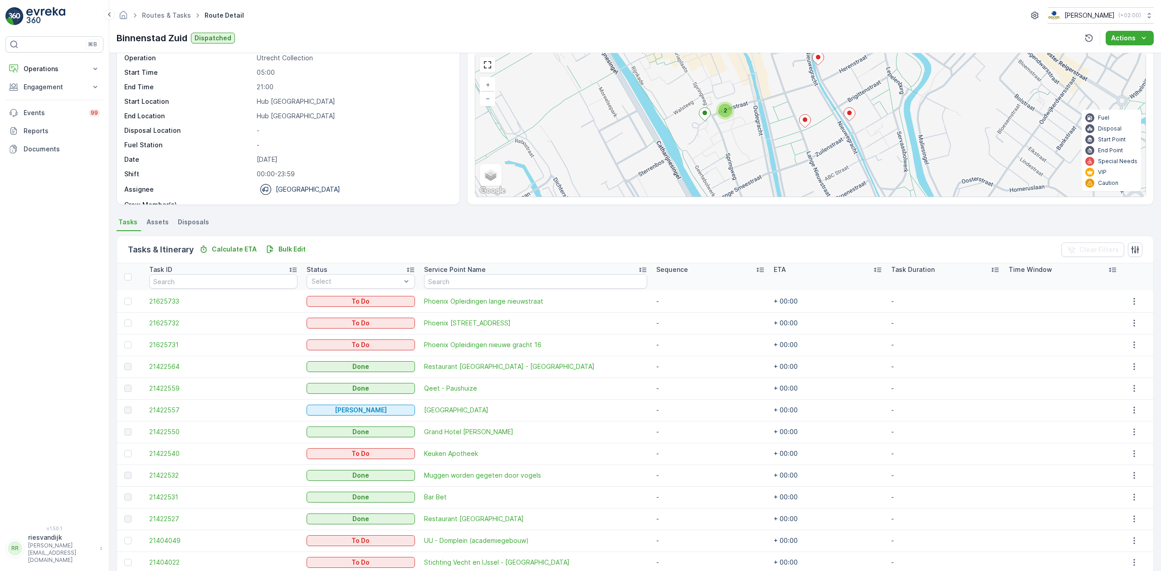
drag, startPoint x: 753, startPoint y: 121, endPoint x: 752, endPoint y: 137, distance: 15.9
click at [753, 137] on div "2 + − Satellite Roadmap Terrain Hybrid Leaflet Keyboard shortcuts Map Data Map …" at bounding box center [810, 125] width 670 height 144
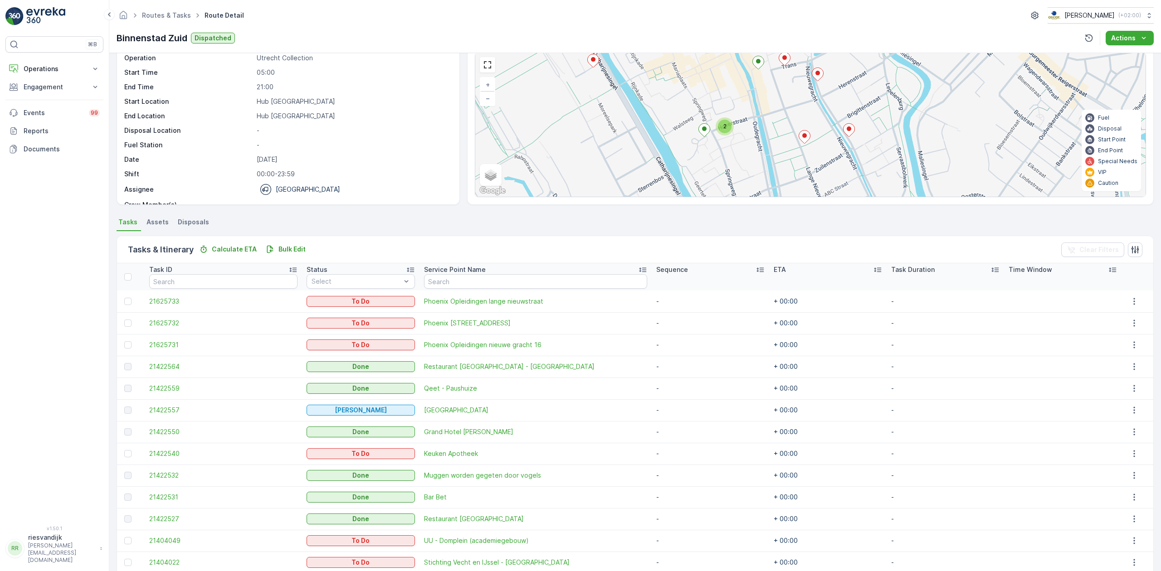
click at [705, 136] on icon at bounding box center [704, 130] width 11 height 13
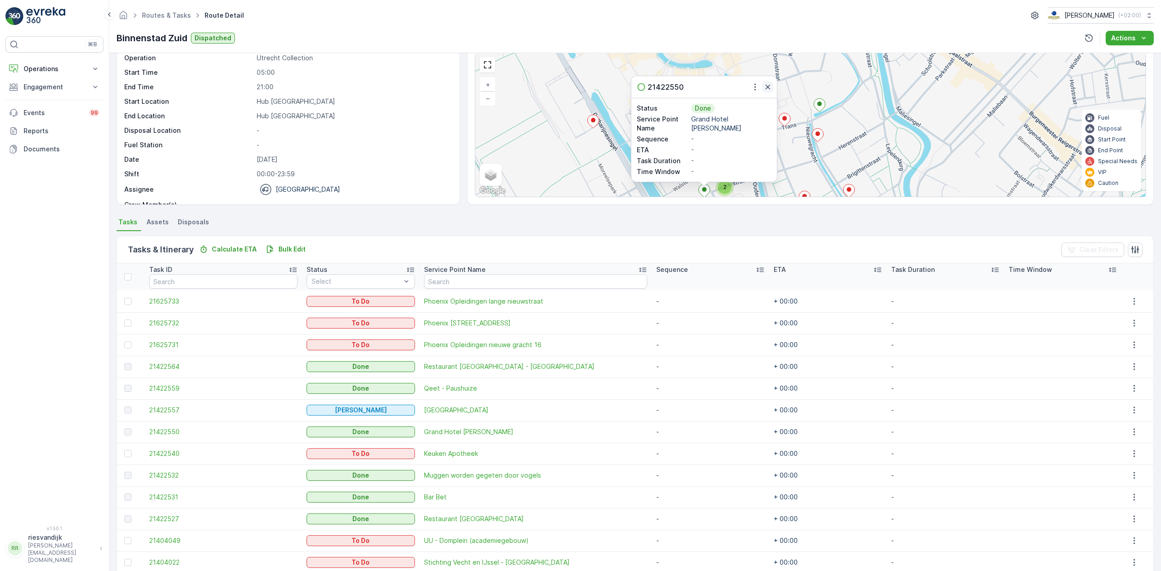
click at [769, 83] on icon "button" at bounding box center [767, 87] width 9 height 9
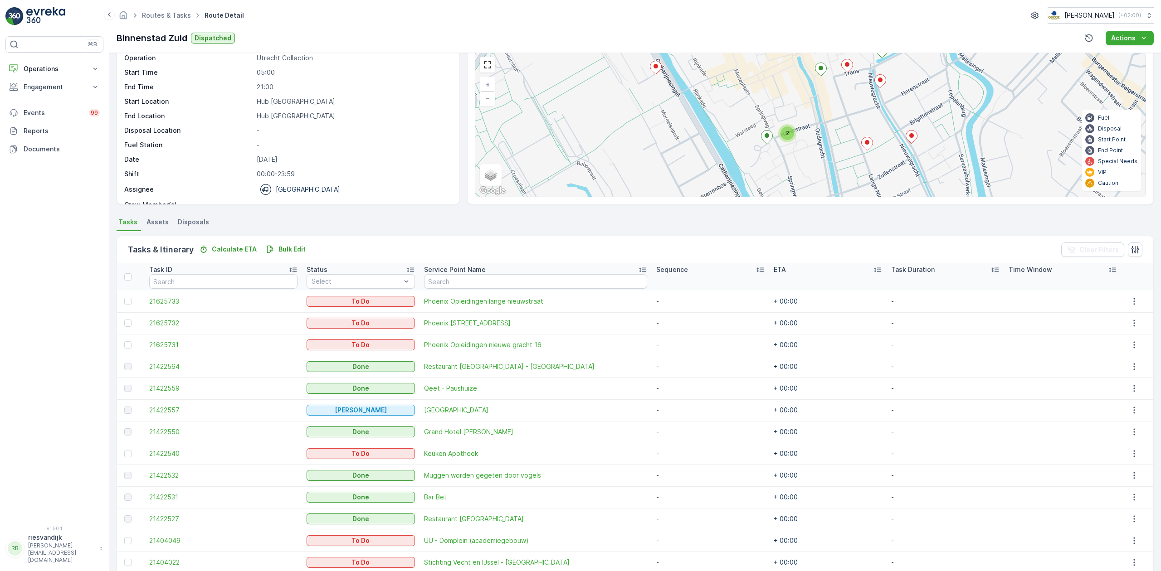
drag, startPoint x: 815, startPoint y: 142, endPoint x: 906, endPoint y: 62, distance: 121.1
click at [886, 77] on div "2 + − Satellite Roadmap Terrain Hybrid Leaflet Keyboard shortcuts Map Data Map …" at bounding box center [810, 125] width 670 height 144
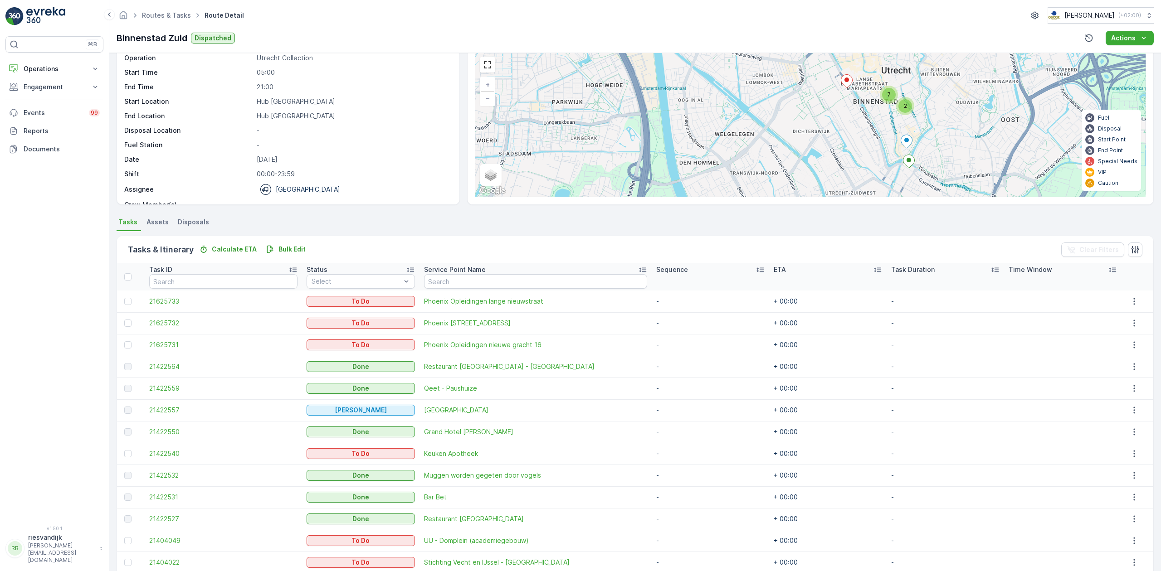
drag, startPoint x: 879, startPoint y: 98, endPoint x: 873, endPoint y: 108, distance: 11.0
click at [872, 117] on div "2 7 + − Satellite Roadmap Terrain Hybrid Leaflet Keyboard shortcuts Map Data Ma…" at bounding box center [810, 125] width 670 height 144
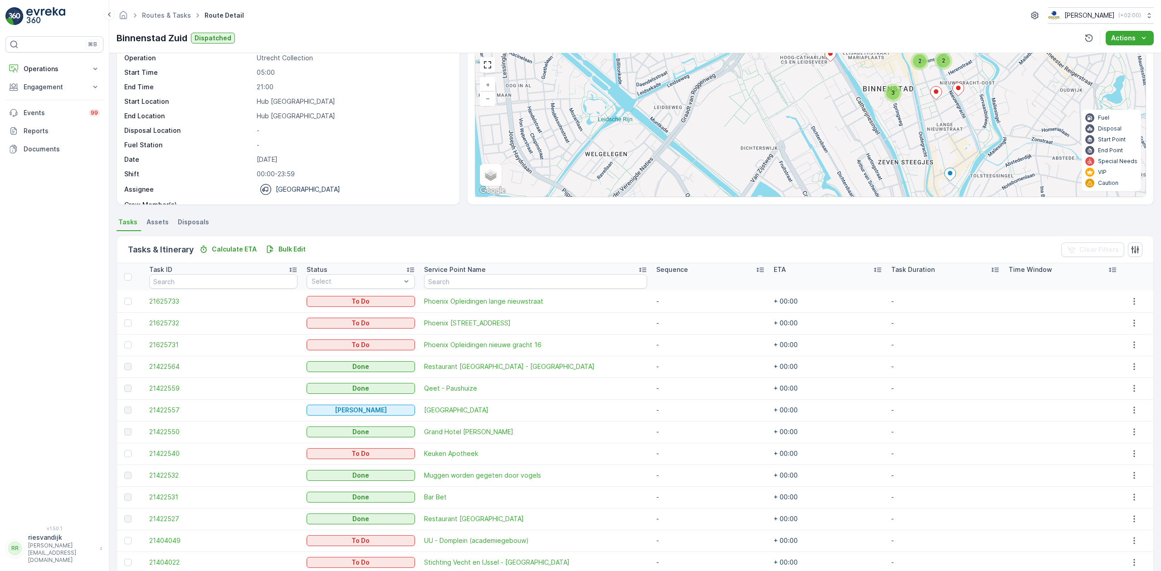
drag, startPoint x: 888, startPoint y: 117, endPoint x: 894, endPoint y: 137, distance: 21.5
click at [894, 137] on div "3 2 2 + − Satellite Roadmap Terrain Hybrid Leaflet Keyboard shortcuts Map Data …" at bounding box center [810, 125] width 670 height 144
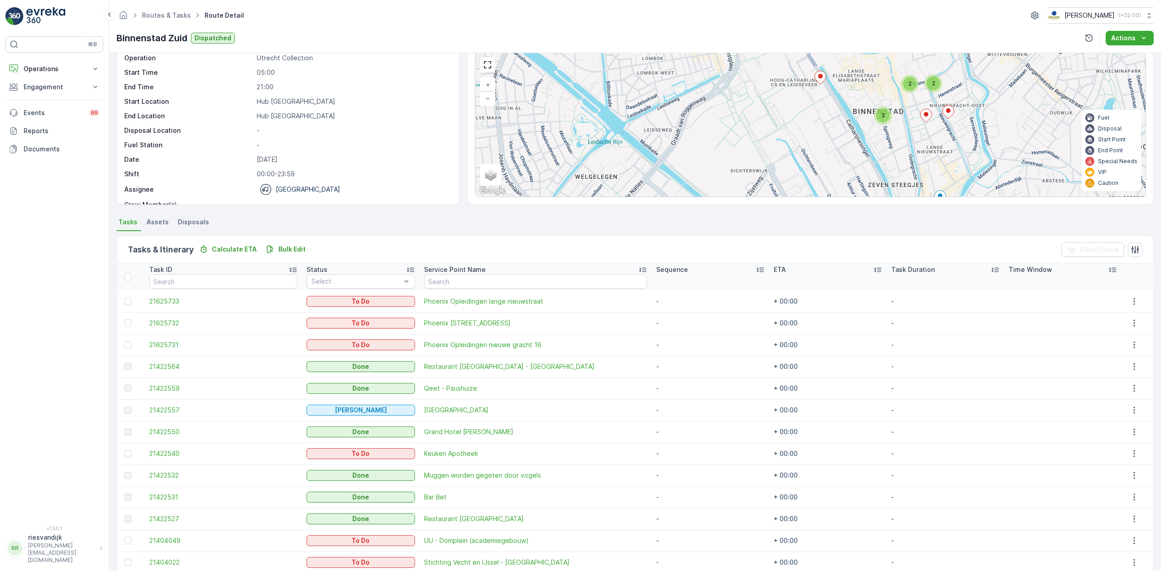
drag, startPoint x: 837, startPoint y: 117, endPoint x: 795, endPoint y: 129, distance: 44.4
click at [795, 128] on div "3 2 2 + − Satellite Roadmap Terrain Hybrid Leaflet Keyboard shortcuts Map Data …" at bounding box center [810, 125] width 670 height 144
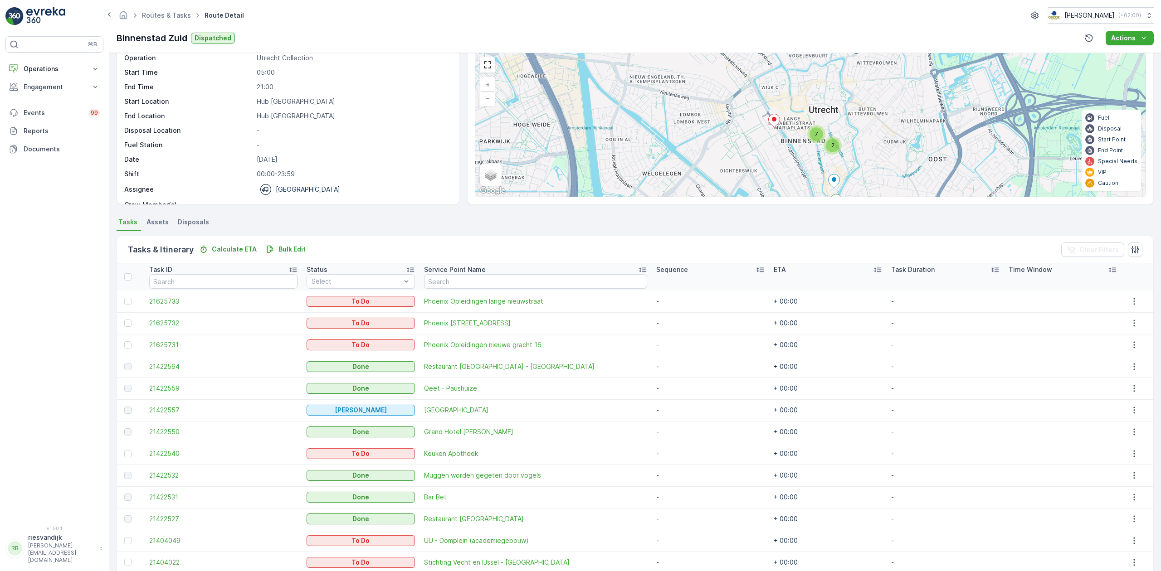
click at [775, 126] on icon at bounding box center [774, 120] width 11 height 13
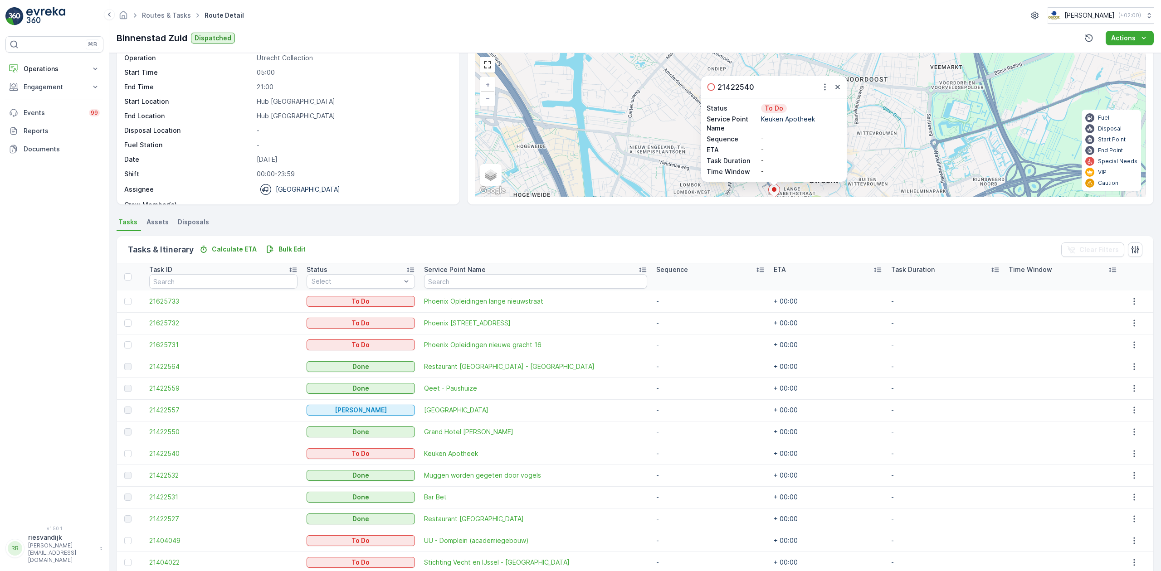
click at [839, 94] on div "21422540" at bounding box center [774, 87] width 146 height 22
click at [839, 90] on icon "button" at bounding box center [837, 87] width 9 height 9
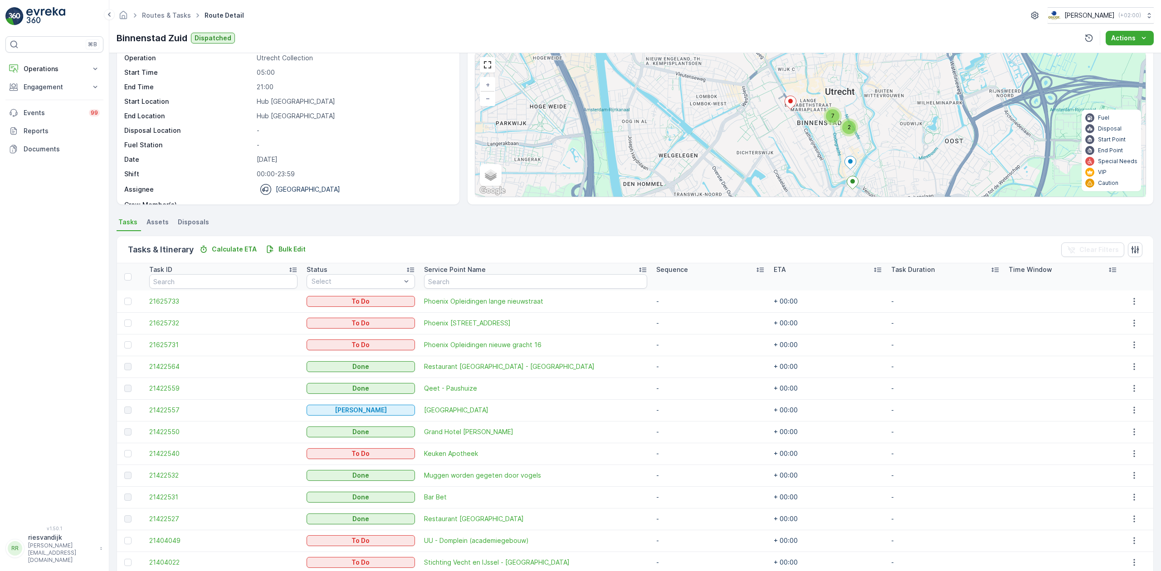
drag, startPoint x: 873, startPoint y: 152, endPoint x: 883, endPoint y: 60, distance: 92.7
click at [883, 60] on div "2 7 + − Satellite Roadmap Terrain Hybrid Leaflet Keyboard shortcuts Map Data Ma…" at bounding box center [810, 125] width 670 height 144
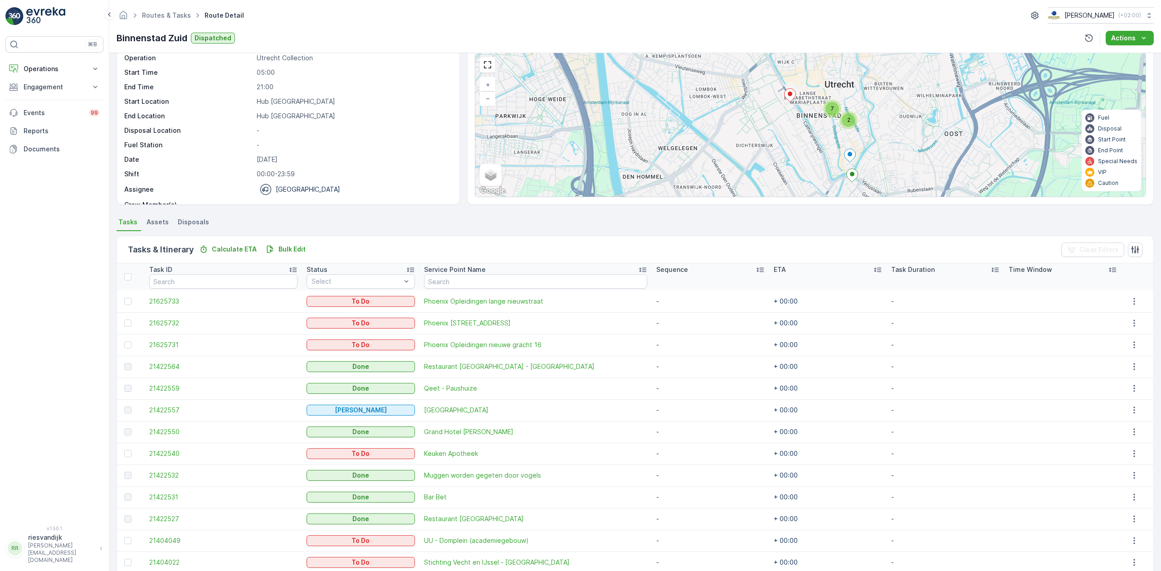
drag, startPoint x: 878, startPoint y: 101, endPoint x: 875, endPoint y: 115, distance: 14.4
click at [876, 114] on div "2 7 + − Satellite Roadmap Terrain Hybrid Leaflet Keyboard shortcuts Map Data Ma…" at bounding box center [810, 125] width 670 height 144
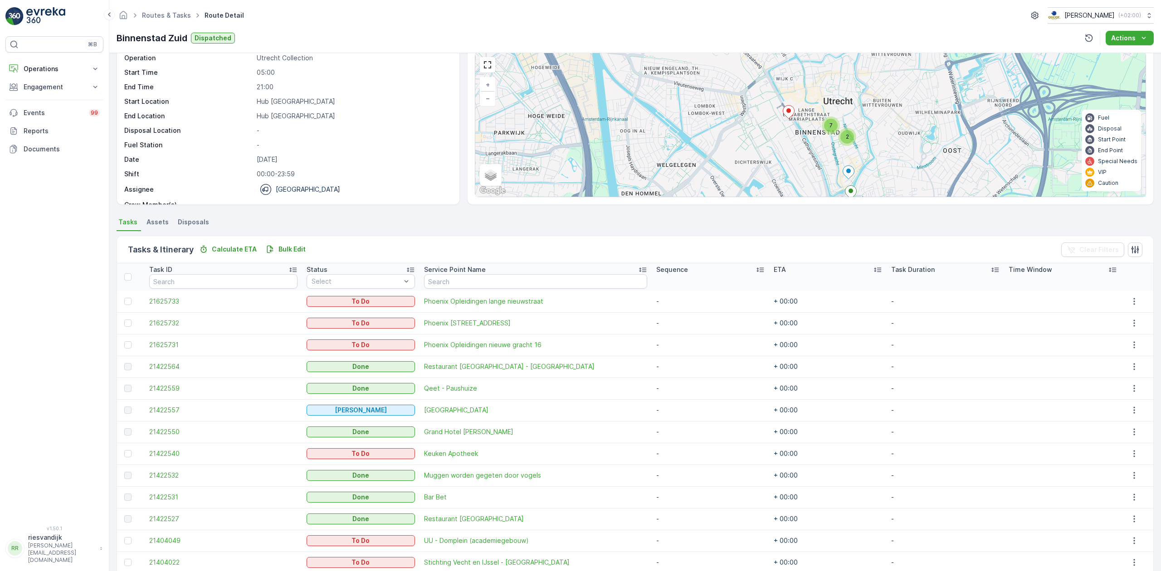
drag, startPoint x: 886, startPoint y: 102, endPoint x: 885, endPoint y: 118, distance: 15.4
click at [885, 118] on div "2 7 + − Satellite Roadmap Terrain Hybrid Leaflet Keyboard shortcuts Map Data Ma…" at bounding box center [810, 125] width 670 height 144
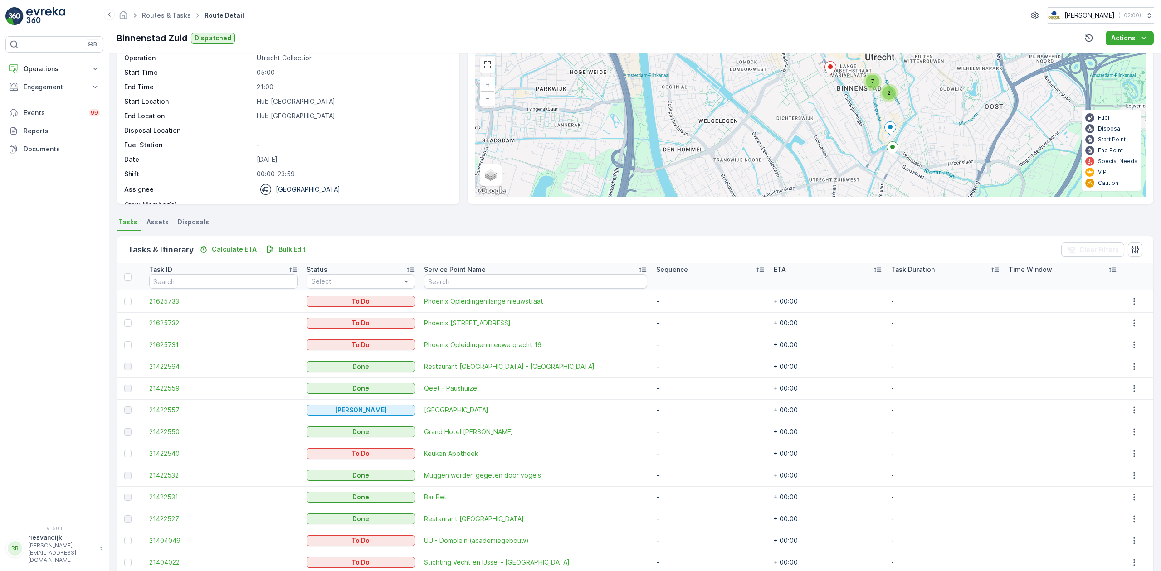
drag, startPoint x: 879, startPoint y: 105, endPoint x: 908, endPoint y: 77, distance: 40.4
click at [909, 72] on div "2 7 + − Satellite Roadmap Terrain Hybrid Leaflet Keyboard shortcuts Map Data Ma…" at bounding box center [810, 125] width 670 height 144
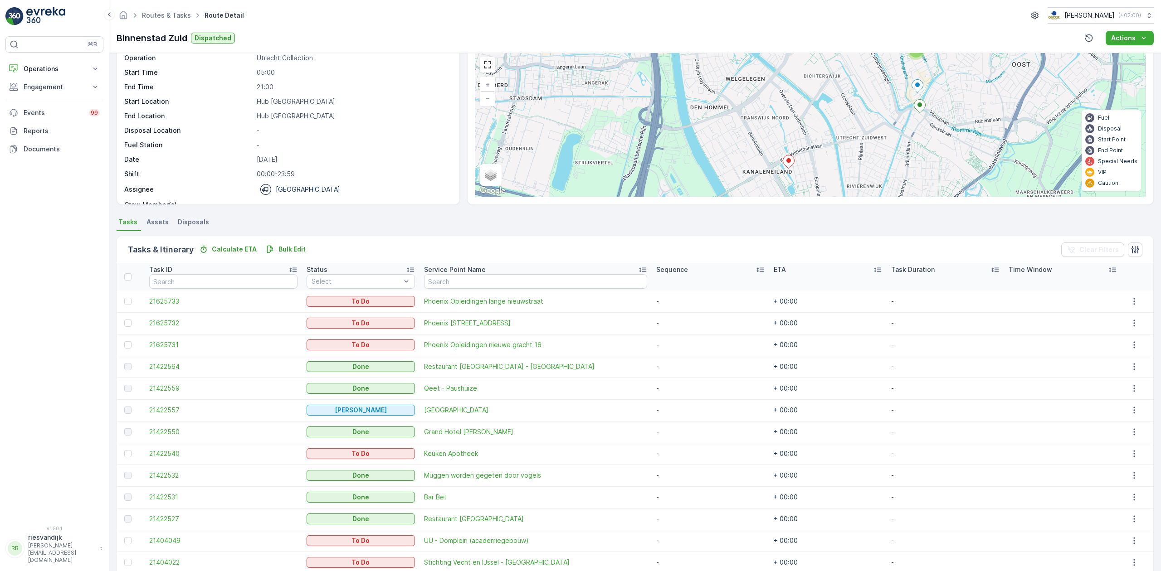
drag, startPoint x: 888, startPoint y: 148, endPoint x: 905, endPoint y: 122, distance: 31.1
click at [905, 122] on div "2 7 + − Satellite Roadmap Terrain Hybrid Leaflet Keyboard shortcuts Map Data Ma…" at bounding box center [810, 125] width 670 height 144
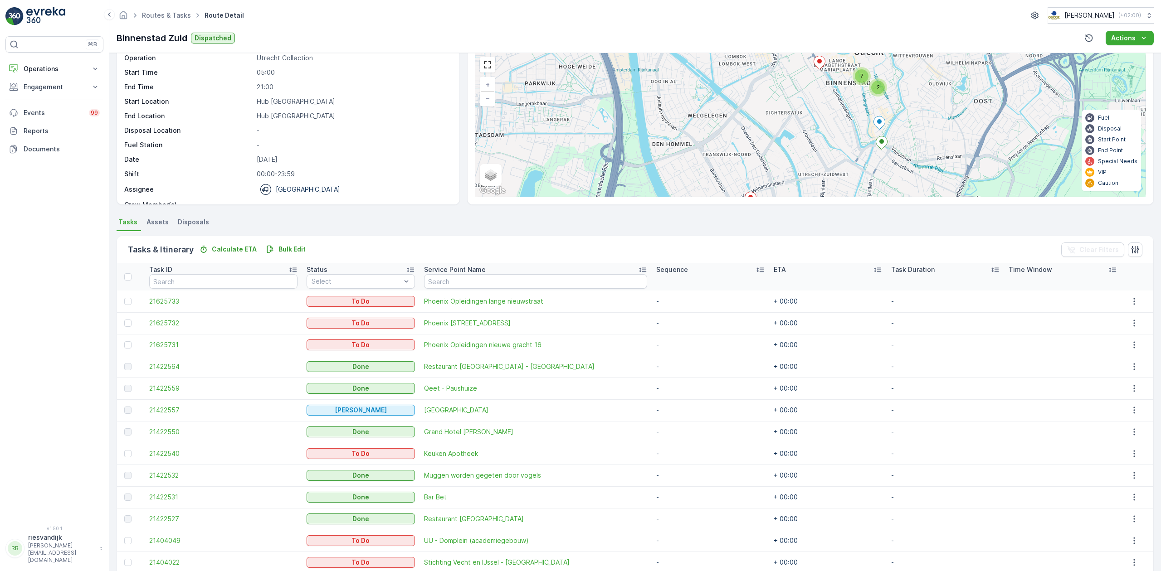
drag, startPoint x: 874, startPoint y: 143, endPoint x: 833, endPoint y: 129, distance: 44.0
click at [840, 165] on div "2 7 + − Satellite Roadmap Terrain Hybrid Leaflet Keyboard shortcuts Map Data Ma…" at bounding box center [810, 125] width 670 height 144
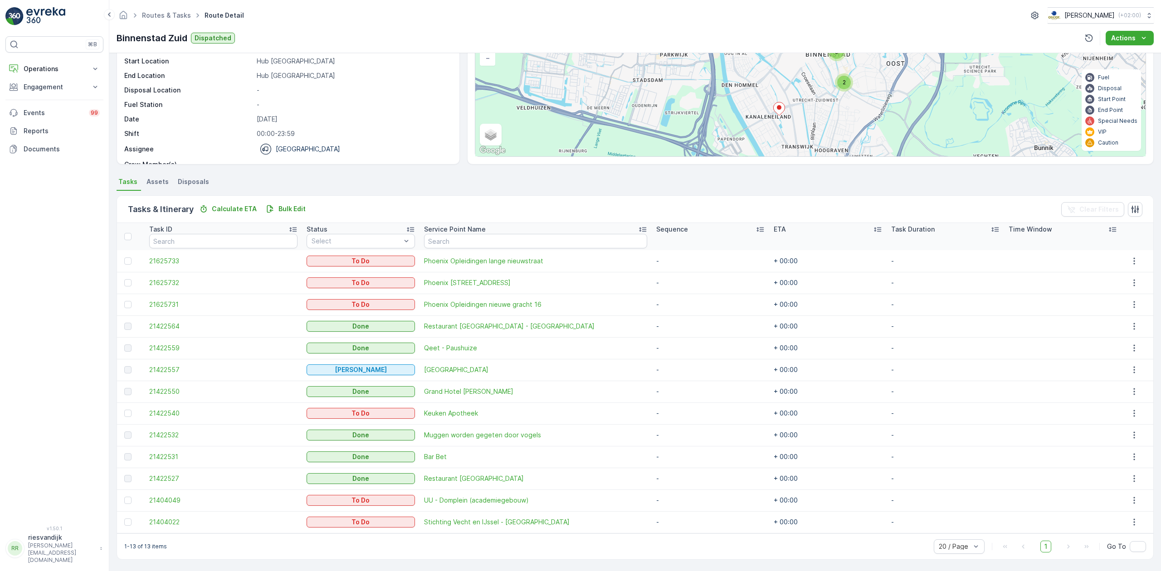
scroll to position [78, 0]
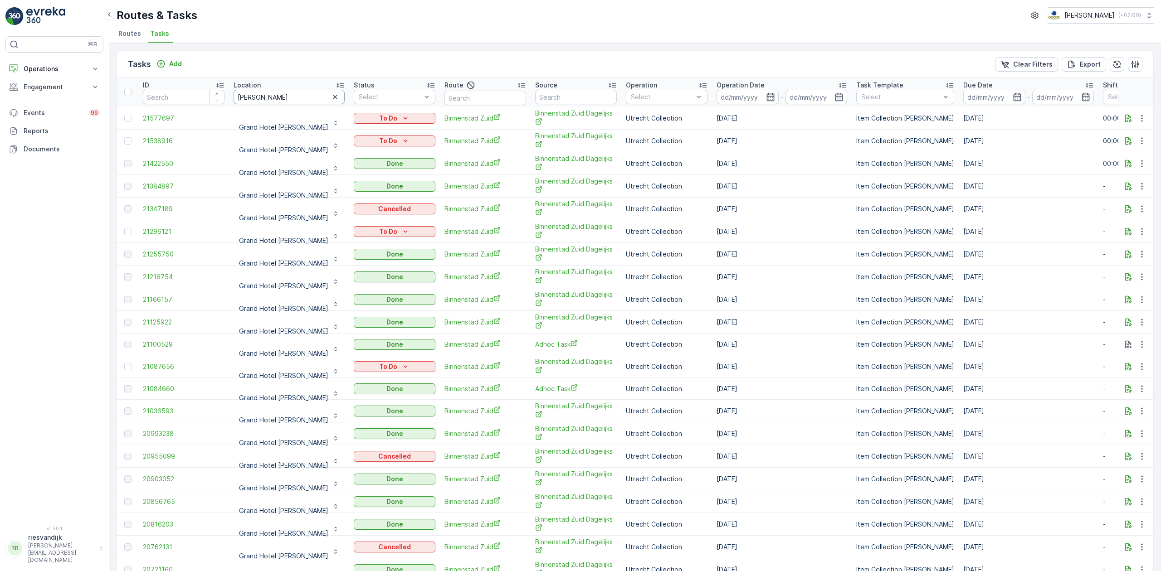
click at [331, 95] on icon "button" at bounding box center [335, 97] width 9 height 9
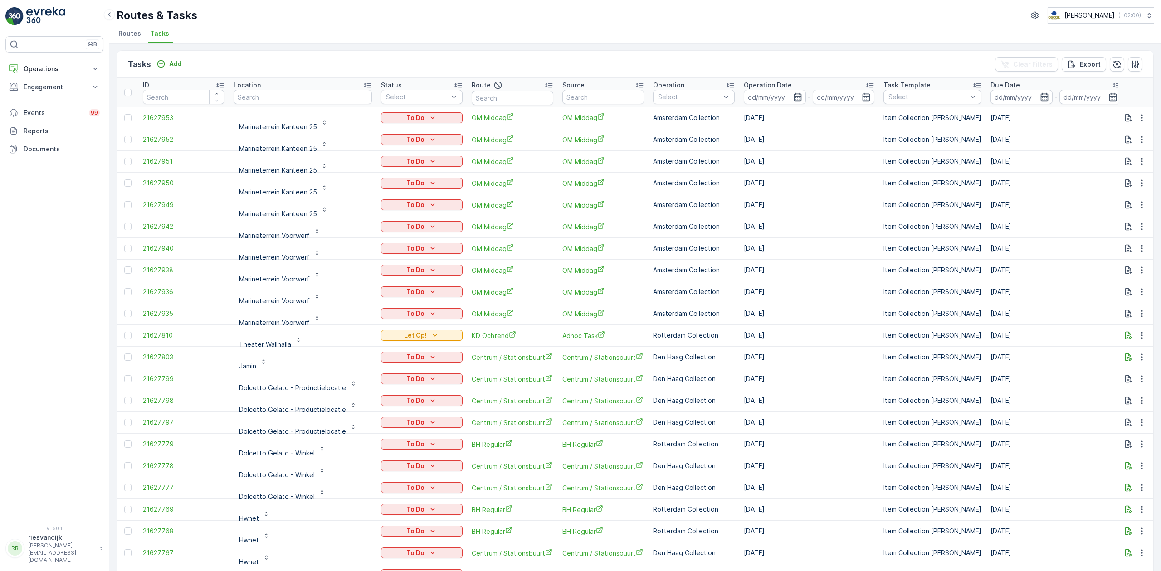
click at [305, 92] on th "Location" at bounding box center [302, 92] width 147 height 29
click at [305, 93] on input "text" at bounding box center [303, 97] width 138 height 15
type input "brasser"
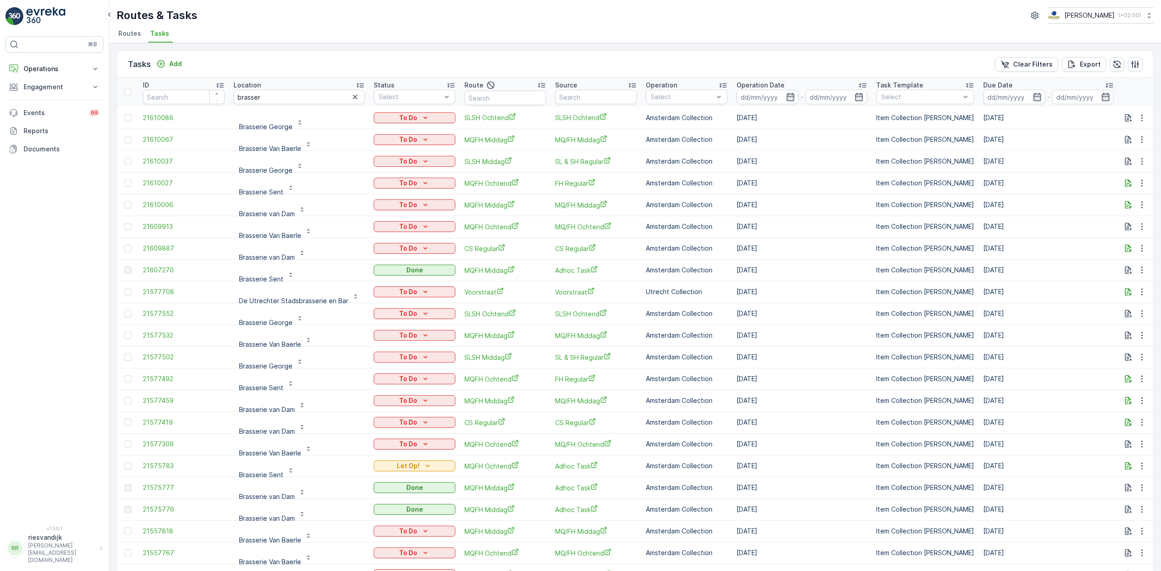
click at [311, 102] on input "brasser" at bounding box center [299, 97] width 131 height 15
type input "brasserie van dam"
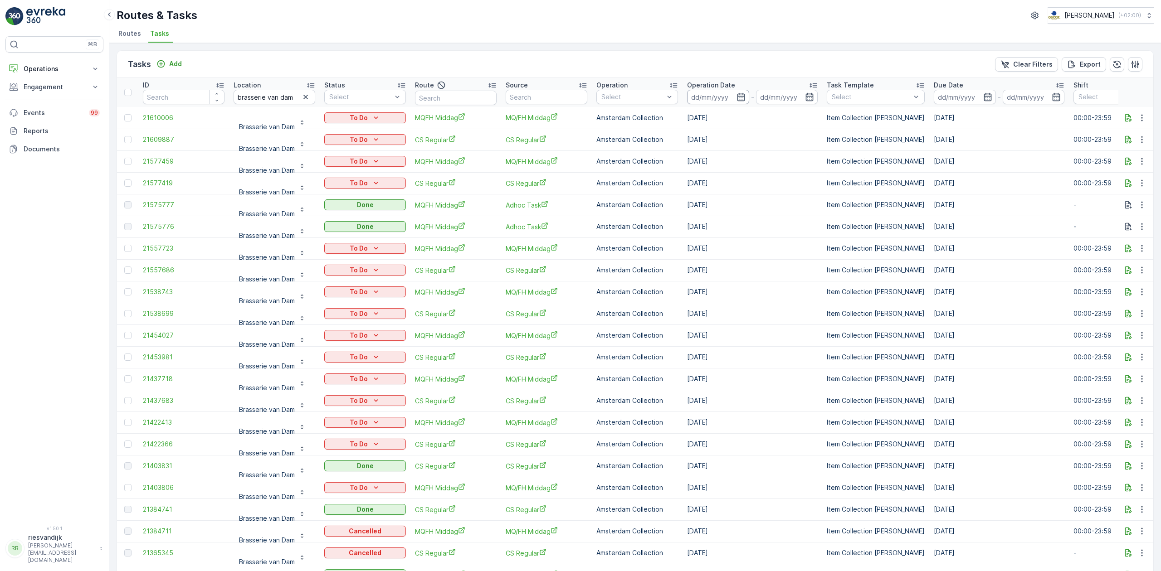
click at [726, 97] on input at bounding box center [718, 97] width 62 height 15
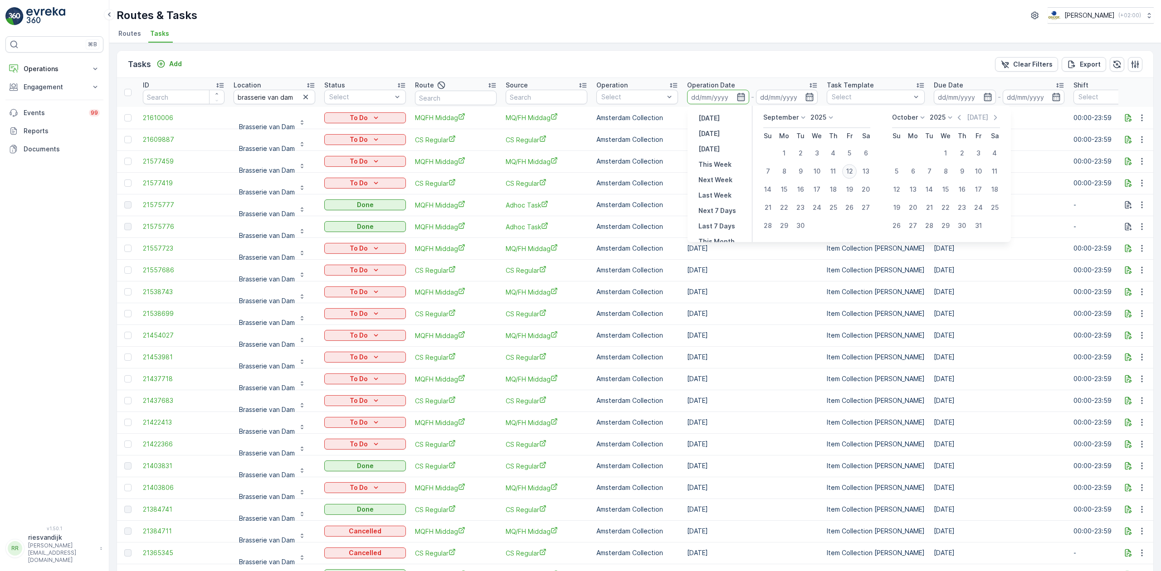
click at [853, 166] on div "12" at bounding box center [849, 171] width 15 height 15
type input "[DATE]"
click at [853, 166] on div "12" at bounding box center [849, 171] width 15 height 15
type input "[DATE]"
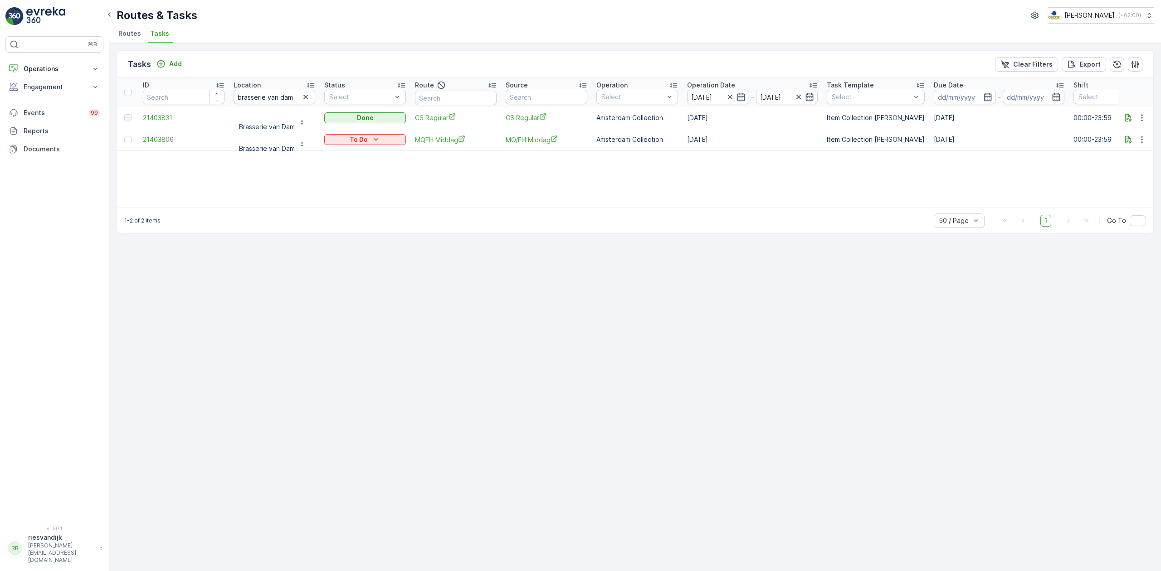
click at [450, 141] on span "MQFH Middag" at bounding box center [456, 140] width 82 height 10
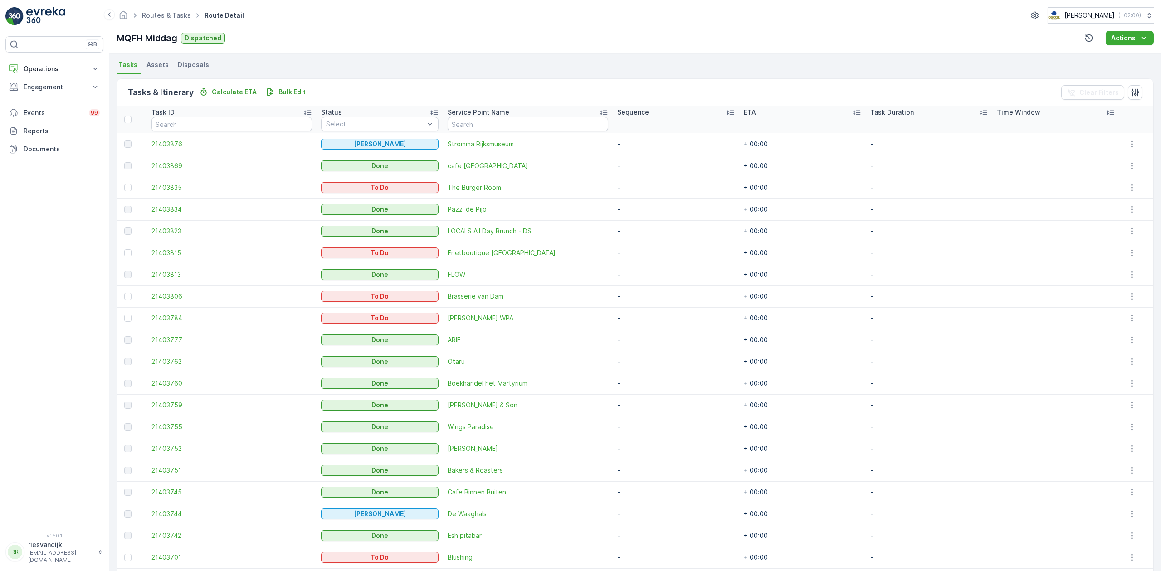
scroll to position [230, 0]
